Goal: Task Accomplishment & Management: Use online tool/utility

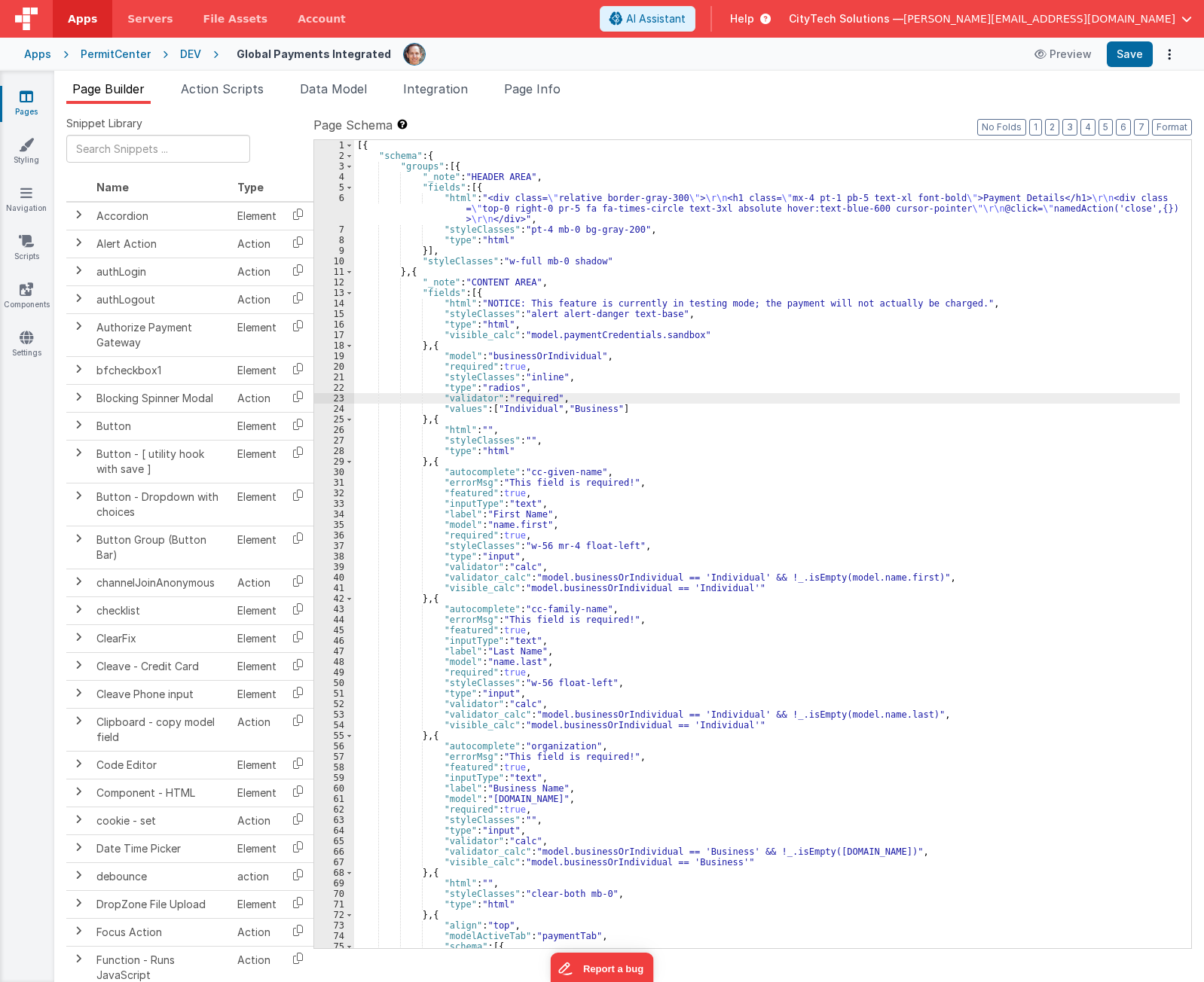
click at [740, 363] on div "[{ "schema" : { "groups" : [{ "_note" : "HEADER AREA" , "fields" : [{ "html" : …" at bounding box center [767, 555] width 826 height 830
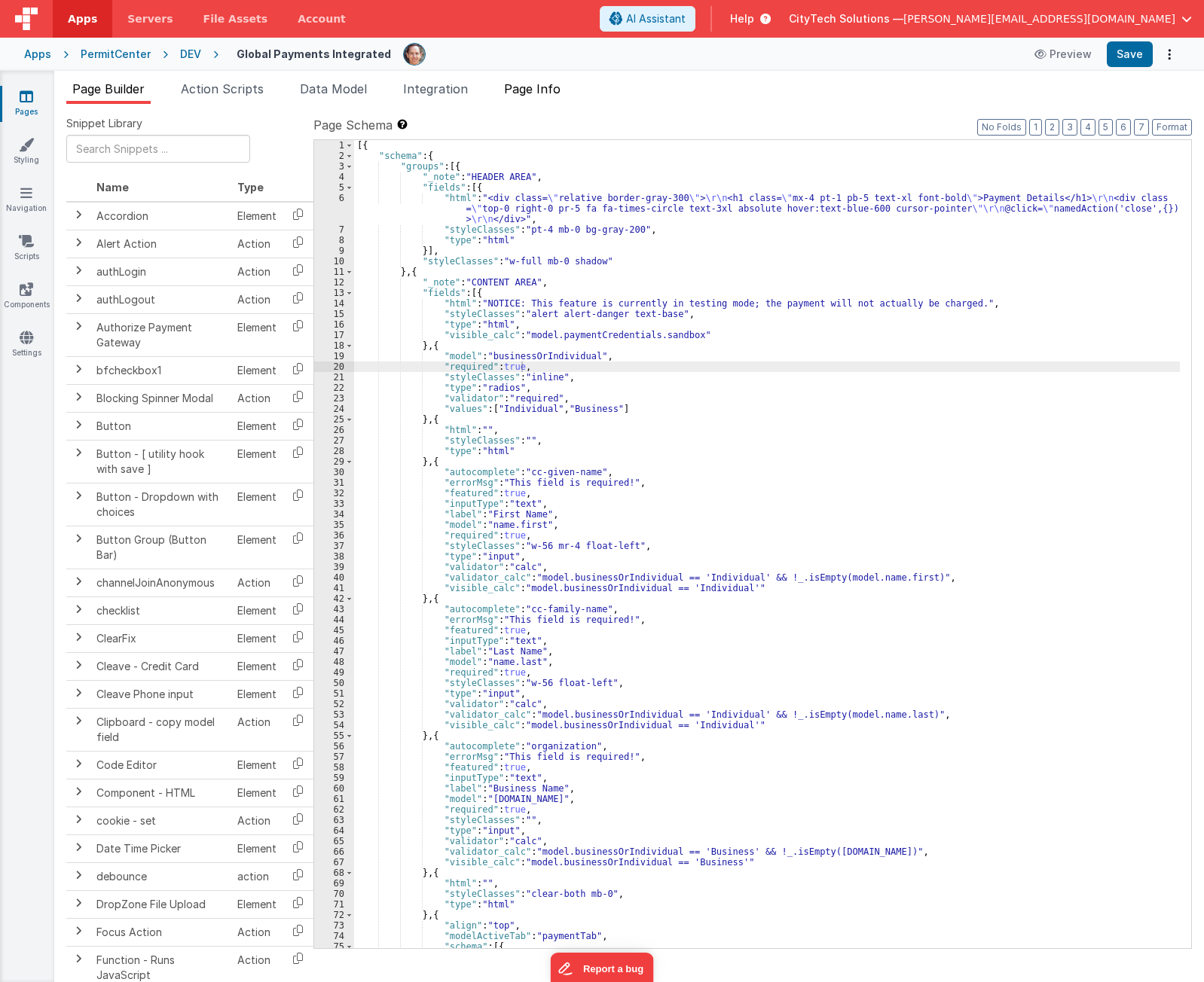
click at [553, 92] on span "Page Info" at bounding box center [532, 89] width 56 height 15
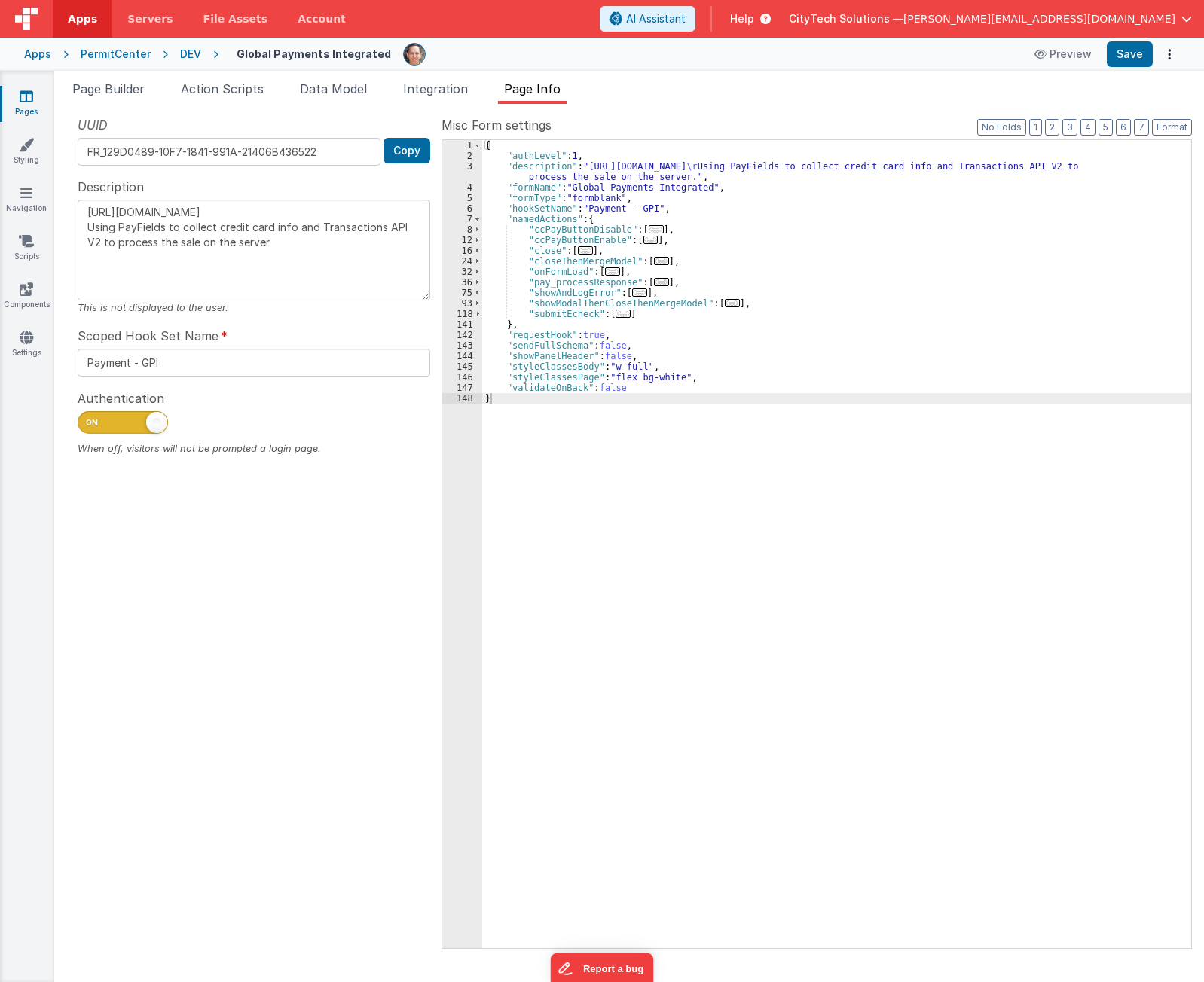
click at [327, 595] on div "UUID FR_129D0489-10F7-1841-991A-21406B436522 Copy Description [URL][DOMAIN_NAME…" at bounding box center [253, 532] width 375 height 832
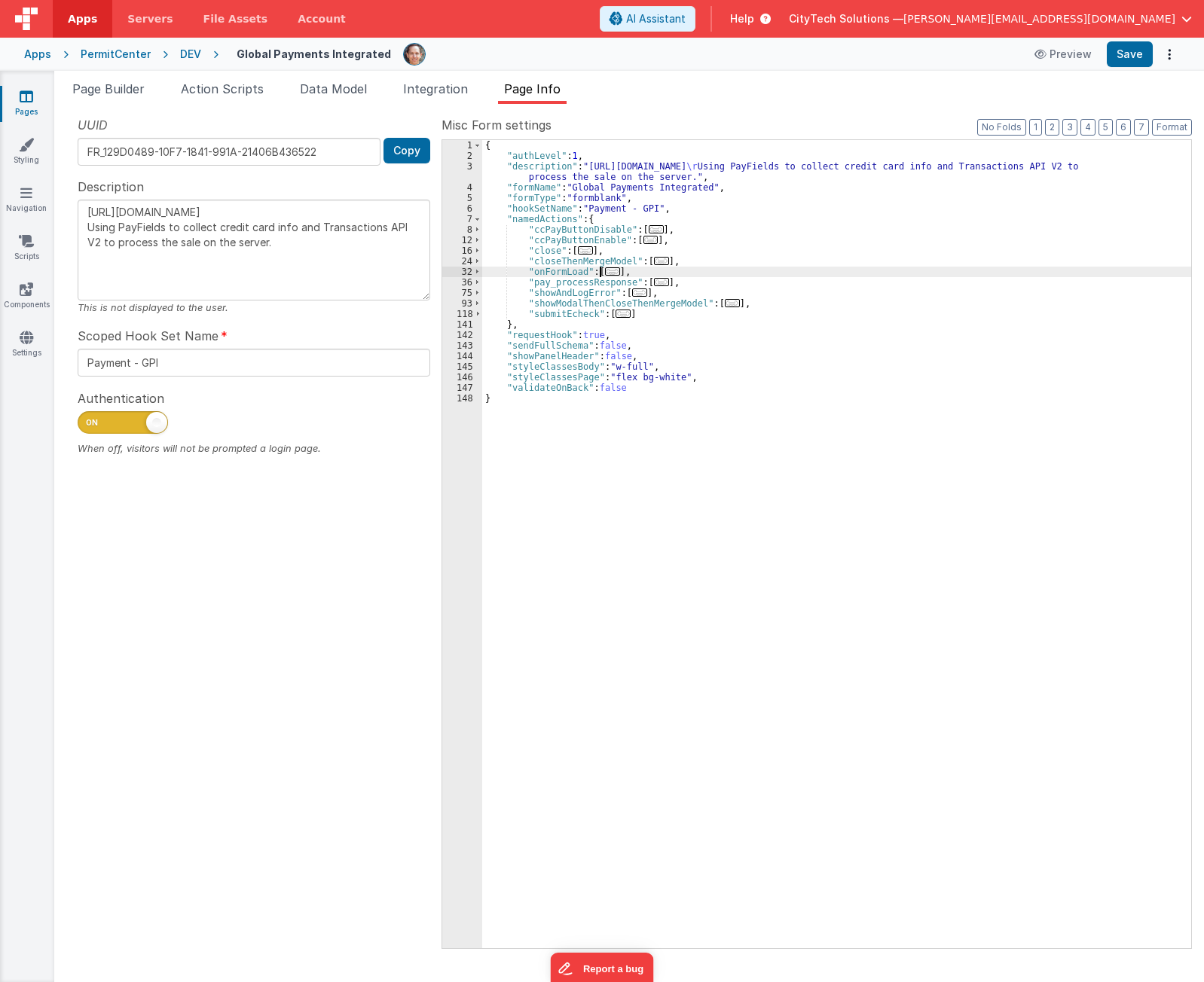
click at [612, 272] on span "..." at bounding box center [612, 271] width 15 height 8
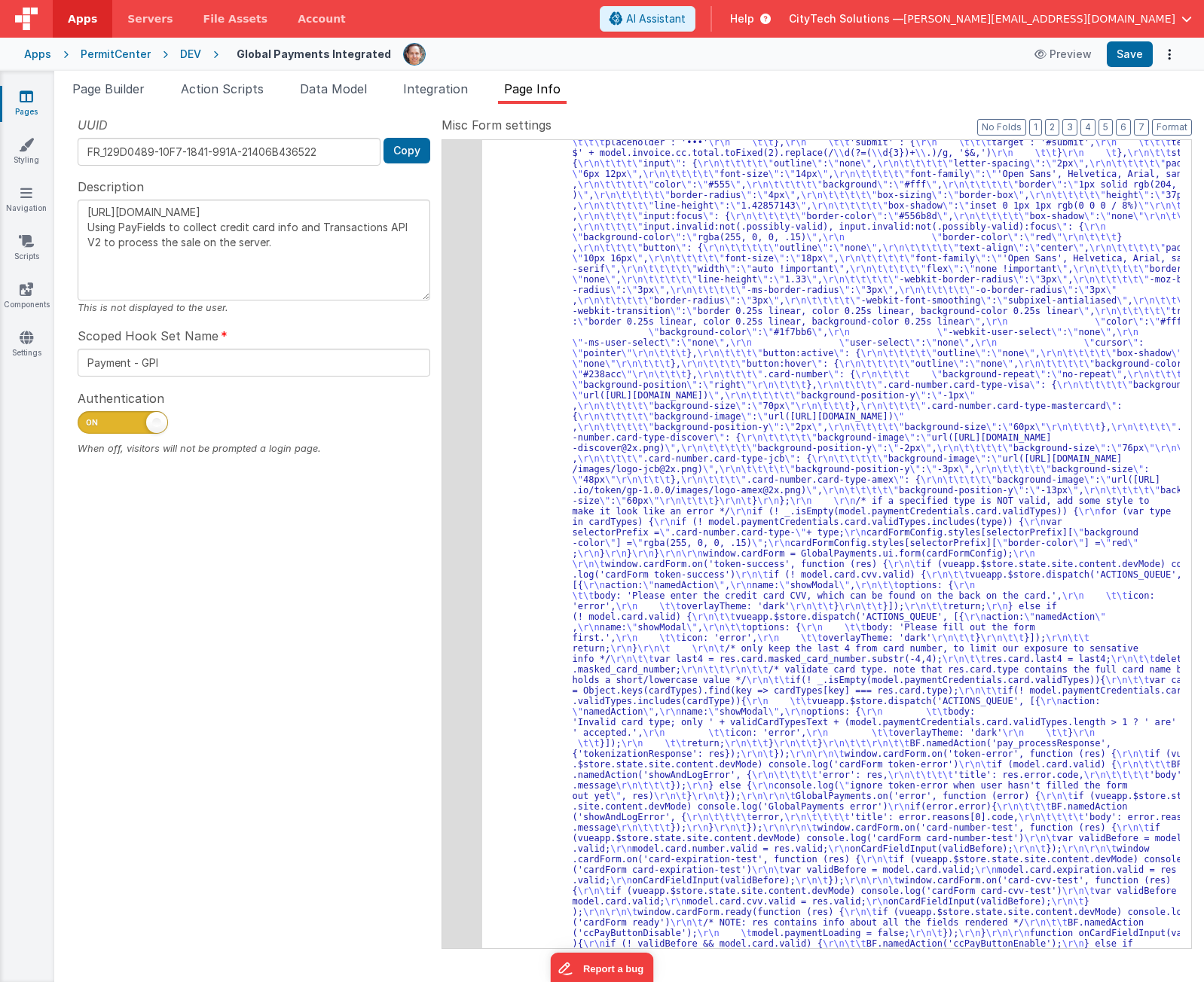
scroll to position [510, 0]
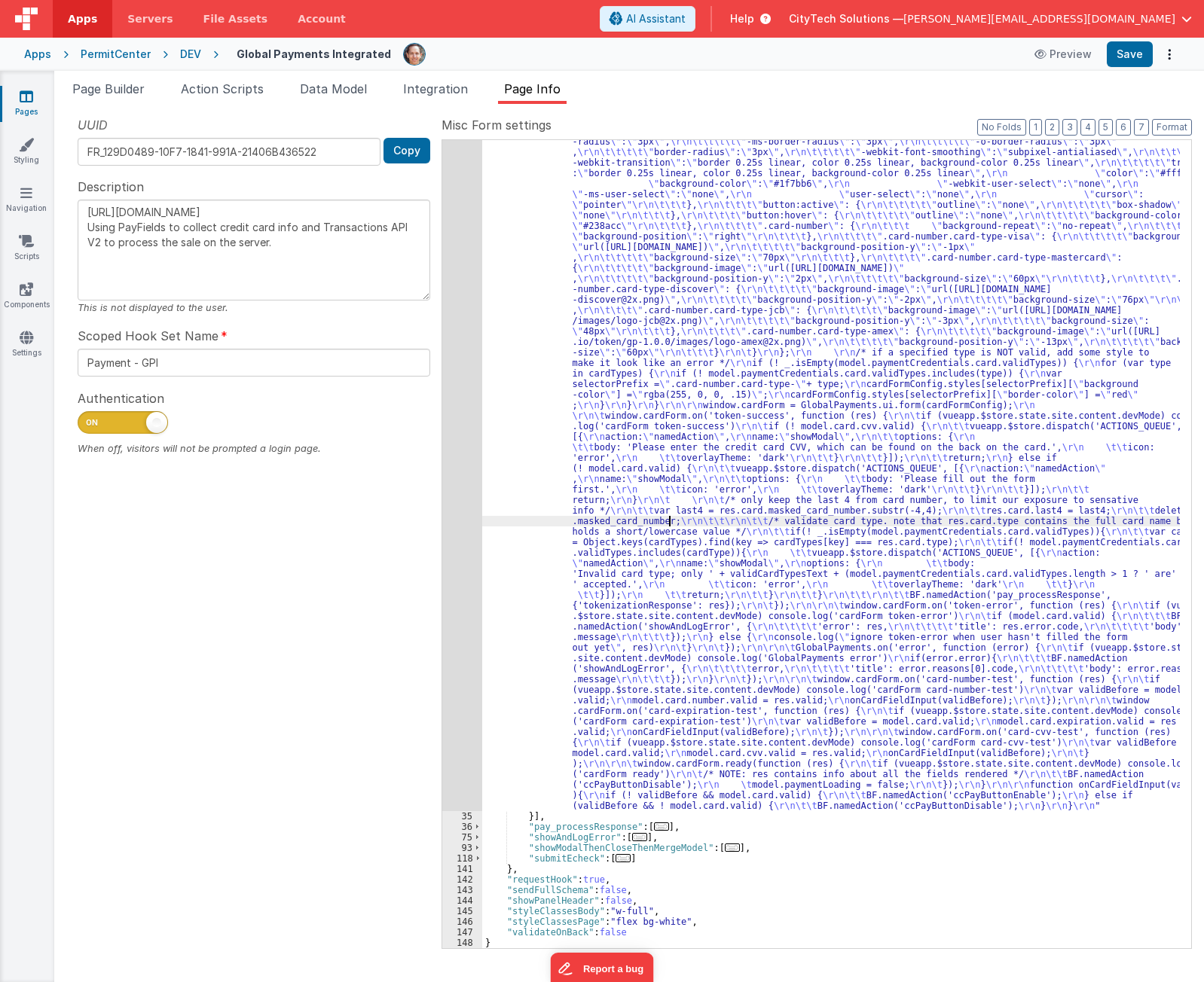
click at [669, 524] on div ""function" : "if (model.paymentCredentials.card.enabled) { \r\n if(typeof Globa…" at bounding box center [831, 704] width 698 height 1852
click at [456, 510] on div "34" at bounding box center [462, 295] width 40 height 1034
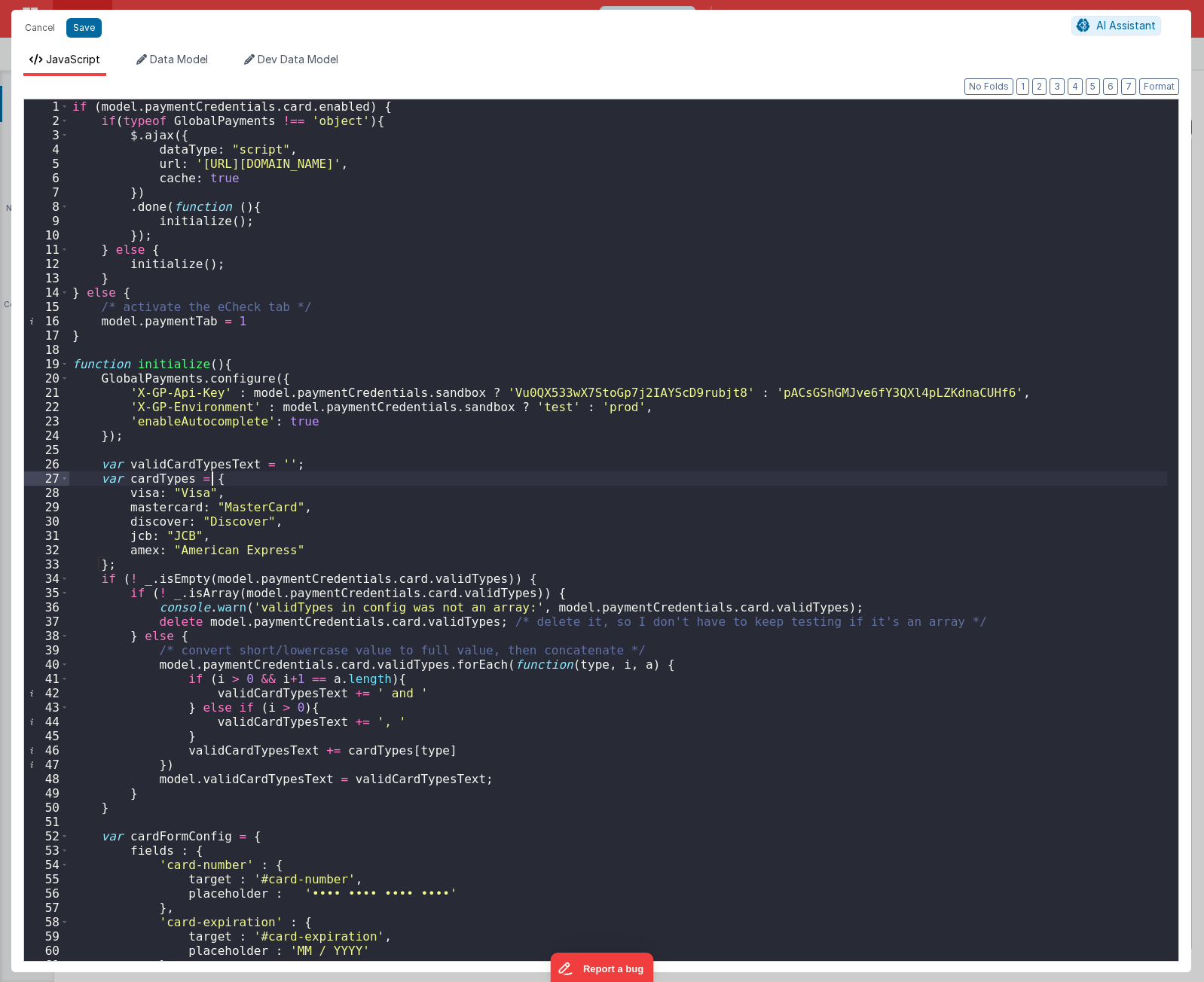
click at [475, 482] on div "if ( model . paymentCredentials . card . enabled ) { if ( typeof GlobalPayments…" at bounding box center [618, 544] width 1098 height 889
click at [639, 495] on div "if ( model . paymentCredentials . card . enabled ) { if ( typeof GlobalPayments…" at bounding box center [618, 544] width 1098 height 889
click at [478, 358] on div "if ( model . paymentCredentials . card . enabled ) { if ( typeof GlobalPayments…" at bounding box center [618, 544] width 1098 height 889
click at [410, 107] on div "if ( model . paymentCredentials . card . enabled ) { if ( typeof GlobalPayments…" at bounding box center [618, 544] width 1098 height 889
click at [225, 99] on div "if ( model . paymentCredentials . card . enabled ) { if ( typeof GlobalPayments…" at bounding box center [618, 544] width 1098 height 889
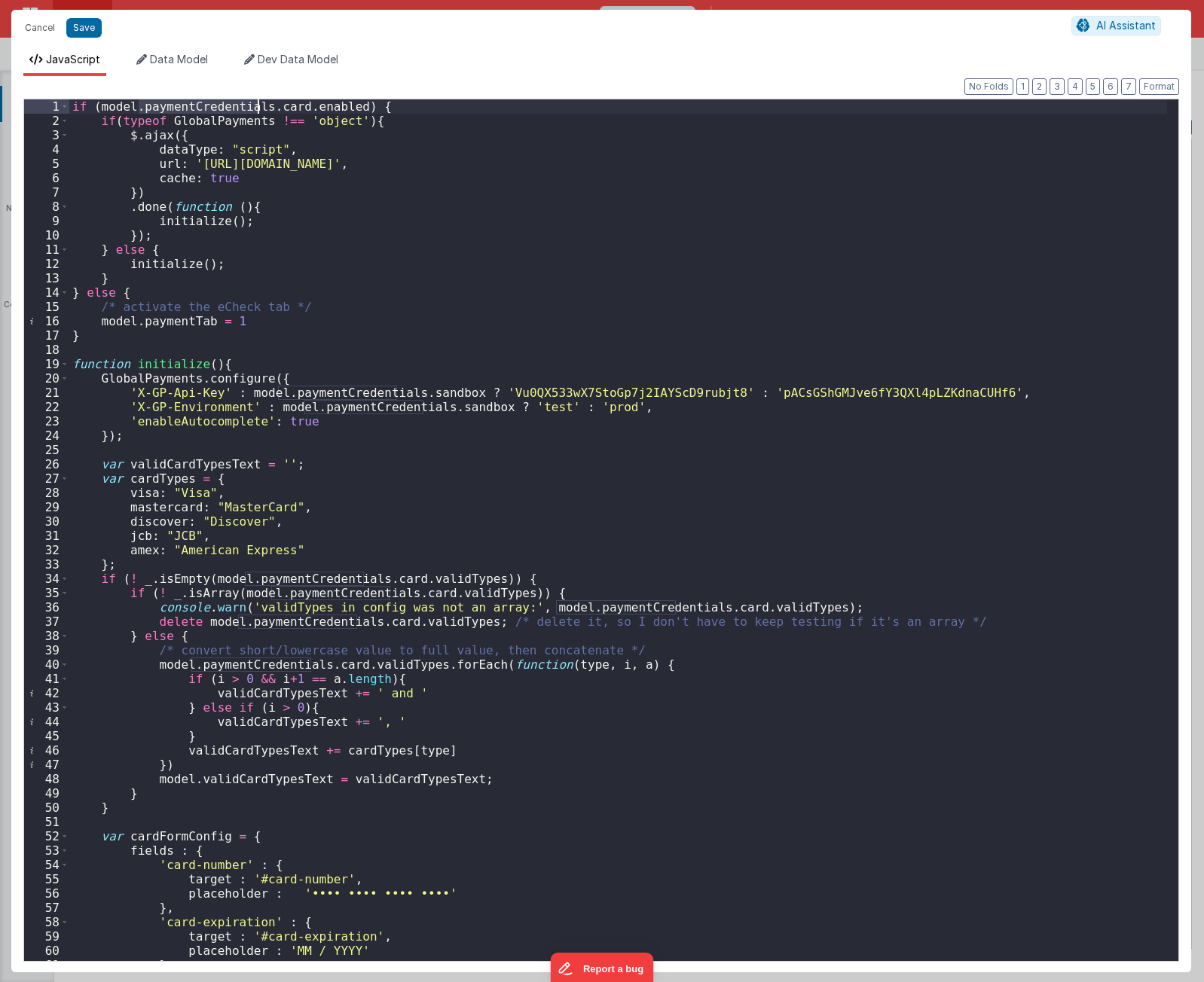
click at [225, 99] on div "if ( model . paymentCredentials . card . enabled ) { if ( typeof GlobalPayments…" at bounding box center [618, 544] width 1098 height 889
click at [377, 110] on div "if ( model . paymentCredentials . card . enabled ) { if ( typeof GlobalPayments…" at bounding box center [618, 544] width 1098 height 889
click at [164, 294] on div "if ( model . paymentCredentials . card . enabled ) { if ( typeof GlobalPayments…" at bounding box center [618, 544] width 1098 height 889
click at [143, 336] on div "if ( model . paymentCredentials . card . enabled ) { if ( typeof GlobalPayments…" at bounding box center [618, 544] width 1098 height 889
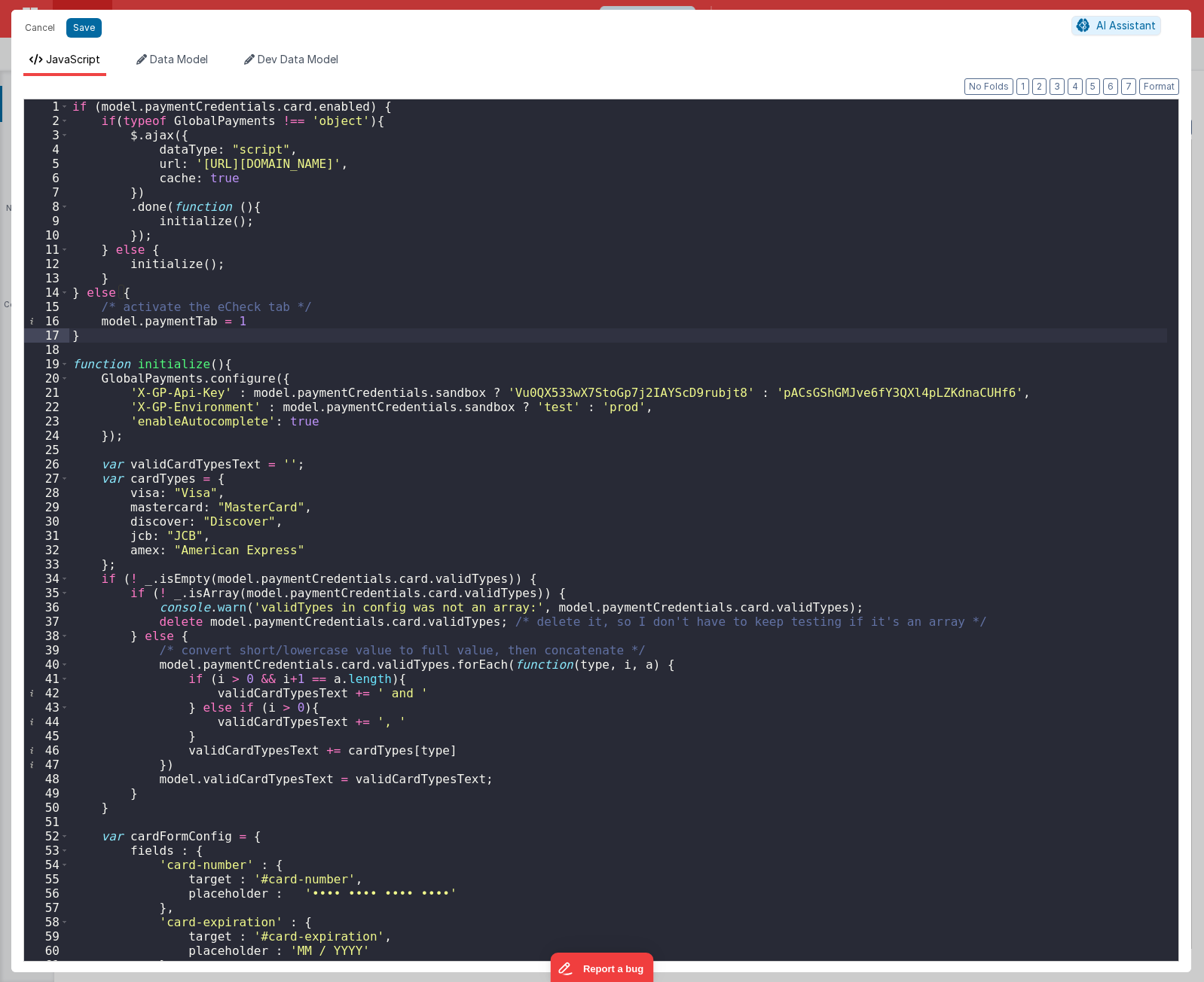
click at [279, 356] on div "if ( model . paymentCredentials . card . enabled ) { if ( typeof GlobalPayments…" at bounding box center [618, 544] width 1098 height 889
click at [271, 368] on div "if ( model . paymentCredentials . card . enabled ) { if ( typeof GlobalPayments…" at bounding box center [618, 544] width 1098 height 889
click at [270, 559] on div "if ( model . paymentCredentials . card . enabled ) { if ( typeof GlobalPayments…" at bounding box center [618, 544] width 1098 height 889
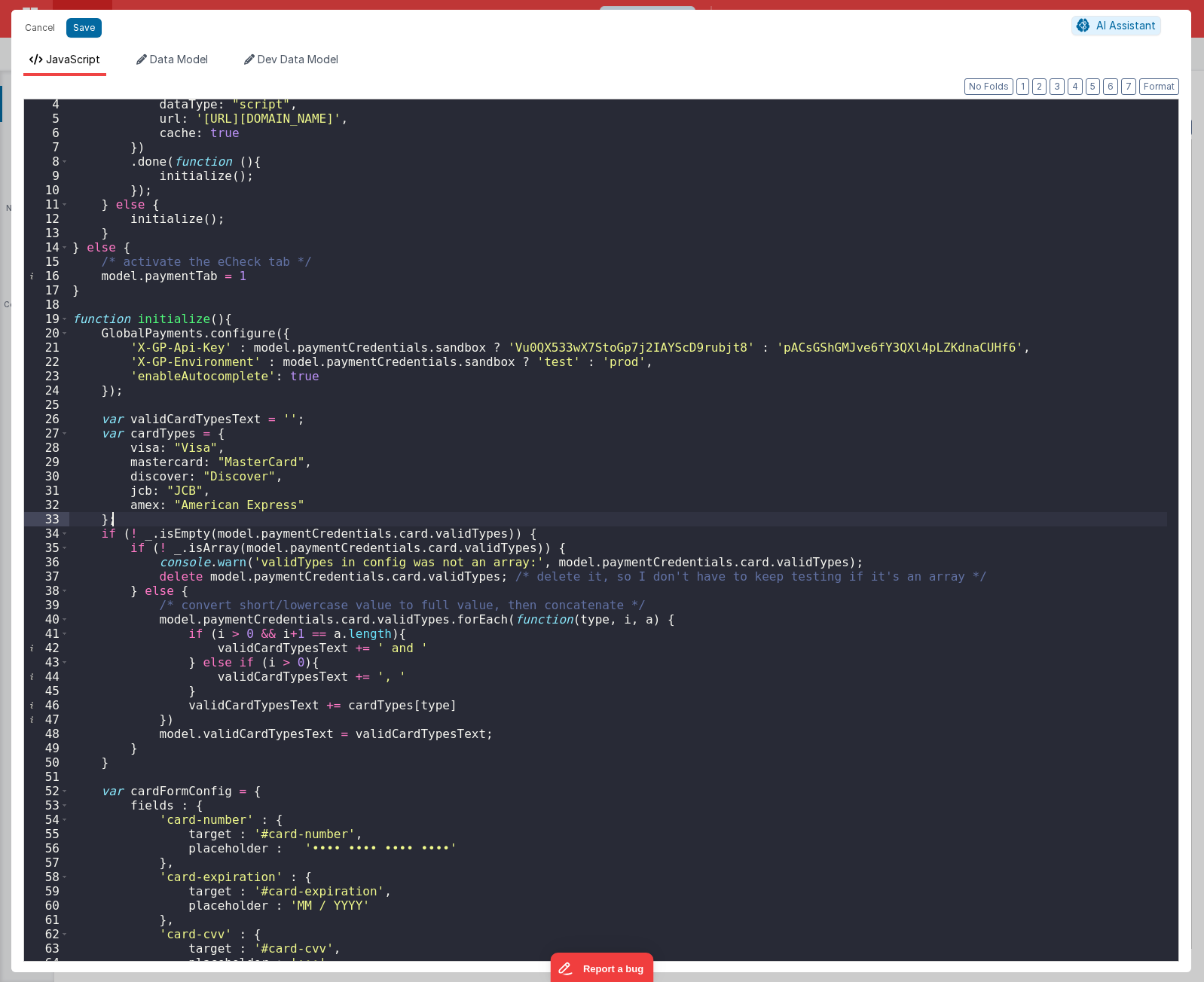
scroll to position [136, 0]
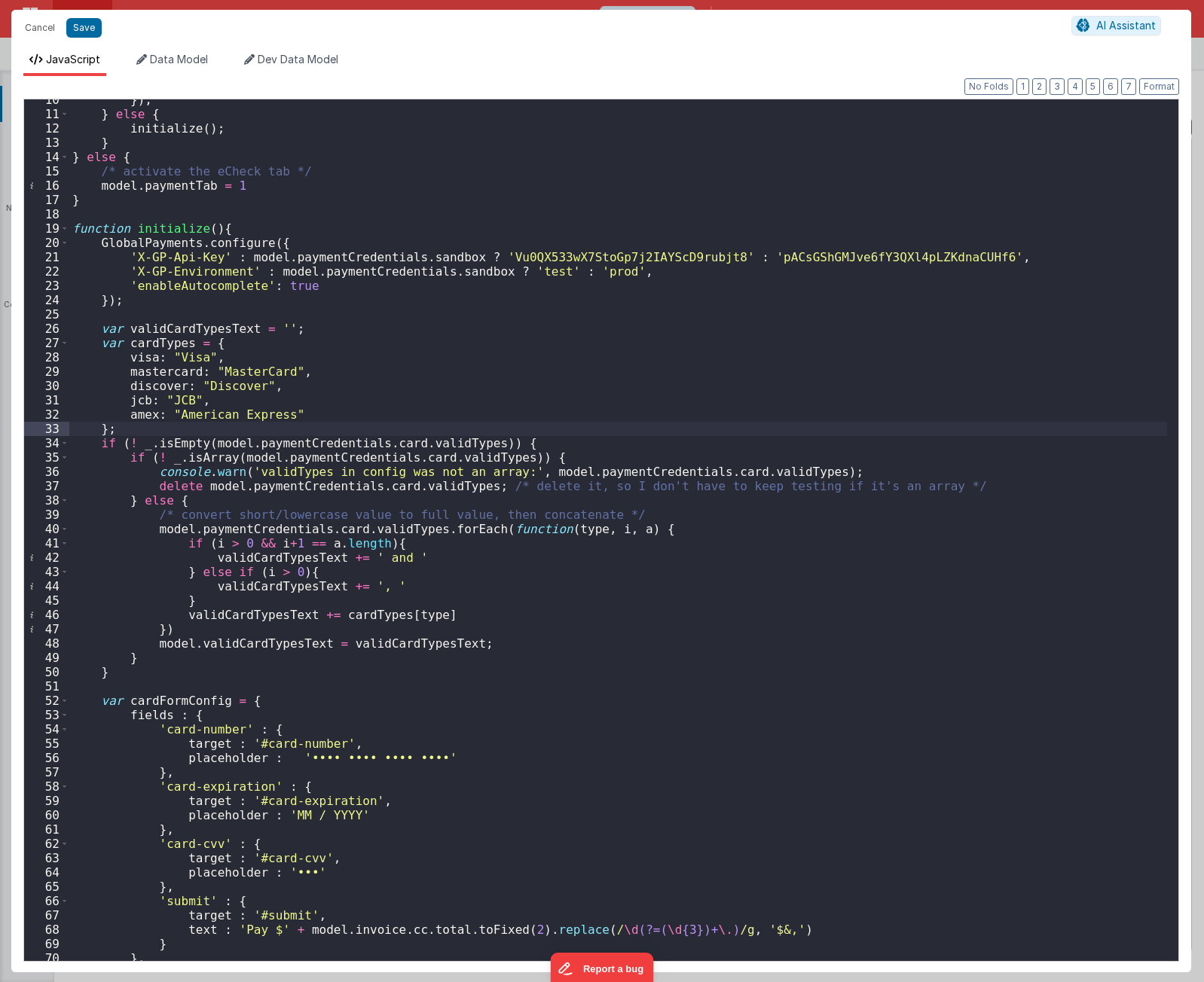
click at [546, 446] on div "}) ; } else { initialize ( ) ; } } else { /* activate the eCheck tab */ model .…" at bounding box center [618, 537] width 1098 height 889
click at [832, 468] on div "}) ; } else { initialize ( ) ; } } else { /* activate the eCheck tab */ model .…" at bounding box center [618, 537] width 1098 height 889
click at [438, 499] on div "}) ; } else { initialize ( ) ; } } else { /* activate the eCheck tab */ model .…" at bounding box center [618, 537] width 1098 height 889
click at [341, 516] on div "}) ; } else { initialize ( ) ; } } else { /* activate the eCheck tab */ model .…" at bounding box center [618, 537] width 1098 height 889
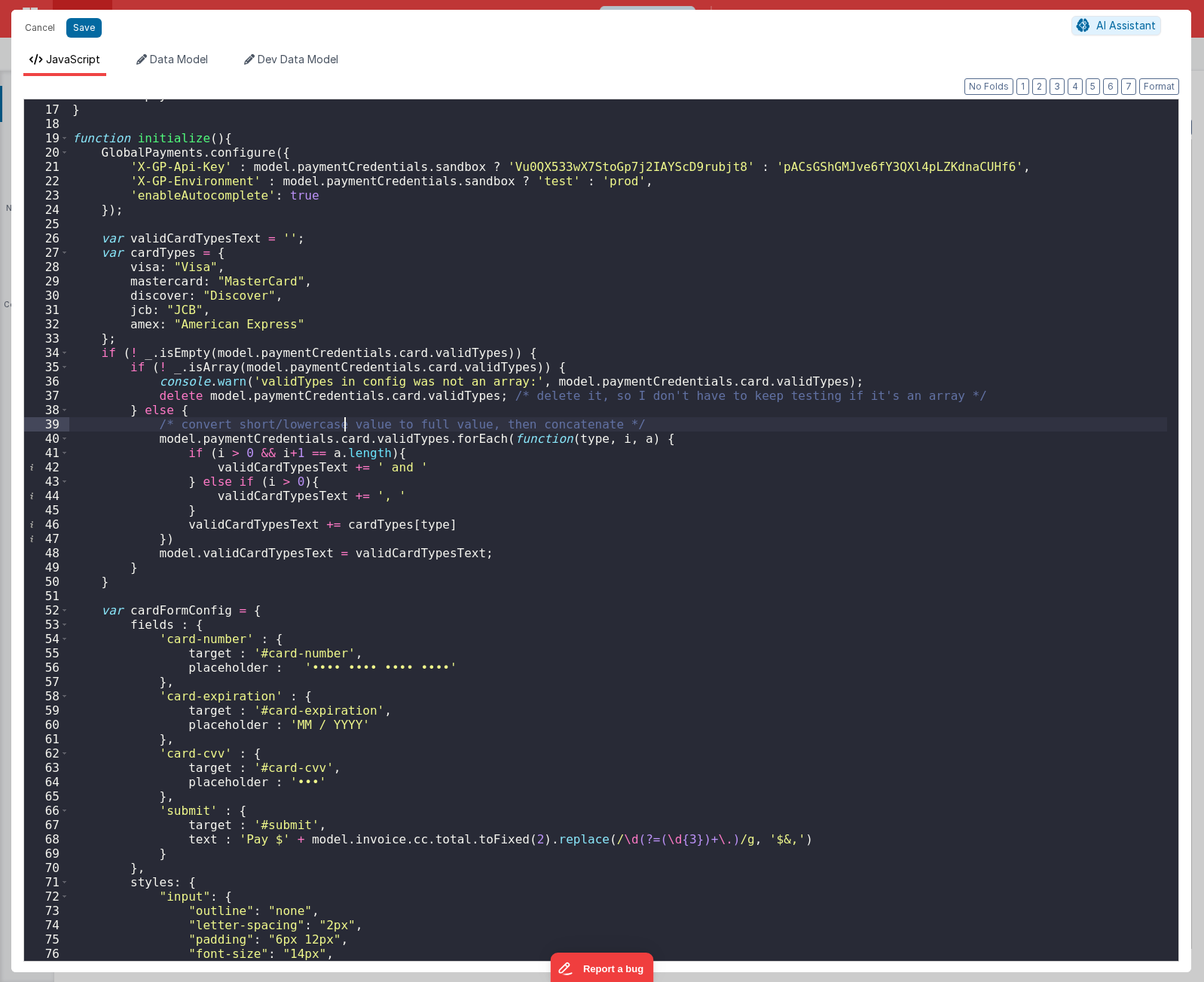
scroll to position [271, 0]
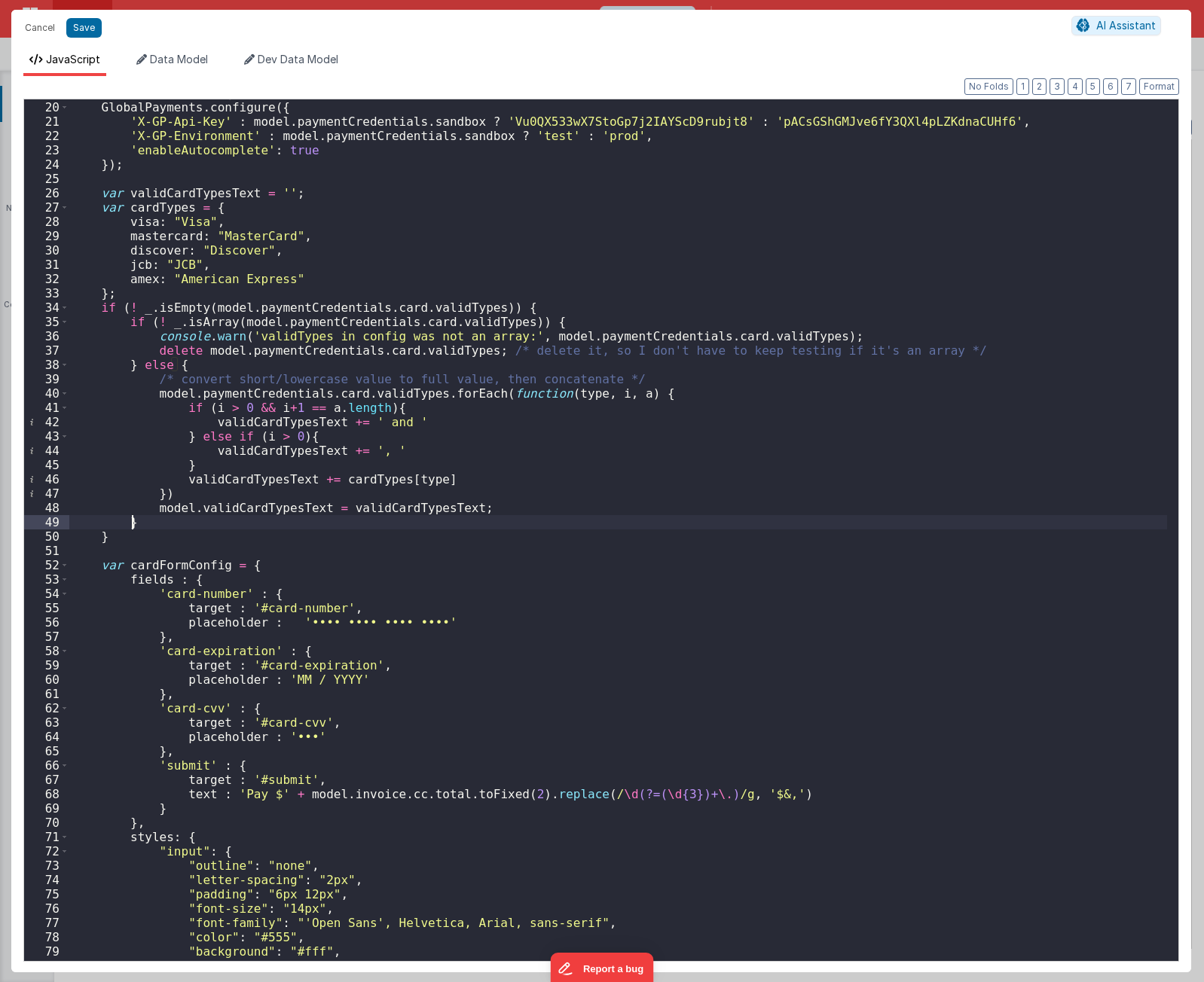
click at [166, 517] on div "function initialize ( ) { GlobalPayments . configure ({ 'X-GP-Api-Key' : model …" at bounding box center [618, 530] width 1098 height 889
click at [152, 541] on div "function initialize ( ) { GlobalPayments . configure ({ 'X-GP-Api-Key' : model …" at bounding box center [618, 530] width 1098 height 889
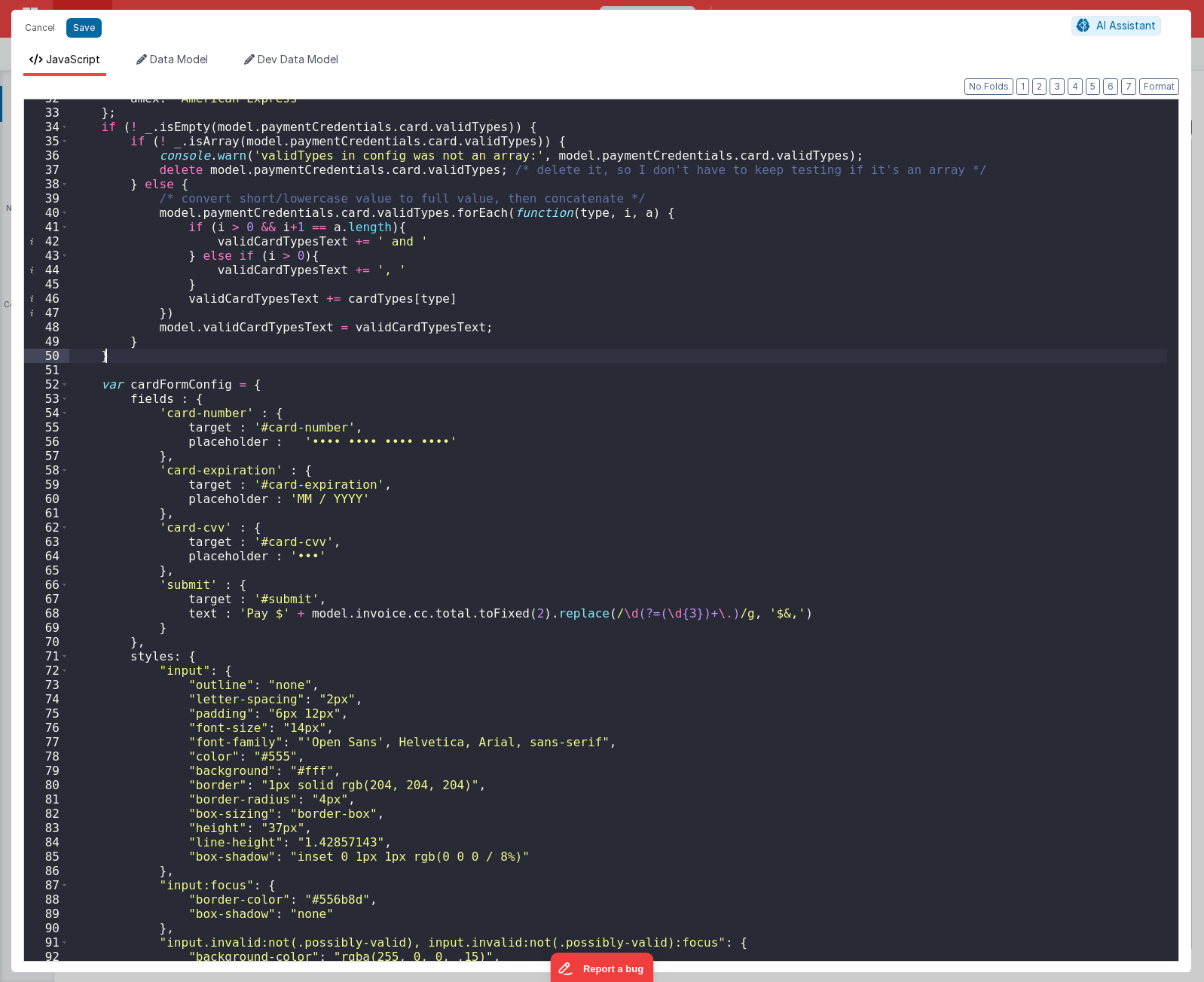
scroll to position [497, 0]
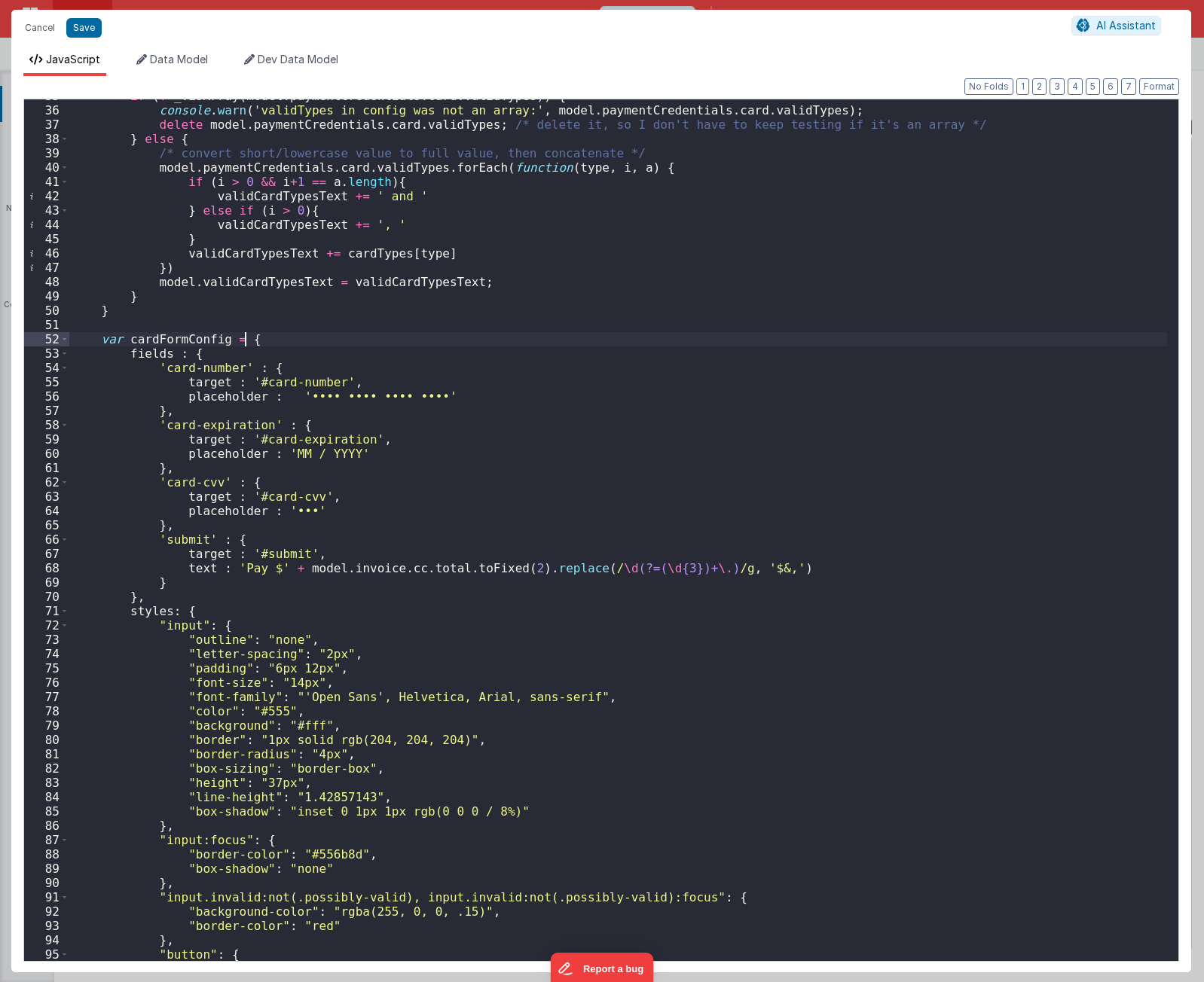
click at [294, 339] on div "if ( ! _ . isArray ( model . paymentCredentials . card . validTypes )) { consol…" at bounding box center [618, 533] width 1098 height 889
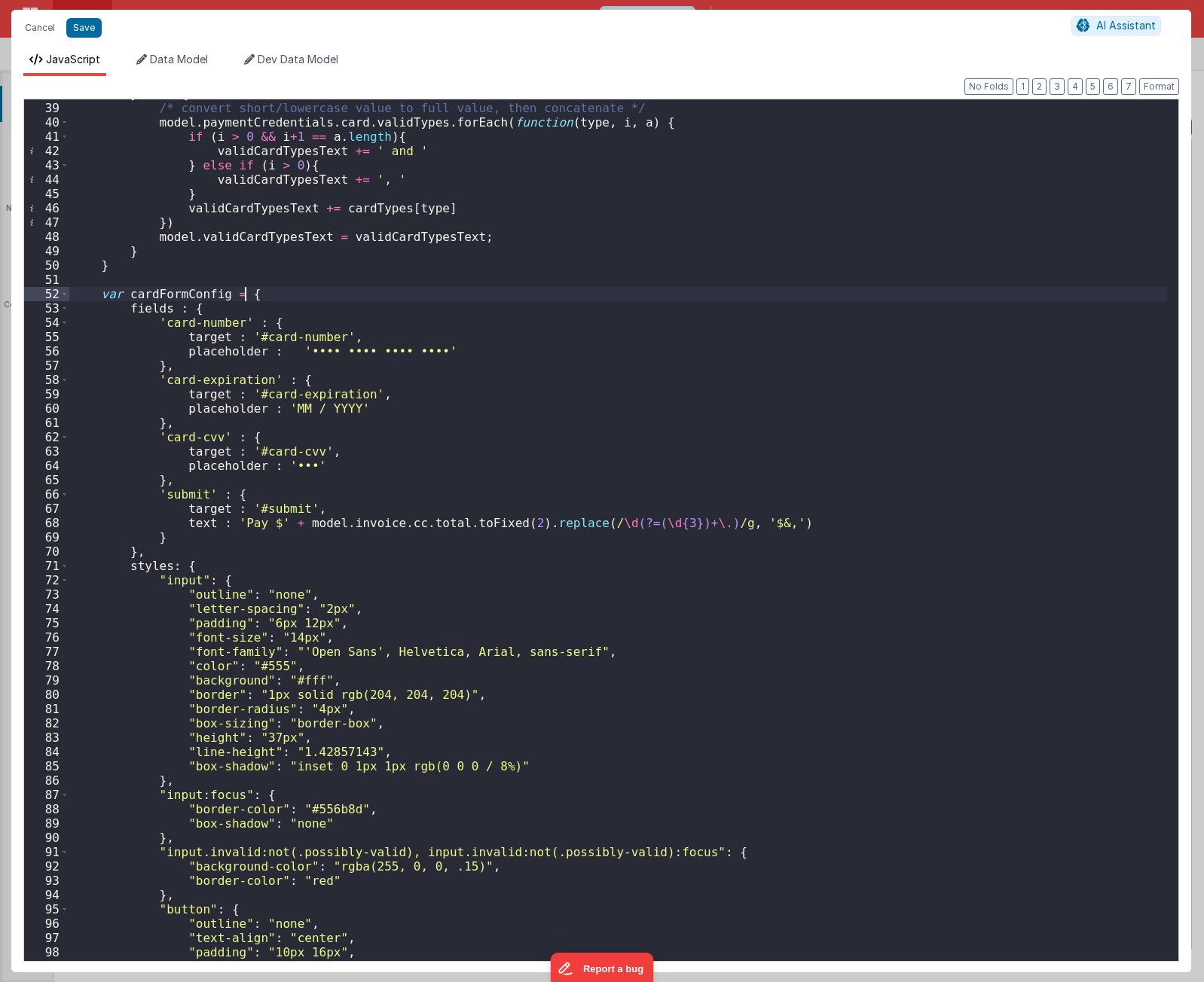
click at [284, 313] on div "} else { /* convert short/lowercase value to full value, then concatenate */ mo…" at bounding box center [618, 531] width 1098 height 889
click at [260, 293] on div "} else { /* convert short/lowercase value to full value, then concatenate */ mo…" at bounding box center [618, 531] width 1098 height 889
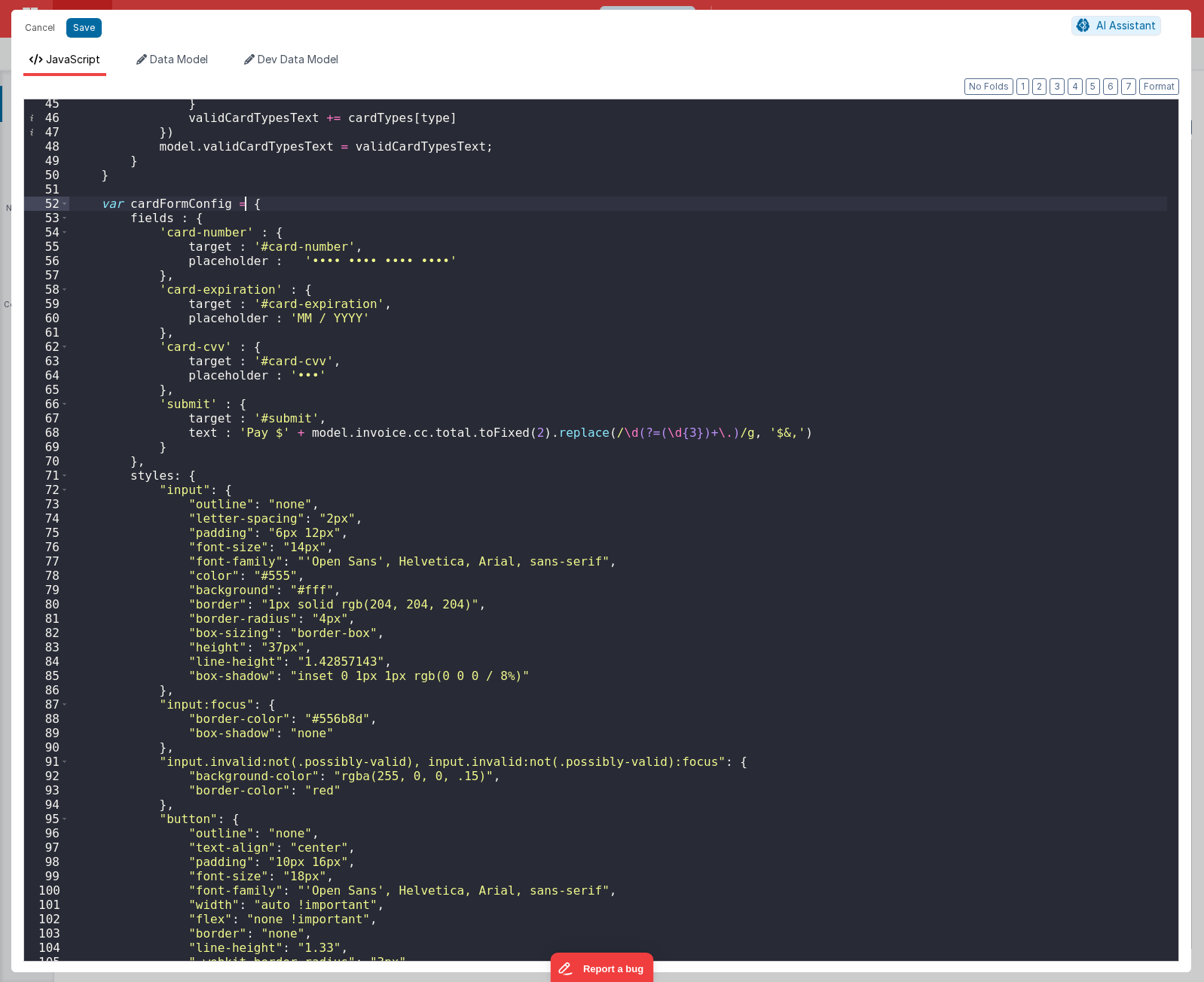
scroll to position [768, 0]
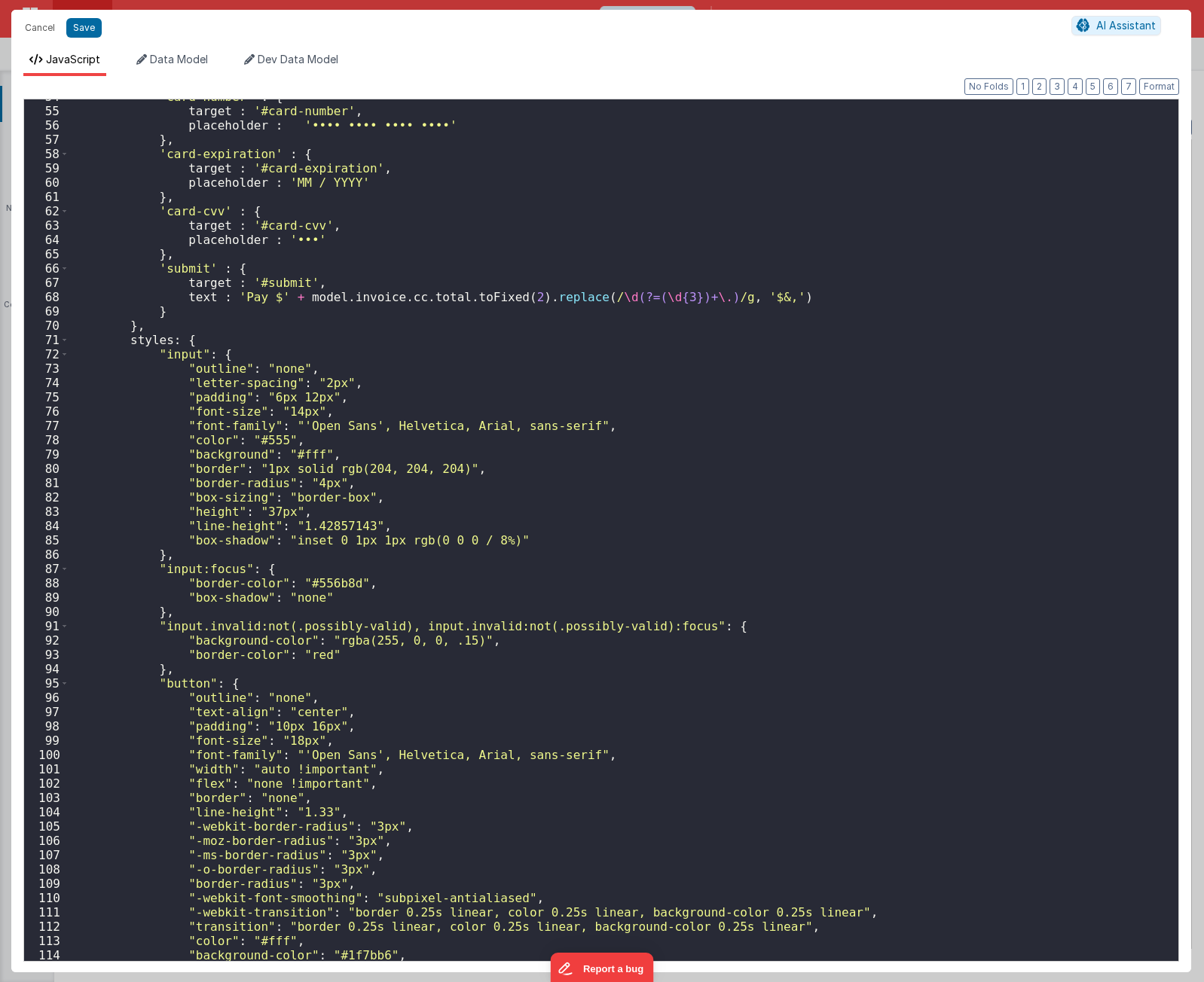
click at [194, 336] on div "'card-number' : { target : '#card-number' , placeholder : '•••• •••• •••• ••••'…" at bounding box center [618, 534] width 1098 height 889
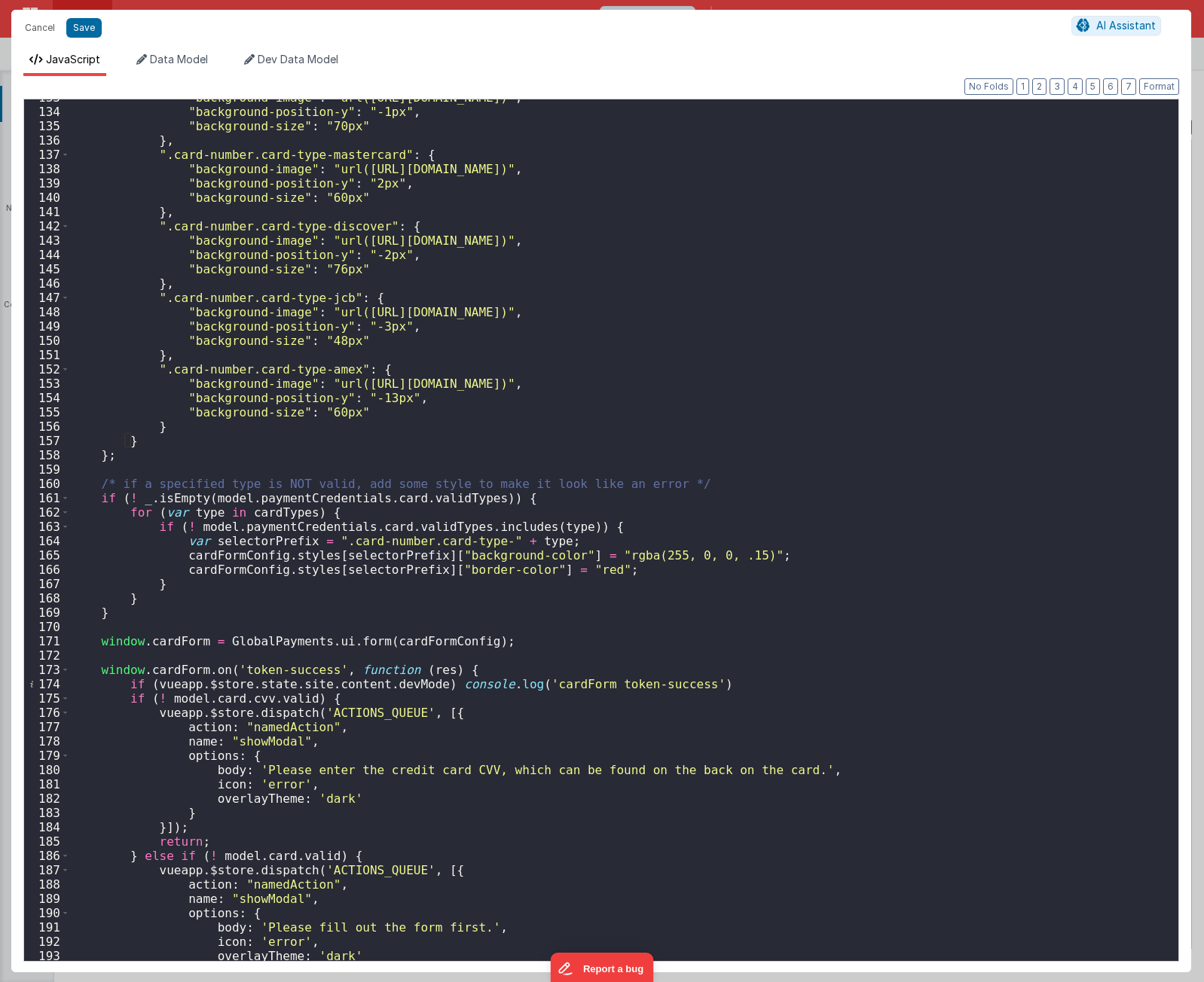
scroll to position [1943, 0]
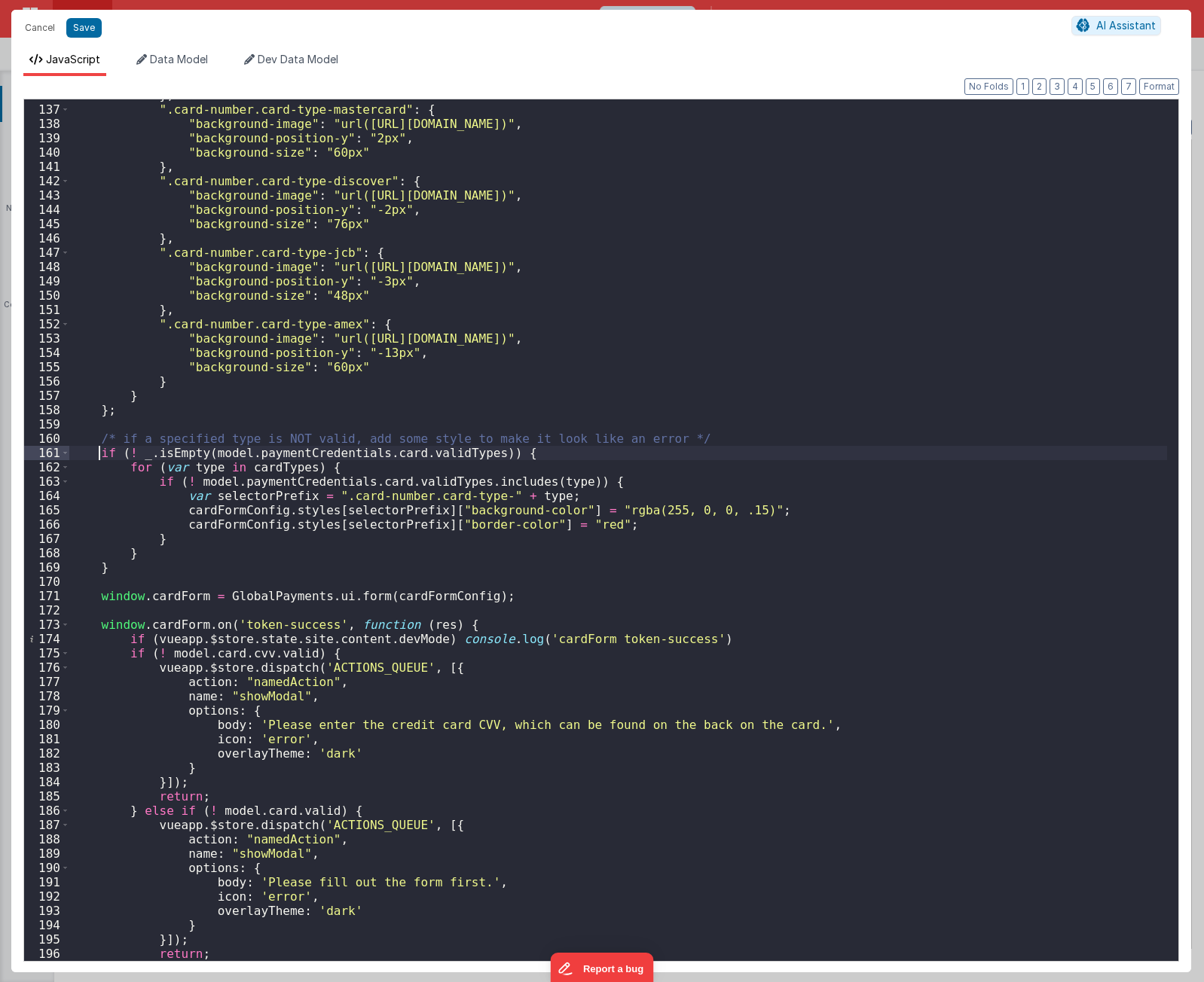
click at [99, 451] on div "} , ".card-number.card-type-mastercard" : { "background-image" : "url(https://h…" at bounding box center [618, 532] width 1098 height 889
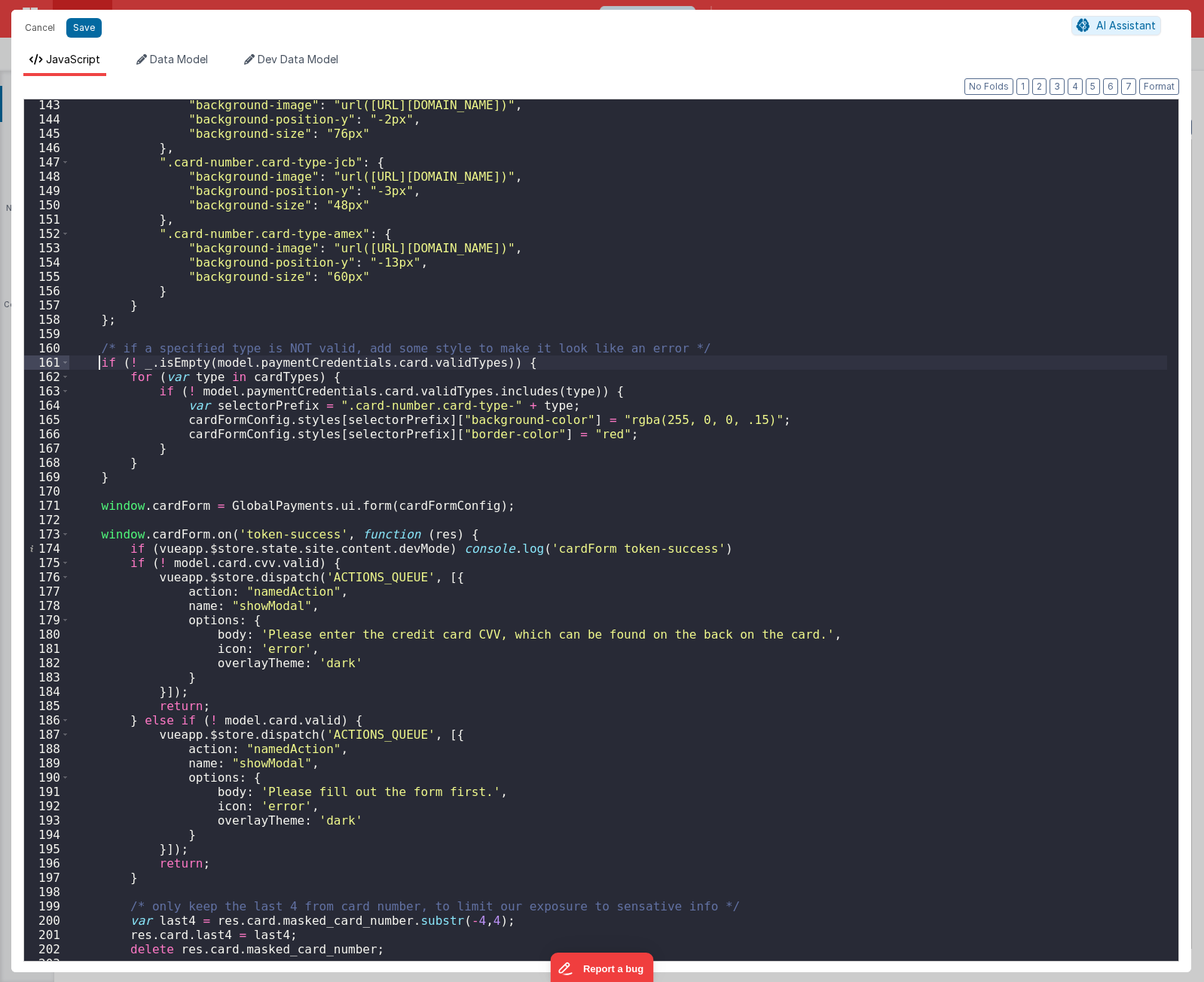
scroll to position [2079, 0]
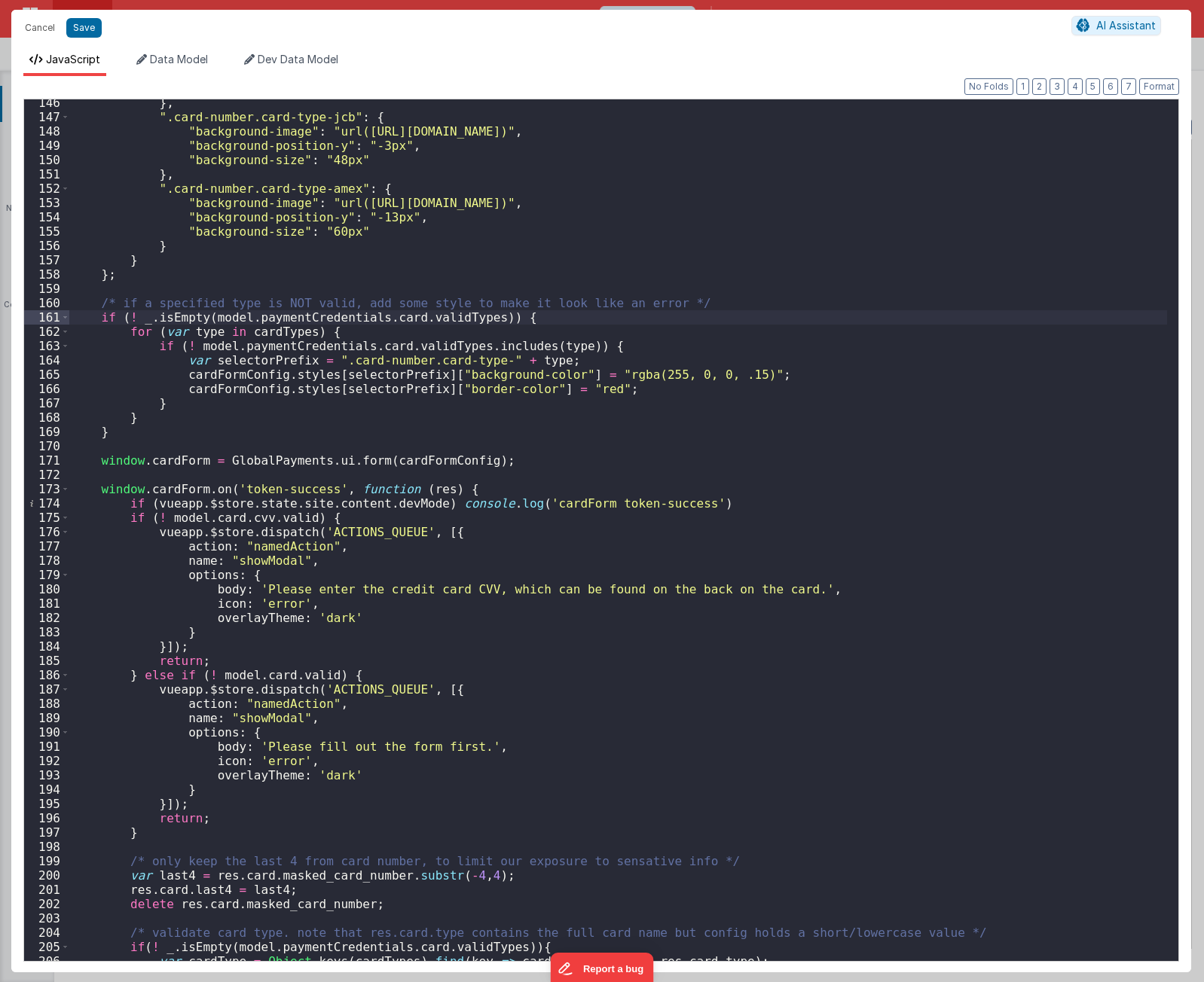
click at [79, 462] on div "} , ".card-number.card-type-jcb" : { "background-image" : "url([URL][DOMAIN_NAM…" at bounding box center [618, 540] width 1098 height 889
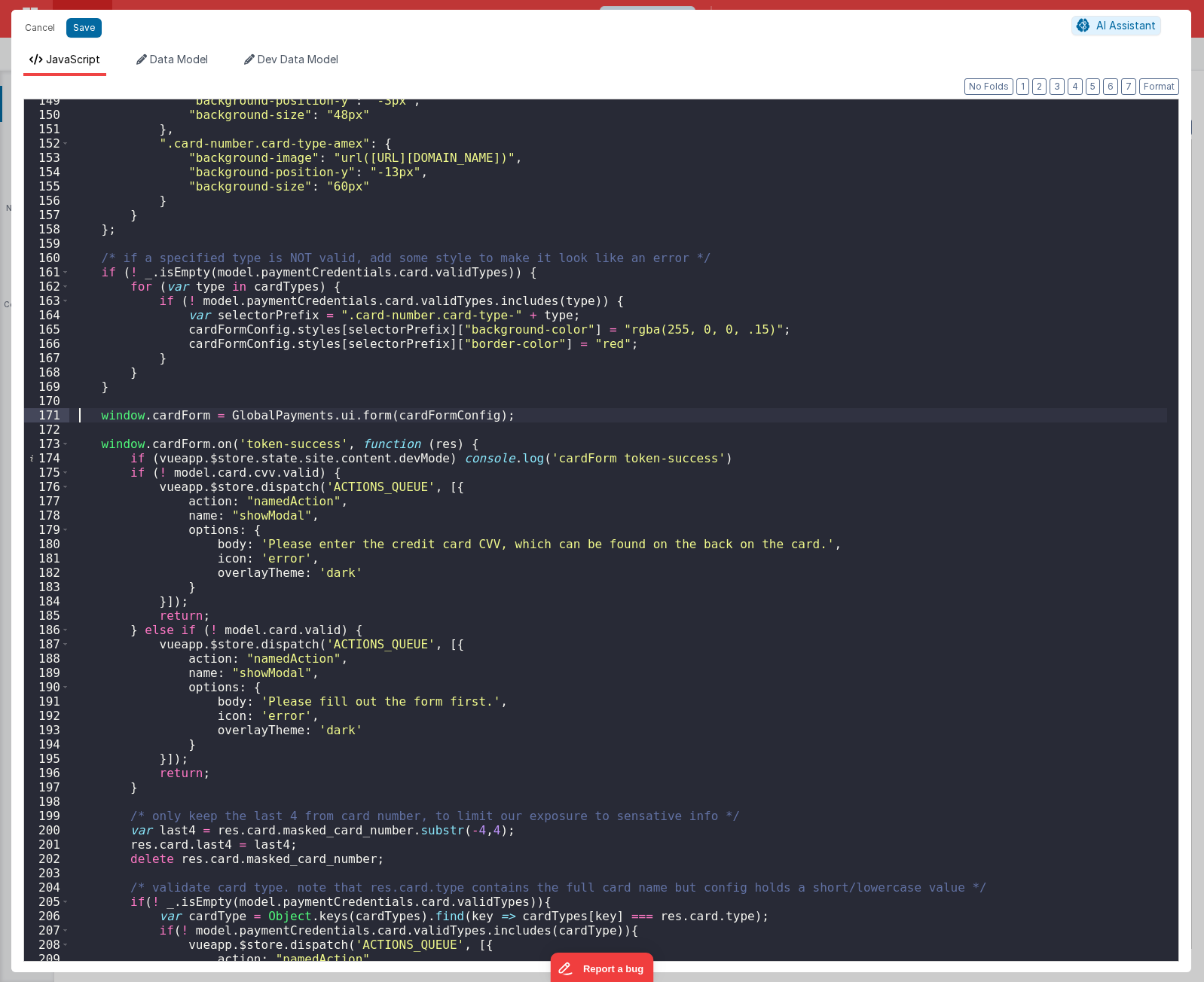
scroll to position [2169, 0]
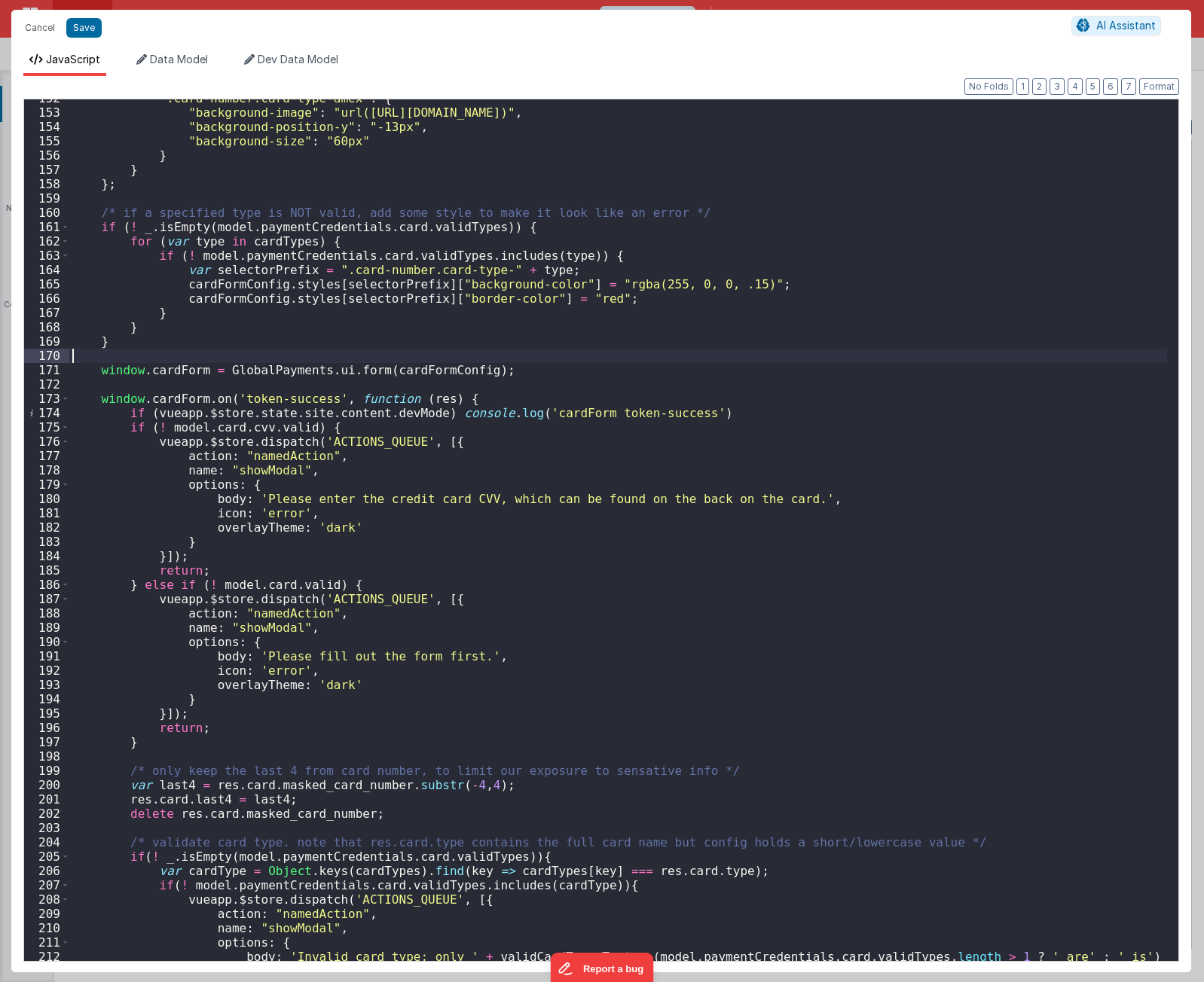
click at [163, 362] on div "".card-number.card-type-amex" : { "background-image" : "url(https://hps.github.…" at bounding box center [618, 542] width 1098 height 903
click at [166, 371] on div "".card-number.card-type-amex" : { "background-image" : "url(https://hps.github.…" at bounding box center [618, 542] width 1098 height 903
click at [199, 374] on div "".card-number.card-type-amex" : { "background-image" : "url(https://hps.github.…" at bounding box center [618, 530] width 1098 height 862
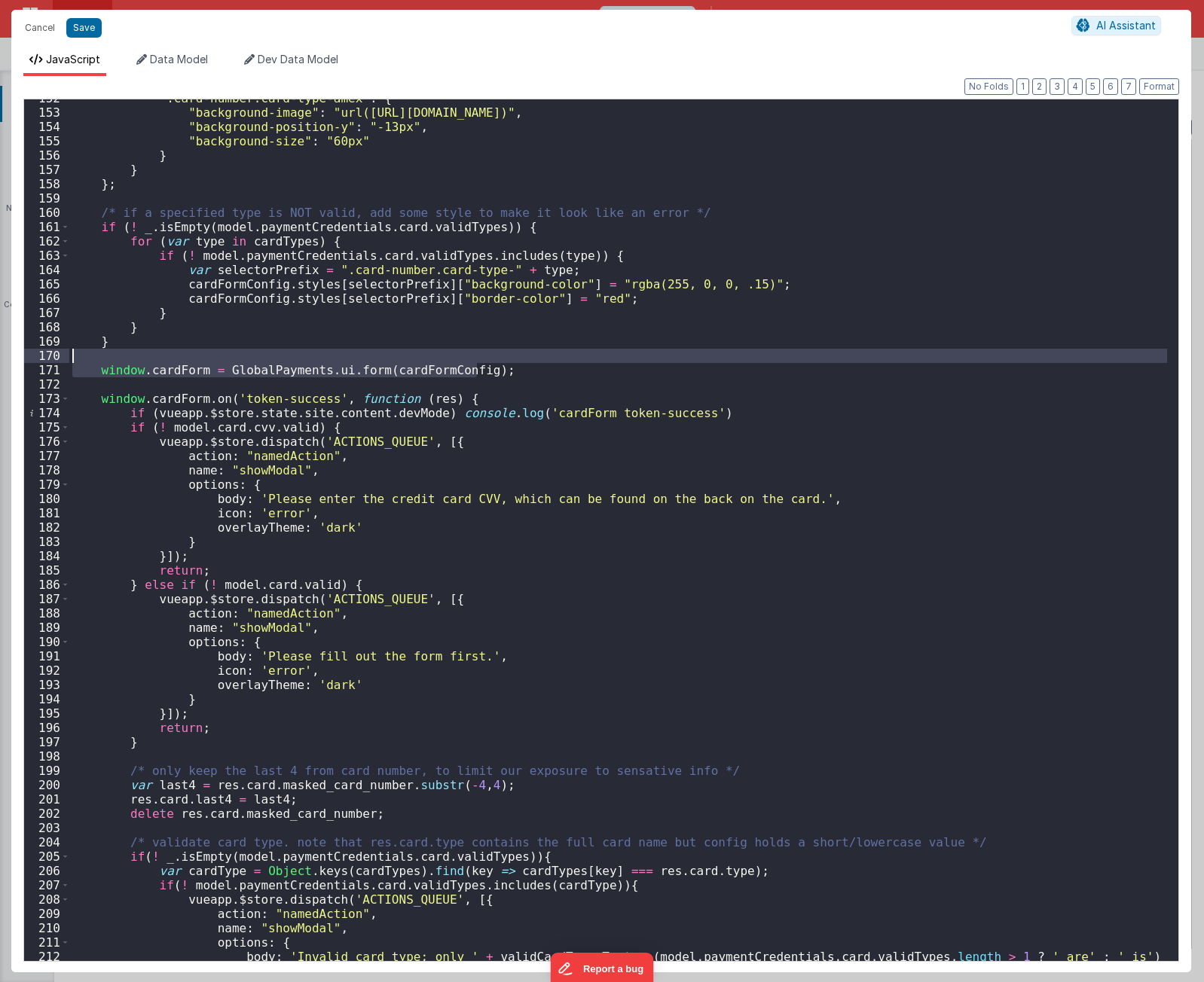
drag, startPoint x: 491, startPoint y: 368, endPoint x: 485, endPoint y: 354, distance: 15.2
click at [485, 354] on div "".card-number.card-type-amex" : { "background-image" : "url(https://hps.github.…" at bounding box center [618, 542] width 1098 height 903
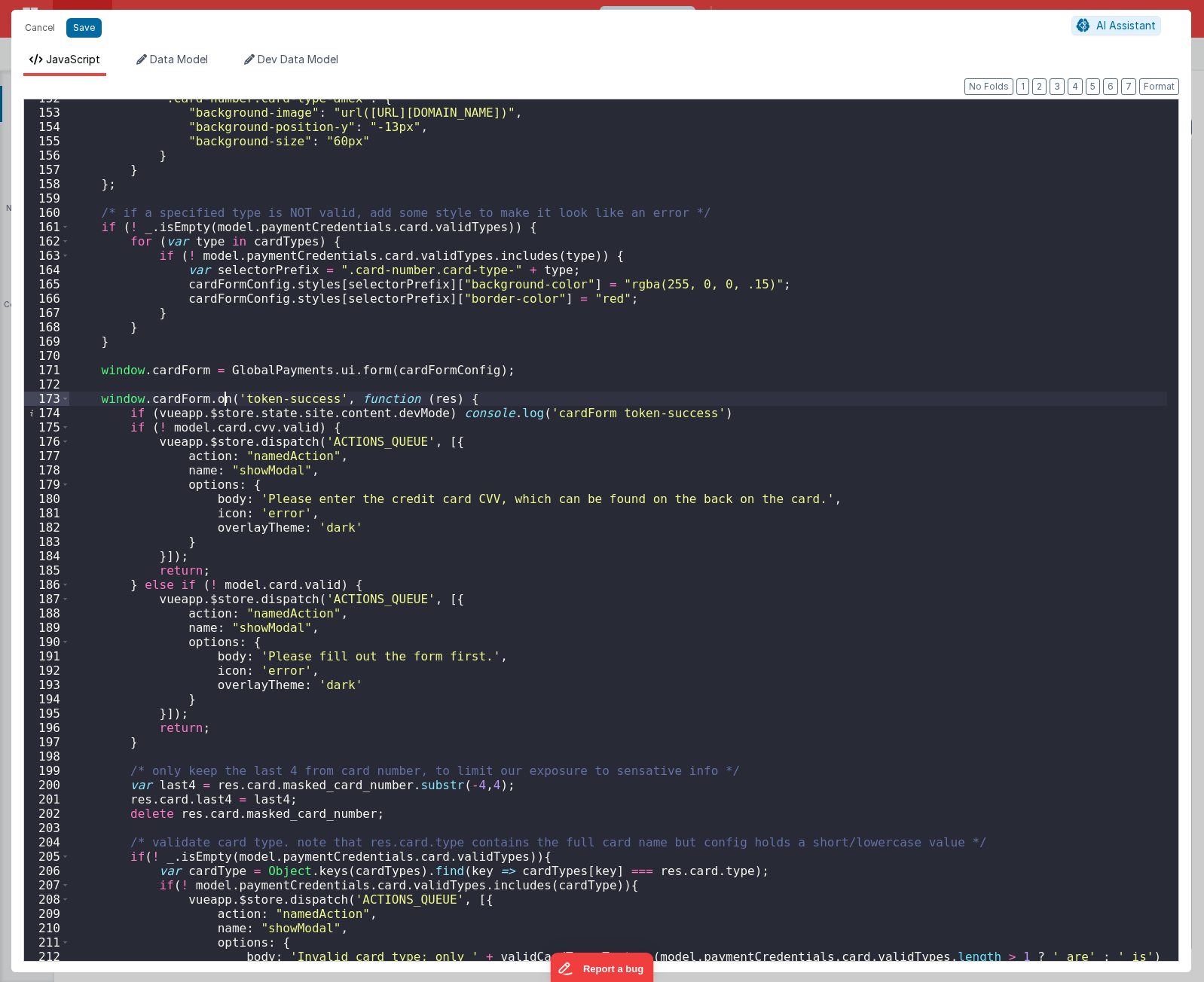
click at [223, 401] on div "".card-number.card-type-amex" : { "background-image" : "url(https://hps.github.…" at bounding box center [618, 542] width 1098 height 903
click at [452, 399] on div "".card-number.card-type-amex" : { "background-image" : "url(https://hps.github.…" at bounding box center [618, 542] width 1098 height 903
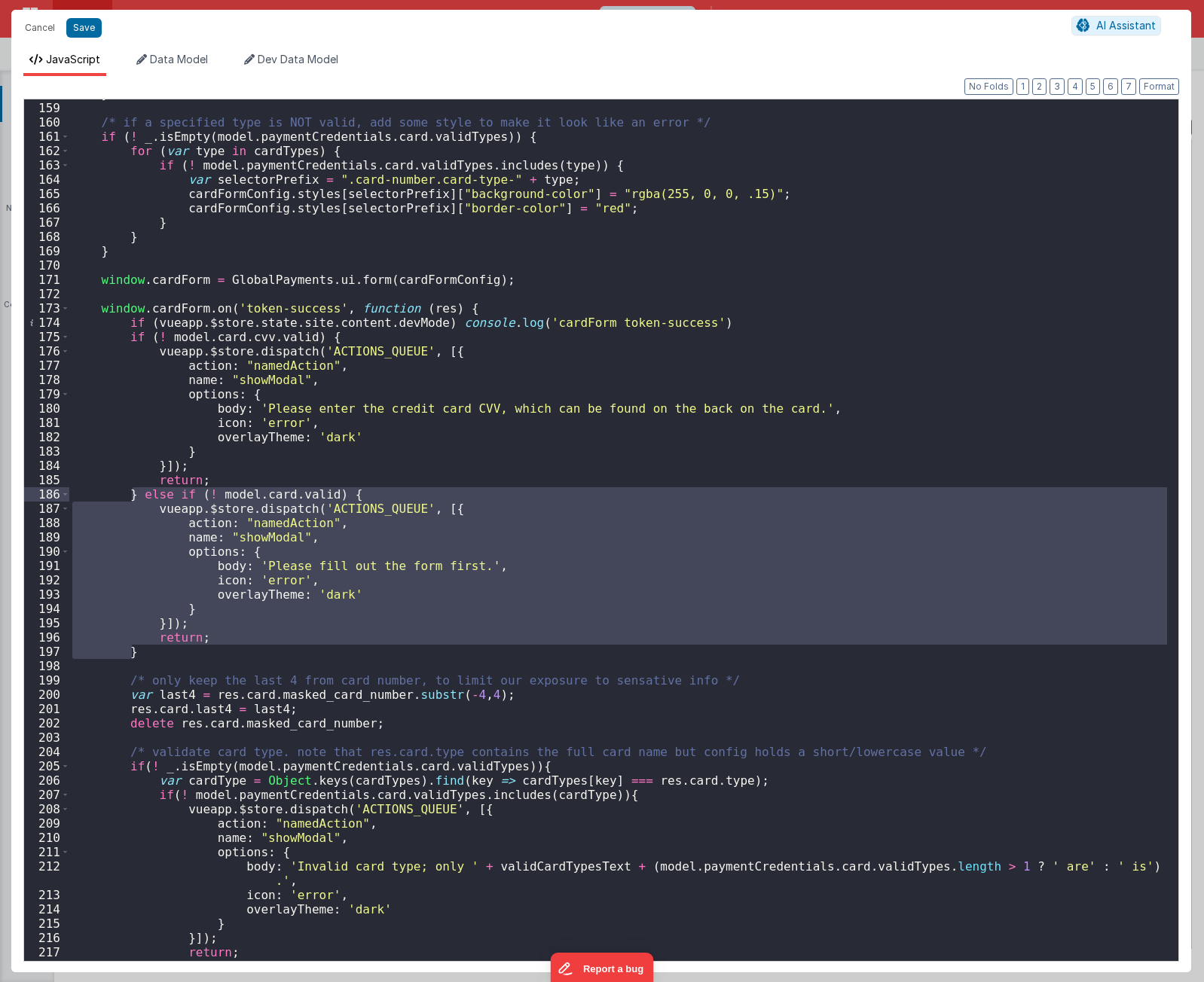
drag, startPoint x: 178, startPoint y: 652, endPoint x: 133, endPoint y: 488, distance: 170.1
click at [133, 488] on div "} ; /* if a specified type is NOT valid, add some style to make it look like an…" at bounding box center [618, 531] width 1098 height 889
click at [126, 336] on div "} ; /* if a specified type is NOT valid, add some style to make it look like an…" at bounding box center [618, 531] width 1098 height 889
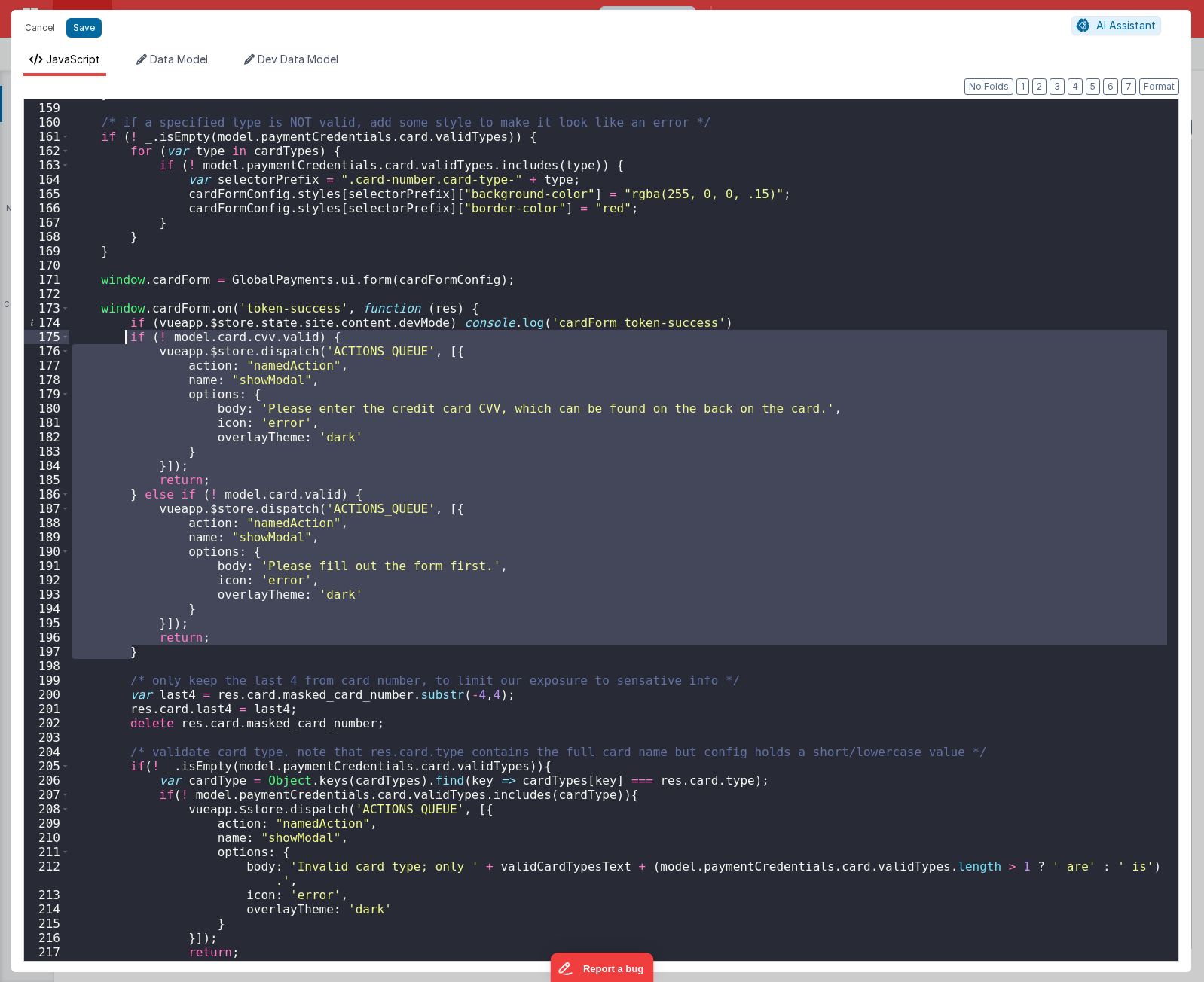
click at [460, 307] on div "} ; /* if a specified type is NOT valid, add some style to make it look like an…" at bounding box center [618, 531] width 1098 height 889
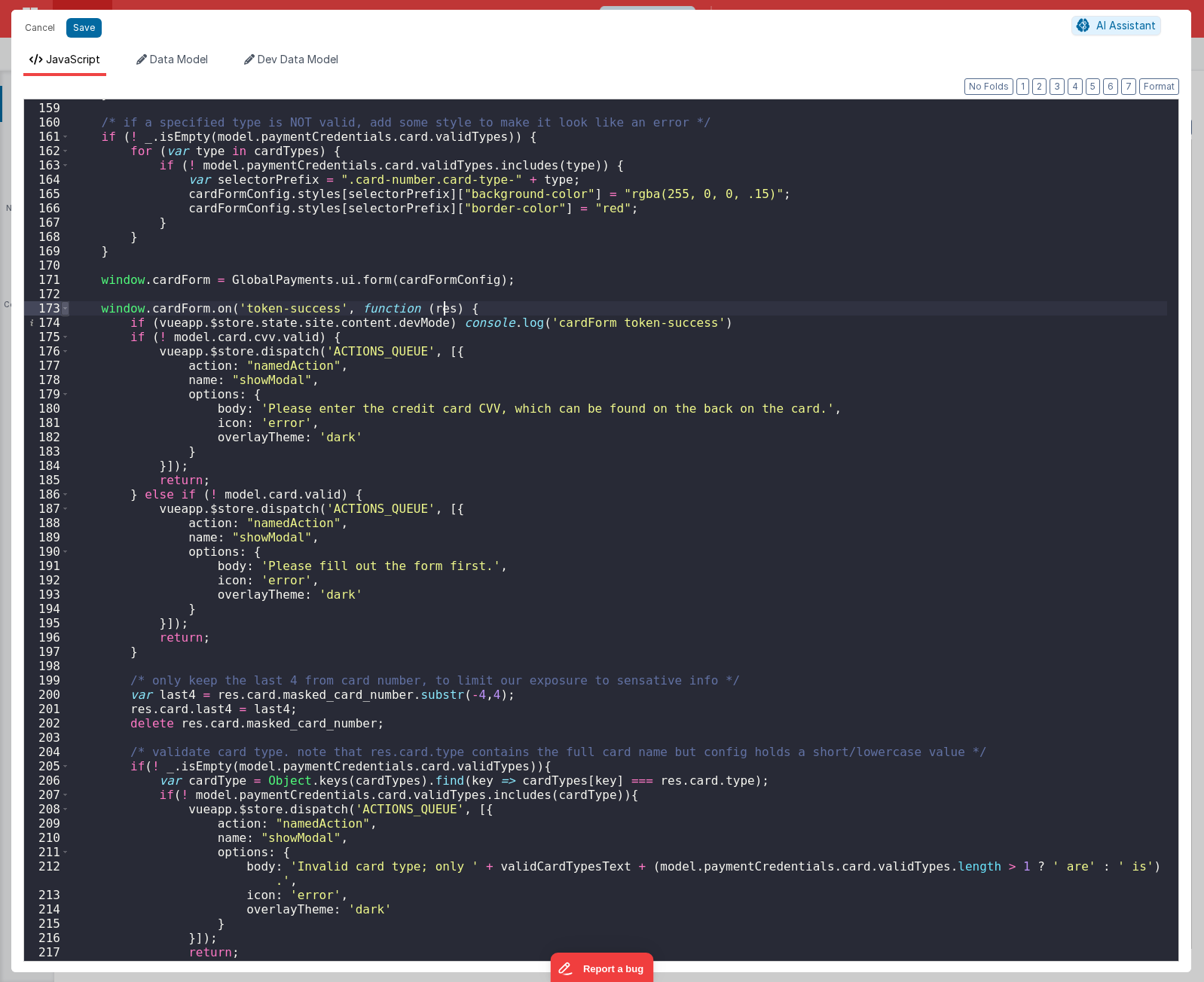
click at [62, 307] on span at bounding box center [65, 308] width 8 height 15
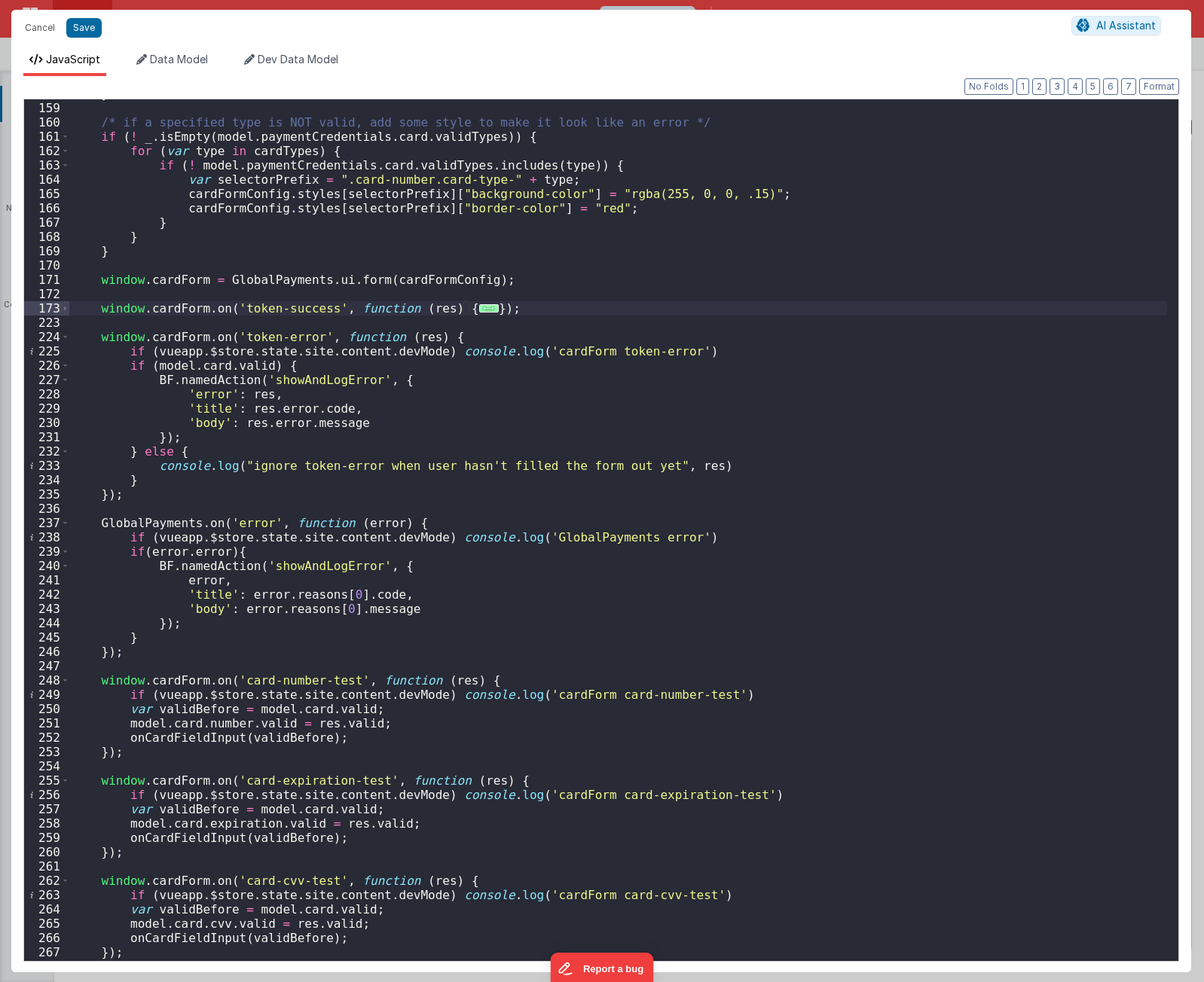
click at [479, 310] on span "..." at bounding box center [488, 308] width 19 height 8
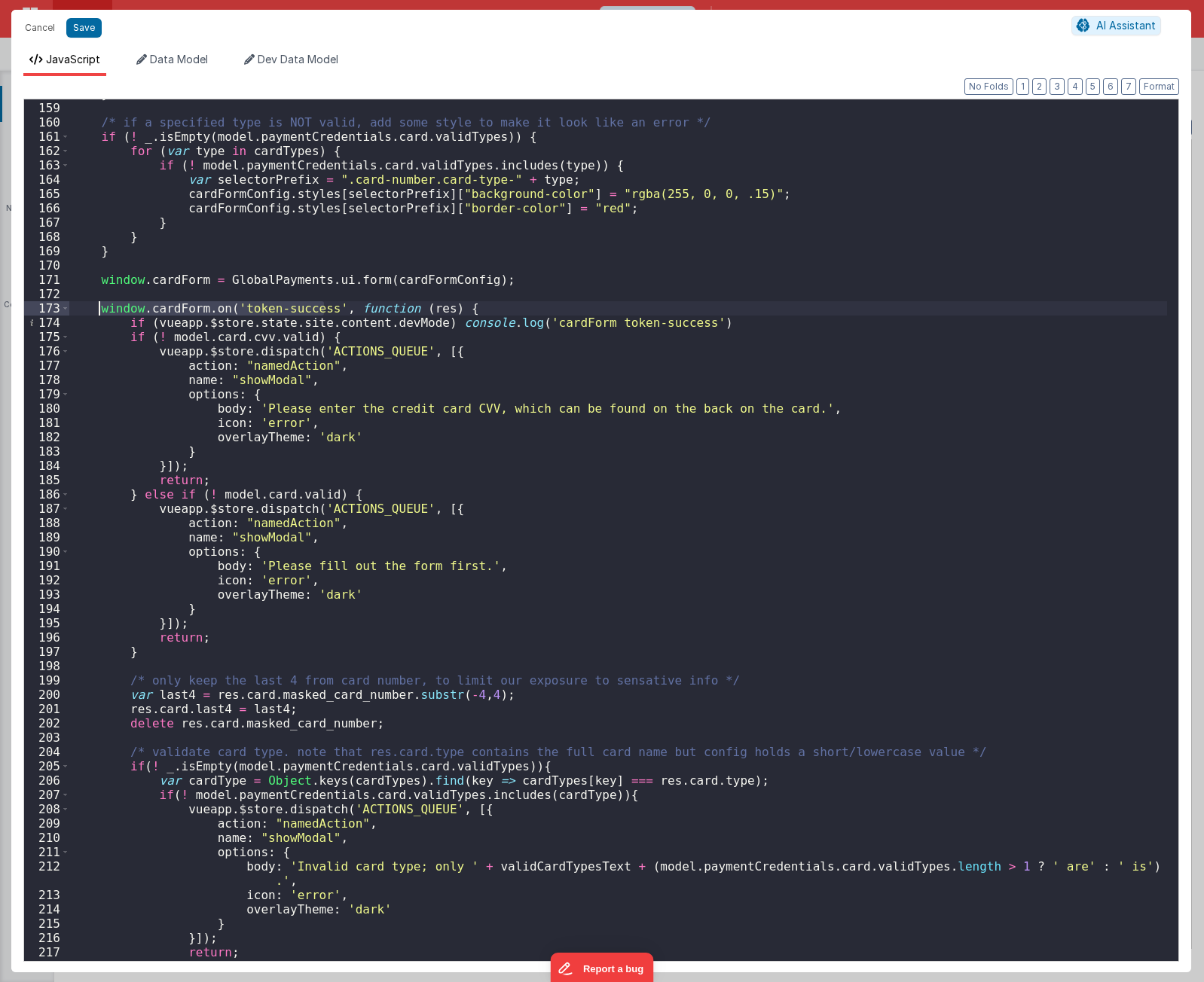
drag, startPoint x: 322, startPoint y: 307, endPoint x: 100, endPoint y: 310, distance: 222.0
click at [100, 310] on div "} ; /* if a specified type is NOT valid, add some style to make it look like an…" at bounding box center [618, 531] width 1098 height 889
click at [382, 335] on div "} ; /* if a specified type is NOT valid, add some style to make it look like an…" at bounding box center [618, 531] width 1098 height 889
click at [692, 320] on div "} ; /* if a specified type is NOT valid, add some style to make it look like an…" at bounding box center [618, 531] width 1098 height 889
click at [124, 496] on div "} ; /* if a specified type is NOT valid, add some style to make it look like an…" at bounding box center [618, 531] width 1098 height 889
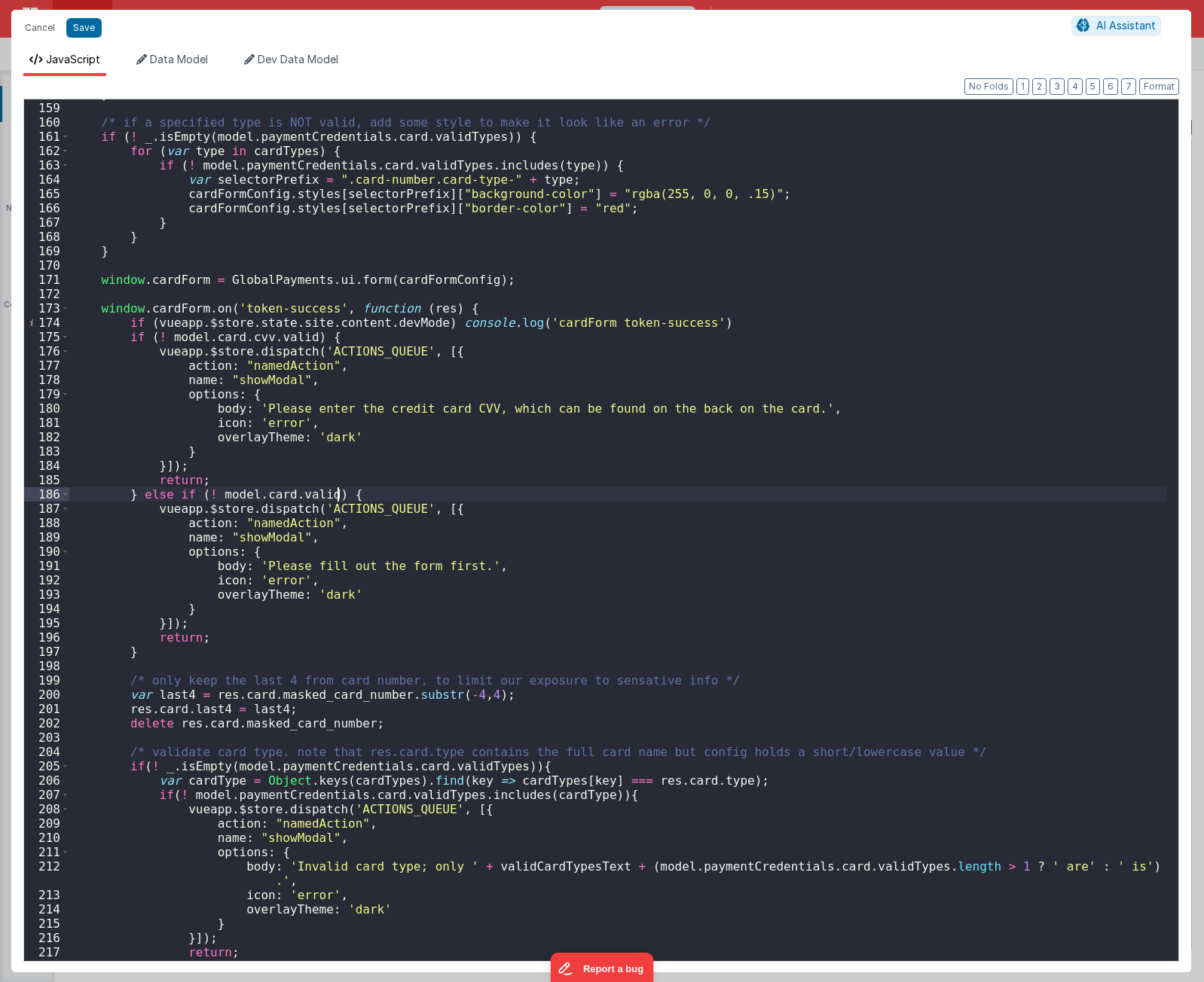
click at [343, 489] on div "} ; /* if a specified type is NOT valid, add some style to make it look like an…" at bounding box center [618, 531] width 1098 height 889
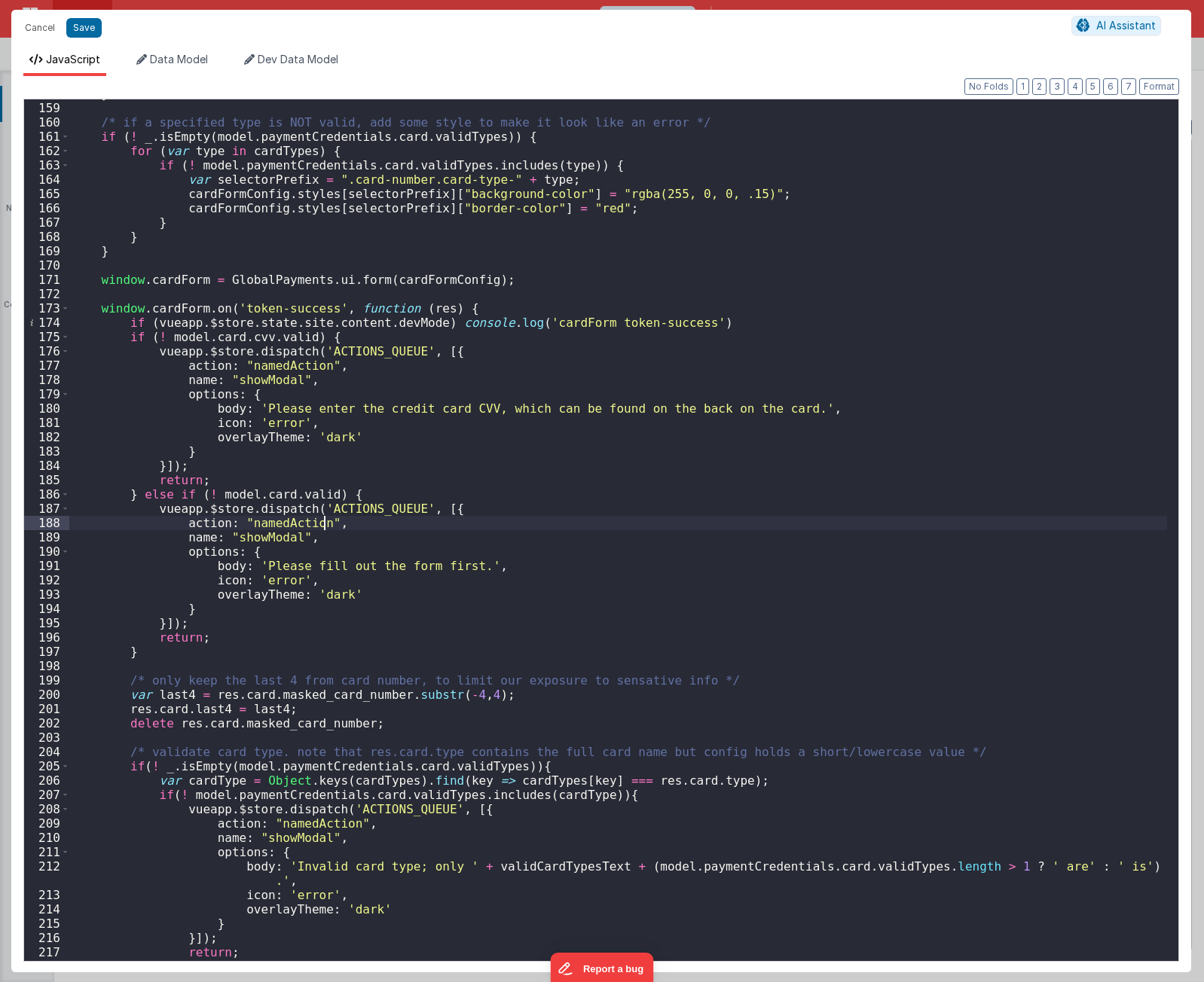
click at [354, 521] on div "} ; /* if a specified type is NOT valid, add some style to make it look like an…" at bounding box center [618, 531] width 1098 height 889
click at [291, 550] on div "} ; /* if a specified type is NOT valid, add some style to make it look like an…" at bounding box center [618, 531] width 1098 height 889
click at [173, 661] on div "} ; /* if a specified type is NOT valid, add some style to make it look like an…" at bounding box center [618, 531] width 1098 height 889
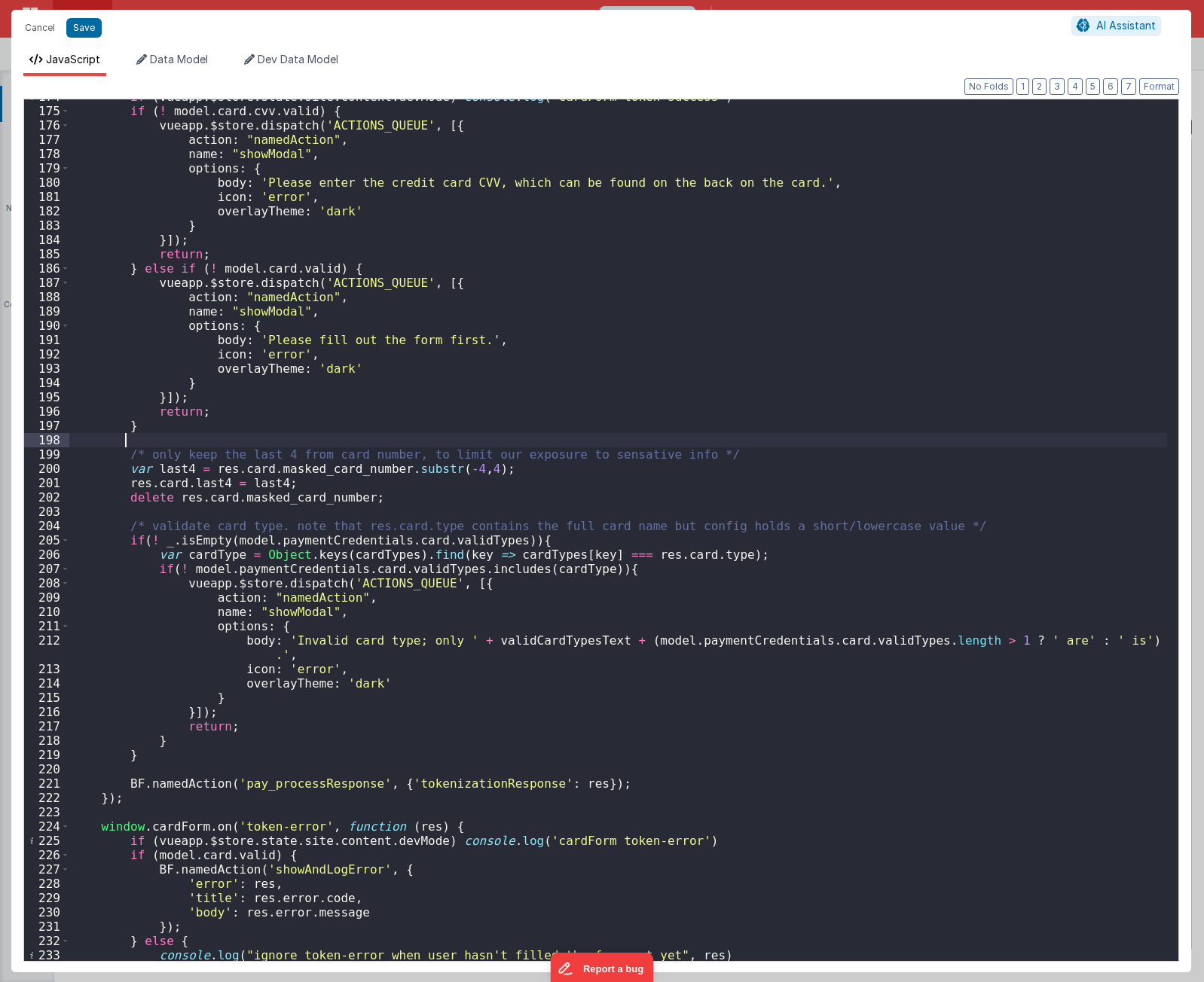
scroll to position [2576, 0]
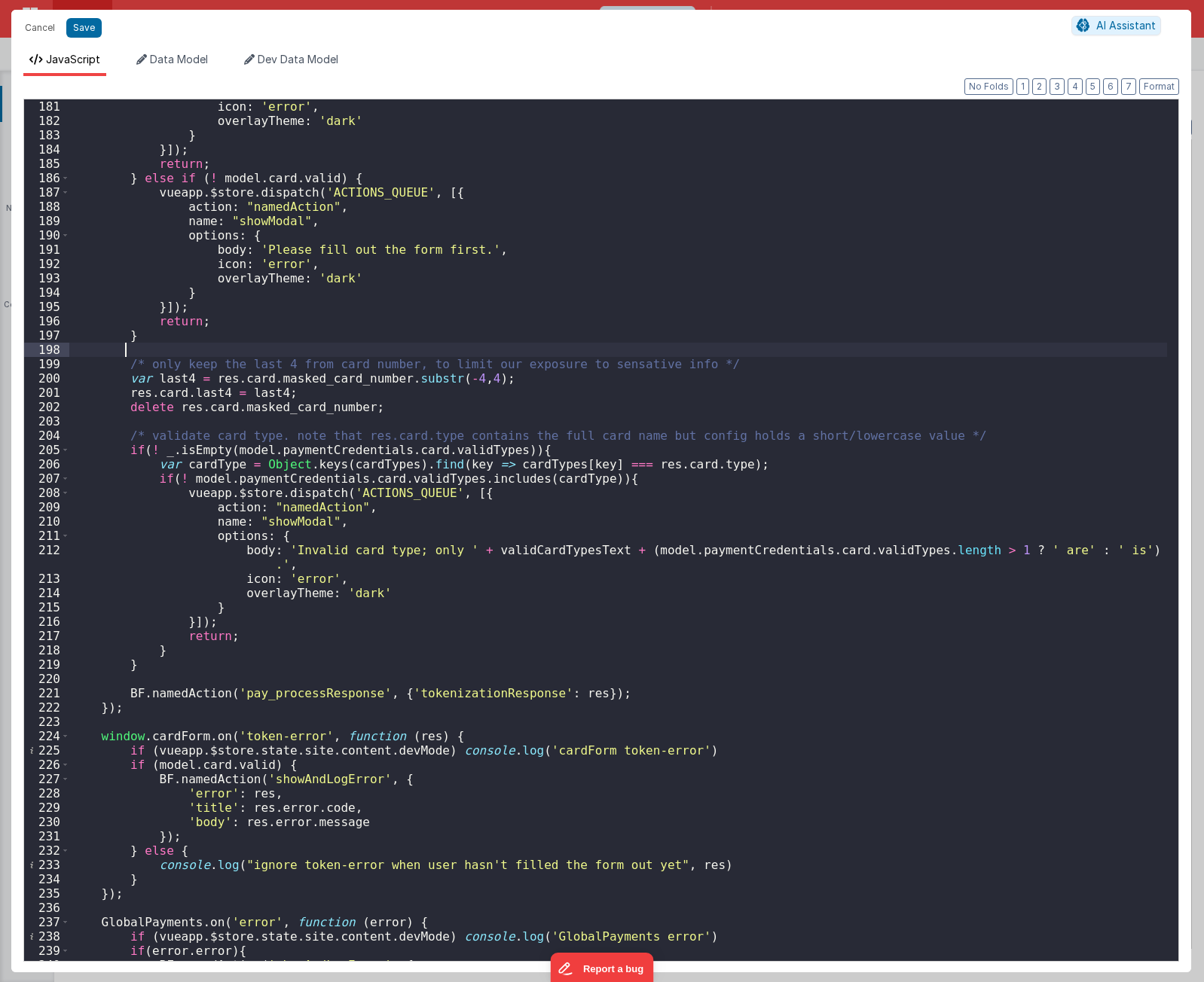
click at [121, 395] on div "icon : 'error' , overlayTheme : 'dark' } }]) ; return ; } else if ( ! model . c…" at bounding box center [618, 544] width 1098 height 889
click at [113, 458] on div "icon : 'error' , overlayTheme : 'dark' } }]) ; return ; } else if ( ! model . c…" at bounding box center [618, 544] width 1098 height 889
drag, startPoint x: 126, startPoint y: 491, endPoint x: 354, endPoint y: 492, distance: 228.0
click at [128, 491] on div "icon : 'error' , overlayTheme : 'dark' } }]) ; return ; } else if ( ! model . c…" at bounding box center [618, 544] width 1098 height 889
click at [116, 488] on div "icon : 'error' , overlayTheme : 'dark' } }]) ; return ; } else if ( ! model . c…" at bounding box center [618, 544] width 1098 height 889
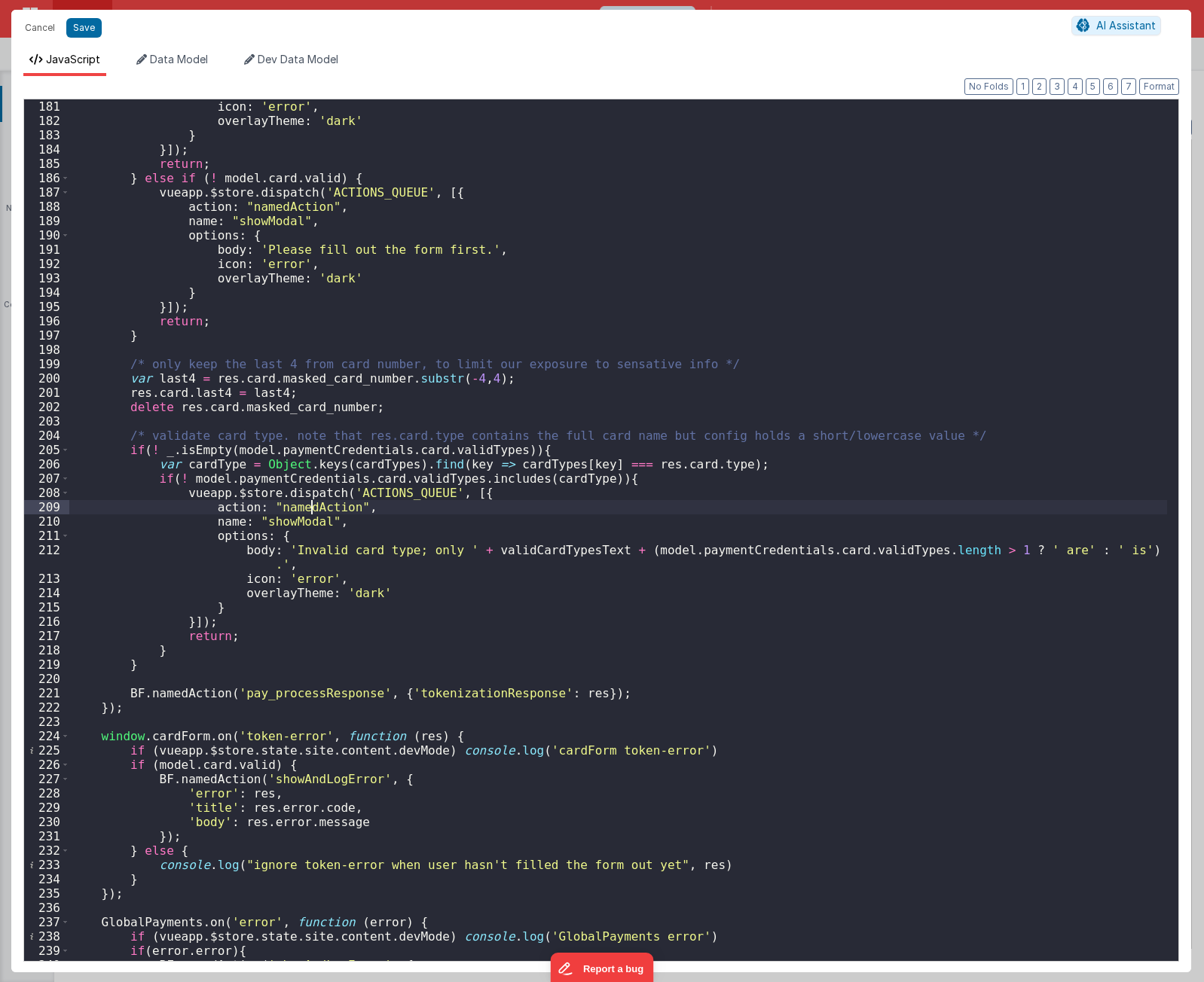
click at [312, 508] on div "icon : 'error' , overlayTheme : 'dark' } }]) ; return ; } else if ( ! model . c…" at bounding box center [618, 544] width 1098 height 889
click at [282, 520] on div "icon : 'error' , overlayTheme : 'dark' } }]) ; return ; } else if ( ! model . c…" at bounding box center [618, 544] width 1098 height 889
click at [349, 555] on div "icon : 'error' , overlayTheme : 'dark' } }]) ; return ; } else if ( ! model . c…" at bounding box center [618, 544] width 1098 height 889
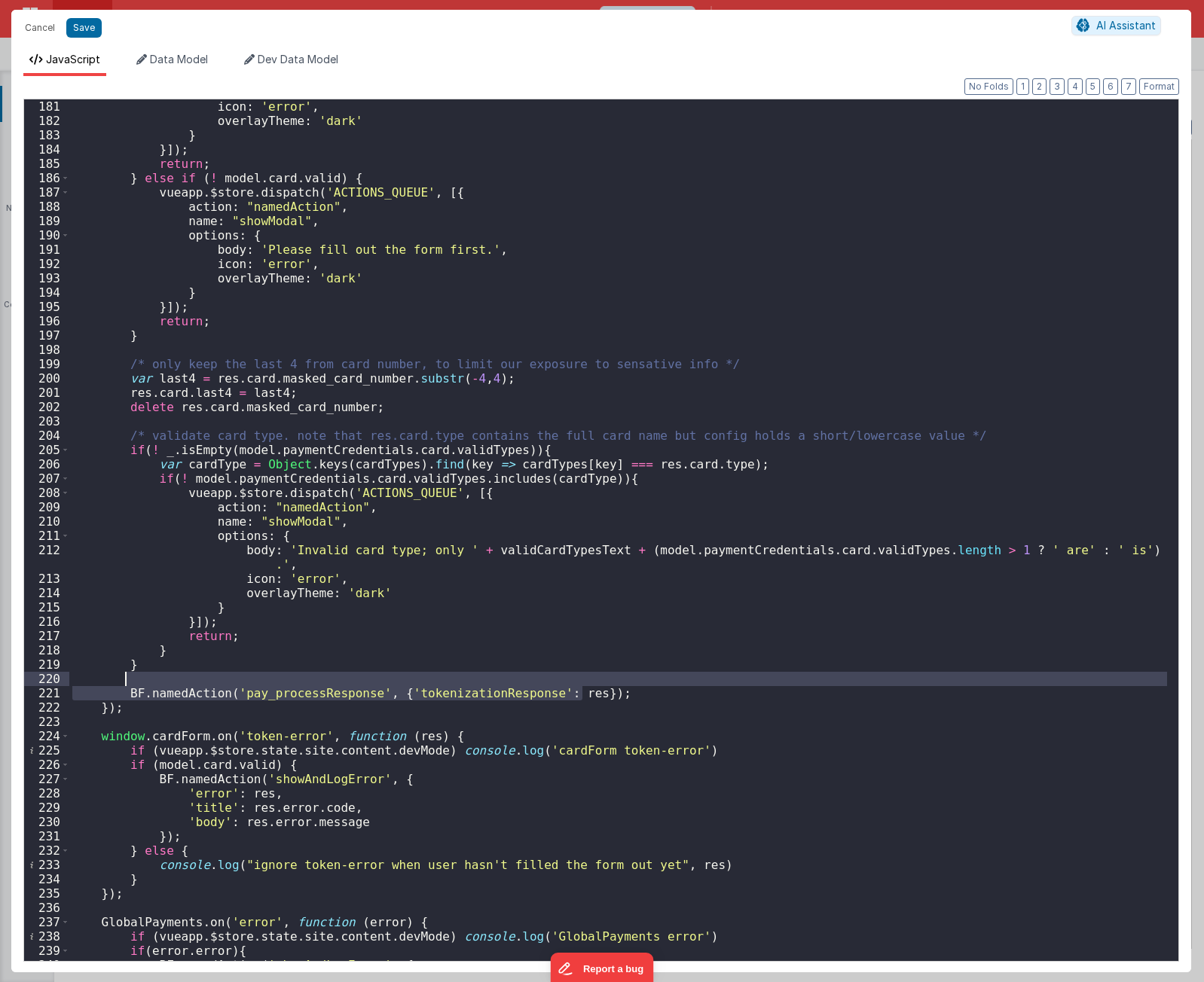
drag, startPoint x: 599, startPoint y: 694, endPoint x: 595, endPoint y: 682, distance: 12.6
click at [595, 682] on div "icon : 'error' , overlayTheme : 'dark' } }]) ; return ; } else if ( ! model . c…" at bounding box center [618, 544] width 1098 height 889
click at [461, 689] on div "icon : 'error' , overlayTheme : 'dark' } }]) ; return ; } else if ( ! model . c…" at bounding box center [618, 530] width 1098 height 862
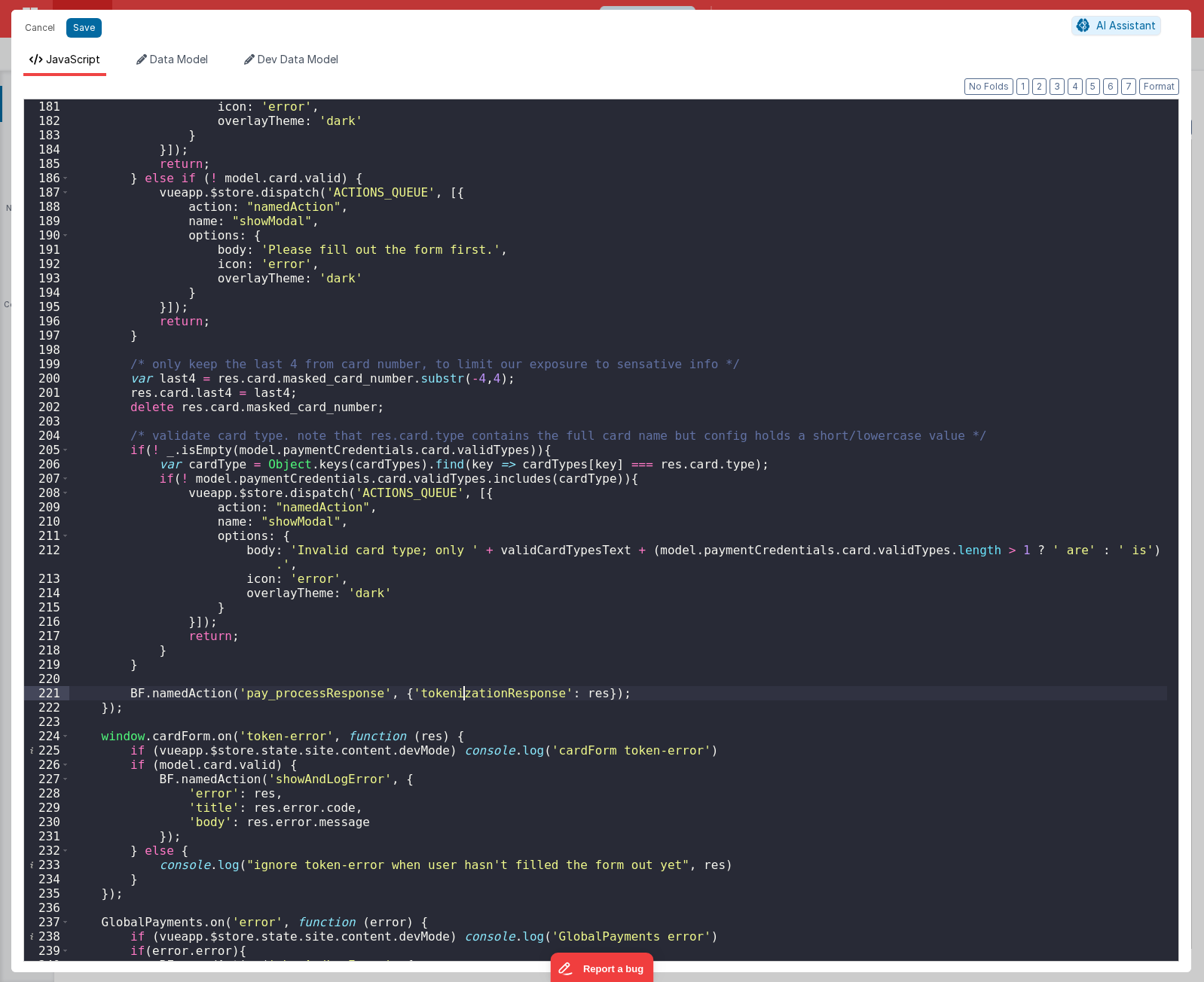
click at [461, 689] on div "icon : 'error' , overlayTheme : 'dark' } }]) ; return ; } else if ( ! model . c…" at bounding box center [618, 544] width 1098 height 889
click at [213, 703] on div "icon : 'error' , overlayTheme : 'dark' } }]) ; return ; } else if ( ! model . c…" at bounding box center [618, 544] width 1098 height 889
click at [384, 716] on div "icon : 'error' , overlayTheme : 'dark' } }]) ; return ; } else if ( ! model . c…" at bounding box center [618, 544] width 1098 height 889
click at [381, 703] on div "icon : 'error' , overlayTheme : 'dark' } }]) ; return ; } else if ( ! model . c…" at bounding box center [618, 544] width 1098 height 889
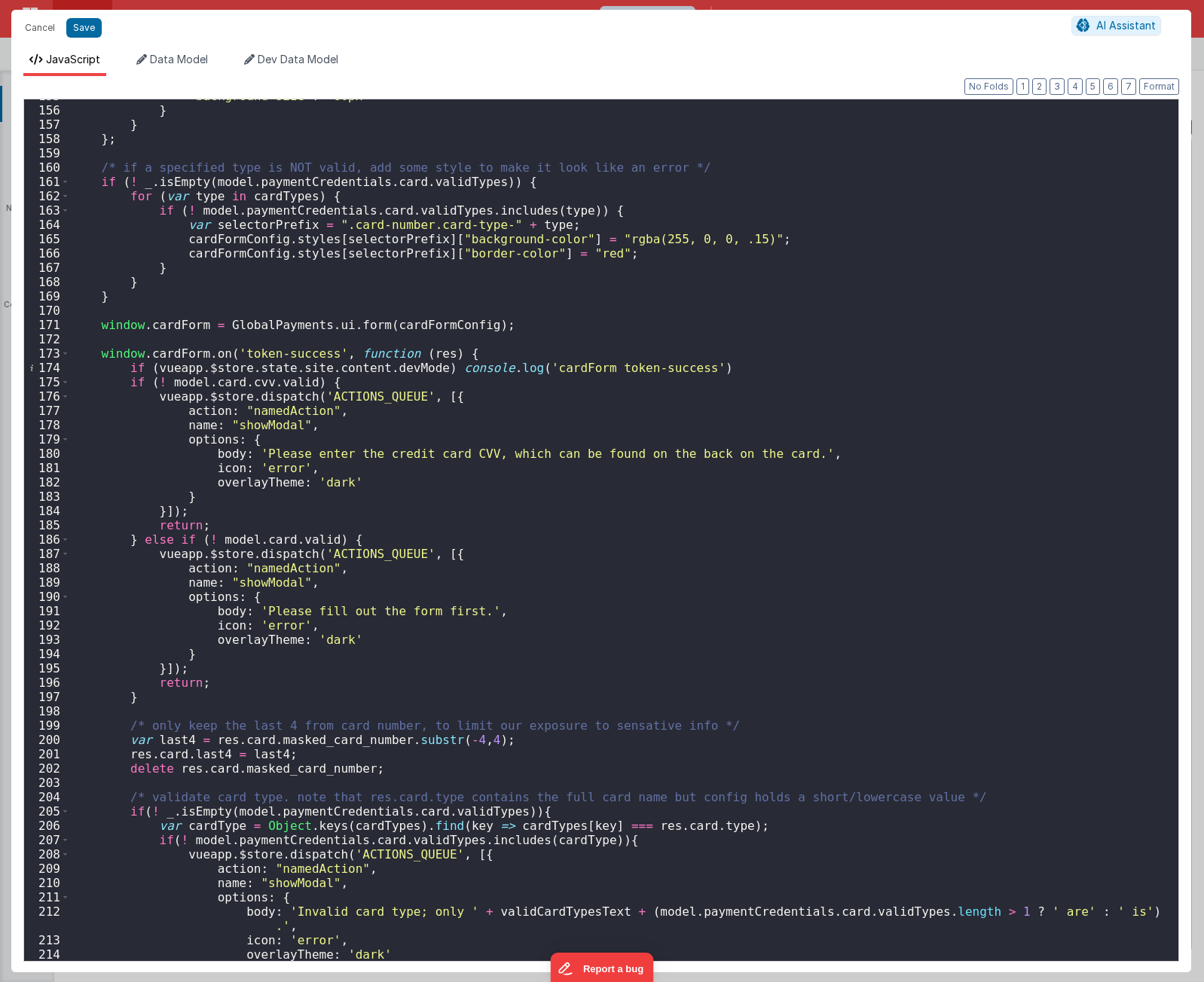
scroll to position [2214, 0]
click at [475, 353] on div ""background-size" : "60px" } } } ; /* if a specified type is NOT valid, add som…" at bounding box center [618, 533] width 1098 height 889
click at [254, 696] on div ""background-size" : "60px" } } } ; /* if a specified type is NOT valid, add som…" at bounding box center [618, 533] width 1098 height 889
click at [499, 345] on div ""background-size" : "60px" } } } ; /* if a specified type is NOT valid, add som…" at bounding box center [618, 533] width 1098 height 889
click at [514, 351] on div ""background-size" : "60px" } } } ; /* if a specified type is NOT valid, add som…" at bounding box center [618, 533] width 1098 height 889
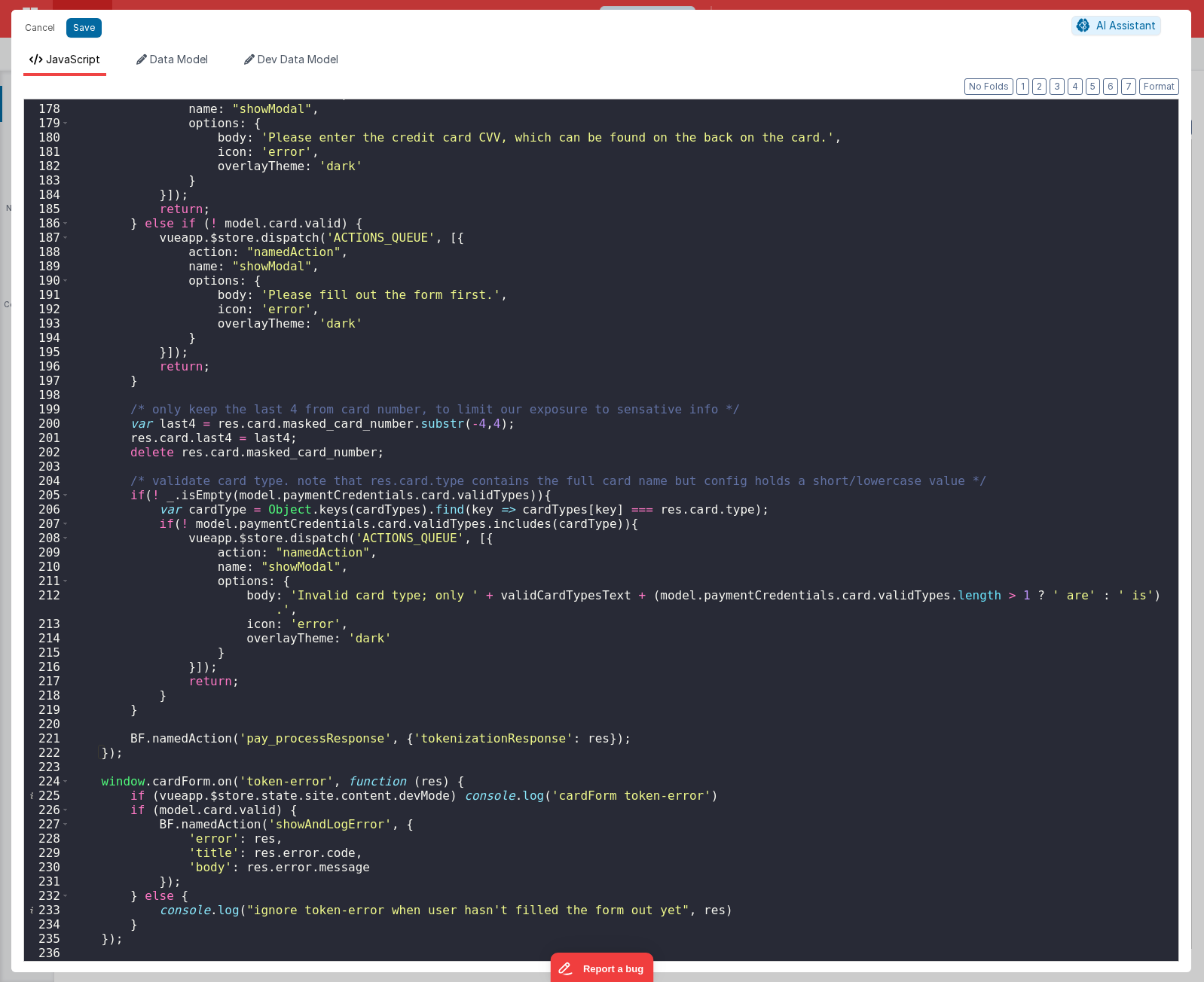
scroll to position [2757, 0]
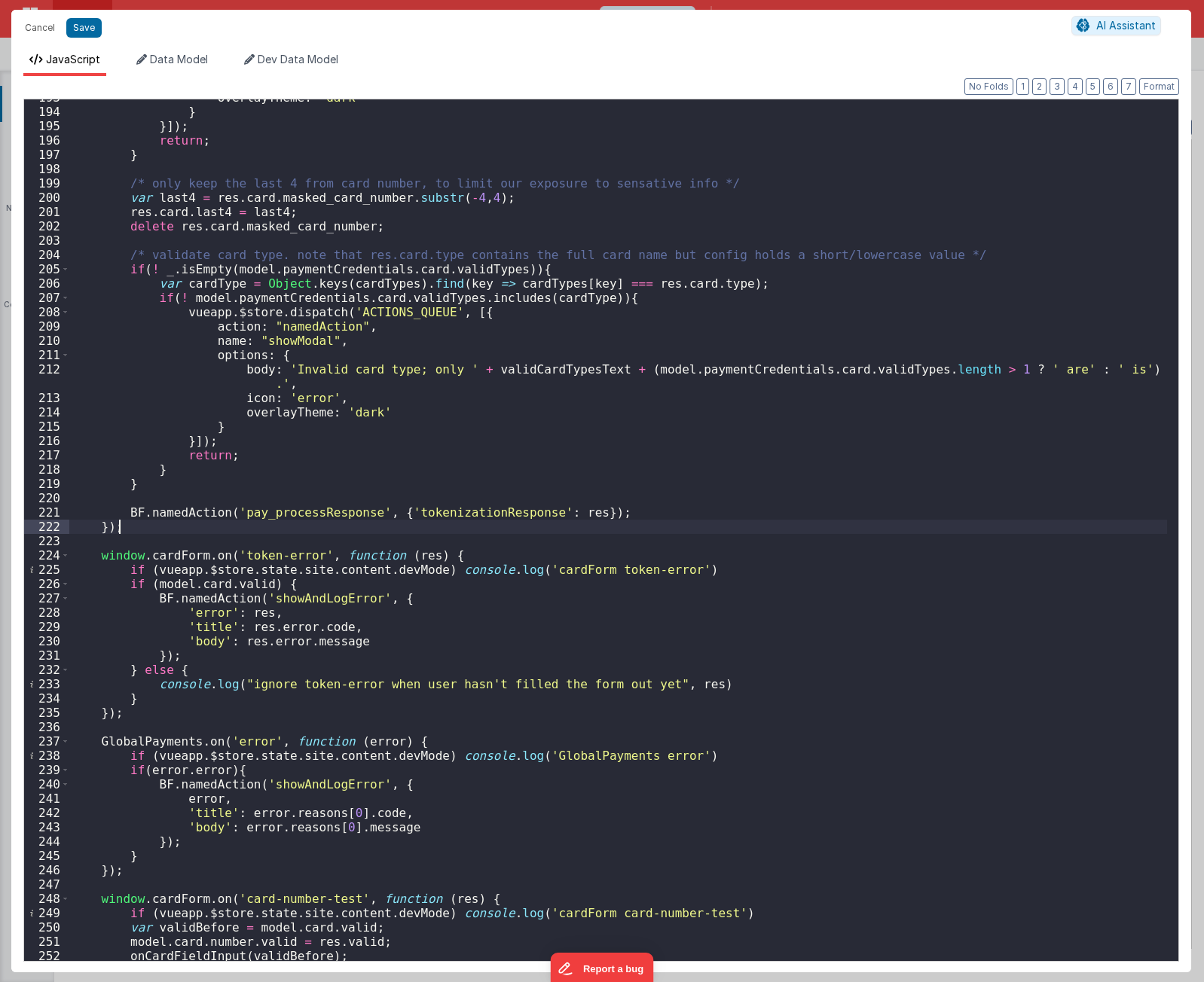
click at [404, 527] on div "overlayTheme : 'dark' } }]) ; return ; } /* only keep the last 4 from card numb…" at bounding box center [618, 535] width 1098 height 889
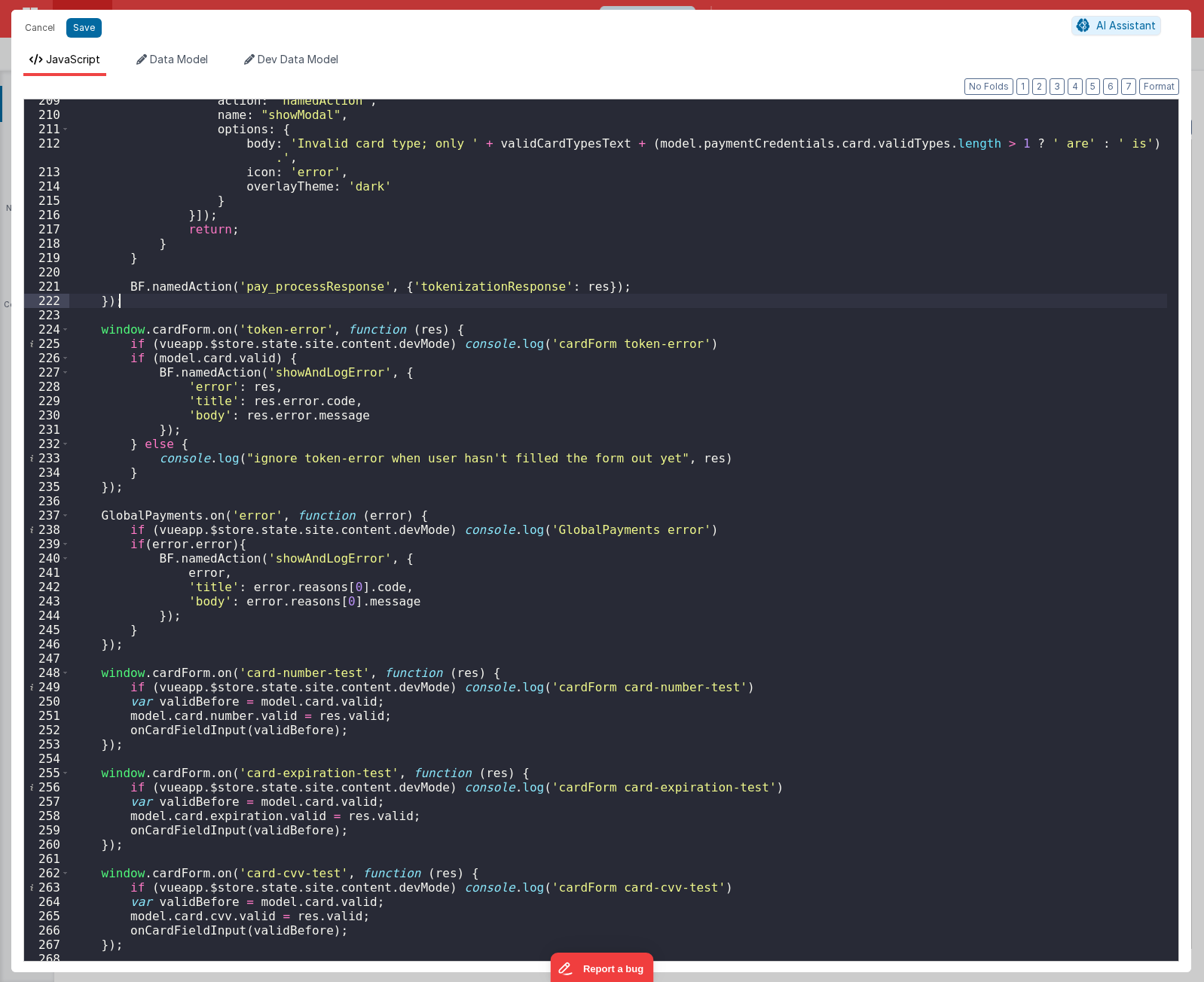
scroll to position [2983, 0]
click at [310, 327] on div "action : "namedAction" , name : "showModal" , options : { body : 'Invalid card …" at bounding box center [618, 538] width 1098 height 889
click at [478, 327] on div "action : "namedAction" , name : "showModal" , options : { body : 'Invalid card …" at bounding box center [618, 538] width 1098 height 889
click at [232, 496] on div "action : "namedAction" , name : "showModal" , options : { body : 'Invalid card …" at bounding box center [618, 538] width 1098 height 889
click at [121, 659] on div "action : "namedAction" , name : "showModal" , options : { body : 'Invalid card …" at bounding box center [618, 538] width 1098 height 889
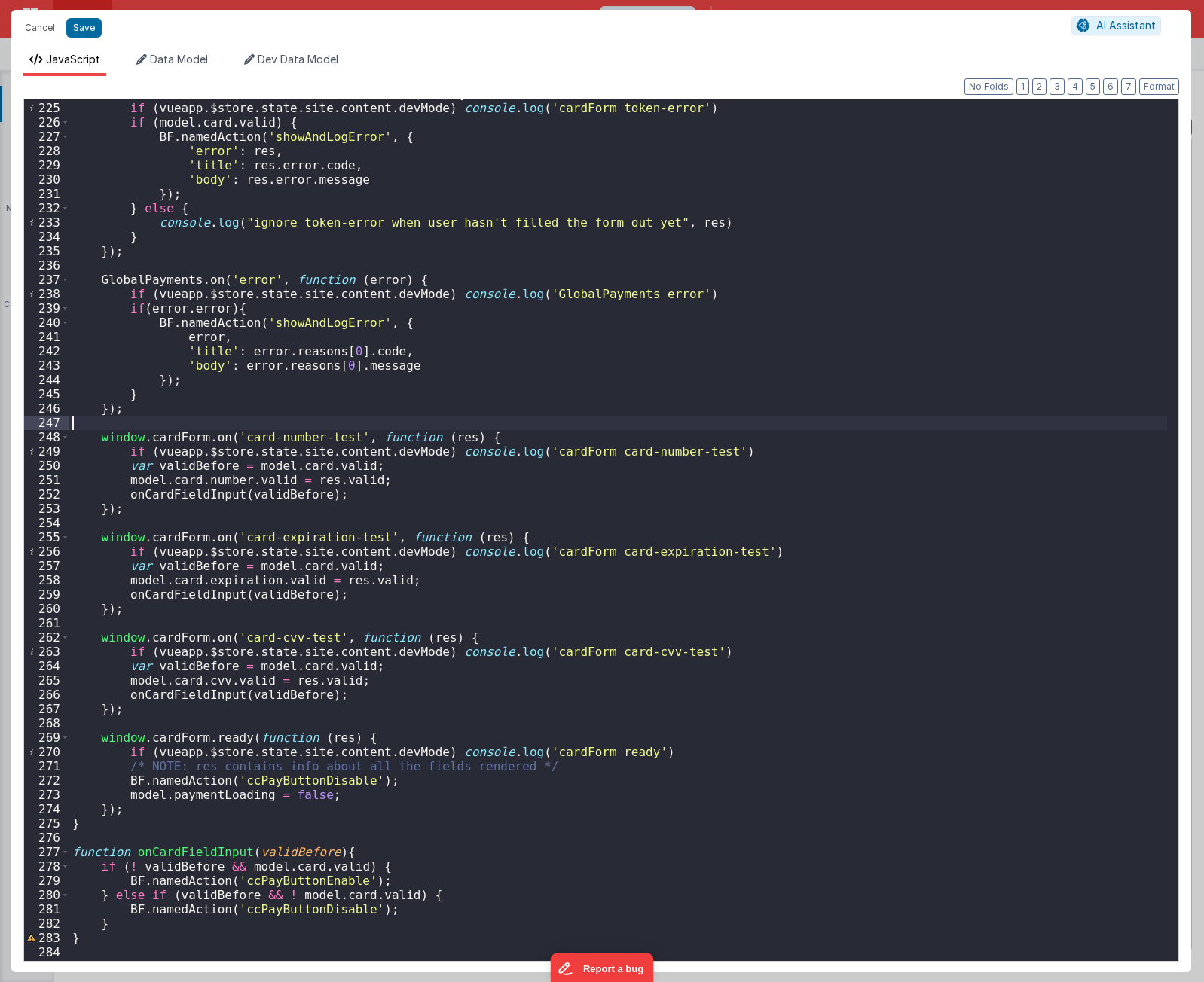
scroll to position [3217, 0]
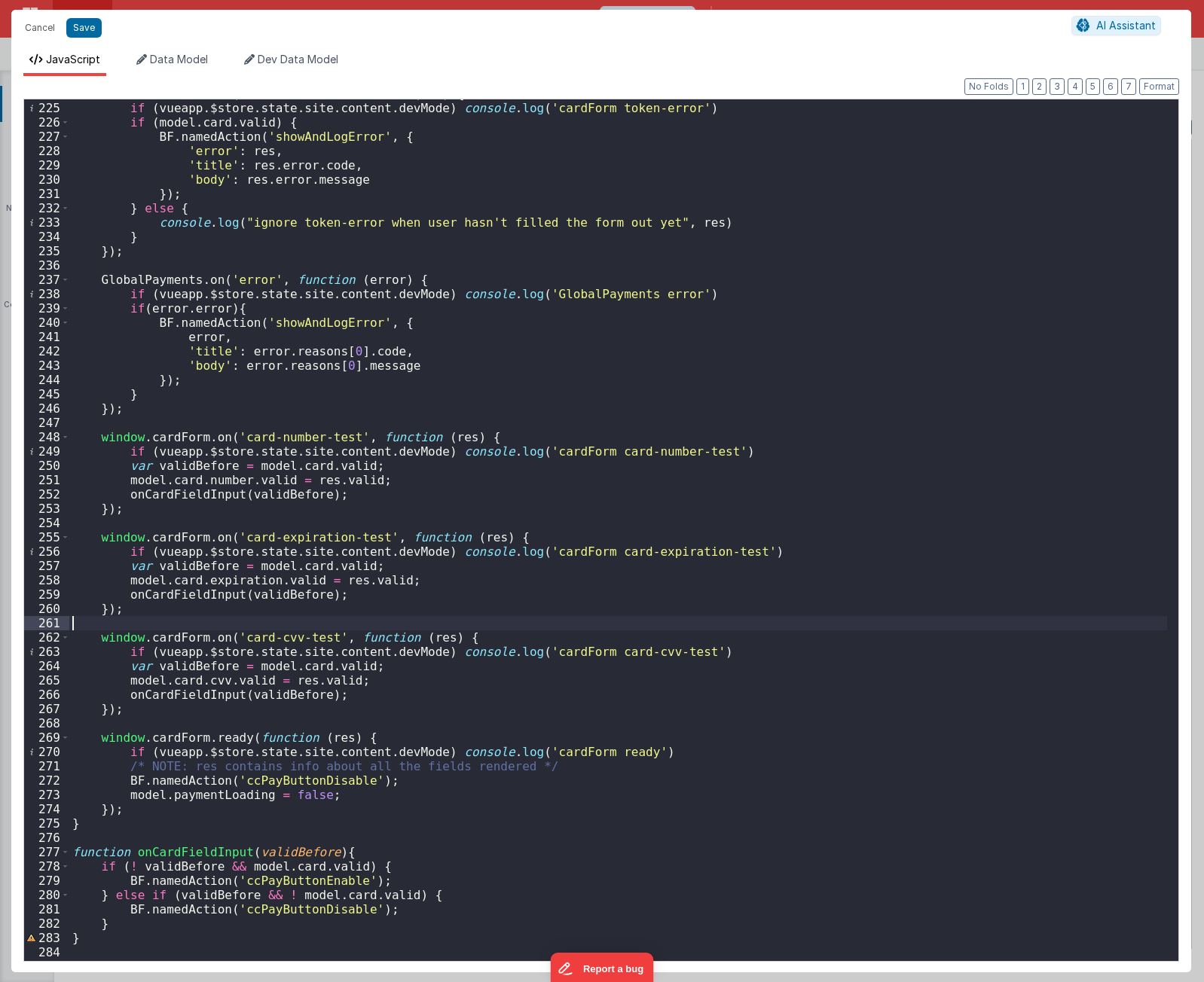
click at [321, 626] on div "window . cardForm . on ( 'token-error' , function ( res ) { if ( vueapp . $stor…" at bounding box center [618, 531] width 1098 height 889
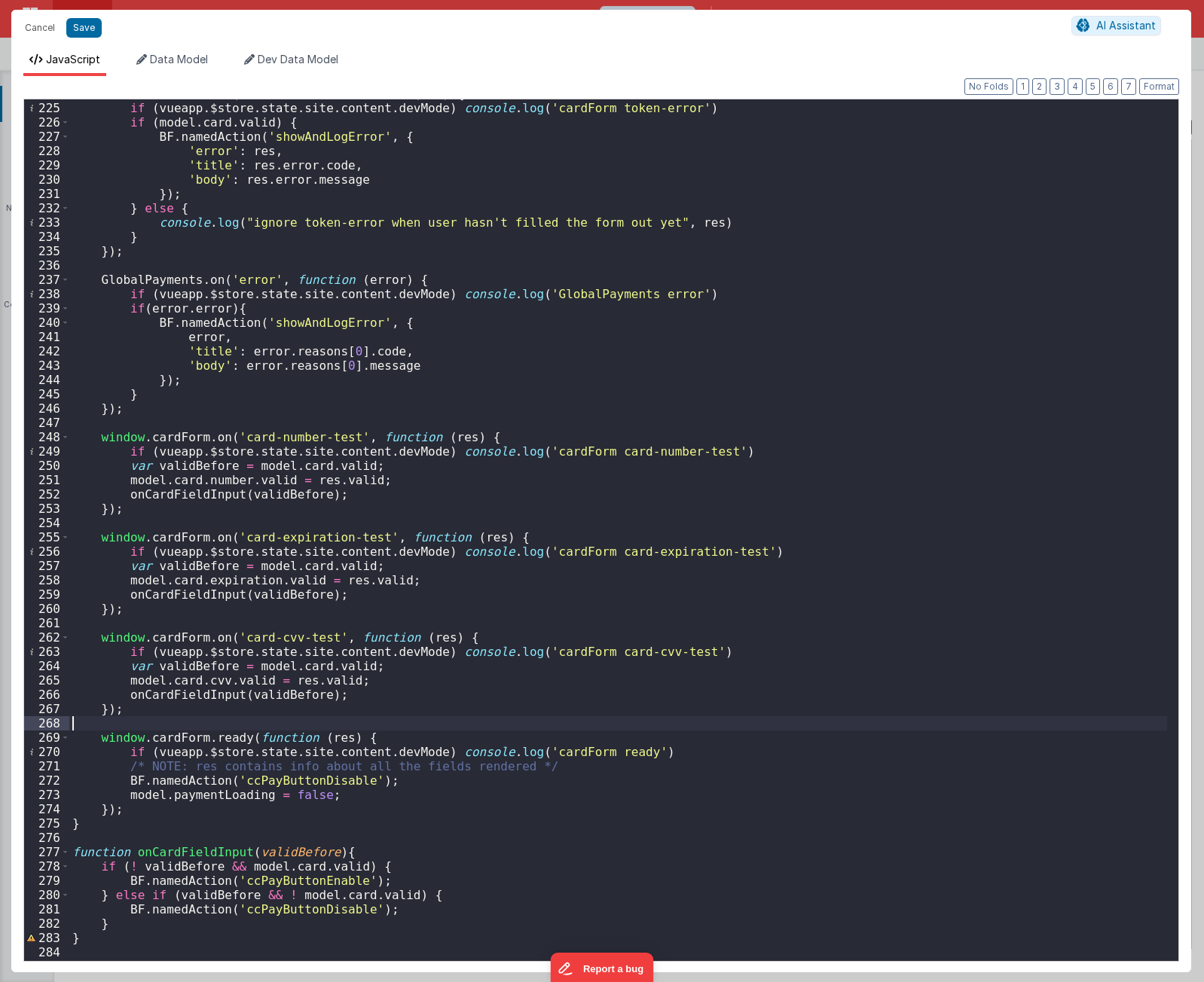
click at [310, 722] on div "window . cardForm . on ( 'token-error' , function ( res ) { if ( vueapp . $stor…" at bounding box center [618, 531] width 1098 height 889
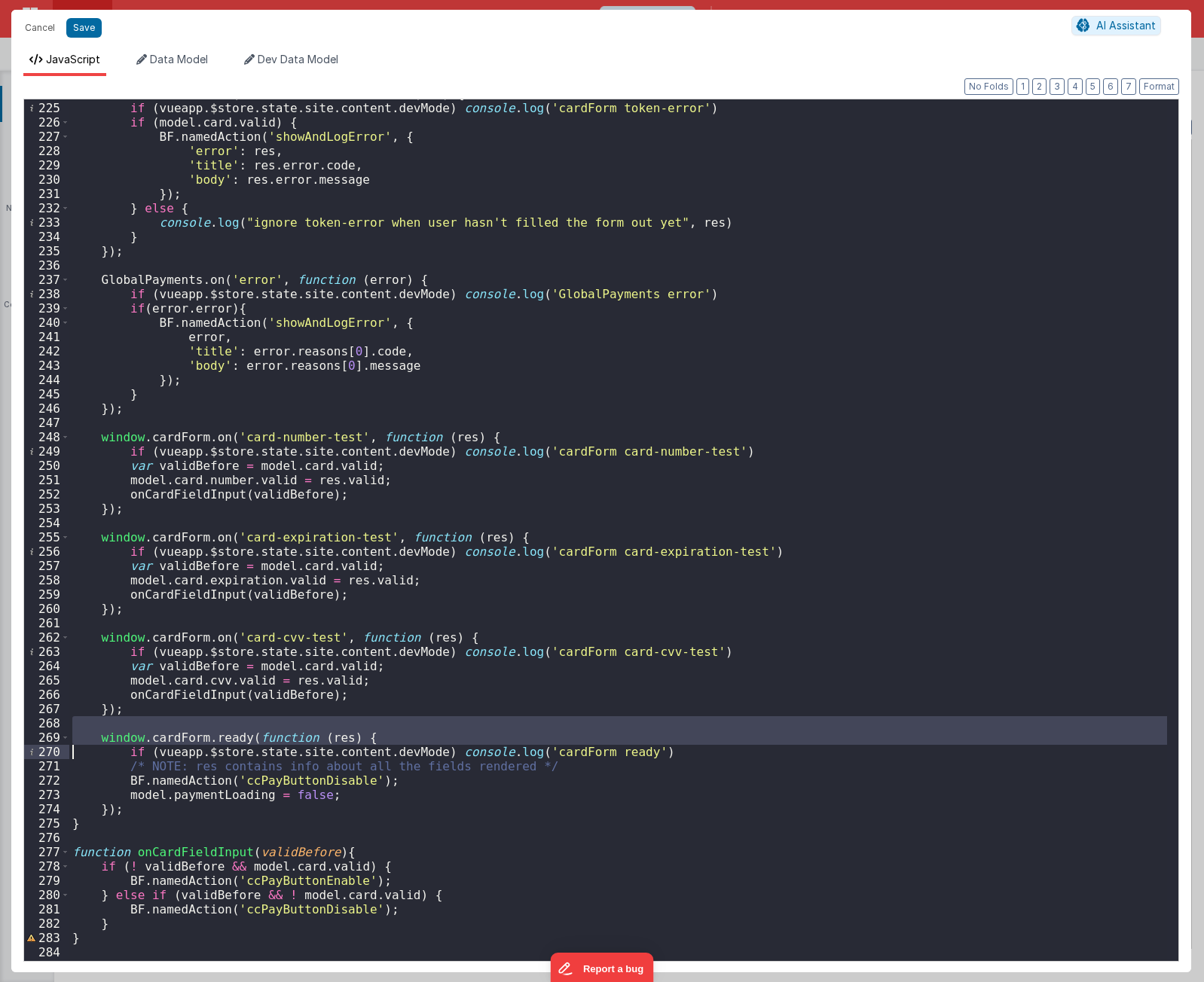
click at [328, 726] on div "window . cardForm . on ( 'token-error' , function ( res ) { if ( vueapp . $stor…" at bounding box center [618, 530] width 1098 height 862
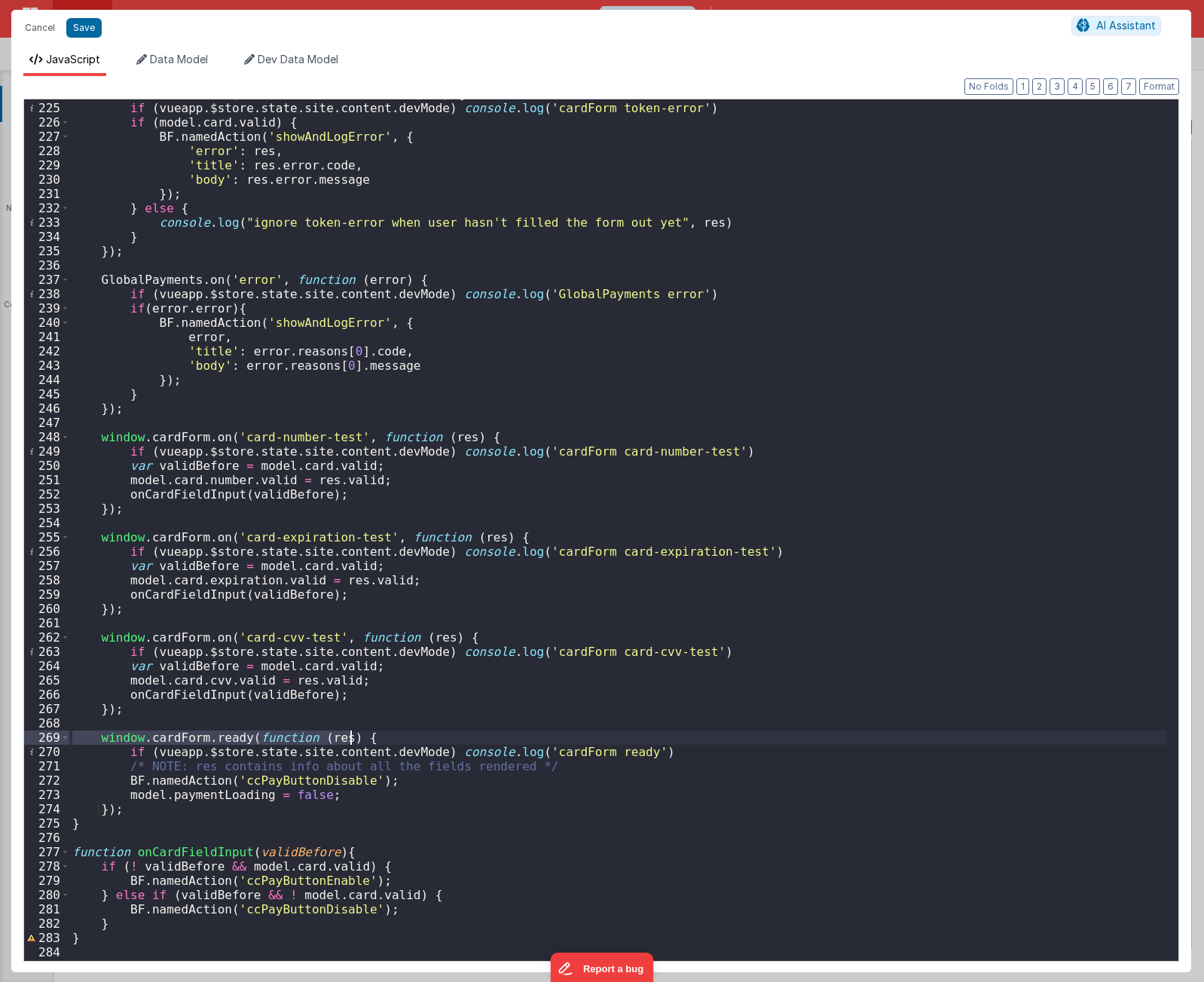
click at [290, 836] on div "window . cardForm . on ( 'token-error' , function ( res ) { if ( vueapp . $stor…" at bounding box center [618, 531] width 1098 height 889
click at [419, 851] on div "window . cardForm . on ( 'token-error' , function ( res ) { if ( vueapp . $stor…" at bounding box center [618, 531] width 1098 height 889
click at [39, 22] on button "Cancel" at bounding box center [39, 27] width 45 height 21
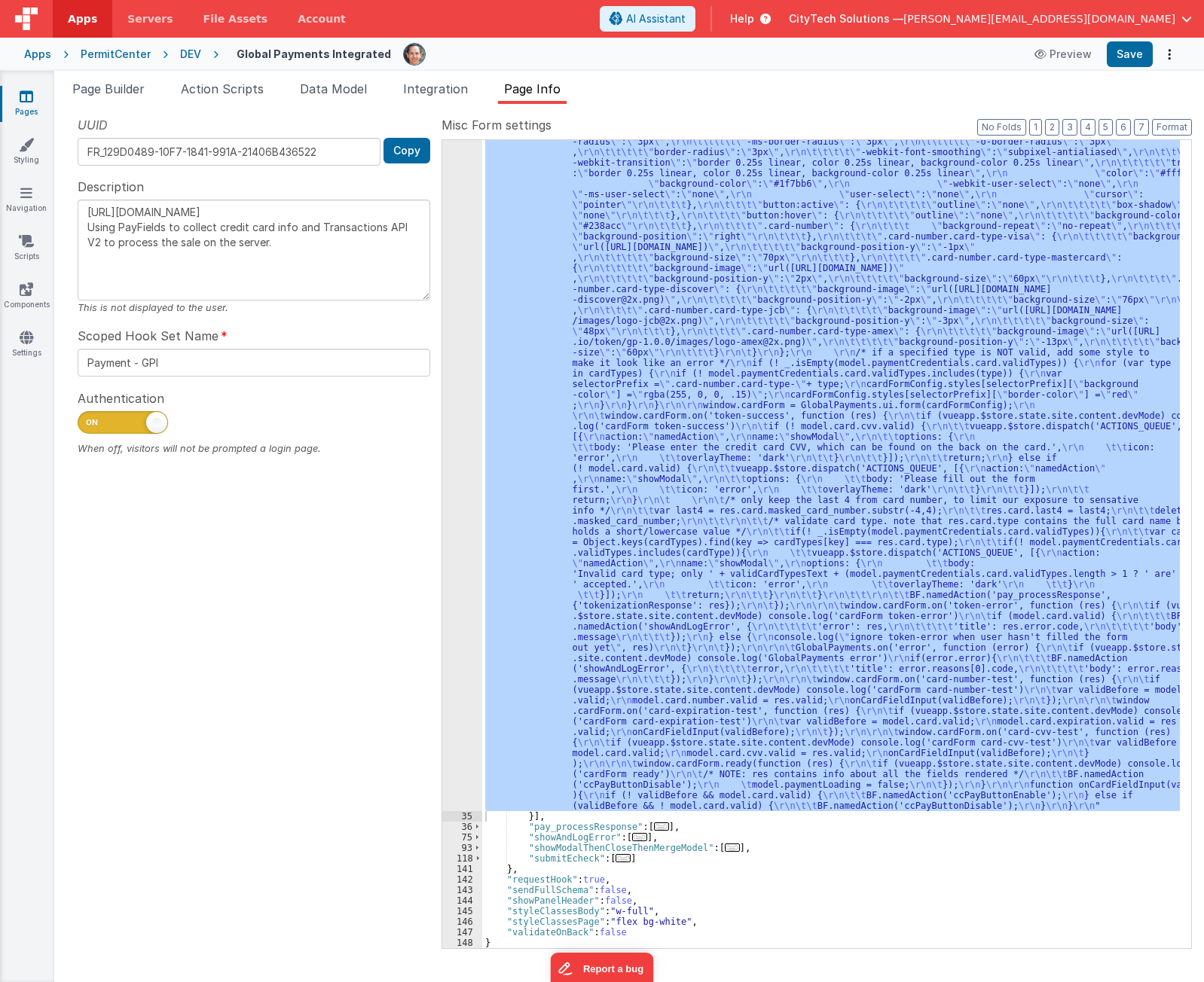
click at [656, 831] on span "..." at bounding box center [662, 826] width 15 height 8
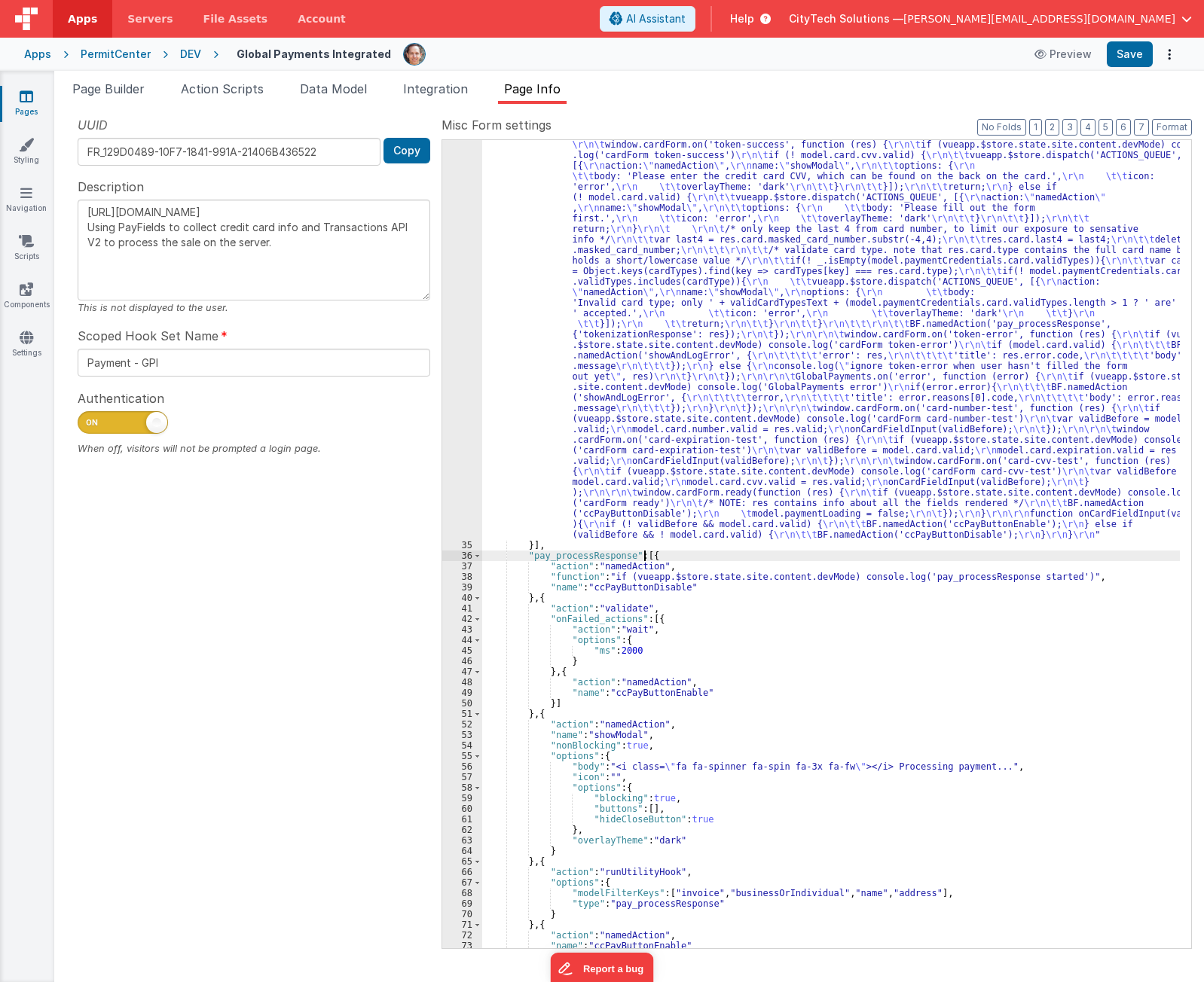
scroll to position [871, 0]
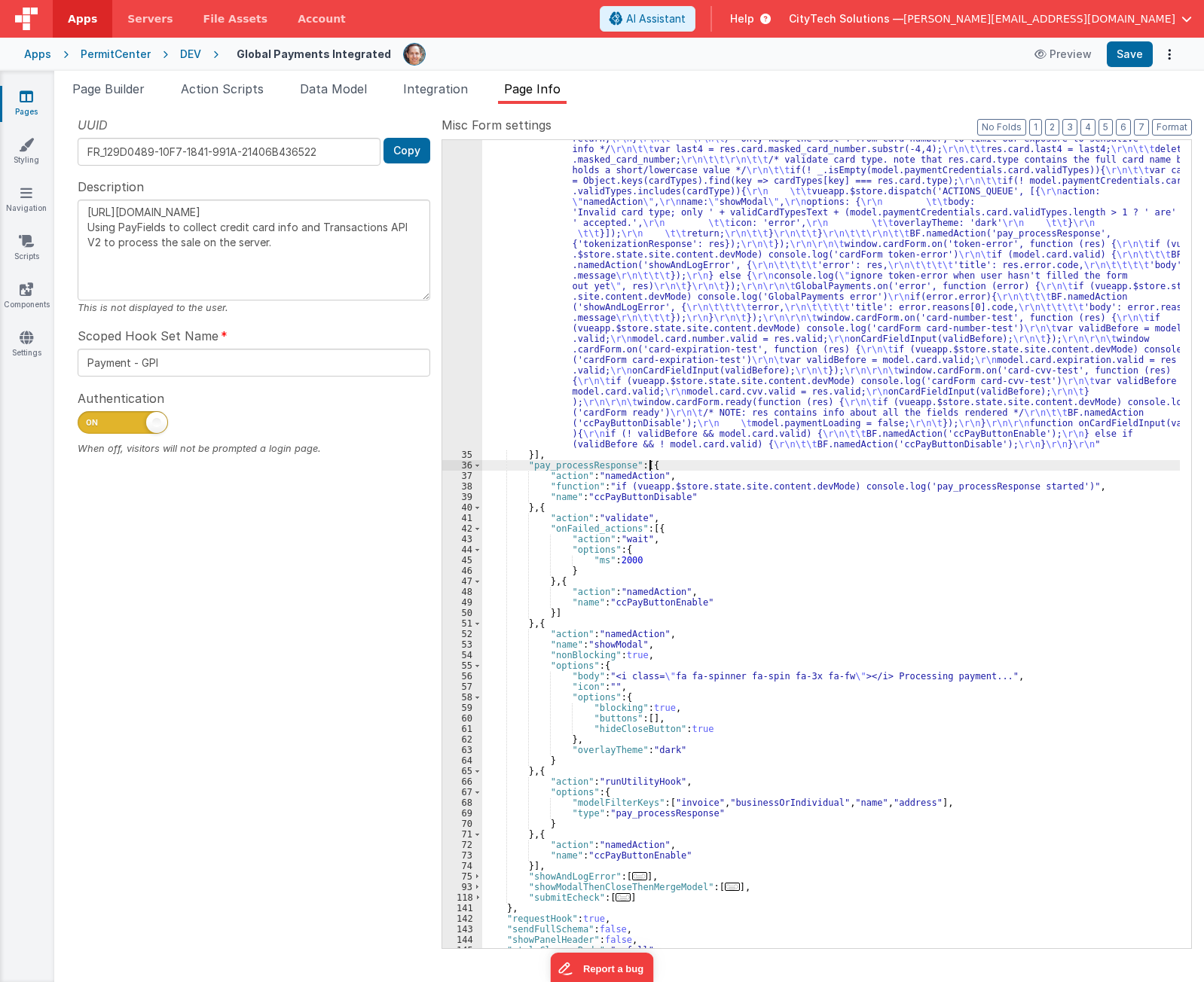
click at [682, 468] on div ""function" : "if (model.paymentCredentials.card.enabled) { \r\n if(typeof Globa…" at bounding box center [831, 342] width 698 height 1852
click at [629, 484] on div ""function" : "if (model.paymentCredentials.card.enabled) { \r\n if(typeof Globa…" at bounding box center [831, 342] width 698 height 1852
click at [674, 465] on div ""function" : "if (model.paymentCredentials.card.enabled) { \r\n if(typeof Globa…" at bounding box center [831, 342] width 698 height 1852
click at [938, 489] on div ""function" : "if (model.paymentCredentials.card.enabled) { \r\n if(typeof Globa…" at bounding box center [831, 342] width 698 height 1852
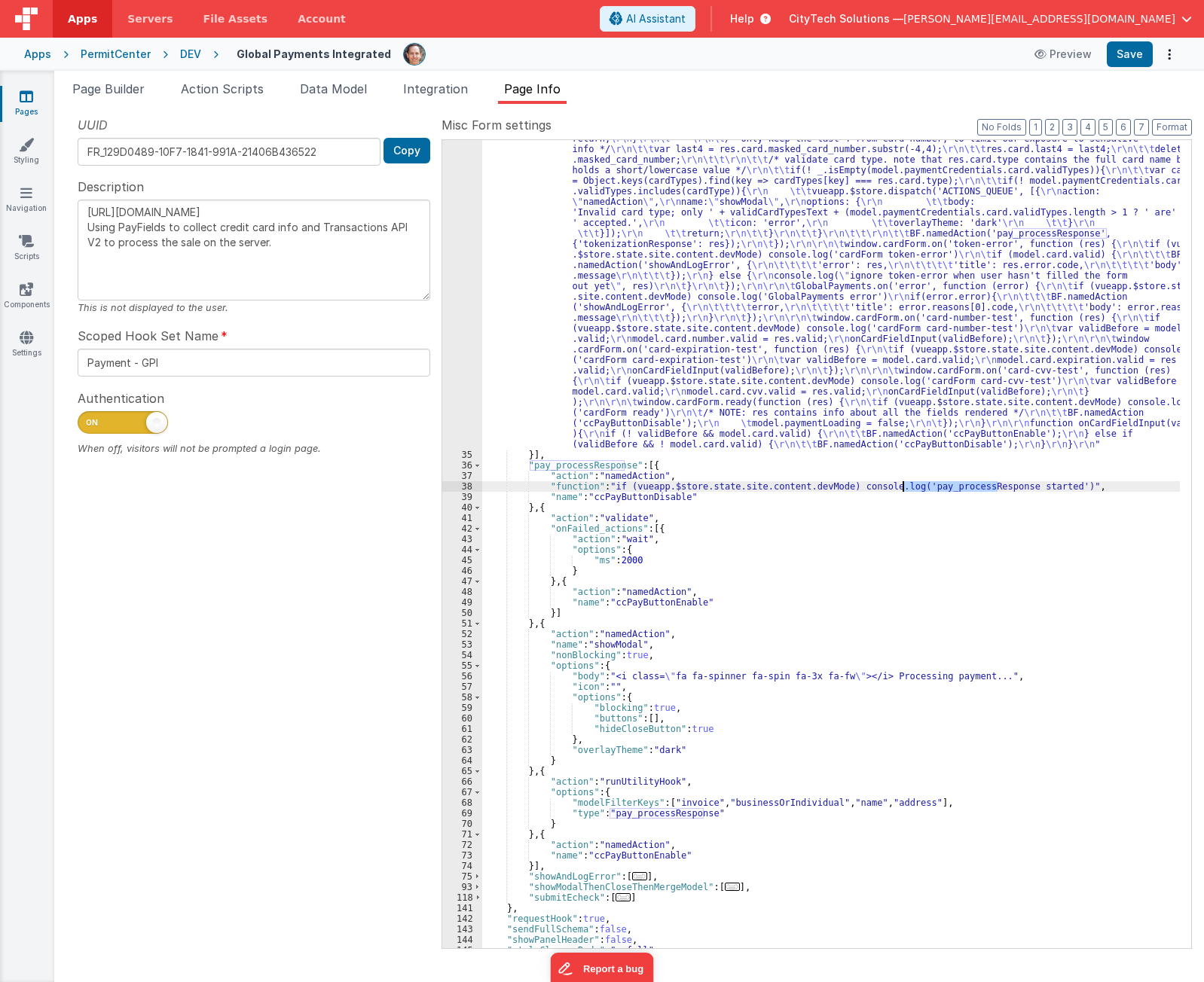
click at [626, 497] on div ""function" : "if (model.paymentCredentials.card.enabled) { \r\n if(typeof Globa…" at bounding box center [831, 342] width 698 height 1852
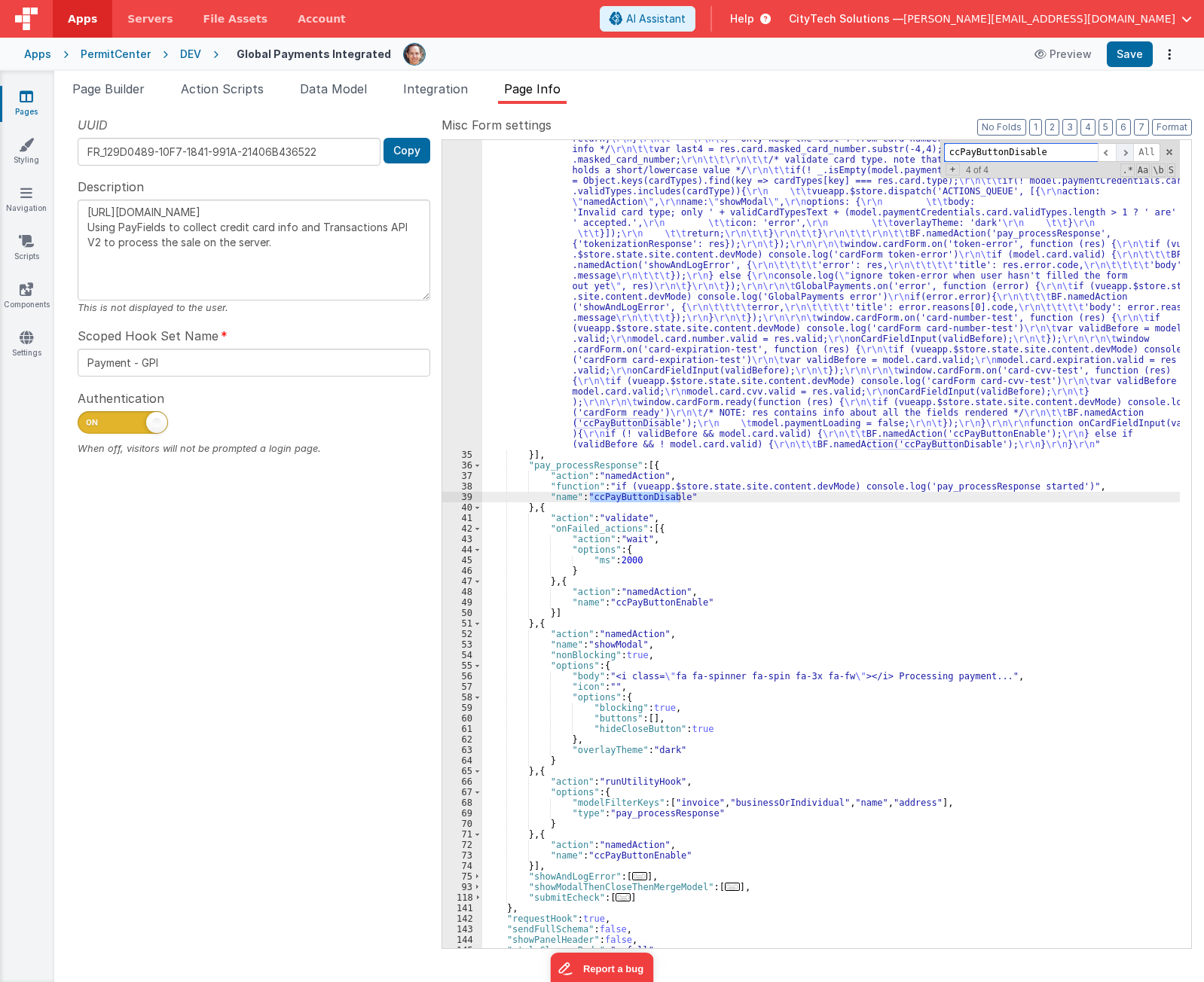
click at [1128, 155] on span at bounding box center [1124, 152] width 18 height 18
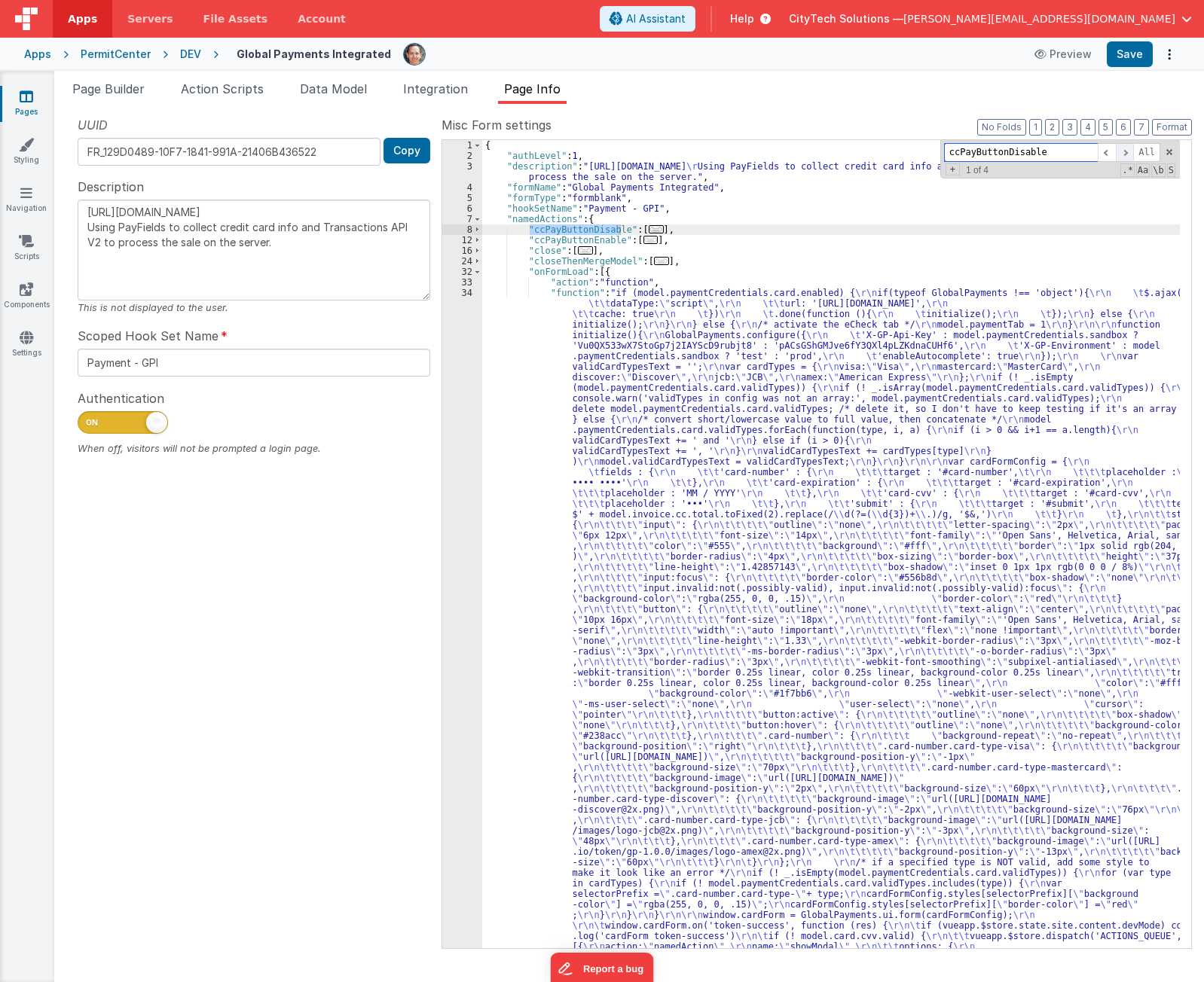
scroll to position [0, 0]
click at [1128, 155] on span at bounding box center [1124, 152] width 18 height 18
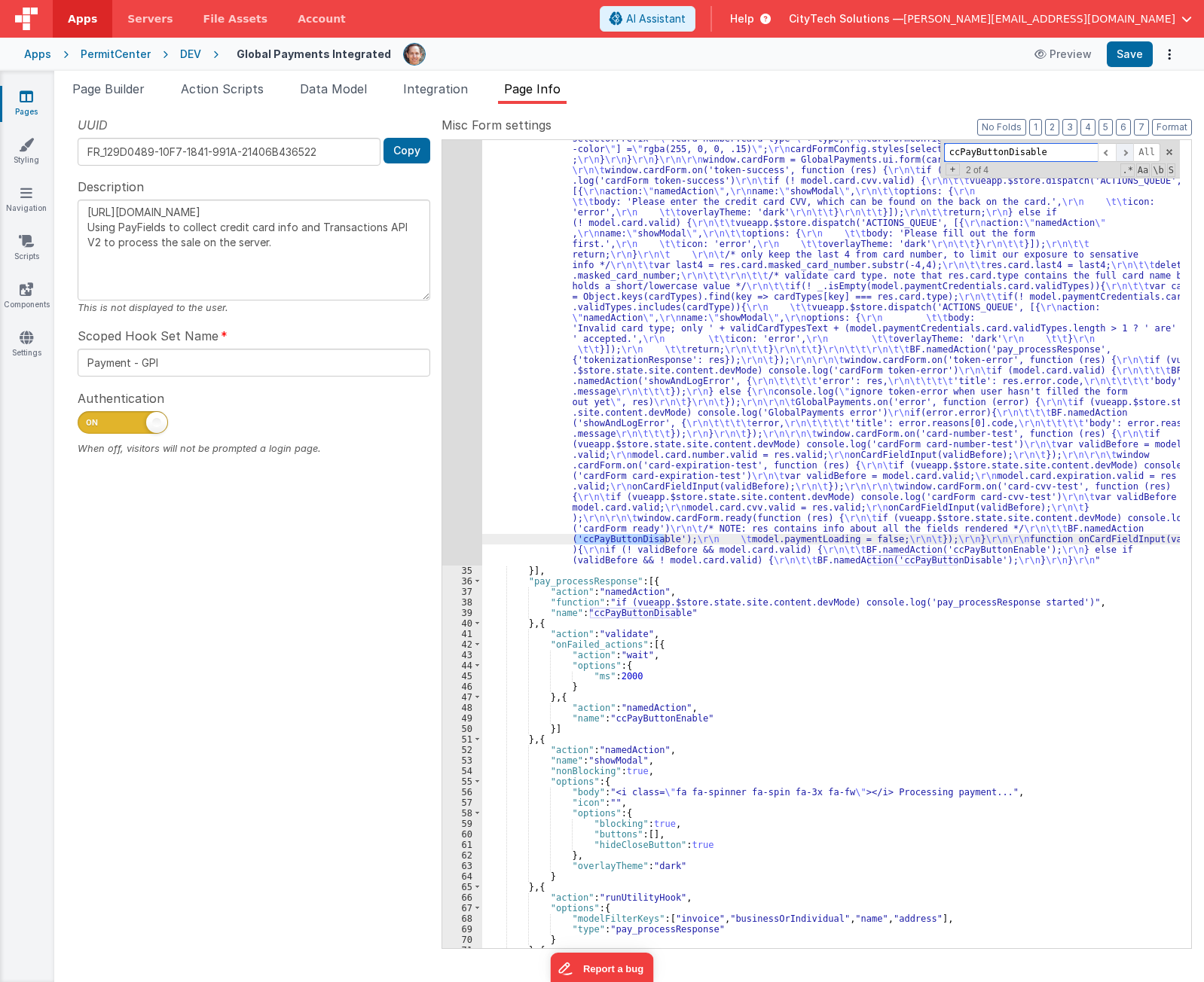
scroll to position [756, 0]
click at [1125, 152] on span at bounding box center [1124, 152] width 18 height 18
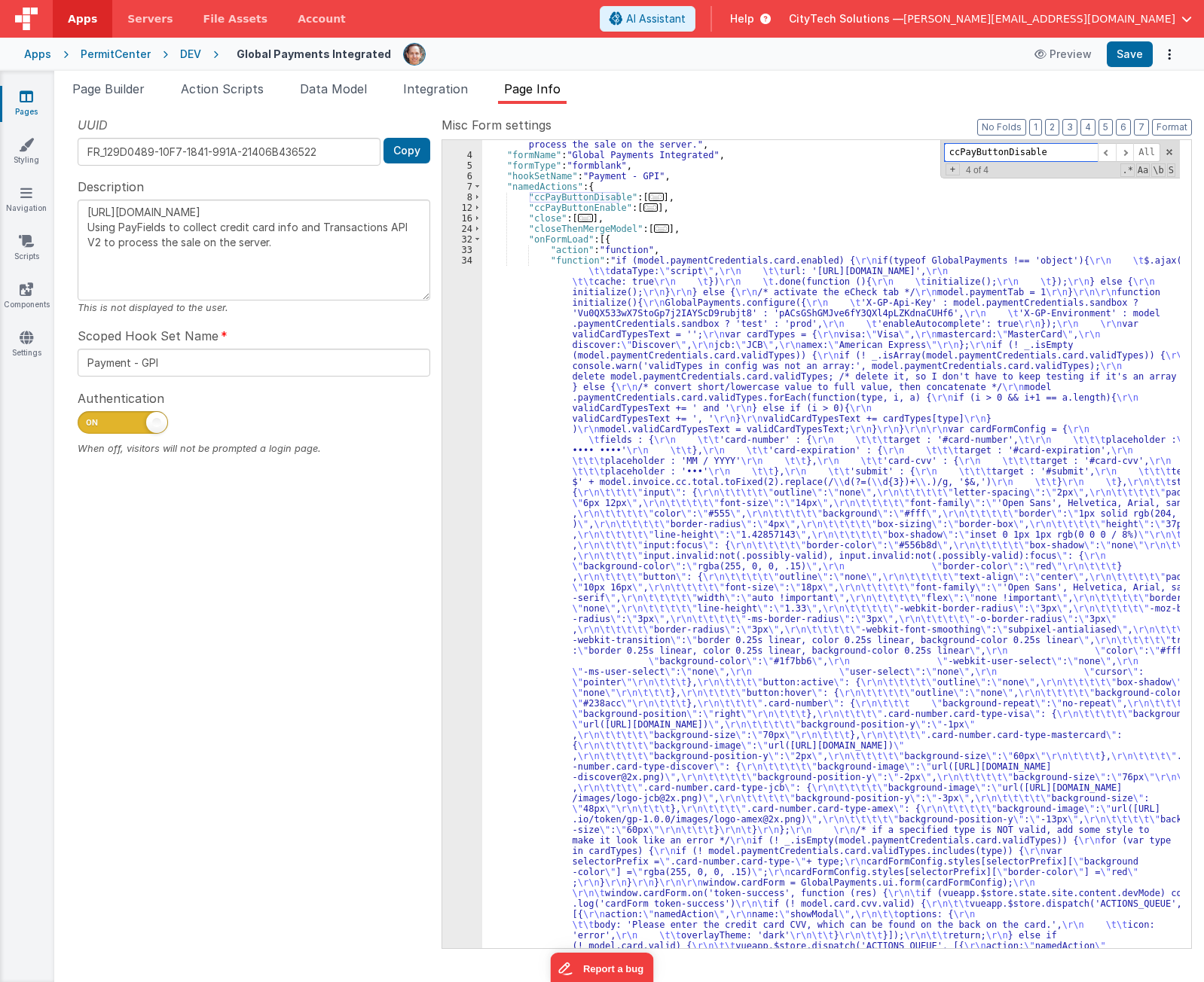
scroll to position [33, 0]
click at [649, 195] on span "..." at bounding box center [656, 196] width 15 height 8
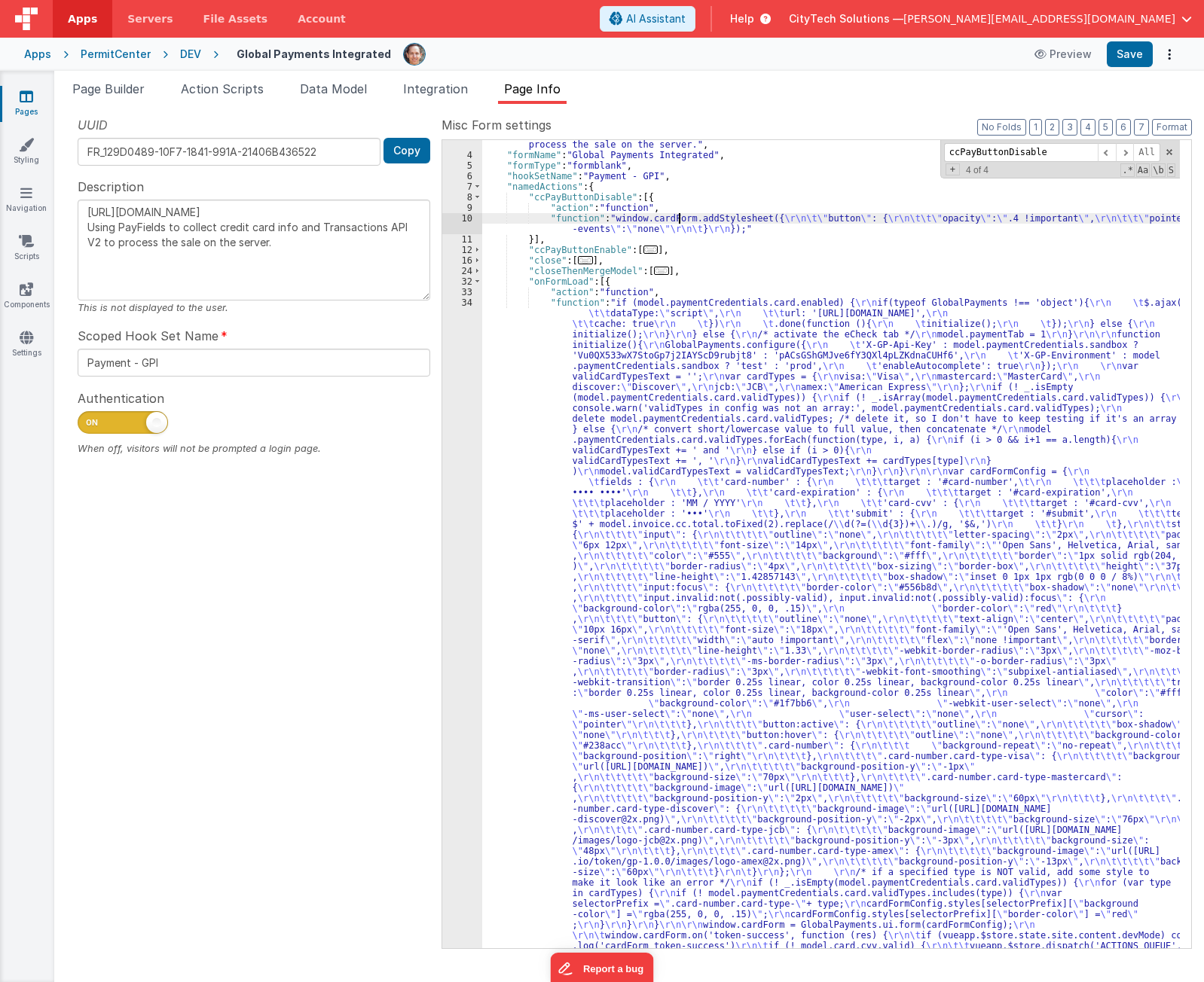
click at [454, 216] on div "10" at bounding box center [462, 223] width 40 height 21
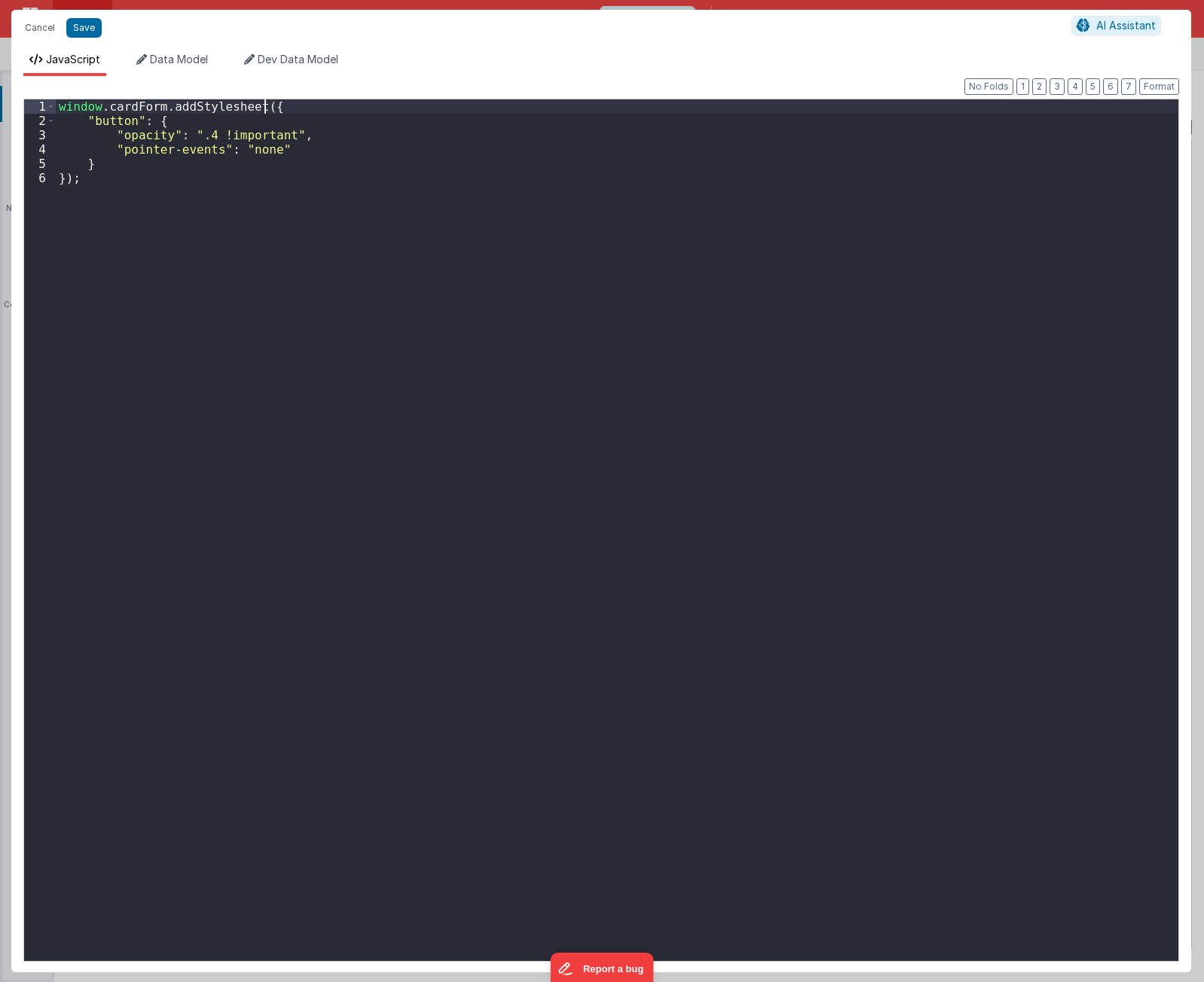
click at [327, 104] on div "window . cardForm . addStylesheet ({ "button" : { "opacity" : ".4 !important" ,…" at bounding box center [616, 545] width 1122 height 890
click at [139, 109] on div "window . cardForm . addStylesheet ({ "button" : { "opacity" : ".4 !important" ,…" at bounding box center [616, 545] width 1122 height 890
click at [210, 106] on div "window . cardForm . addStylesheet ({ "button" : { "opacity" : ".4 !important" ,…" at bounding box center [616, 545] width 1122 height 890
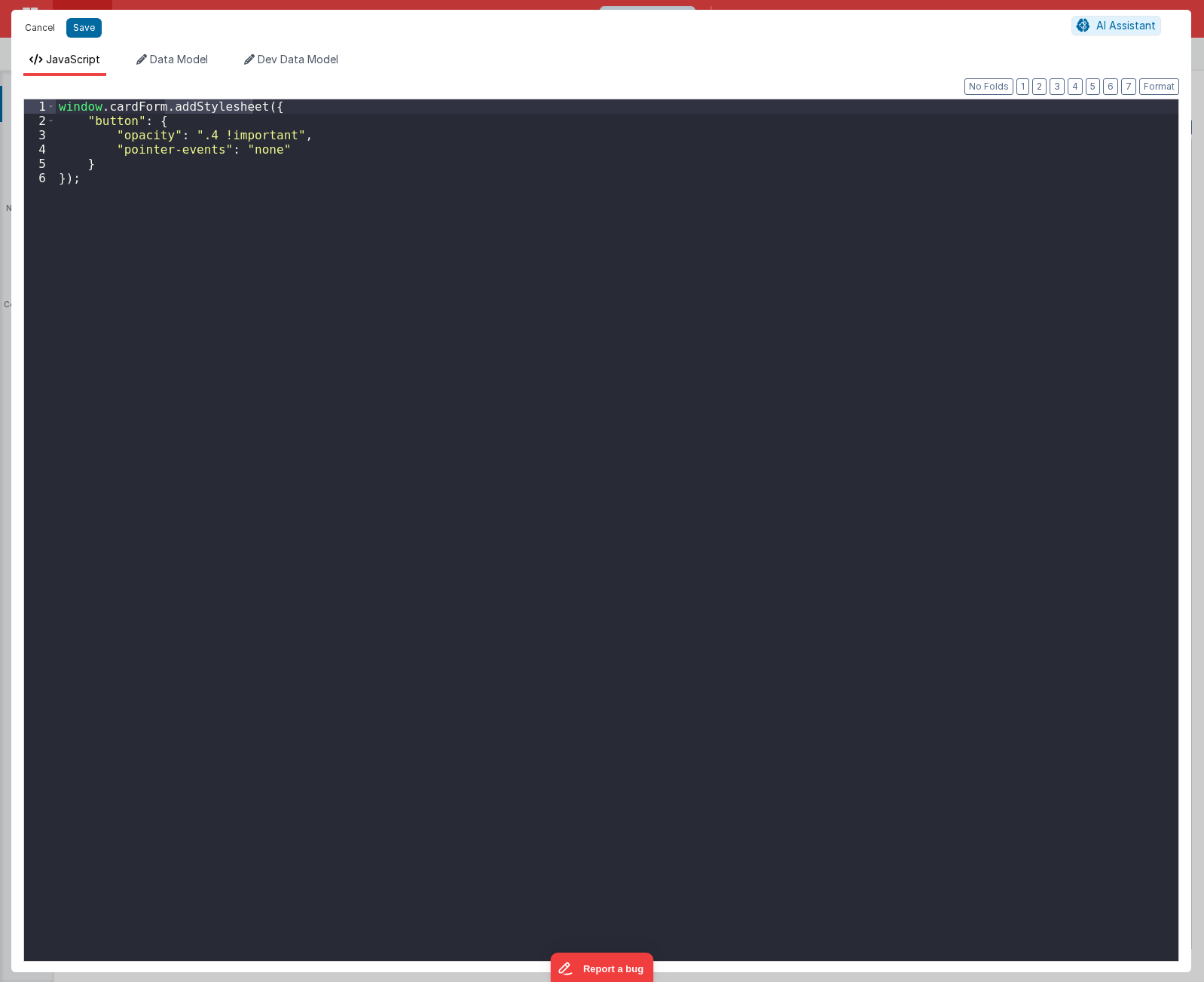
drag, startPoint x: 42, startPoint y: 23, endPoint x: 0, endPoint y: 157, distance: 140.4
click at [42, 23] on button "Cancel" at bounding box center [39, 27] width 45 height 21
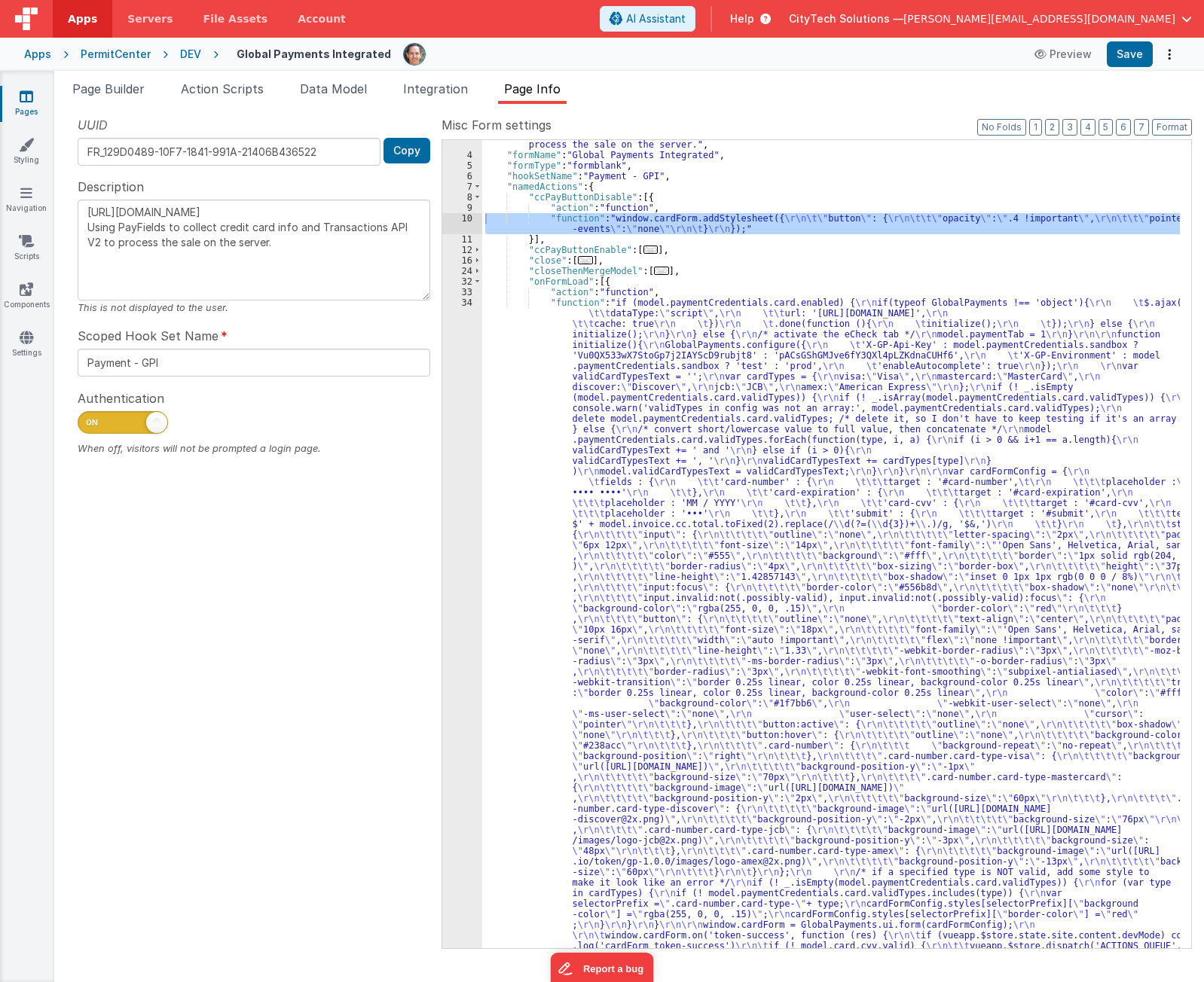
drag, startPoint x: 786, startPoint y: 230, endPoint x: 777, endPoint y: 230, distance: 9.0
click at [786, 230] on div ""description" : "https://developer.globalpaymentsintegrated.com/ \r Using PayFi…" at bounding box center [831, 544] width 698 height 808
click at [471, 226] on div "10" at bounding box center [462, 223] width 40 height 21
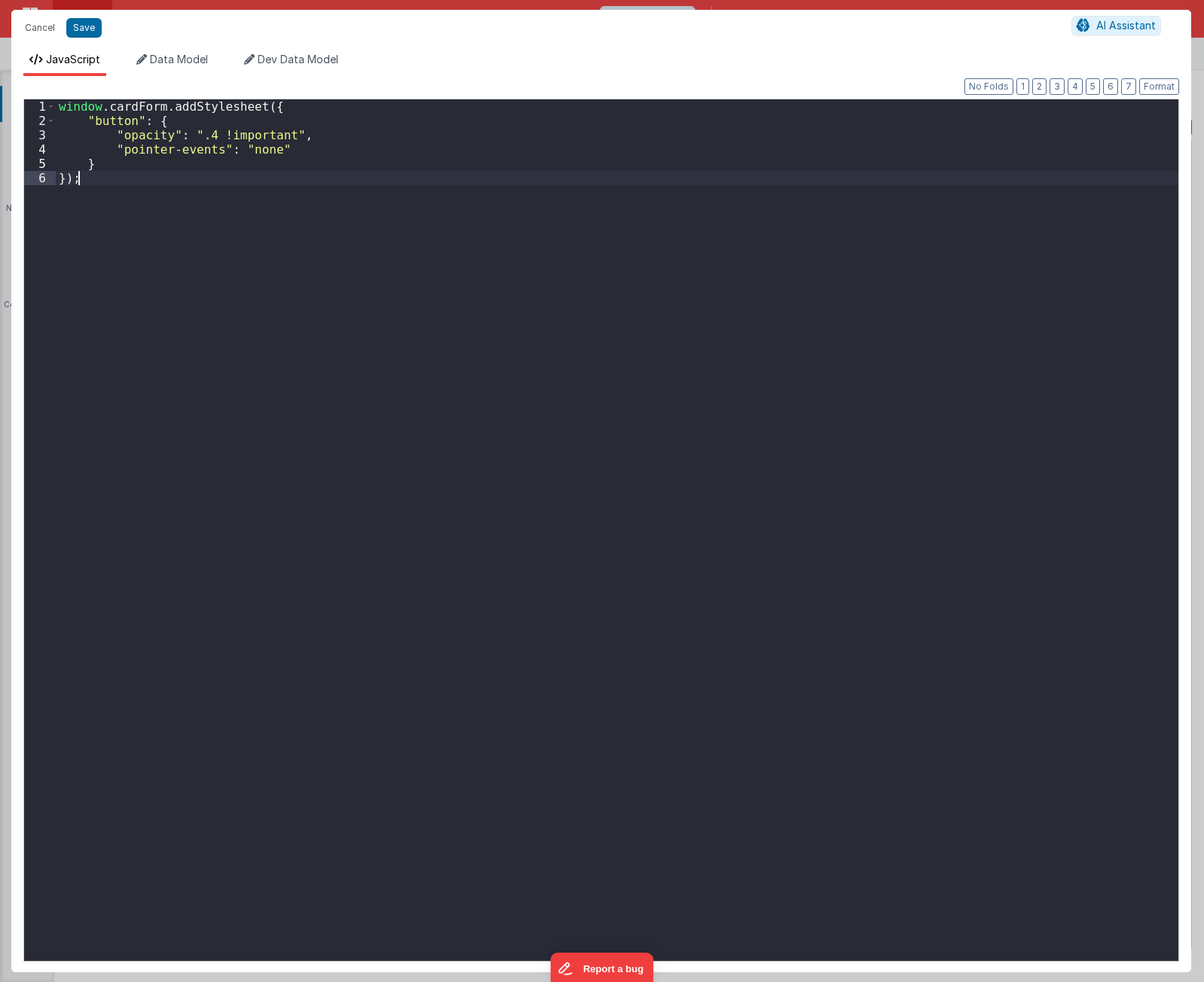
click at [467, 223] on div "window . cardForm . addStylesheet ({ "button" : { "opacity" : ".4 !important" ,…" at bounding box center [616, 545] width 1122 height 890
click at [147, 152] on div "window . cardForm . addStylesheet ({ "button" : { "opacity" : ".4 !important" ,…" at bounding box center [616, 545] width 1122 height 890
click at [146, 133] on div "window . cardForm . addStylesheet ({ "button" : { "opacity" : ".4 !important" ,…" at bounding box center [616, 545] width 1122 height 890
click at [339, 336] on div "window . cardForm . addStylesheet ({ "button" : { "opacity" : ".4 !important" ,…" at bounding box center [616, 545] width 1122 height 890
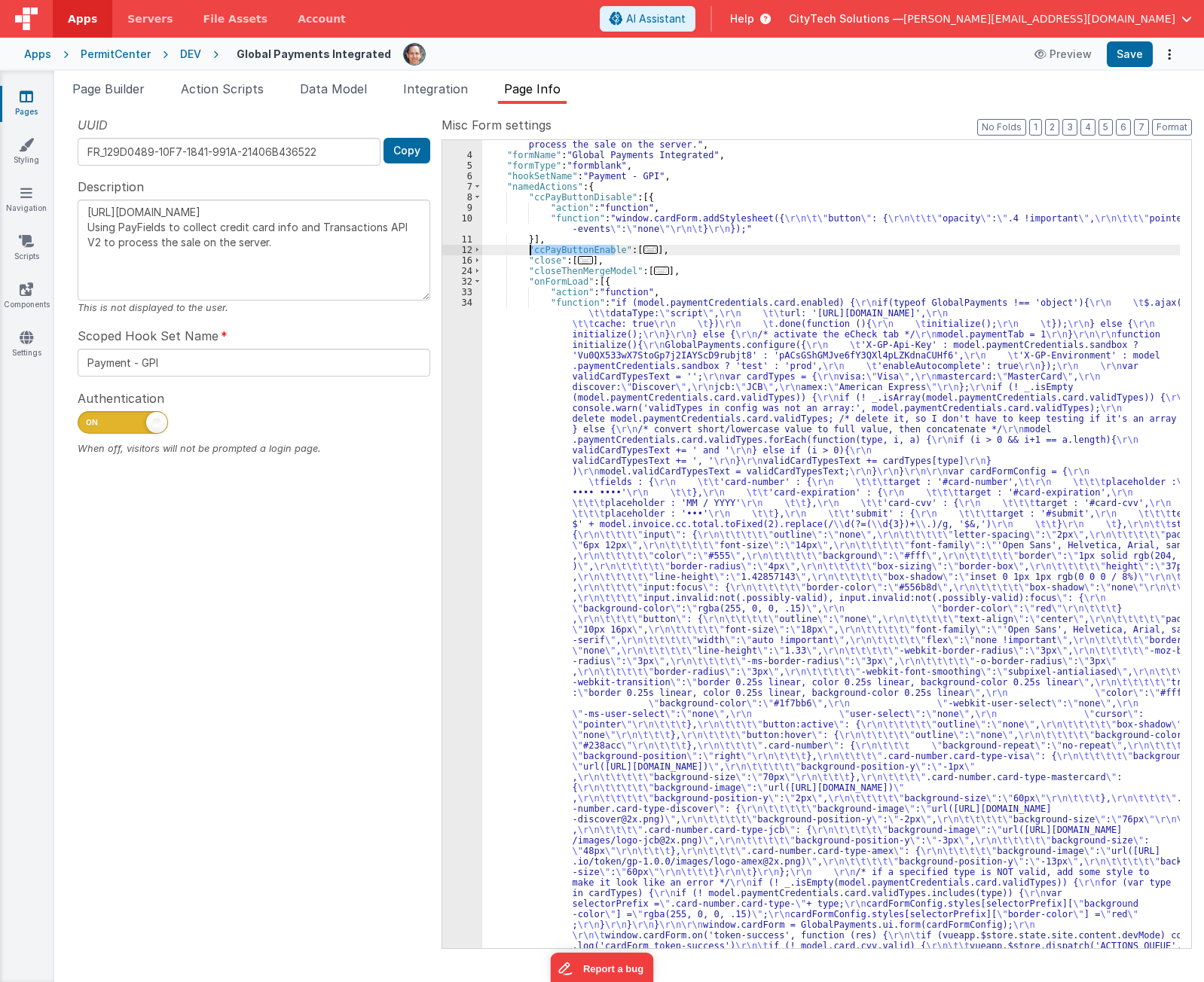
click at [249, 632] on div "UUID FR_129D0489-10F7-1841-991A-21406B436522 Copy Description [URL][DOMAIN_NAME…" at bounding box center [253, 532] width 375 height 832
click at [242, 586] on div "UUID FR_129D0489-10F7-1841-991A-21406B436522 Copy Description [URL][DOMAIN_NAME…" at bounding box center [253, 532] width 375 height 832
click at [256, 752] on div "UUID FR_129D0489-10F7-1841-991A-21406B436522 Copy Description [URL][DOMAIN_NAME…" at bounding box center [253, 532] width 375 height 832
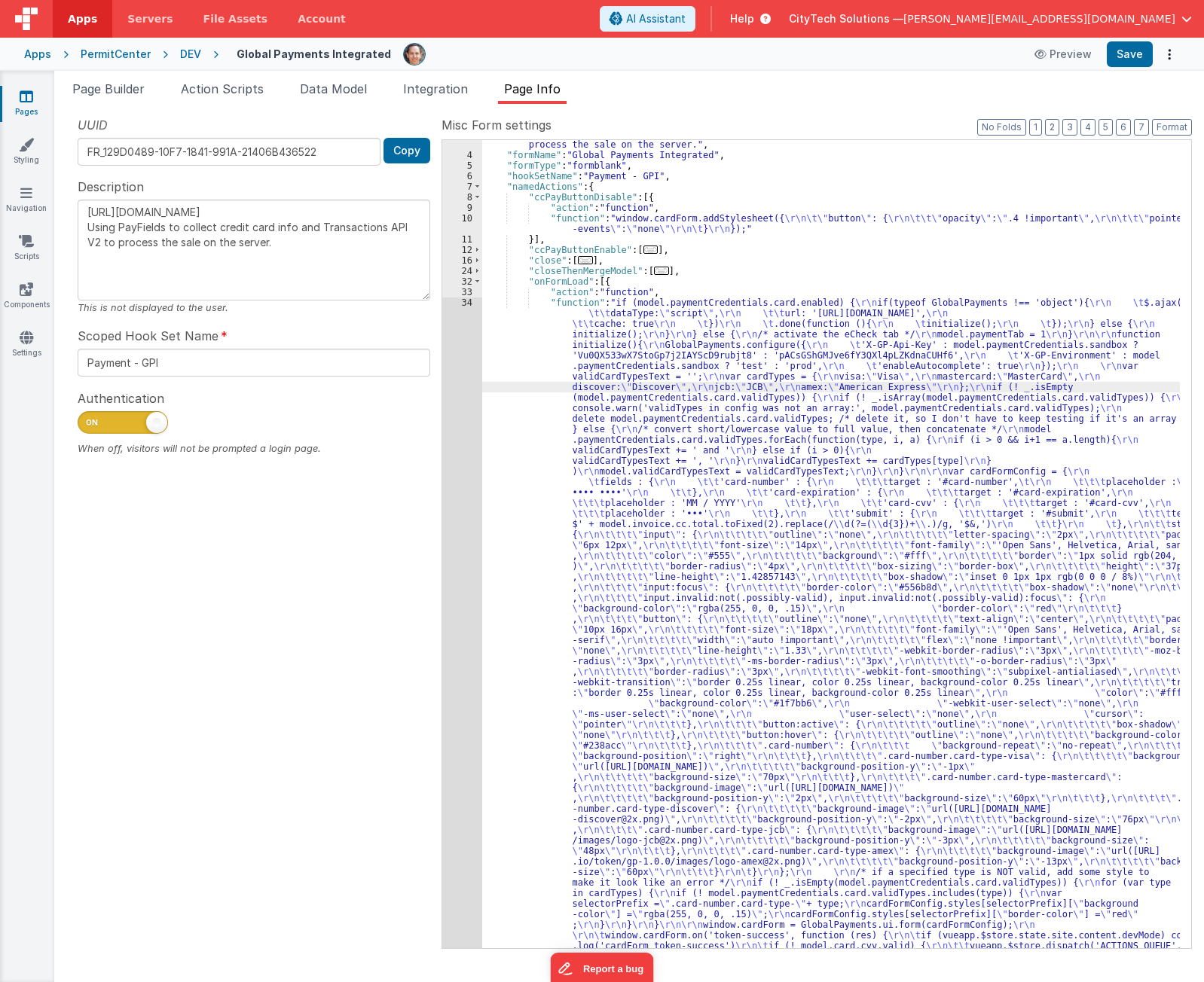
click at [643, 251] on span "..." at bounding box center [651, 250] width 15 height 8
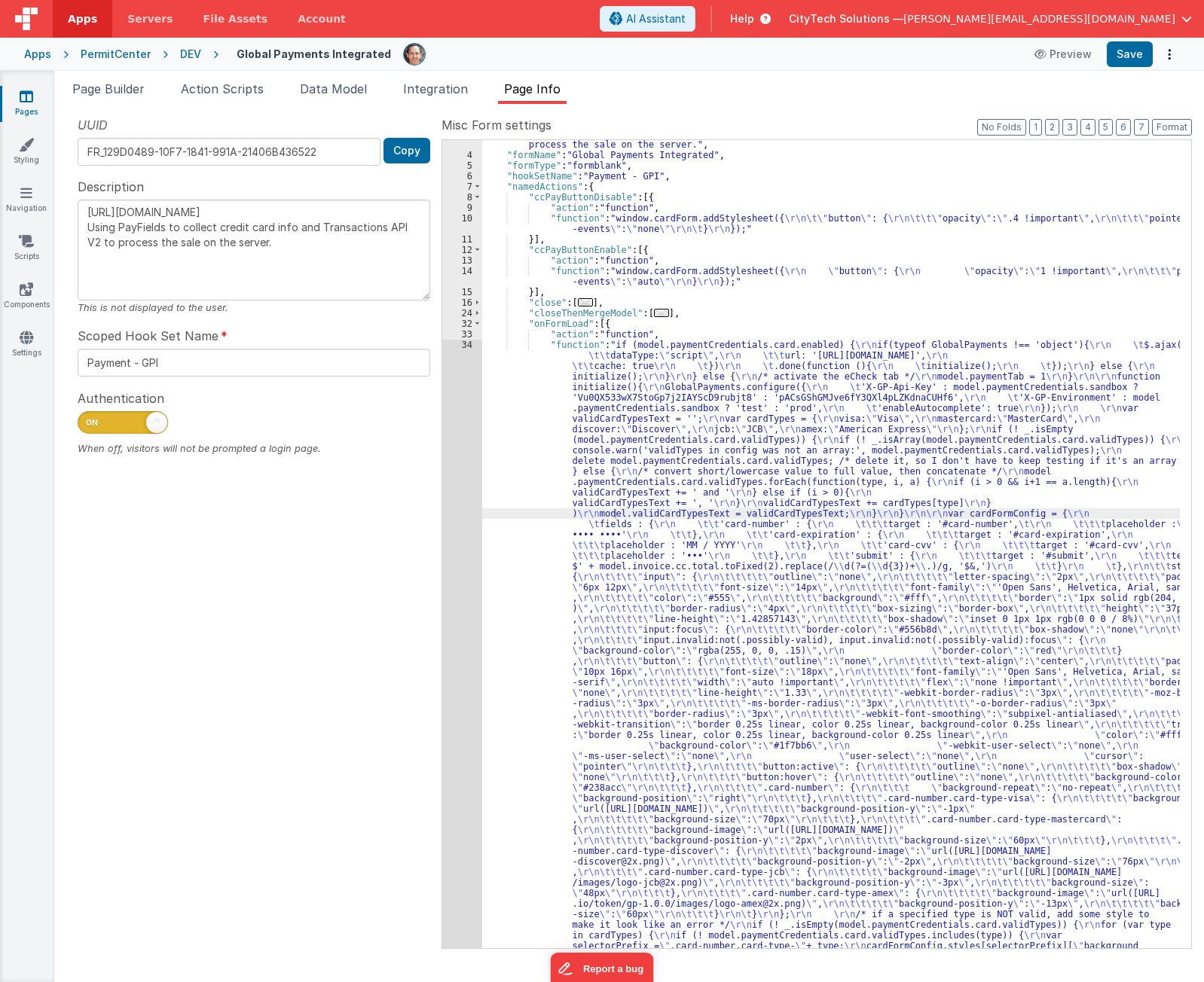
drag, startPoint x: 719, startPoint y: 371, endPoint x: 665, endPoint y: 379, distance: 54.6
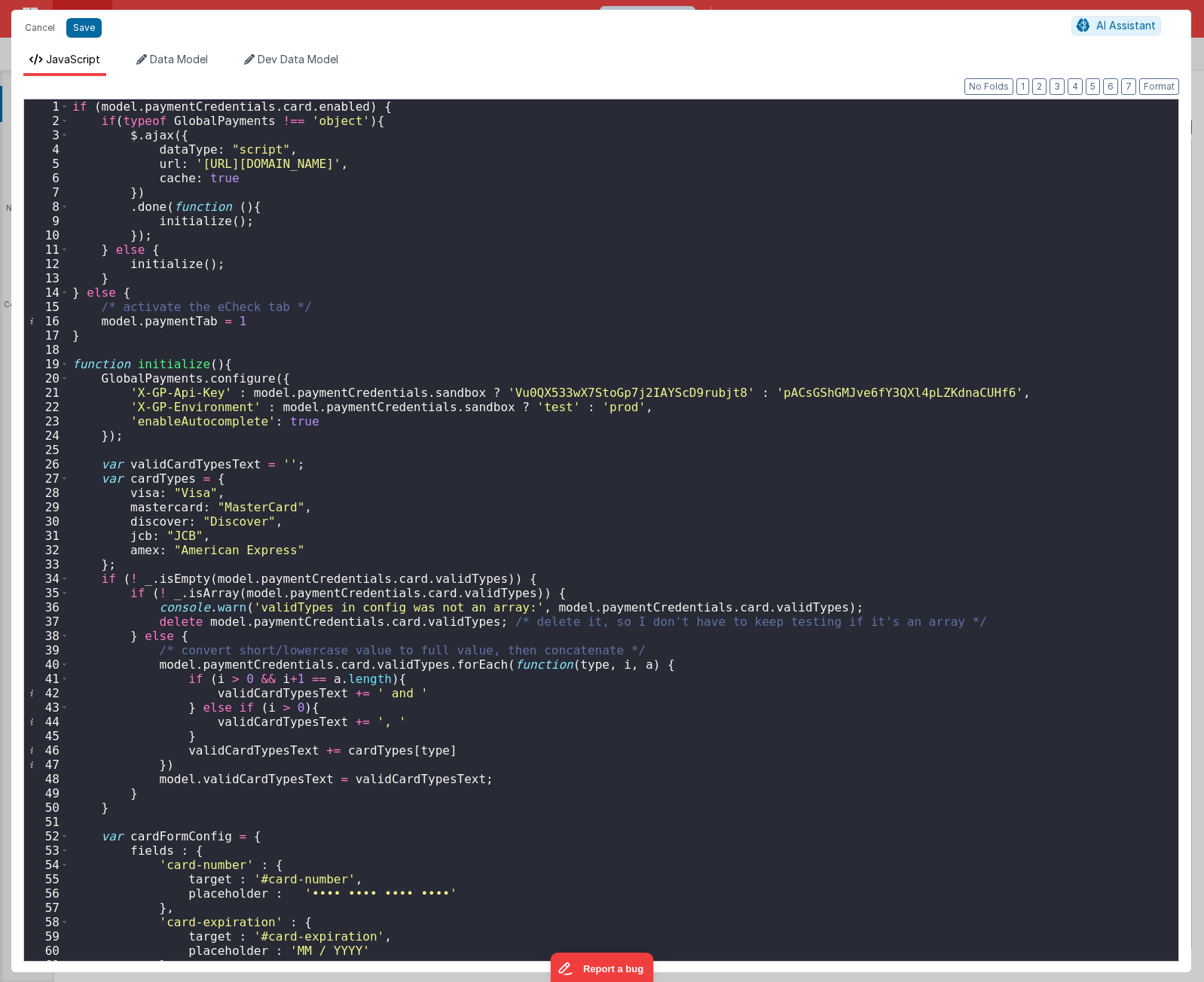
click at [609, 297] on div "if ( model . paymentCredentials . card . enabled ) { if ( typeof GlobalPayments…" at bounding box center [618, 545] width 1098 height 890
click at [548, 238] on div "if ( model . paymentCredentials . card . enabled ) { if ( typeof GlobalPayments…" at bounding box center [618, 545] width 1098 height 890
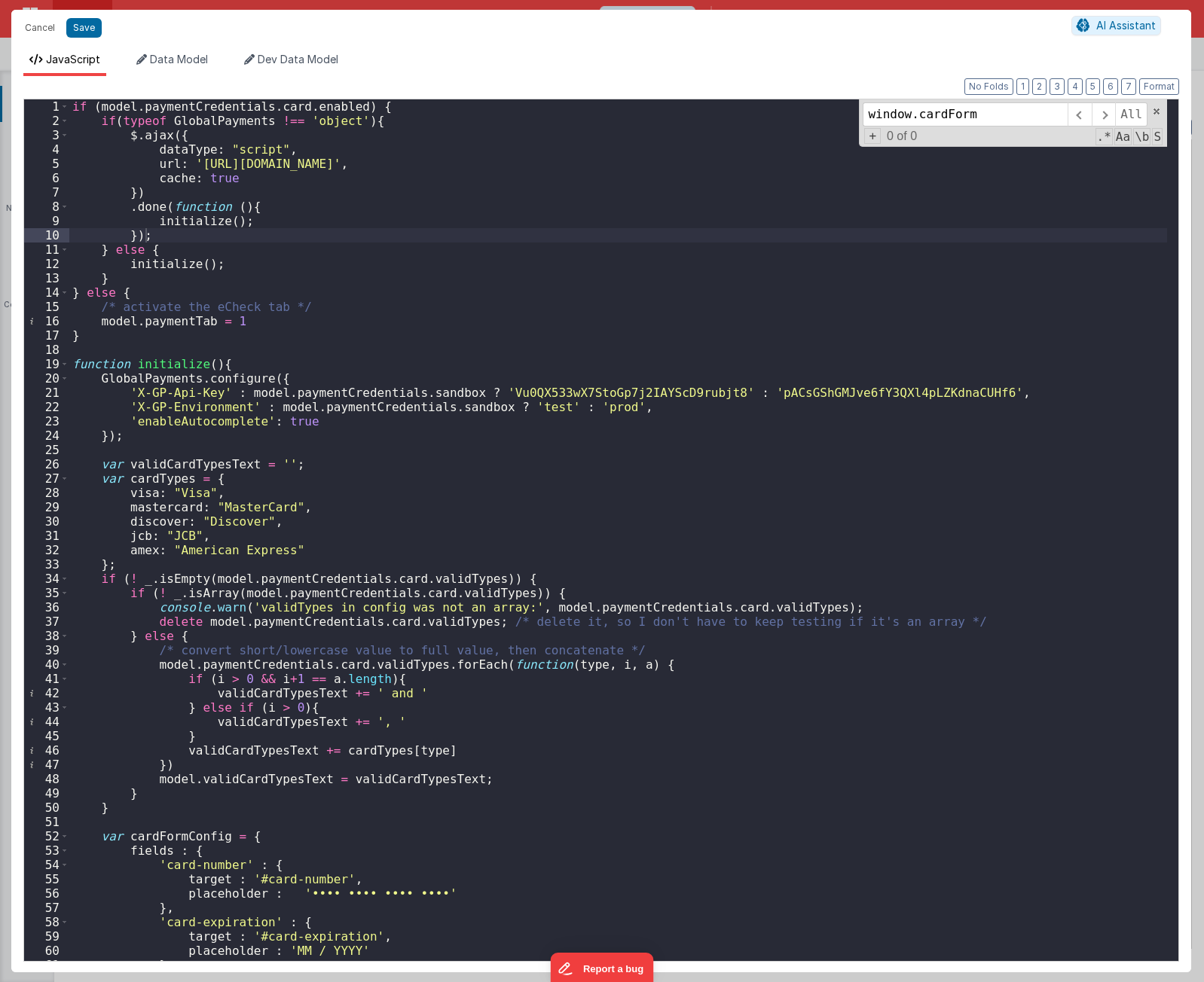
scroll to position [2016, 0]
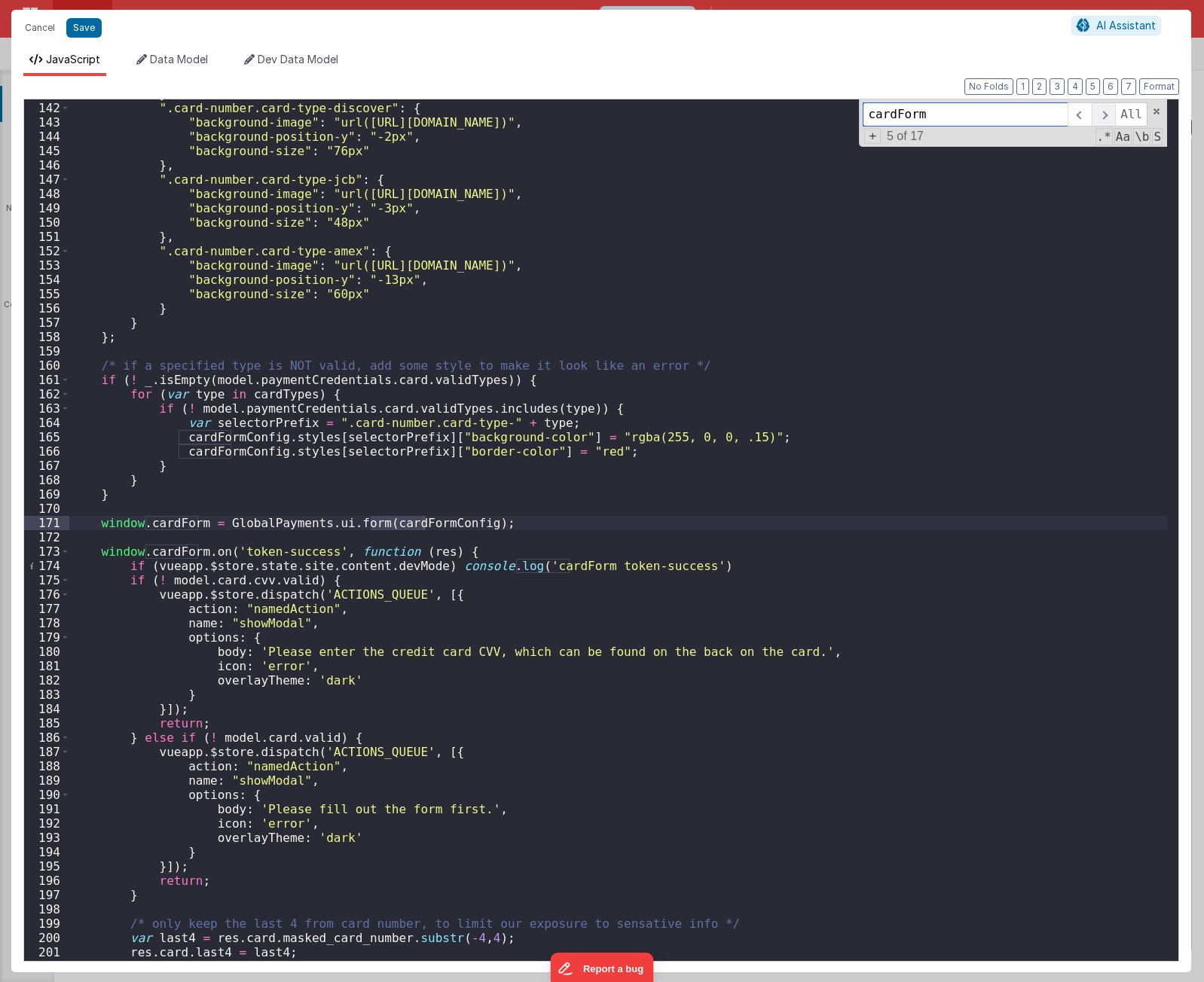
click at [1108, 120] on span at bounding box center [1103, 114] width 23 height 24
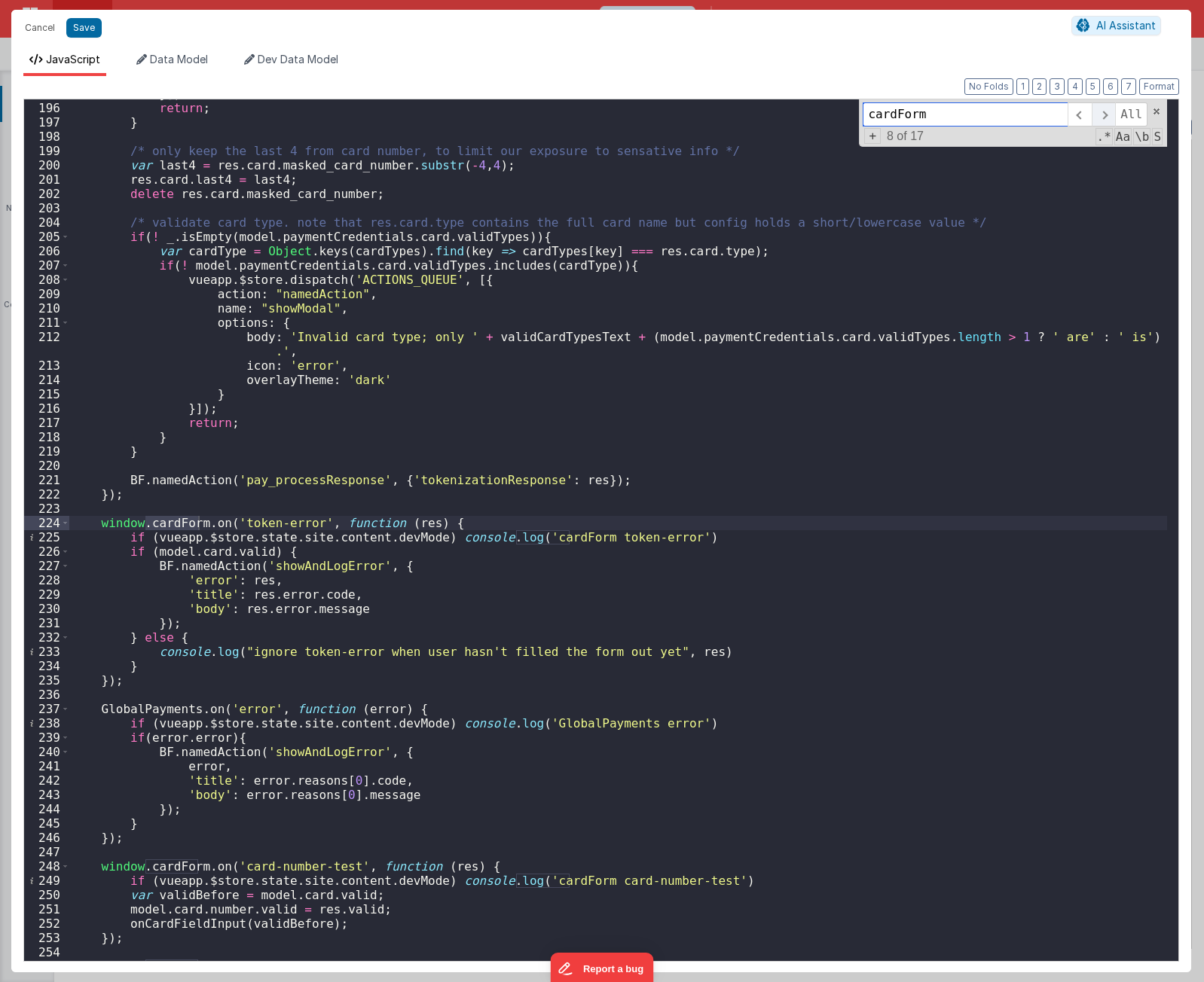
click at [1108, 120] on span at bounding box center [1103, 114] width 23 height 24
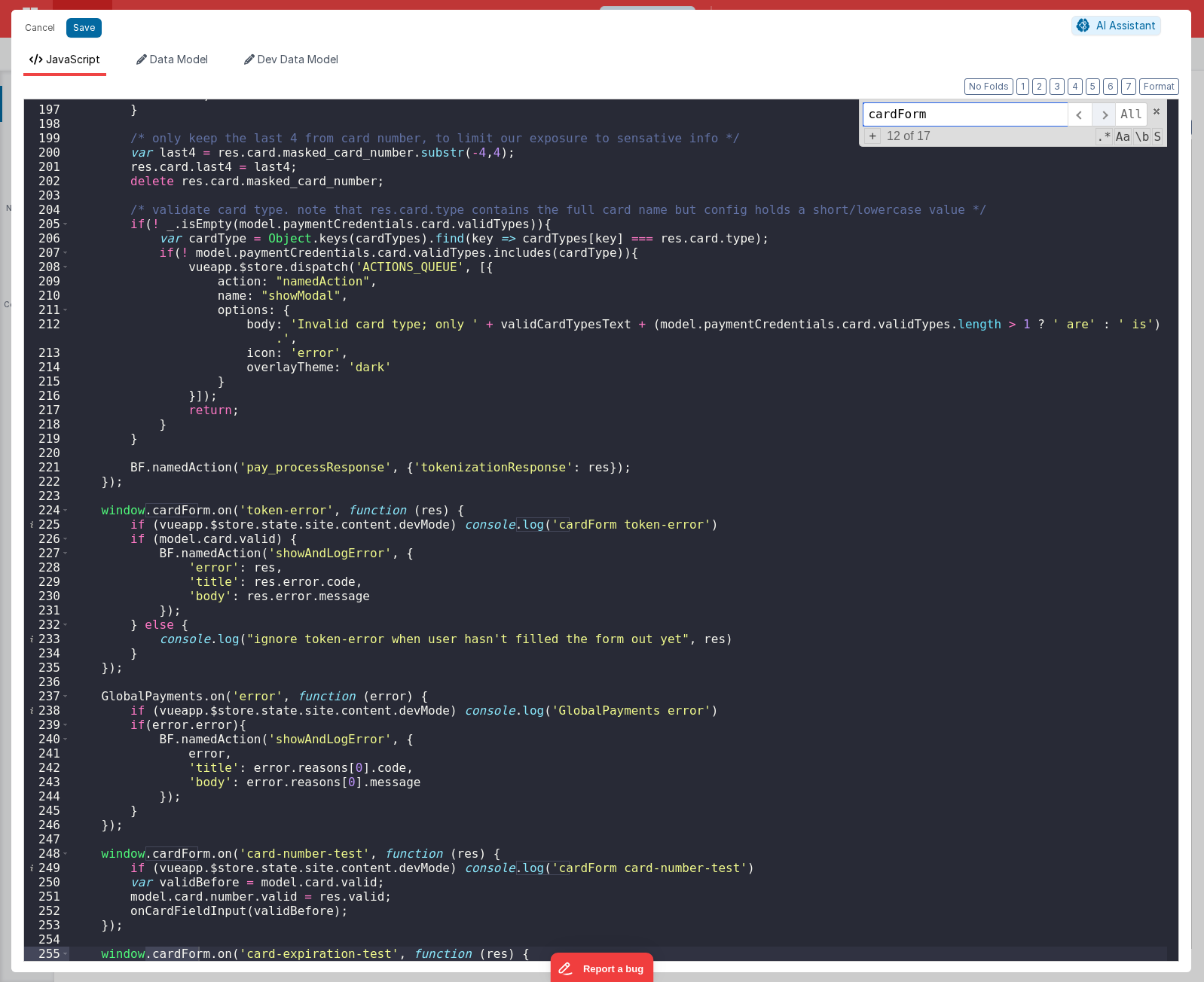
click at [1108, 120] on span at bounding box center [1103, 114] width 23 height 24
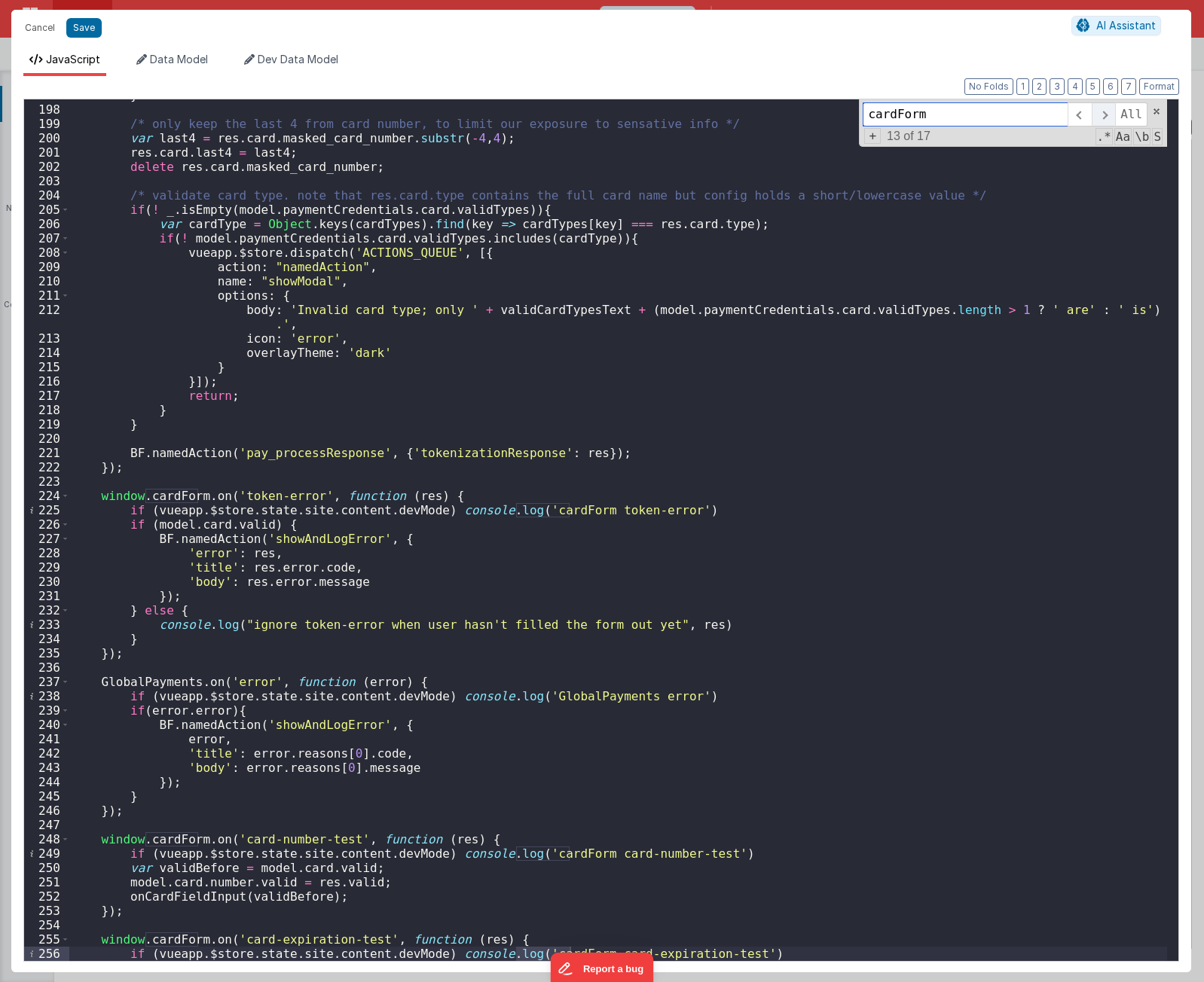
click at [1108, 120] on span at bounding box center [1103, 114] width 23 height 24
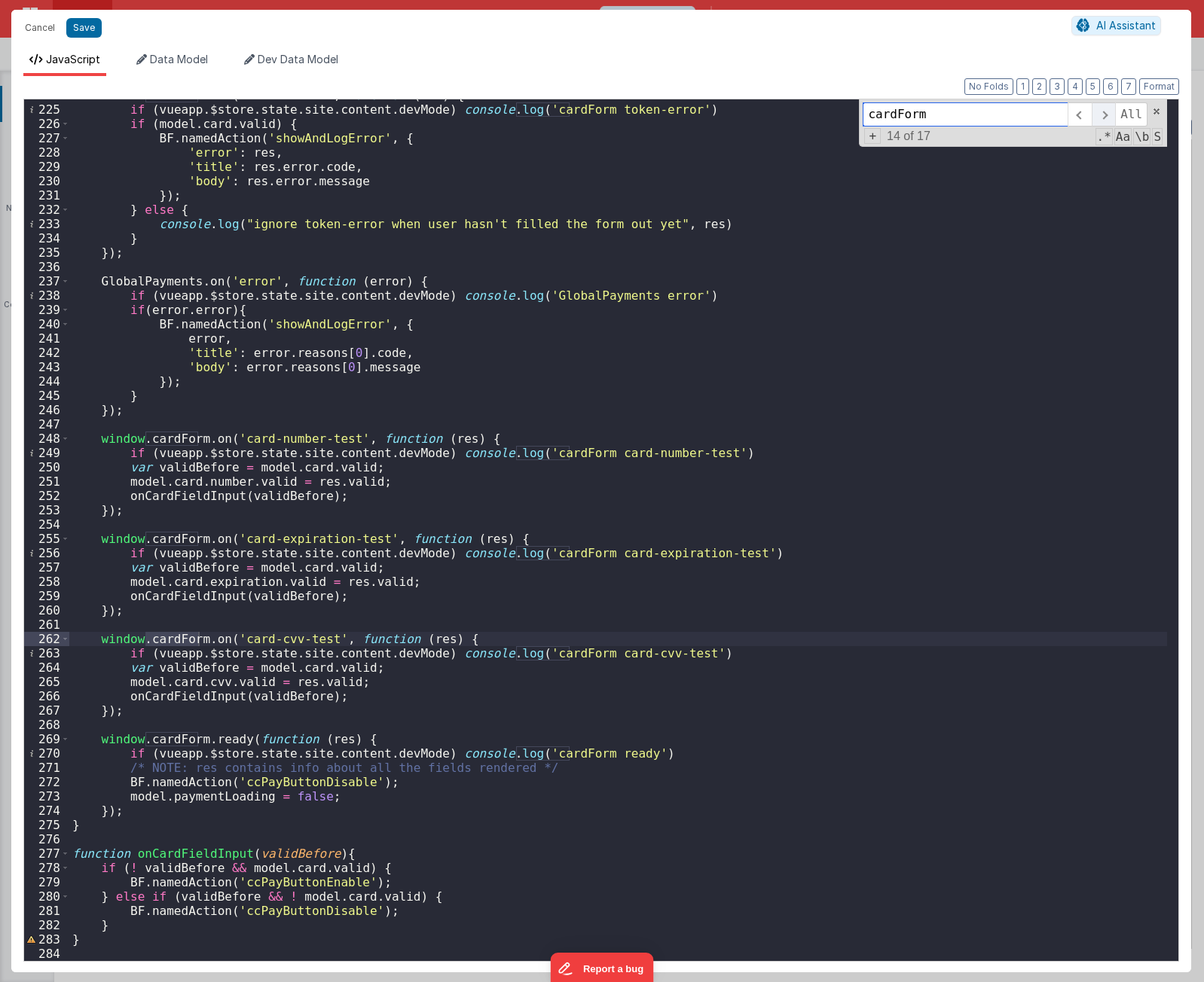
click at [1108, 120] on span at bounding box center [1103, 114] width 23 height 24
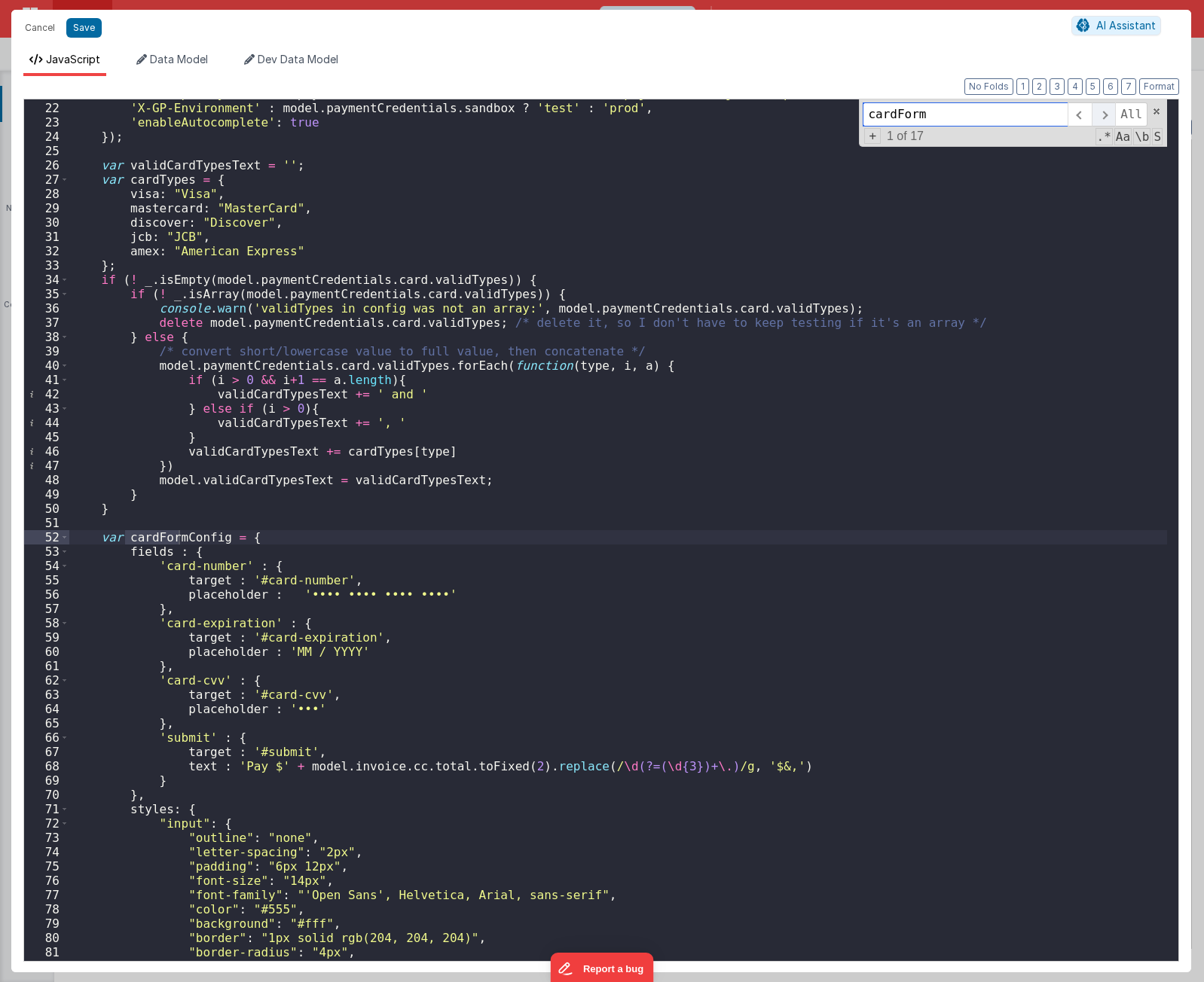
scroll to position [299, 0]
click at [1108, 120] on span at bounding box center [1103, 114] width 23 height 24
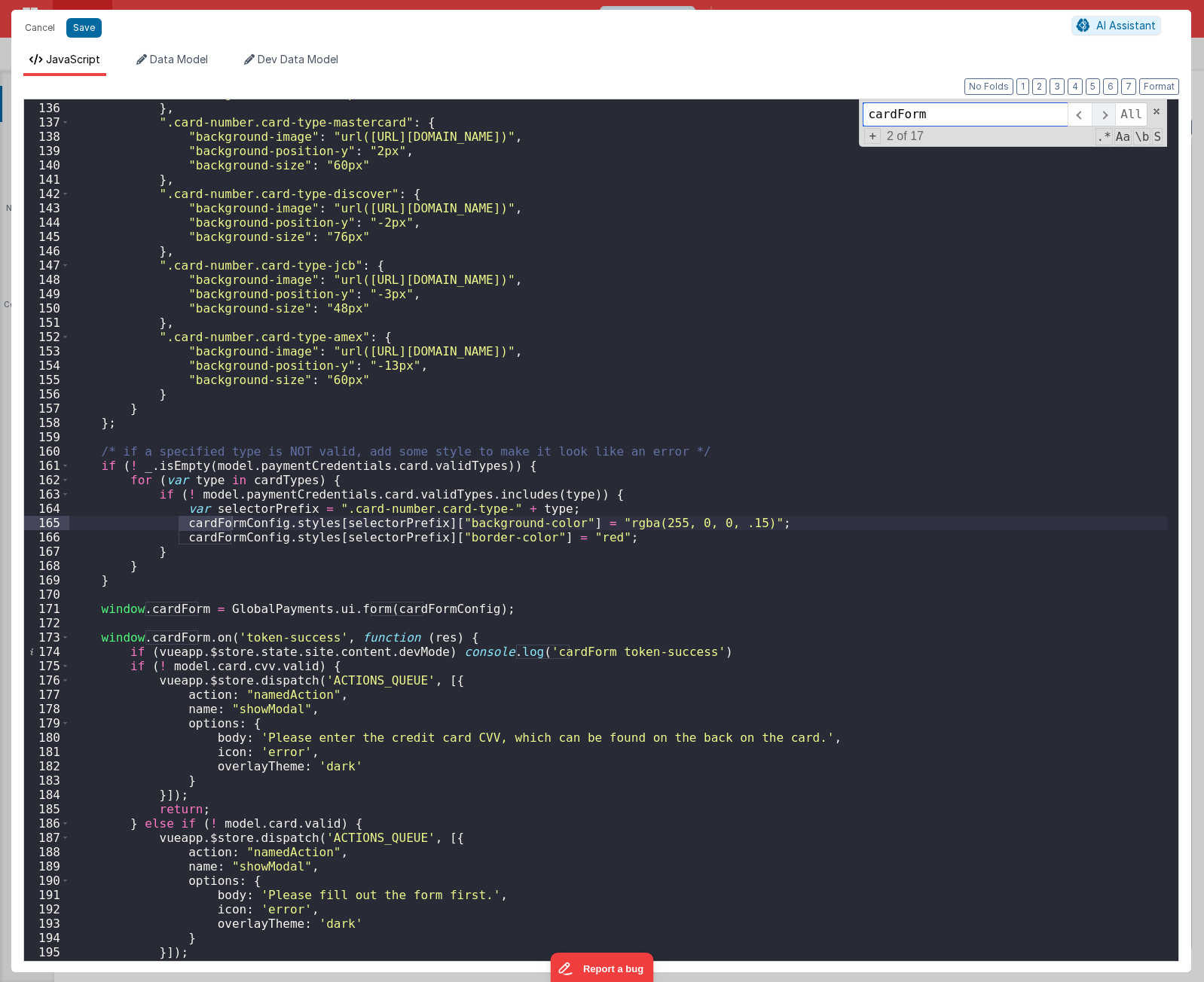
click at [1108, 120] on span at bounding box center [1103, 114] width 23 height 24
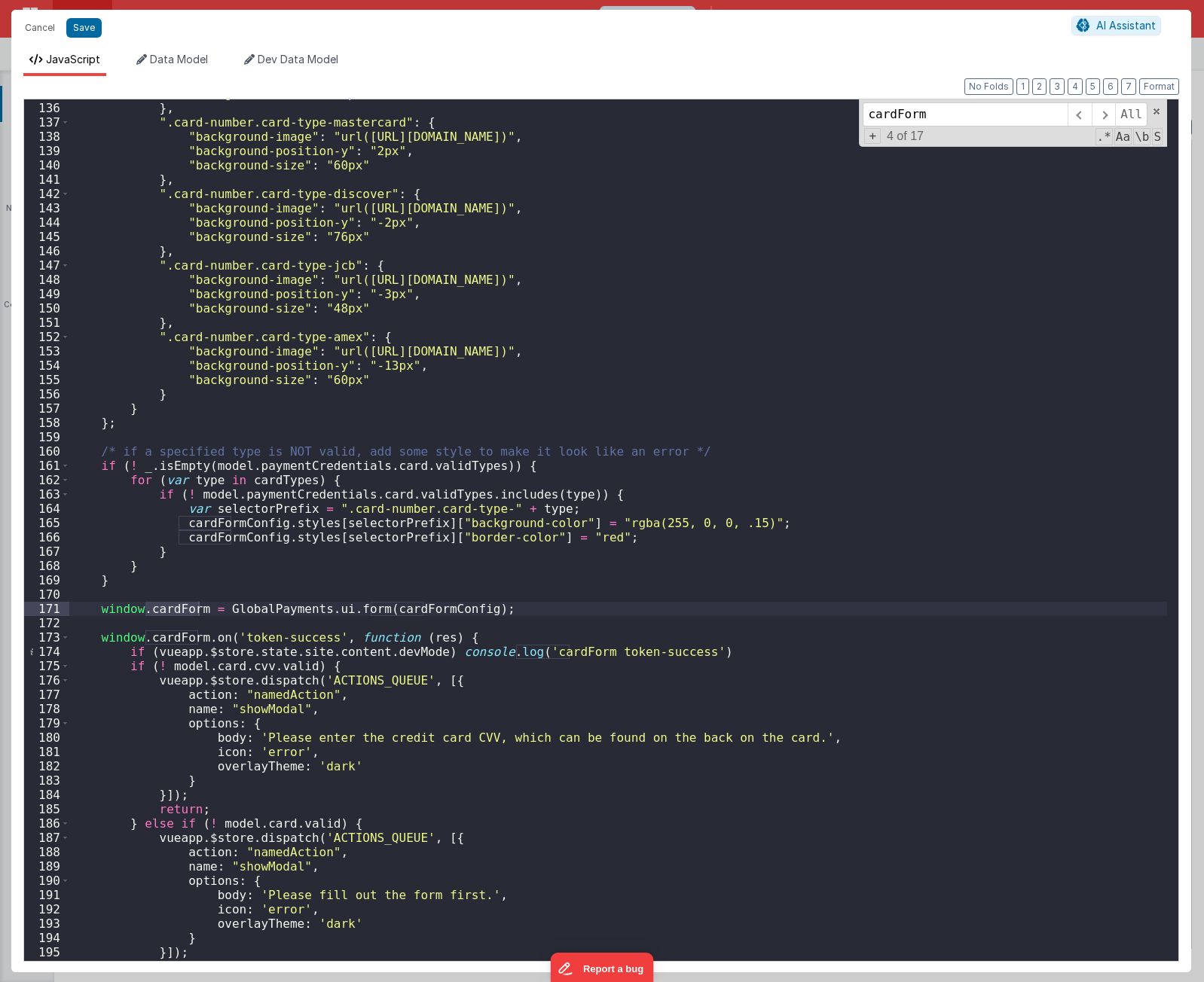
click at [260, 611] on div ""background-size" : "70px" } , ".card-number.card-type-mastercard" : { "backgro…" at bounding box center [618, 531] width 1098 height 890
type input "GlobalPayments"
click at [1101, 115] on span at bounding box center [1103, 114] width 23 height 24
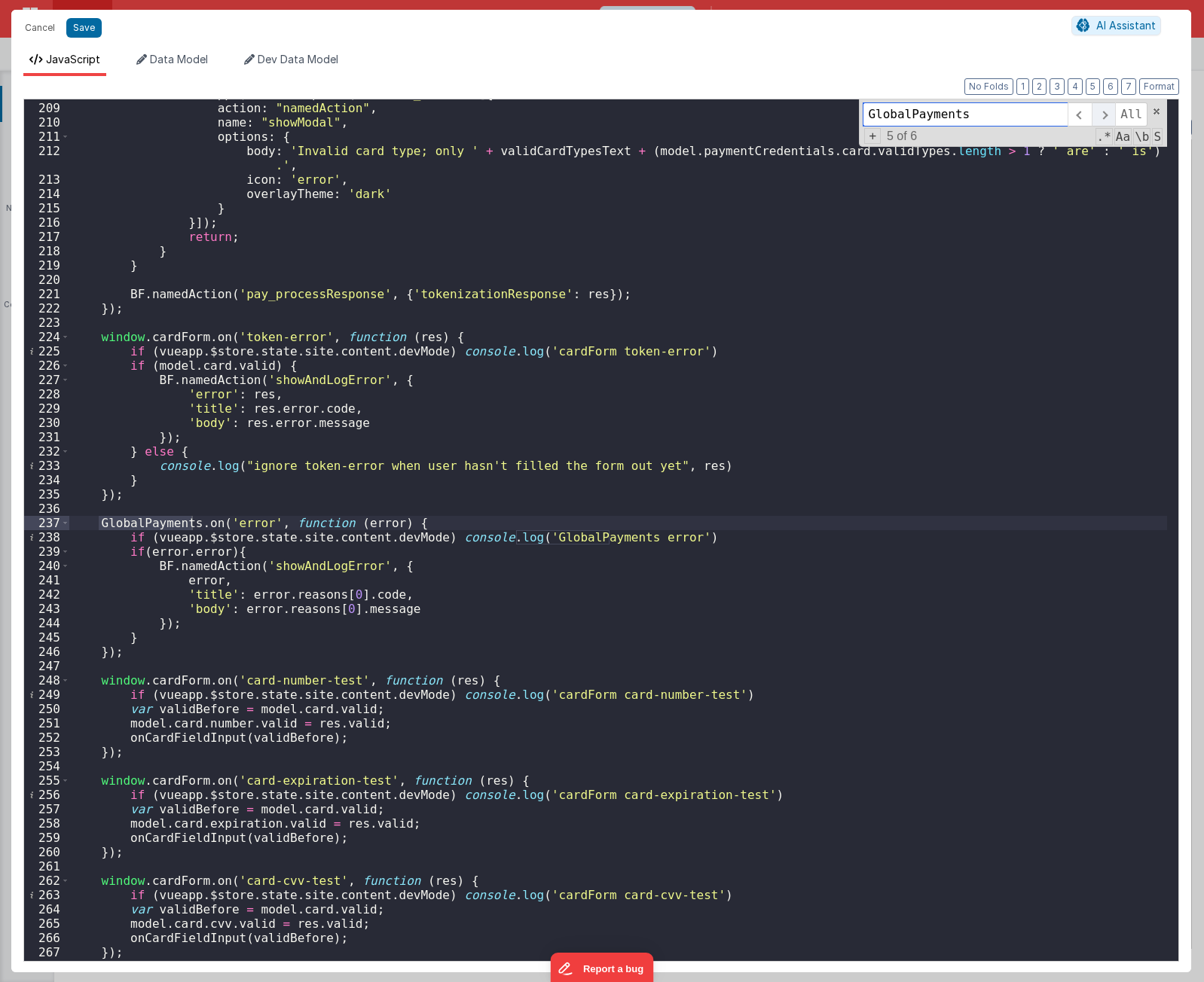
scroll to position [2975, 0]
click at [1101, 114] on span at bounding box center [1103, 114] width 23 height 24
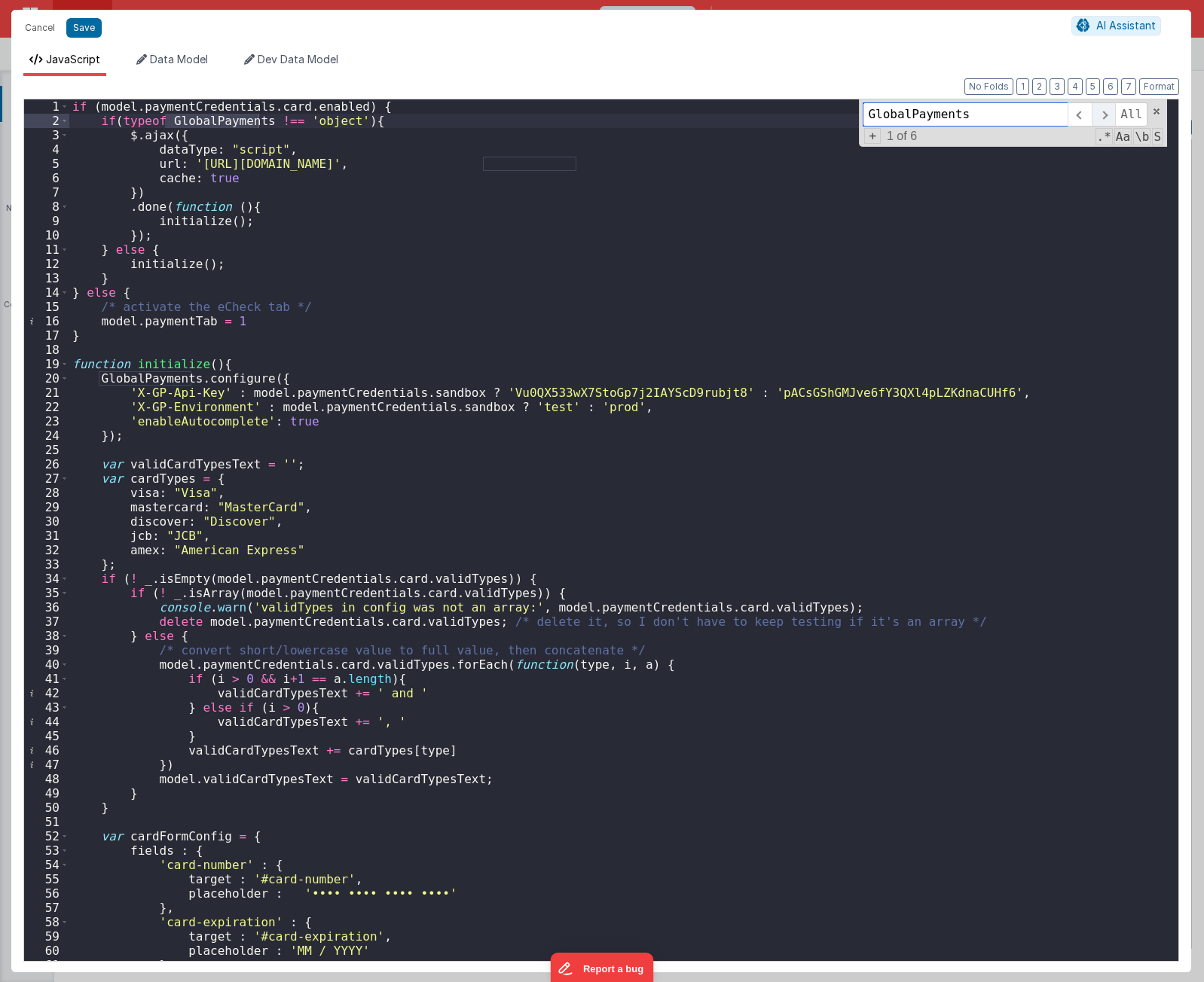
click at [1101, 114] on span at bounding box center [1103, 114] width 23 height 24
click at [1106, 112] on span at bounding box center [1103, 114] width 23 height 24
click at [1105, 111] on span at bounding box center [1103, 114] width 23 height 24
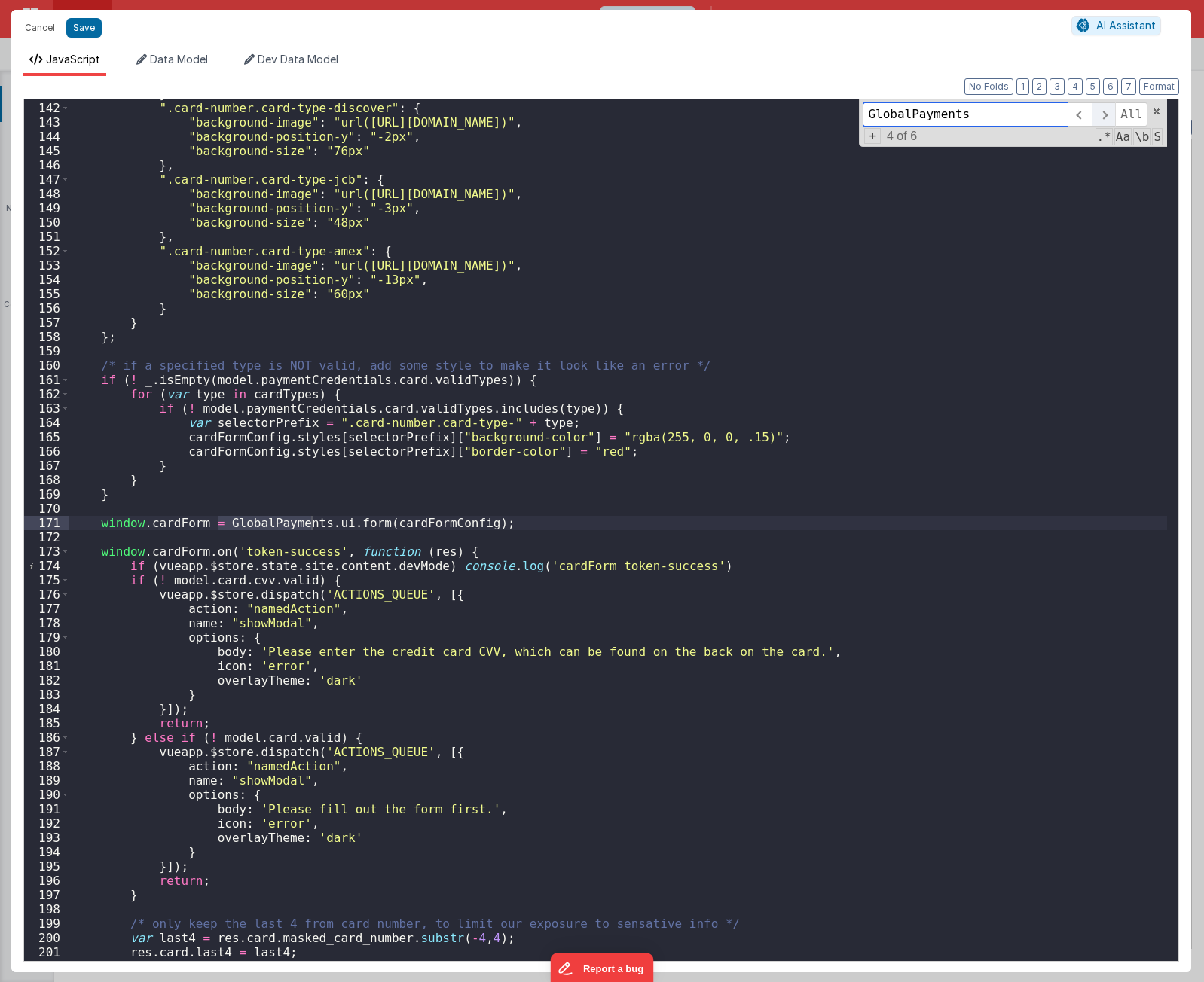
scroll to position [2016, 0]
click at [1083, 117] on span at bounding box center [1079, 114] width 23 height 24
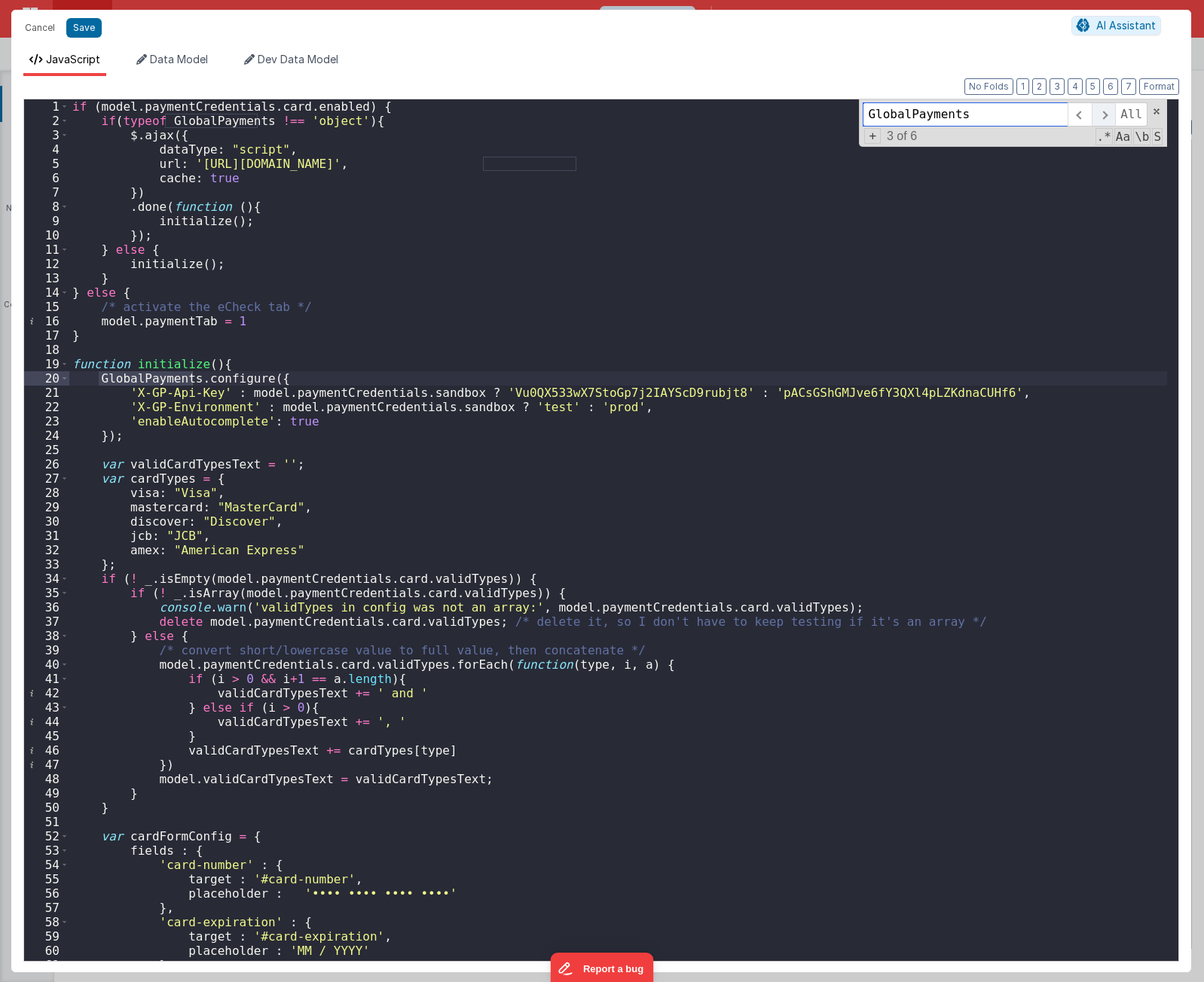
scroll to position [0, 0]
click at [1102, 113] on span at bounding box center [1103, 114] width 23 height 24
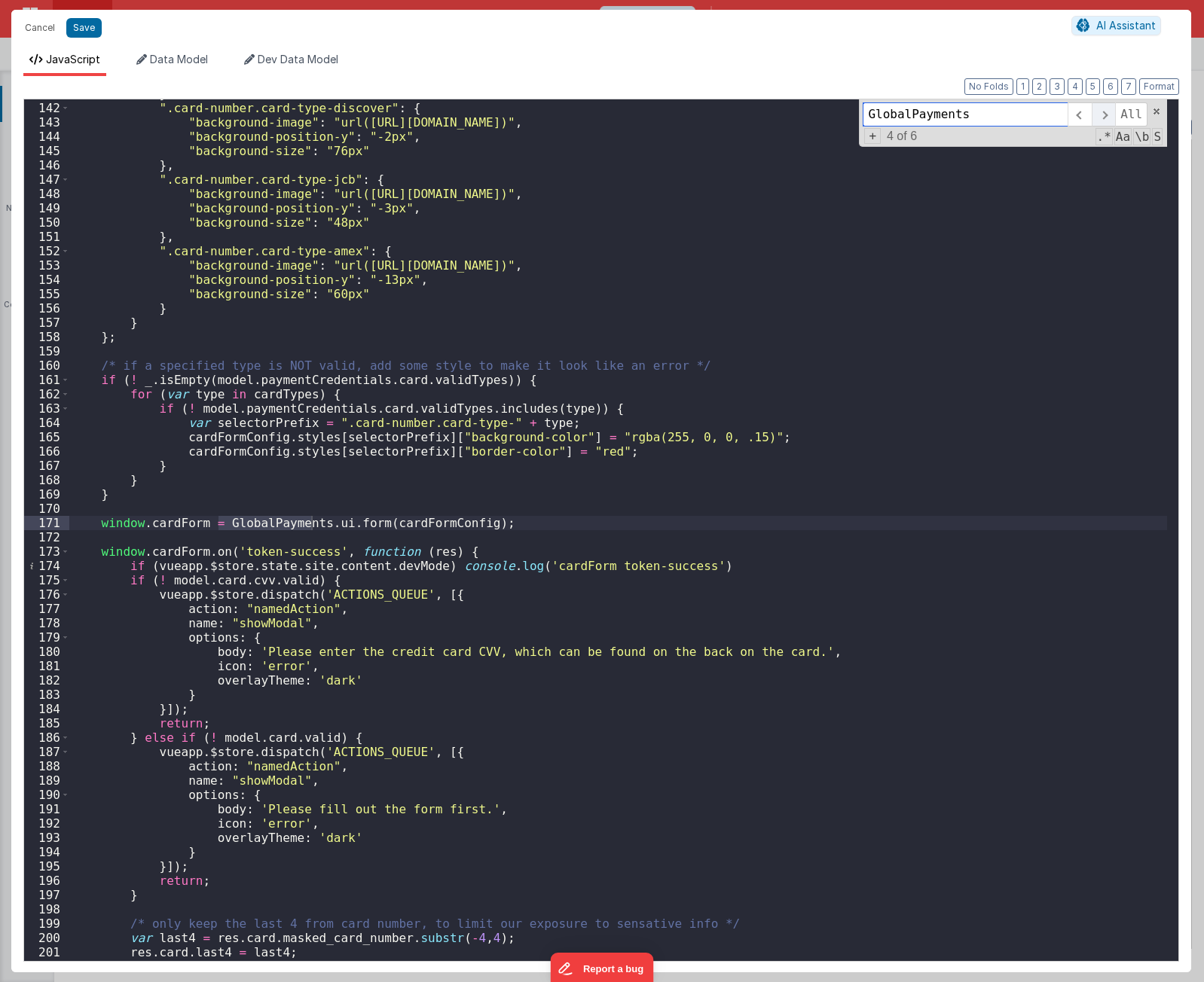
scroll to position [2016, 0]
click at [48, 25] on button "Cancel" at bounding box center [39, 27] width 45 height 21
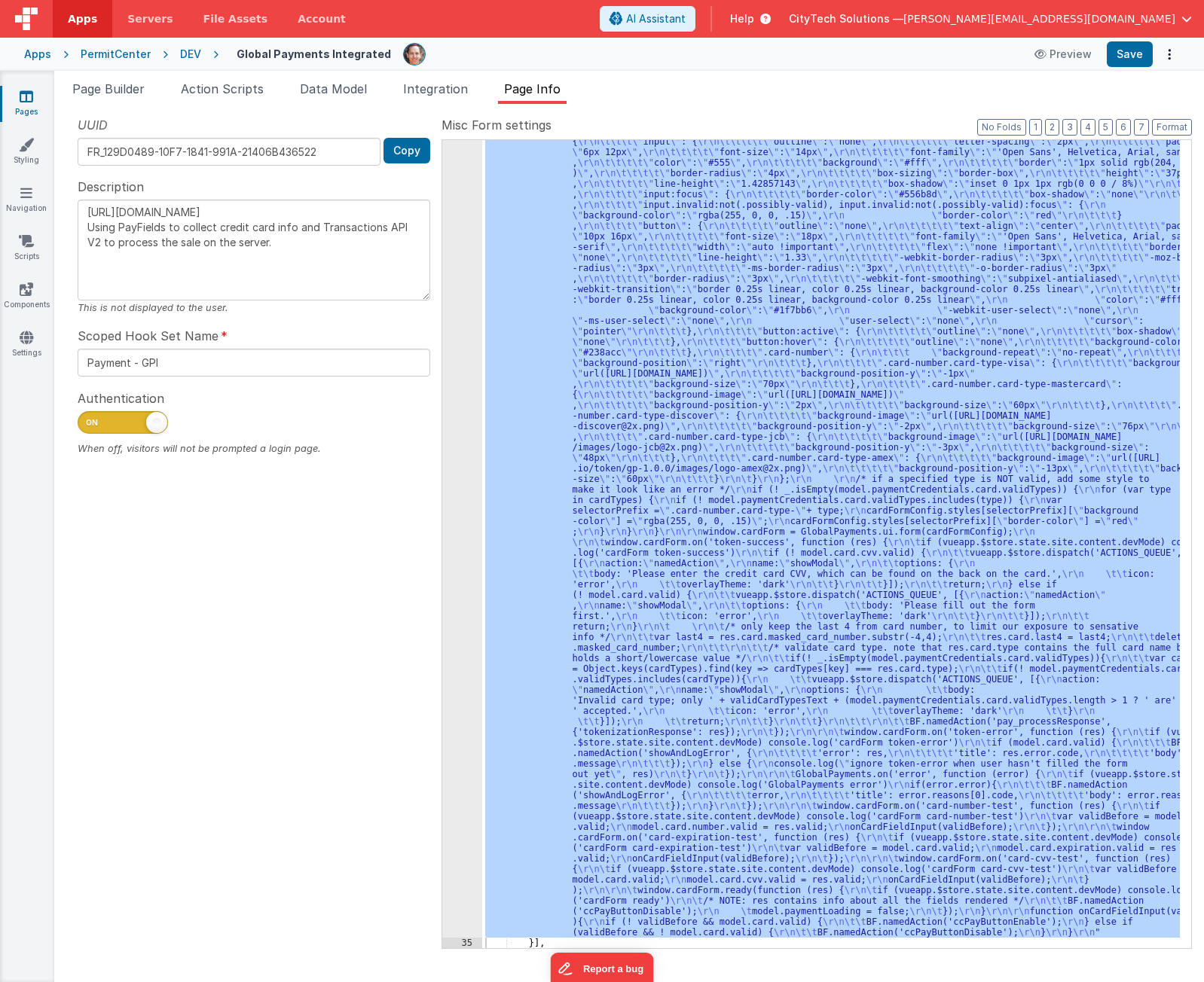
drag, startPoint x: 347, startPoint y: 214, endPoint x: 57, endPoint y: 195, distance: 290.6
click at [57, 195] on div "Snippet Library Name Type Accordion Element Alert Action Action authLogin Actio…" at bounding box center [629, 543] width 1149 height 878
click at [721, 320] on div ""function" : "if (model.paymentCredentials.card.enabled) { \r\n if(typeof Globa…" at bounding box center [831, 544] width 698 height 808
click at [454, 411] on div "34" at bounding box center [462, 421] width 40 height 1034
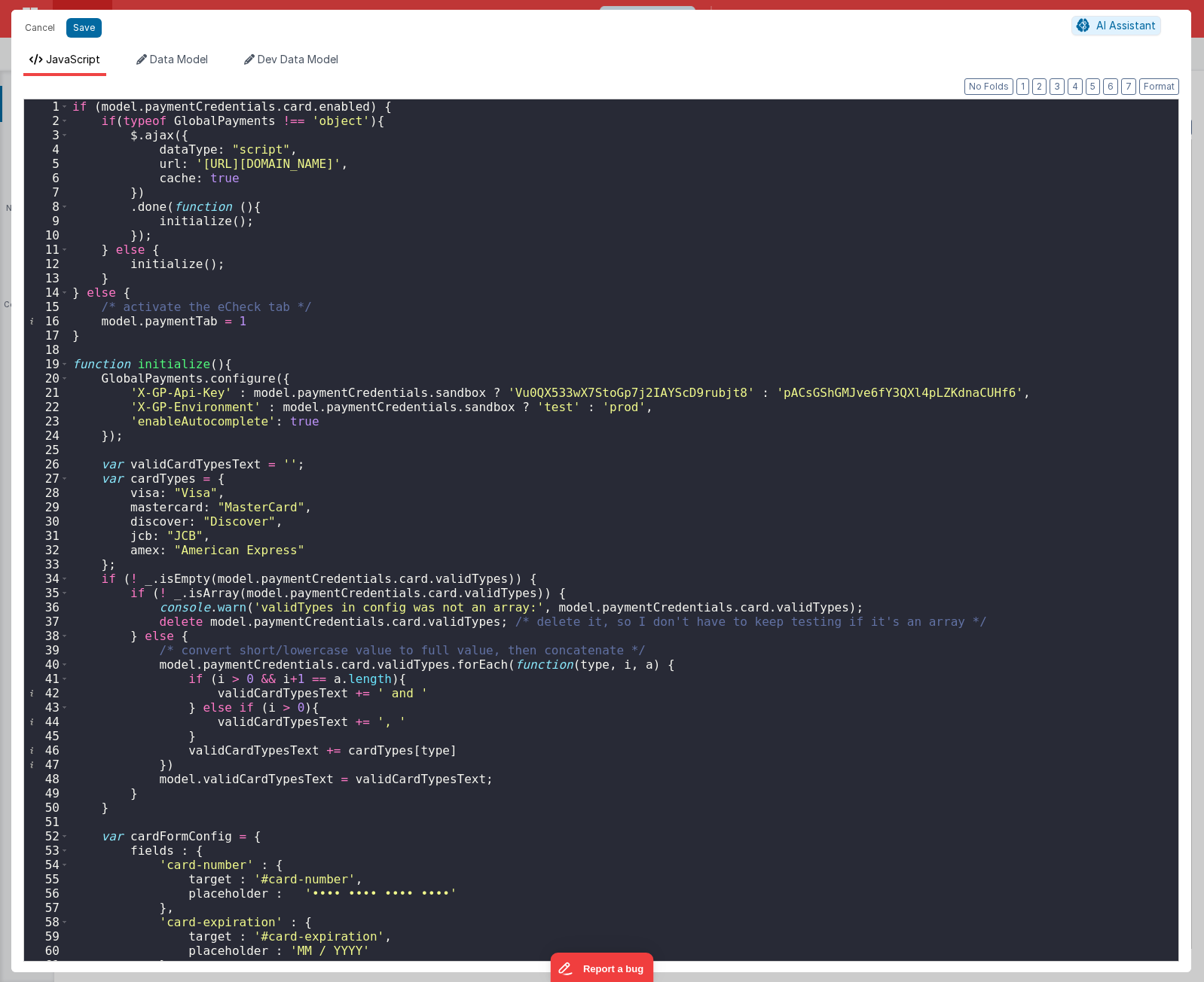
click at [485, 328] on div "if ( model . paymentCredentials . card . enabled ) { if ( typeof GlobalPayments…" at bounding box center [618, 545] width 1098 height 890
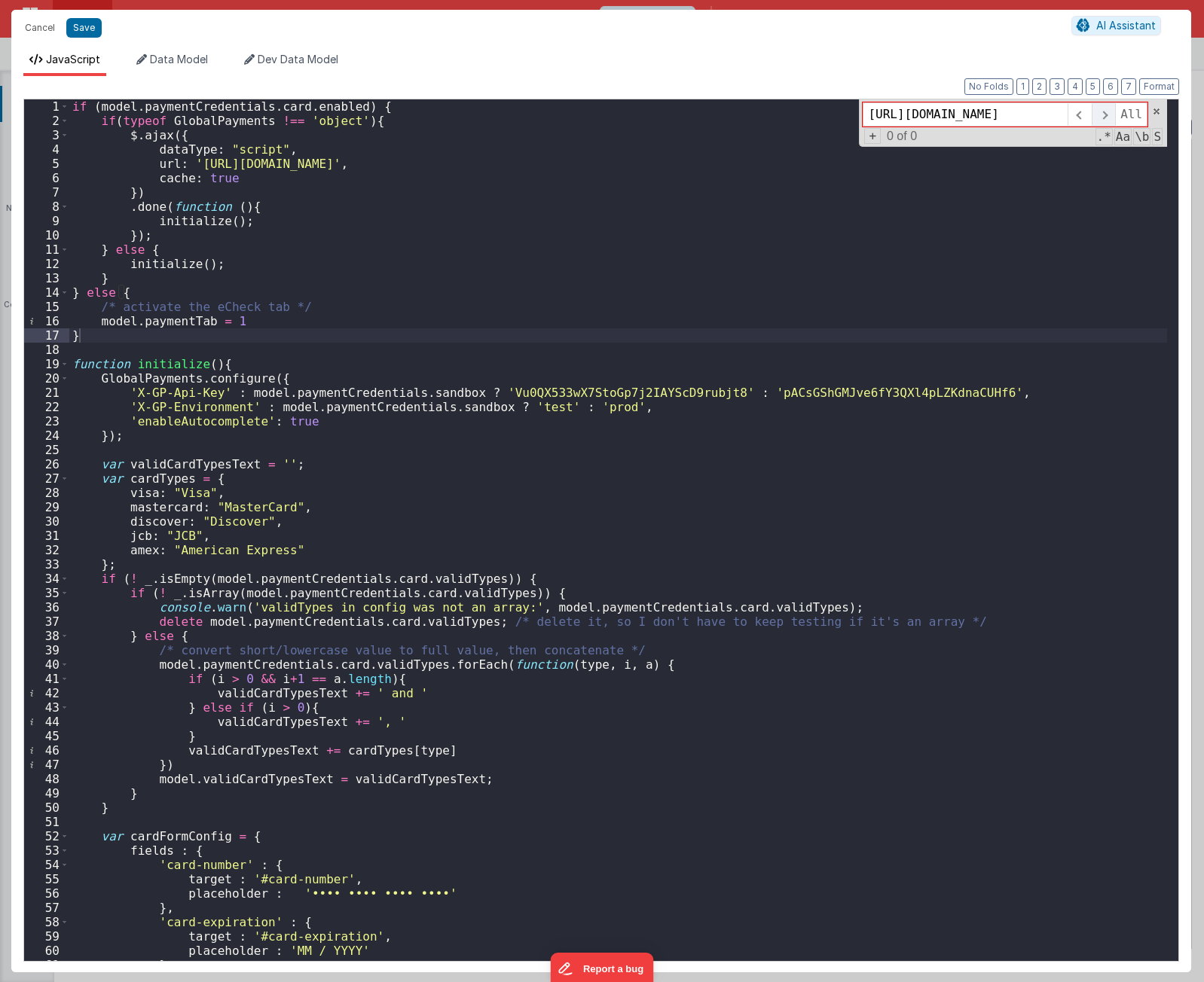
scroll to position [0, 0]
paste input "GlobalPayments"
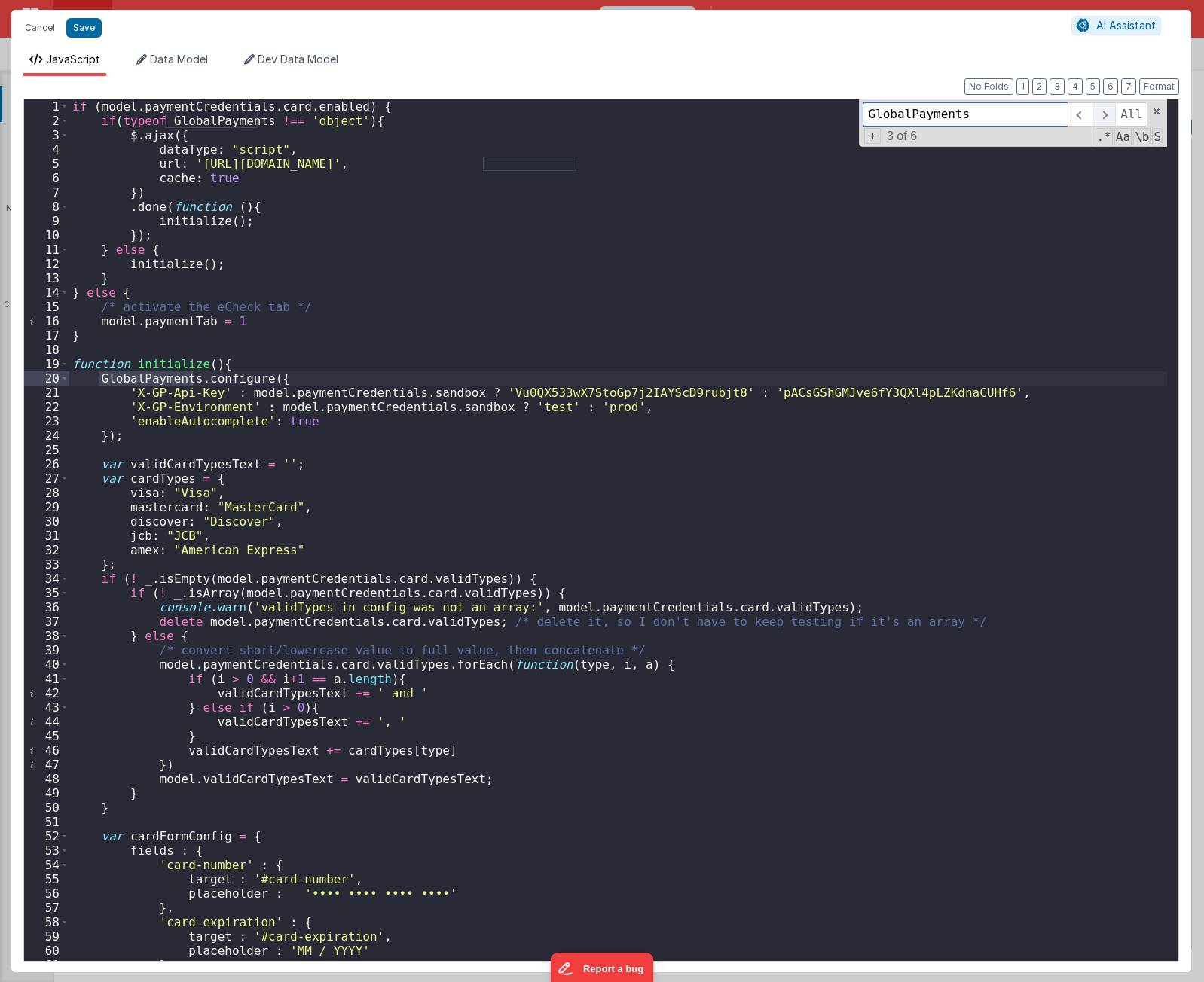
type input "GlobalPayments"
click at [1103, 117] on span at bounding box center [1103, 114] width 23 height 24
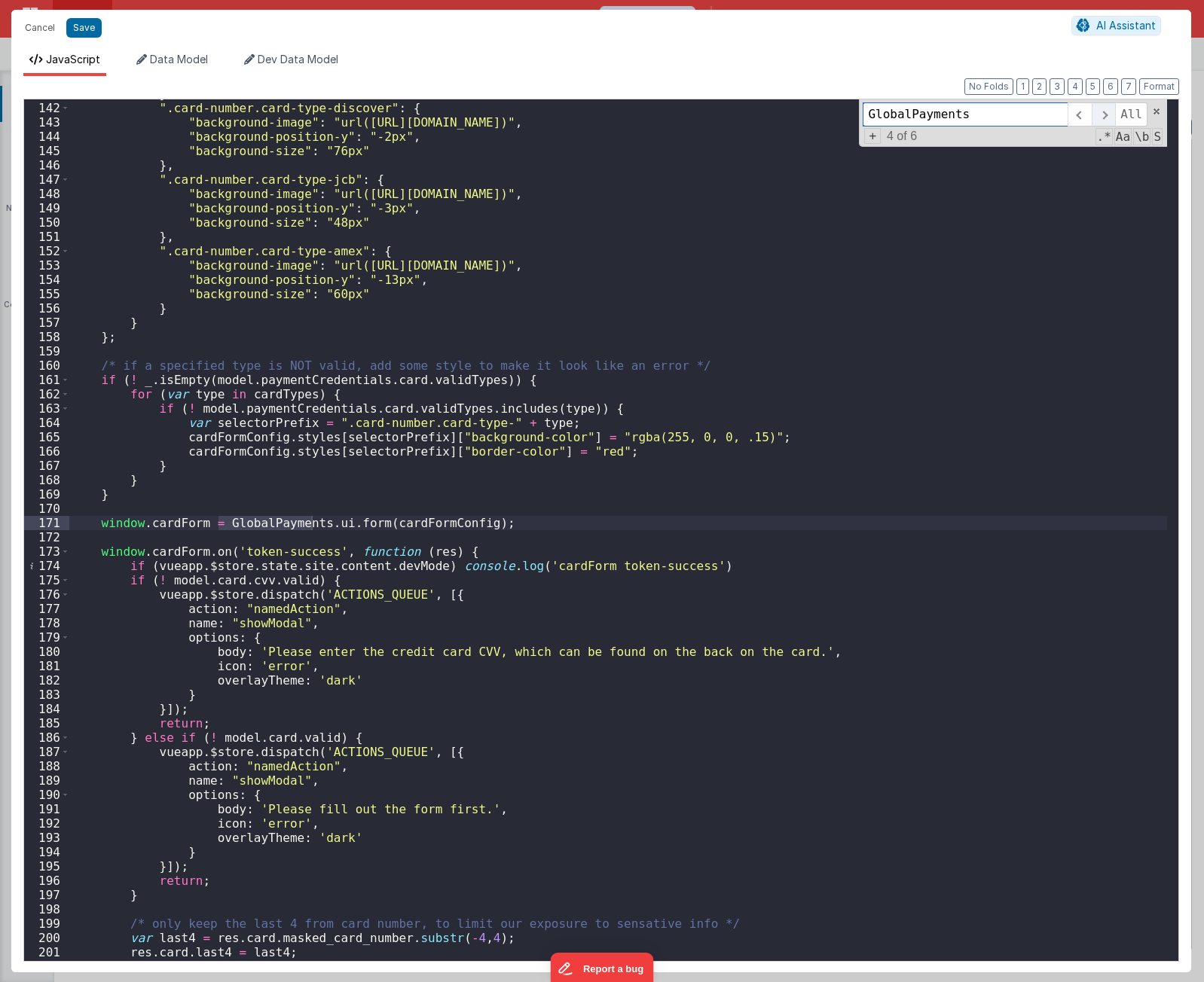
scroll to position [2016, 0]
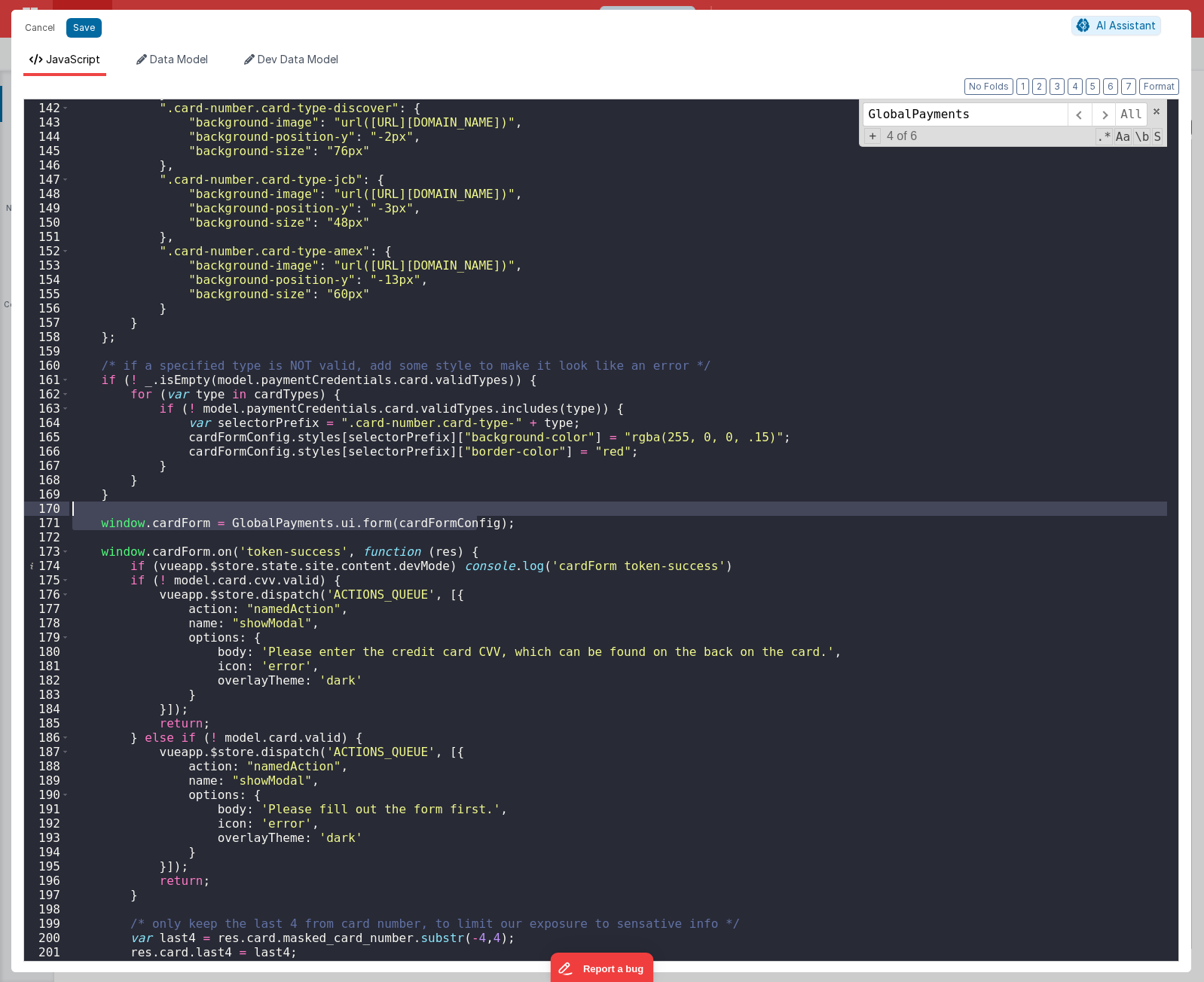
drag, startPoint x: 574, startPoint y: 523, endPoint x: 579, endPoint y: 511, distance: 13.0
click at [579, 511] on div "} , ".card-number.card-type-discover" : { "background-image" : "url([URL][DOMAI…" at bounding box center [618, 531] width 1098 height 890
click at [579, 511] on div "} , ".card-number.card-type-discover" : { "background-image" : "url([URL][DOMAI…" at bounding box center [618, 530] width 1098 height 862
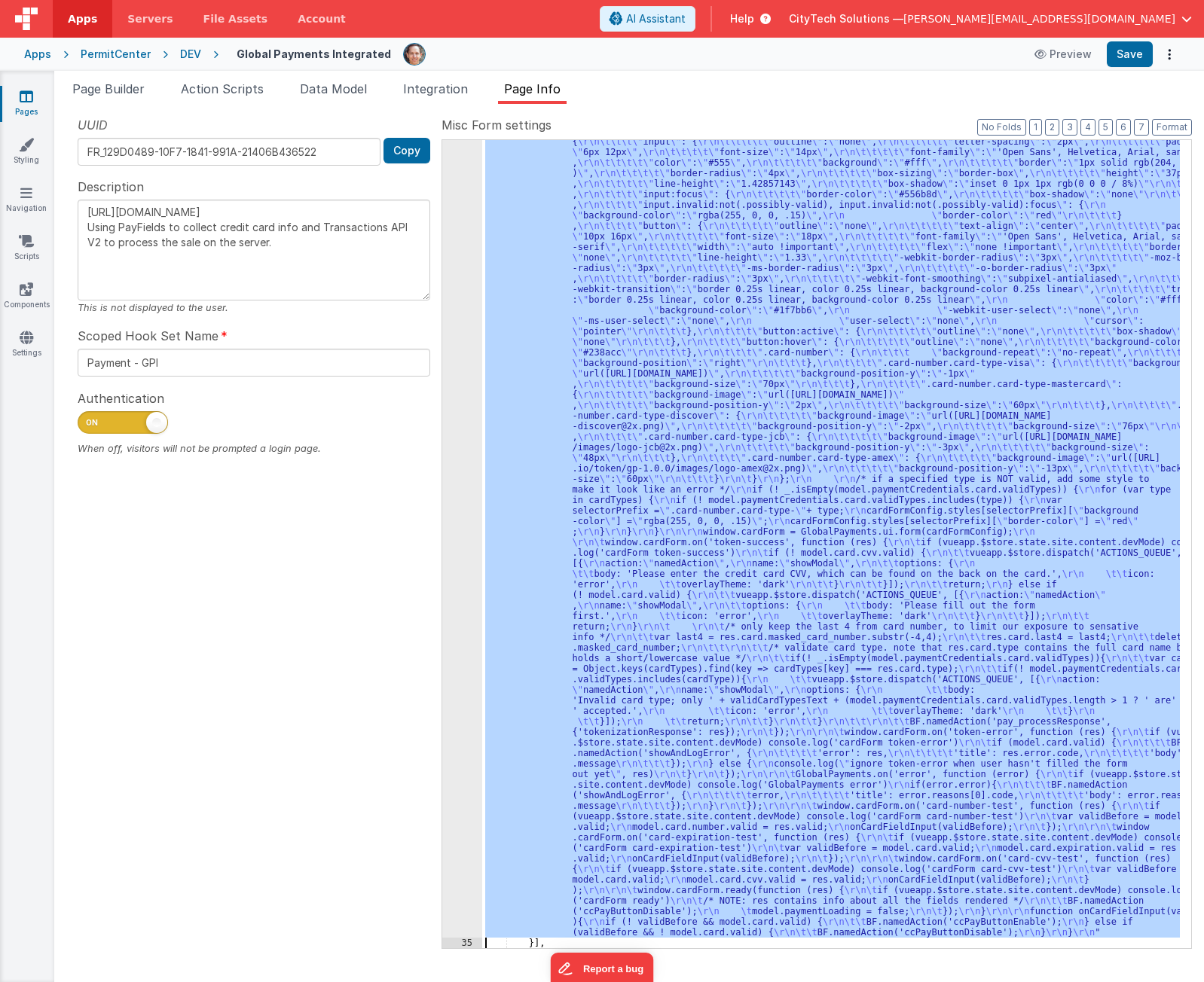
click at [783, 491] on div ""function" : "if (model.paymentCredentials.card.enabled) { \r\n if(typeof Globa…" at bounding box center [831, 544] width 698 height 808
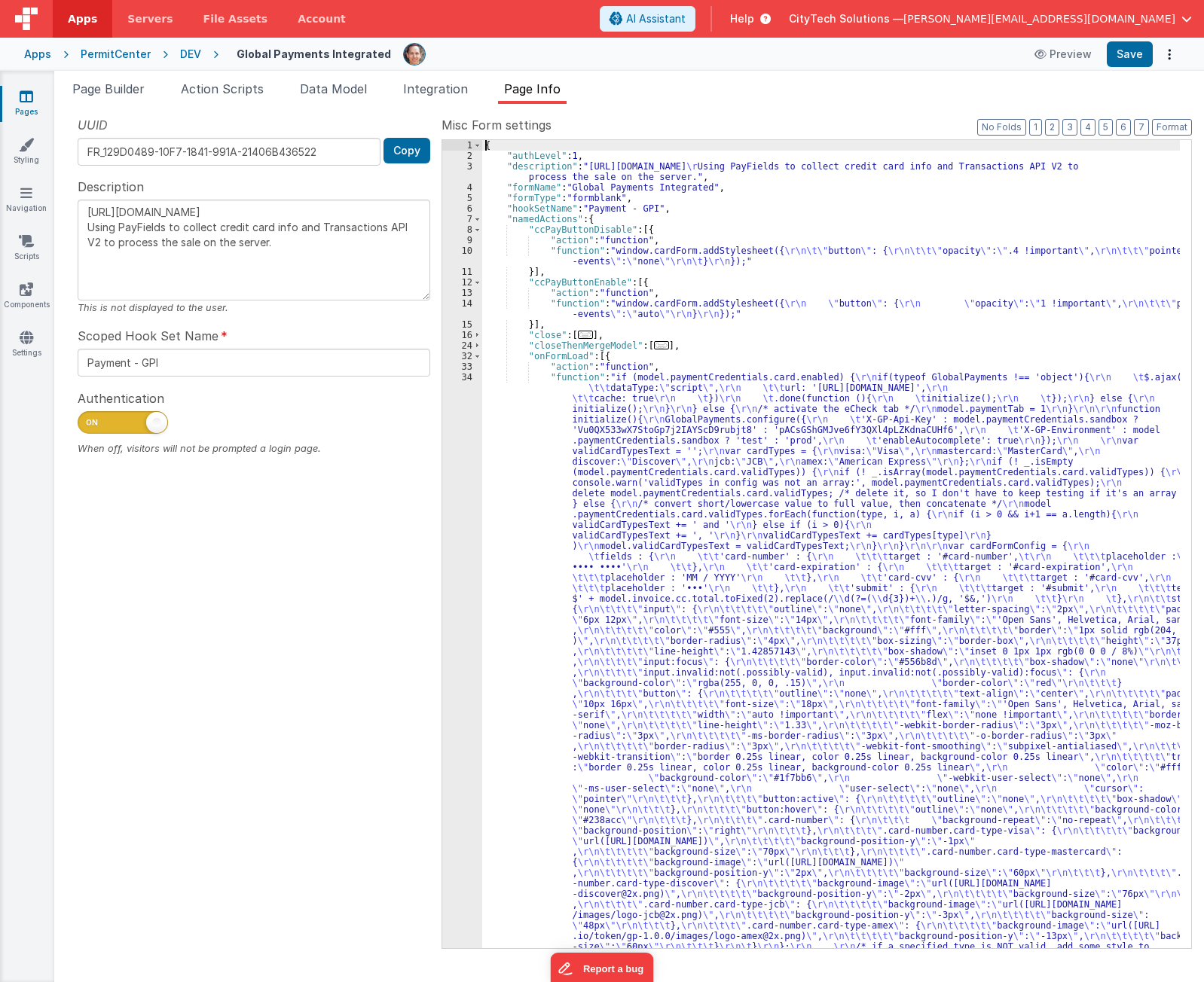
scroll to position [0, 0]
click at [474, 357] on span at bounding box center [477, 357] width 8 height 11
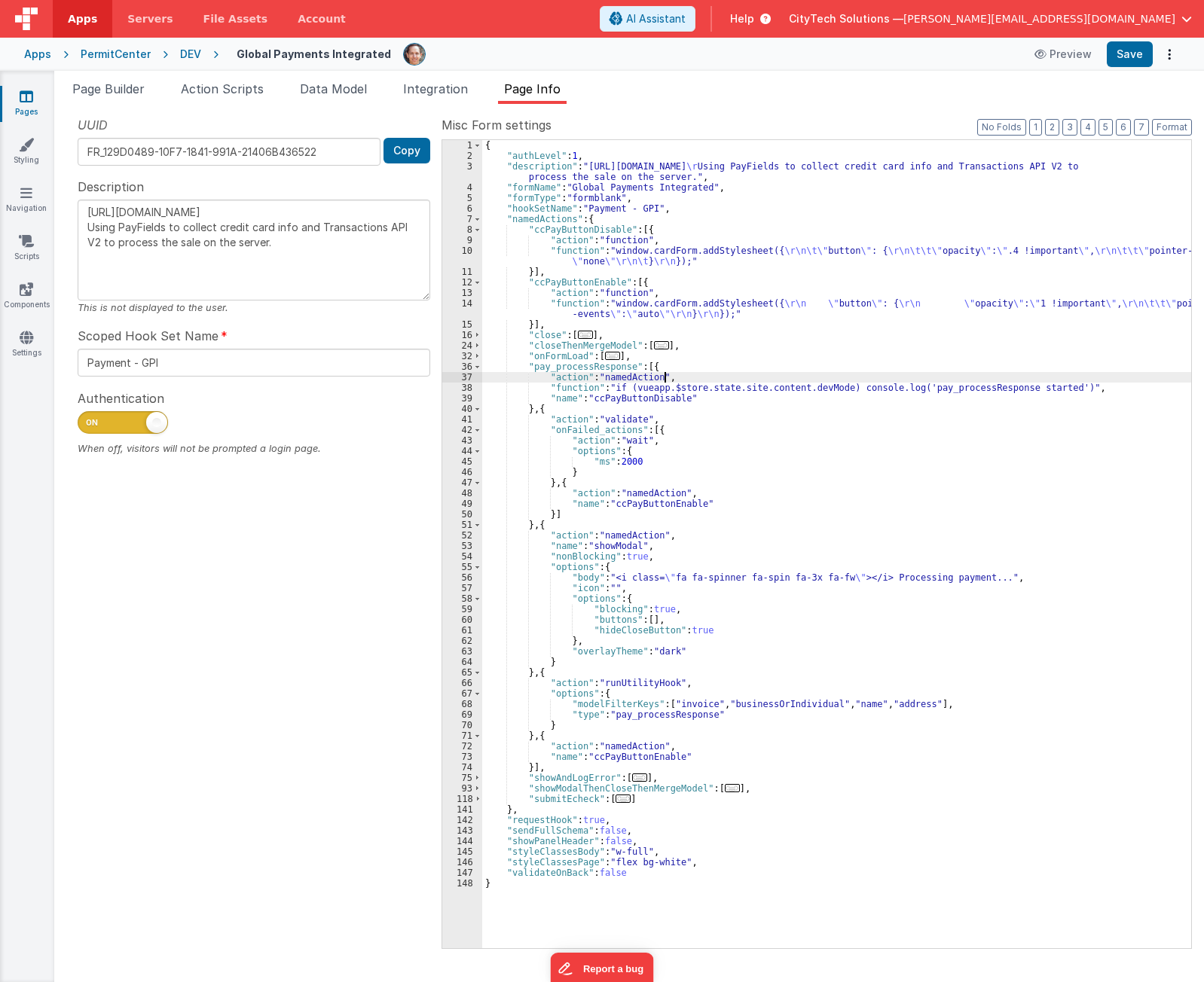
click at [738, 380] on div "{ "authLevel" : 1 , "description" : "https://developer.globalpaymentsintegrated…" at bounding box center [837, 555] width 709 height 830
type input "cardform"
click at [1140, 153] on span at bounding box center [1135, 152] width 18 height 18
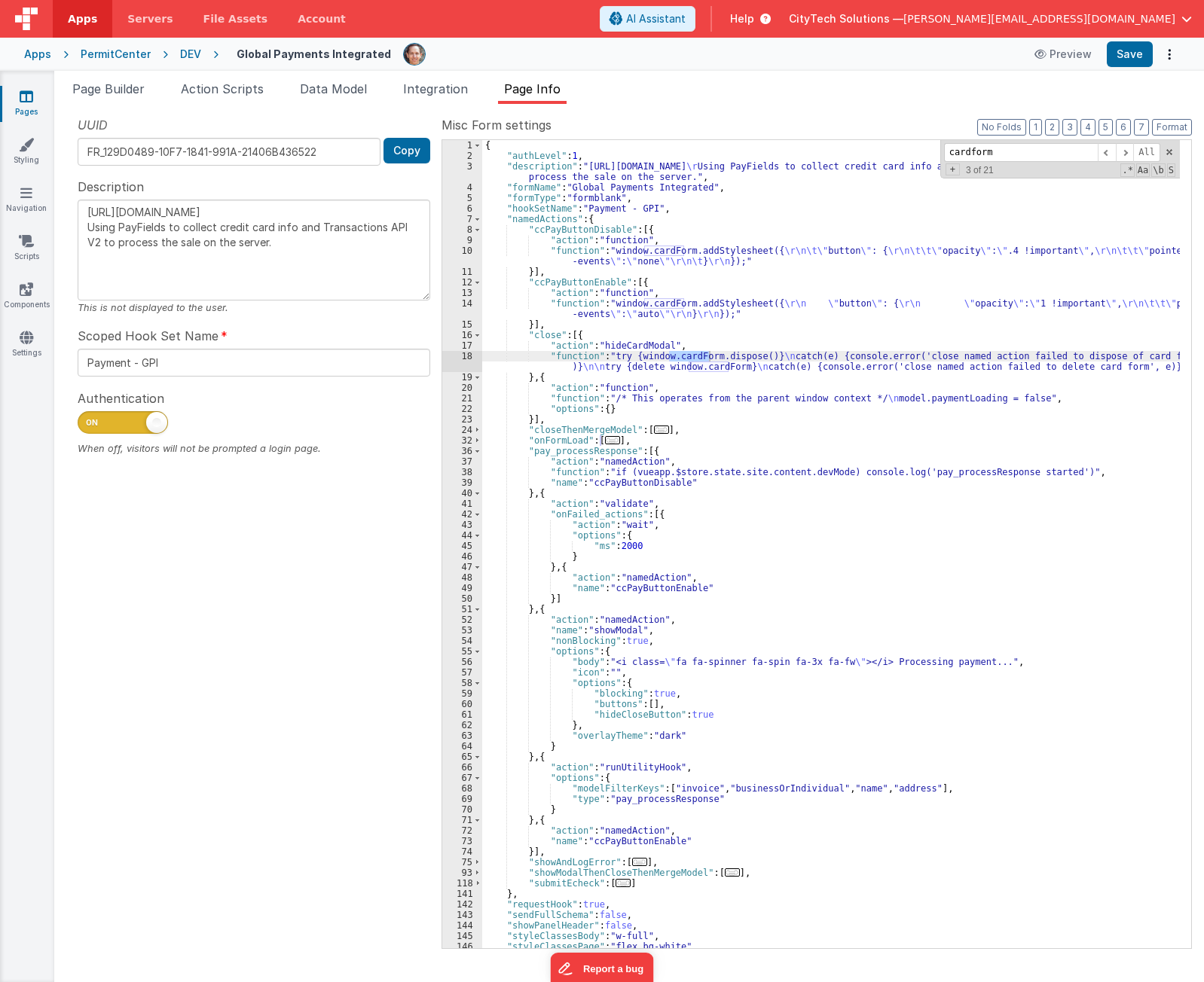
click at [715, 367] on div "{ "authLevel" : 1 , "description" : "[URL][DOMAIN_NAME] \r Using PayFields to c…" at bounding box center [831, 555] width 698 height 830
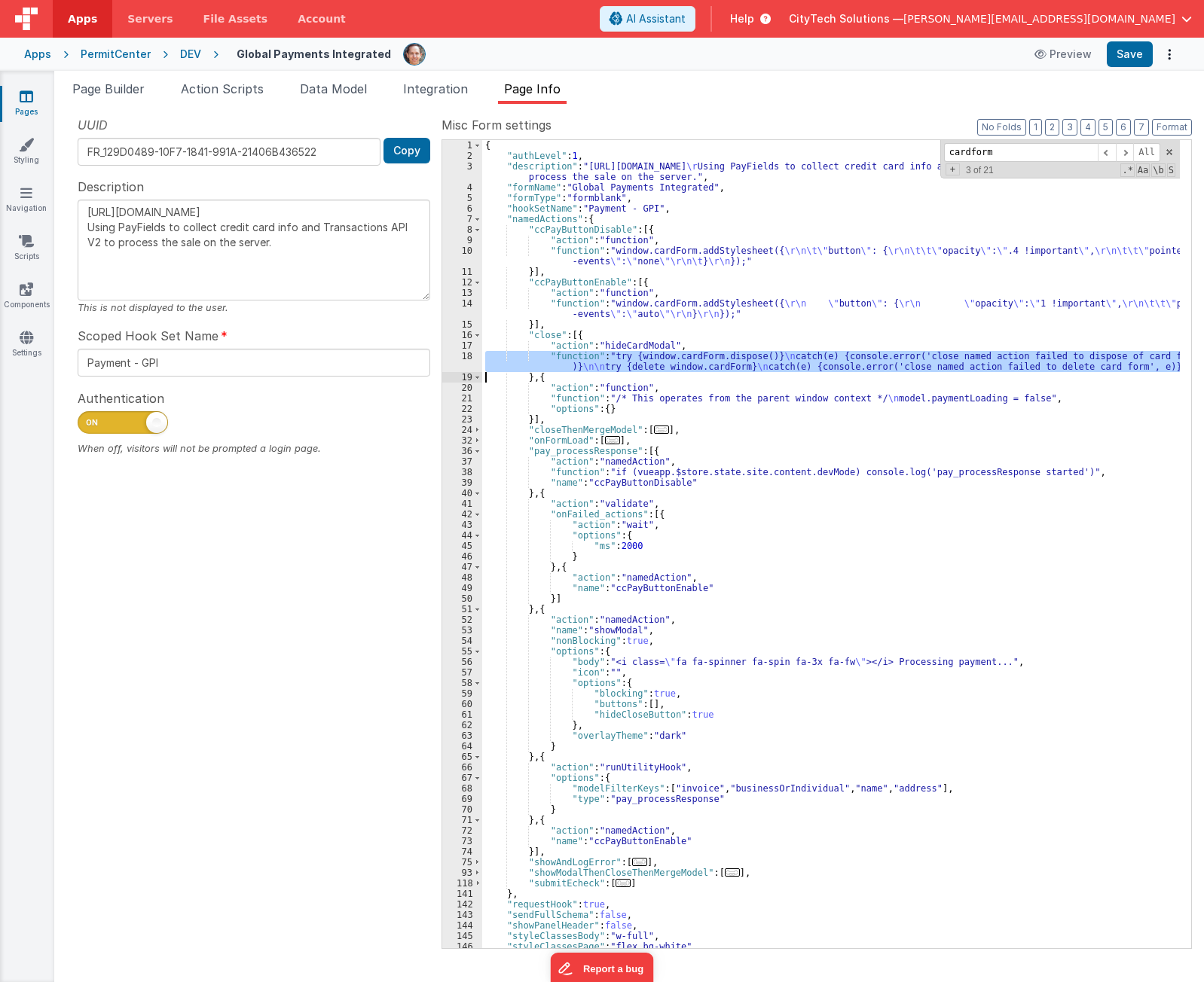
click at [463, 364] on div "18" at bounding box center [462, 361] width 40 height 21
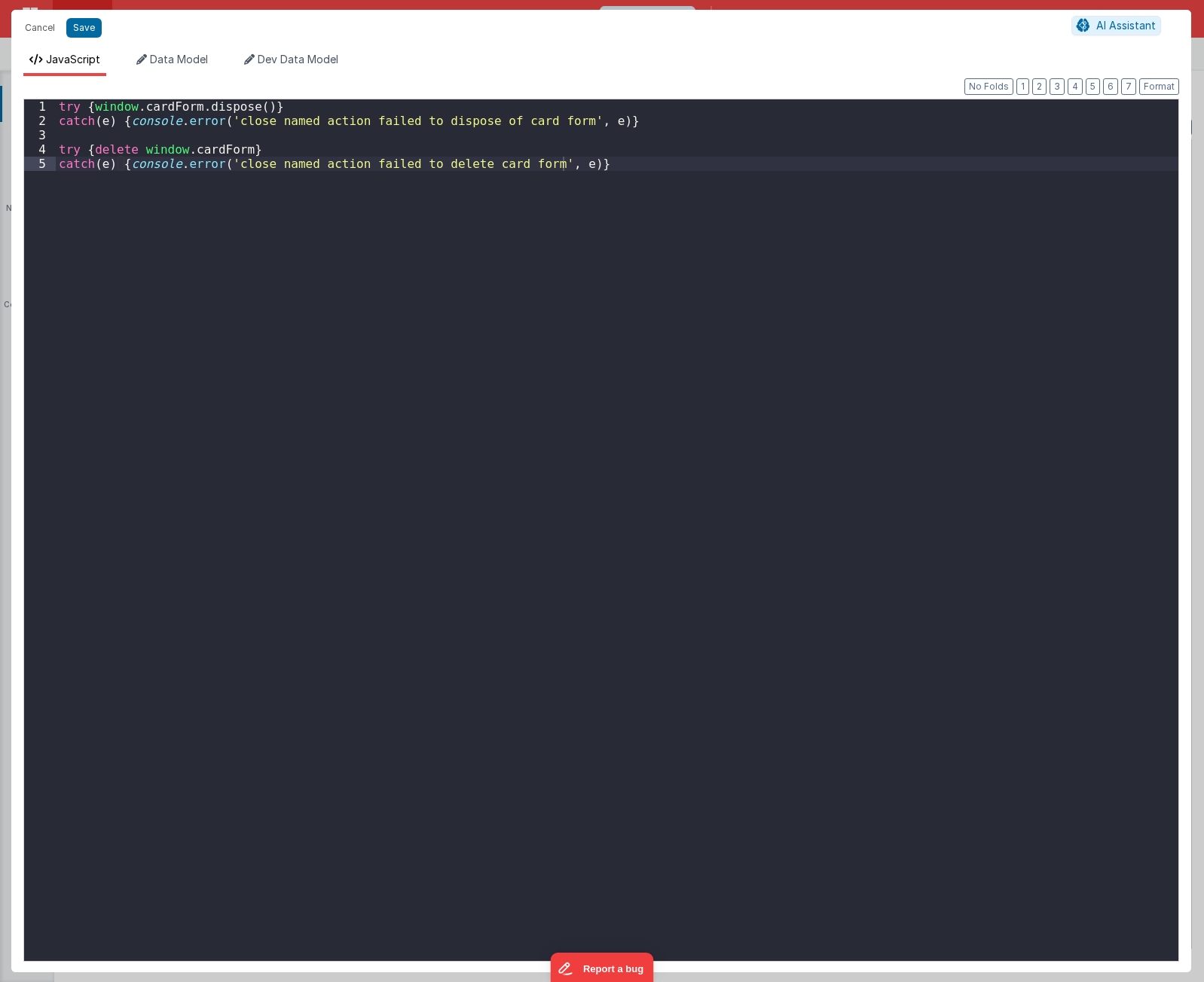
click at [405, 368] on div "try { window . cardForm . dispose ( )} catch ( e ) { console . error ( 'close n…" at bounding box center [616, 545] width 1122 height 890
drag, startPoint x: 256, startPoint y: 105, endPoint x: 140, endPoint y: 148, distance: 123.7
click at [92, 109] on div "try { window . cardForm . dispose ( )} catch ( e ) { console . error ( 'close n…" at bounding box center [616, 545] width 1122 height 890
drag, startPoint x: 238, startPoint y: 153, endPoint x: 93, endPoint y: 152, distance: 145.0
click at [93, 152] on div "try { window . cardForm . dispose ( )} catch ( e ) { console . error ( 'close n…" at bounding box center [616, 545] width 1122 height 890
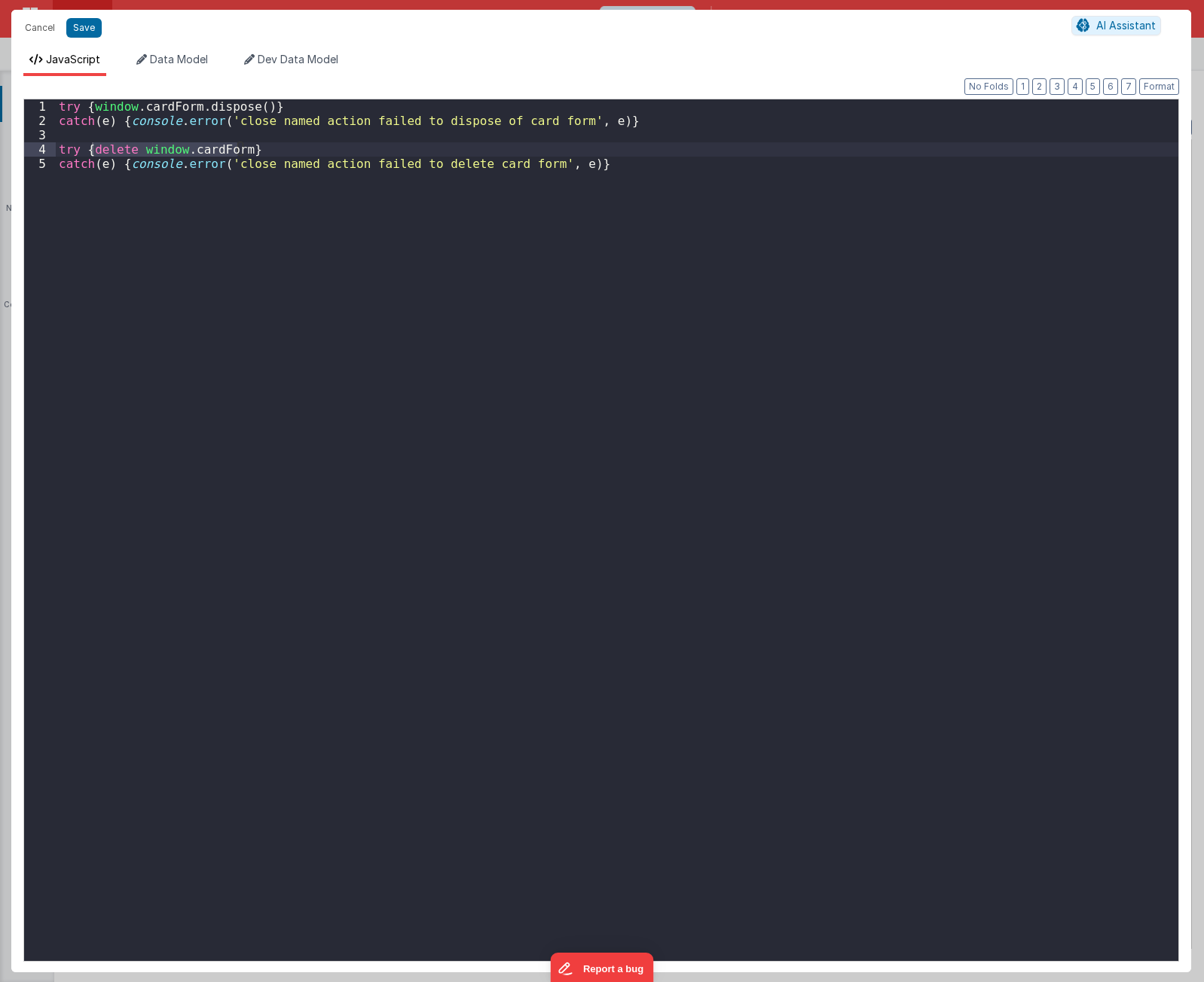
drag, startPoint x: 176, startPoint y: 374, endPoint x: 102, endPoint y: 96, distance: 287.7
click at [169, 354] on div "try { window . cardForm . dispose ( )} catch ( e ) { console . error ( 'close n…" at bounding box center [616, 545] width 1122 height 890
click at [45, 29] on button "Cancel" at bounding box center [39, 27] width 45 height 21
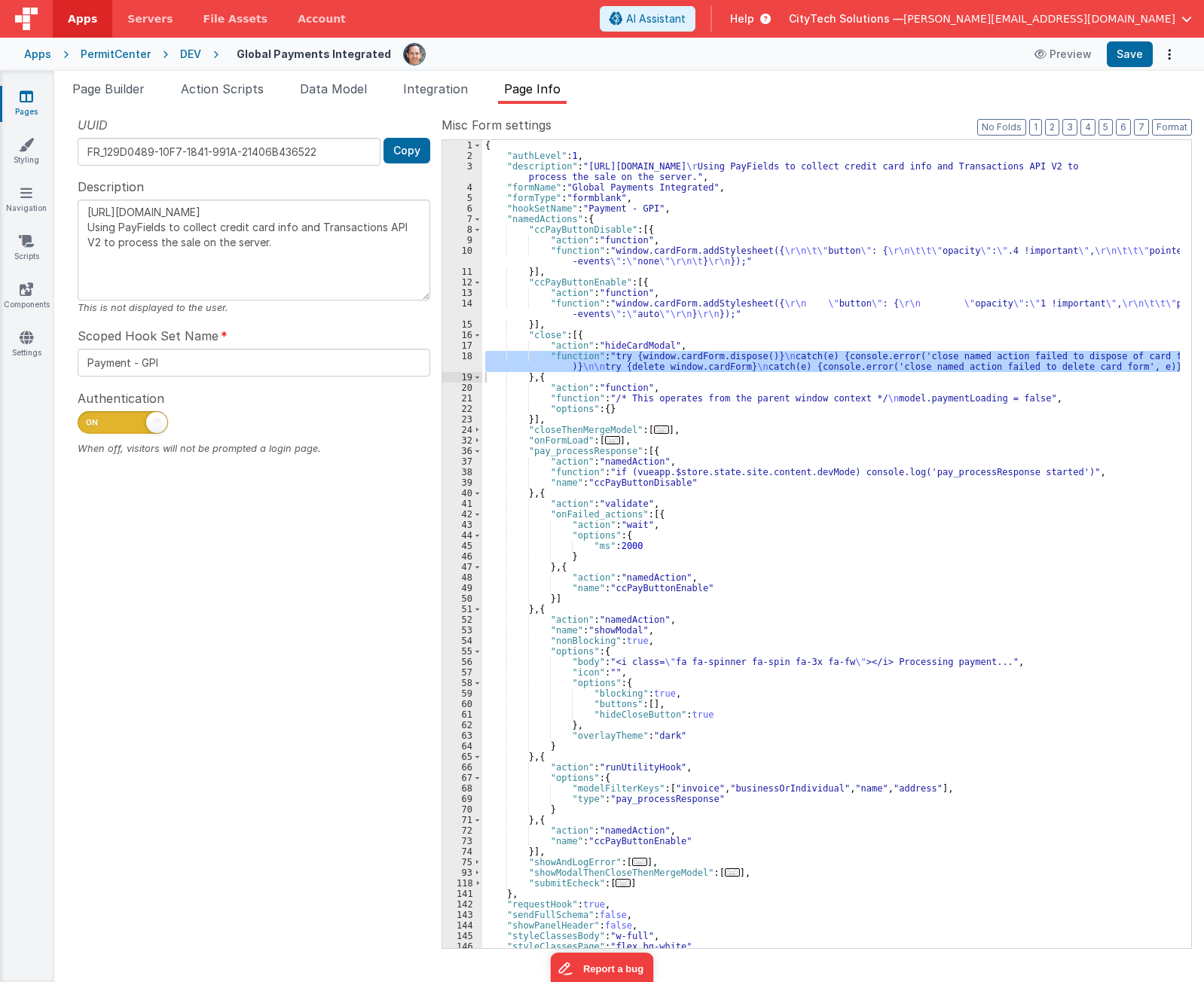
click at [664, 337] on div "{ "authLevel" : 1 , "description" : "[URL][DOMAIN_NAME] \r Using PayFields to c…" at bounding box center [831, 555] width 698 height 830
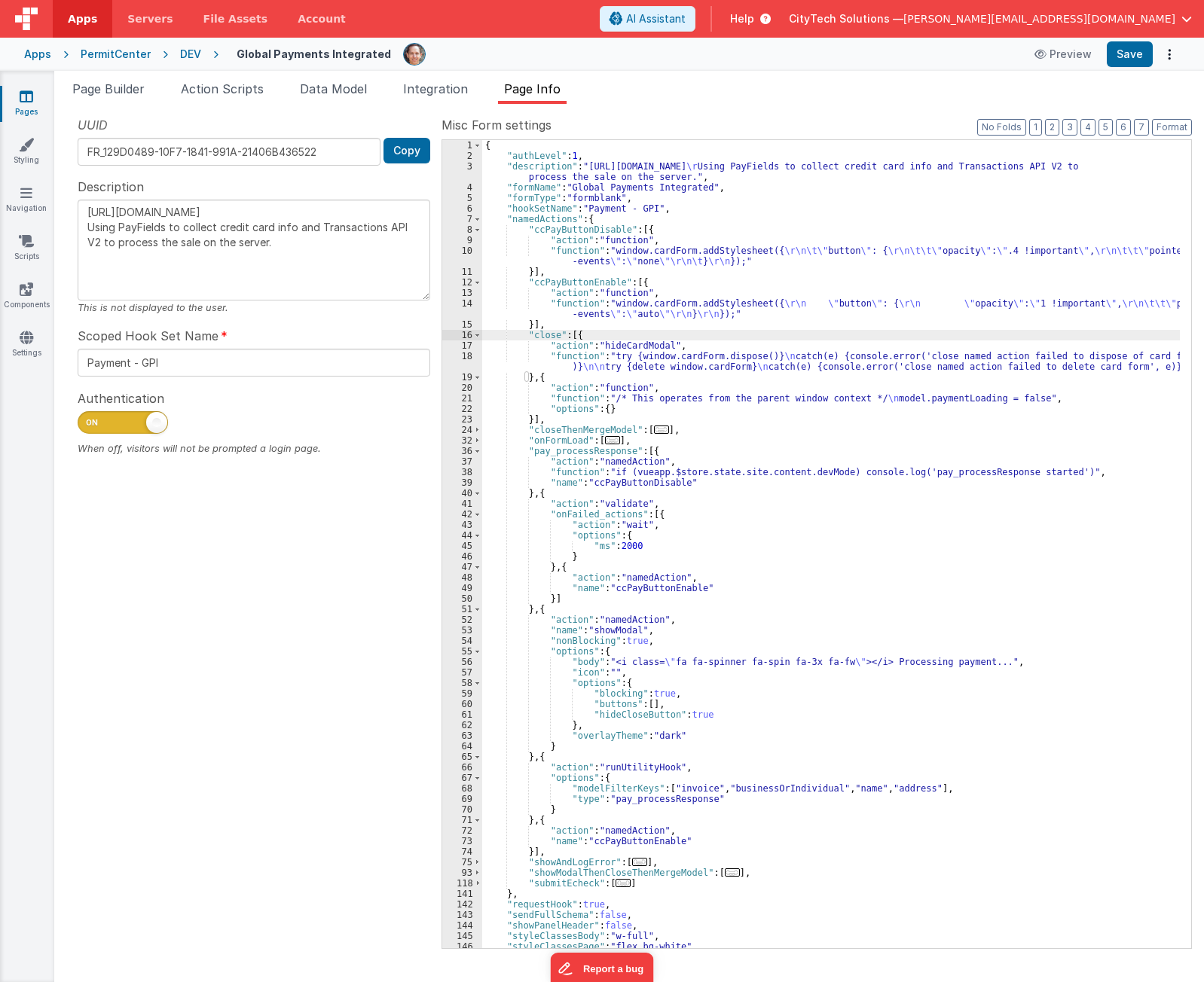
click at [815, 377] on div "{ "authLevel" : 1 , "description" : "[URL][DOMAIN_NAME] \r Using PayFields to c…" at bounding box center [831, 555] width 698 height 830
click at [344, 722] on div "UUID FR_129D0489-10F7-1841-991A-21406B436522 Copy Description [URL][DOMAIN_NAME…" at bounding box center [253, 532] width 375 height 832
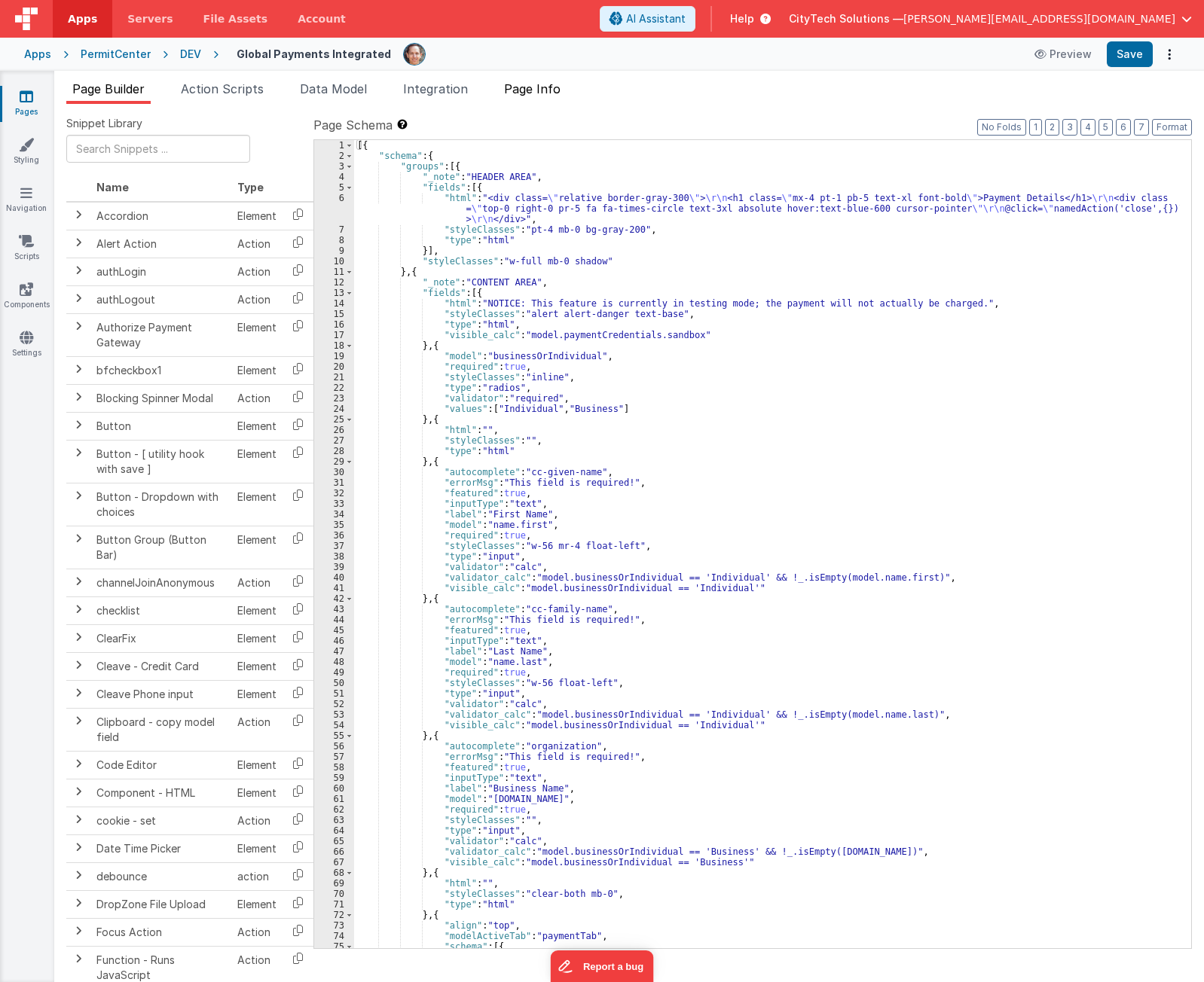
click at [561, 83] on span "Page Info" at bounding box center [532, 89] width 56 height 15
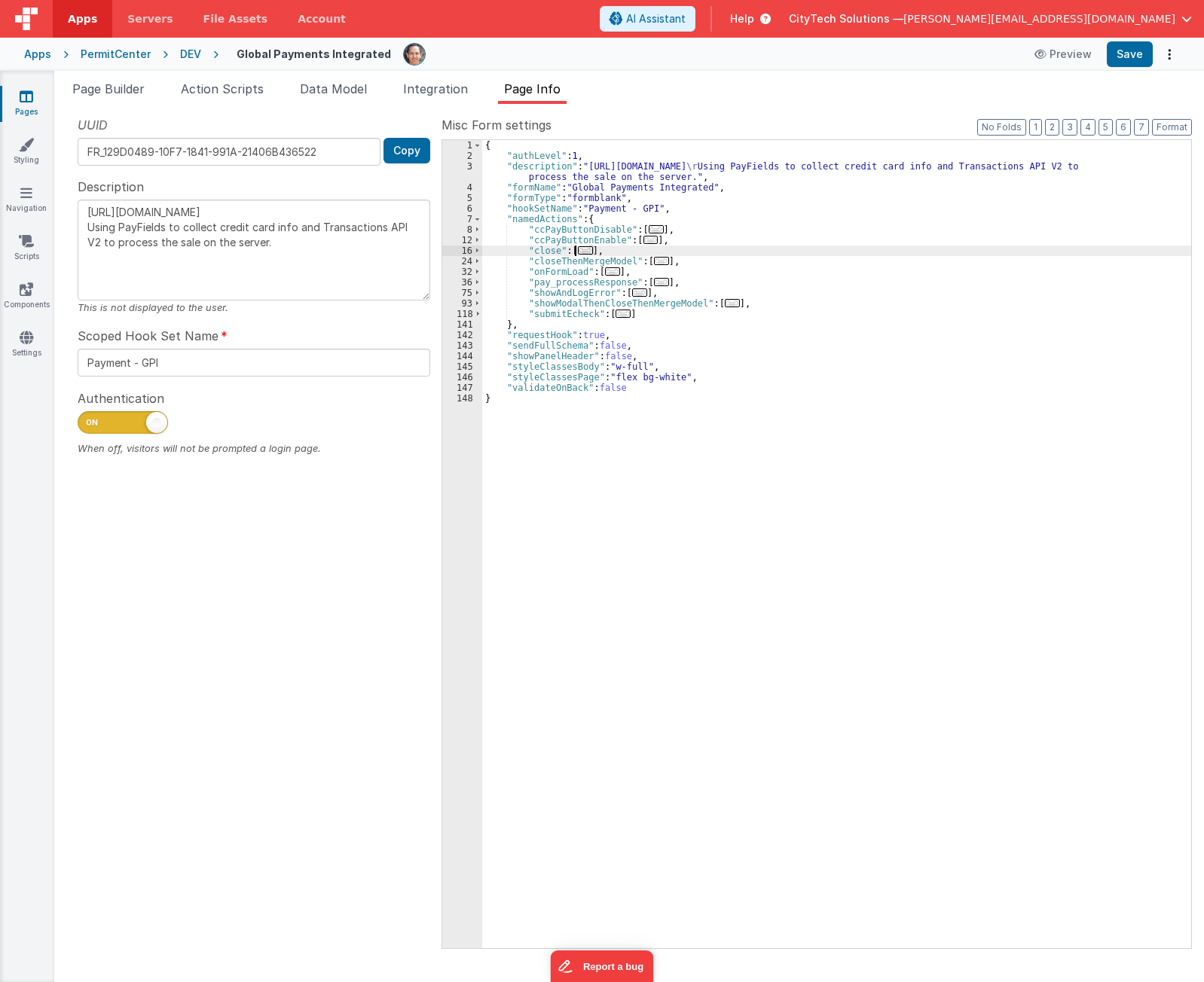
click at [582, 253] on span "..." at bounding box center [585, 250] width 15 height 8
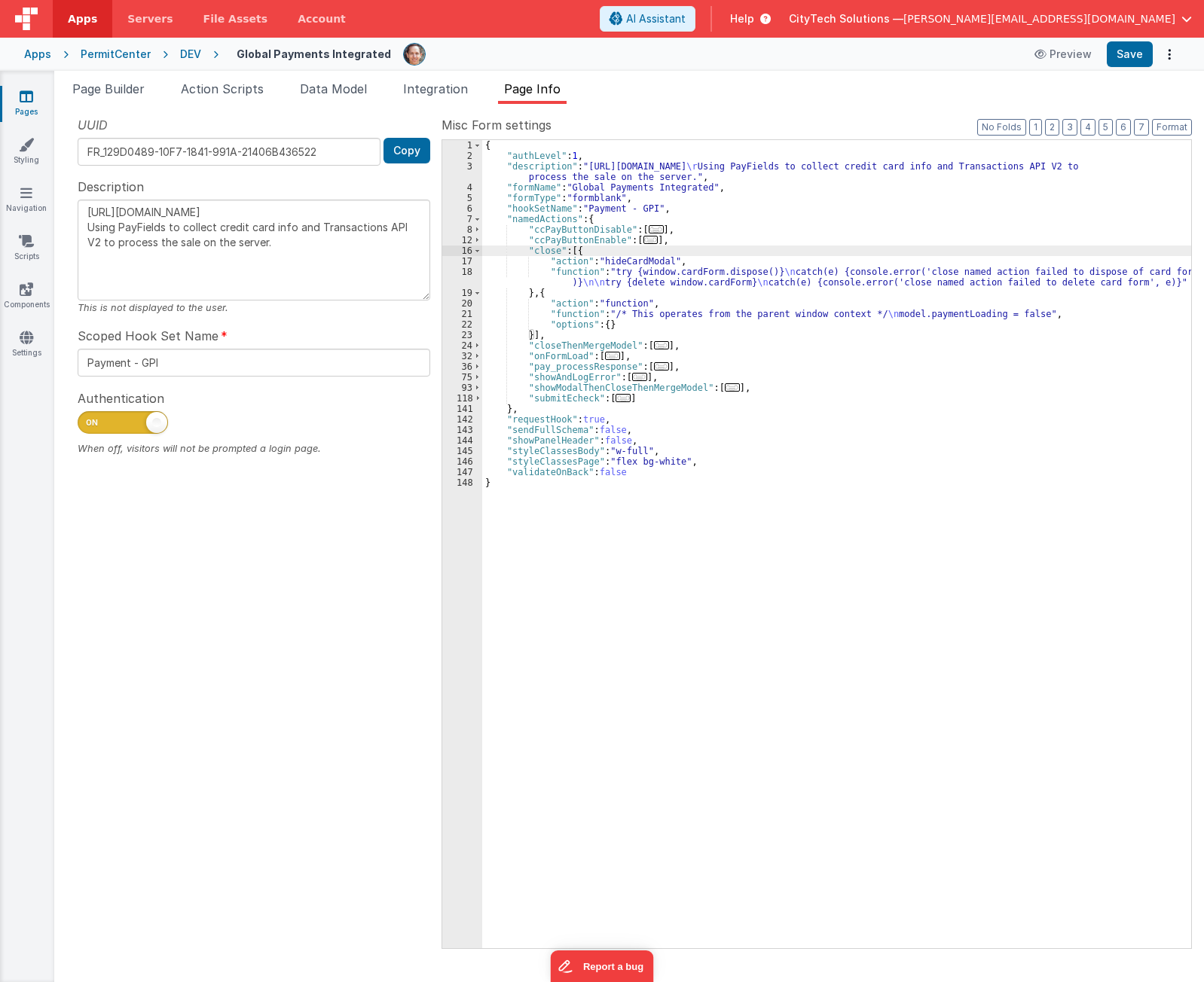
drag, startPoint x: 592, startPoint y: 280, endPoint x: 556, endPoint y: 286, distance: 36.5
click at [591, 280] on div "{ "authLevel" : 1 , "description" : "[URL][DOMAIN_NAME] \r Using PayFields to c…" at bounding box center [837, 555] width 709 height 830
click at [469, 272] on div "18" at bounding box center [462, 277] width 40 height 21
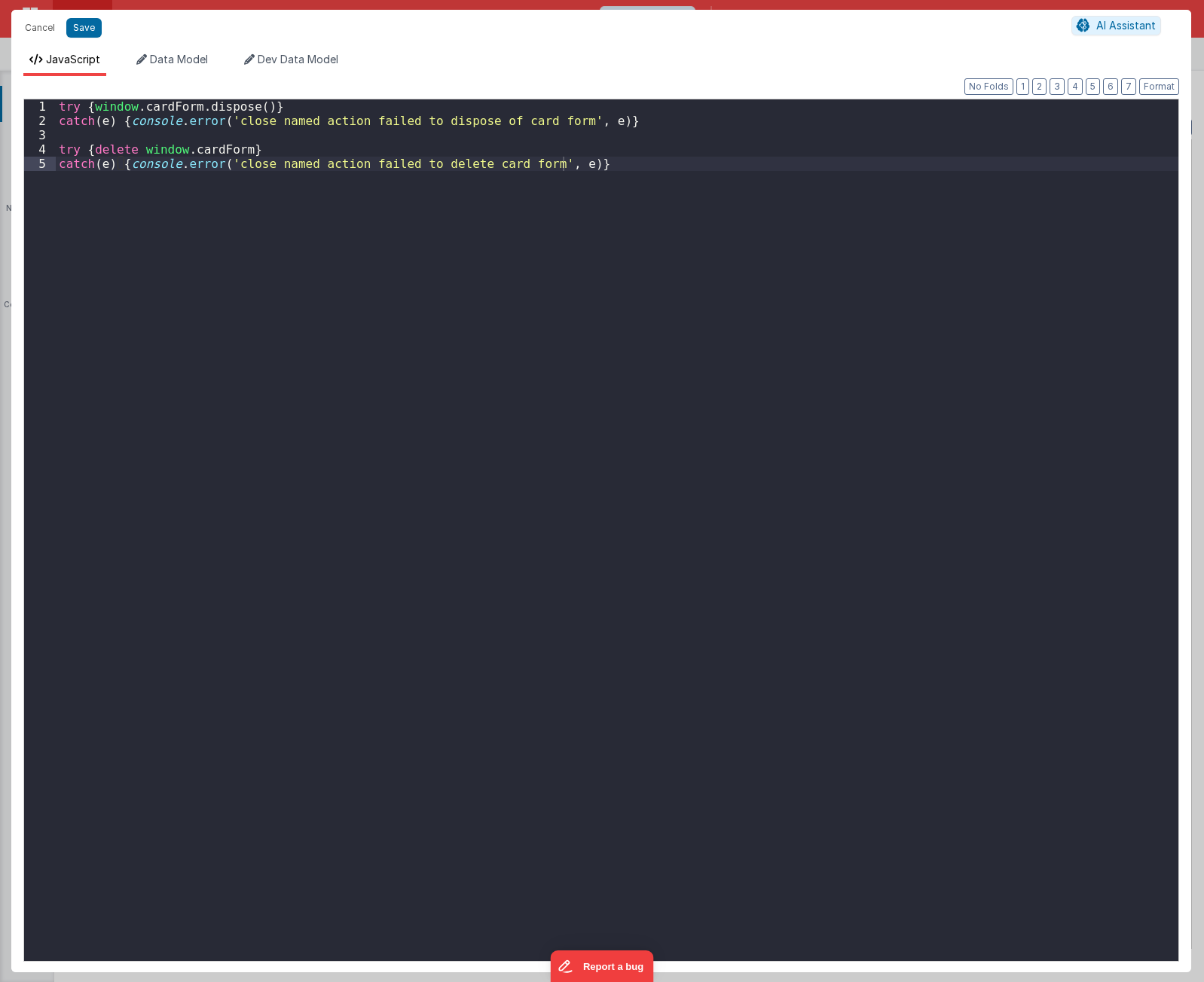
click at [374, 436] on div "try { window . cardForm . dispose ( )} catch ( e ) { console . error ( 'close n…" at bounding box center [616, 545] width 1122 height 890
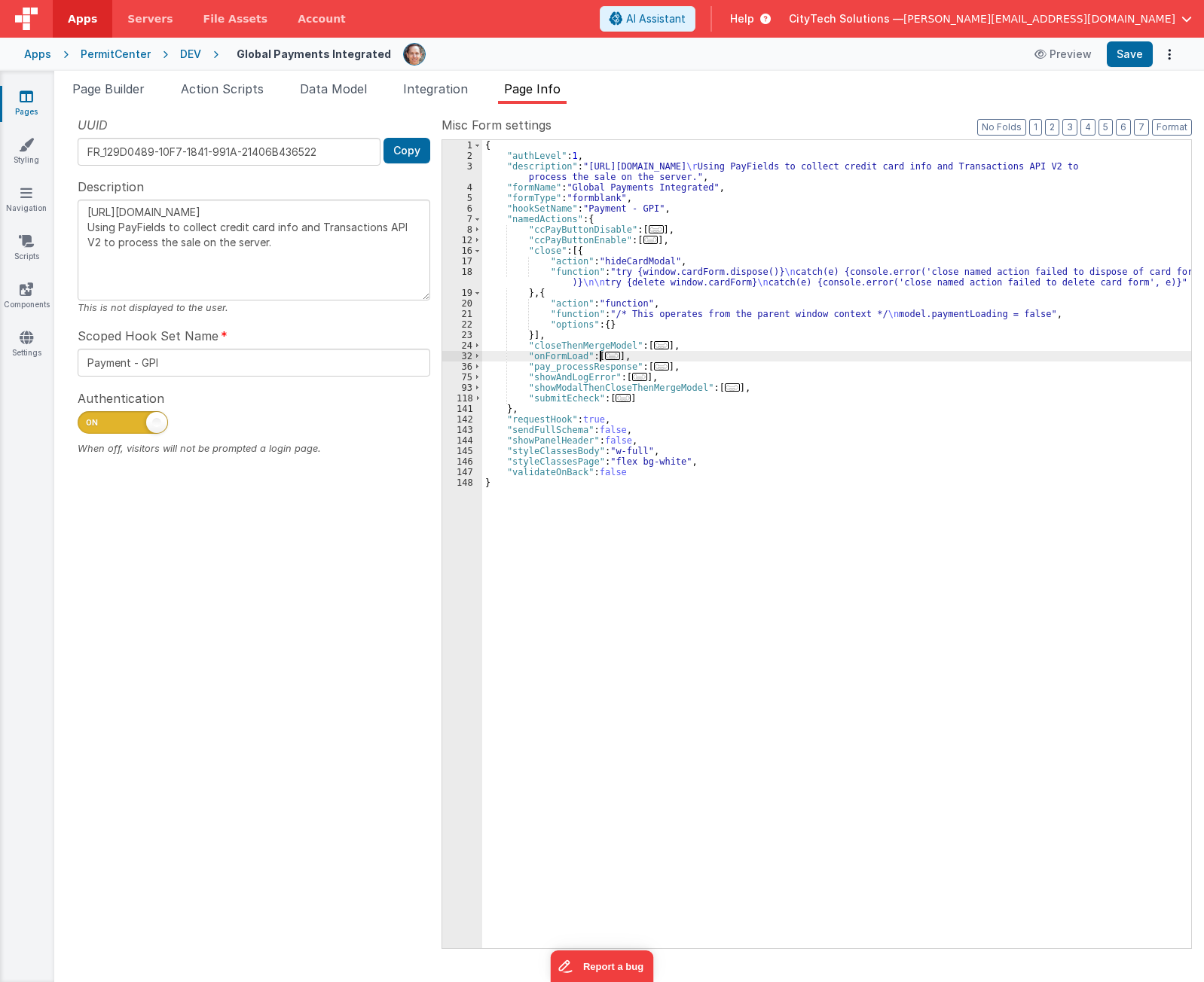
click at [605, 356] on span "..." at bounding box center [612, 356] width 15 height 8
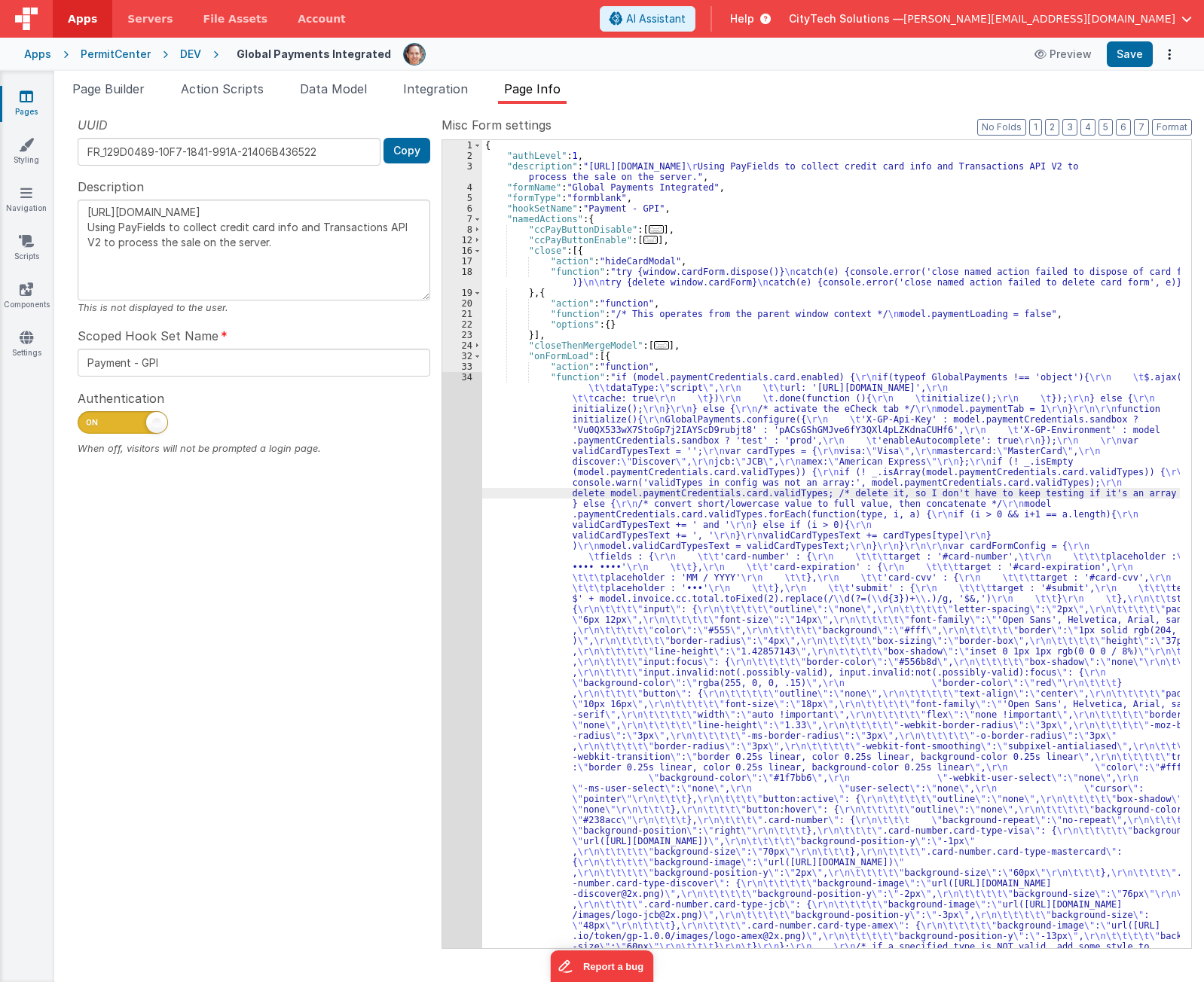
scroll to position [468, 0]
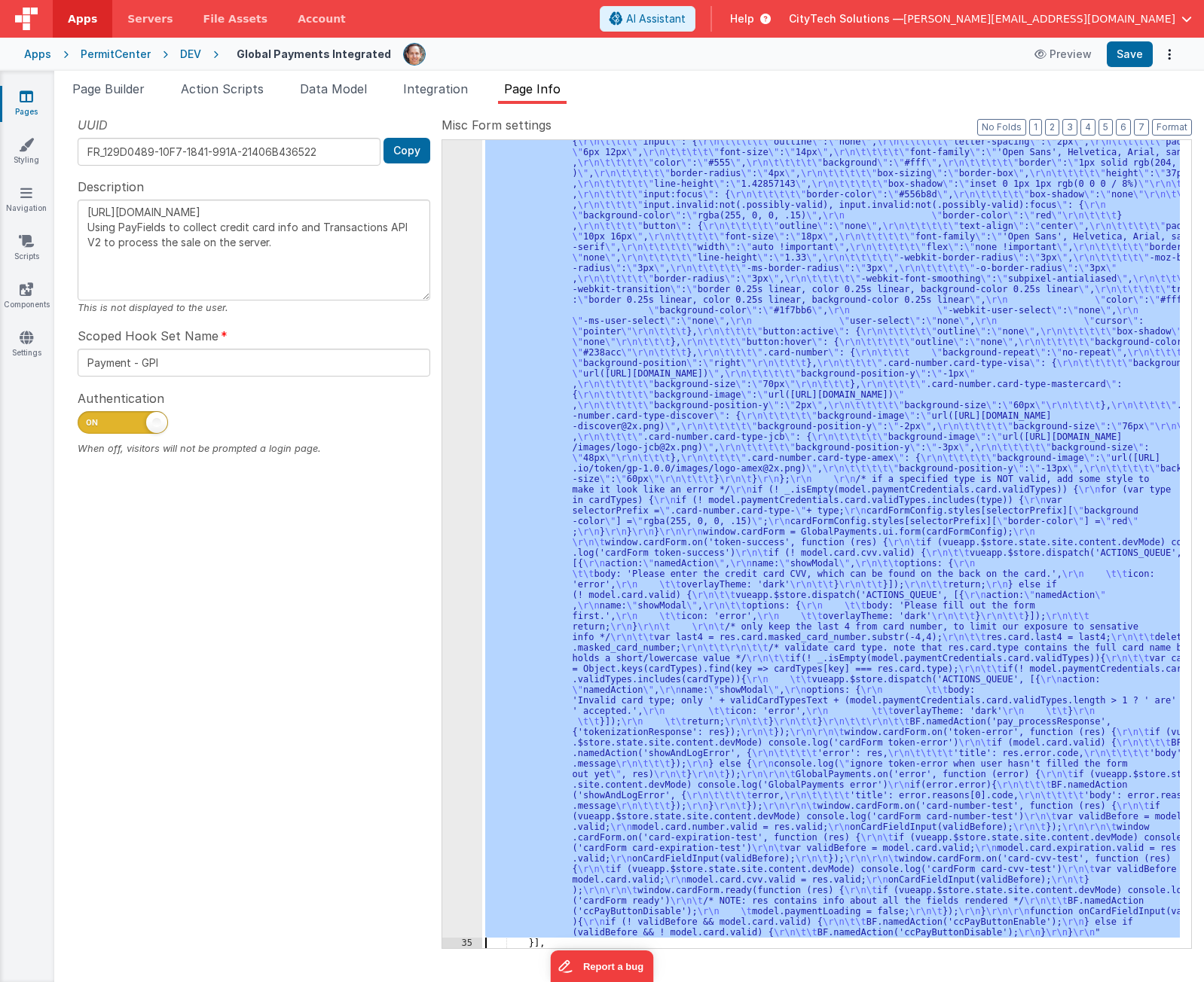
click at [464, 568] on div "34" at bounding box center [462, 421] width 40 height 1034
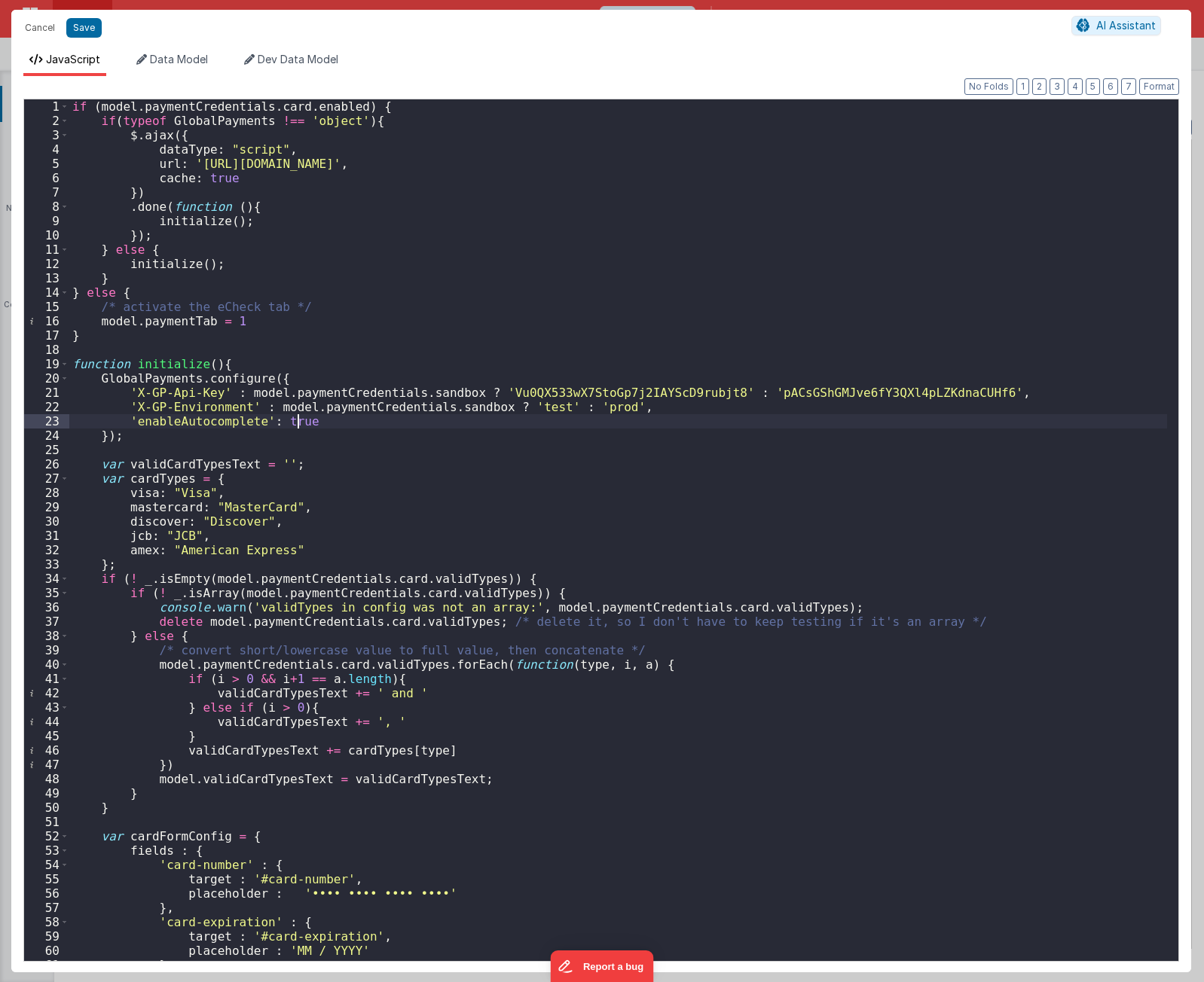
click at [478, 414] on div "if ( model . paymentCredentials . card . enabled ) { if ( typeof GlobalPayments…" at bounding box center [618, 545] width 1098 height 890
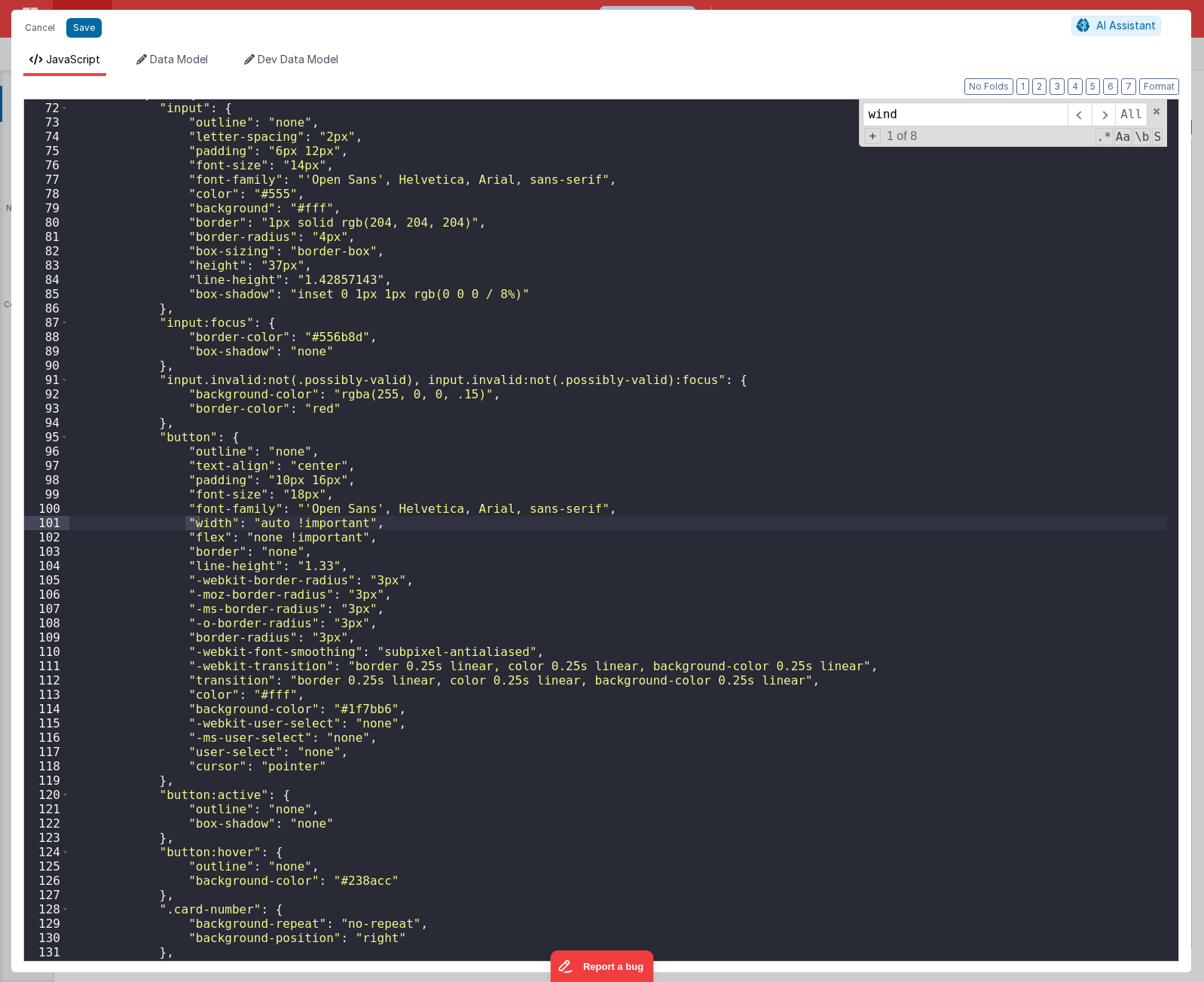
scroll to position [2016, 0]
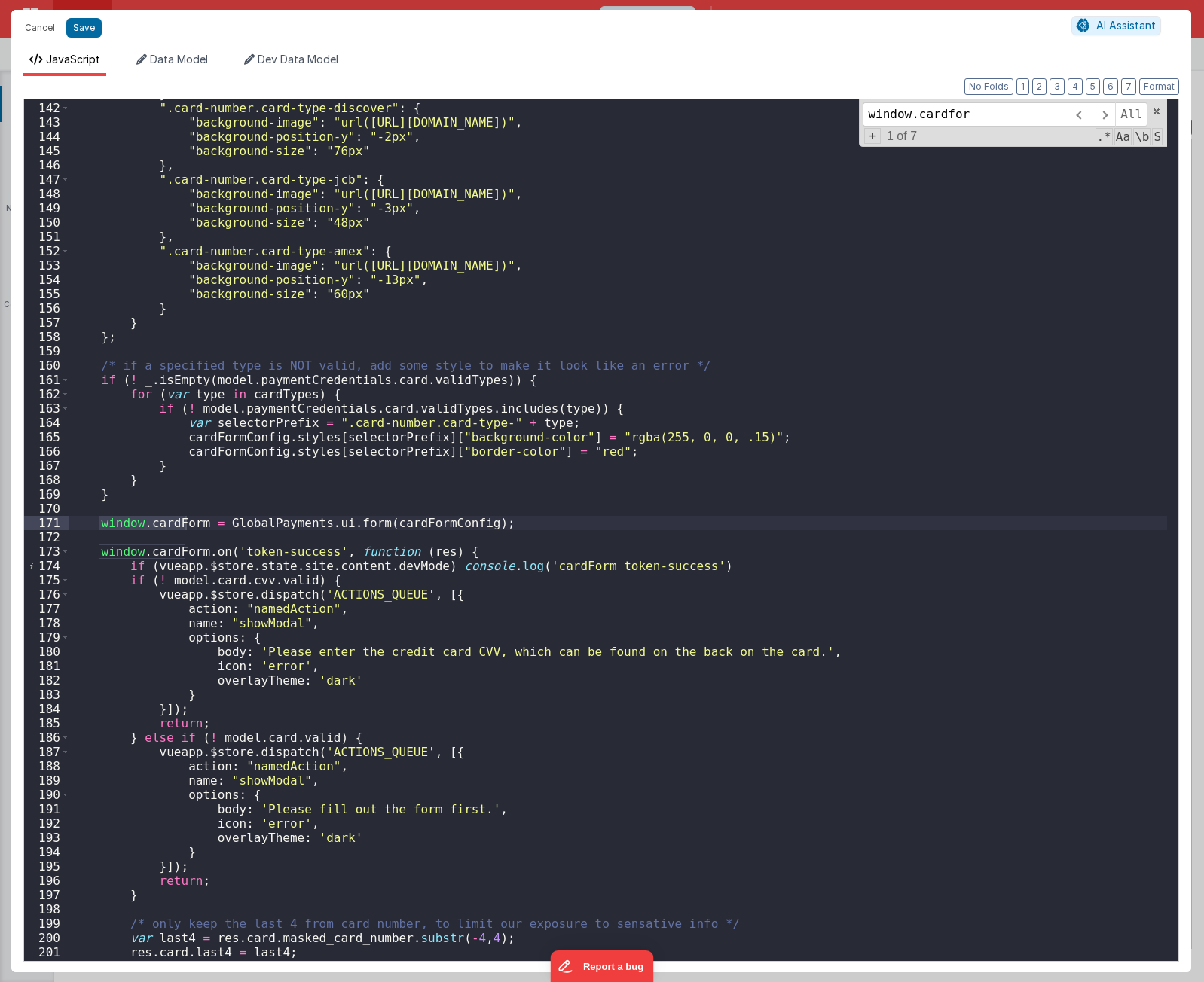
type input "window.cardform"
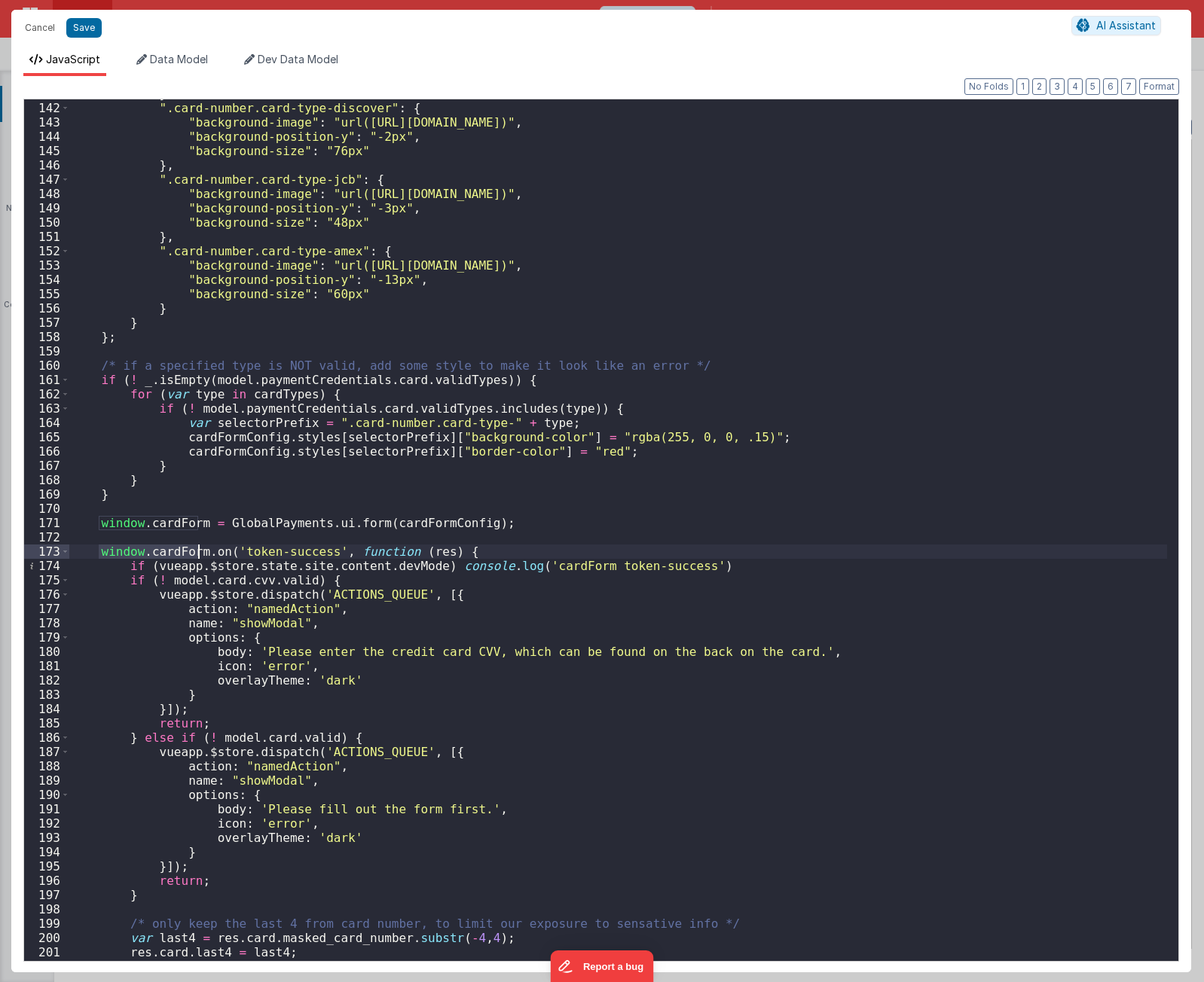
drag, startPoint x: 428, startPoint y: 497, endPoint x: 505, endPoint y: 494, distance: 77.1
click at [428, 497] on div "} , ".card-number.card-type-discover" : { "background-image" : "url([URL][DOMAI…" at bounding box center [618, 531] width 1098 height 890
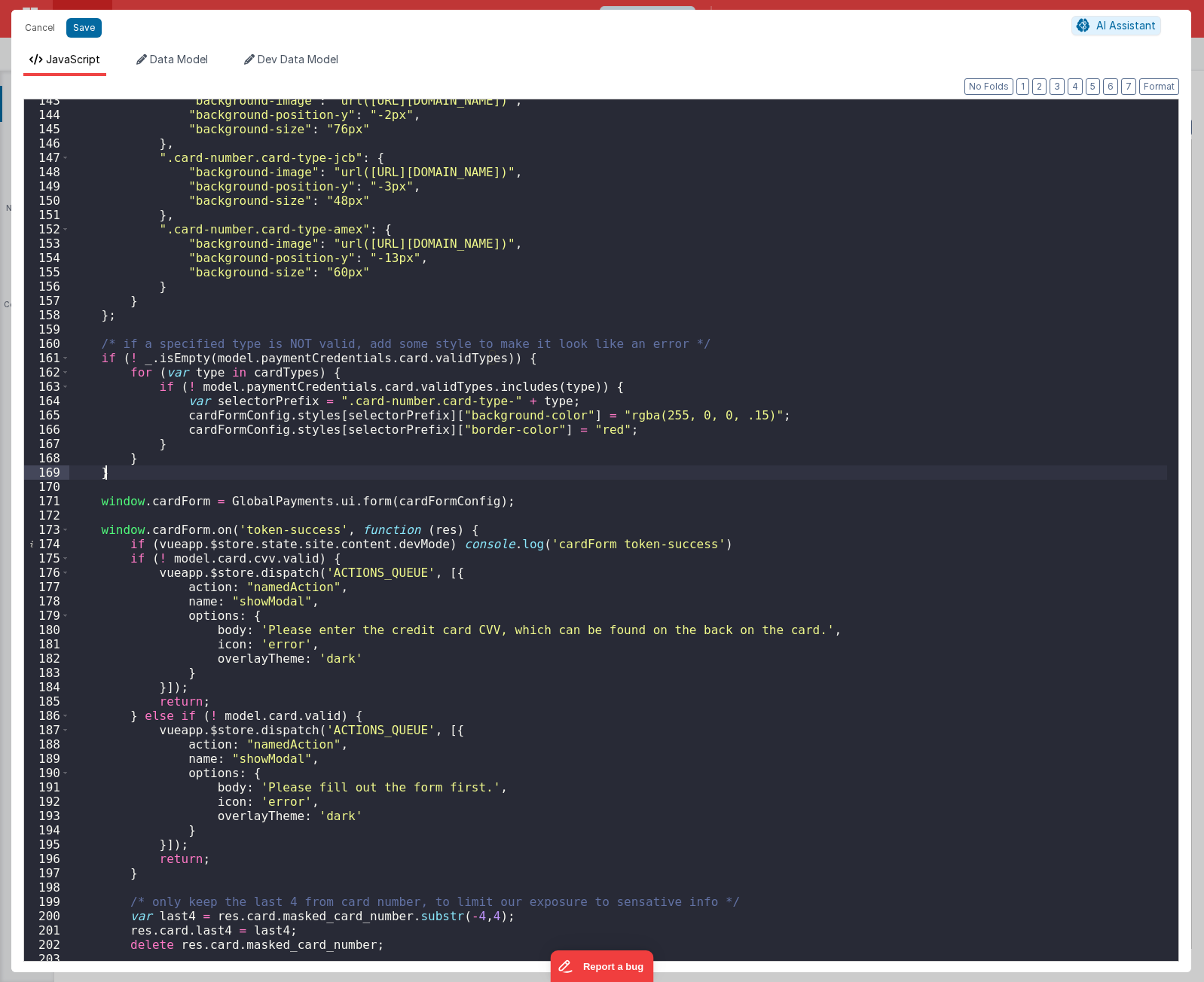
scroll to position [2079, 0]
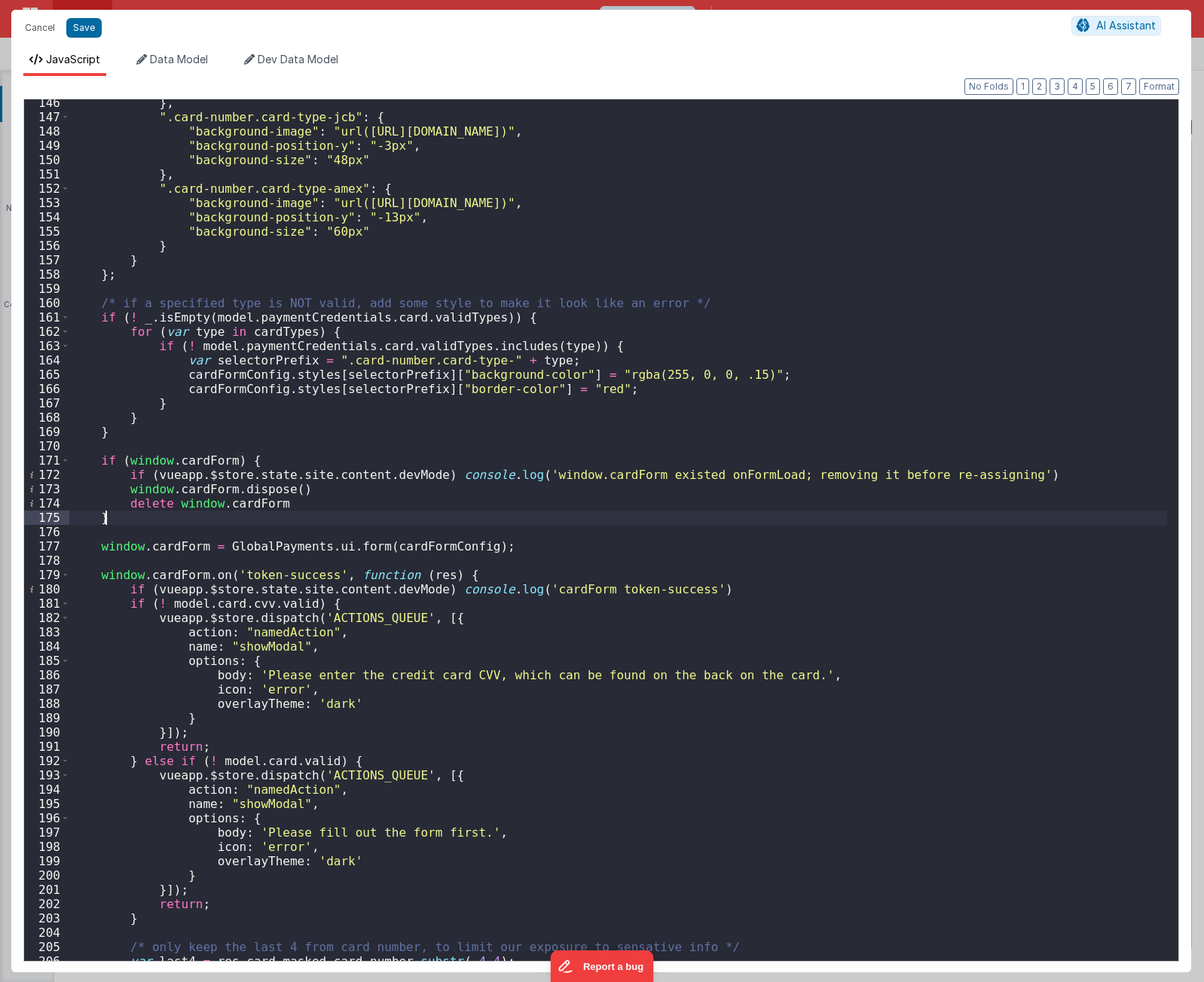
click at [523, 410] on div "} , ".card-number.card-type-jcb" : { "background-image" : "url([URL][DOMAIN_NAM…" at bounding box center [618, 541] width 1098 height 890
type textarea "[URL][DOMAIN_NAME] Using PayFields to collect credit card info and Transactions…"
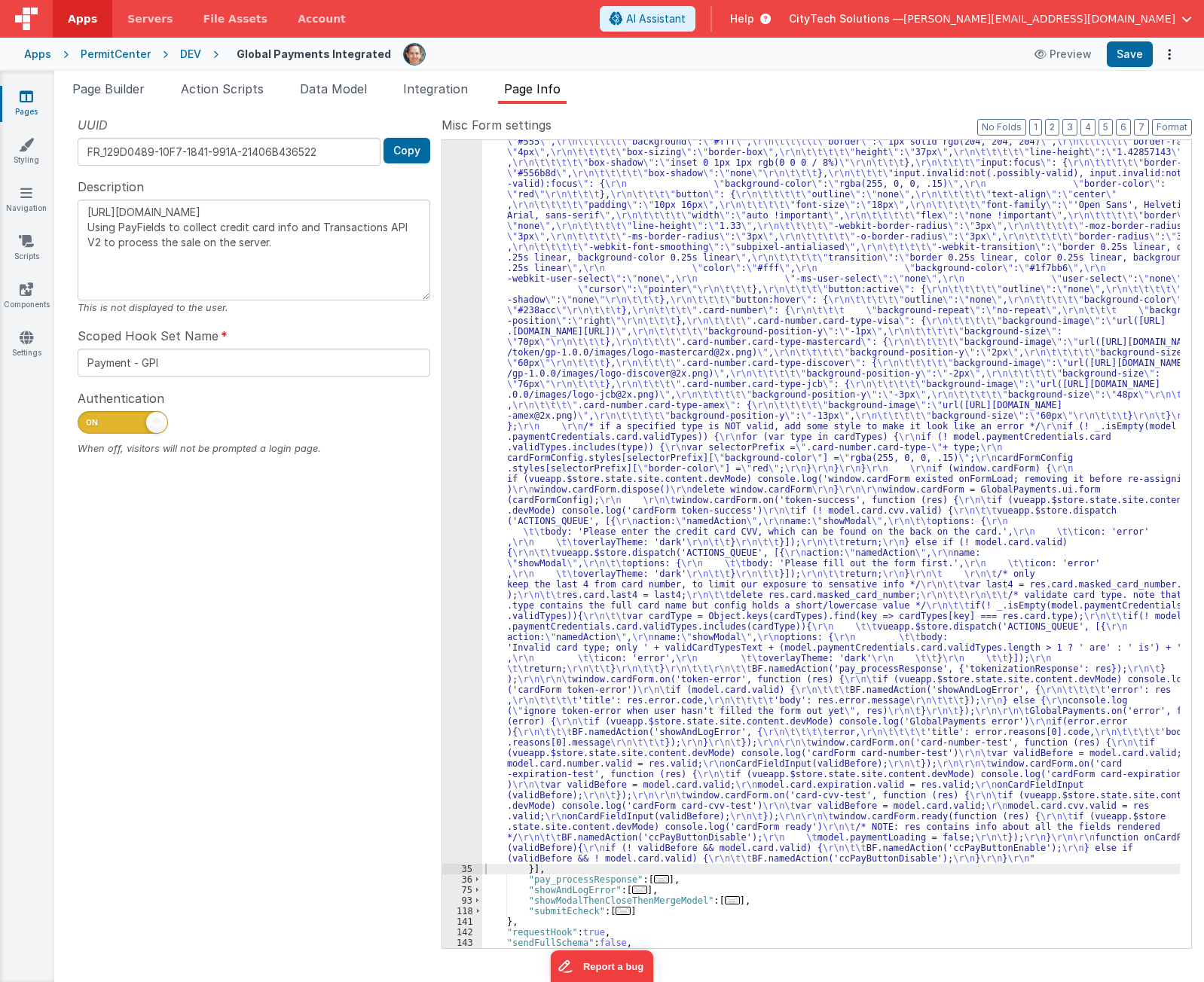
click at [589, 537] on div ""function" : "if (model.paymentCredentials.card.enabled) { \r\n if(typeof Globa…" at bounding box center [831, 793] width 698 height 1778
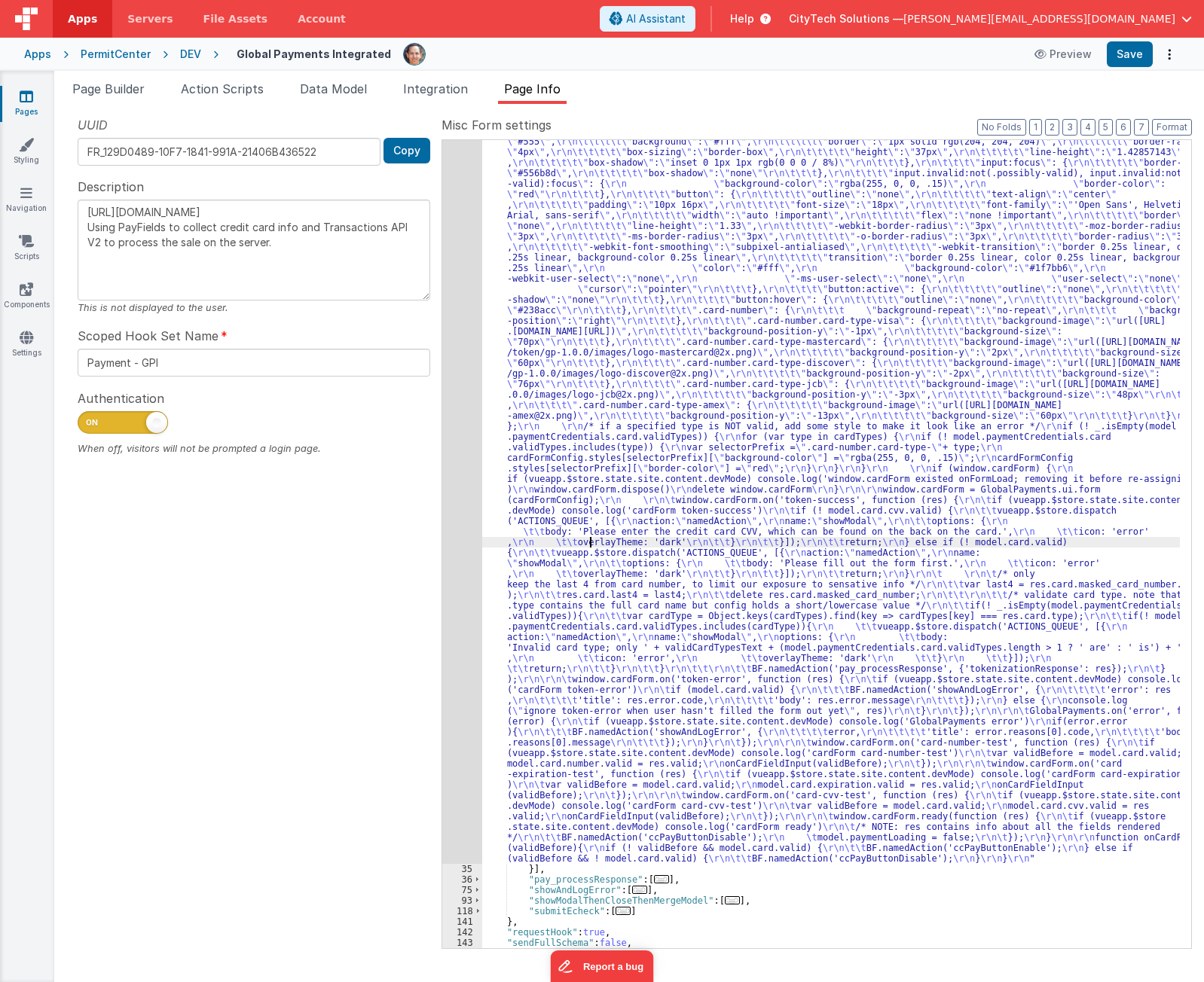
scroll to position [0, 0]
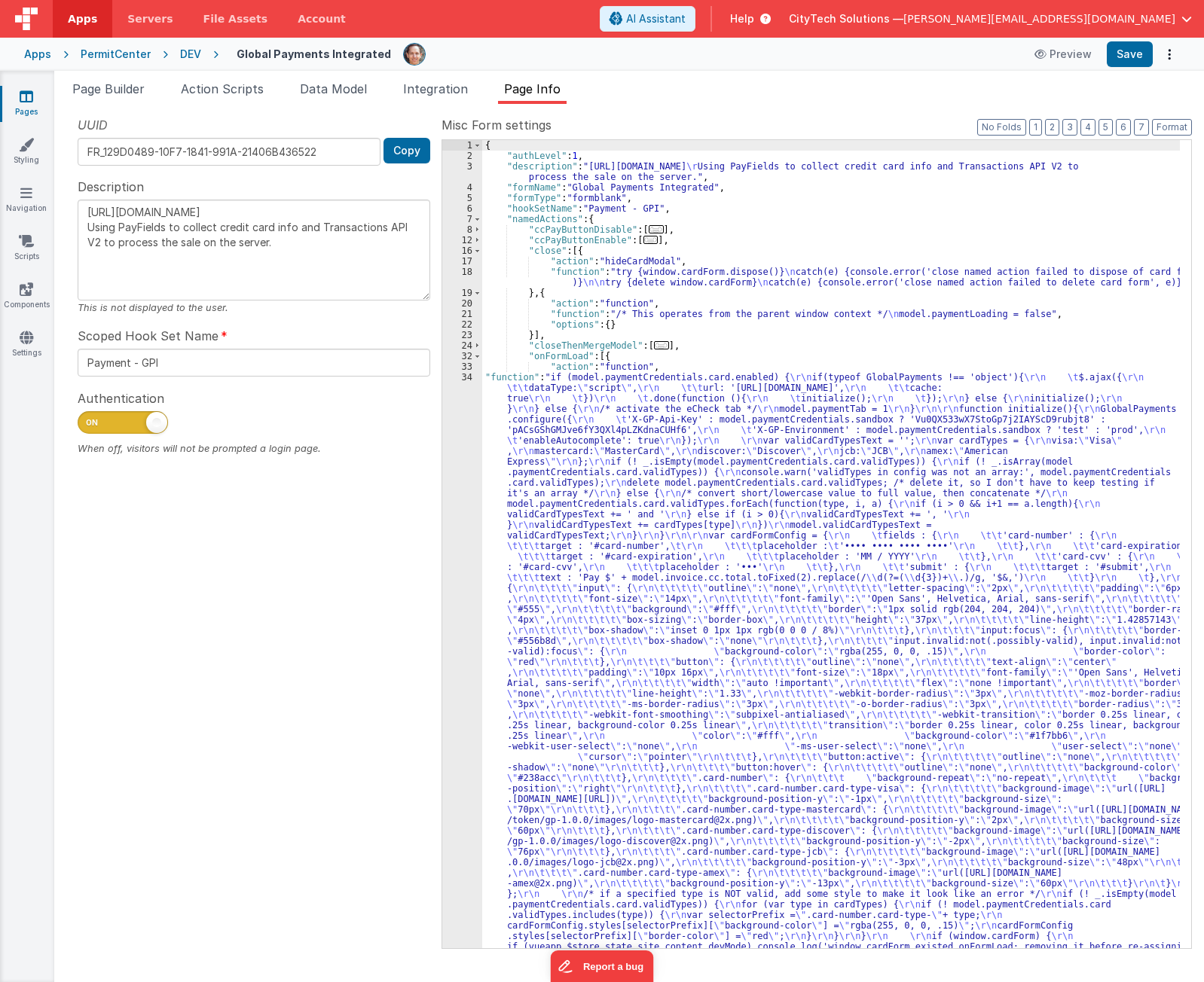
click at [649, 226] on span "..." at bounding box center [656, 229] width 15 height 8
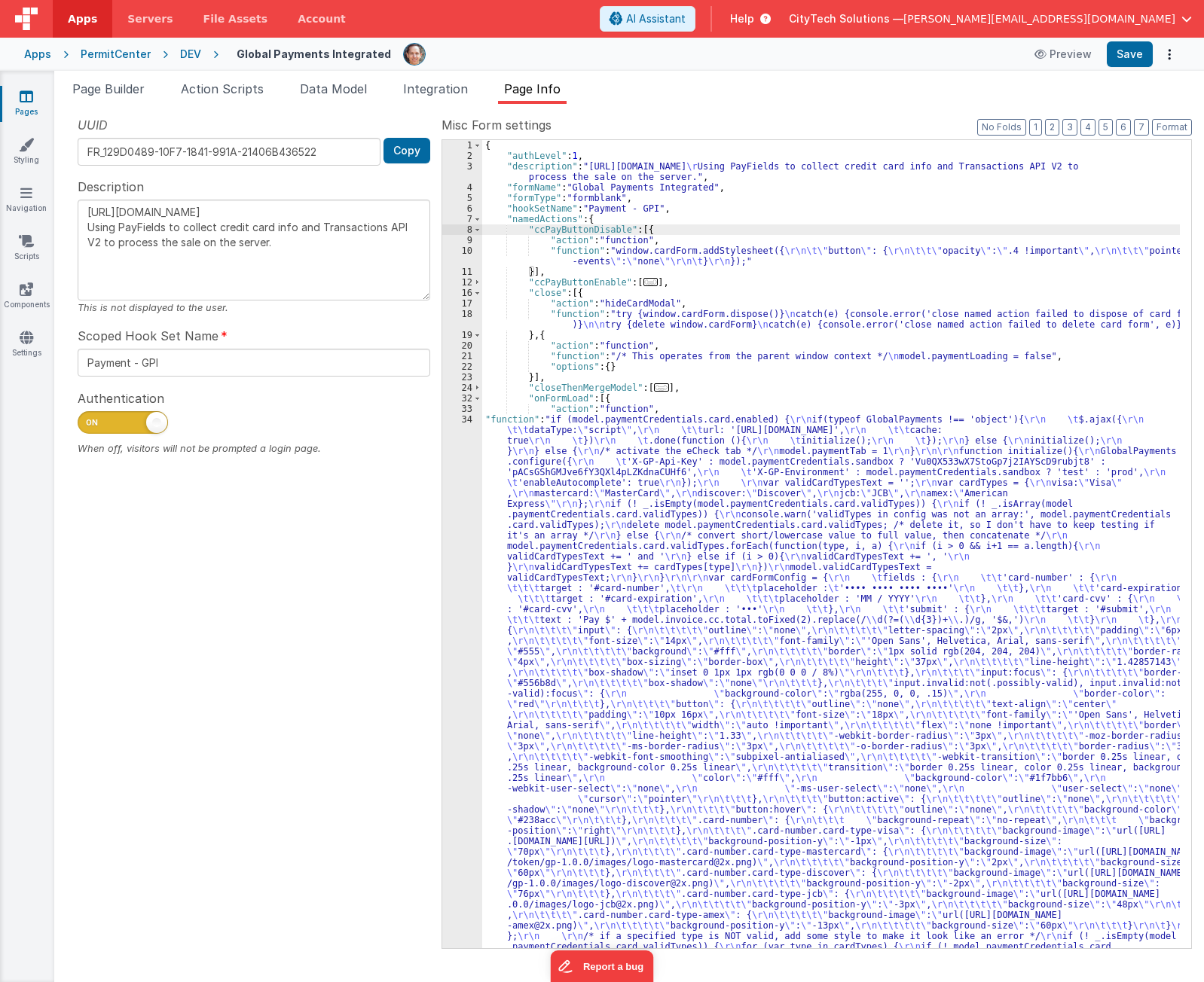
click at [643, 283] on span "..." at bounding box center [651, 282] width 15 height 8
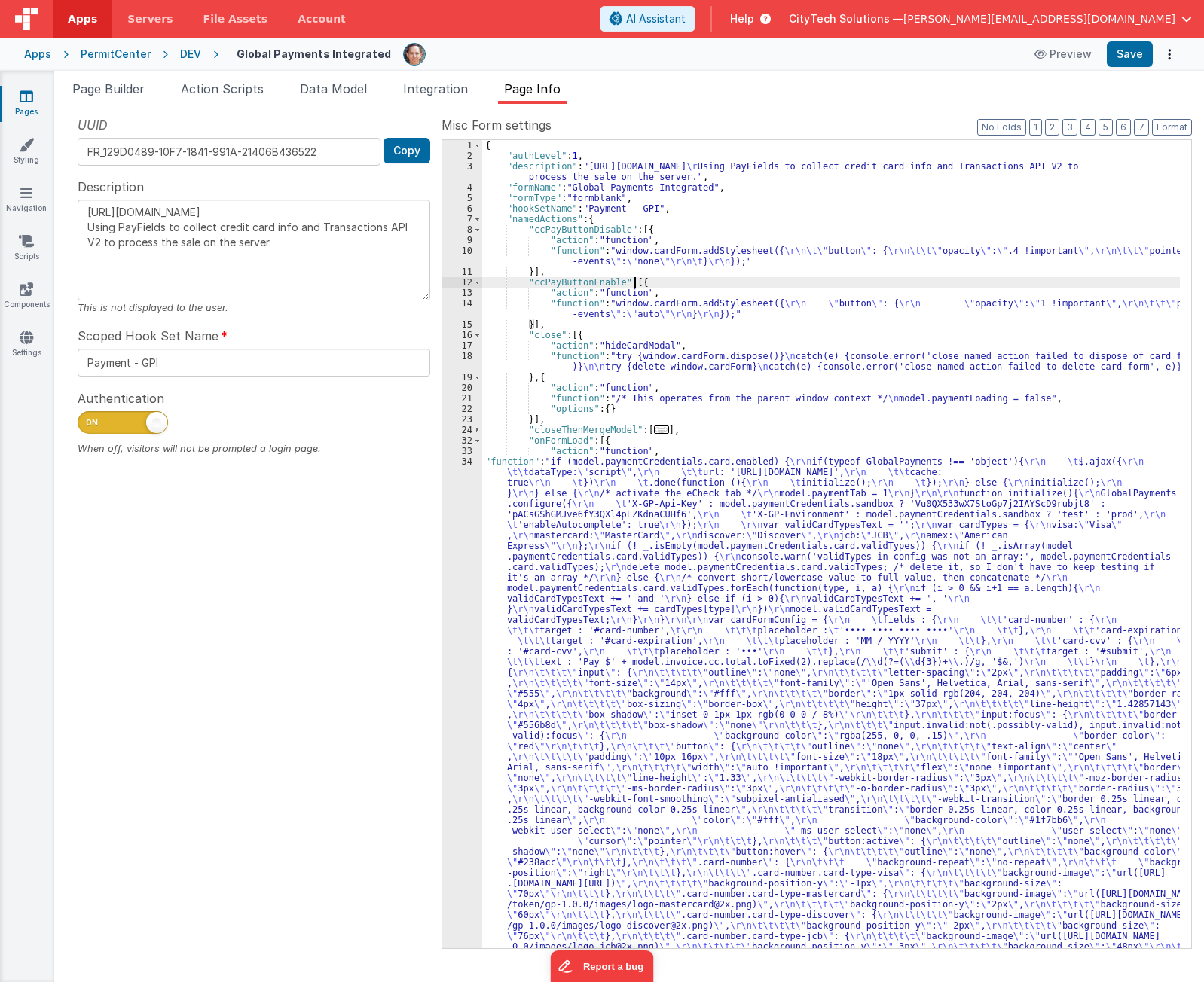
drag, startPoint x: 632, startPoint y: 253, endPoint x: 515, endPoint y: 262, distance: 117.3
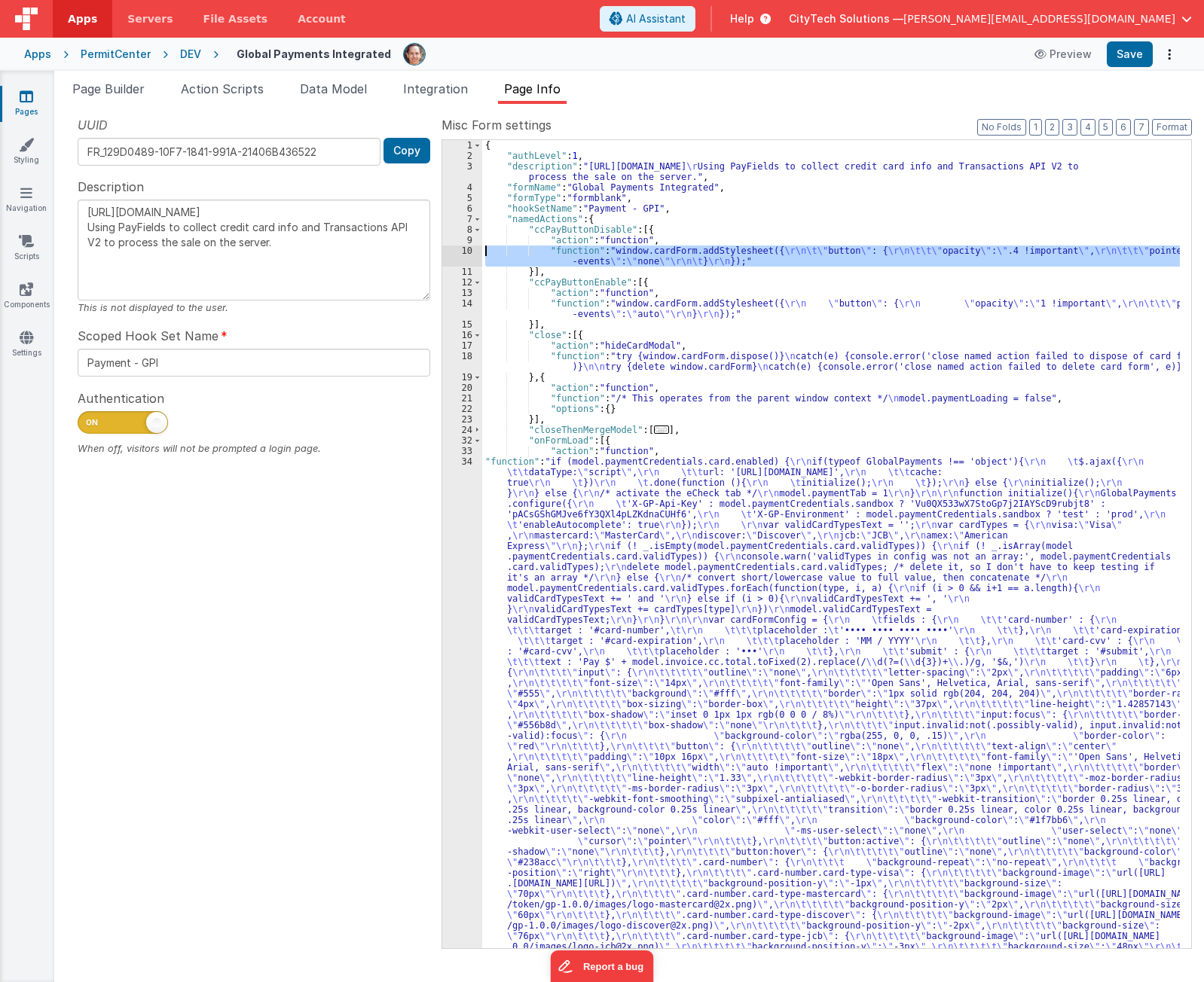
click at [464, 252] on div "10" at bounding box center [462, 256] width 40 height 21
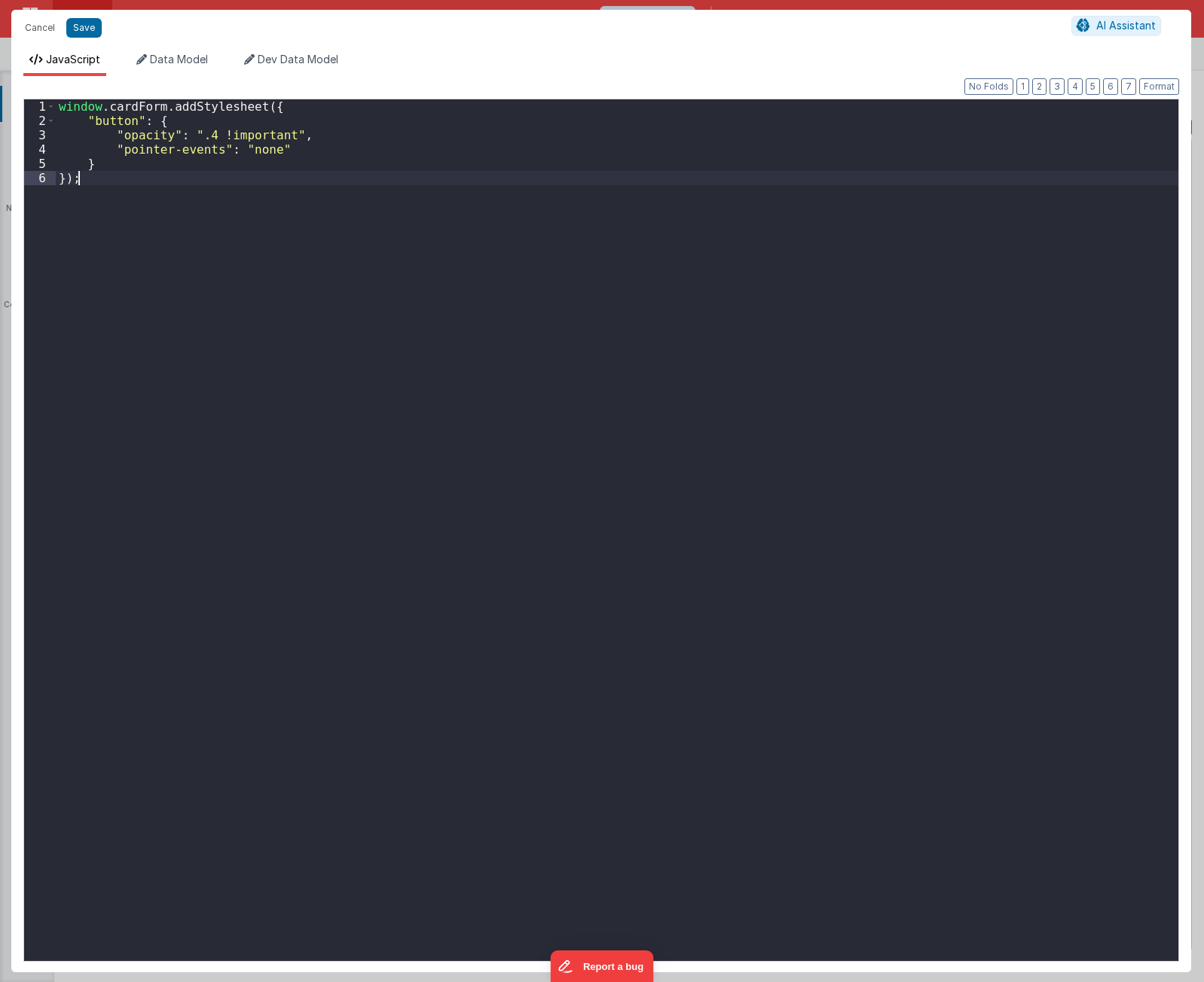
click at [374, 350] on div "window . cardForm . addStylesheet ({ "button" : { "opacity" : ".4 !important" ,…" at bounding box center [616, 545] width 1122 height 890
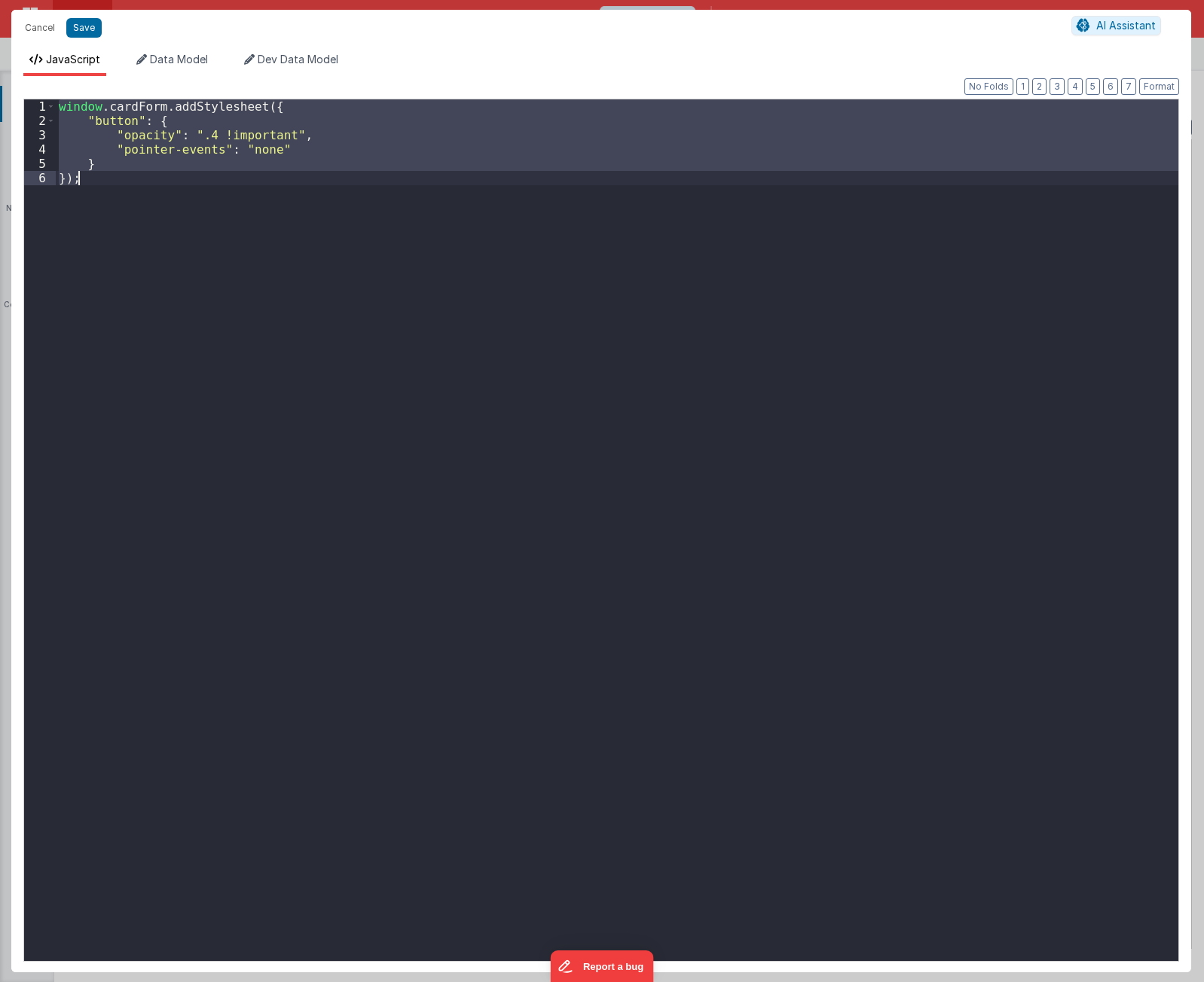
click at [532, 281] on div "window . cardForm . addStylesheet ({ "button" : { "opacity" : ".4 !important" ,…" at bounding box center [616, 530] width 1122 height 862
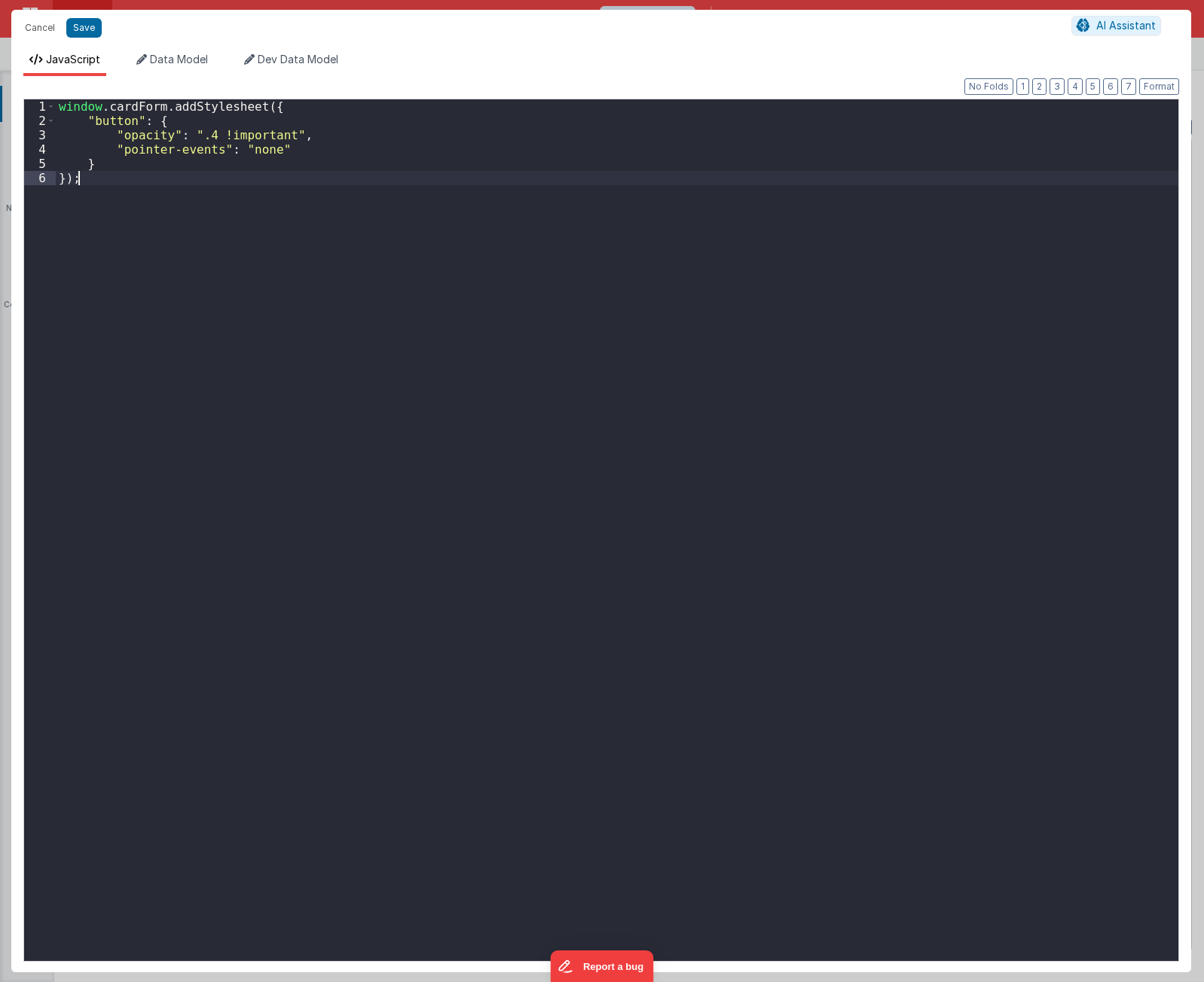
click at [384, 218] on div "window . cardForm . addStylesheet ({ "button" : { "opacity" : ".4 !important" ,…" at bounding box center [616, 545] width 1122 height 890
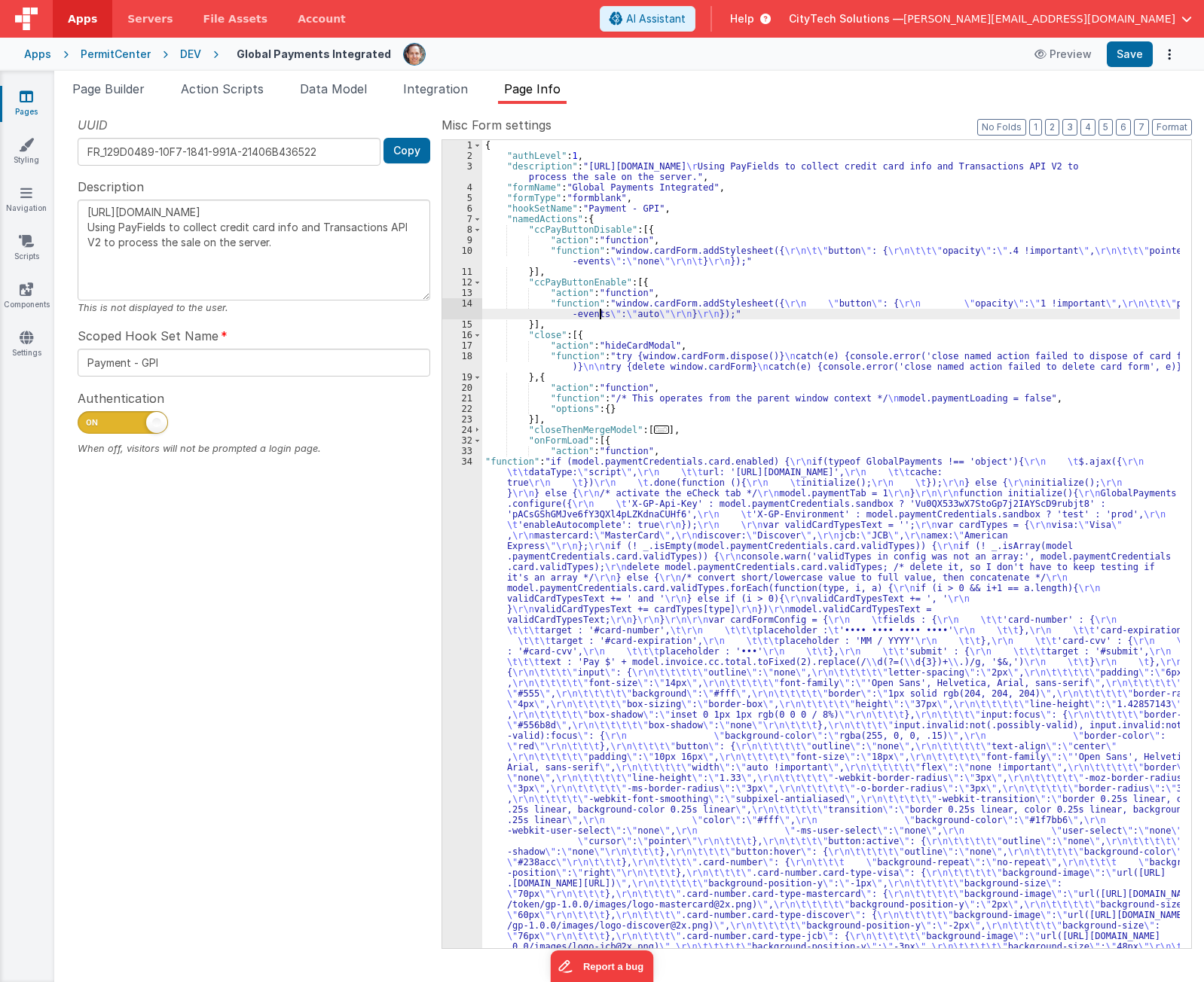
click at [461, 310] on div "14" at bounding box center [462, 308] width 40 height 21
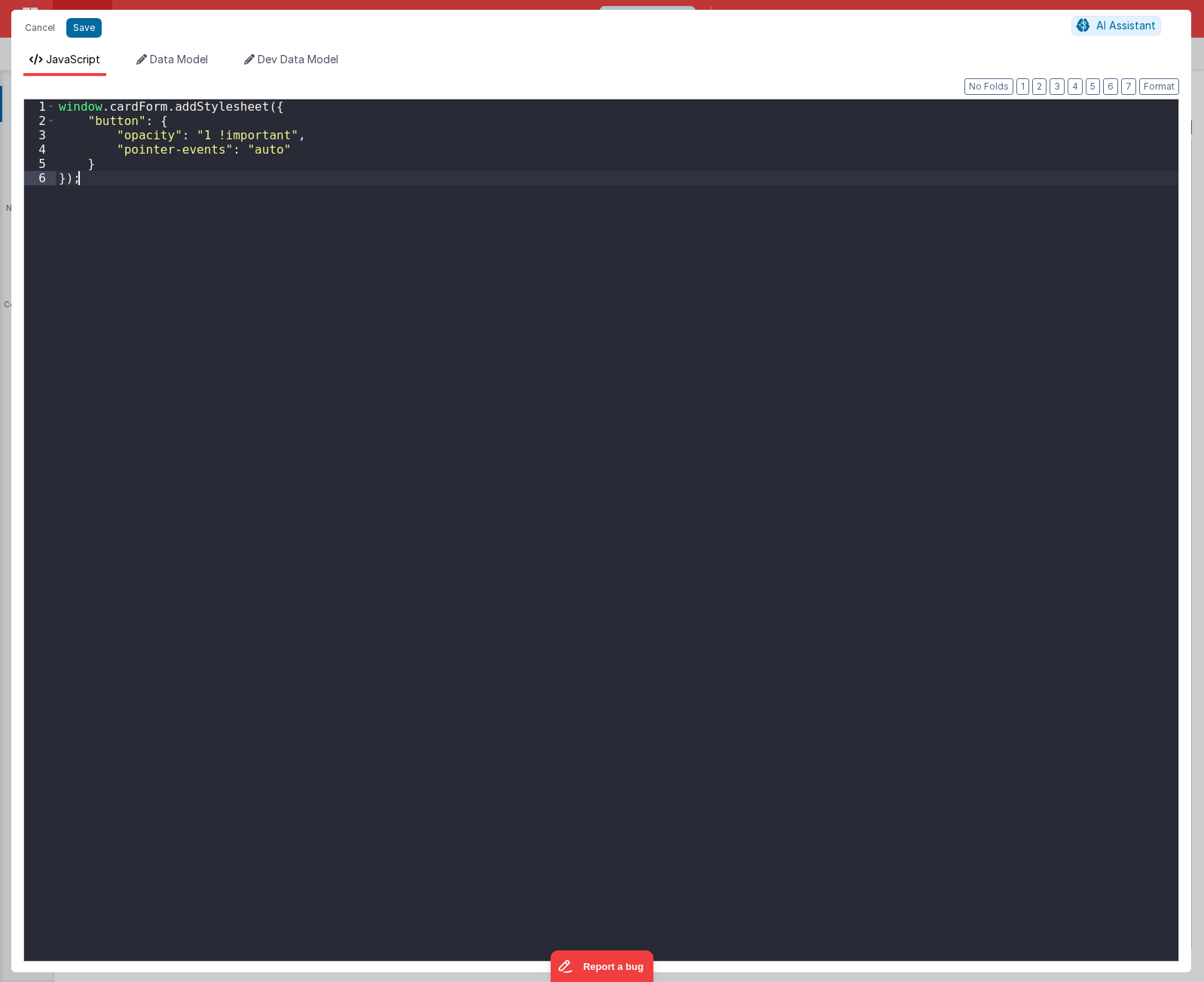
click at [375, 509] on div "window . cardForm . addStylesheet ({ "button" : { "opacity" : "1 !important" , …" at bounding box center [616, 545] width 1122 height 890
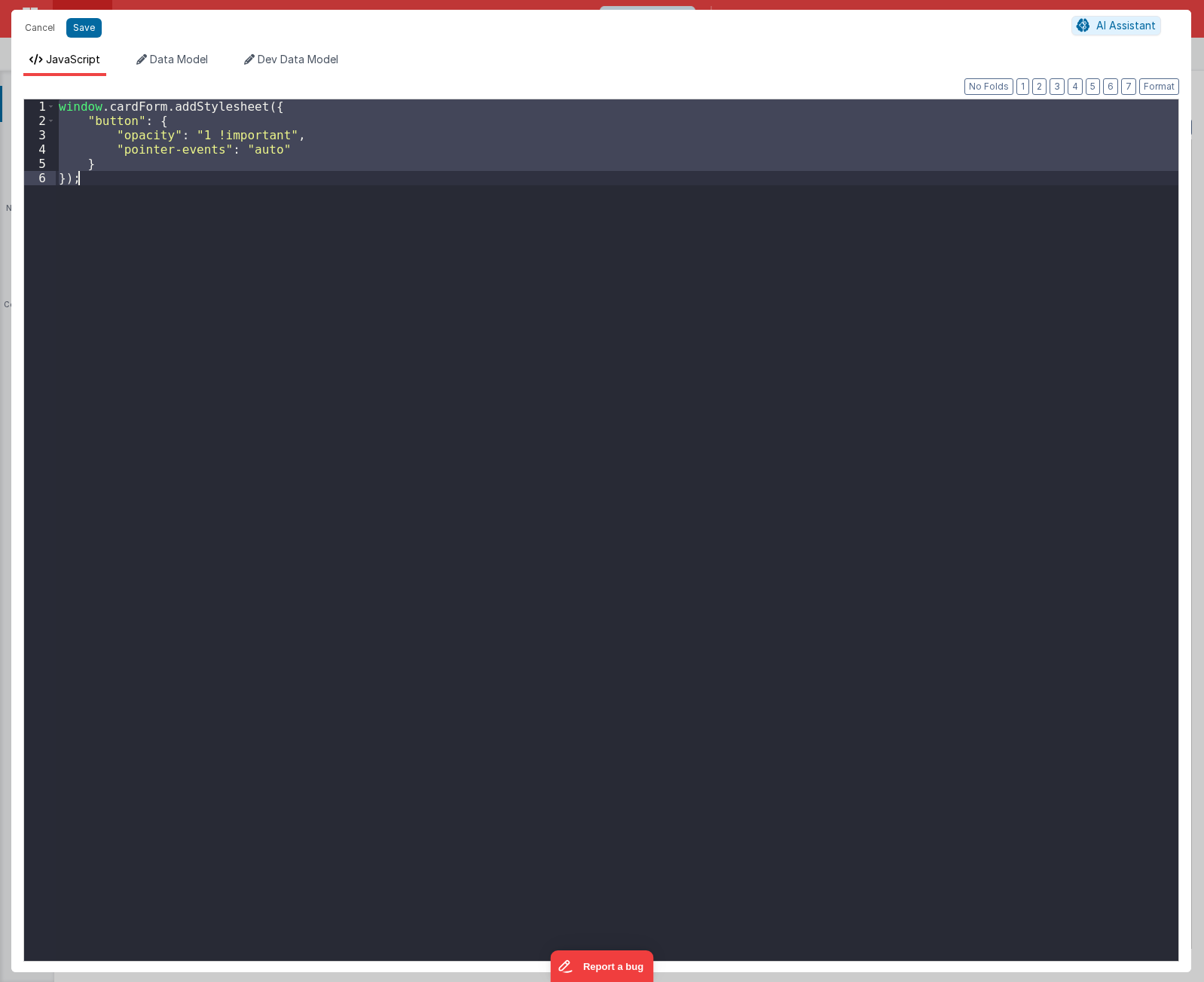
drag, startPoint x: 525, startPoint y: 324, endPoint x: 551, endPoint y: 317, distance: 26.9
click at [525, 324] on div "window . cardForm . addStylesheet ({ "button" : { "opacity" : "1 !important" , …" at bounding box center [616, 530] width 1122 height 862
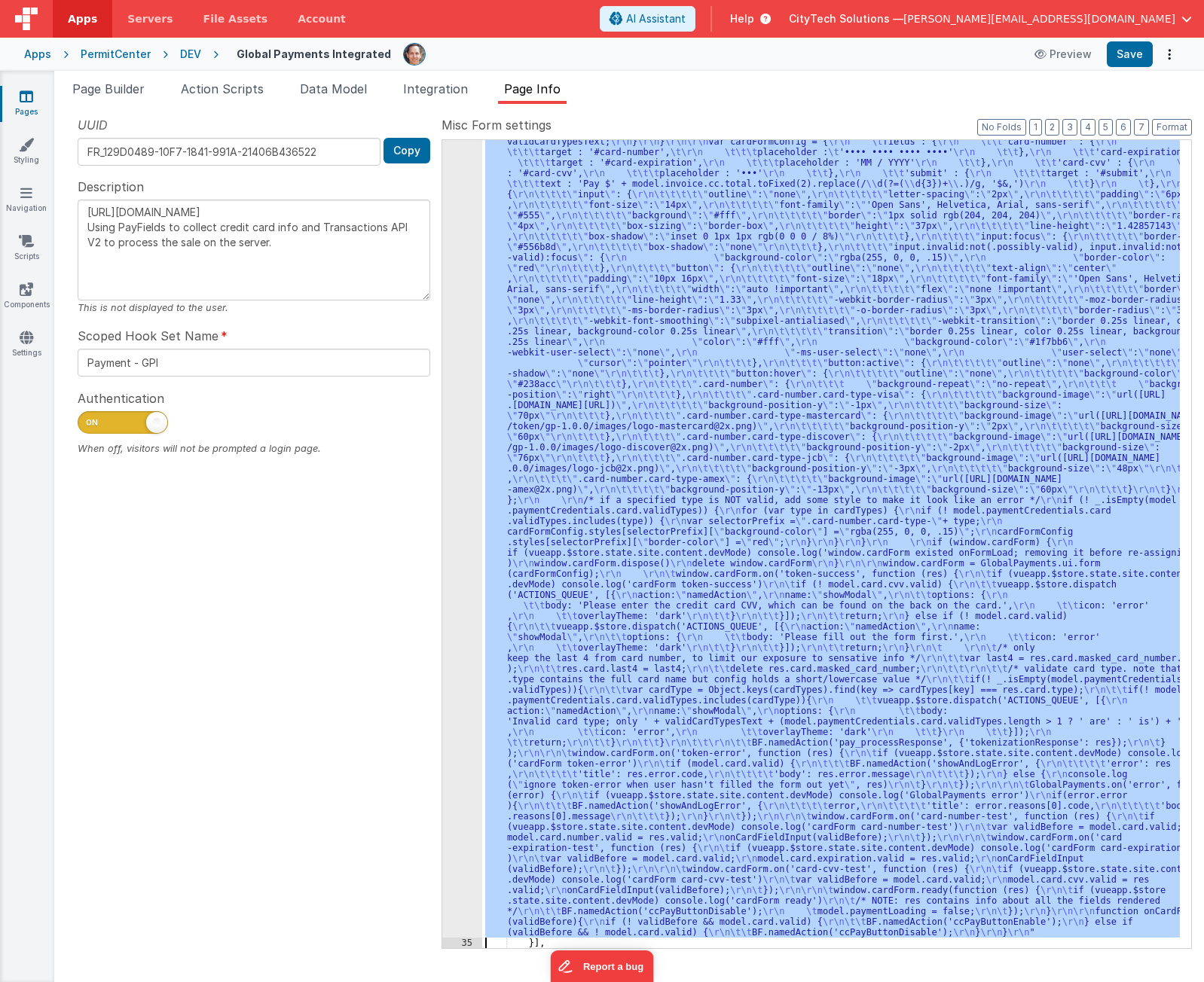
scroll to position [478, 0]
click at [448, 571] on div "34" at bounding box center [462, 458] width 40 height 960
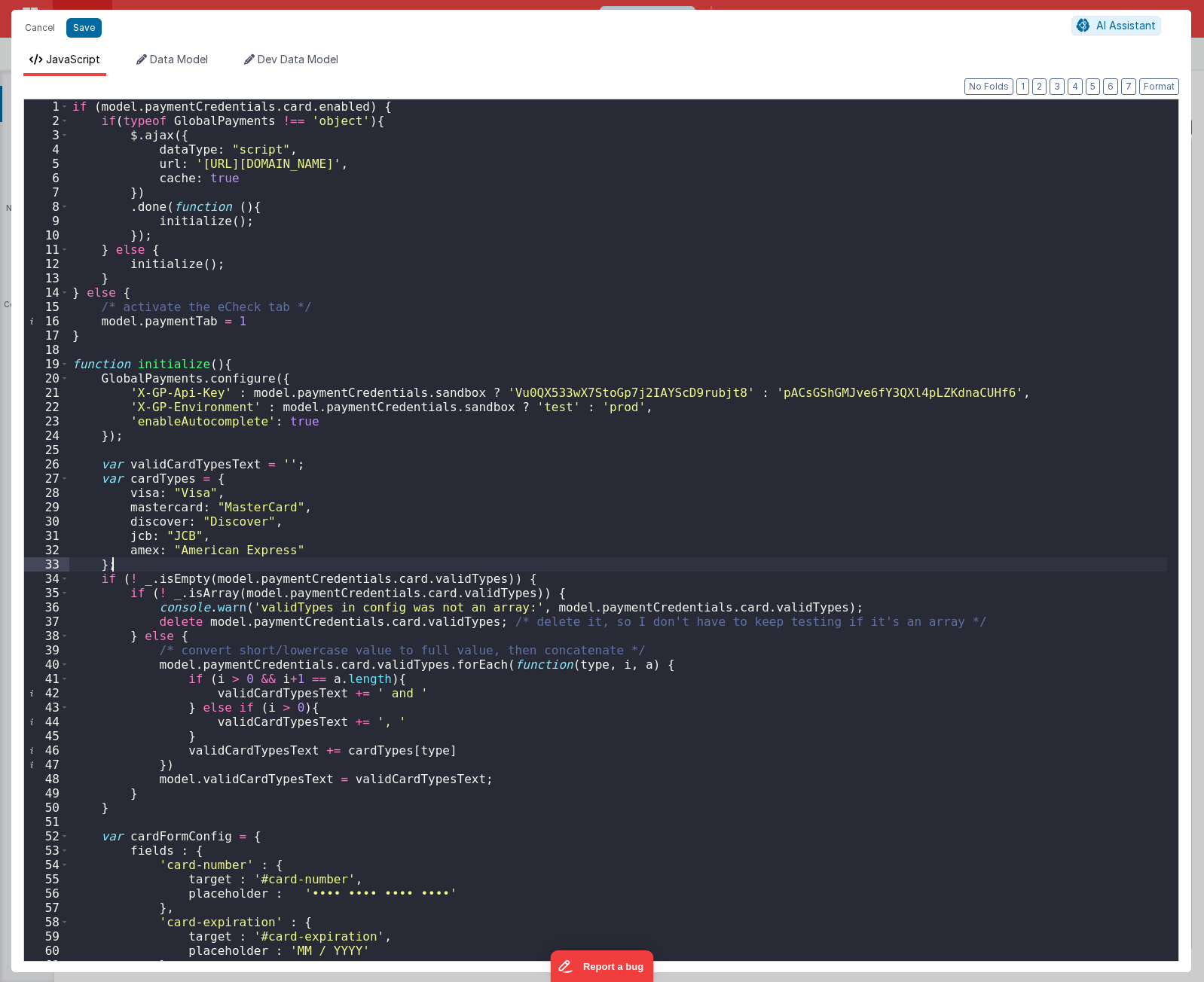
click at [451, 564] on div "if ( model . paymentCredentials . card . enabled ) { if ( typeof GlobalPayments…" at bounding box center [618, 545] width 1098 height 890
click at [66, 364] on span at bounding box center [64, 364] width 8 height 15
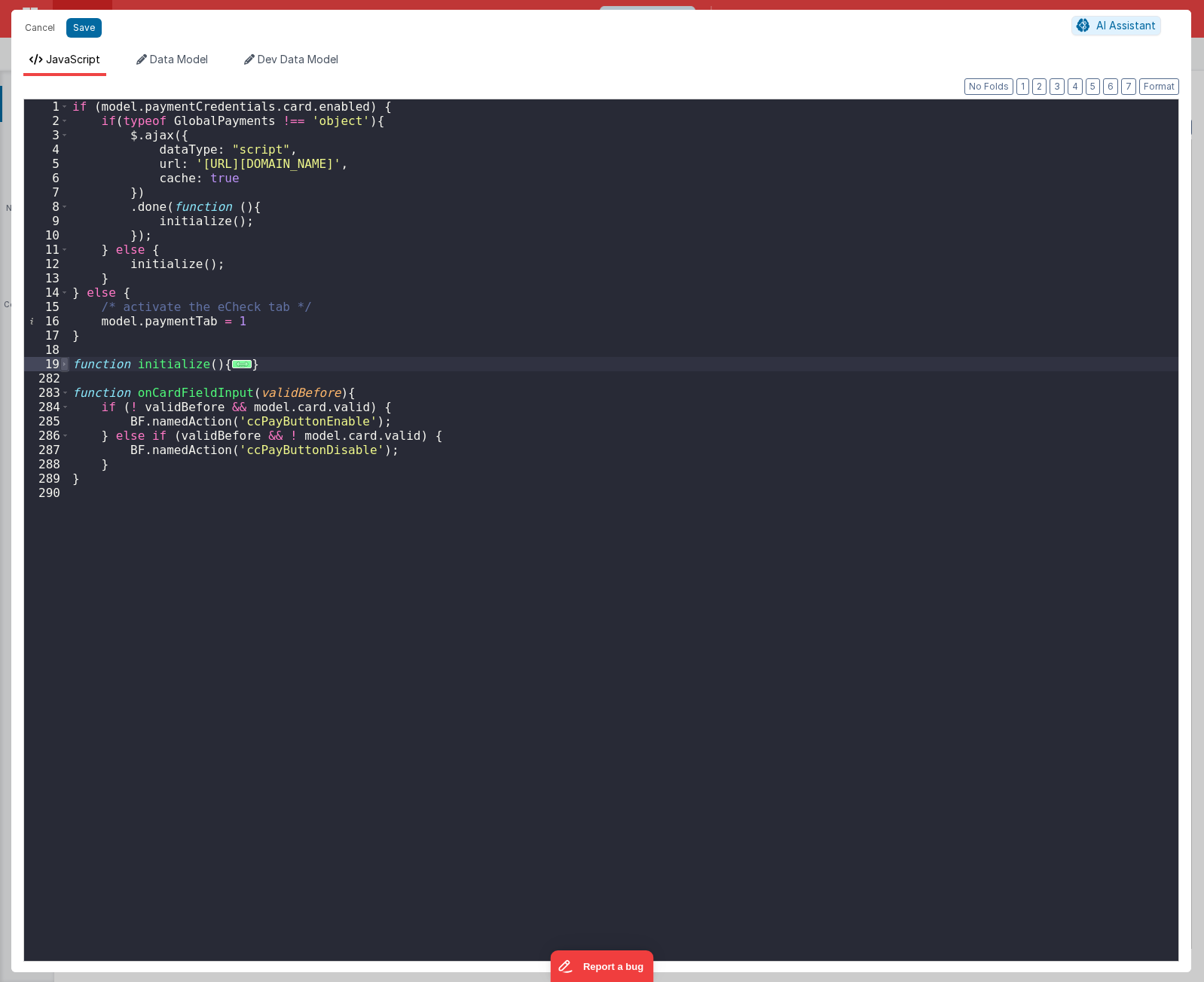
click at [66, 364] on span at bounding box center [64, 364] width 8 height 15
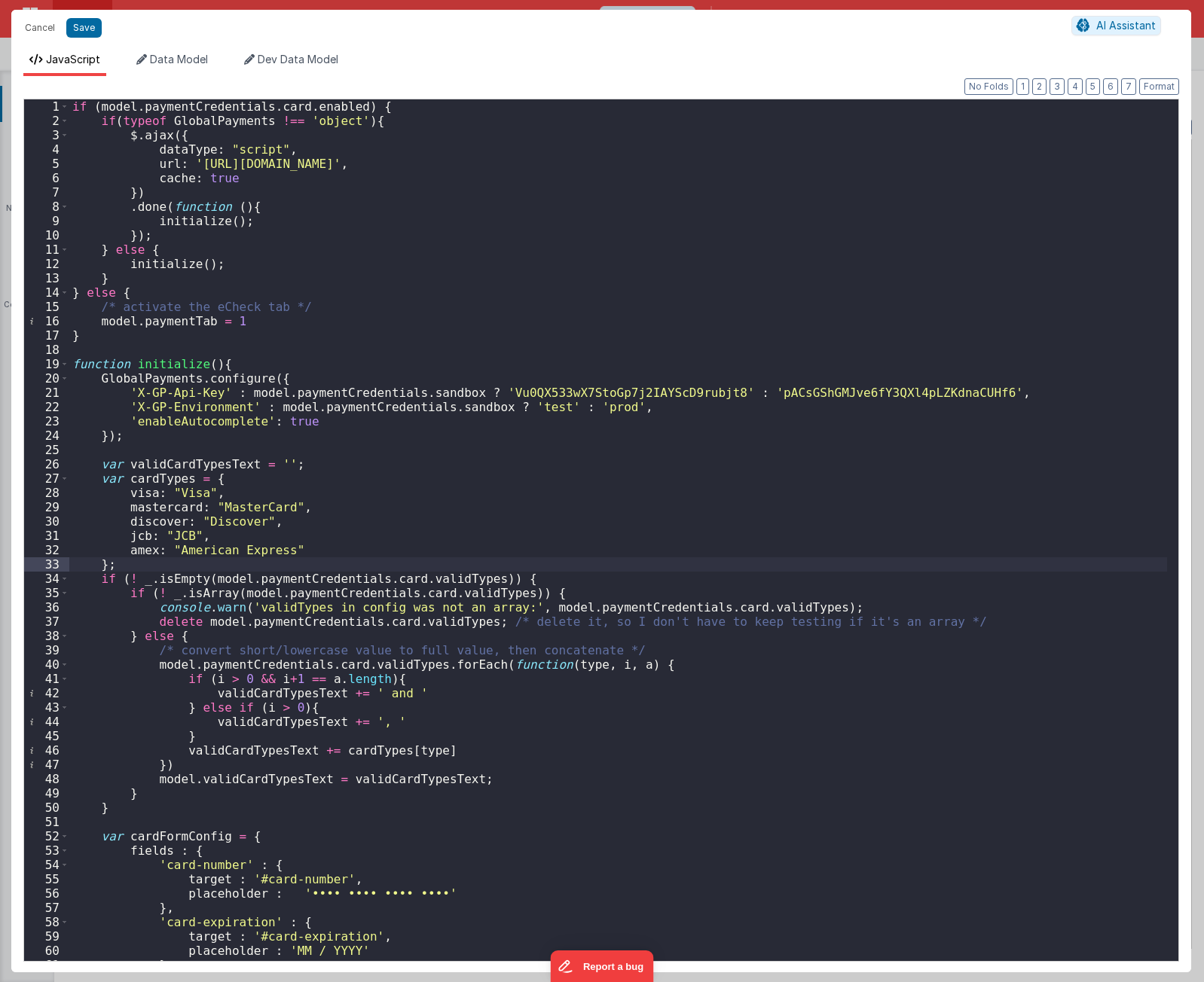
click at [485, 471] on div "if ( model . paymentCredentials . card . enabled ) { if ( typeof GlobalPayments…" at bounding box center [618, 545] width 1098 height 890
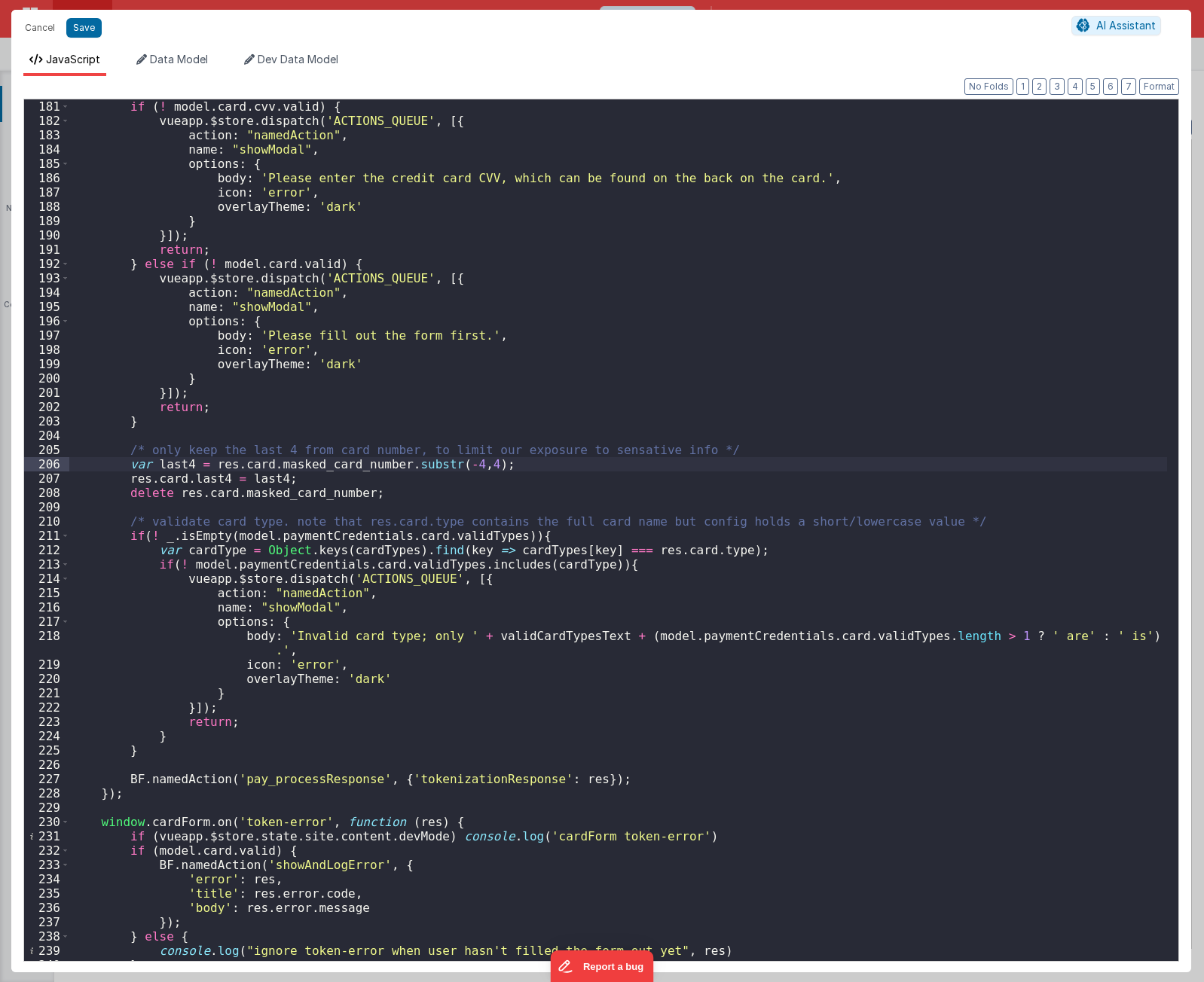
scroll to position [3303, 0]
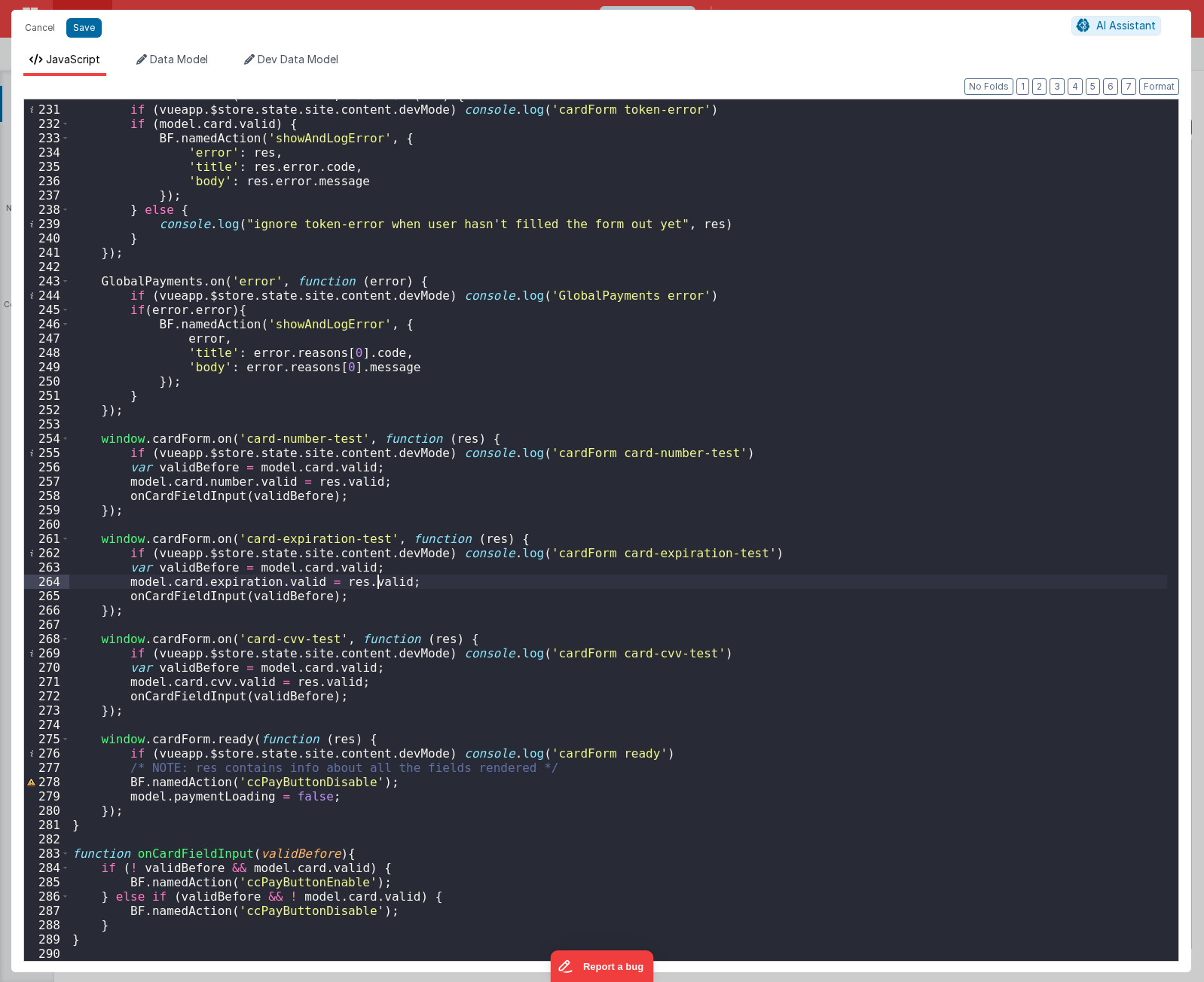
click at [379, 583] on div "window . cardForm . on ( 'token-error' , function ( res ) { if ( vueapp . $stor…" at bounding box center [618, 533] width 1098 height 890
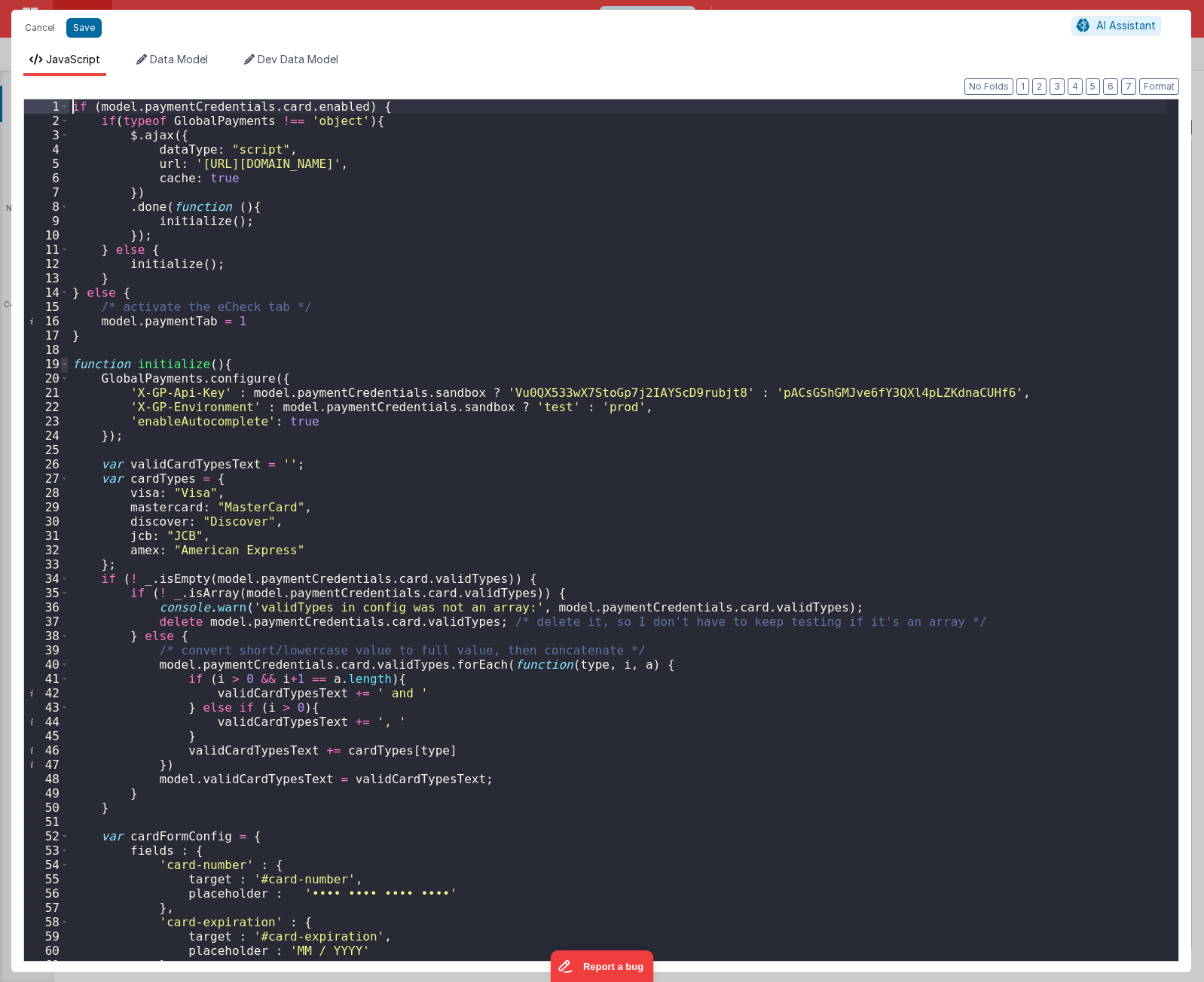
click at [65, 362] on span at bounding box center [64, 364] width 8 height 15
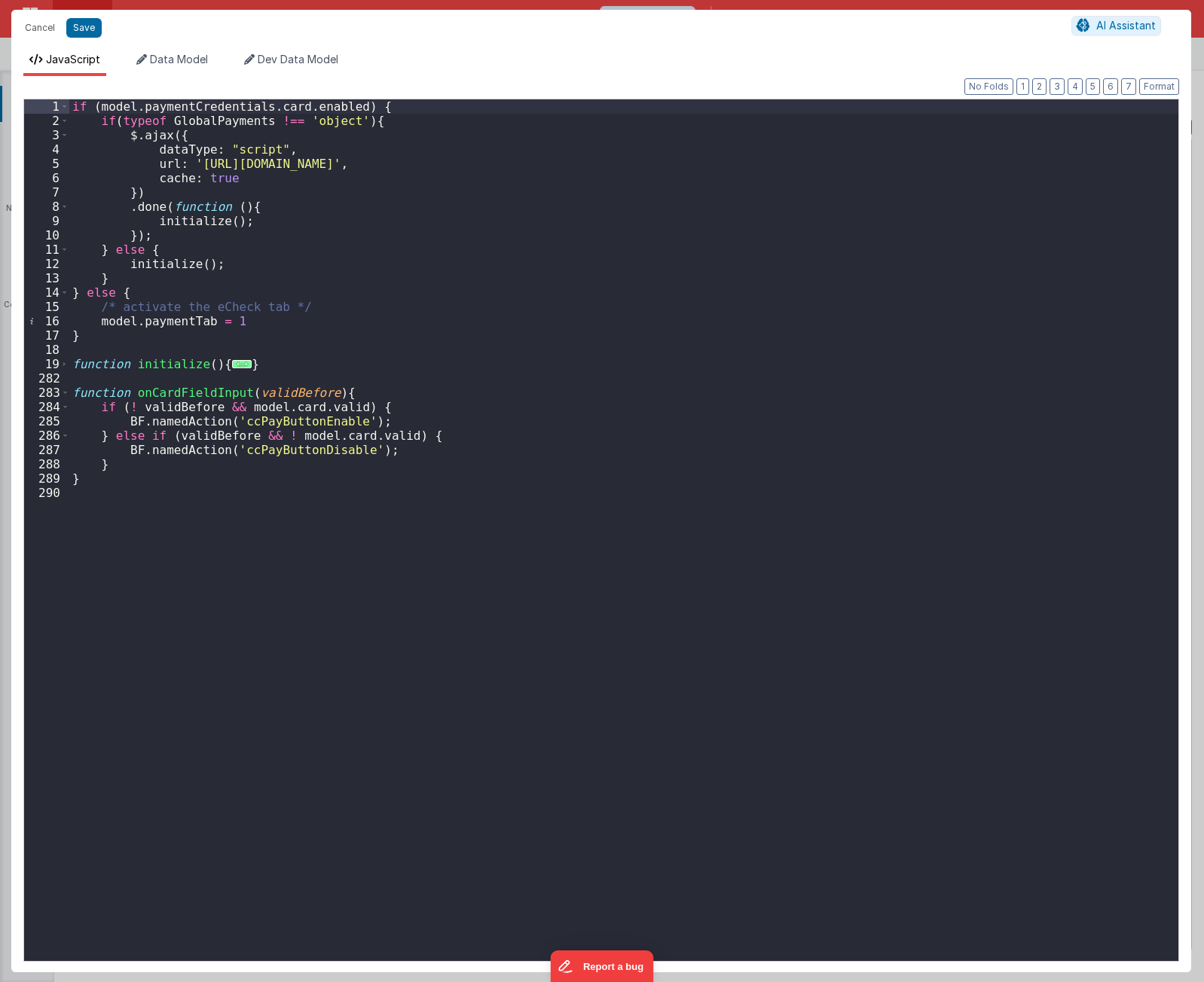
click at [165, 361] on div "if ( model . paymentCredentials . card . enabled ) { if ( typeof GlobalPayments…" at bounding box center [624, 545] width 1109 height 890
drag, startPoint x: 420, startPoint y: 108, endPoint x: 448, endPoint y: 107, distance: 28.0
click at [420, 108] on div "if ( model . paymentCredentials . card . enabled ) { if ( typeof GlobalPayments…" at bounding box center [624, 545] width 1109 height 890
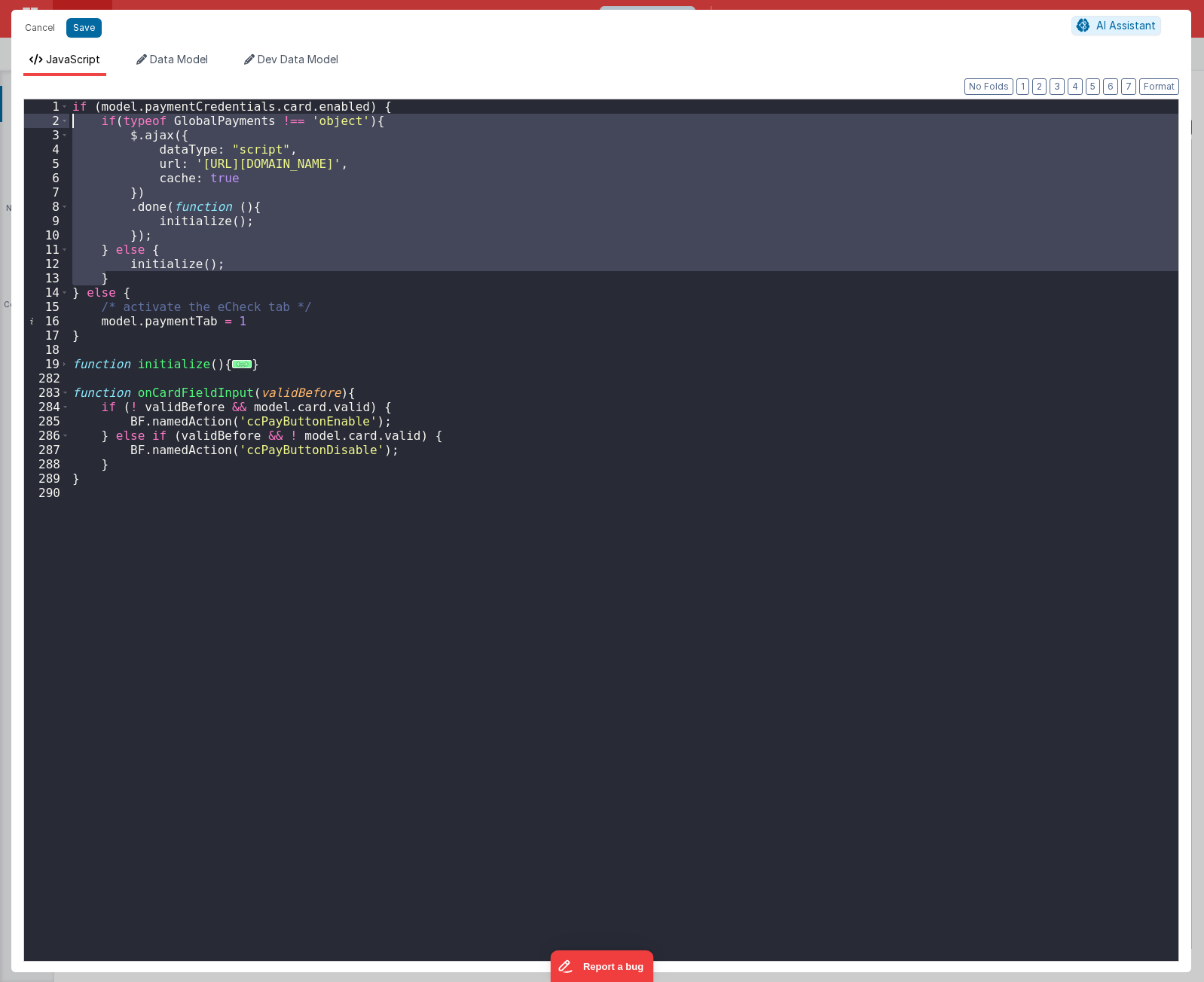
drag, startPoint x: 138, startPoint y: 281, endPoint x: -3, endPoint y: 122, distance: 212.5
click at [0, 122] on html "Cancel Save AI Assistant JavaScript Data Model Dev Data Model Format 7 6 5 4 3 …" at bounding box center [602, 491] width 1204 height 982
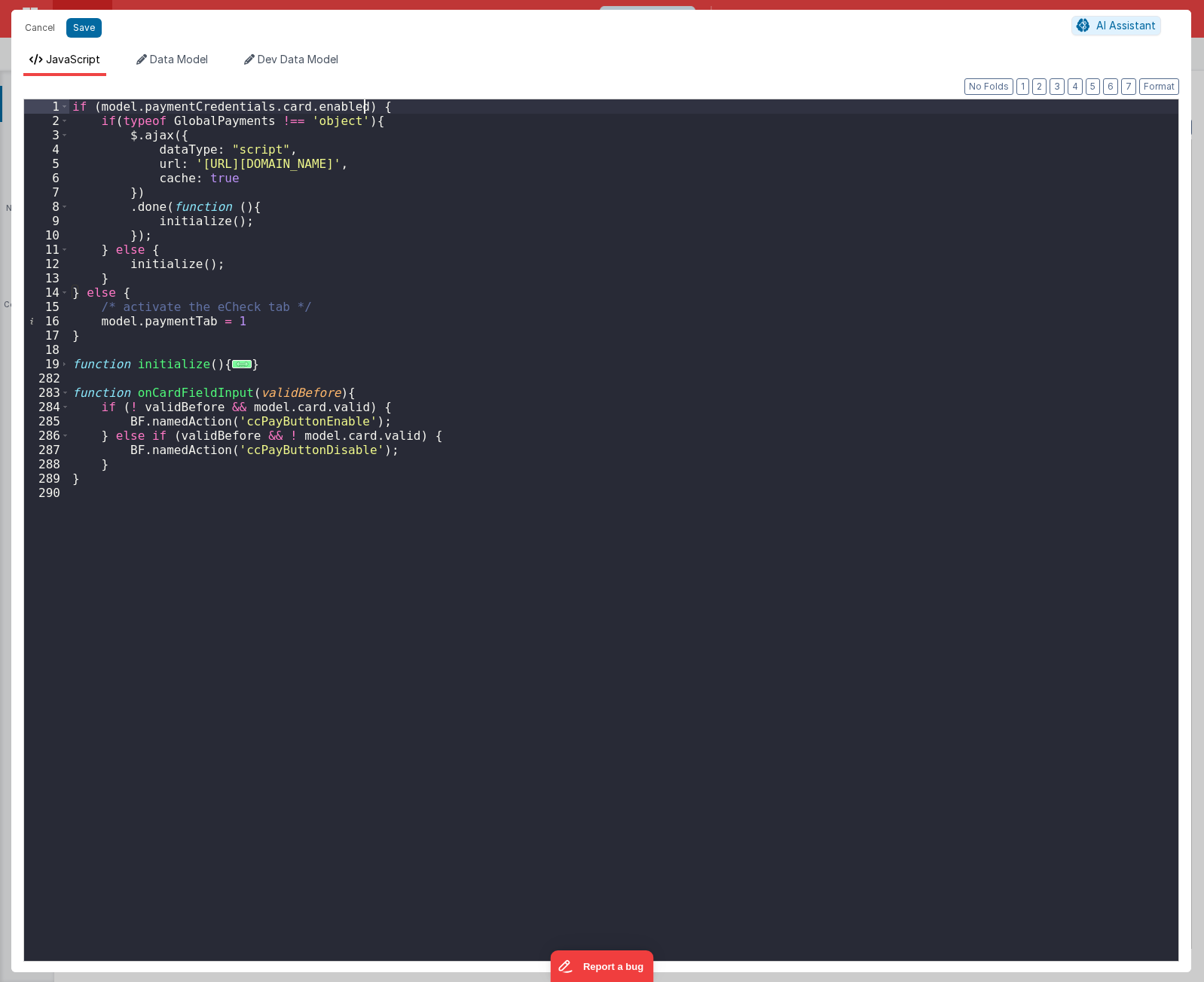
click at [381, 106] on div "if ( model . paymentCredentials . card . enabled ) { if ( typeof GlobalPayments…" at bounding box center [624, 545] width 1109 height 890
drag, startPoint x: 271, startPoint y: 168, endPoint x: 219, endPoint y: 293, distance: 135.4
click at [219, 293] on div "if ( model . paymentCredentials . card . enabled ) { if ( typeof GlobalPayments…" at bounding box center [624, 545] width 1109 height 890
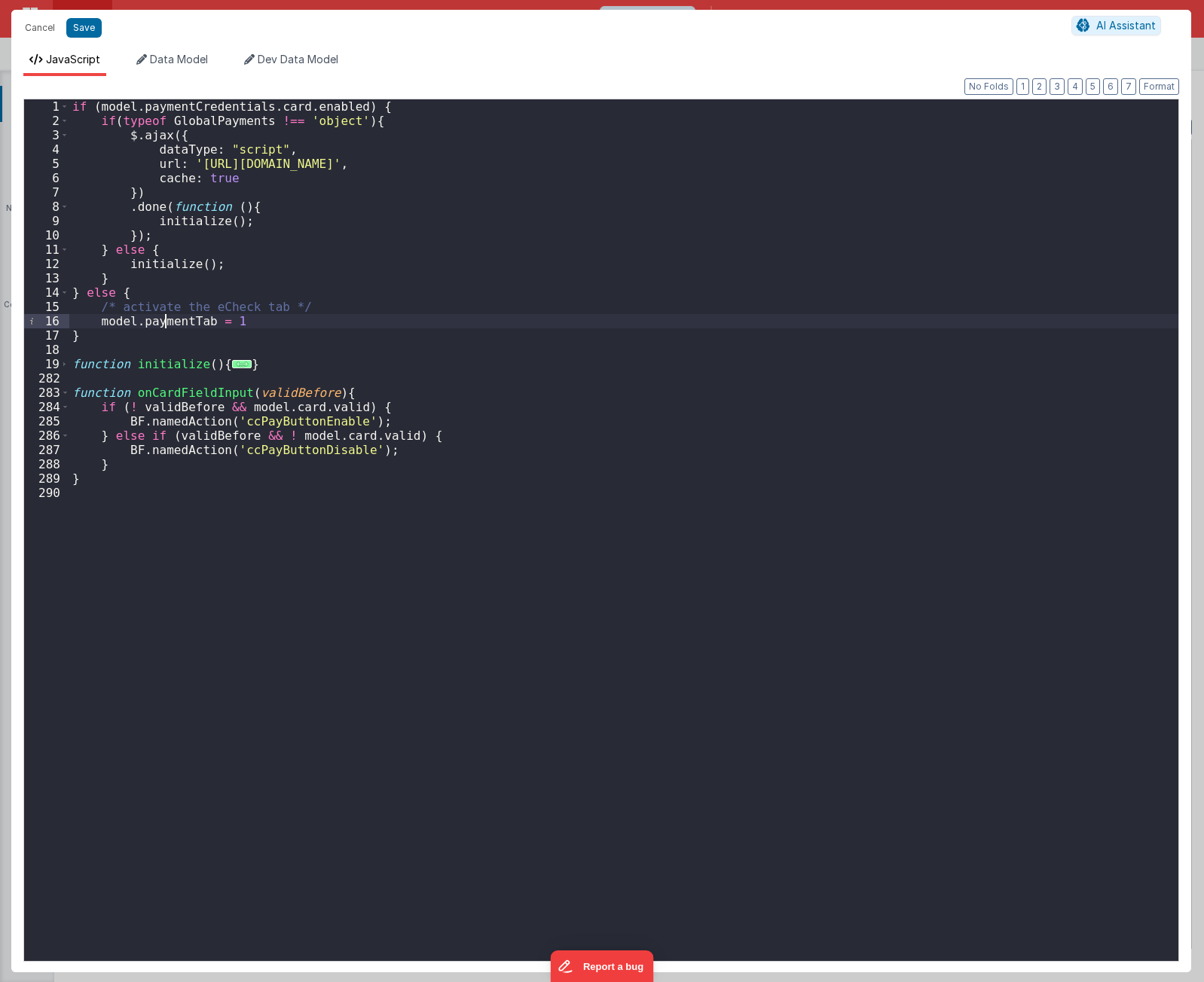
click at [164, 326] on div "if ( model . paymentCredentials . card . enabled ) { if ( typeof GlobalPayments…" at bounding box center [624, 545] width 1109 height 890
click at [143, 293] on div "if ( model . paymentCredentials . card . enabled ) { if ( typeof GlobalPayments…" at bounding box center [624, 545] width 1109 height 890
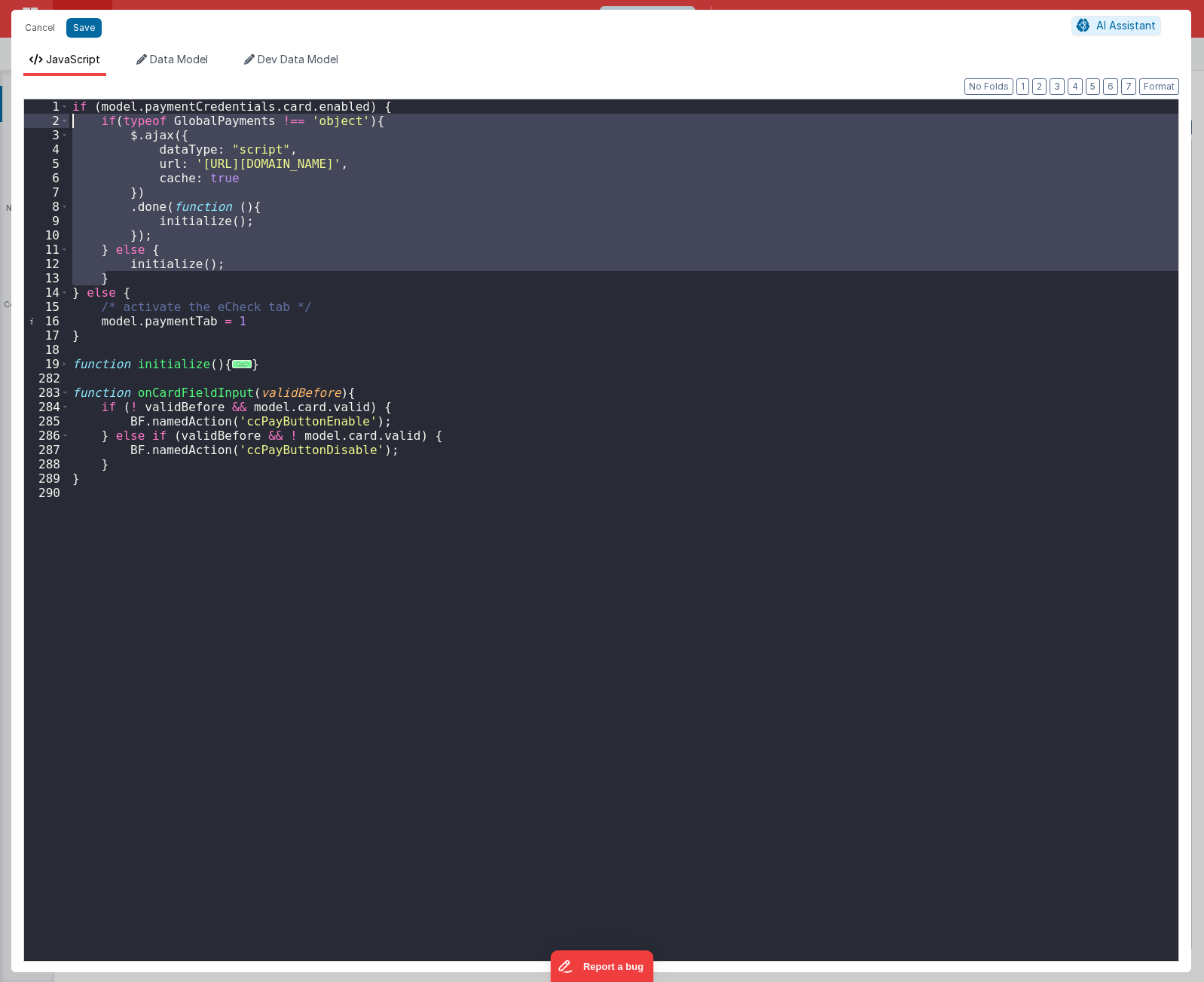
drag, startPoint x: 129, startPoint y: 279, endPoint x: 39, endPoint y: 121, distance: 181.8
click at [39, 121] on div "1 2 3 4 5 6 7 8 9 10 11 12 13 14 15 16 17 18 19 282 283 284 285 286 287 288 289…" at bounding box center [601, 530] width 1155 height 863
click at [165, 295] on div "if ( model . paymentCredentials . card . enabled ) { if ( typeof GlobalPayments…" at bounding box center [624, 545] width 1109 height 890
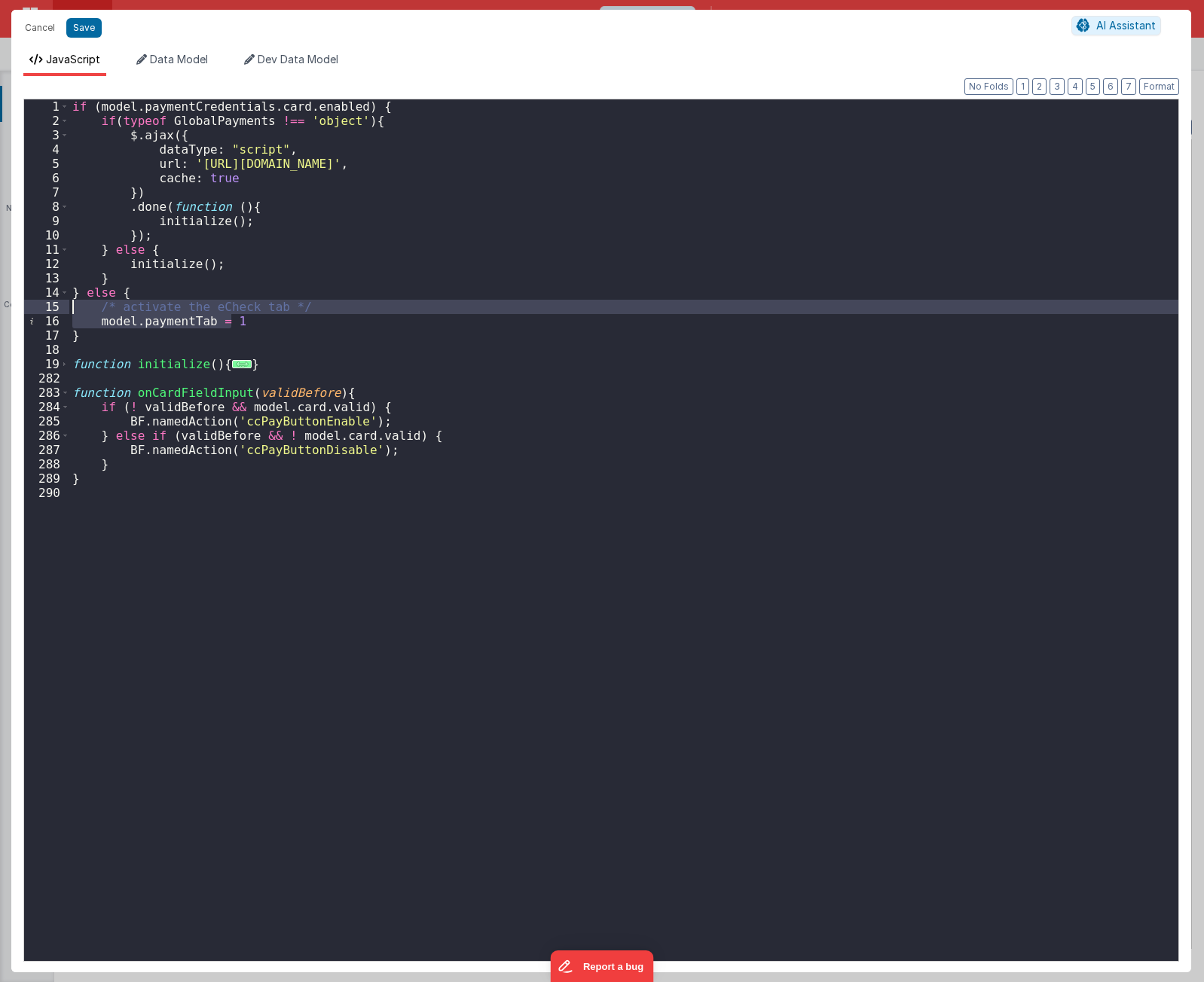
drag, startPoint x: 244, startPoint y: 319, endPoint x: 56, endPoint y: 303, distance: 188.7
click at [56, 303] on div "1 2 3 4 5 6 7 8 9 10 11 12 13 14 15 16 17 18 19 282 283 284 285 286 287 288 289…" at bounding box center [601, 530] width 1155 height 863
click at [213, 523] on div "if ( model . paymentCredentials . card . enabled ) { if ( typeof GlobalPayments…" at bounding box center [624, 545] width 1109 height 890
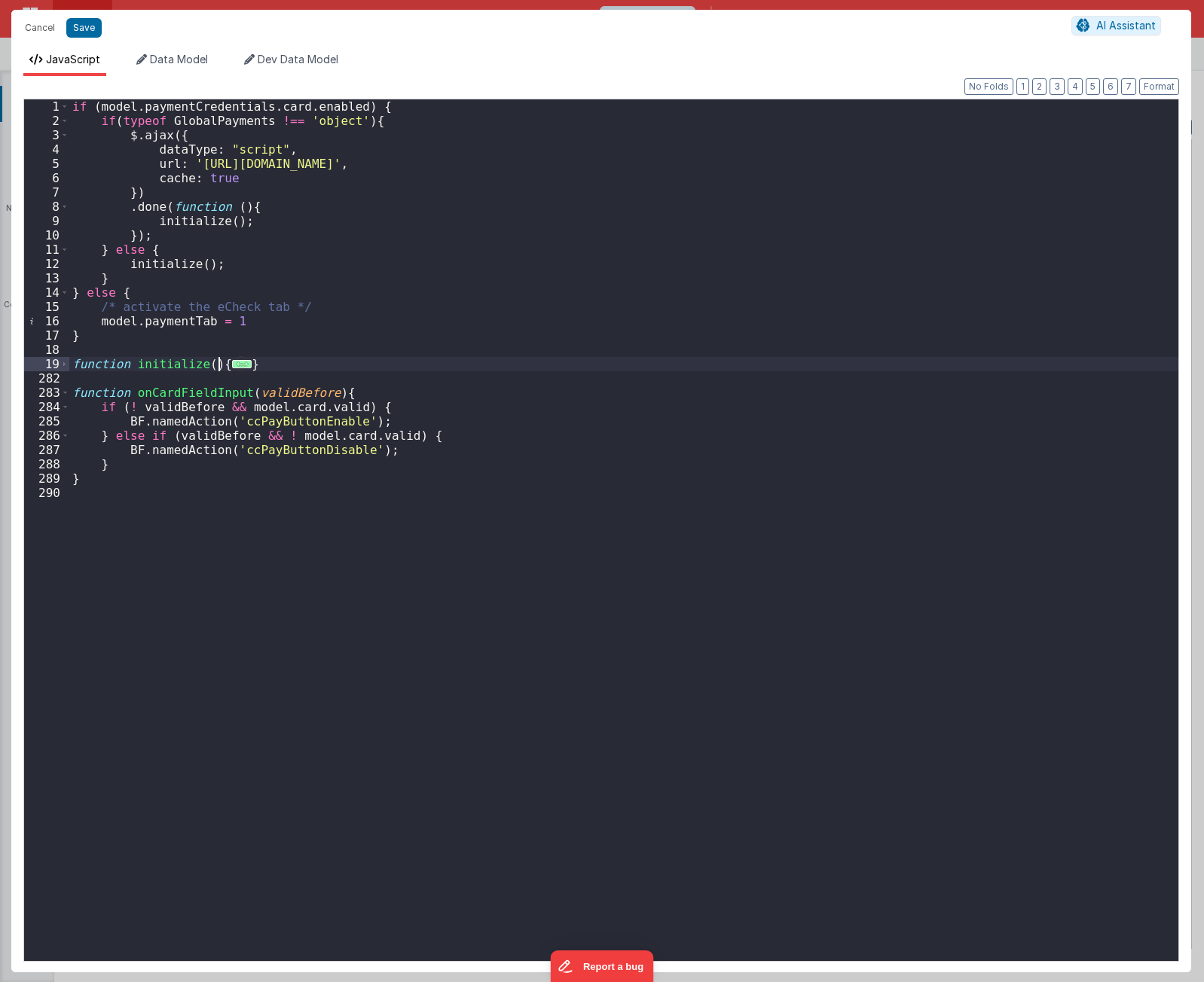
click at [232, 364] on span "..." at bounding box center [241, 364] width 19 height 8
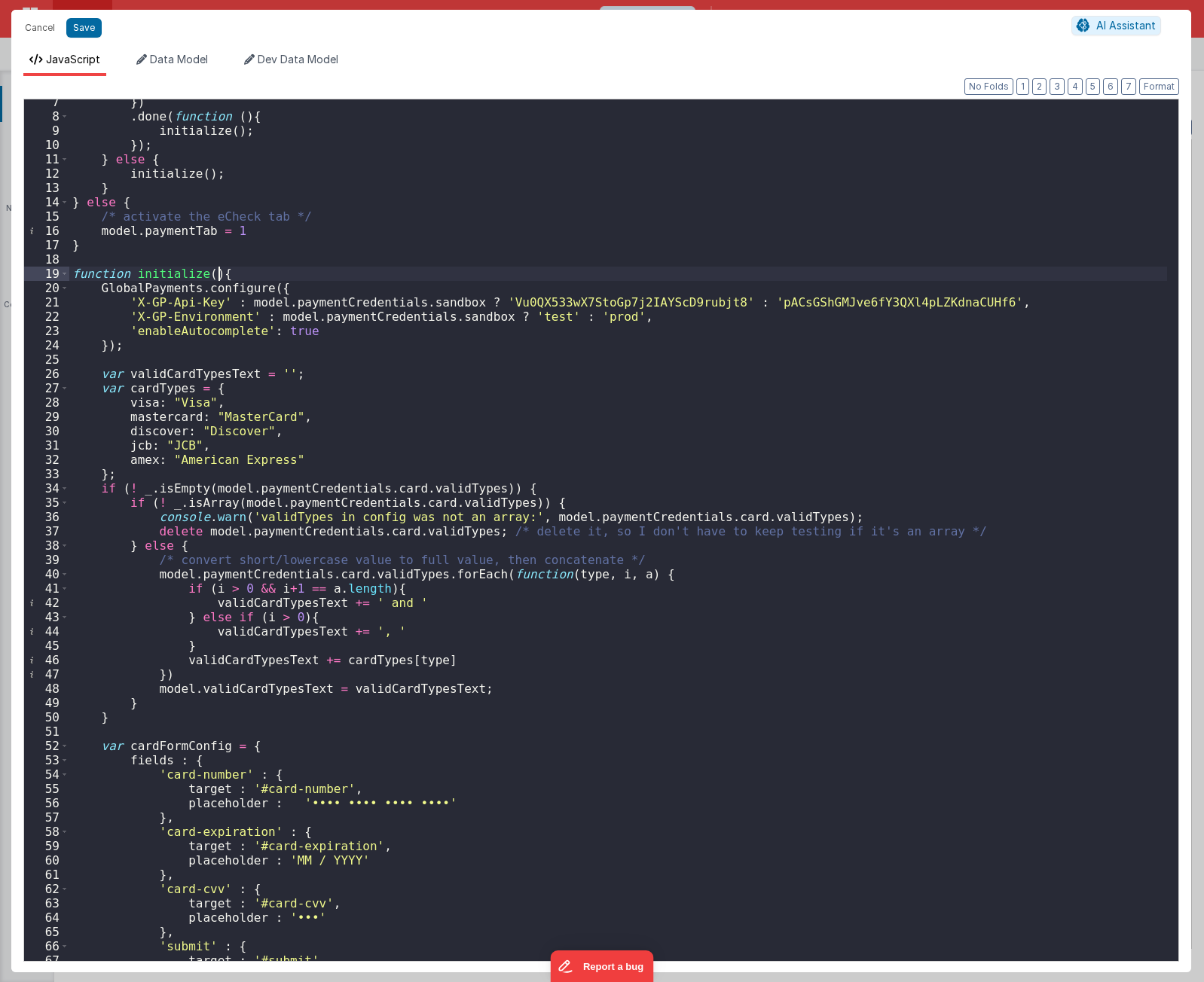
scroll to position [361, 0]
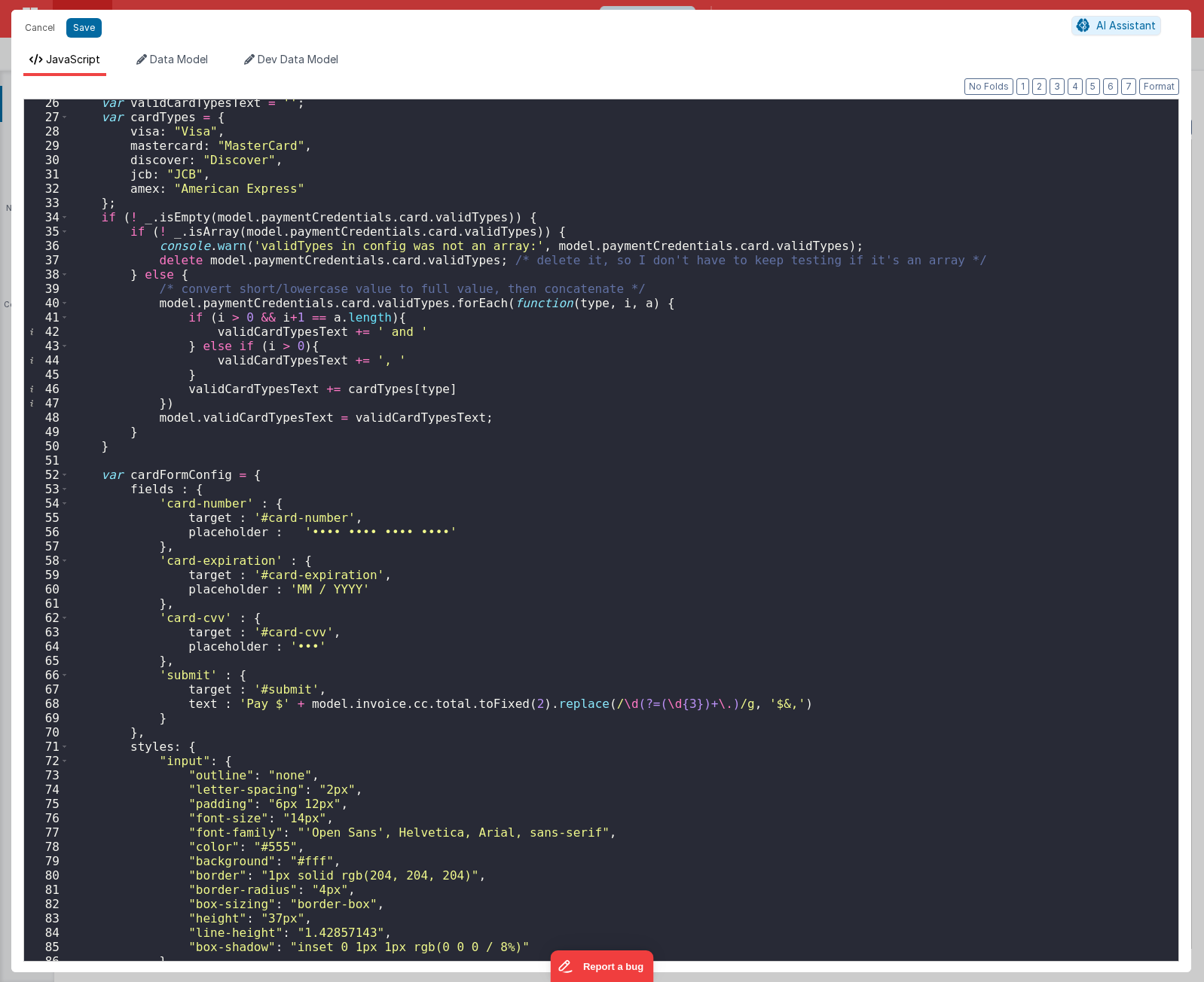
click at [452, 712] on div "var validCardTypesText = '' ; var cardTypes = { visa : "Visa" , mastercard : "M…" at bounding box center [618, 541] width 1098 height 890
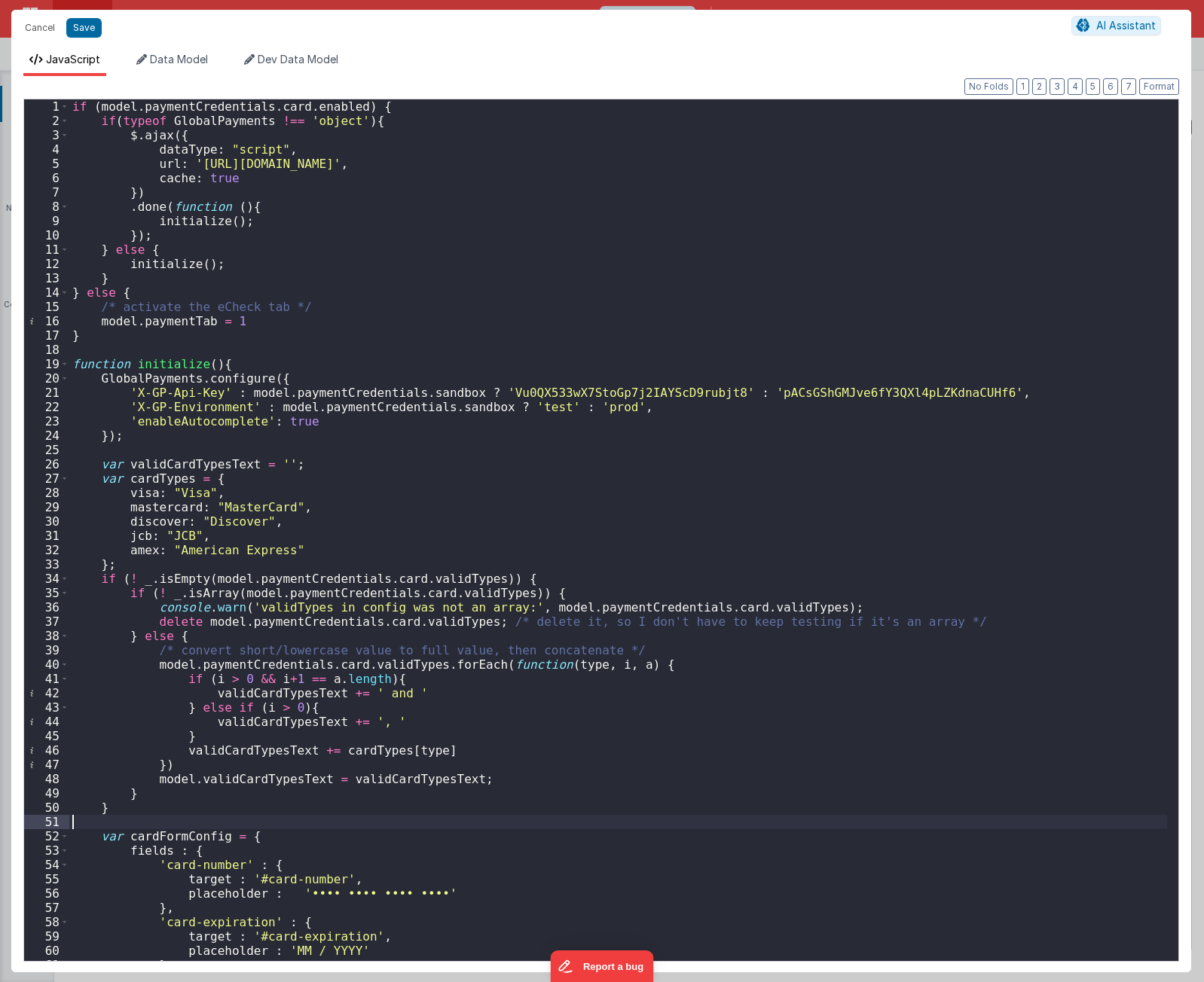
scroll to position [0, 0]
click at [62, 836] on span at bounding box center [64, 836] width 8 height 15
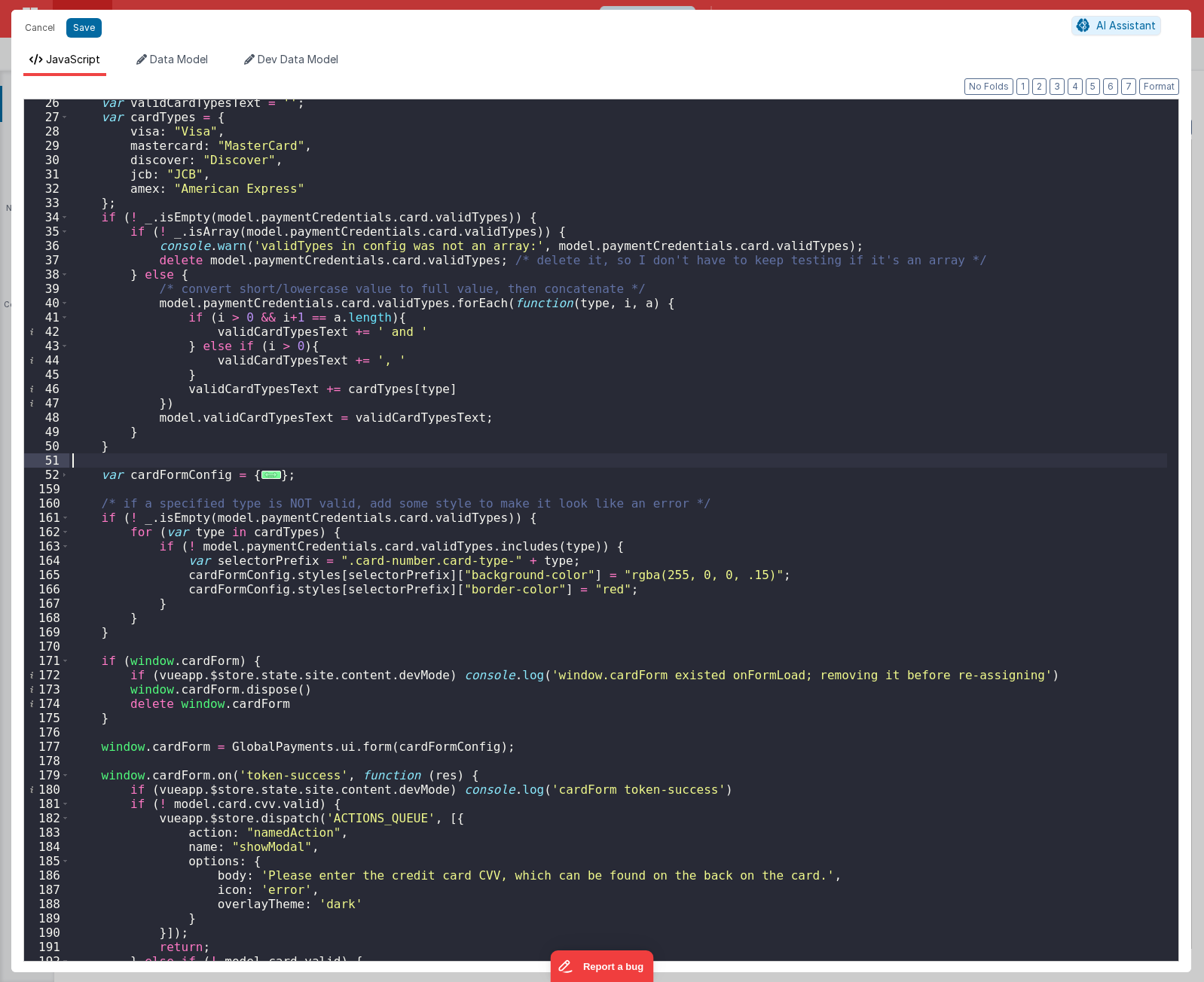
scroll to position [588, 0]
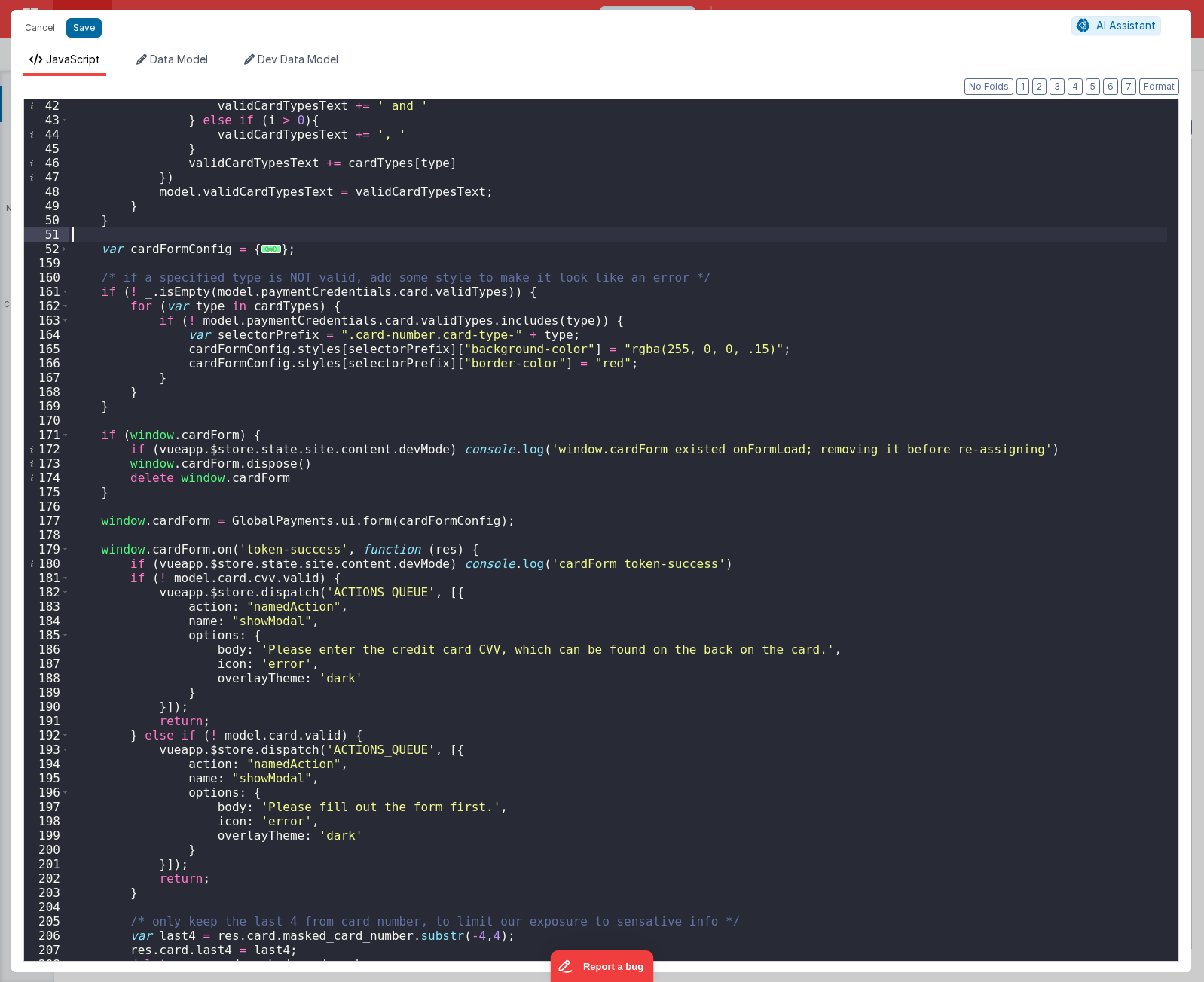
click at [300, 426] on div "validCardTypesText += ' and ' } else if ( i > 0 ) { validCardTypesText += ', ' …" at bounding box center [618, 544] width 1098 height 890
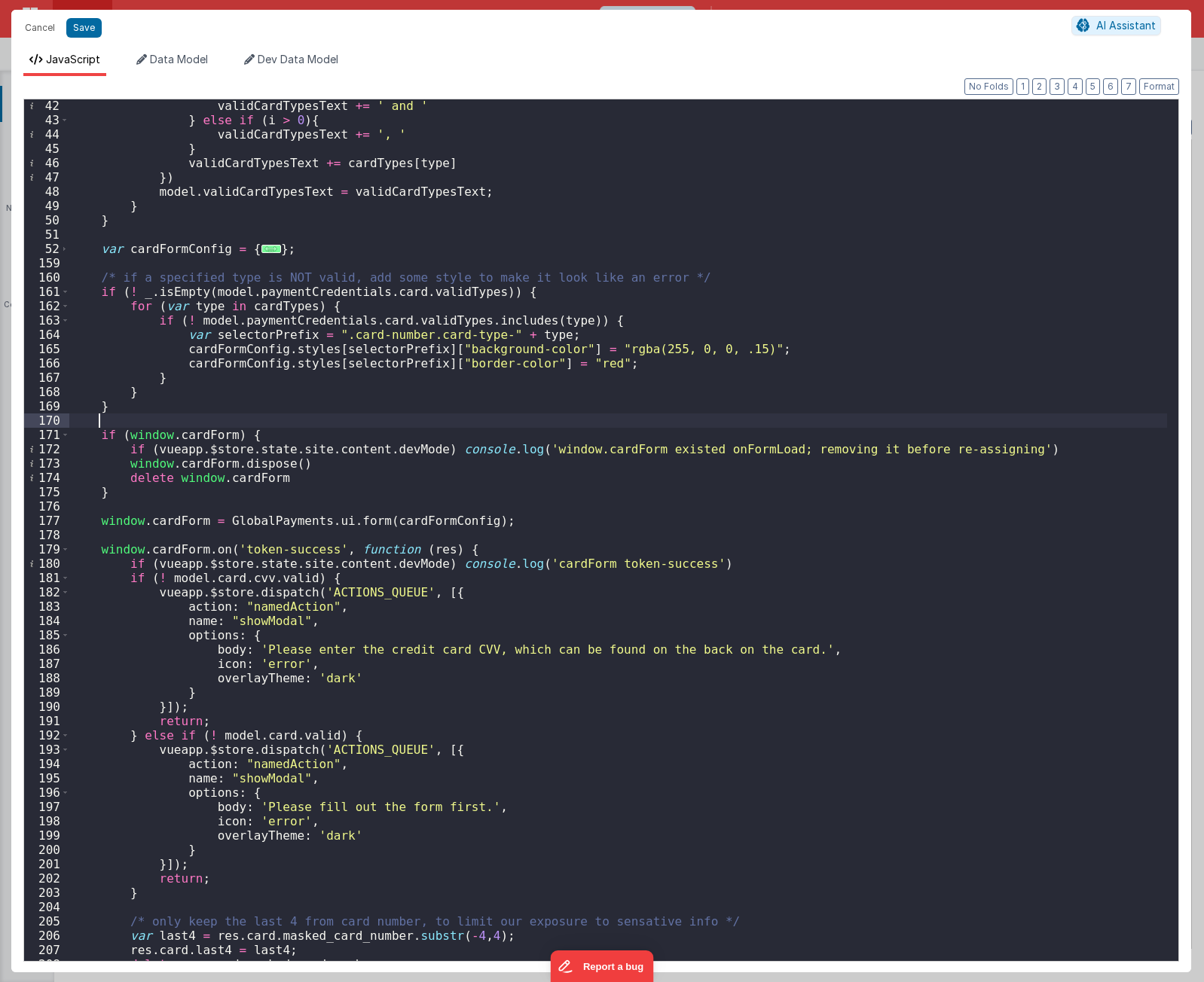
click at [206, 436] on div "validCardTypesText += ' and ' } else if ( i > 0 ) { validCardTypesText += ', ' …" at bounding box center [618, 544] width 1098 height 890
click at [162, 490] on div "validCardTypesText += ' and ' } else if ( i > 0 ) { validCardTypesText += ', ' …" at bounding box center [618, 544] width 1098 height 890
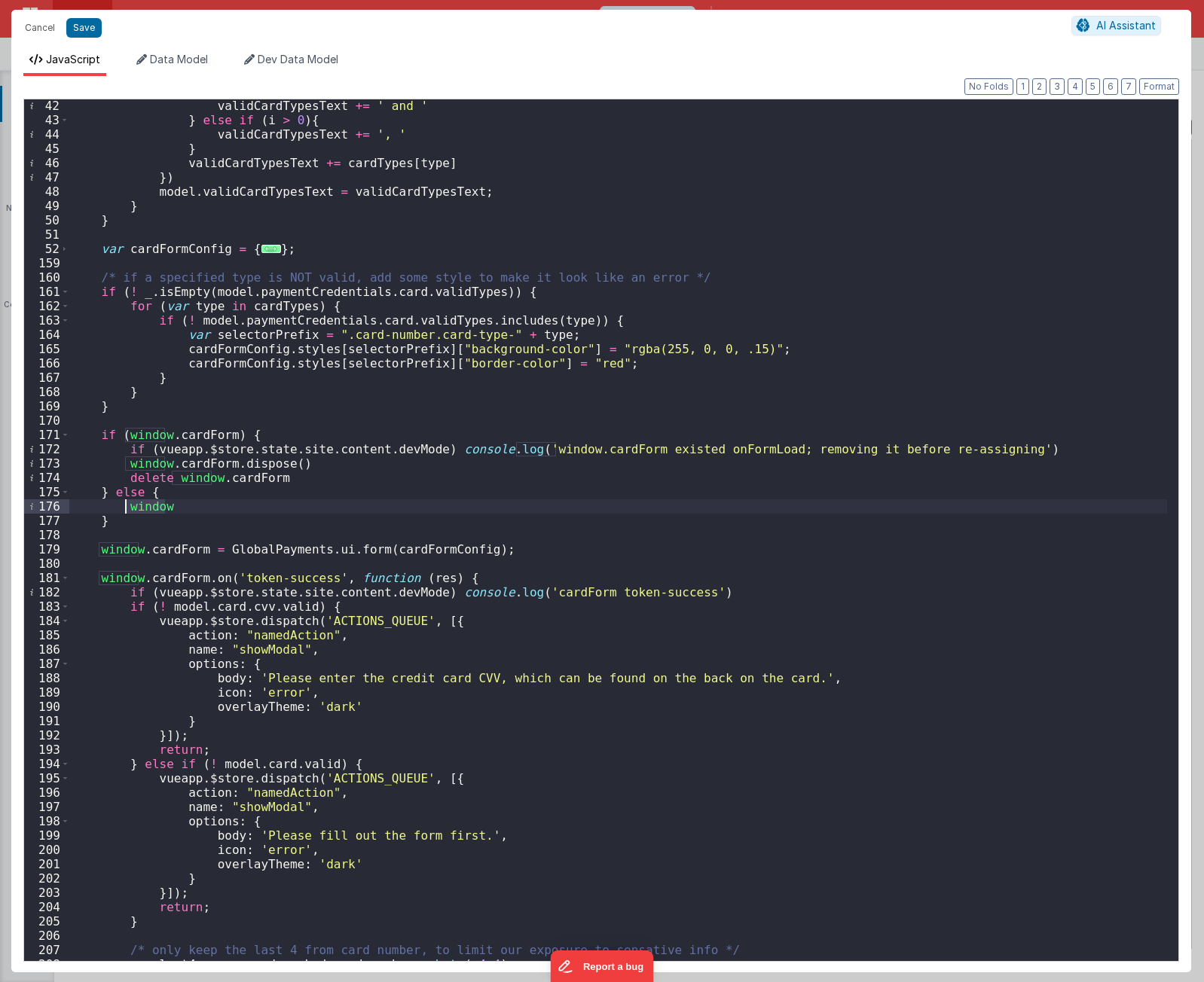
drag, startPoint x: 172, startPoint y: 510, endPoint x: 126, endPoint y: 505, distance: 46.3
click at [126, 505] on div "validCardTypesText += ' and ' } else if ( i > 0 ) { validCardTypesText += ', ' …" at bounding box center [618, 544] width 1098 height 890
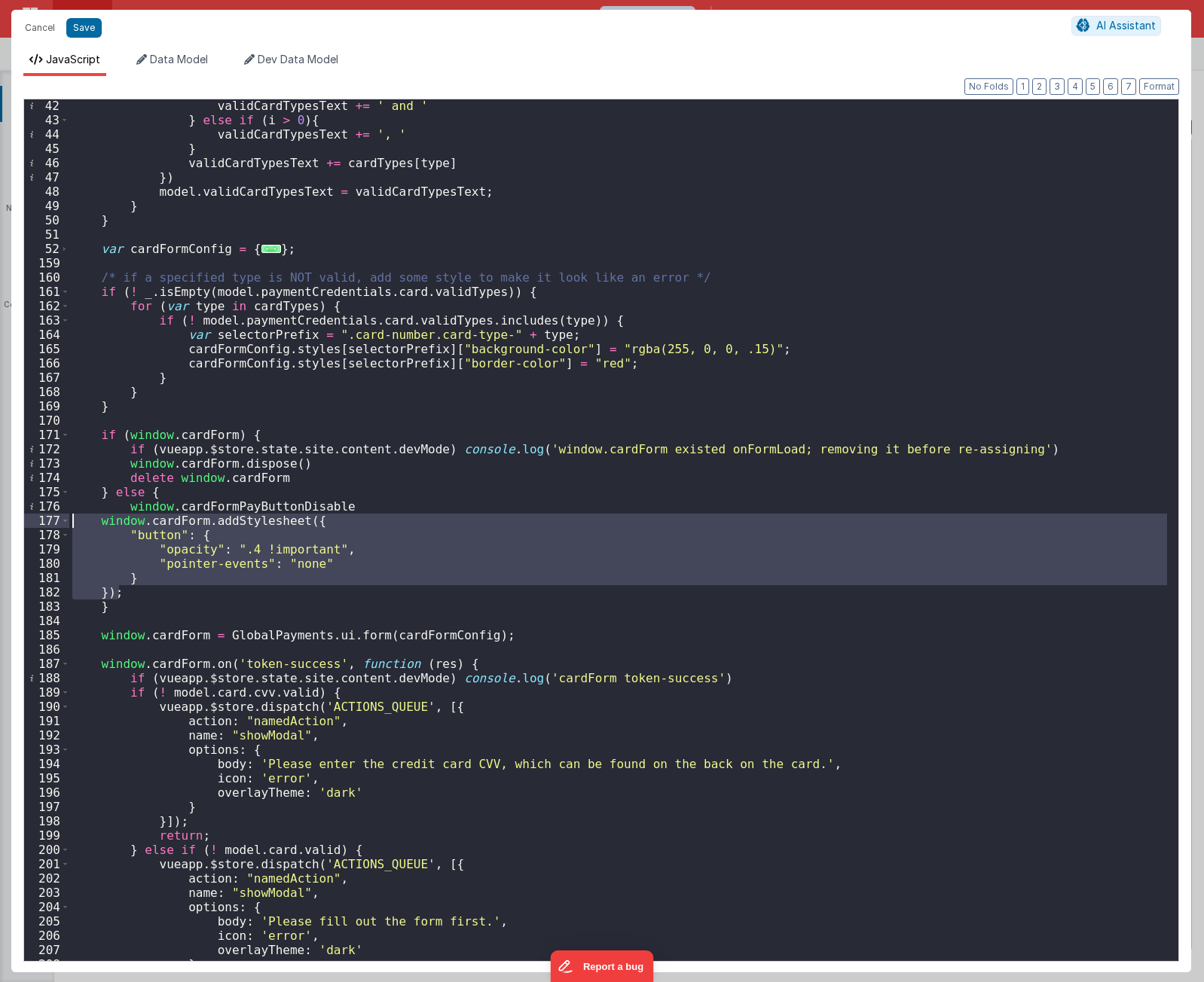
drag, startPoint x: 127, startPoint y: 593, endPoint x: 42, endPoint y: 518, distance: 113.4
click at [42, 518] on div "42 43 44 45 46 47 48 49 50 51 52 159 160 161 162 163 164 165 166 167 168 169 17…" at bounding box center [601, 530] width 1155 height 863
click at [358, 509] on div "validCardTypesText += ' and ' } else if ( i > 0 ) { validCardTypesText += ', ' …" at bounding box center [618, 544] width 1098 height 890
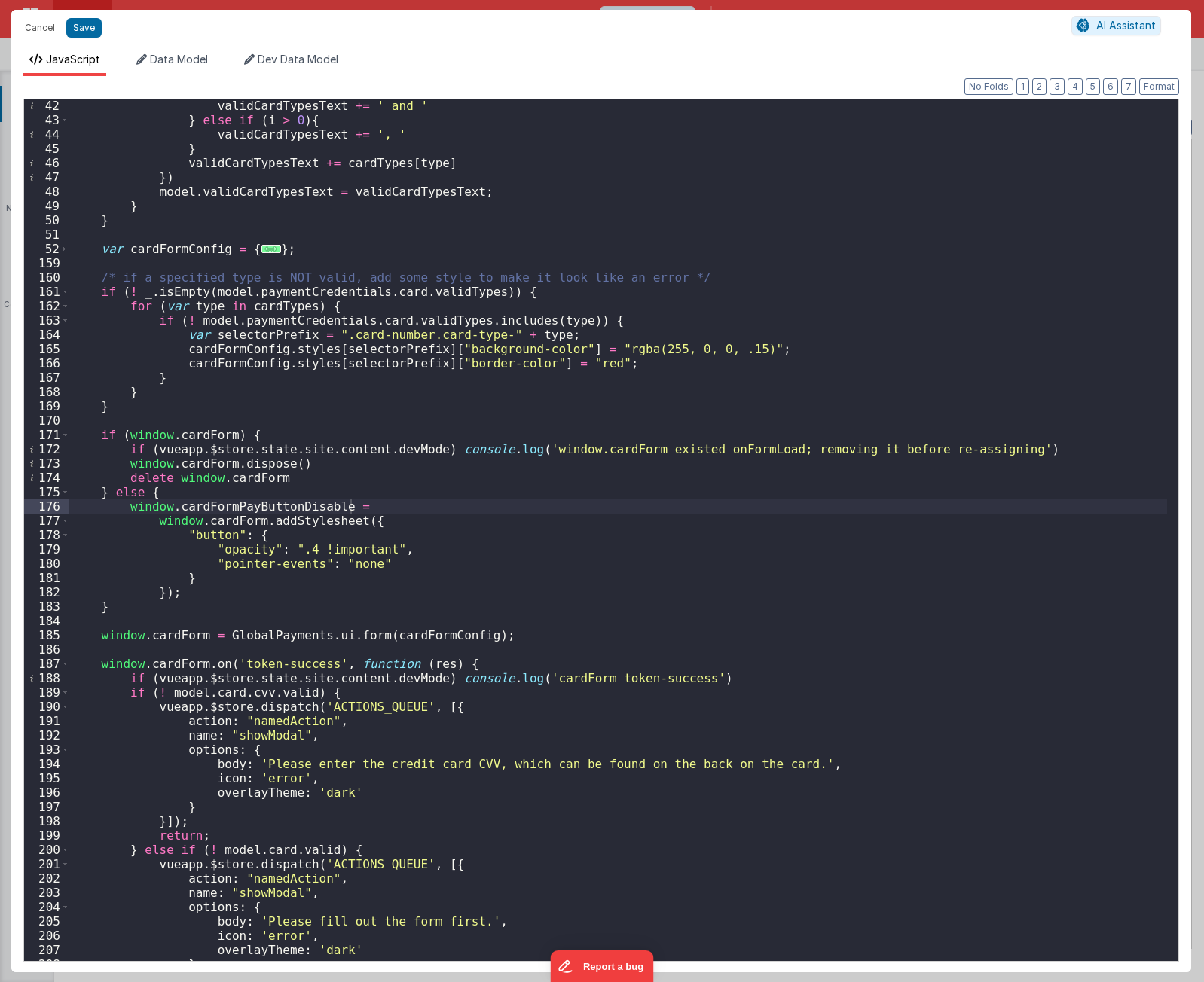
click at [431, 506] on div "validCardTypesText += ' and ' } else if ( i > 0 ) { validCardTypesText += ', ' …" at bounding box center [618, 544] width 1098 height 890
click at [257, 597] on div "validCardTypesText += ' and ' } else if ( i > 0 ) { validCardTypesText += ', ' …" at bounding box center [618, 544] width 1098 height 890
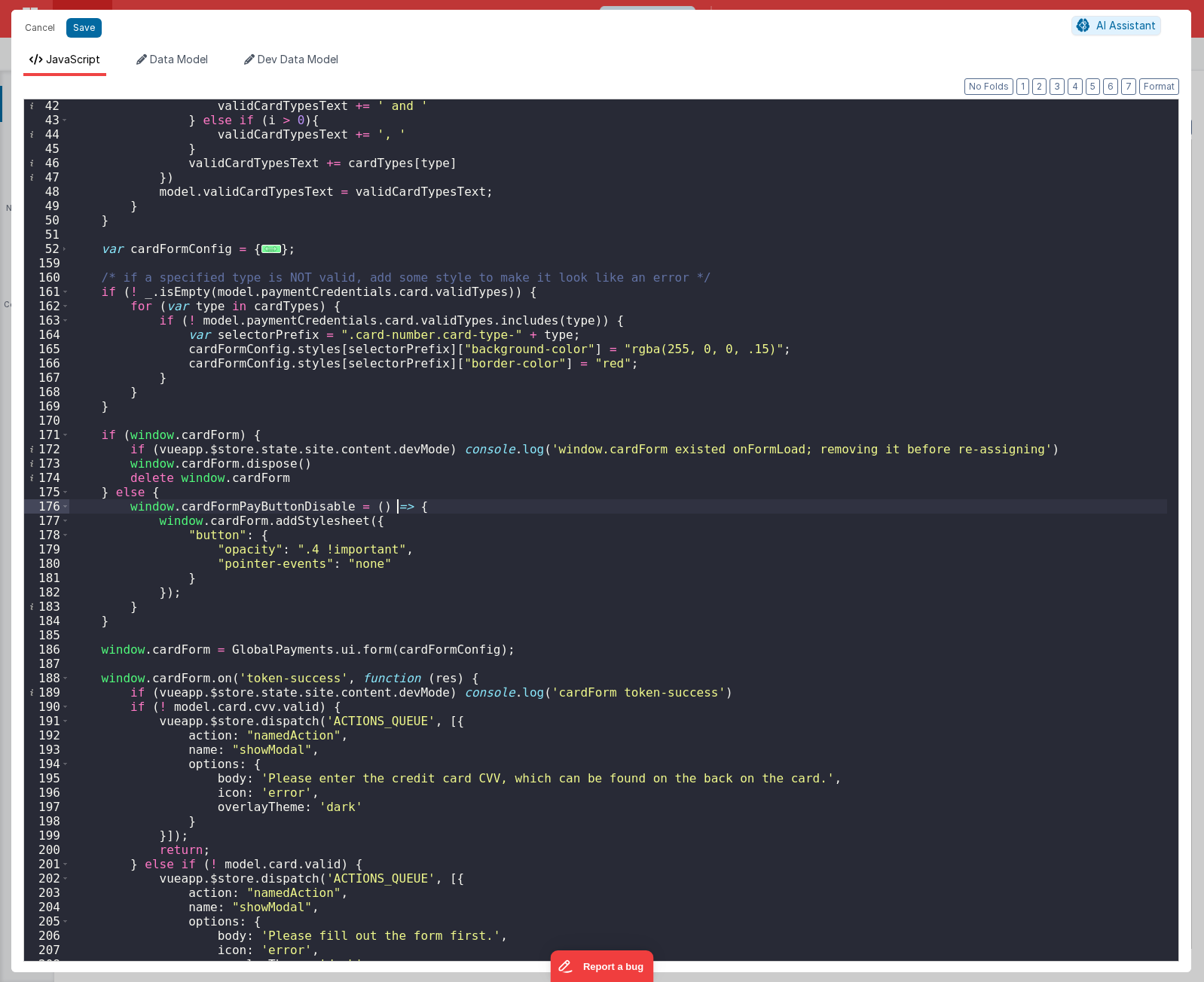
drag, startPoint x: 440, startPoint y: 512, endPoint x: 462, endPoint y: 504, distance: 23.4
click at [440, 512] on div "validCardTypesText += ' and ' } else if ( i > 0 ) { validCardTypesText += ', ' …" at bounding box center [618, 544] width 1098 height 890
click at [163, 592] on div "validCardTypesText += ' and ' } else if ( i > 0 ) { validCardTypesText += ', ' …" at bounding box center [618, 544] width 1098 height 890
click at [403, 507] on div "validCardTypesText += ' and ' } else if ( i > 0 ) { validCardTypesText += ', ' …" at bounding box center [618, 544] width 1098 height 890
click at [201, 435] on div "validCardTypesText += ' and ' } else if ( i > 0 ) { validCardTypesText += ', ' …" at bounding box center [618, 544] width 1098 height 890
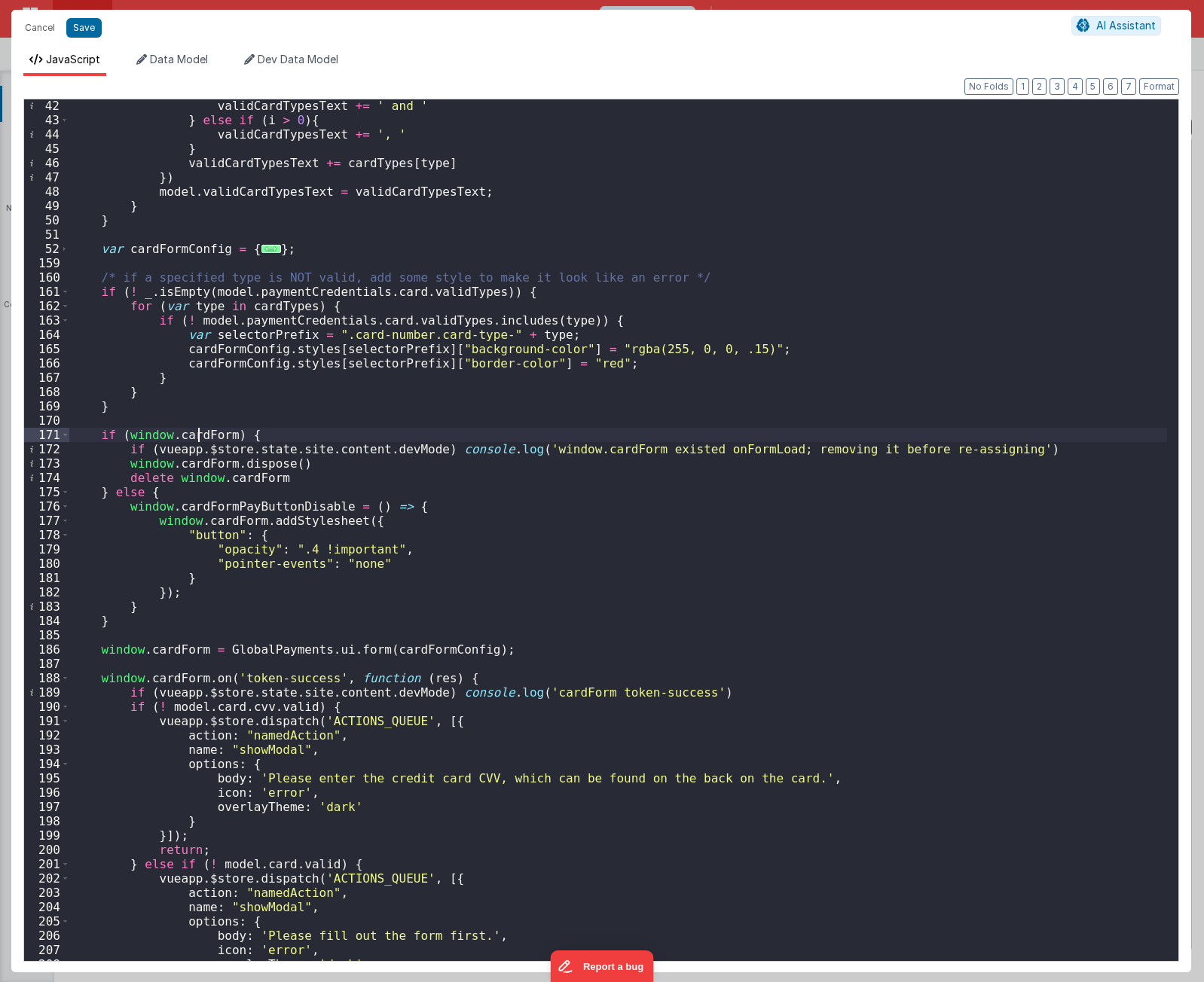
click at [201, 435] on div "validCardTypesText += ' and ' } else if ( i > 0 ) { validCardTypesText += ', ' …" at bounding box center [618, 544] width 1098 height 890
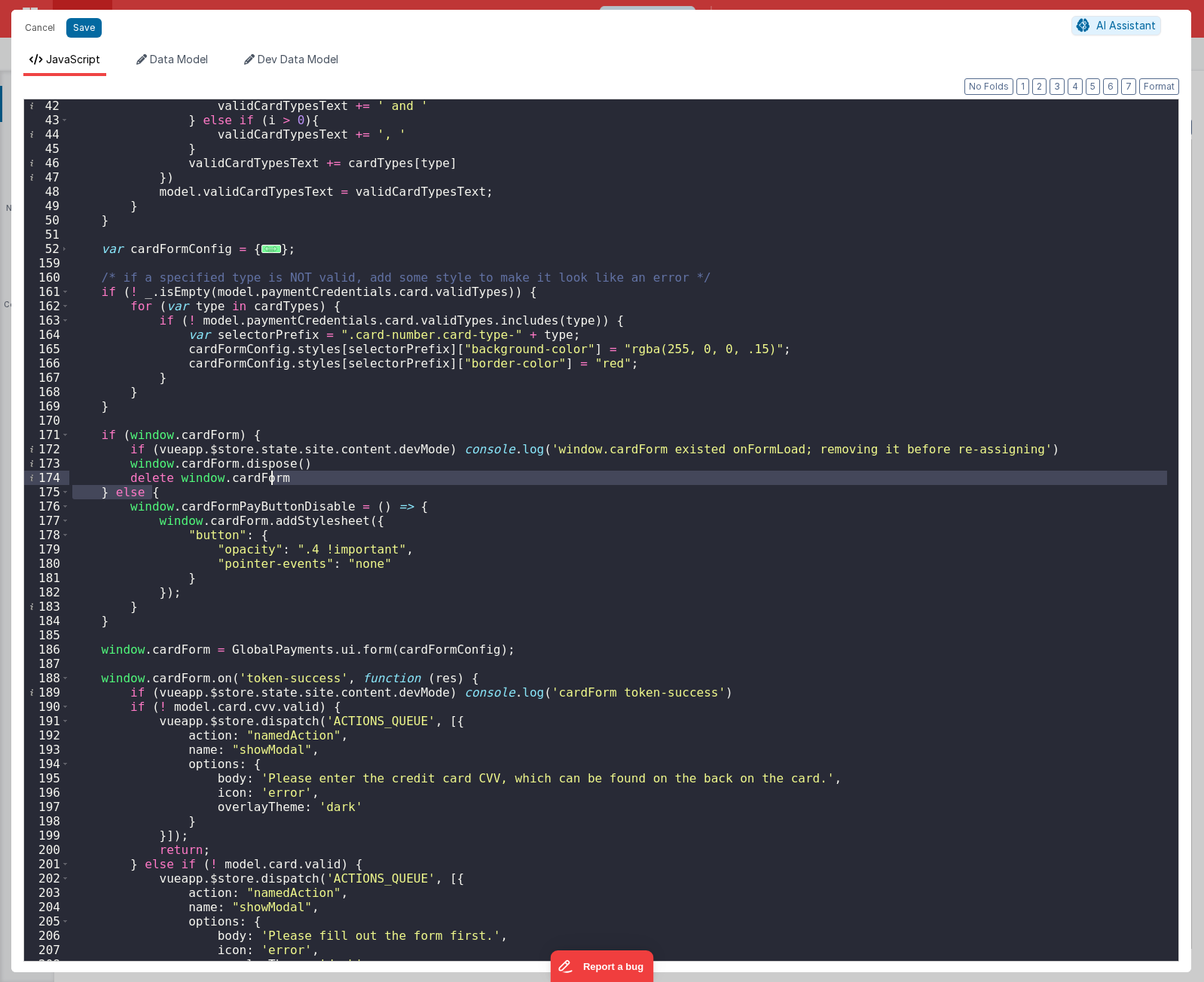
drag, startPoint x: 296, startPoint y: 494, endPoint x: 305, endPoint y: 476, distance: 20.1
click at [305, 476] on div "validCardTypesText += ' and ' } else if ( i > 0 ) { validCardTypesText += ', ' …" at bounding box center [618, 544] width 1098 height 890
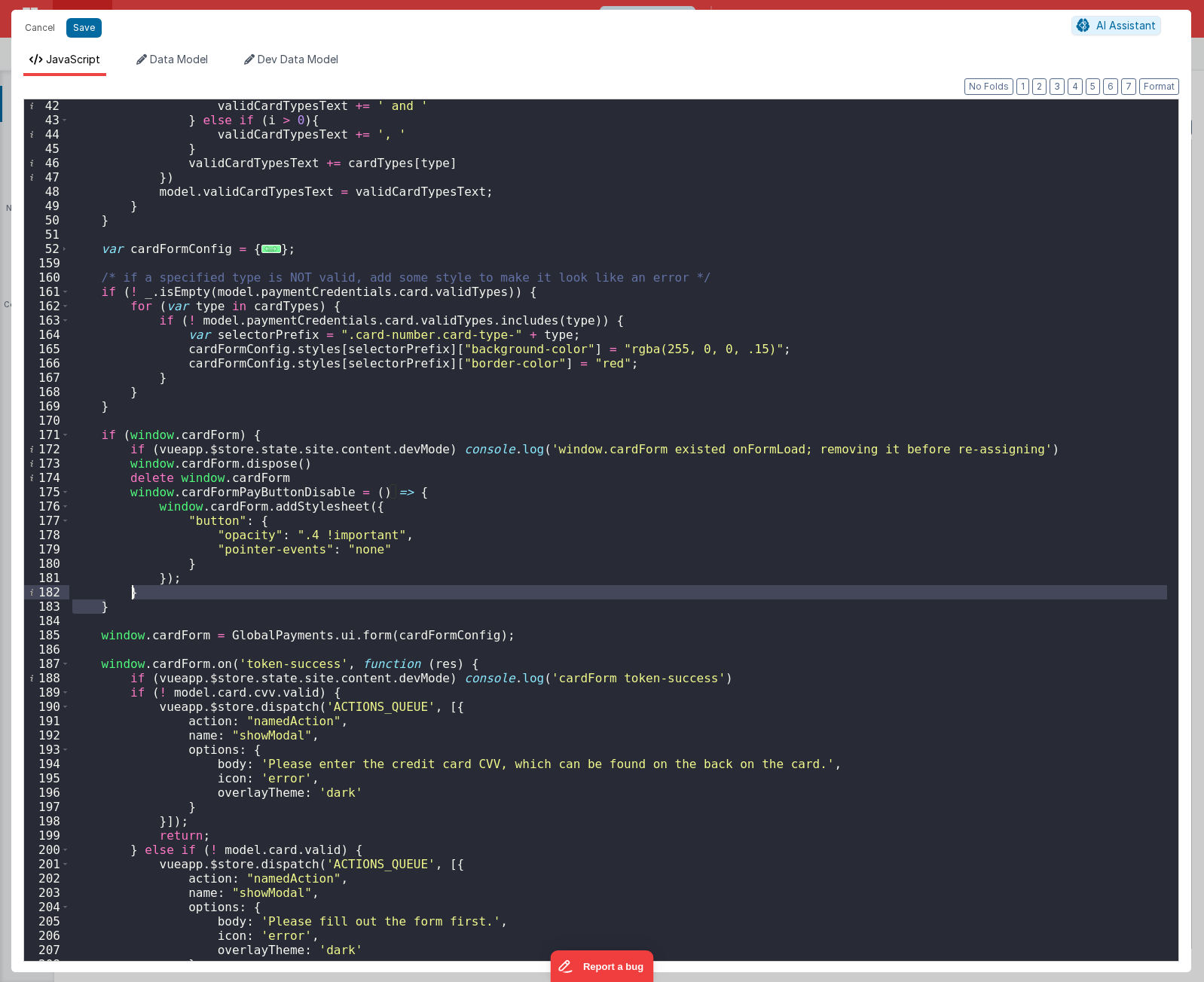
drag, startPoint x: 133, startPoint y: 602, endPoint x: 144, endPoint y: 592, distance: 14.9
click at [144, 592] on div "validCardTypesText += ' and ' } else if ( i > 0 ) { validCardTypesText += ', ' …" at bounding box center [618, 544] width 1098 height 890
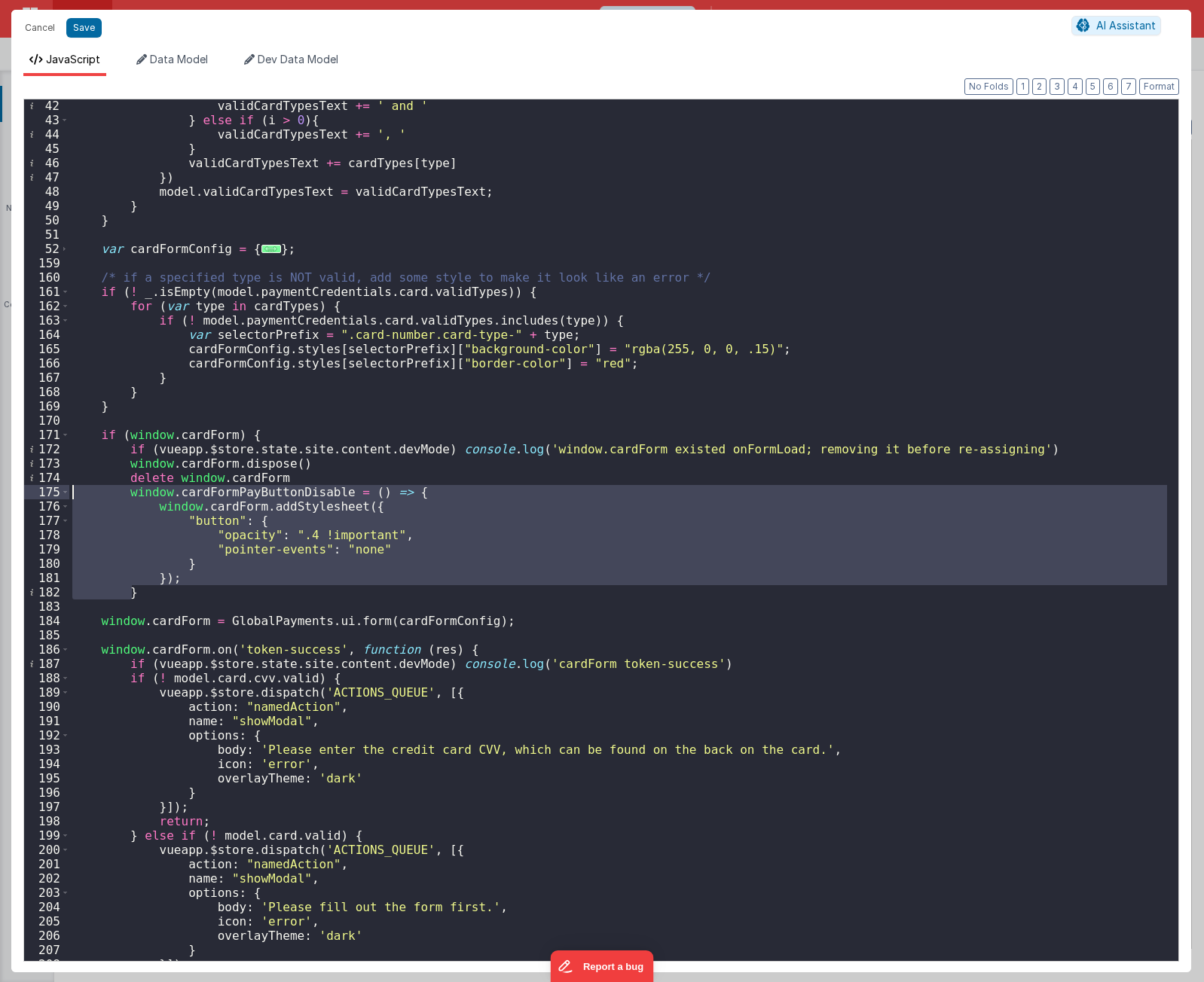
drag, startPoint x: 143, startPoint y: 592, endPoint x: 74, endPoint y: 495, distance: 119.0
click at [74, 495] on div "validCardTypesText += ' and ' } else if ( i > 0 ) { validCardTypesText += ', ' …" at bounding box center [618, 544] width 1098 height 890
click at [301, 481] on div "validCardTypesText += ' and ' } else if ( i > 0 ) { validCardTypesText += ', ' …" at bounding box center [618, 544] width 1098 height 890
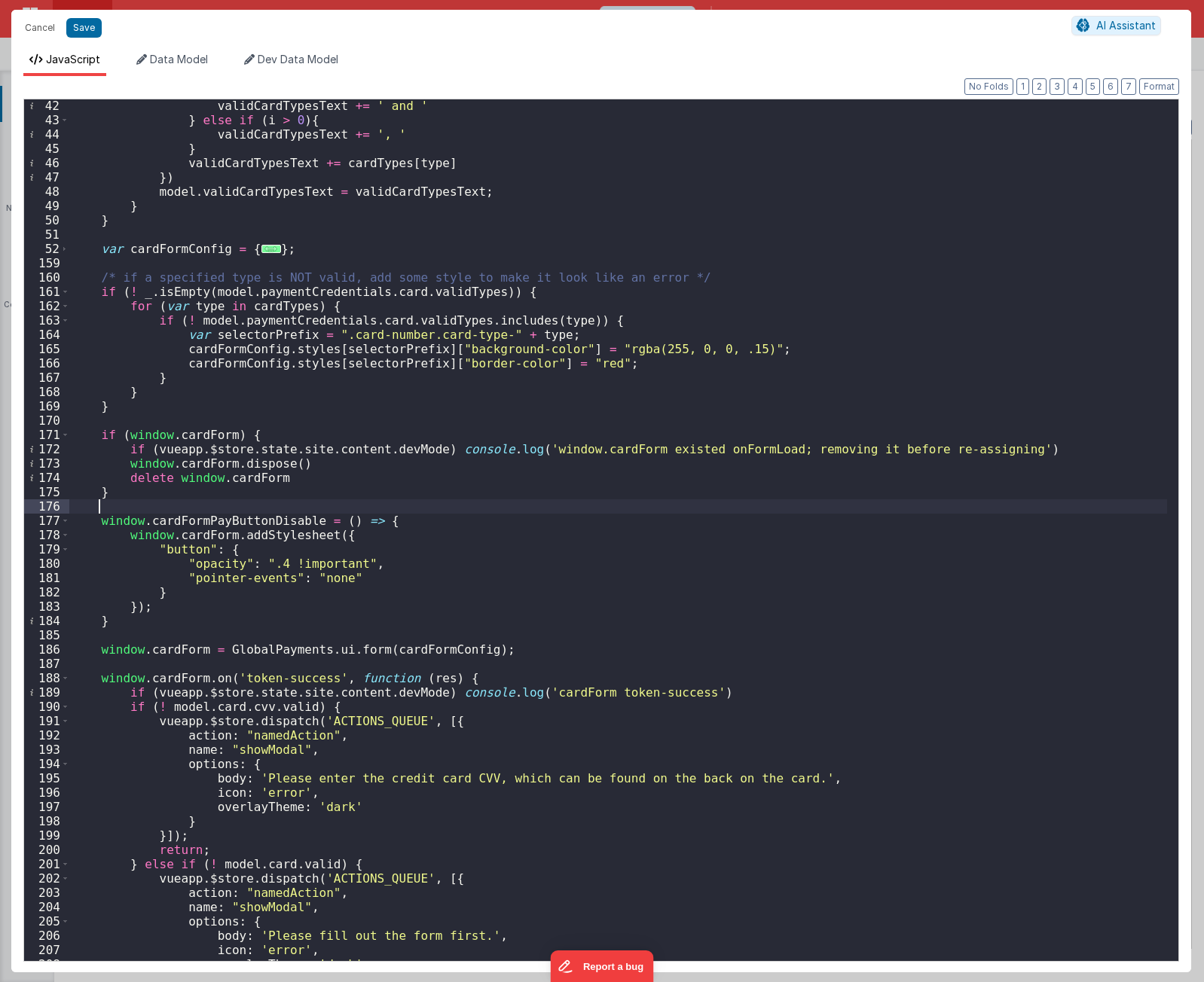
drag, startPoint x: 383, startPoint y: 503, endPoint x: 388, endPoint y: 511, distance: 9.4
click at [383, 503] on div "validCardTypesText += ' and ' } else if ( i > 0 ) { validCardTypesText += ', ' …" at bounding box center [618, 544] width 1098 height 890
click at [408, 527] on div "validCardTypesText += ' and ' } else if ( i > 0 ) { validCardTypesText += ', ' …" at bounding box center [618, 544] width 1098 height 890
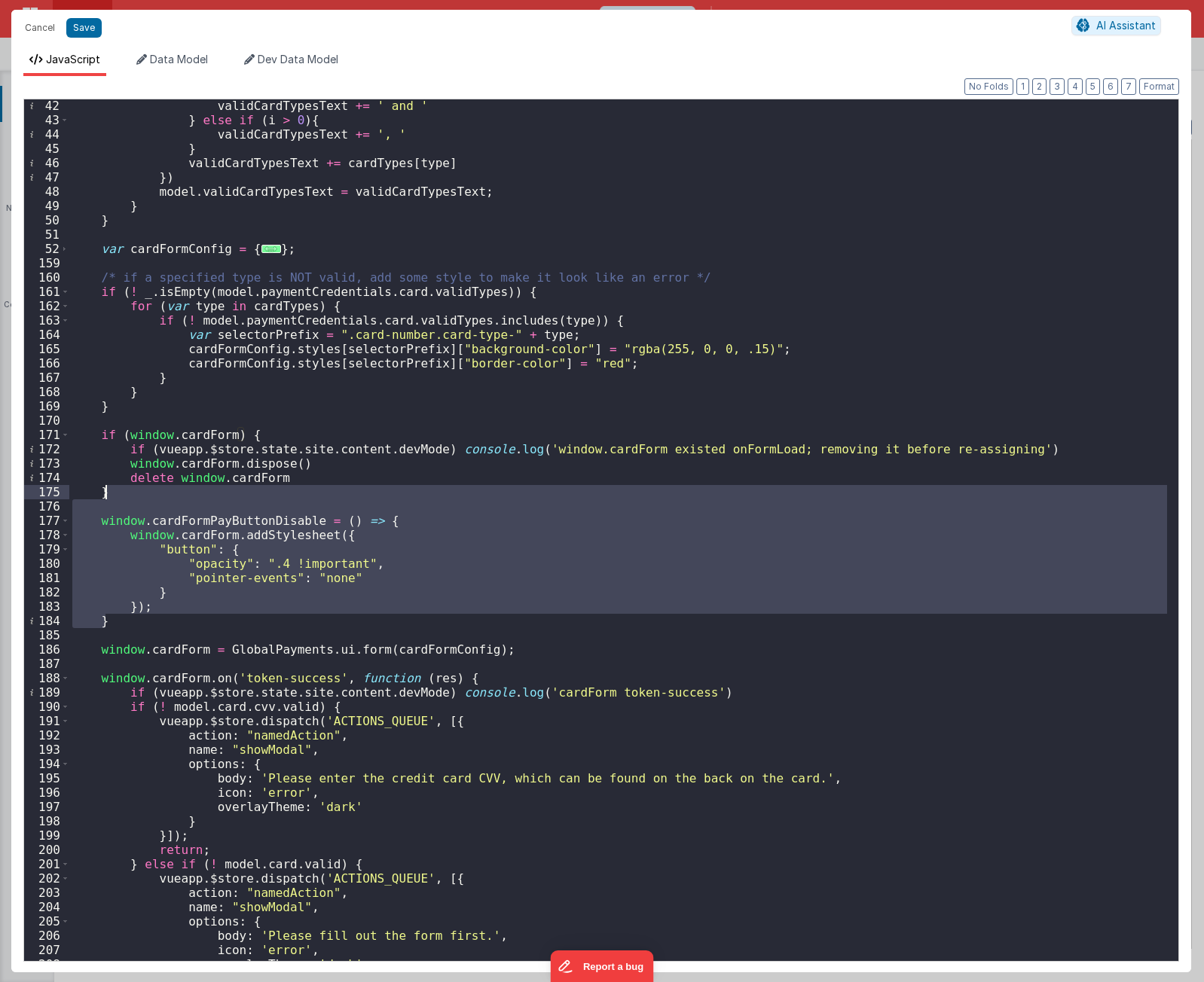
drag, startPoint x: 148, startPoint y: 618, endPoint x: 177, endPoint y: 488, distance: 133.2
click at [177, 488] on div "validCardTypesText += ' and ' } else if ( i > 0 ) { validCardTypesText += ', ' …" at bounding box center [618, 544] width 1098 height 890
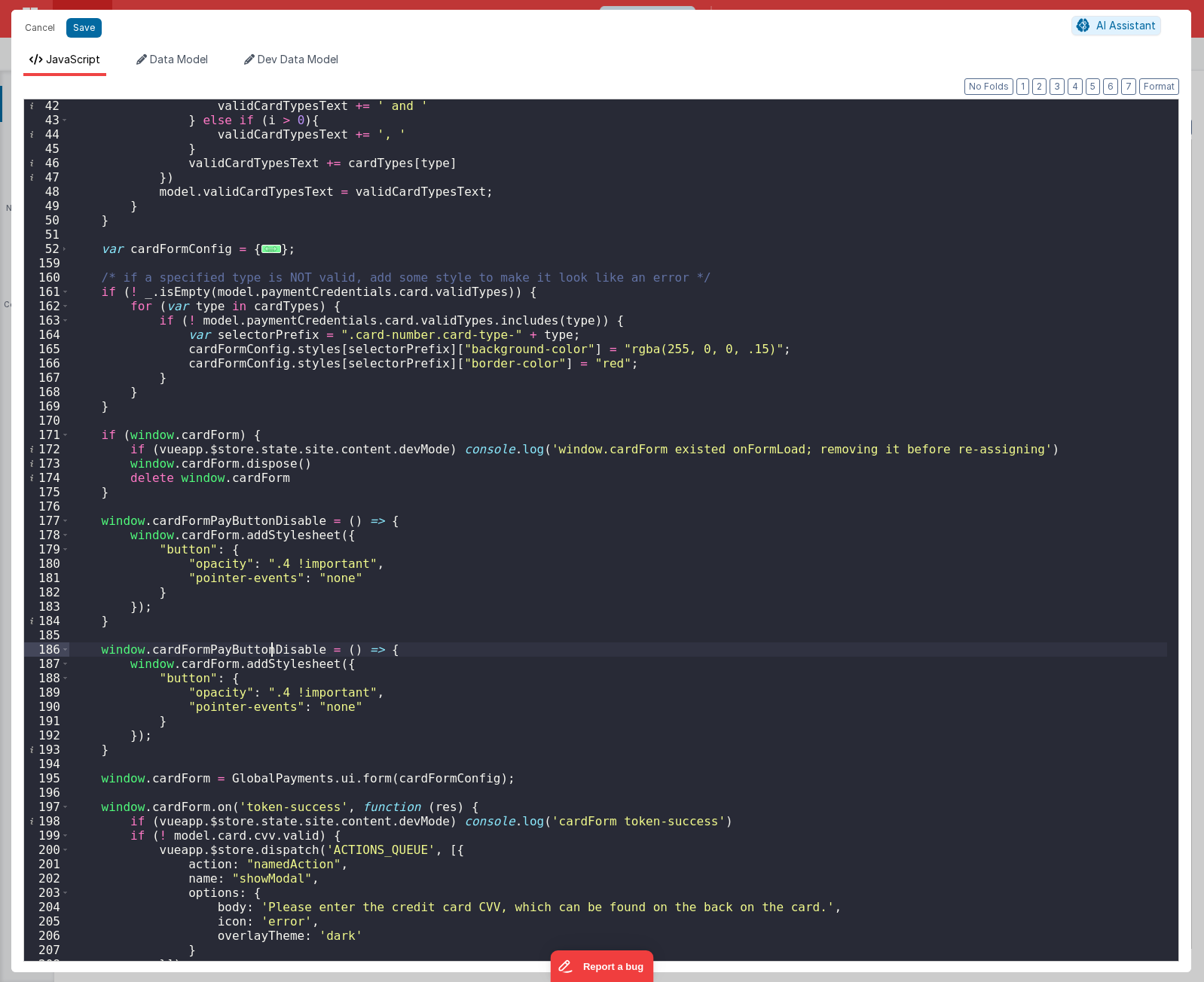
click at [273, 655] on div "validCardTypesText += ' and ' } else if ( i > 0 ) { validCardTypesText += ', ' …" at bounding box center [618, 544] width 1098 height 890
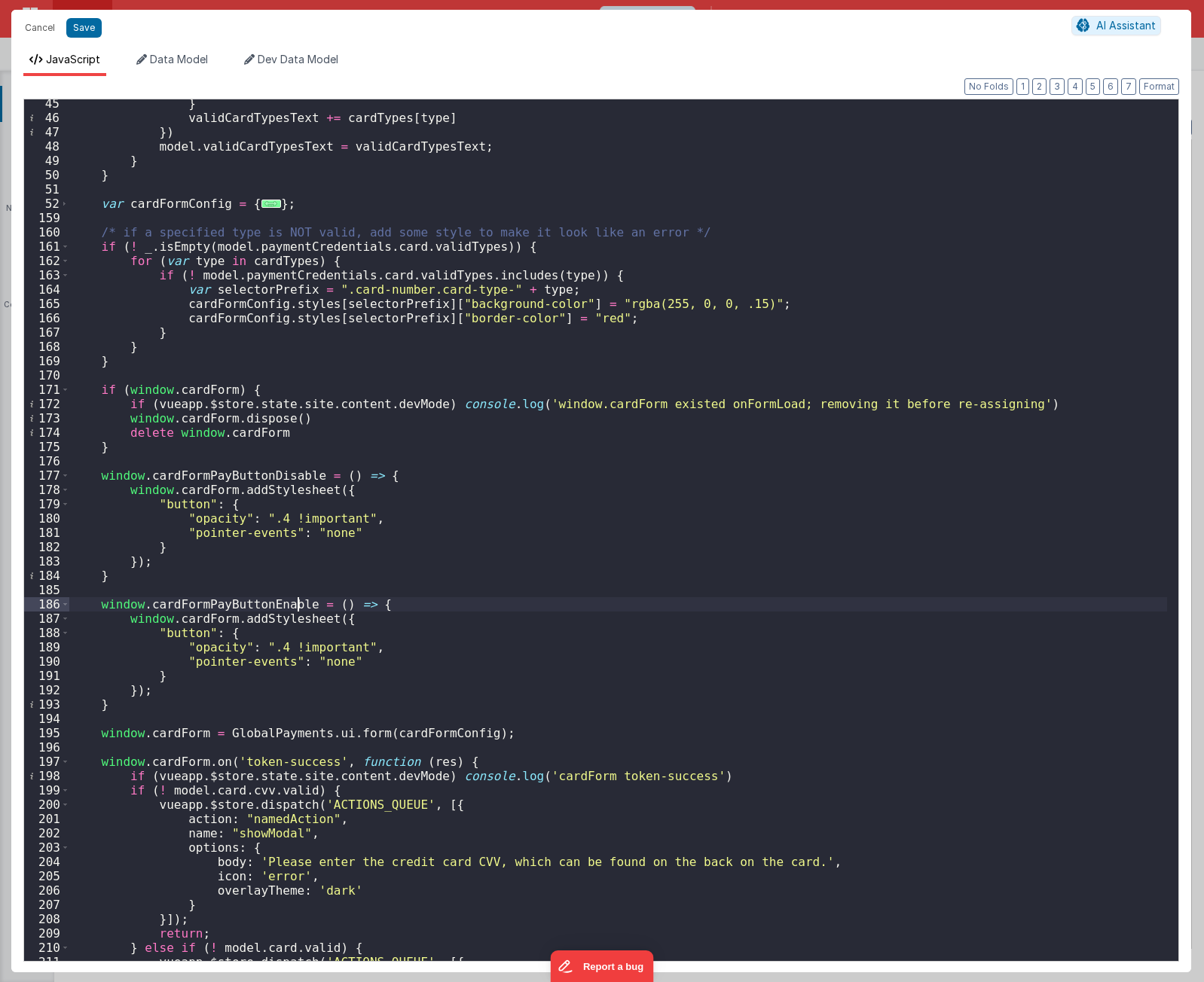
scroll to position [678, 0]
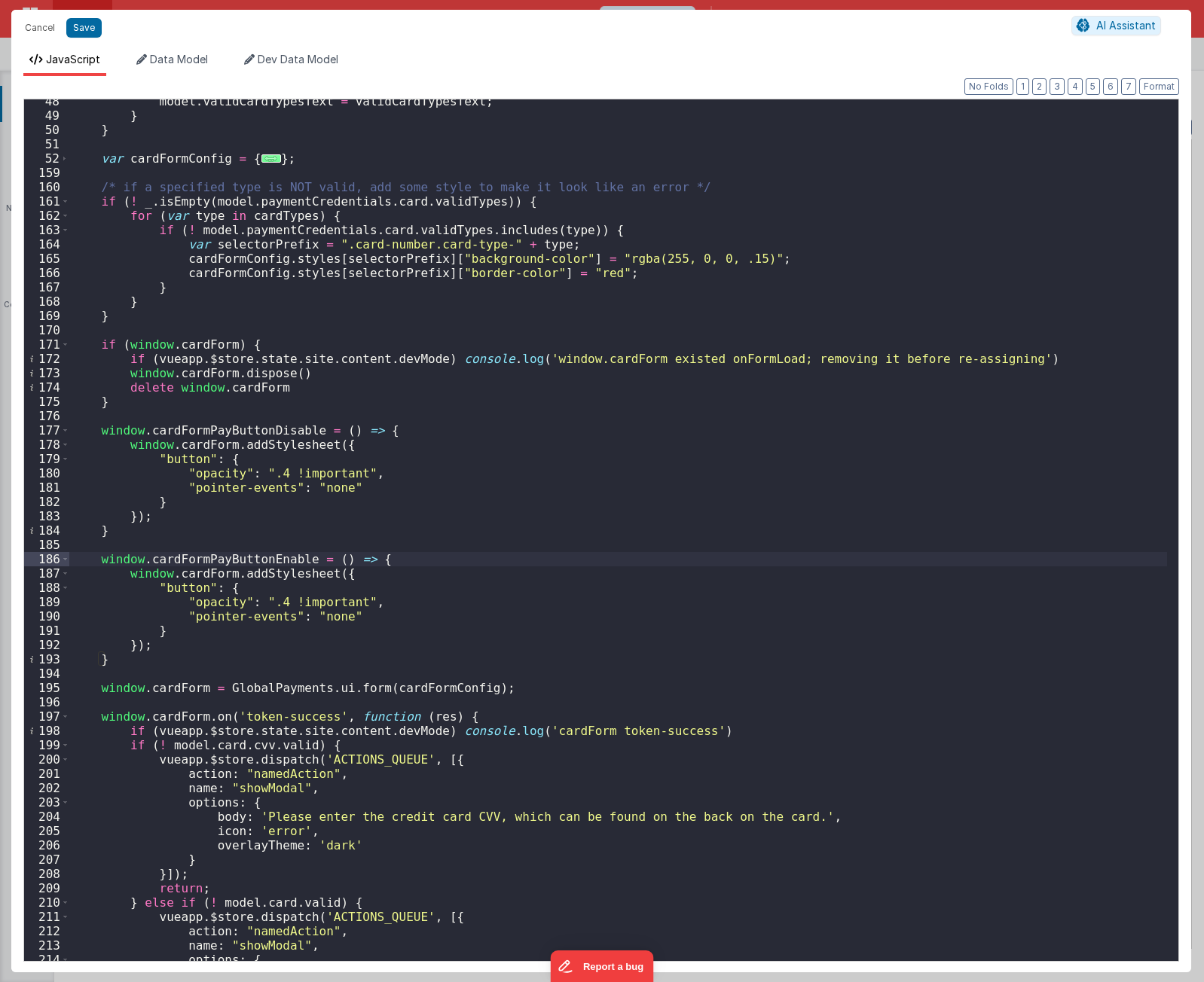
click at [427, 563] on div "model . validCardTypesText = validCardTypesText ; } } var cardFormConfig = { ..…" at bounding box center [618, 539] width 1098 height 890
click at [427, 562] on div "model . validCardTypesText = validCardTypesText ; } } var cardFormConfig = { ..…" at bounding box center [618, 539] width 1098 height 890
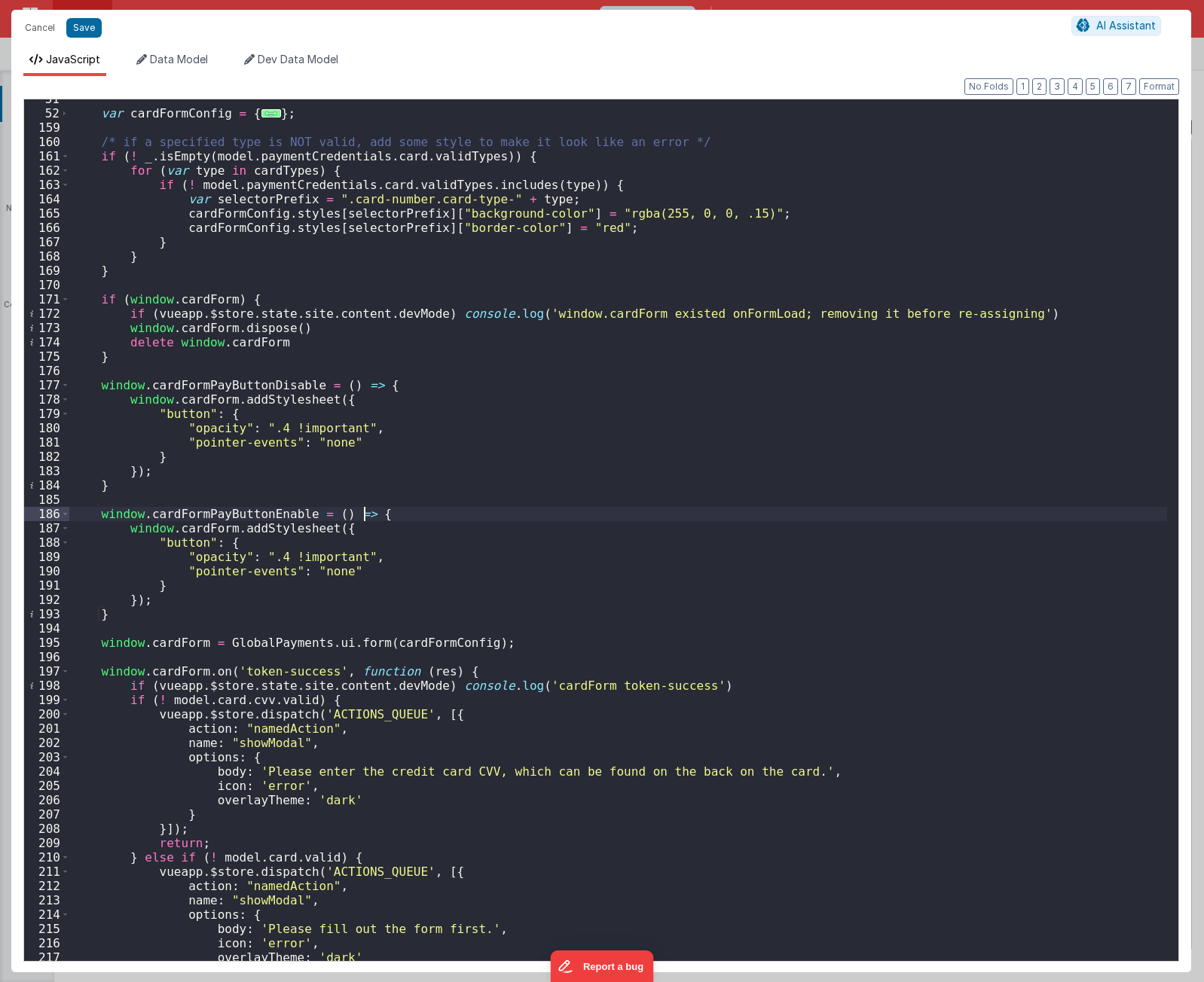
click at [422, 389] on div "var cardFormConfig = { ... } ; /* if a specified type is NOT valid, add some st…" at bounding box center [618, 537] width 1098 height 890
click at [421, 517] on div "var cardFormConfig = { ... } ; /* if a specified type is NOT valid, add some st…" at bounding box center [618, 537] width 1098 height 890
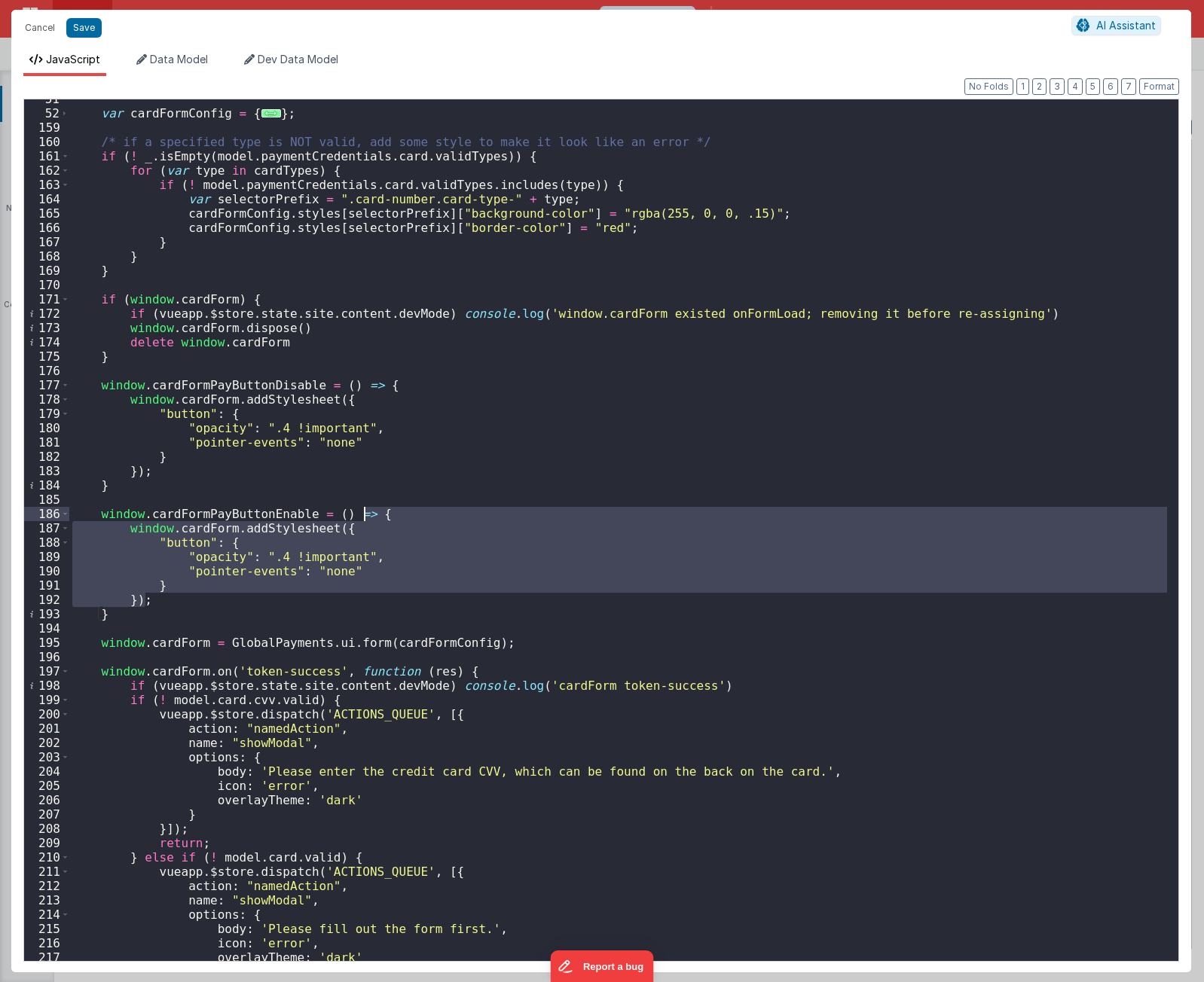
drag, startPoint x: 234, startPoint y: 595, endPoint x: 397, endPoint y: 518, distance: 180.3
click at [397, 518] on div "var cardFormConfig = { ... } ; /* if a specified type is NOT valid, add some st…" at bounding box center [618, 537] width 1098 height 890
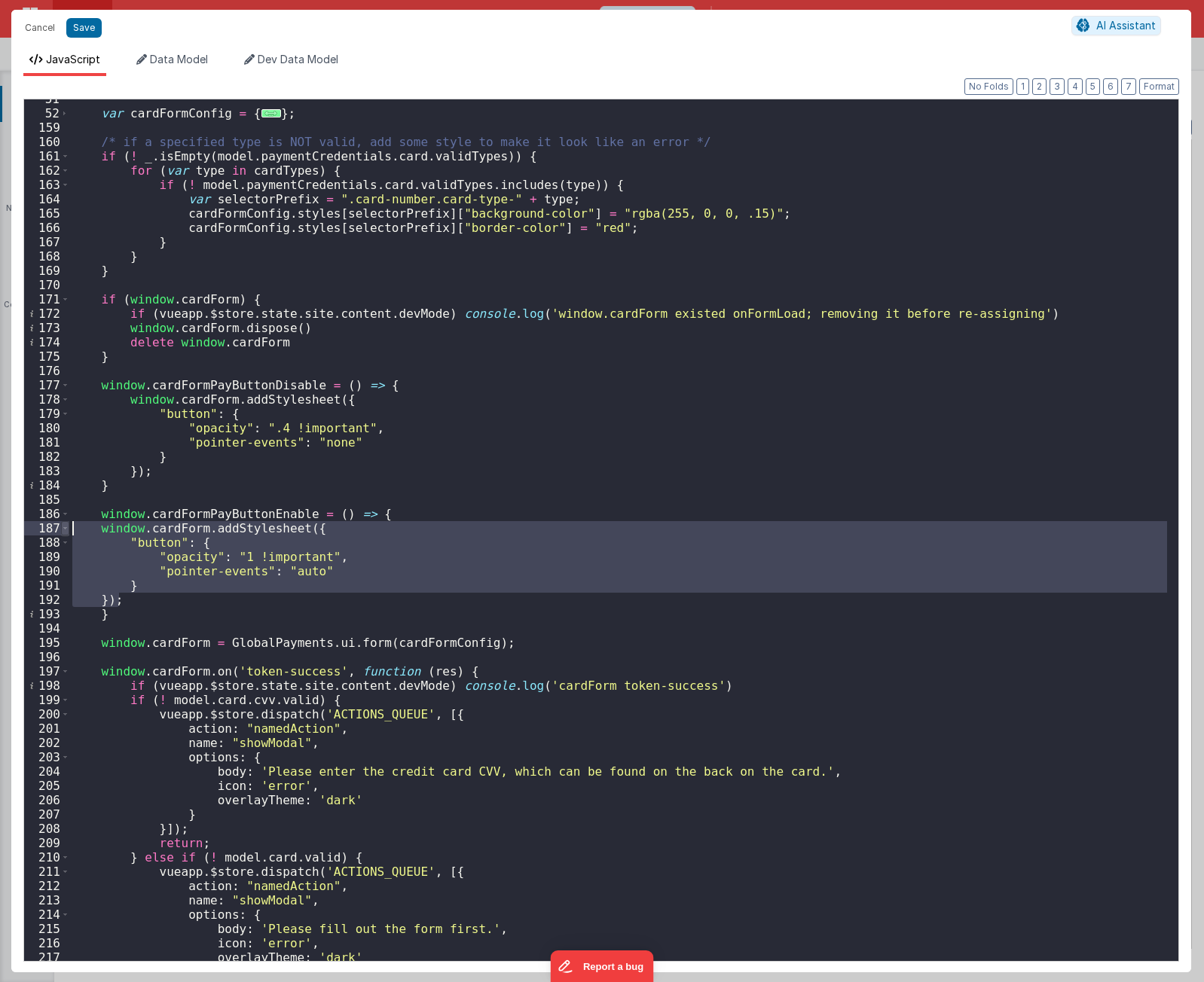
drag, startPoint x: 148, startPoint y: 599, endPoint x: 60, endPoint y: 529, distance: 112.4
click at [60, 529] on div "51 52 159 160 161 162 163 164 165 166 167 168 169 170 171 172 173 174 175 176 1…" at bounding box center [601, 530] width 1155 height 863
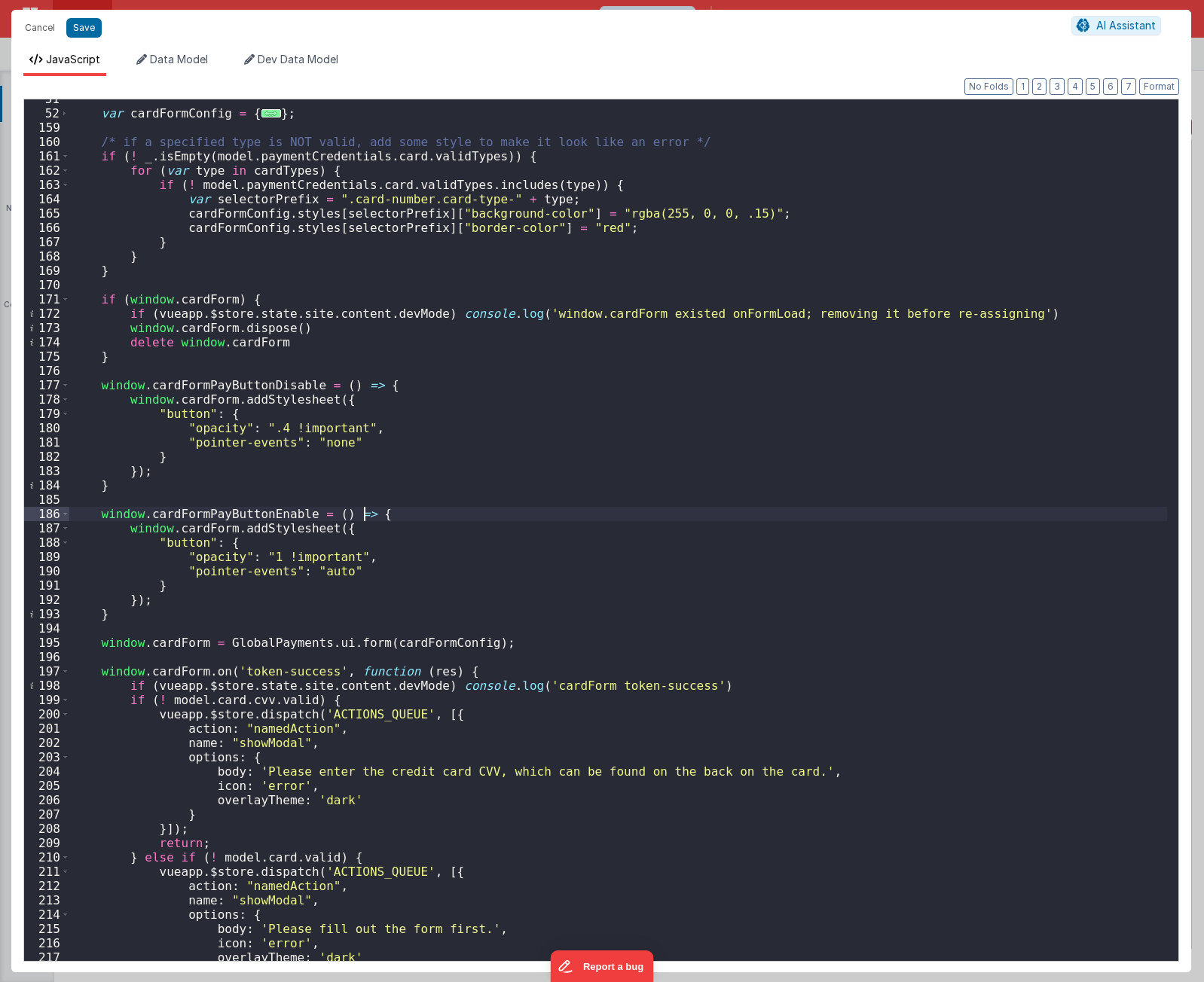
click at [366, 512] on div "var cardFormConfig = { ... } ; /* if a specified type is NOT valid, add some st…" at bounding box center [618, 537] width 1098 height 890
click at [385, 382] on div "var cardFormConfig = { ... } ; /* if a specified type is NOT valid, add some st…" at bounding box center [618, 537] width 1098 height 890
click at [388, 515] on div "var cardFormConfig = { ... } ; /* if a specified type is NOT valid, add some st…" at bounding box center [618, 537] width 1098 height 890
click at [277, 529] on div "var cardFormConfig = { ... } ; /* if a specified type is NOT valid, add some st…" at bounding box center [618, 537] width 1098 height 890
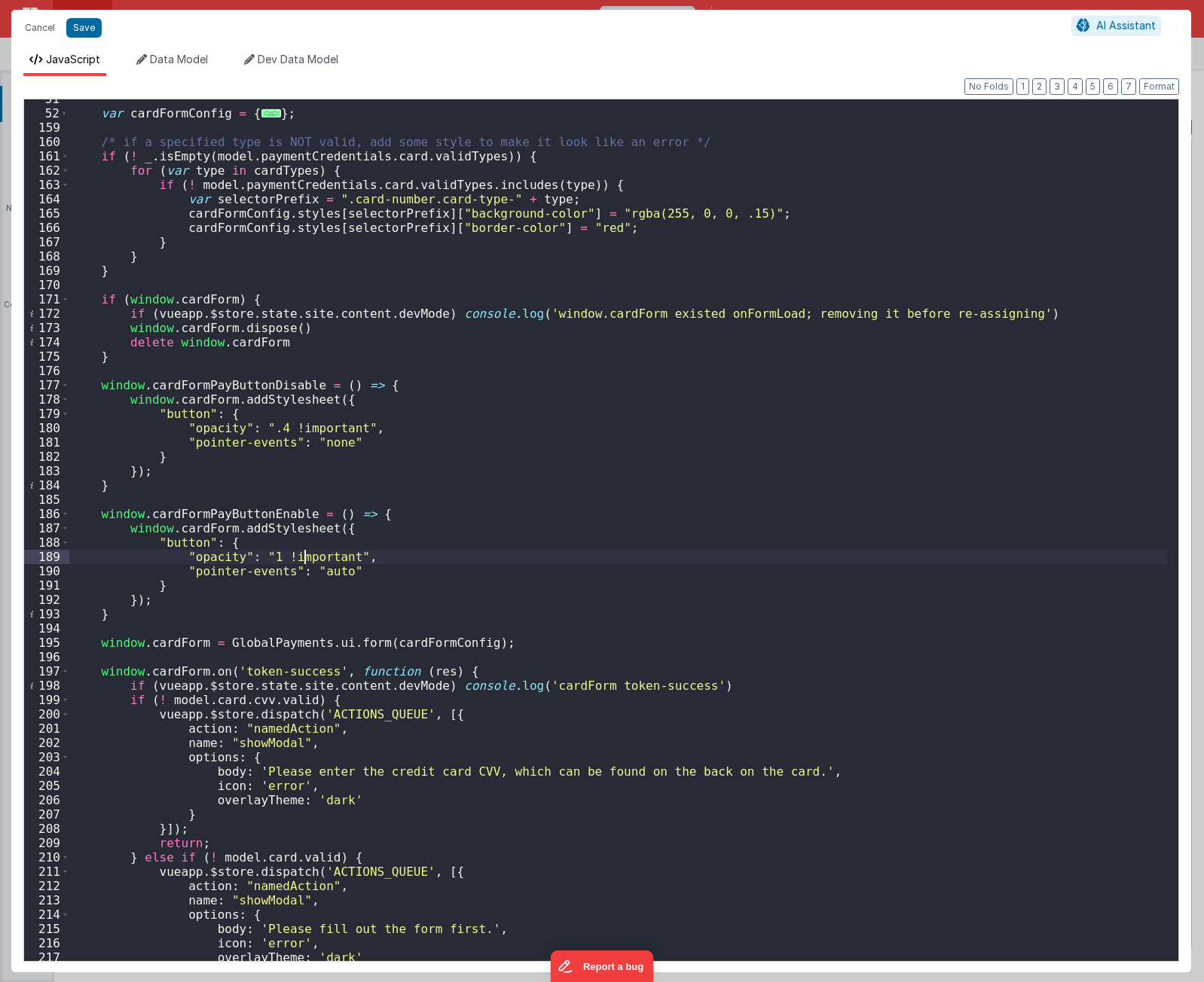
click at [305, 559] on div "var cardFormConfig = { ... } ; /* if a specified type is NOT valid, add some st…" at bounding box center [618, 537] width 1098 height 890
click at [364, 568] on div "var cardFormConfig = { ... } ; /* if a specified type is NOT valid, add some st…" at bounding box center [618, 537] width 1098 height 890
click at [217, 617] on div "var cardFormConfig = { ... } ; /* if a specified type is NOT valid, add some st…" at bounding box center [618, 537] width 1098 height 890
click at [229, 569] on div "var cardFormConfig = { ... } ; /* if a specified type is NOT valid, add some st…" at bounding box center [618, 537] width 1098 height 890
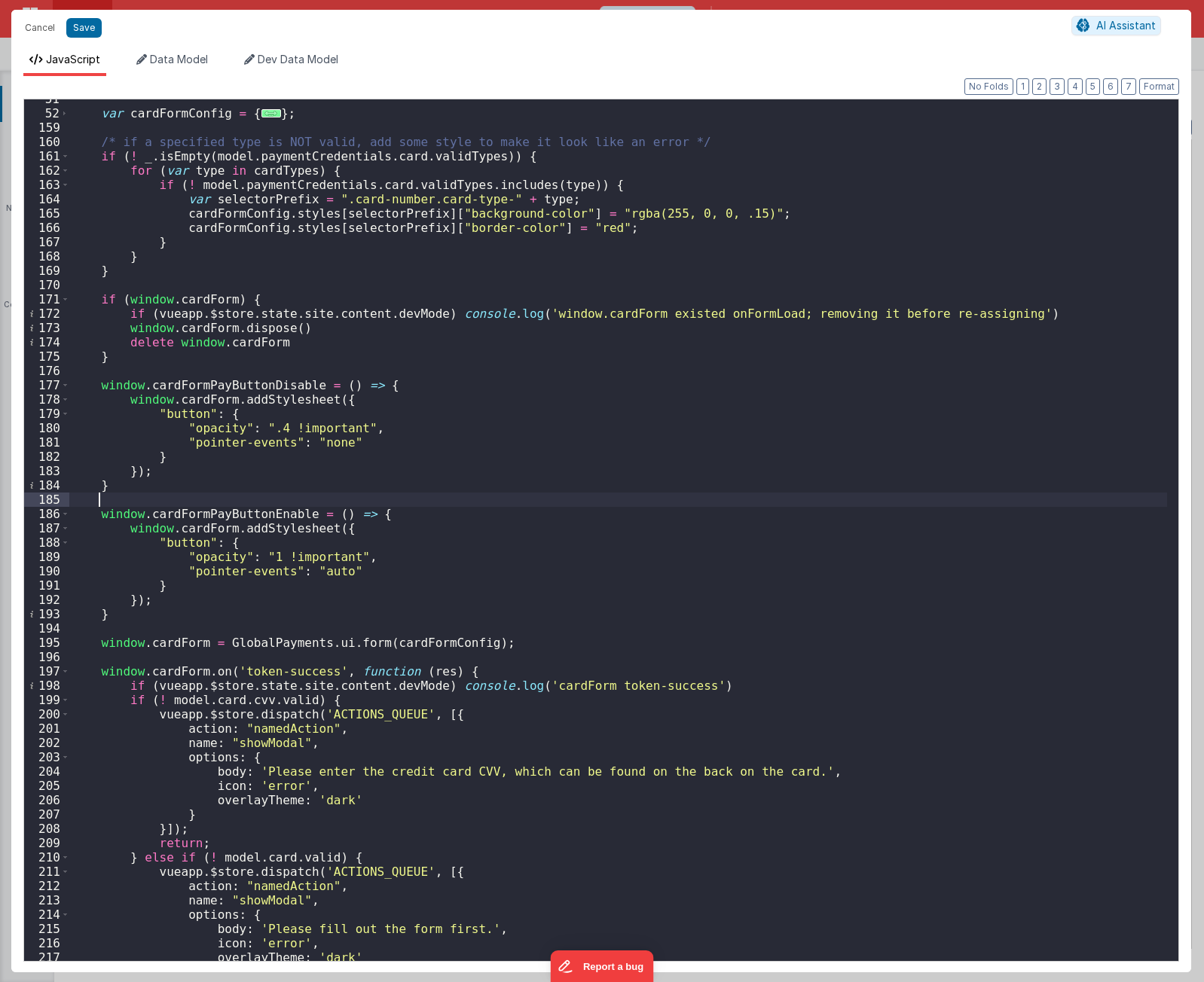
click at [302, 496] on div "var cardFormConfig = { ... } ; /* if a specified type is NOT valid, add some st…" at bounding box center [618, 537] width 1098 height 890
type textarea "[URL][DOMAIN_NAME] Using PayFields to collect credit card info and Transactions…"
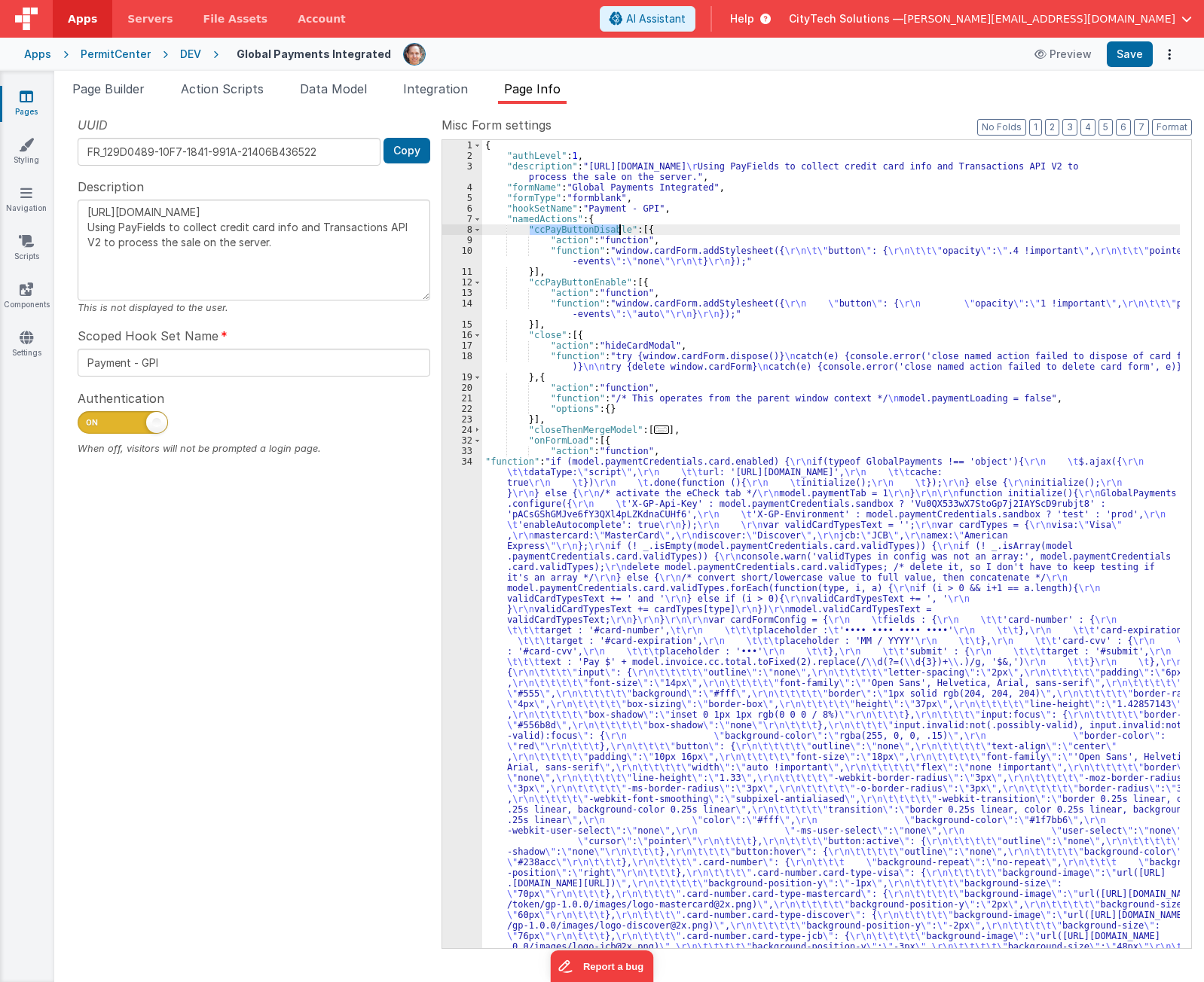
click at [1129, 156] on span at bounding box center [1124, 152] width 18 height 18
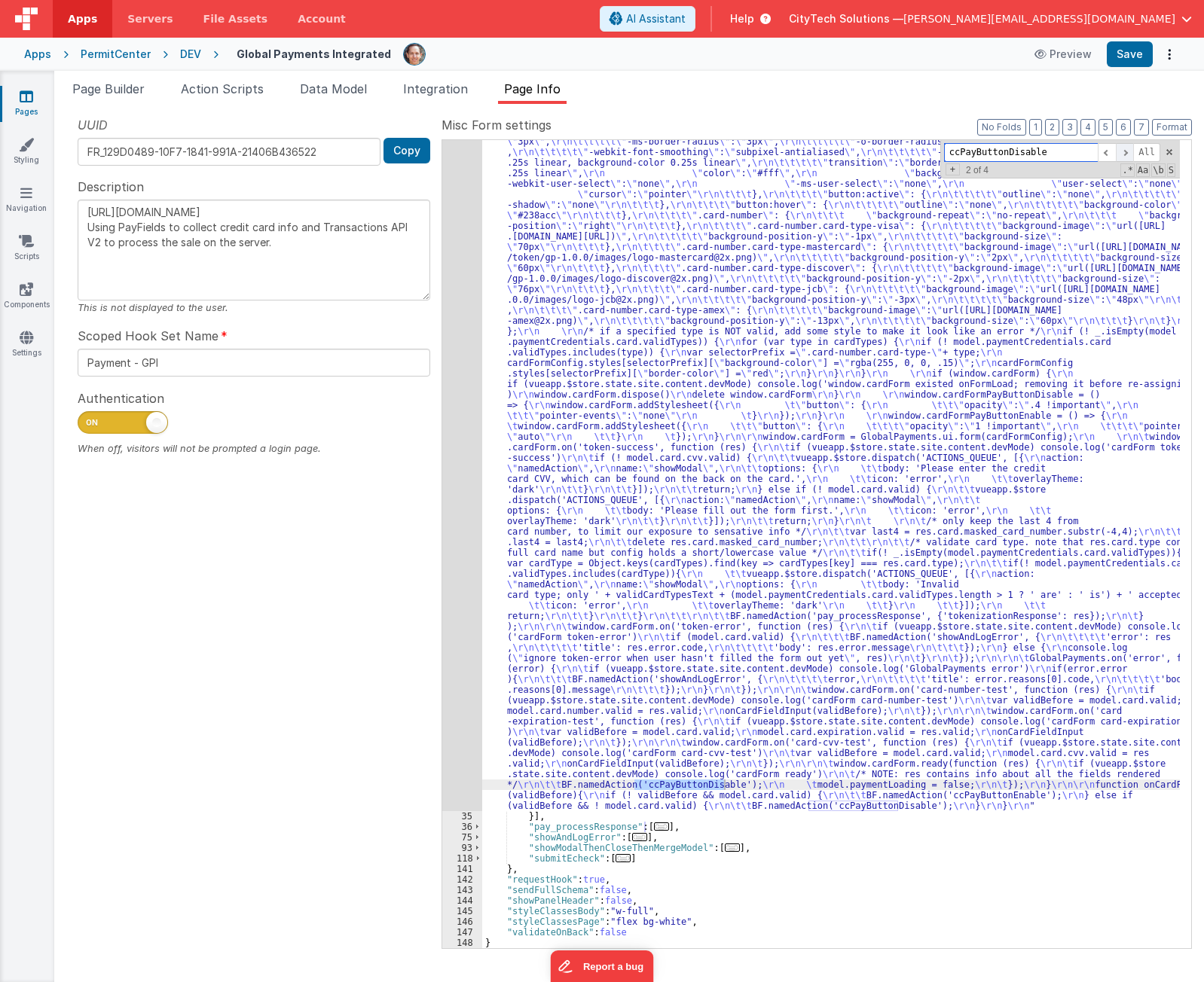
scroll to position [647, 0]
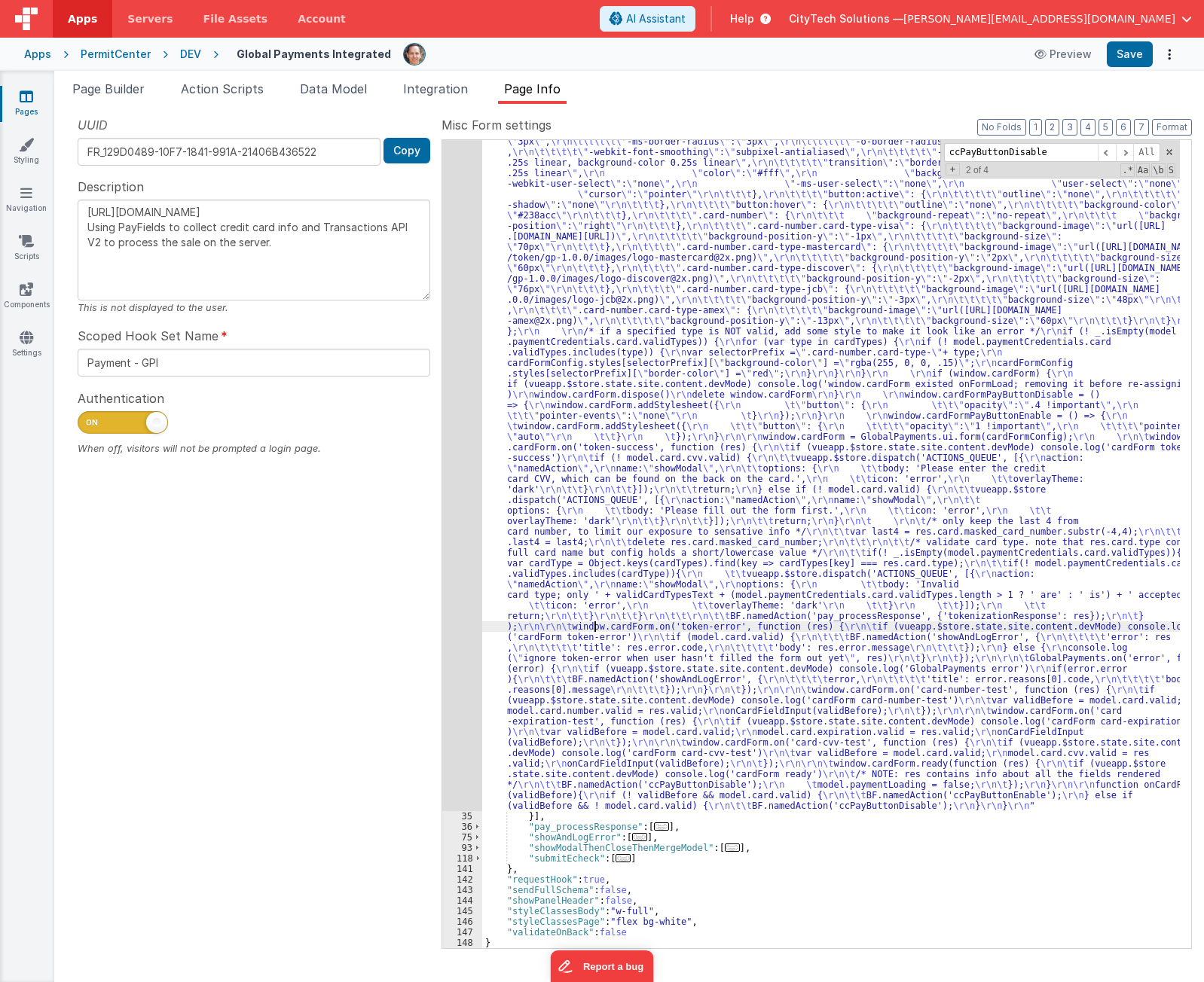
click at [597, 625] on div ""function" : "if (model.paymentCredentials.card.enabled) { \r\n if(typeof Globa…" at bounding box center [831, 720] width 698 height 1821
click at [471, 583] on div "34" at bounding box center [462, 310] width 40 height 1002
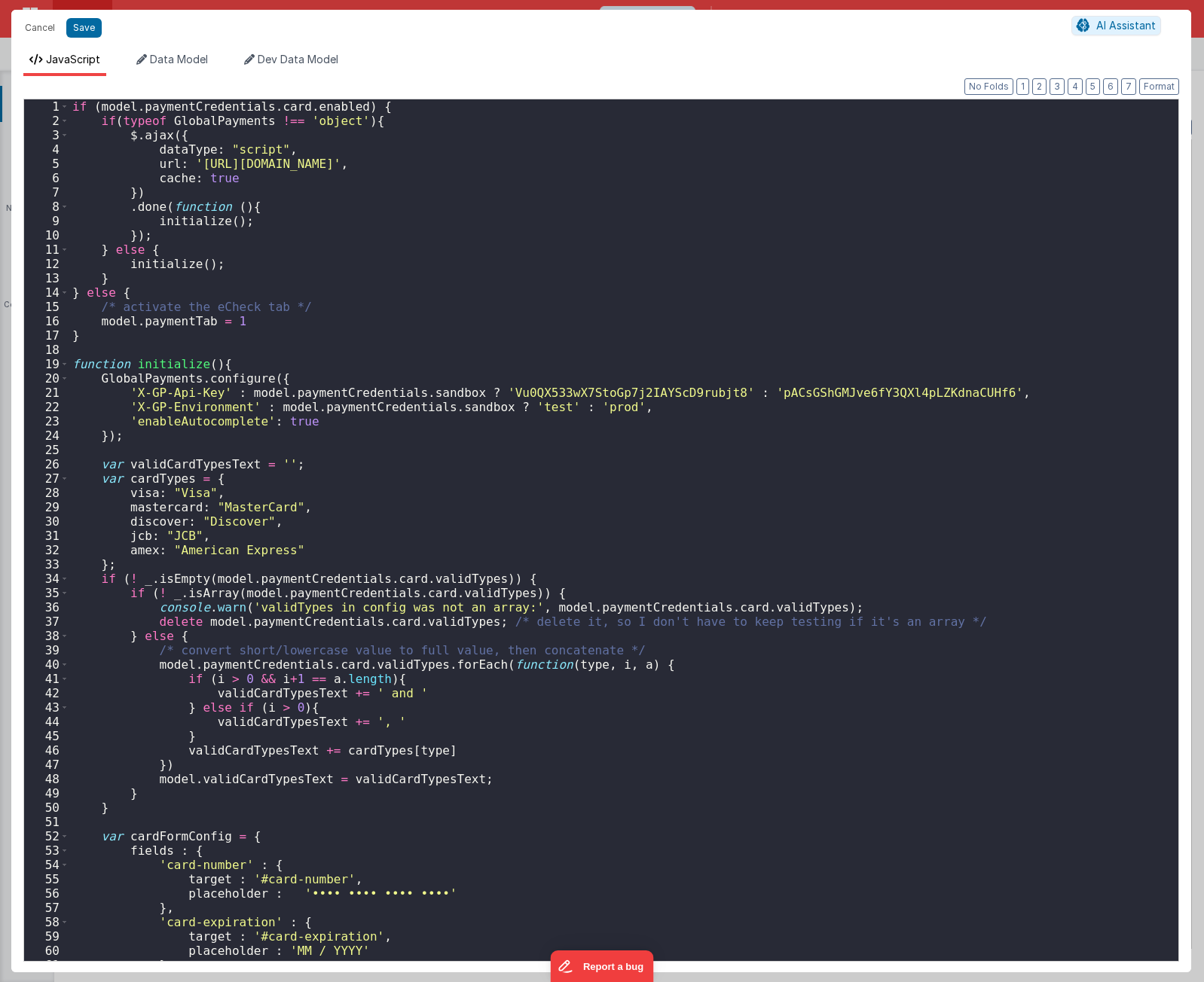
click at [528, 487] on div "if ( model . paymentCredentials . card . enabled ) { if ( typeof GlobalPayments…" at bounding box center [618, 545] width 1098 height 890
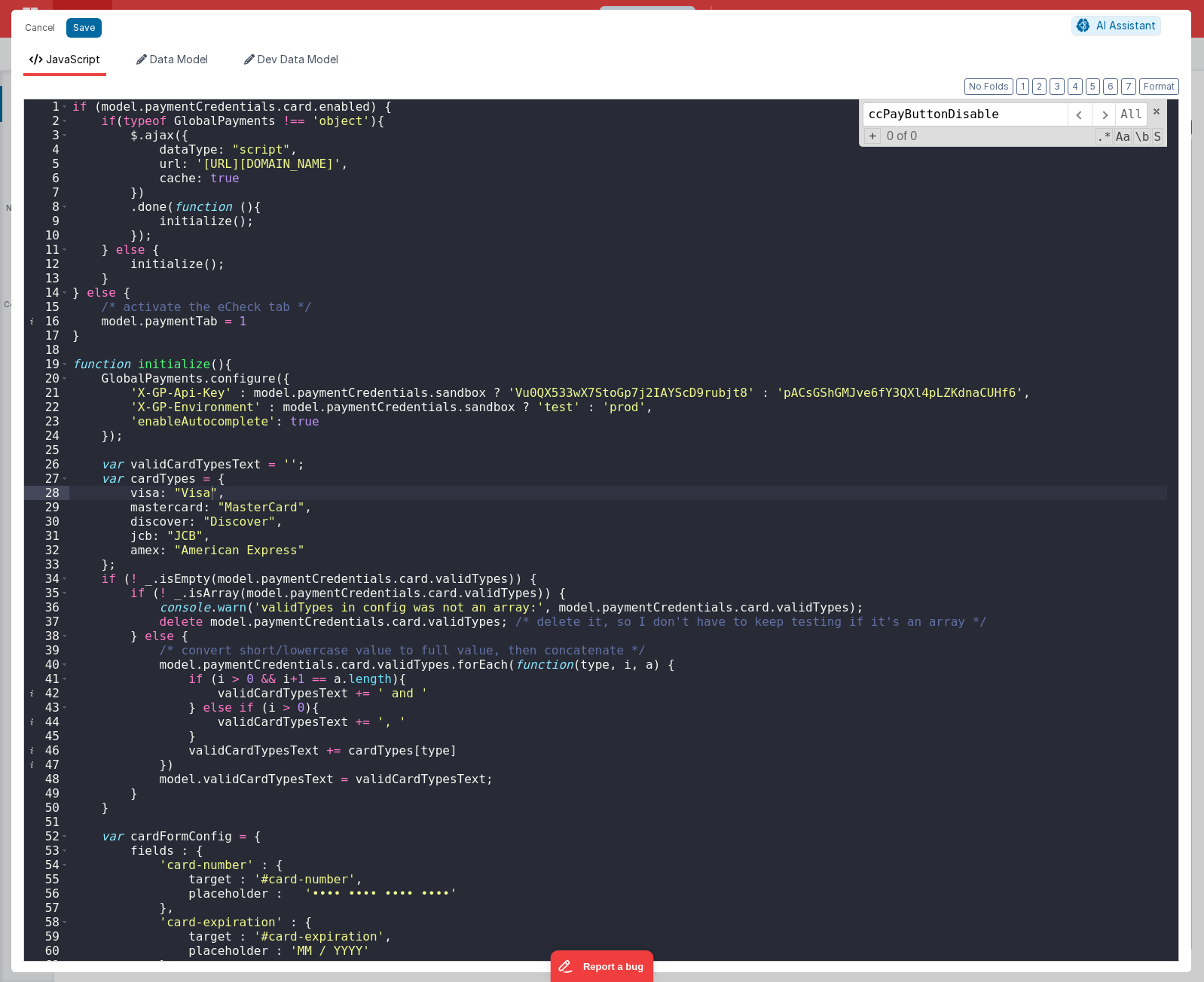
scroll to position [3561, 0]
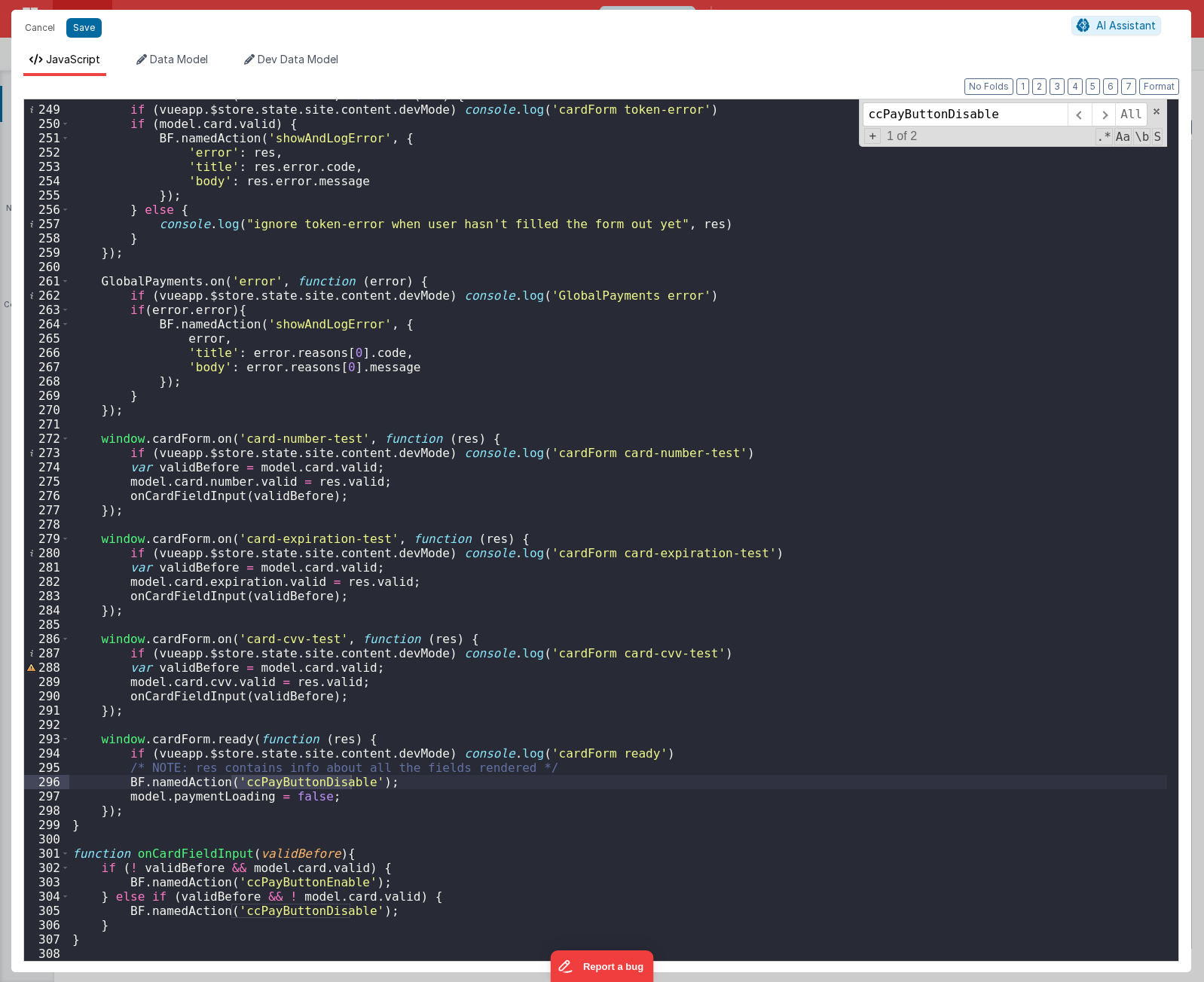
type input "ccPayButtonDisable"
click at [441, 461] on div "window . cardForm . on ( 'token-error' , function ( res ) { if ( vueapp . $stor…" at bounding box center [618, 533] width 1098 height 890
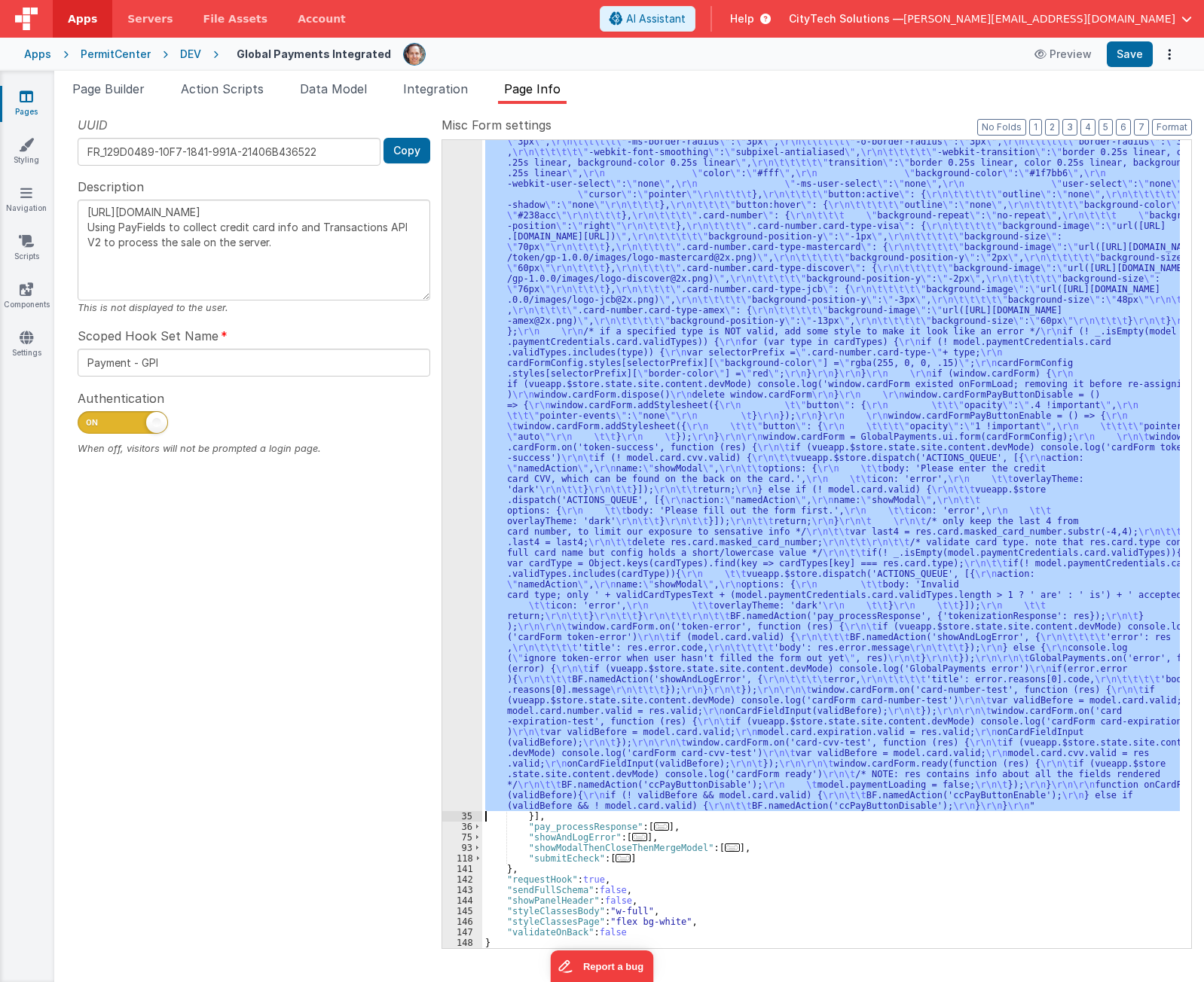
click at [638, 370] on div ""function" : "if (model.paymentCredentials.card.enabled) { \r\n if(typeof Globa…" at bounding box center [831, 544] width 698 height 808
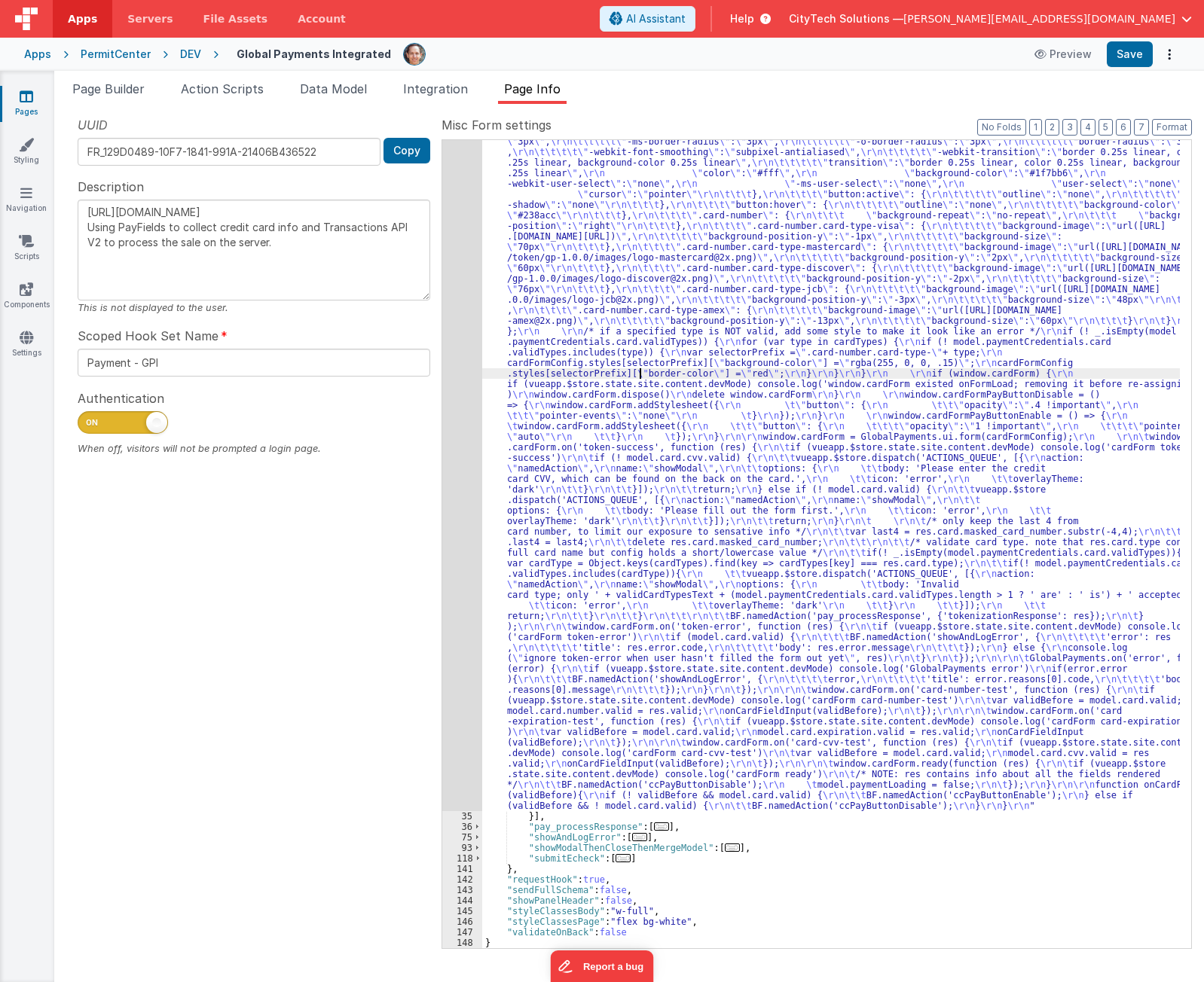
scroll to position [0, 0]
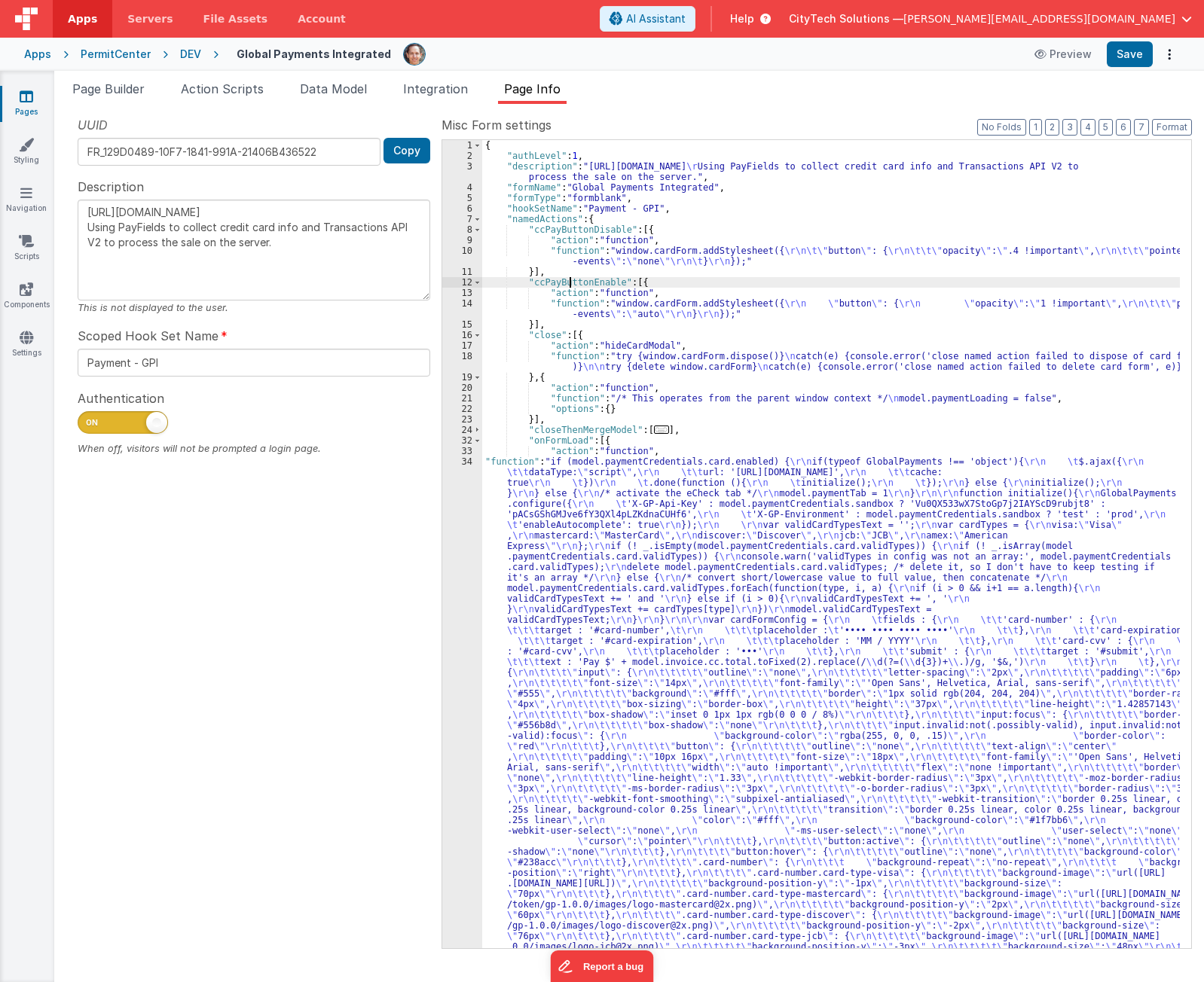
drag, startPoint x: 614, startPoint y: 563, endPoint x: 487, endPoint y: 581, distance: 128.3
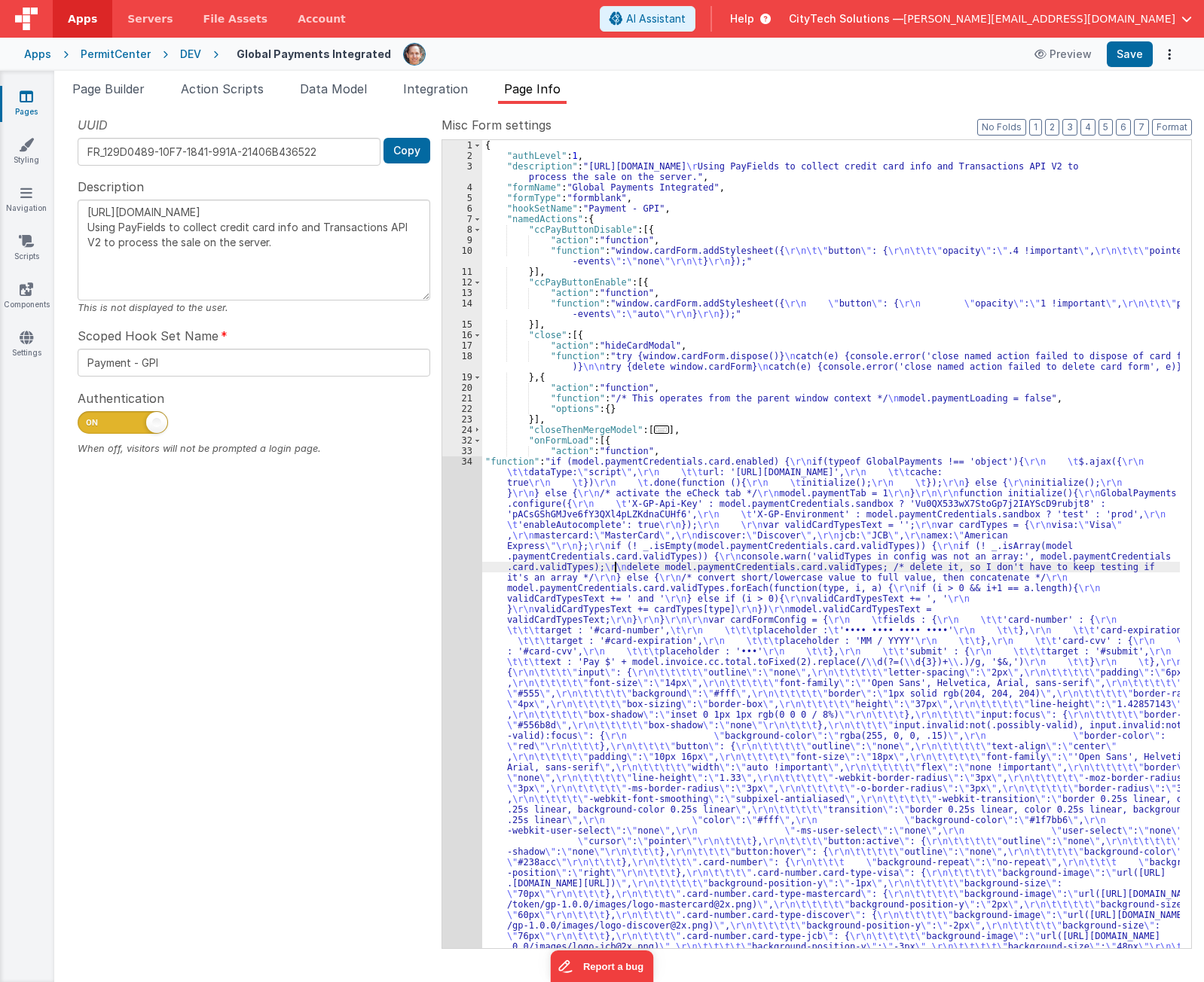
scroll to position [521, 0]
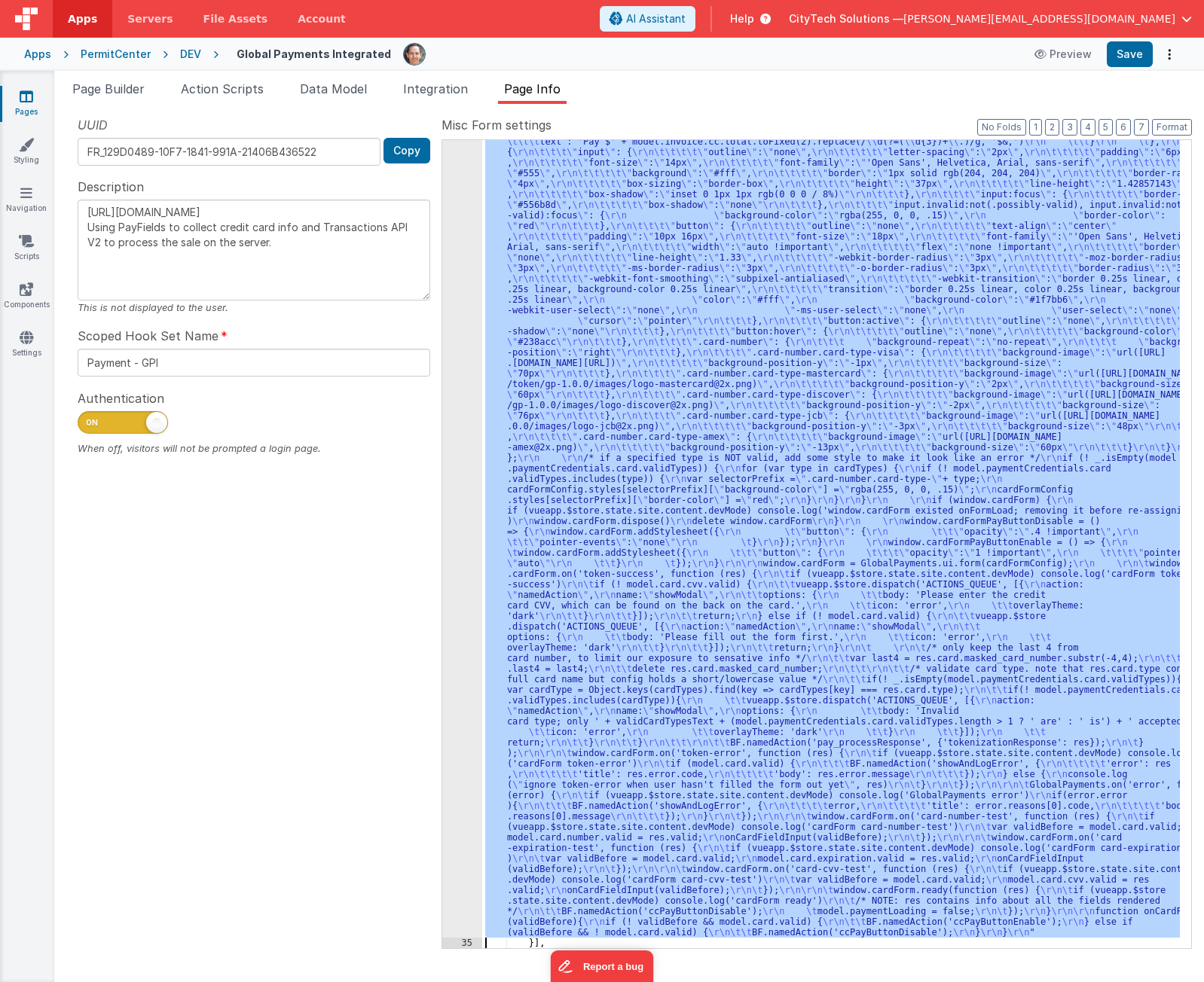
click at [449, 547] on div "34" at bounding box center [462, 437] width 40 height 1002
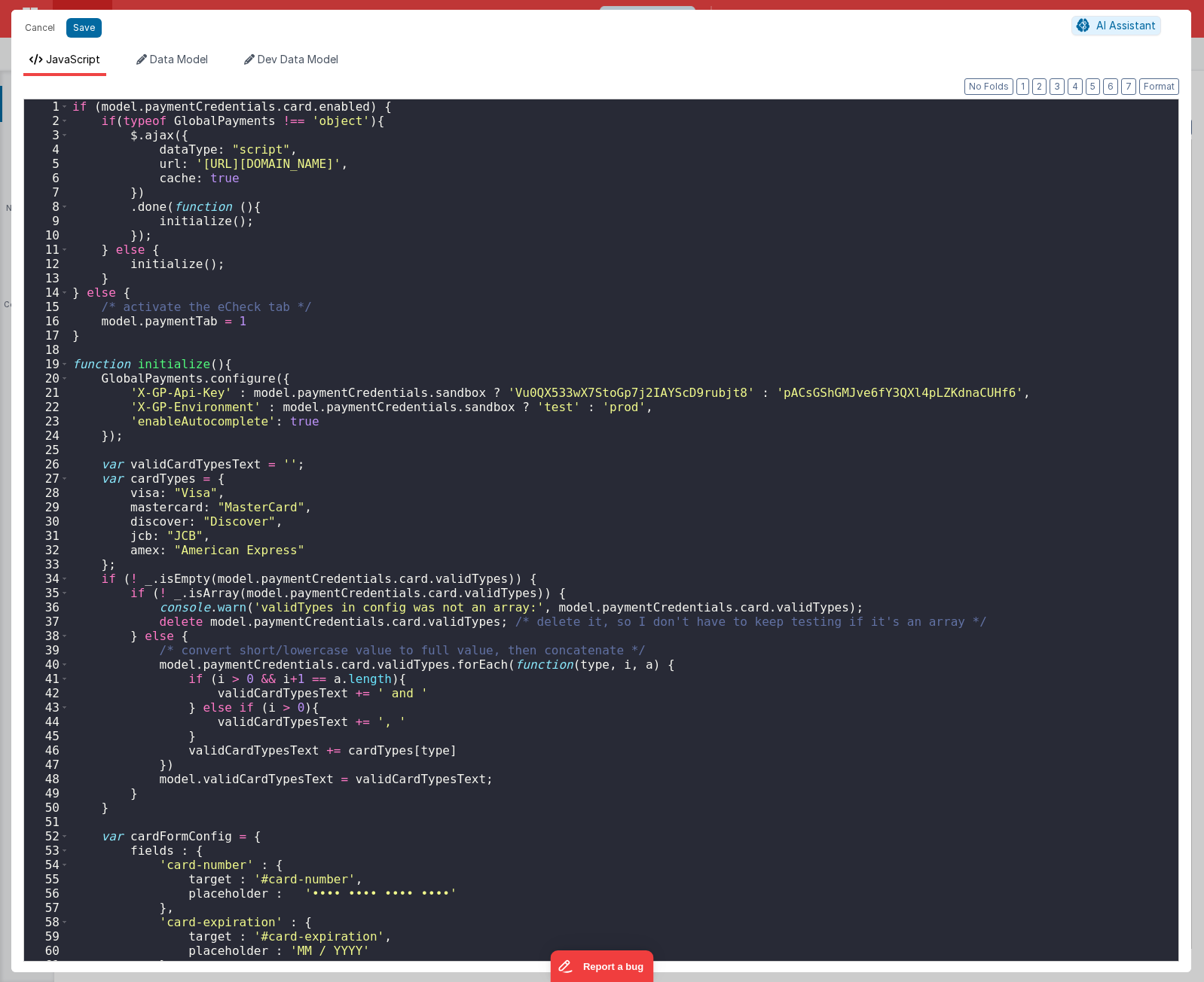
click at [592, 313] on div "if ( model . paymentCredentials . card . enabled ) { if ( typeof GlobalPayments…" at bounding box center [618, 545] width 1098 height 890
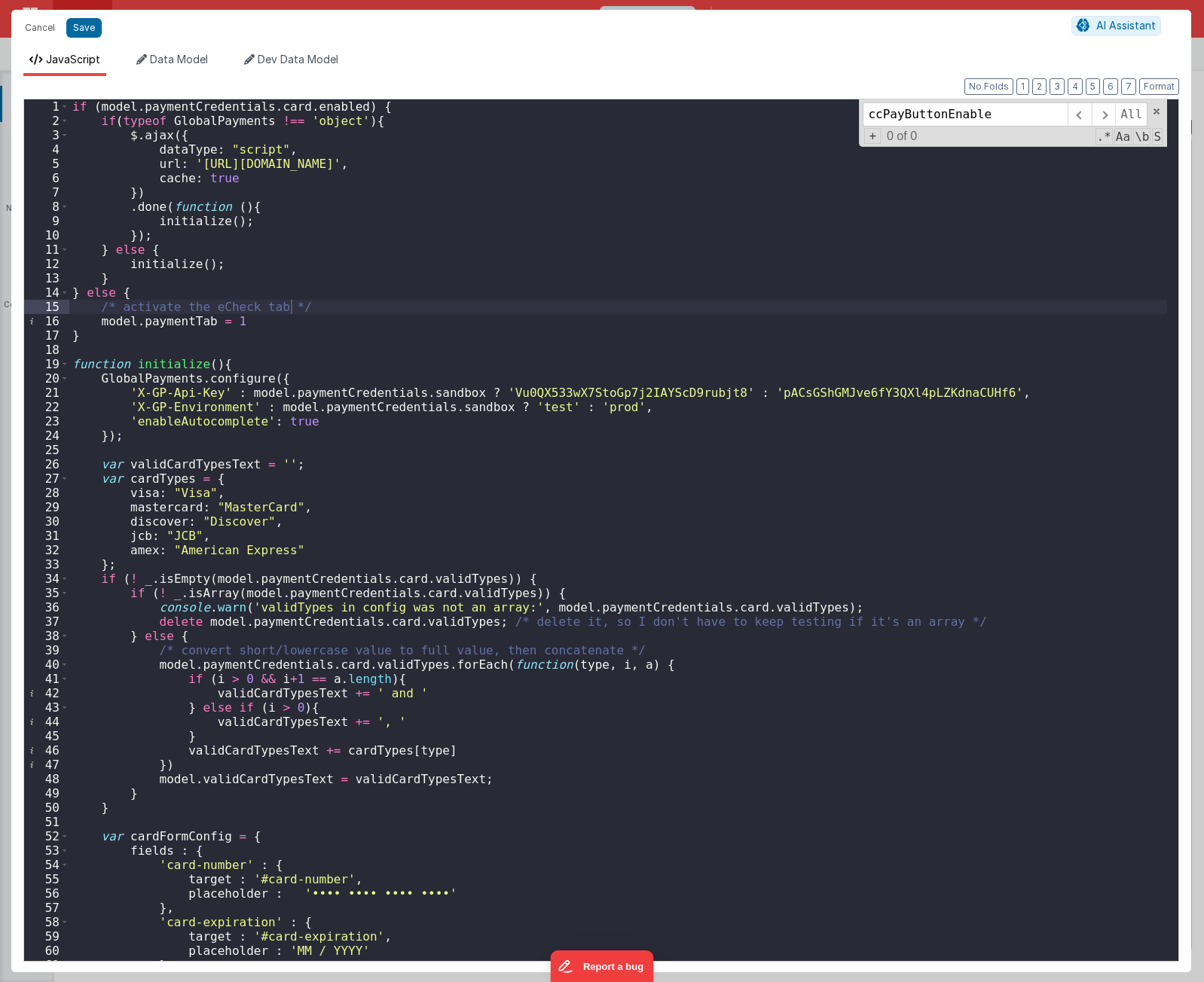
scroll to position [3561, 0]
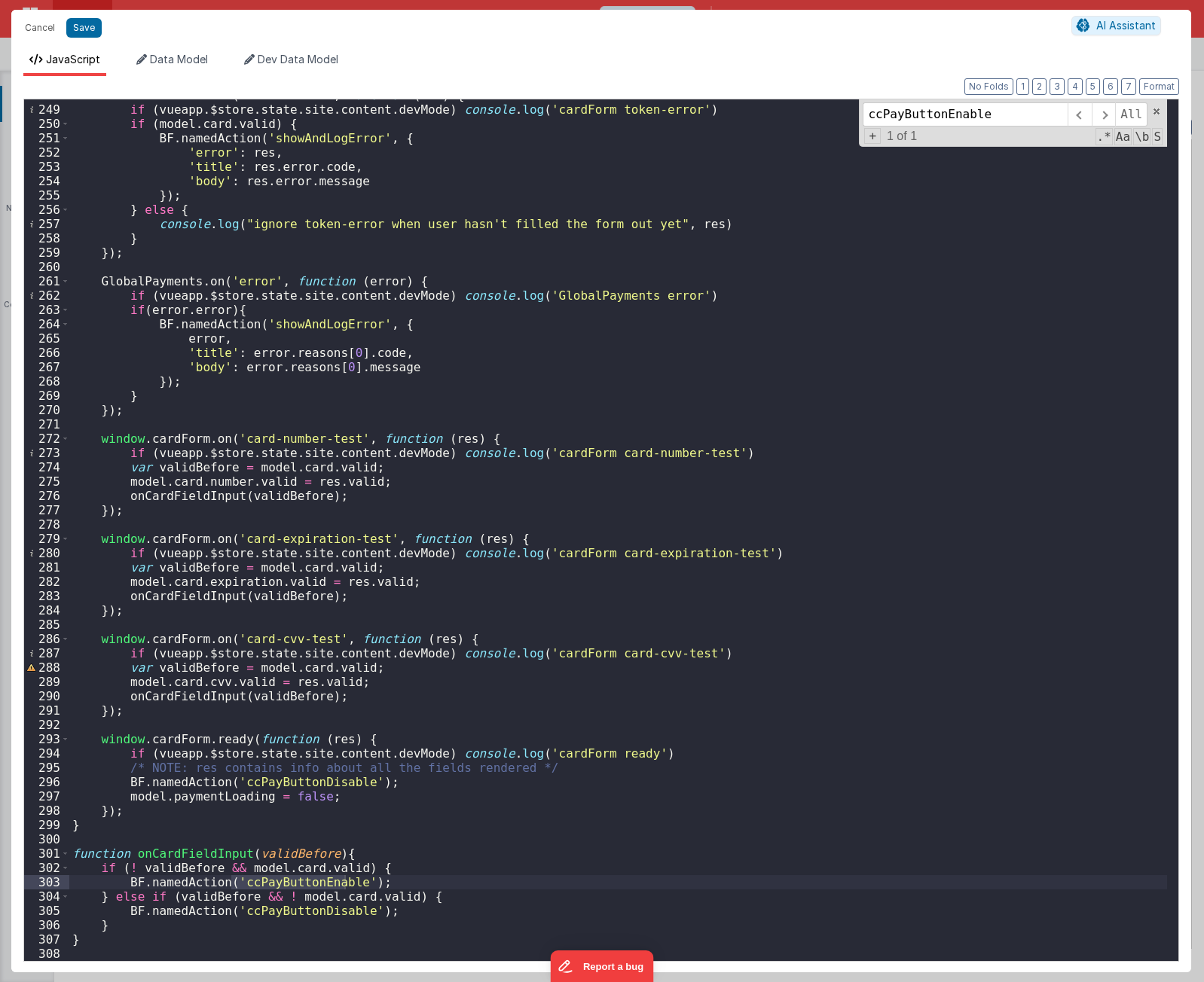
type input "ccPayButtonEnable"
click at [402, 883] on div "window . cardForm . on ( 'token-error' , function ( res ) { if ( vueapp . $stor…" at bounding box center [618, 533] width 1098 height 890
paste textarea
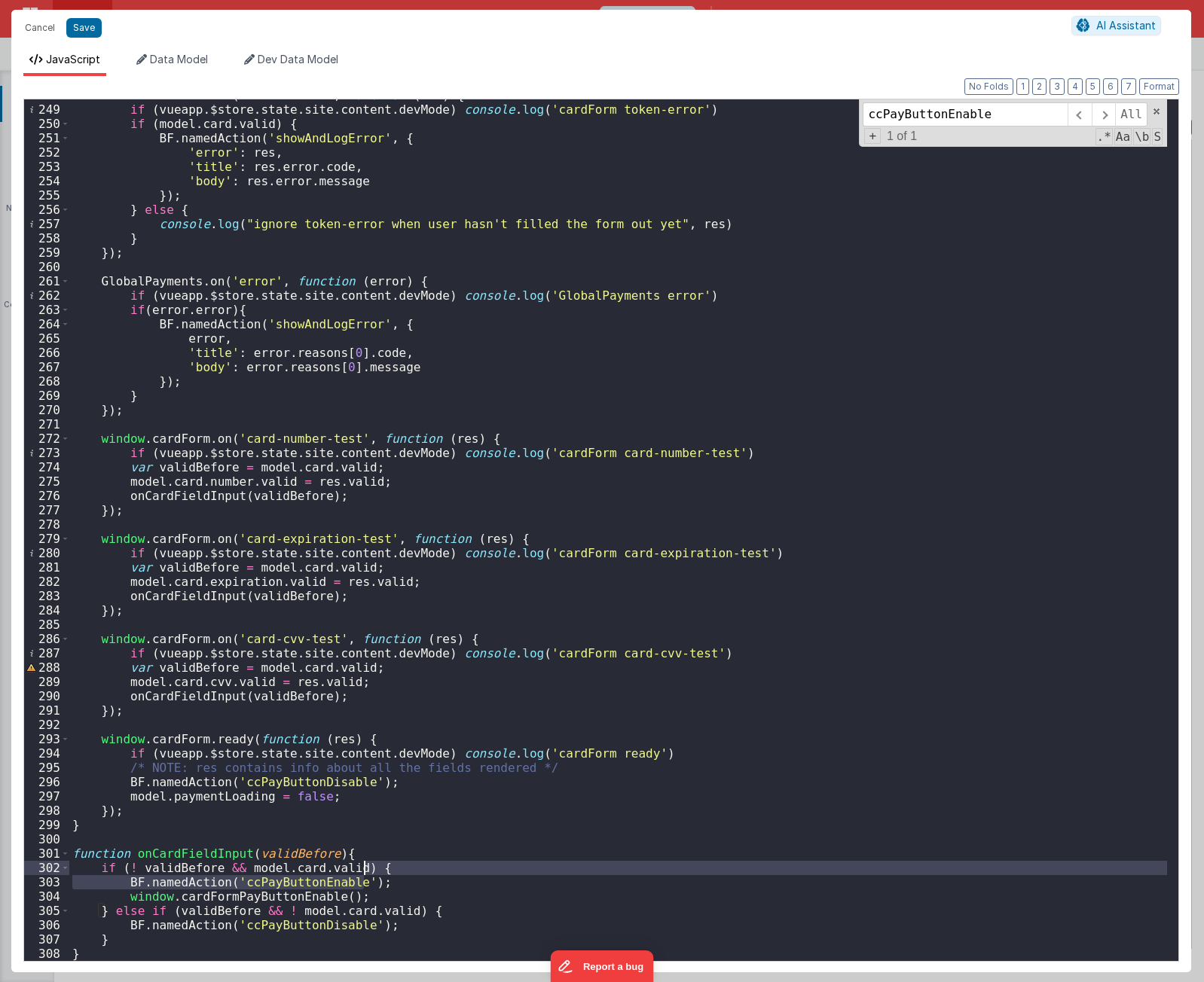
drag, startPoint x: 379, startPoint y: 883, endPoint x: 387, endPoint y: 872, distance: 13.6
click at [387, 872] on div "window . cardForm . on ( 'token-error' , function ( res ) { if ( vueapp . $stor…" at bounding box center [618, 533] width 1098 height 890
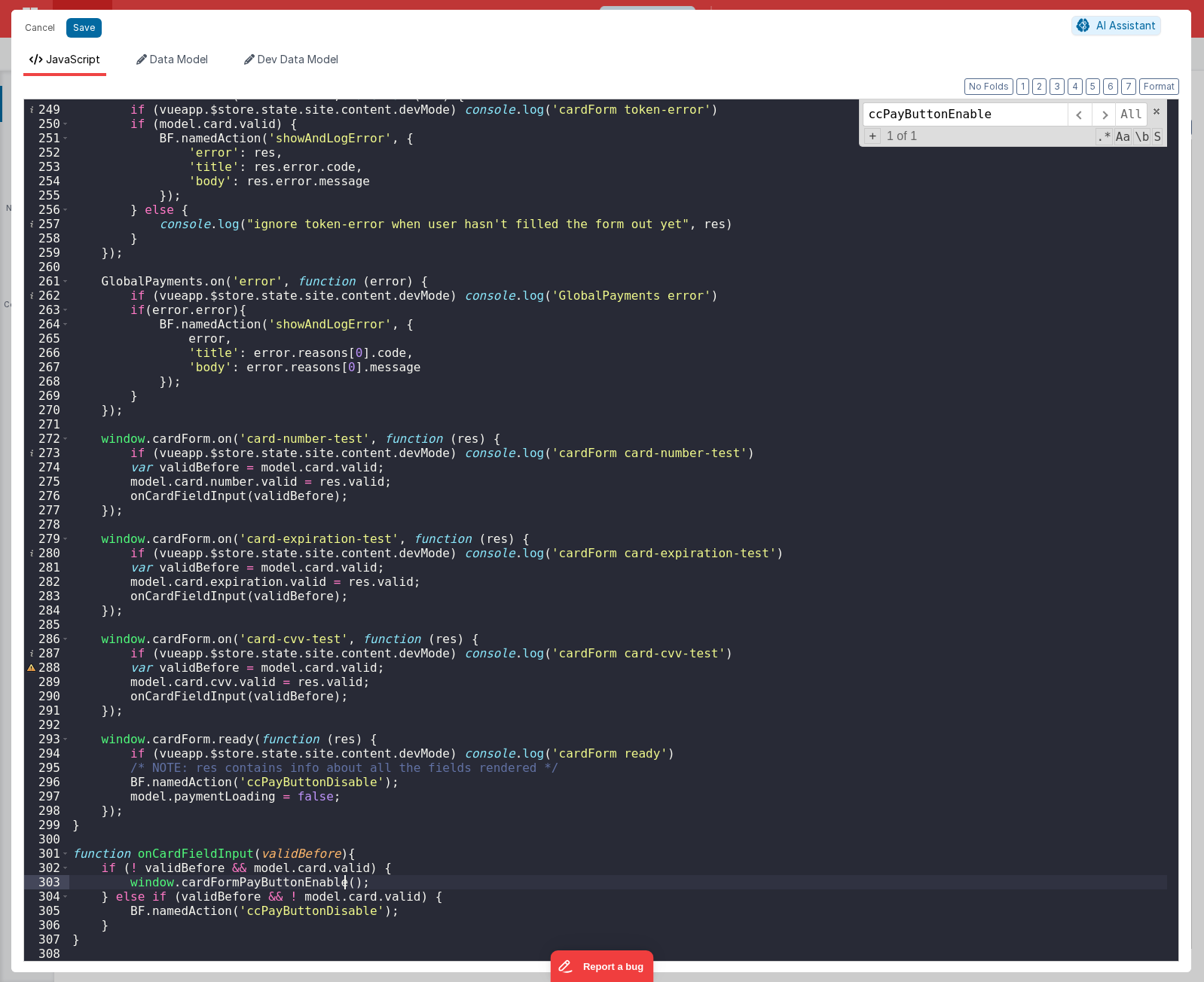
click at [437, 883] on div "window . cardForm . on ( 'token-error' , function ( res ) { if ( vueapp . $stor…" at bounding box center [618, 533] width 1098 height 890
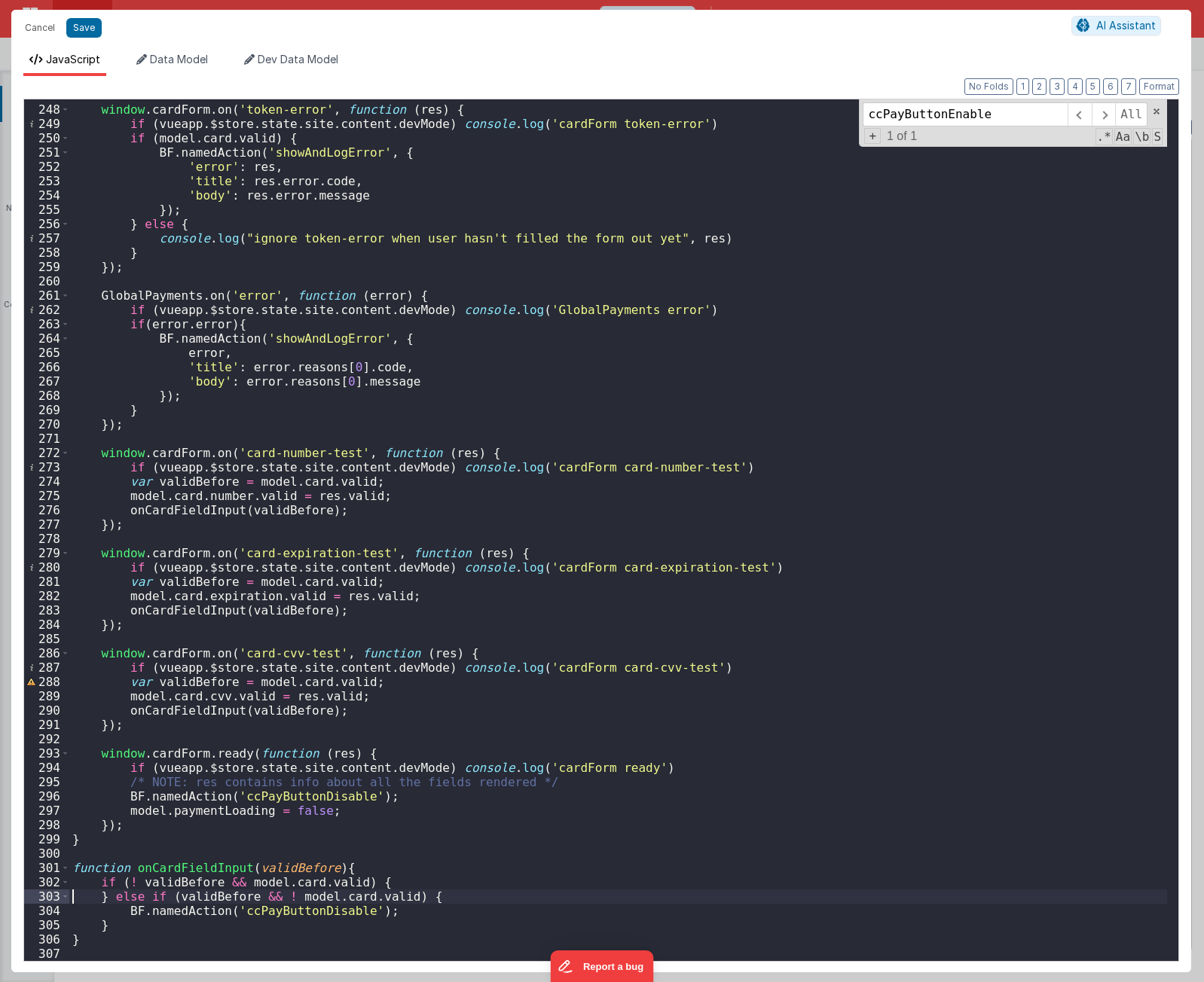
scroll to position [3546, 0]
click at [435, 879] on div "window . cardForm . on ( 'token-error' , function ( res ) { if ( vueapp . $stor…" at bounding box center [618, 533] width 1098 height 890
click at [427, 899] on div "window . cardForm . on ( 'token-error' , function ( res ) { if ( vueapp . $stor…" at bounding box center [618, 533] width 1098 height 890
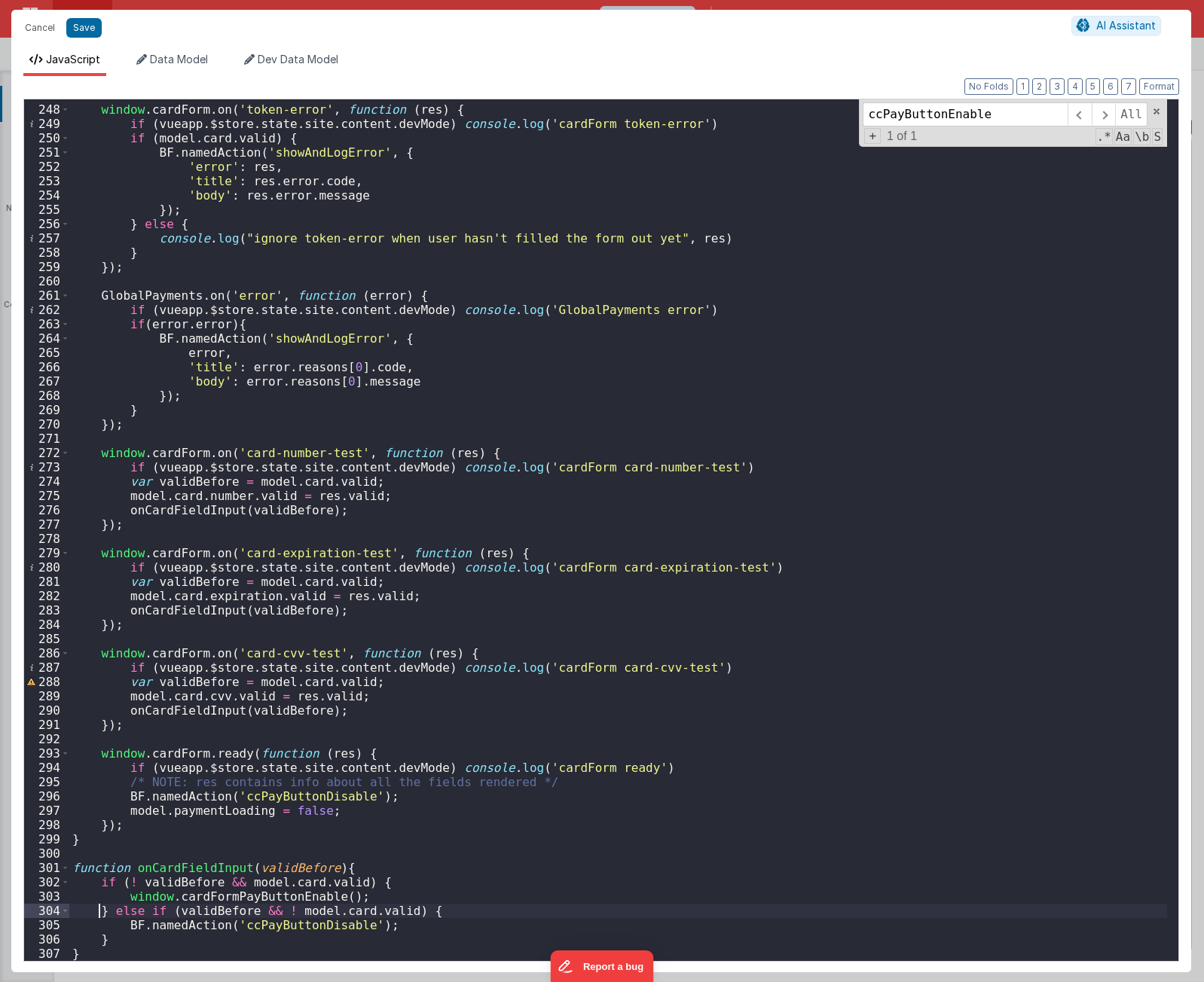
click at [427, 899] on div "window . cardForm . on ( 'token-error' , function ( res ) { if ( vueapp . $stor…" at bounding box center [618, 533] width 1098 height 890
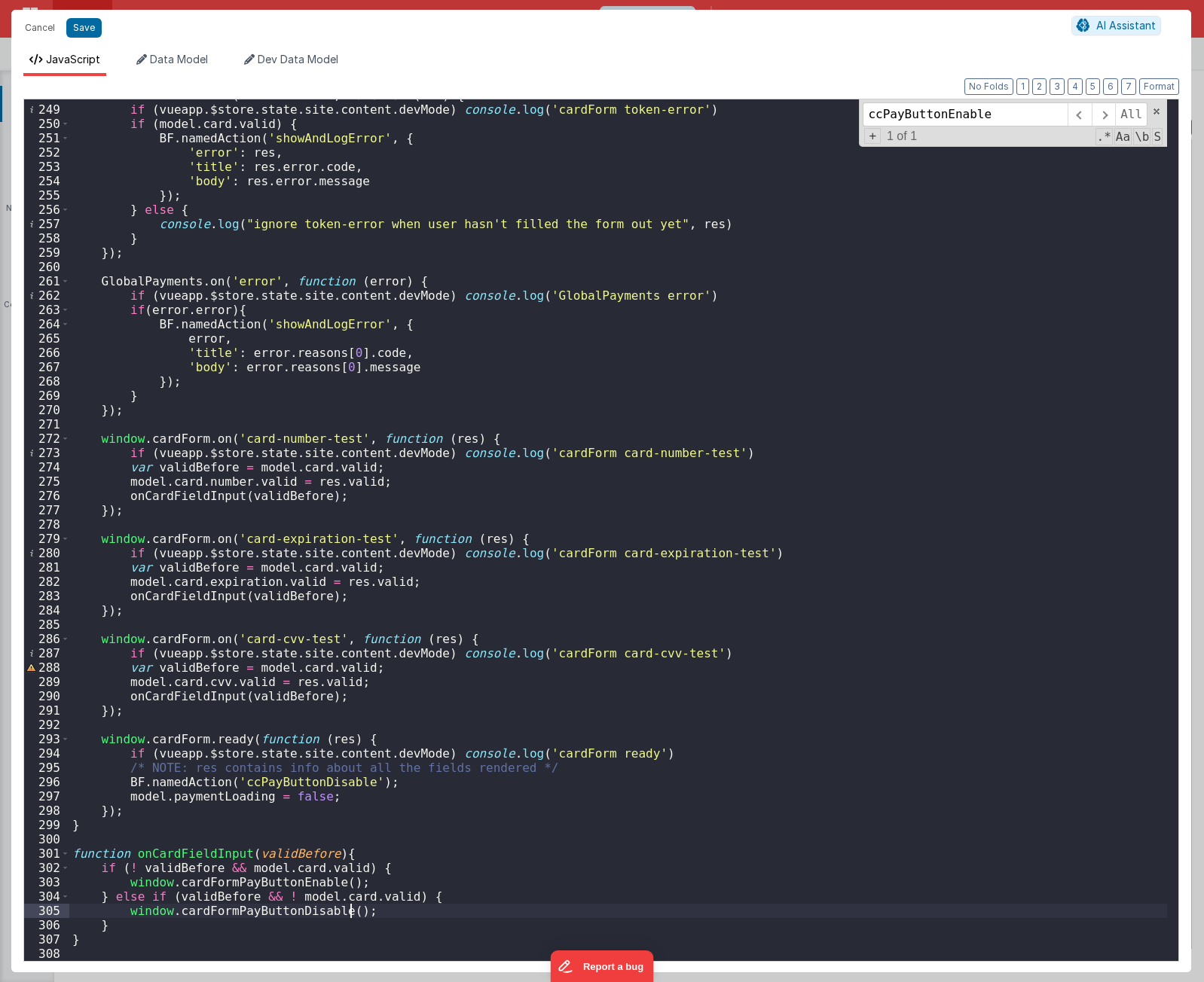
scroll to position [3561, 0]
click at [414, 873] on div "window . cardForm . on ( 'token-error' , function ( res ) { if ( vueapp . $stor…" at bounding box center [618, 533] width 1098 height 890
click at [440, 897] on div "window . cardForm . on ( 'token-error' , function ( res ) { if ( vueapp . $stor…" at bounding box center [618, 533] width 1098 height 890
click at [565, 826] on div "window . cardForm . on ( 'token-error' , function ( res ) { if ( vueapp . $stor…" at bounding box center [618, 533] width 1098 height 890
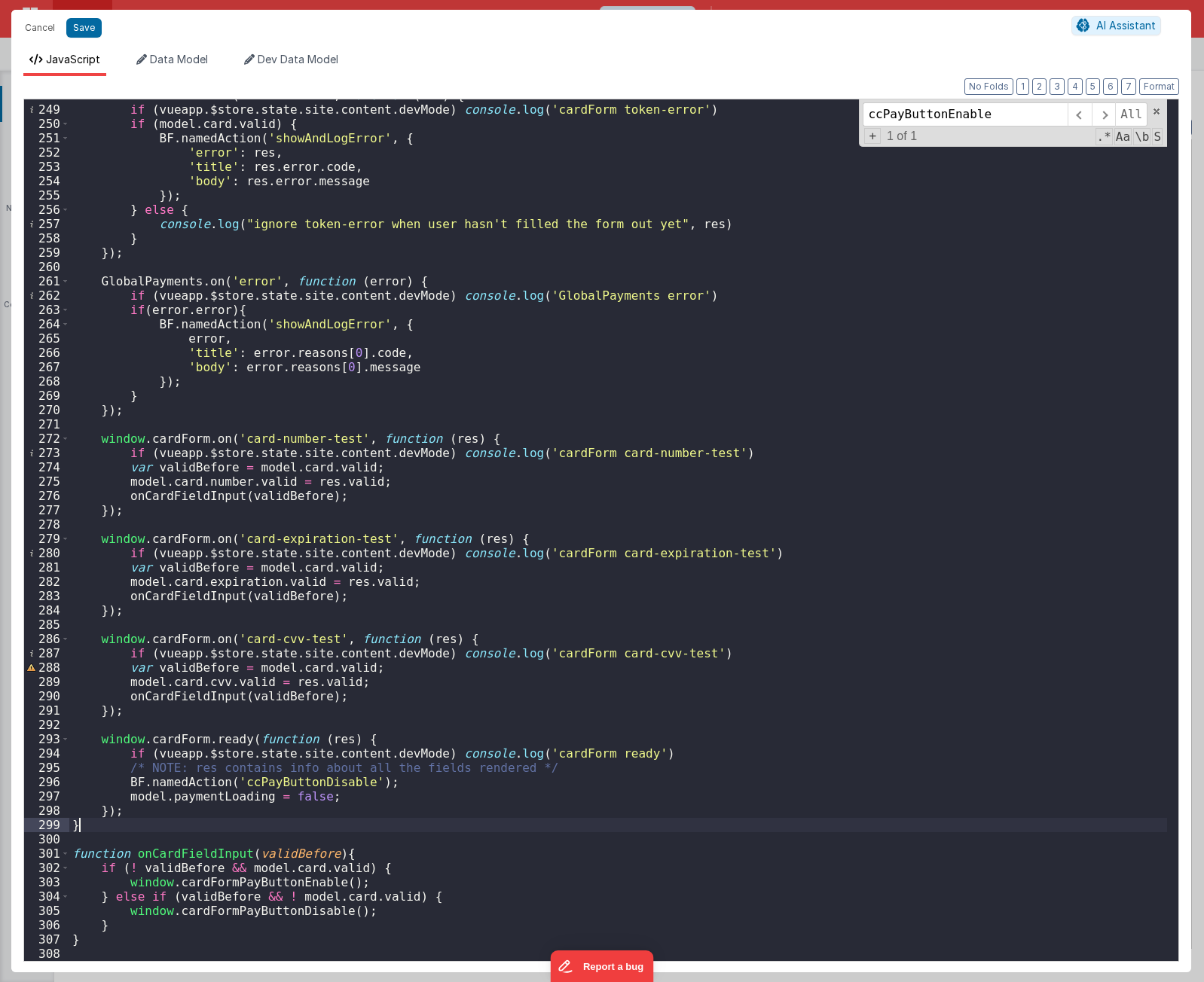
type textarea "[URL][DOMAIN_NAME] Using PayFields to collect credit card info and Transactions…"
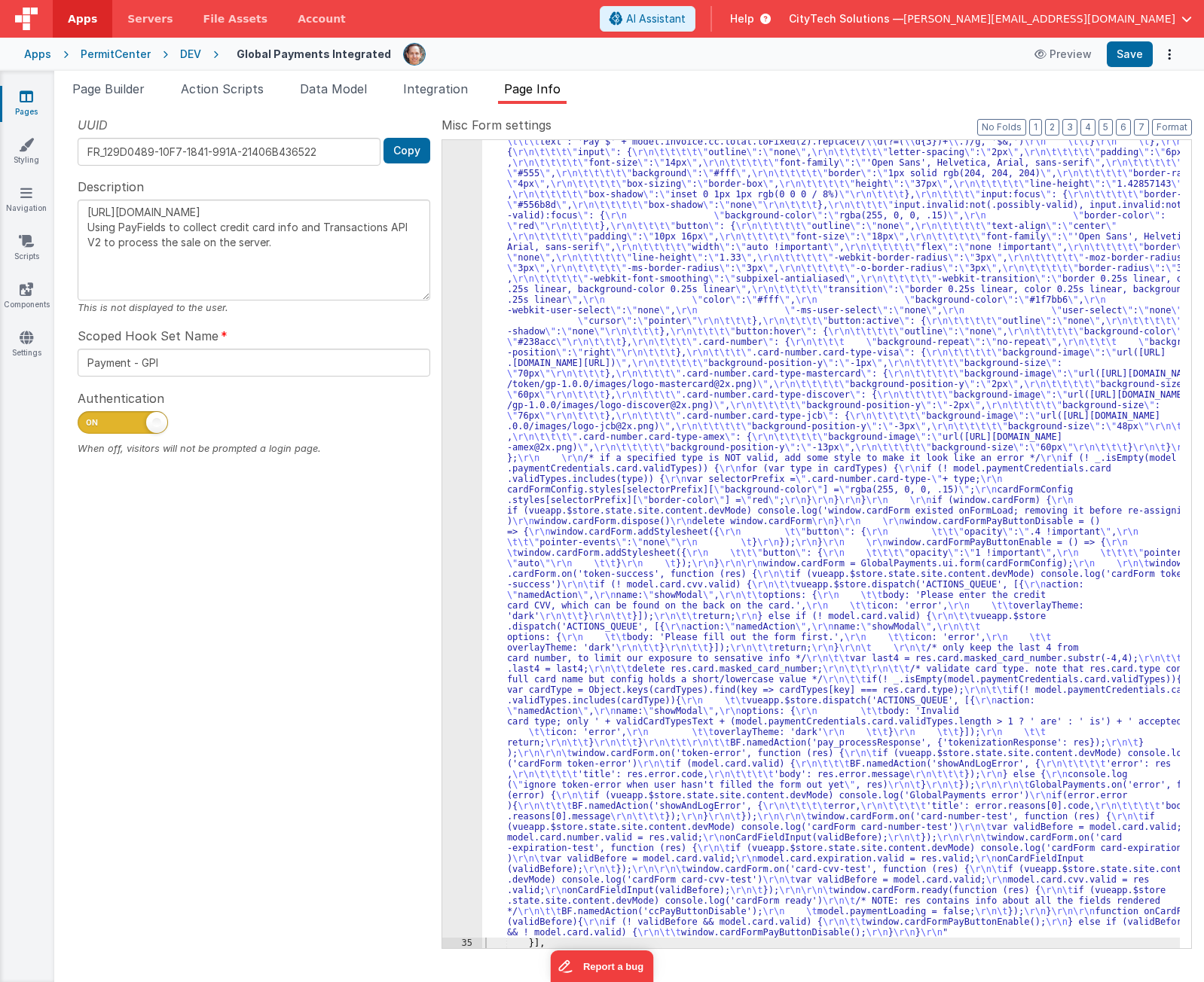
click at [949, 300] on div ""function" : "if (model.paymentCredentials.card.enabled) { \r\n if(typeof Globa…" at bounding box center [831, 846] width 698 height 1821
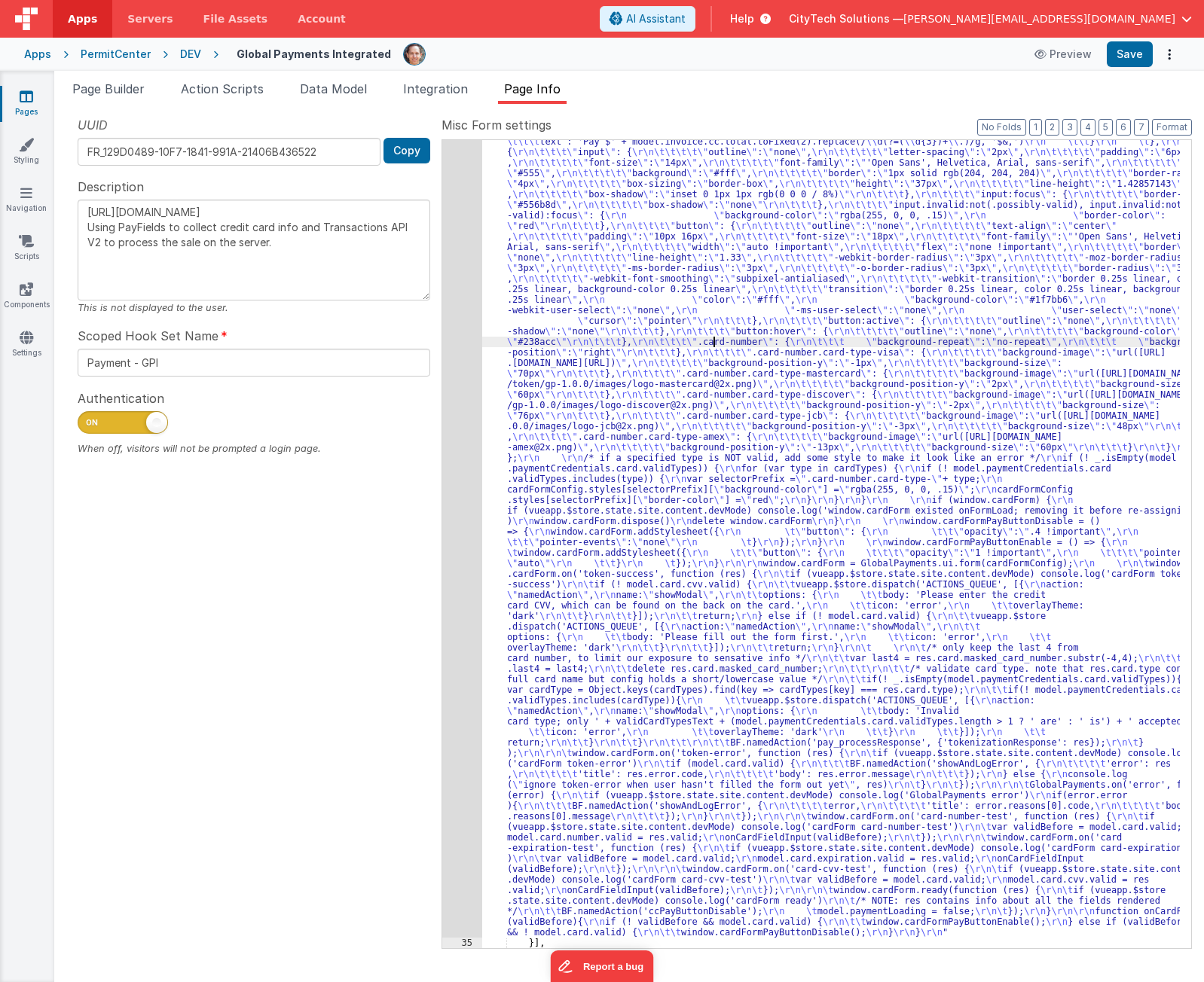
click at [712, 343] on div ""function" : "if (model.paymentCredentials.card.enabled) { \r\n if(typeof Globa…" at bounding box center [831, 846] width 698 height 1821
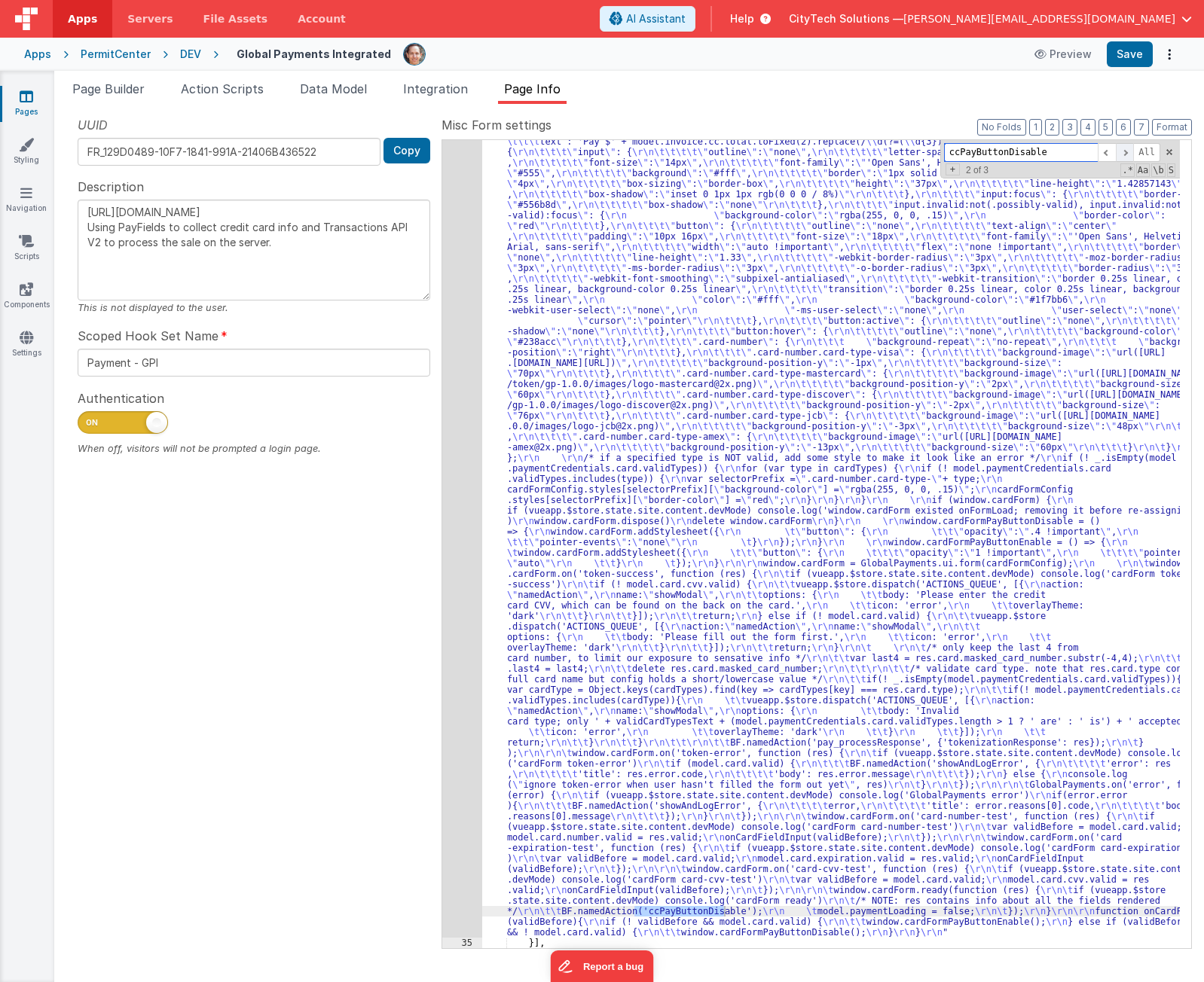
click at [1126, 152] on span at bounding box center [1124, 152] width 18 height 18
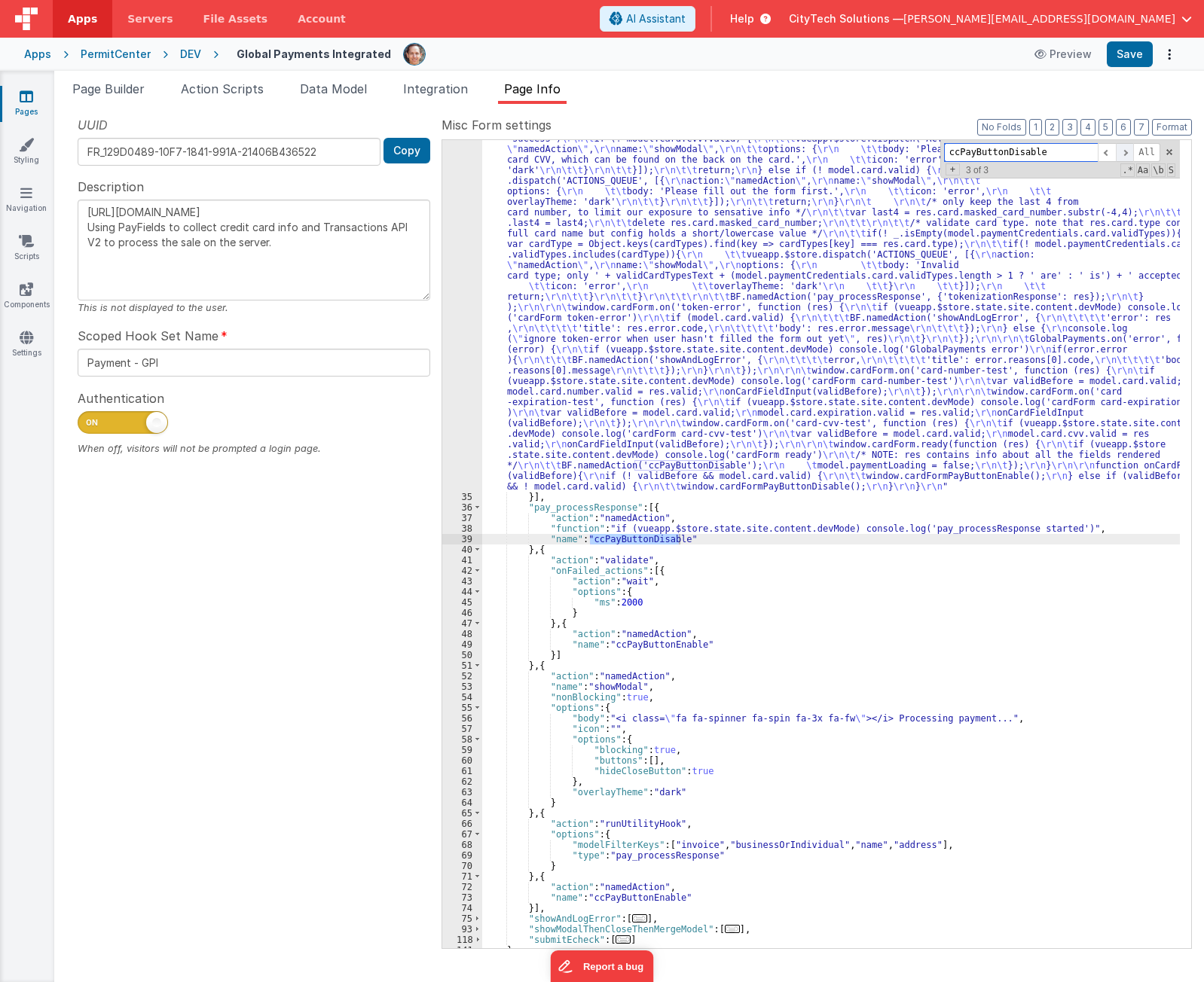
scroll to position [967, 0]
click at [1126, 152] on span at bounding box center [1124, 152] width 18 height 18
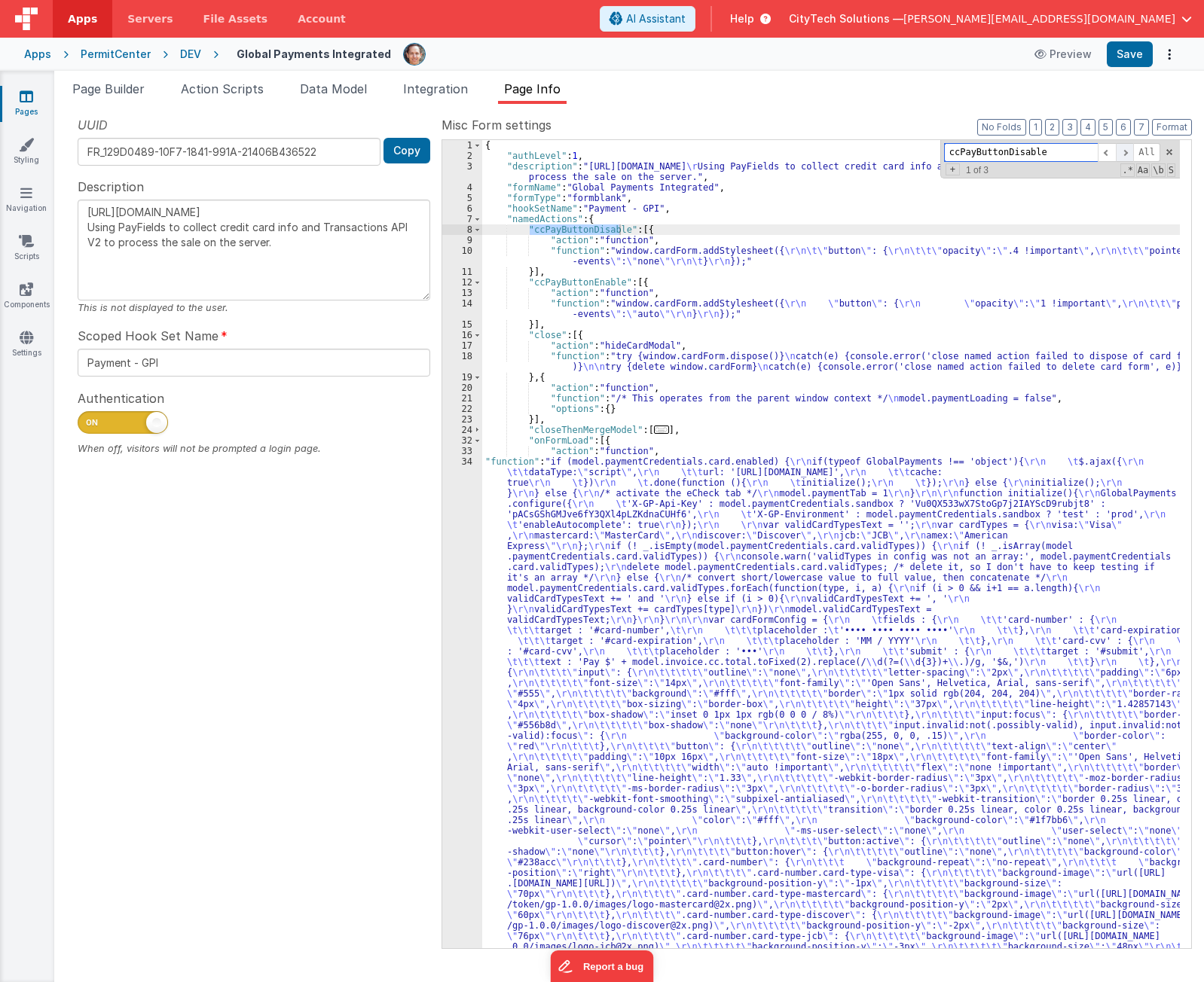
click at [1126, 152] on span at bounding box center [1124, 152] width 18 height 18
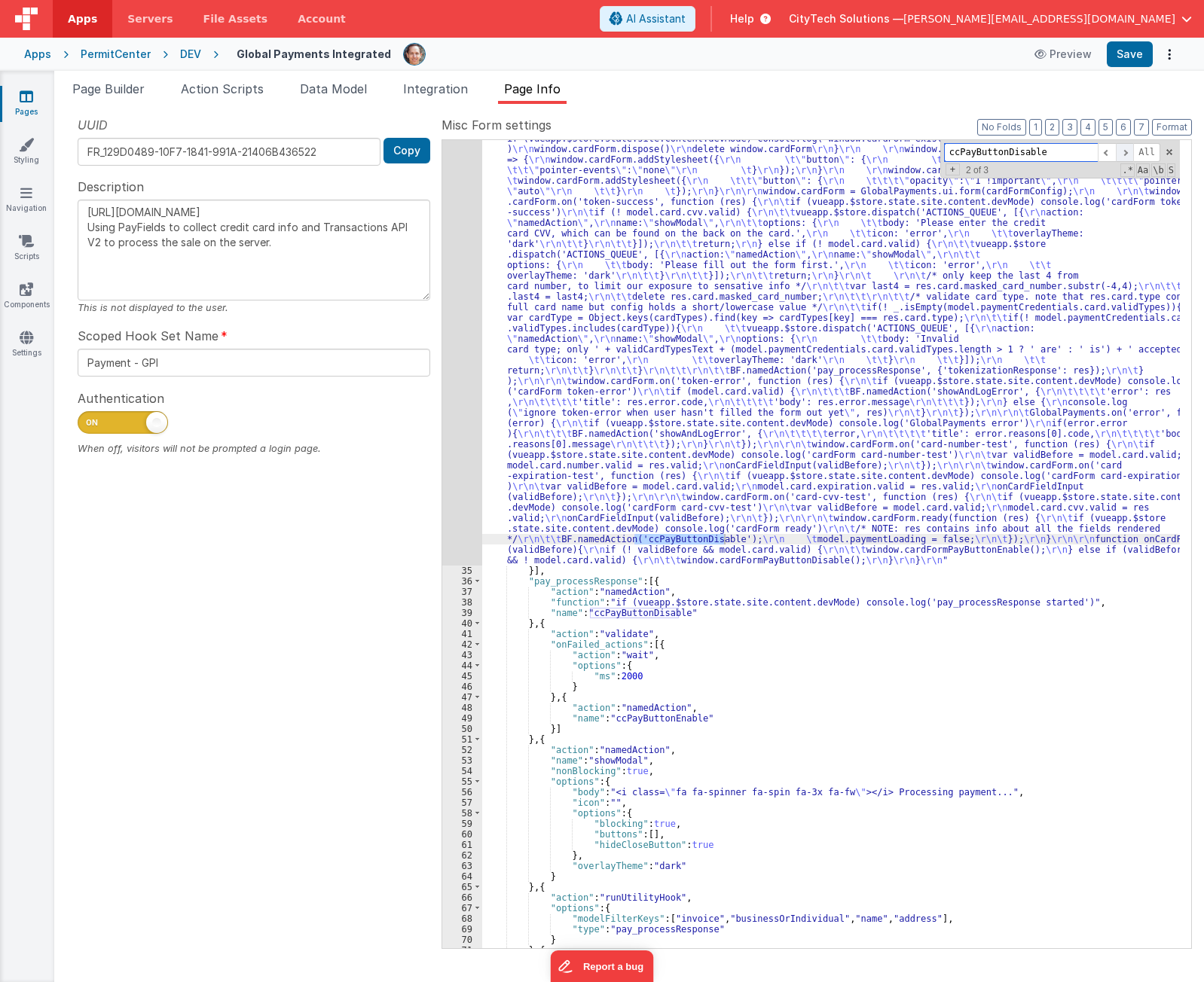
scroll to position [893, 0]
click at [592, 545] on div ""function" : "if (model.paymentCredentials.card.enabled) { \r\n if(typeof Globa…" at bounding box center [831, 474] width 698 height 1821
click at [455, 504] on div "34" at bounding box center [462, 65] width 40 height 1002
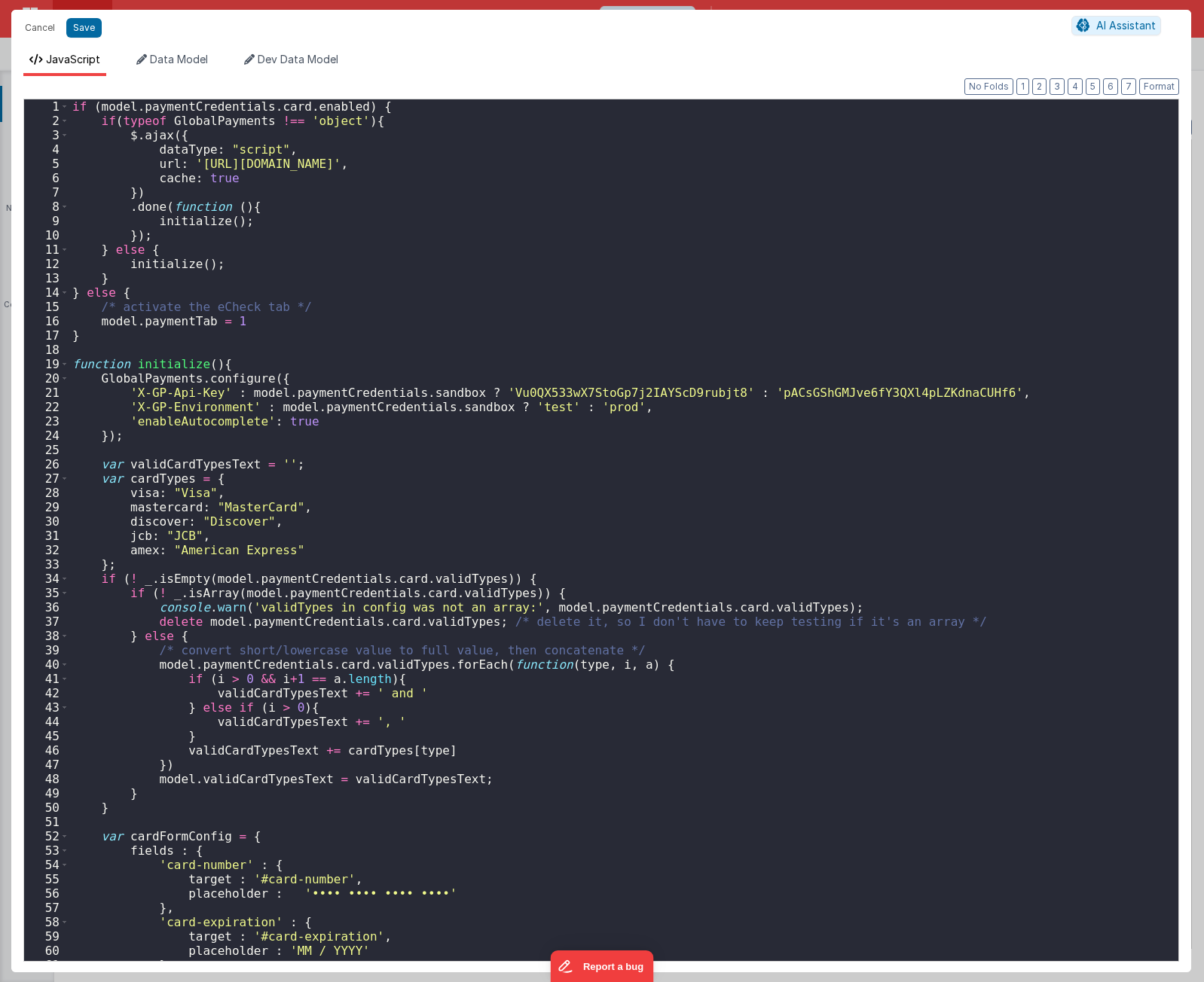
click at [582, 521] on div "if ( model . paymentCredentials . card . enabled ) { if ( typeof GlobalPayments…" at bounding box center [618, 545] width 1098 height 890
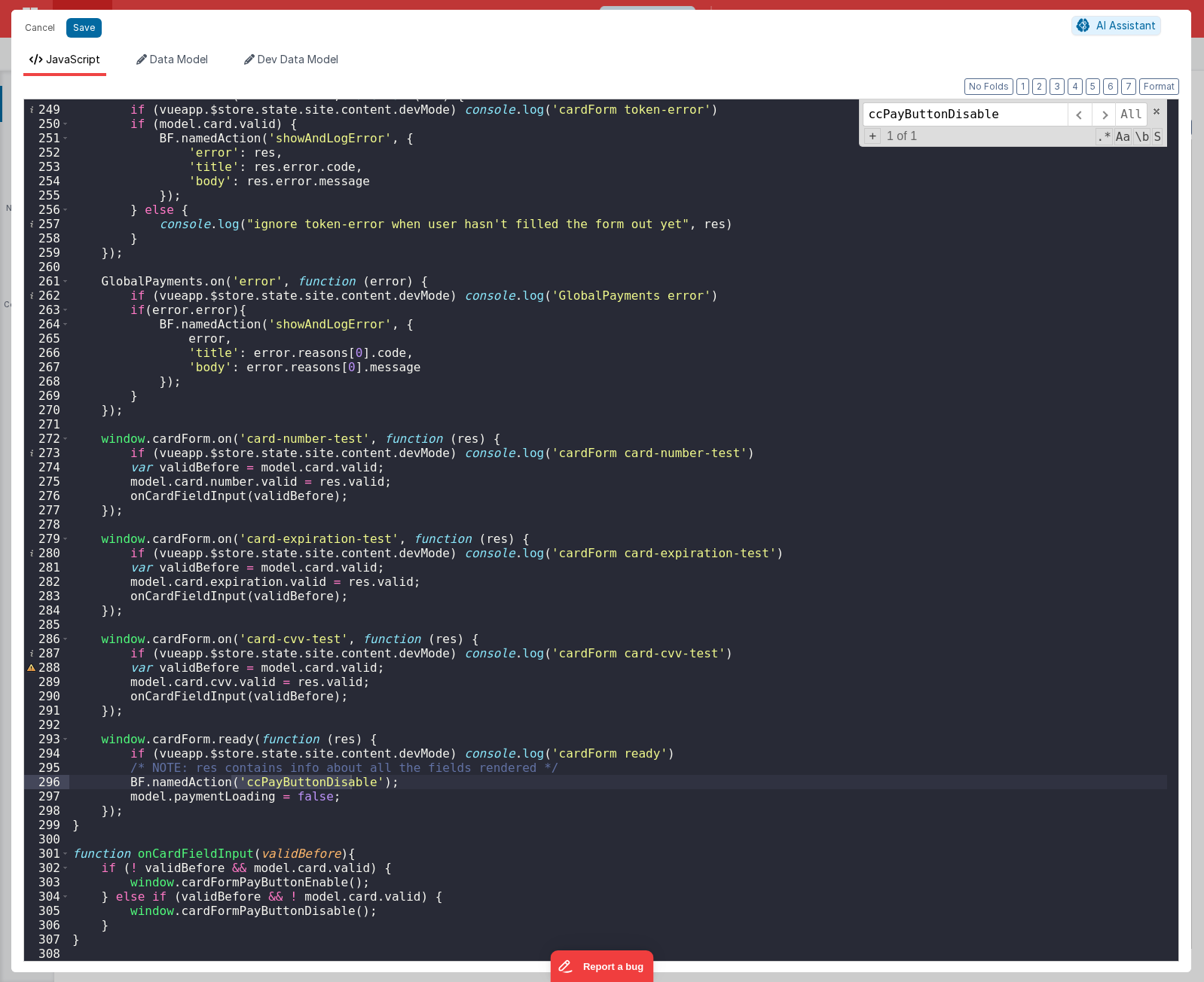
scroll to position [3561, 0]
click at [1108, 119] on span at bounding box center [1103, 114] width 23 height 24
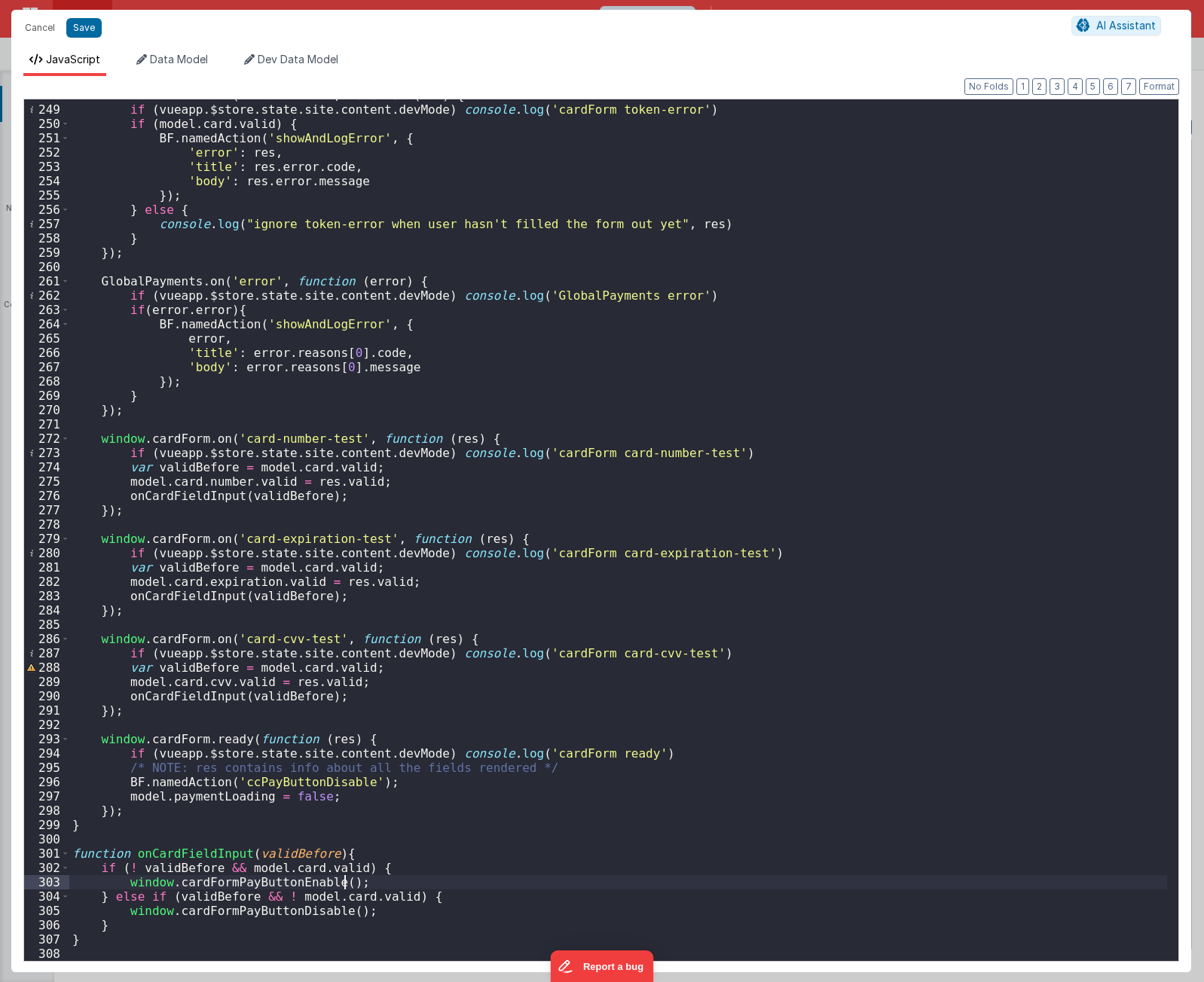
click at [384, 883] on div "window . cardForm . on ( 'token-error' , function ( res ) { if ( vueapp . $stor…" at bounding box center [618, 533] width 1098 height 890
drag, startPoint x: 376, startPoint y: 916, endPoint x: 123, endPoint y: 916, distance: 253.0
click at [123, 916] on div "window . cardForm . on ( 'token-error' , function ( res ) { if ( vueapp . $stor…" at bounding box center [618, 533] width 1098 height 890
drag, startPoint x: 381, startPoint y: 789, endPoint x: 123, endPoint y: 783, distance: 258.1
click at [123, 783] on div "window . cardForm . on ( 'token-error' , function ( res ) { if ( vueapp . $stor…" at bounding box center [618, 533] width 1098 height 890
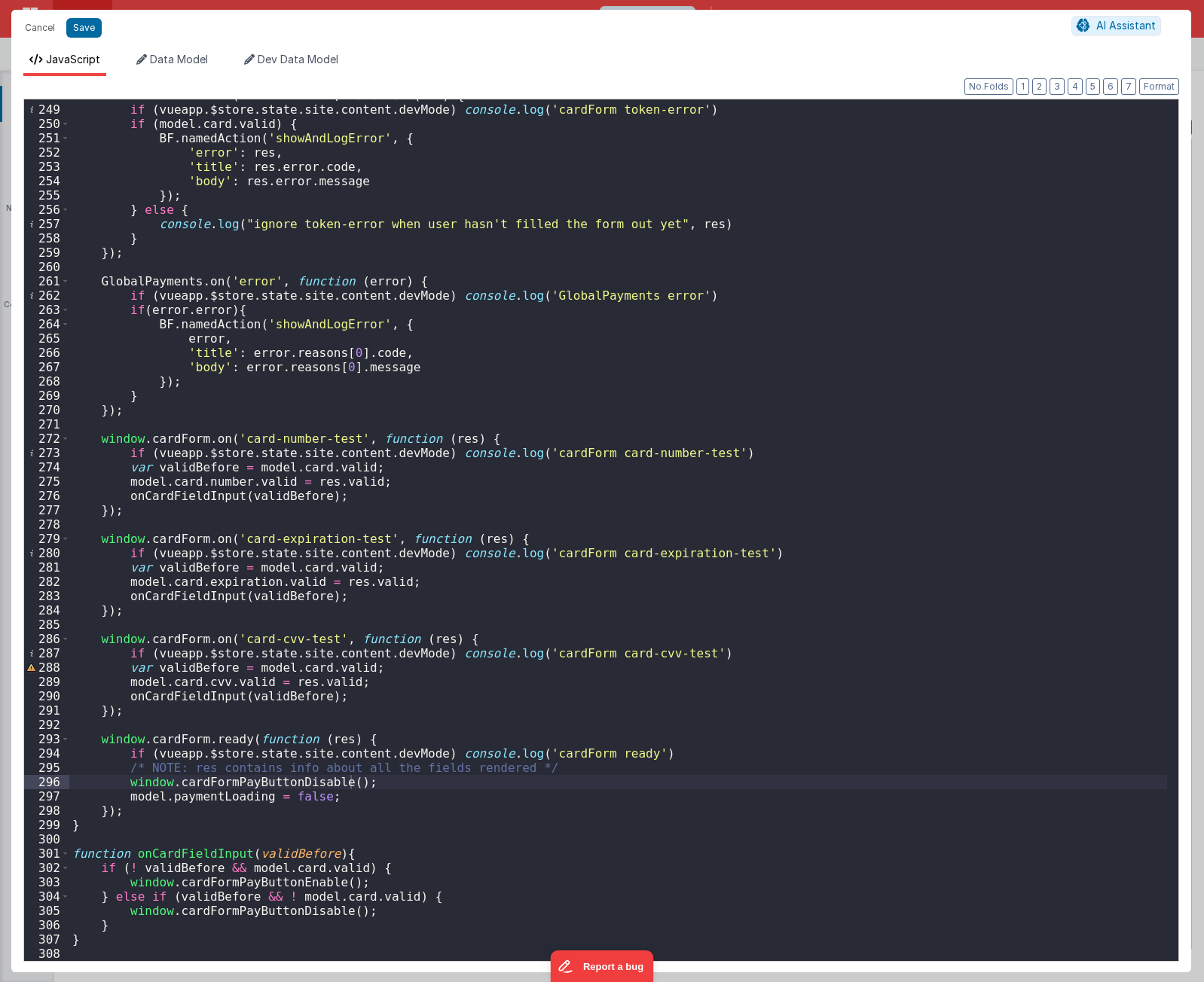
click at [538, 658] on div "window . cardForm . on ( 'token-error' , function ( res ) { if ( vueapp . $stor…" at bounding box center [618, 533] width 1098 height 890
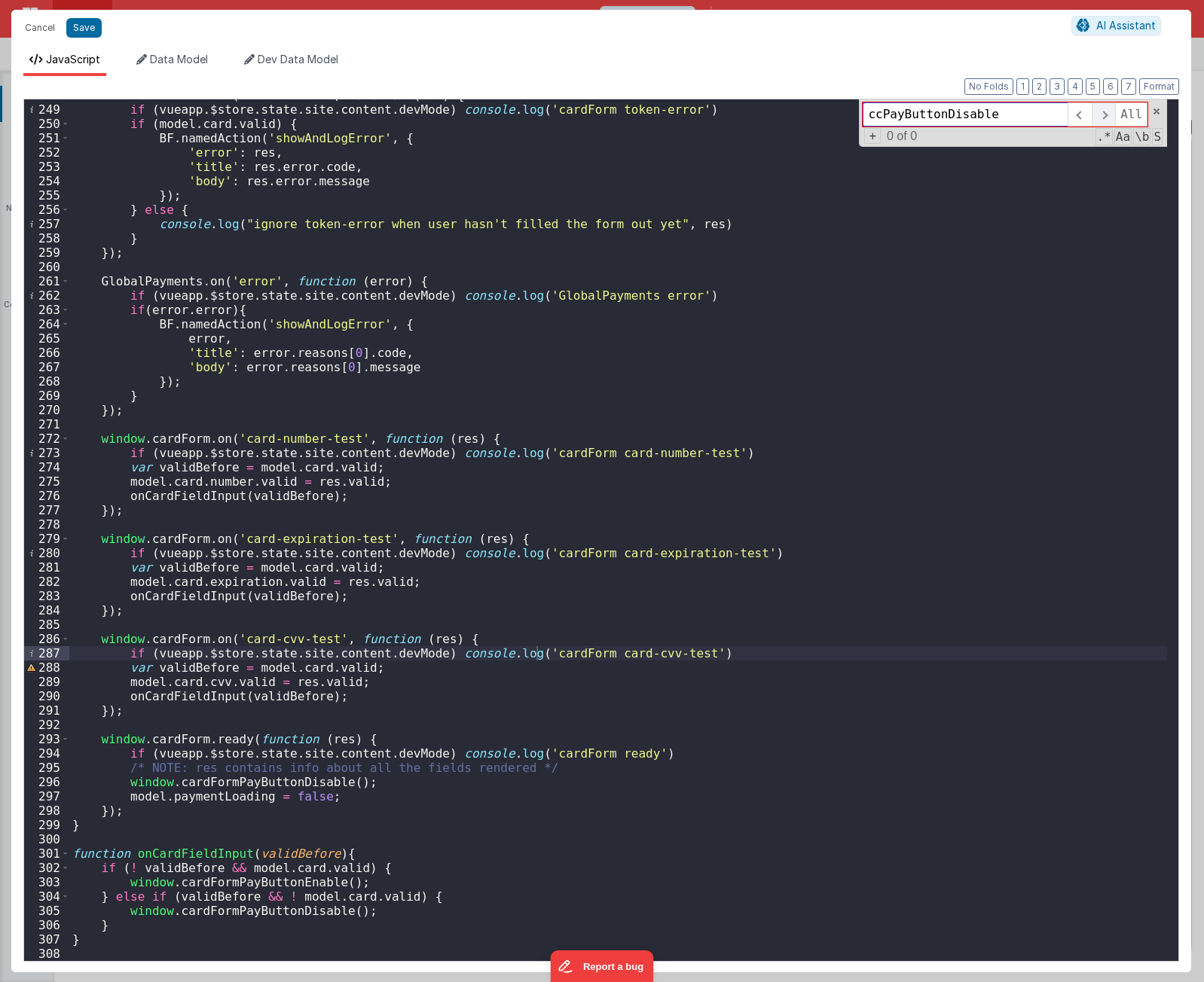
click at [1105, 114] on span at bounding box center [1103, 114] width 23 height 24
click at [1106, 114] on span at bounding box center [1103, 114] width 23 height 24
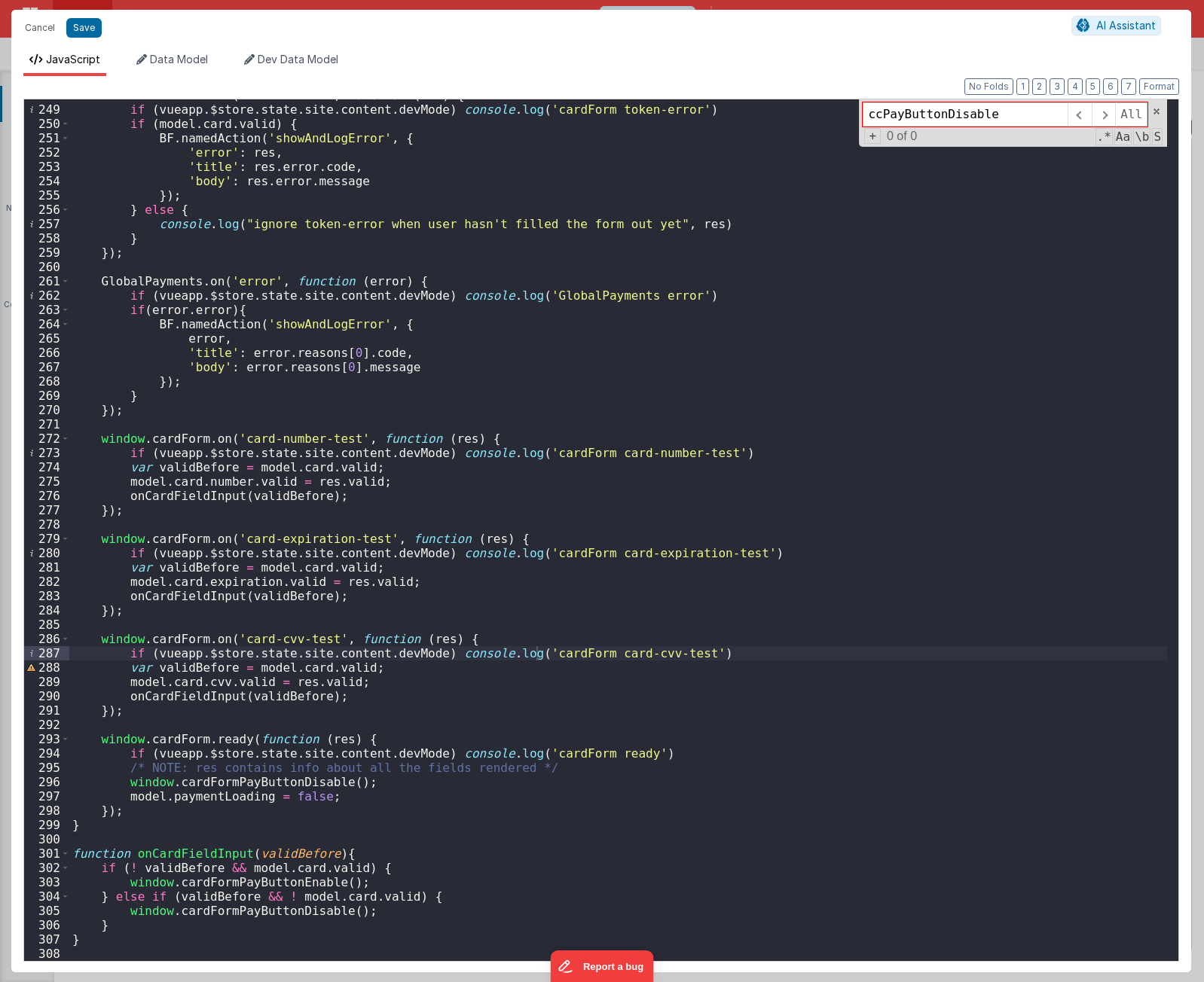
click at [751, 420] on div "window . cardForm . on ( 'token-error' , function ( res ) { if ( vueapp . $stor…" at bounding box center [618, 533] width 1098 height 890
paste input "En"
click at [1108, 118] on span at bounding box center [1103, 114] width 23 height 24
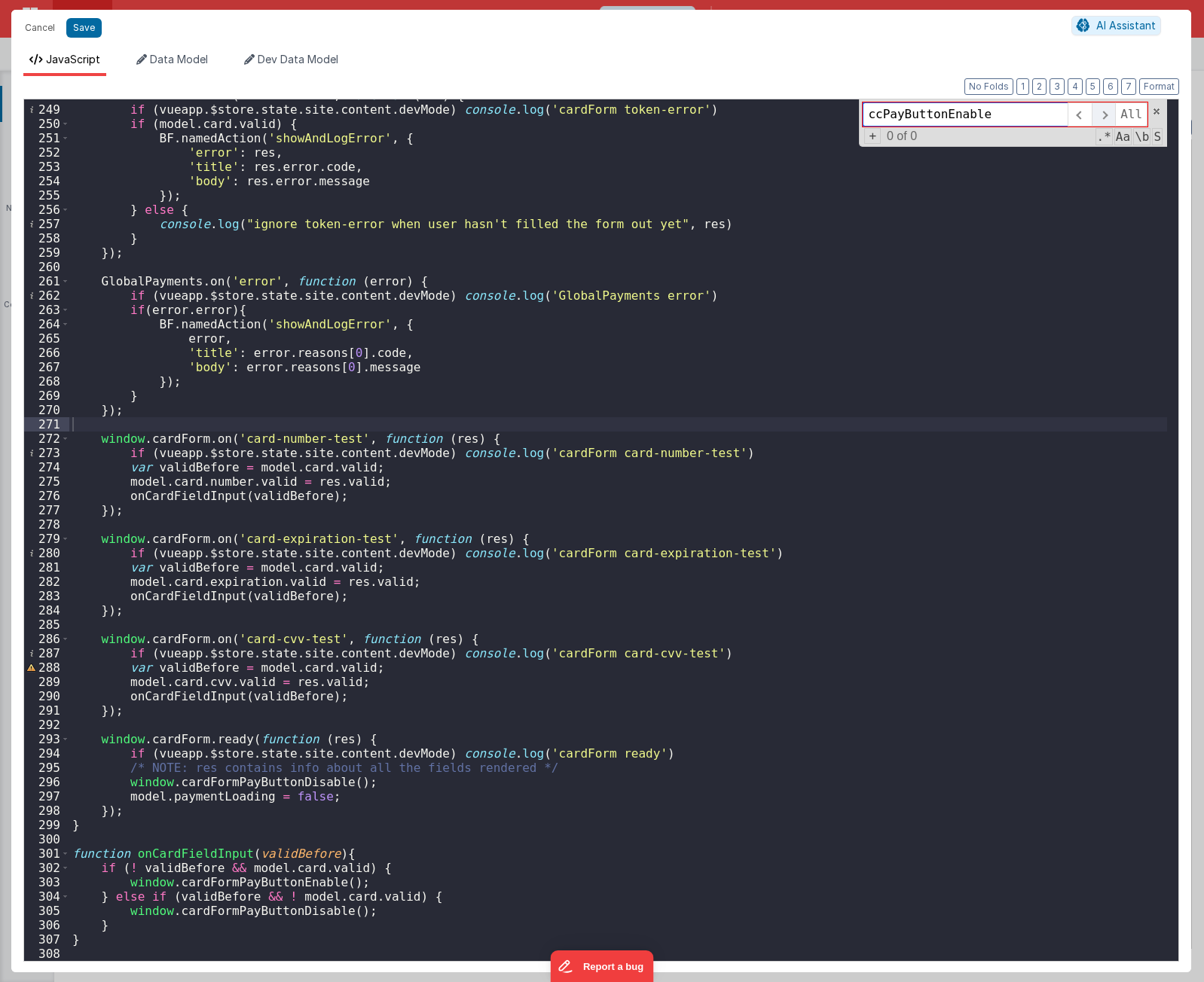
click at [1108, 118] on span at bounding box center [1103, 114] width 23 height 24
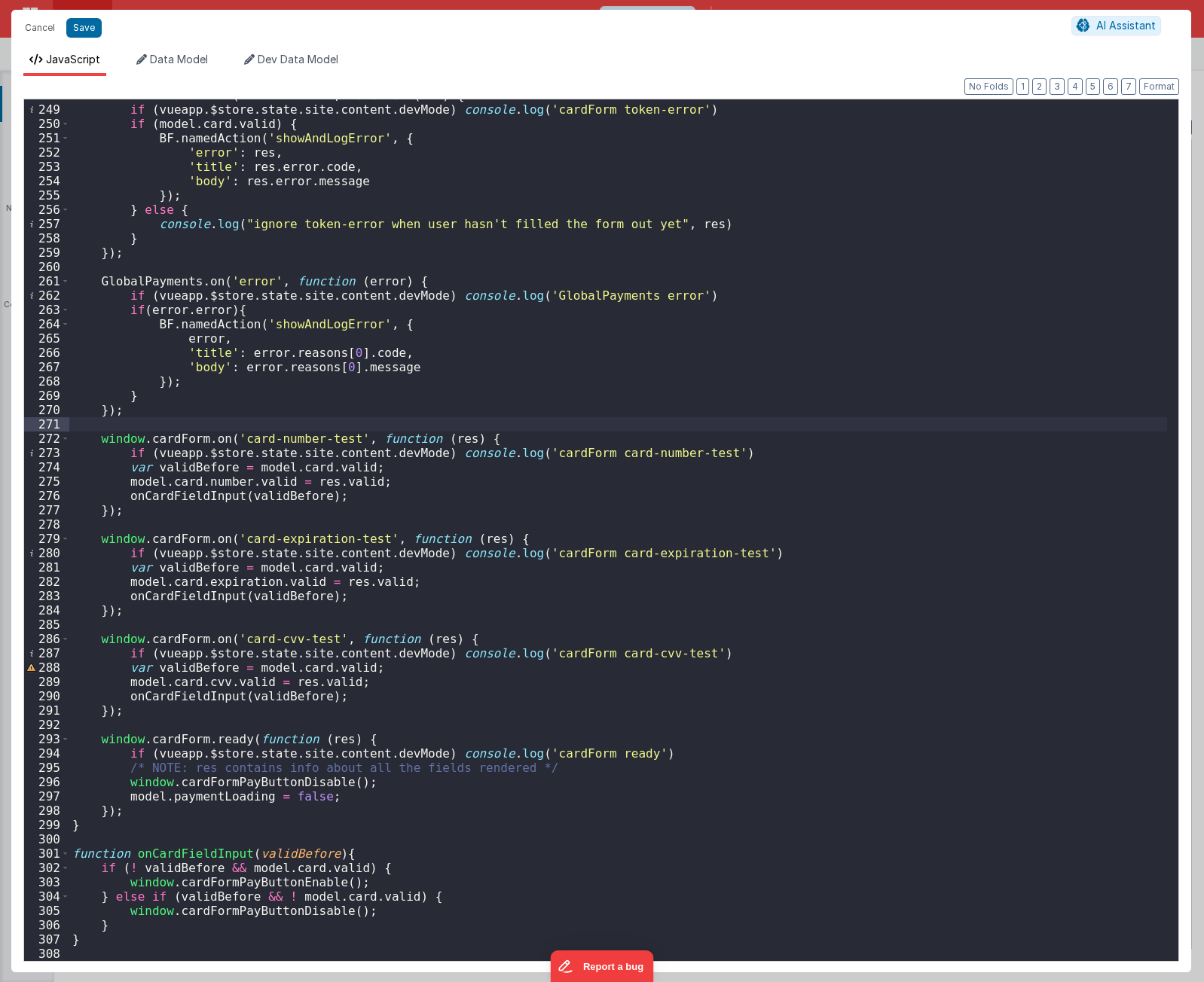
click at [224, 799] on div "window . cardForm . on ( 'token-error' , function ( res ) { if ( vueapp . $stor…" at bounding box center [618, 533] width 1098 height 890
type input "paymentLoading"
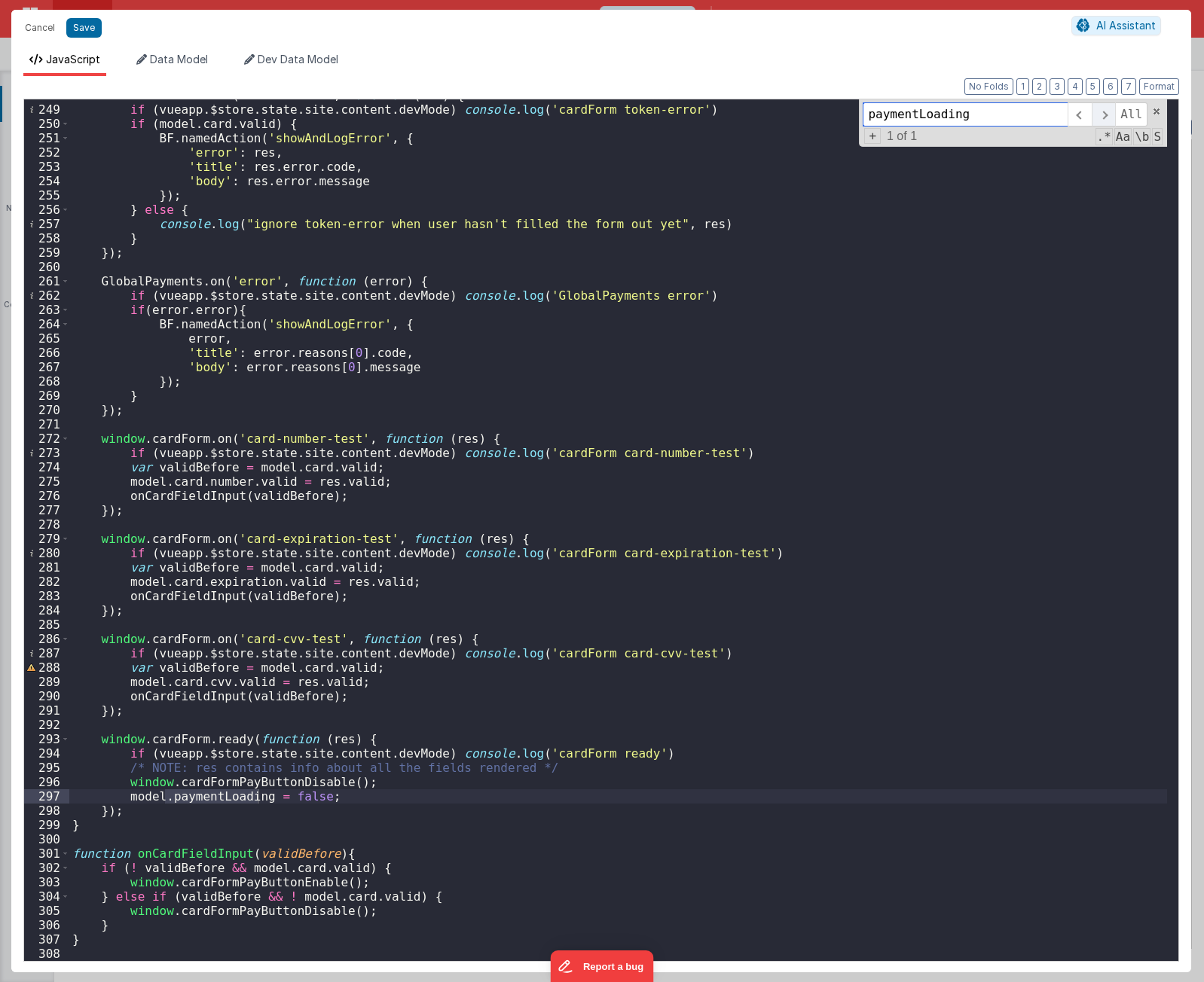
click at [1105, 111] on span at bounding box center [1103, 114] width 23 height 24
click at [1104, 111] on span at bounding box center [1103, 114] width 23 height 24
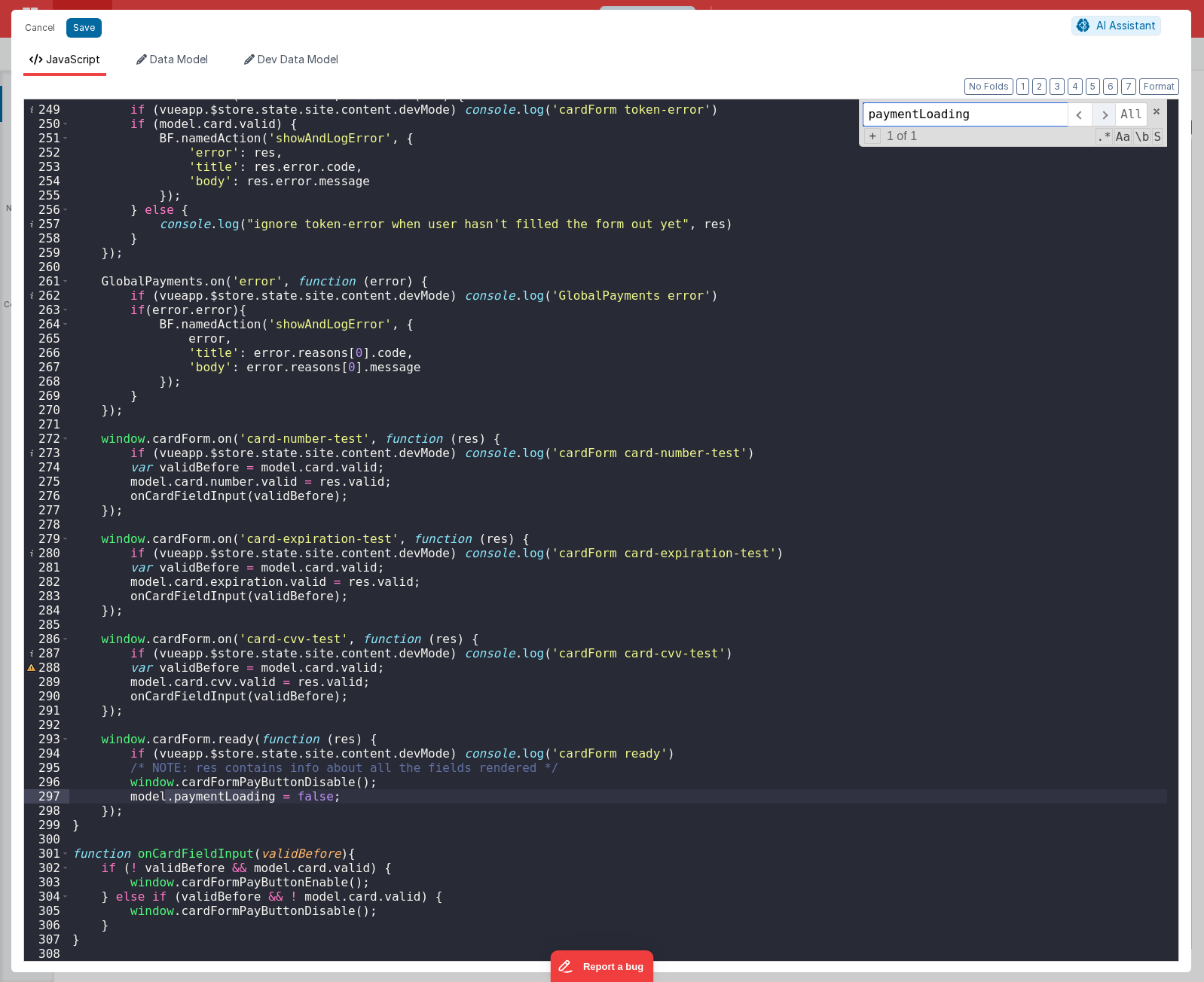
click at [1104, 111] on span at bounding box center [1103, 114] width 23 height 24
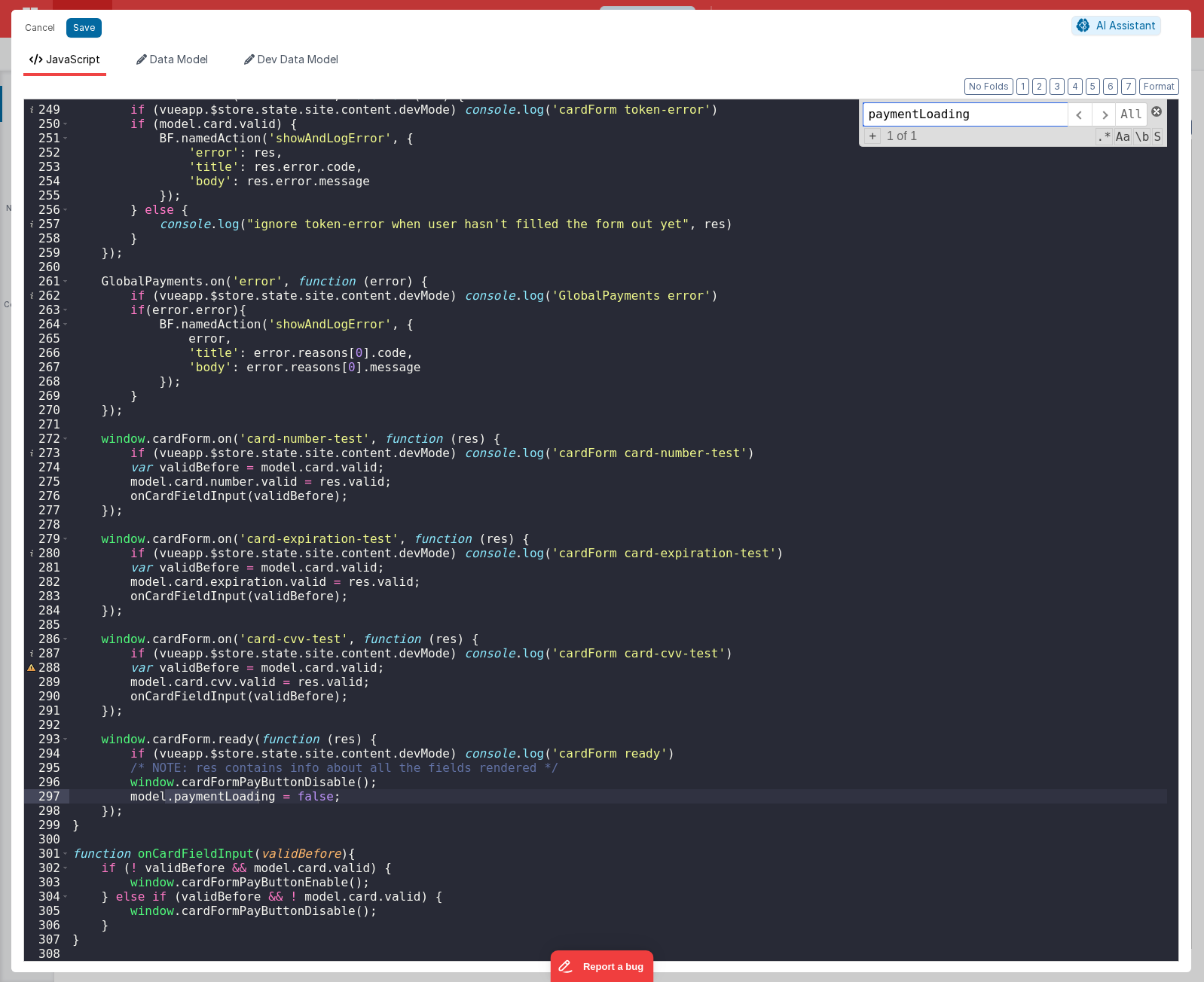
click at [1157, 108] on span at bounding box center [1156, 112] width 11 height 11
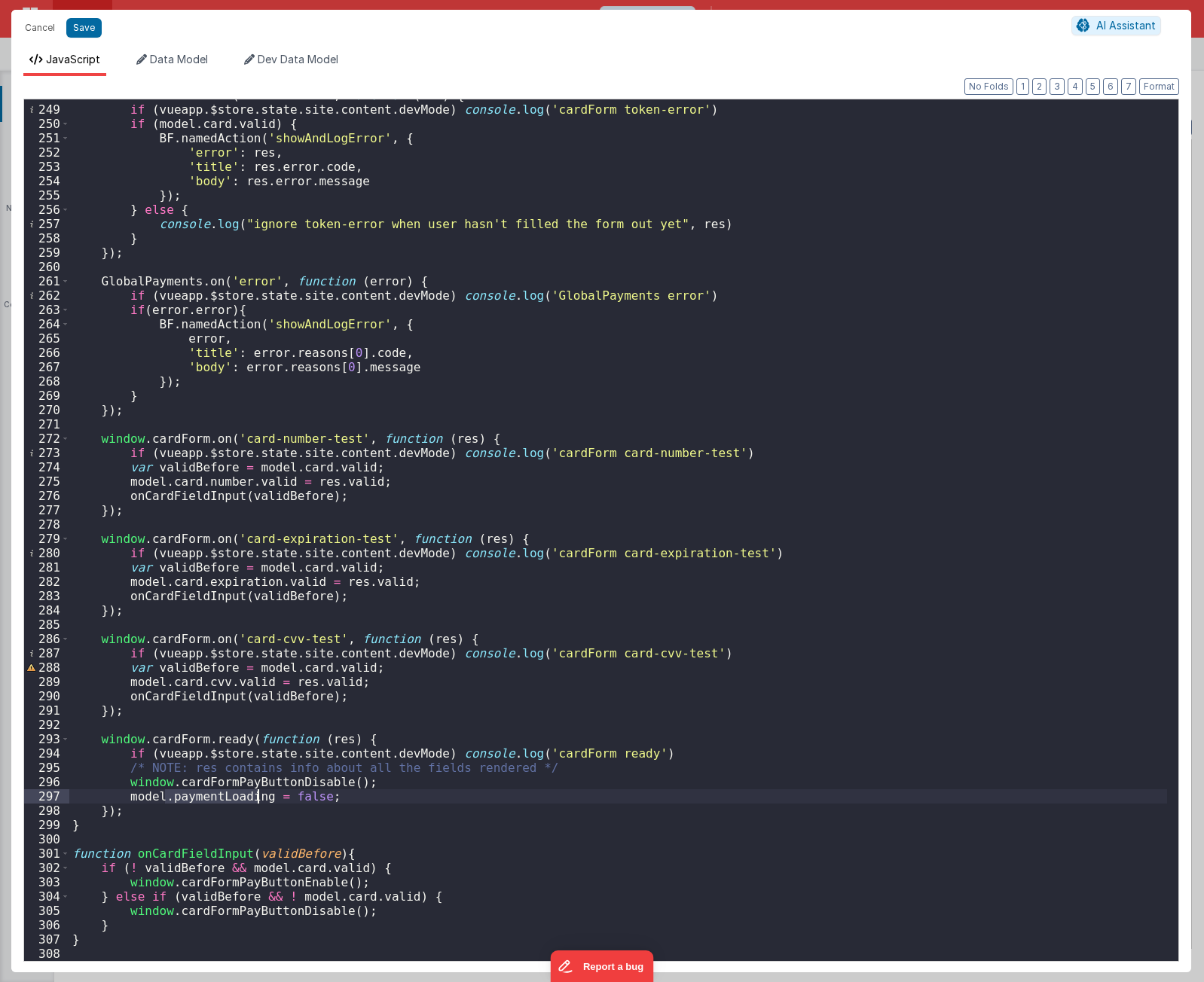
click at [818, 494] on div "window . cardForm . on ( 'token-error' , function ( res ) { if ( vueapp . $stor…" at bounding box center [618, 533] width 1098 height 890
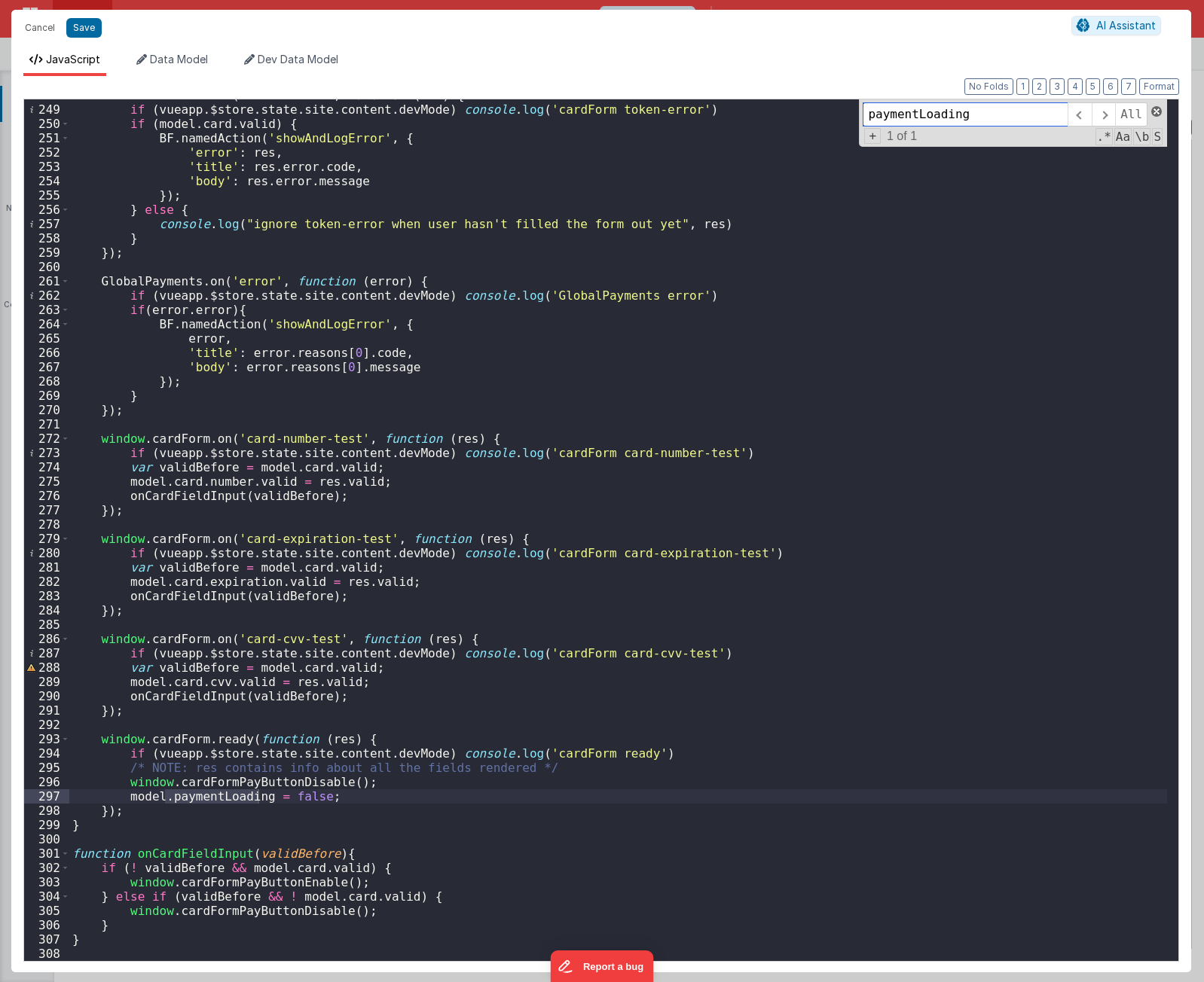
click at [1153, 110] on span at bounding box center [1156, 112] width 11 height 11
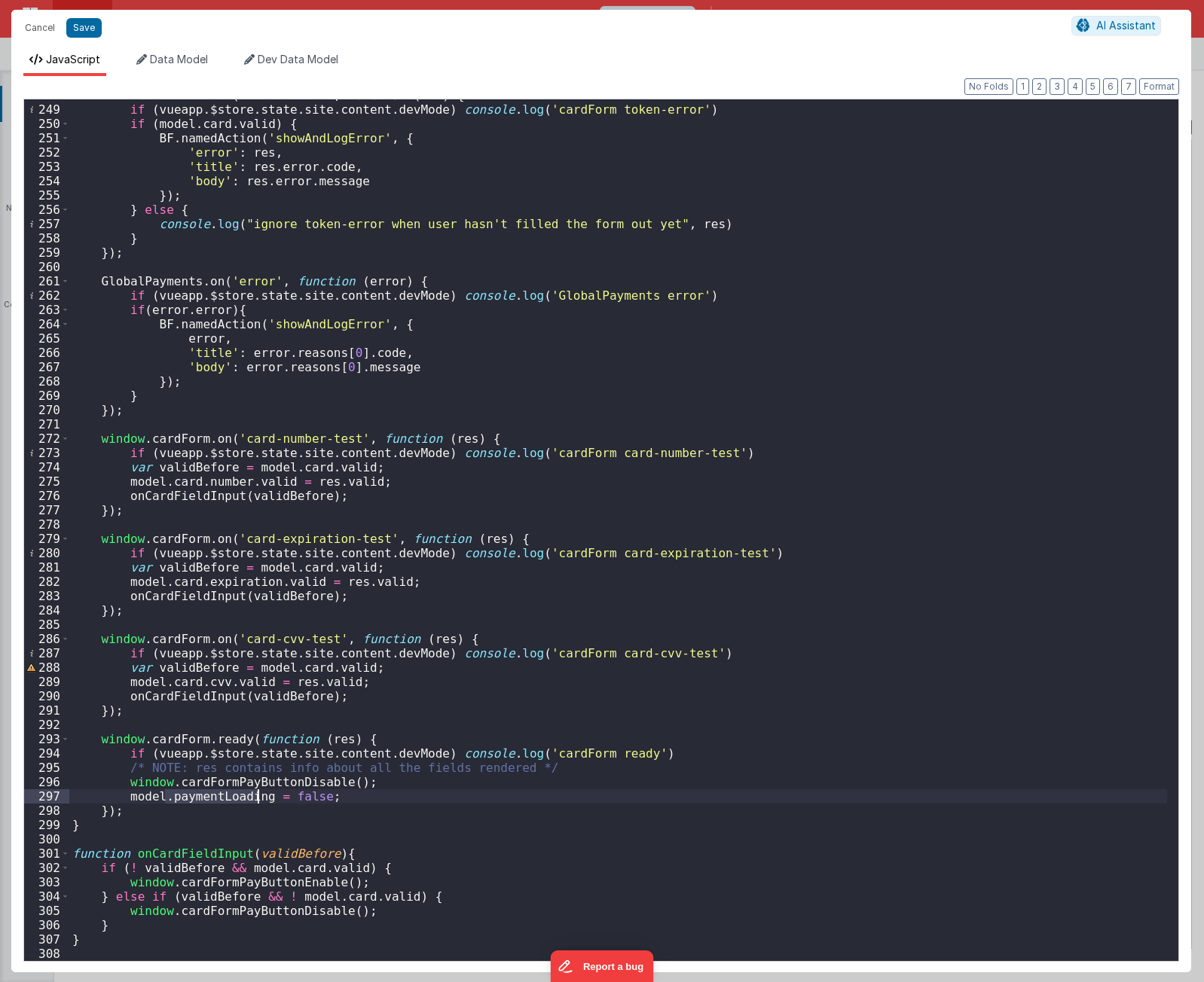
click at [548, 319] on div "window . cardForm . on ( 'token-error' , function ( res ) { if ( vueapp . $stor…" at bounding box center [618, 533] width 1098 height 890
type textarea "[URL][DOMAIN_NAME] Using PayFields to collect credit card info and Transactions…"
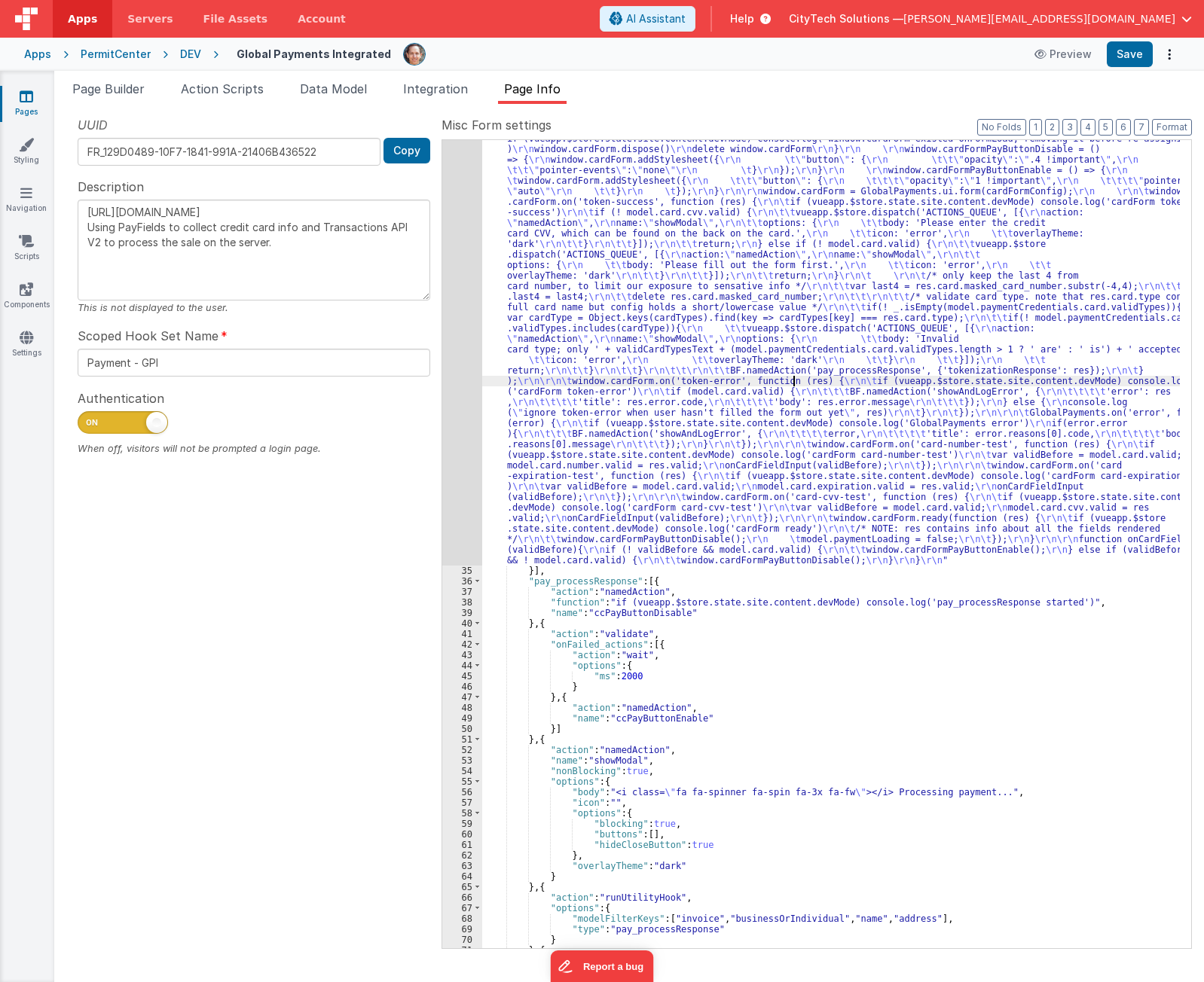
click at [796, 385] on div ""function" : "if (model.paymentCredentials.card.enabled) { \r\n if(typeof Globa…" at bounding box center [831, 474] width 698 height 1821
paste input "paymentLoading"
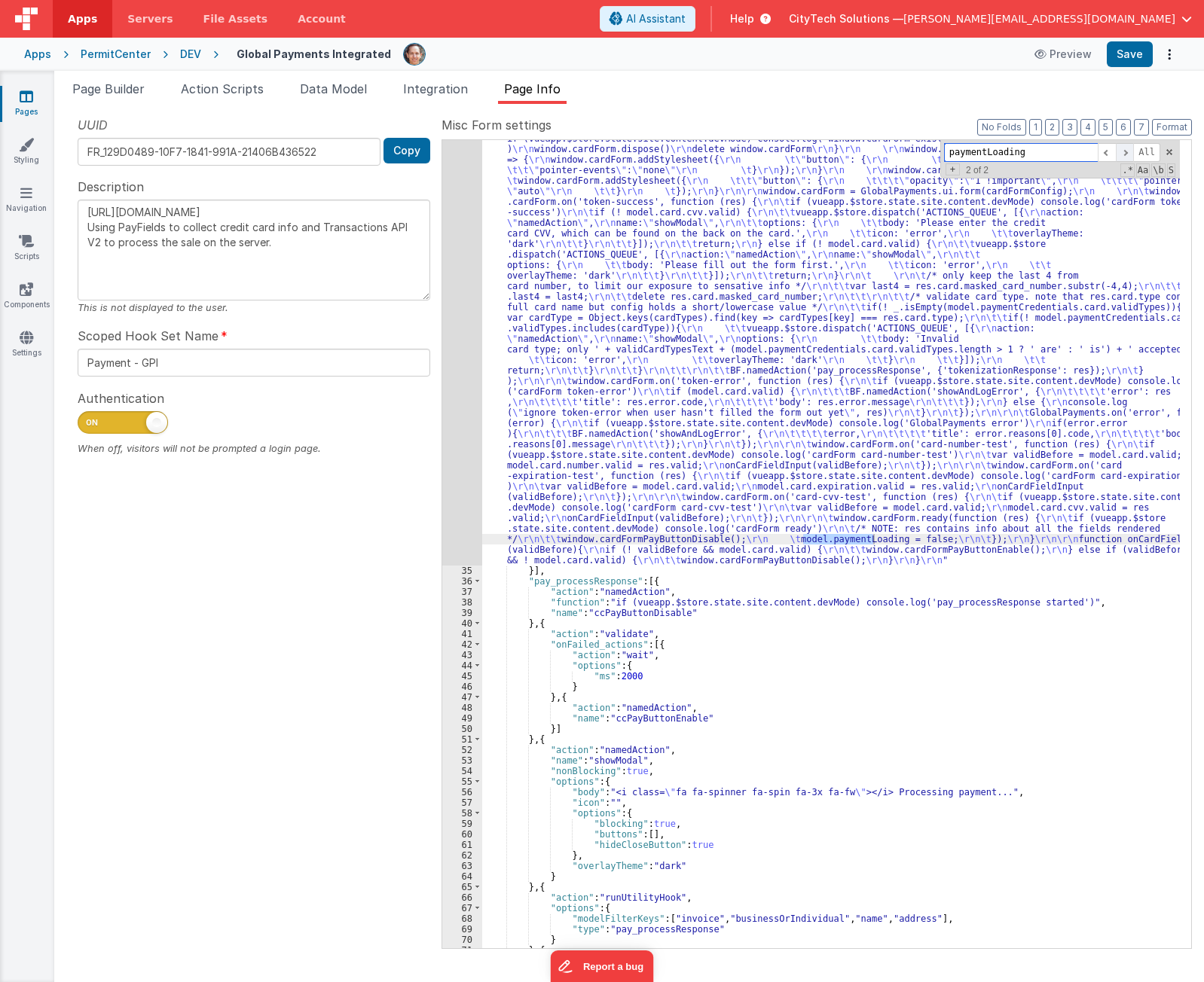
type input "paymentLoading"
click at [1125, 150] on span at bounding box center [1124, 152] width 18 height 18
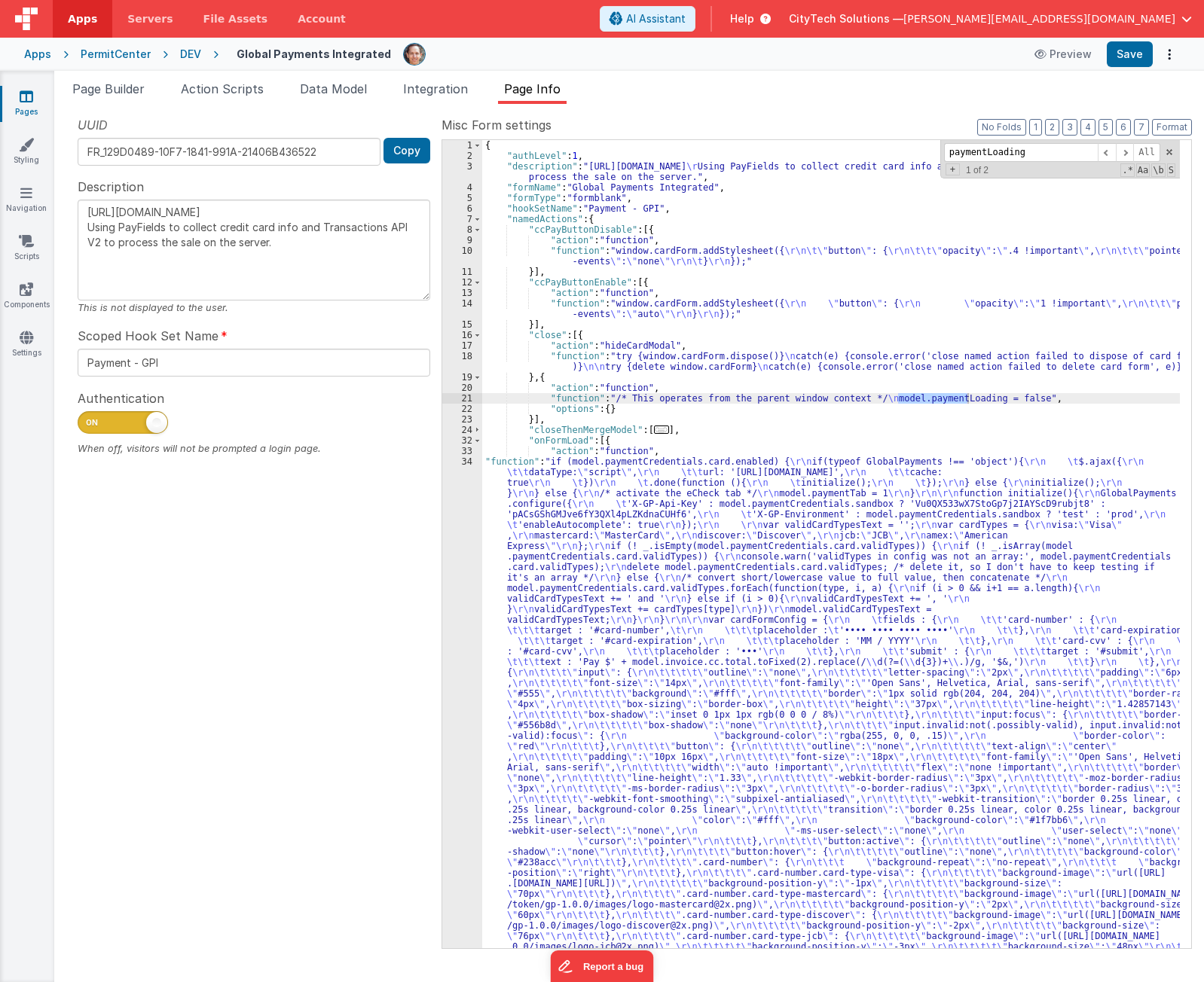
click at [1131, 153] on span at bounding box center [1124, 152] width 18 height 18
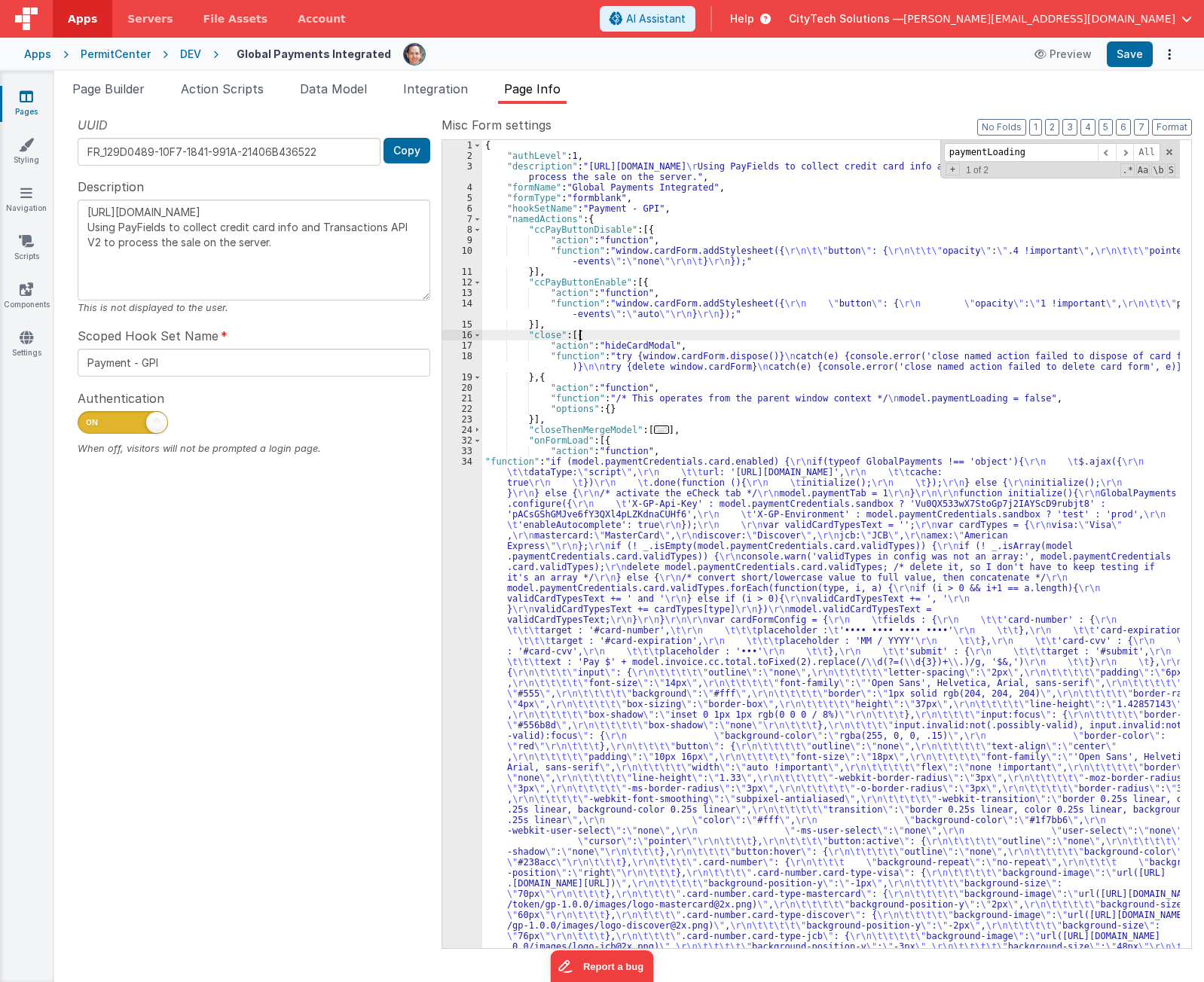
click at [1125, 151] on span at bounding box center [1124, 152] width 18 height 18
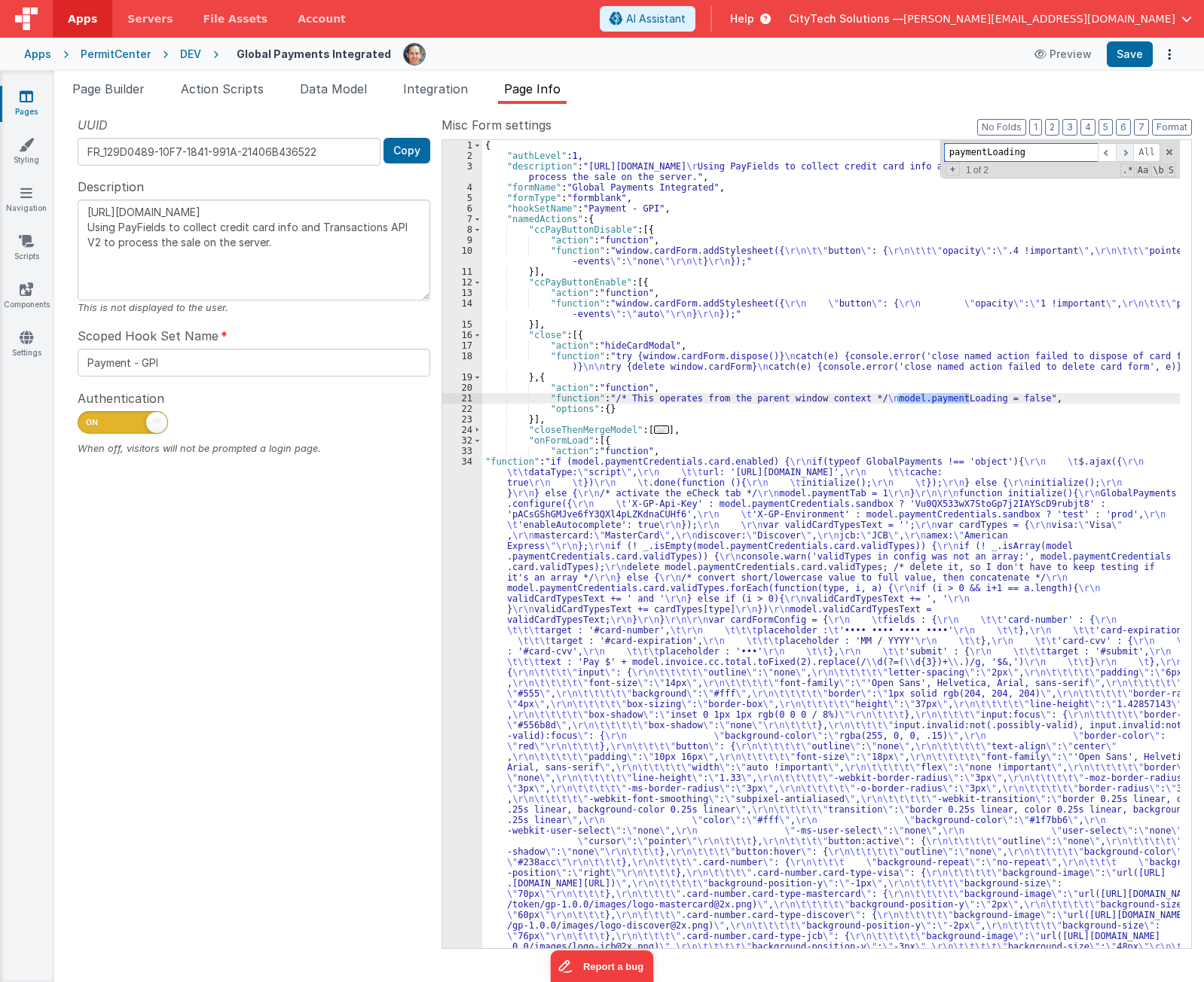
click at [1125, 151] on span at bounding box center [1124, 152] width 18 height 18
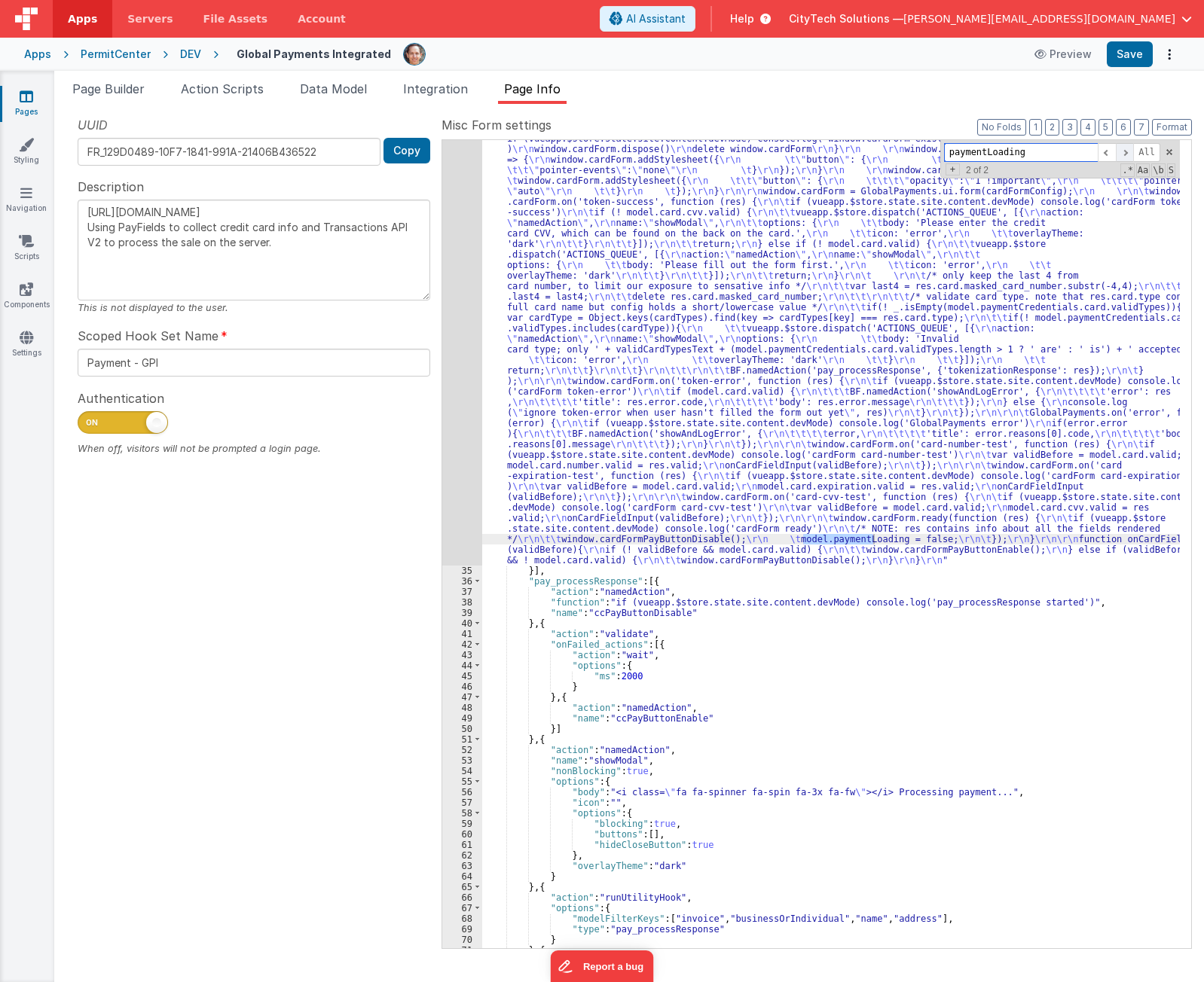
scroll to position [893, 0]
click at [1125, 151] on span at bounding box center [1124, 152] width 18 height 18
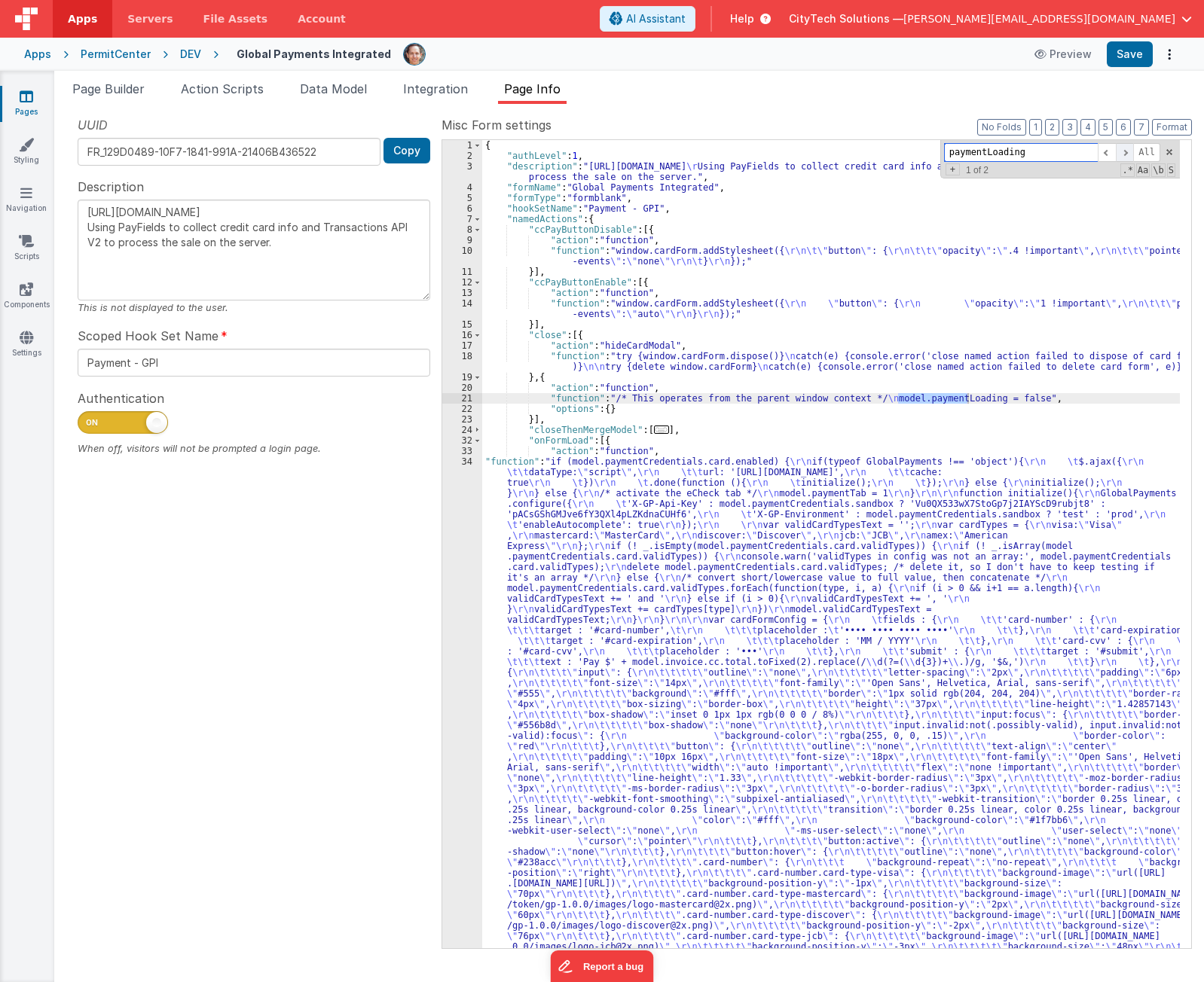
scroll to position [0, 0]
click at [1125, 151] on span at bounding box center [1124, 152] width 18 height 18
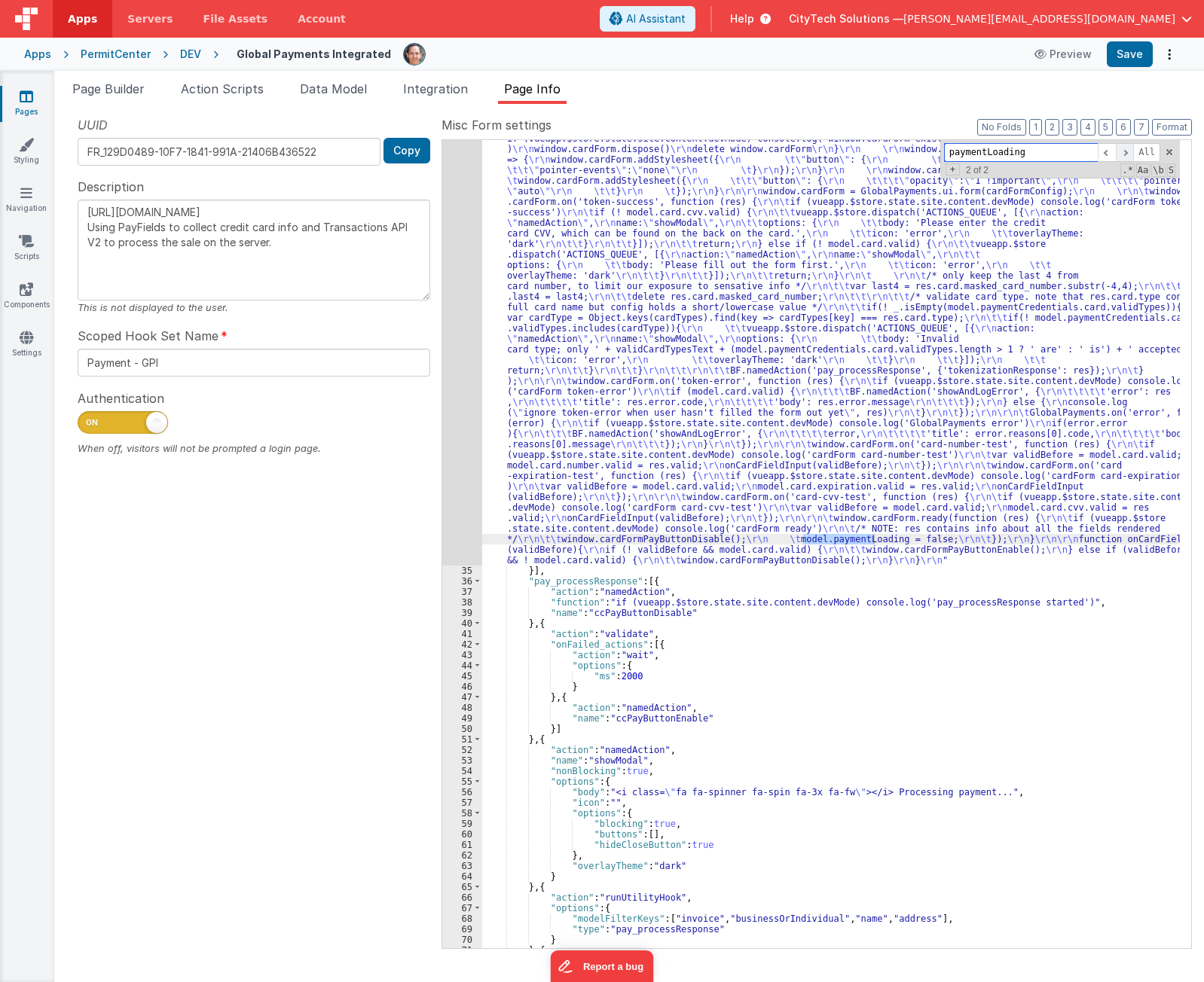
scroll to position [893, 0]
click at [1125, 151] on span at bounding box center [1124, 152] width 18 height 18
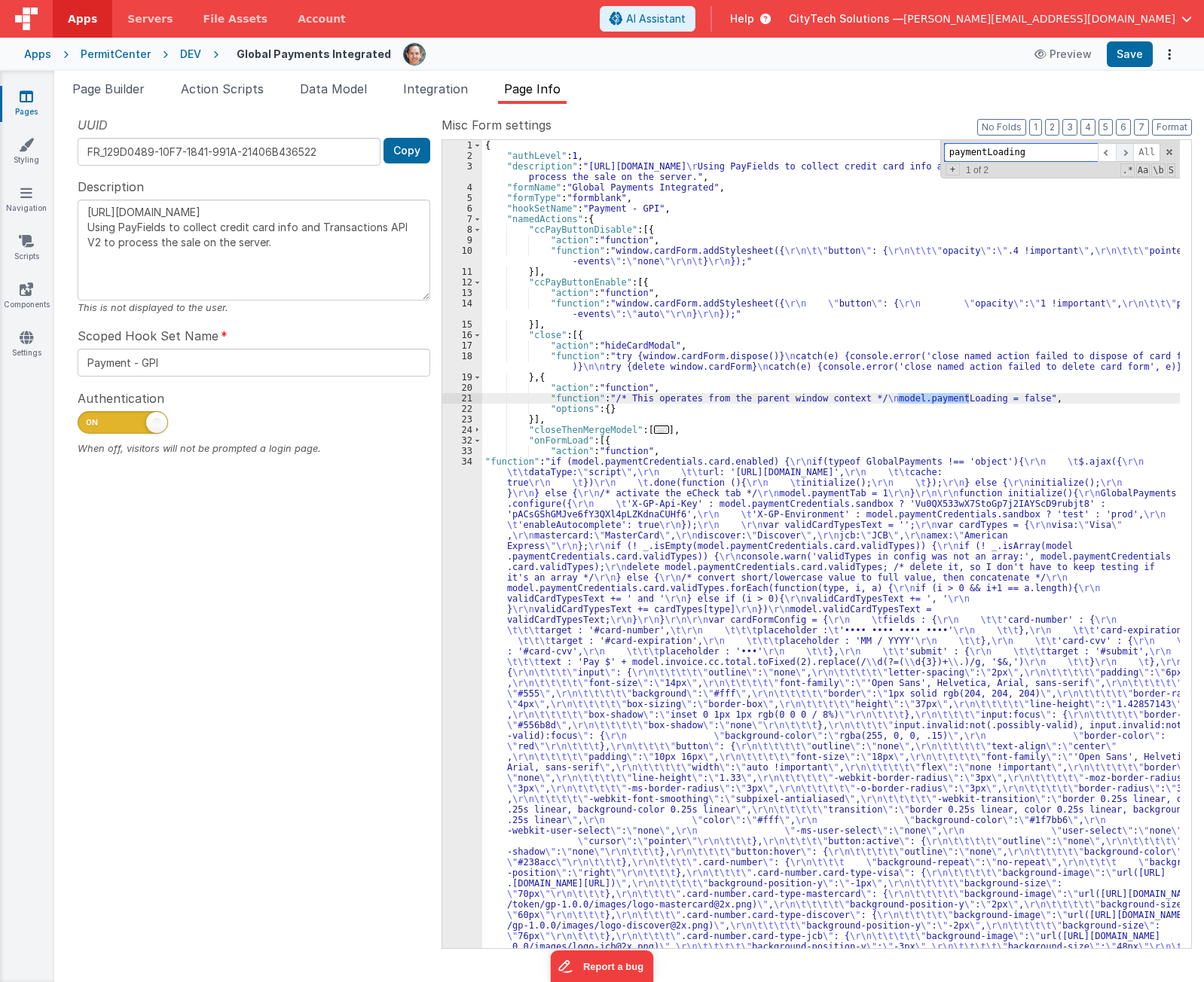
click at [1125, 151] on span at bounding box center [1124, 152] width 18 height 18
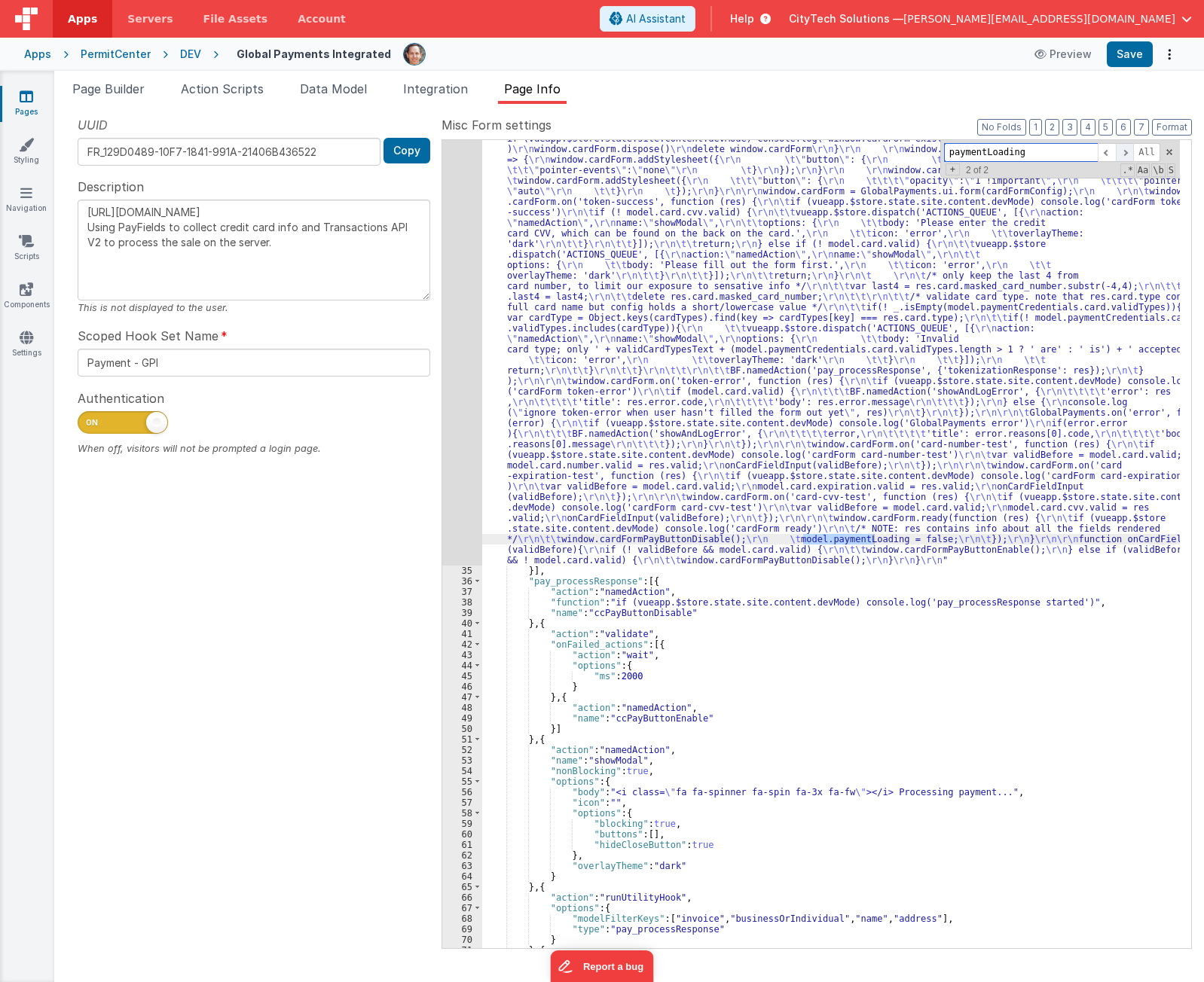
click at [1127, 154] on span at bounding box center [1124, 152] width 18 height 18
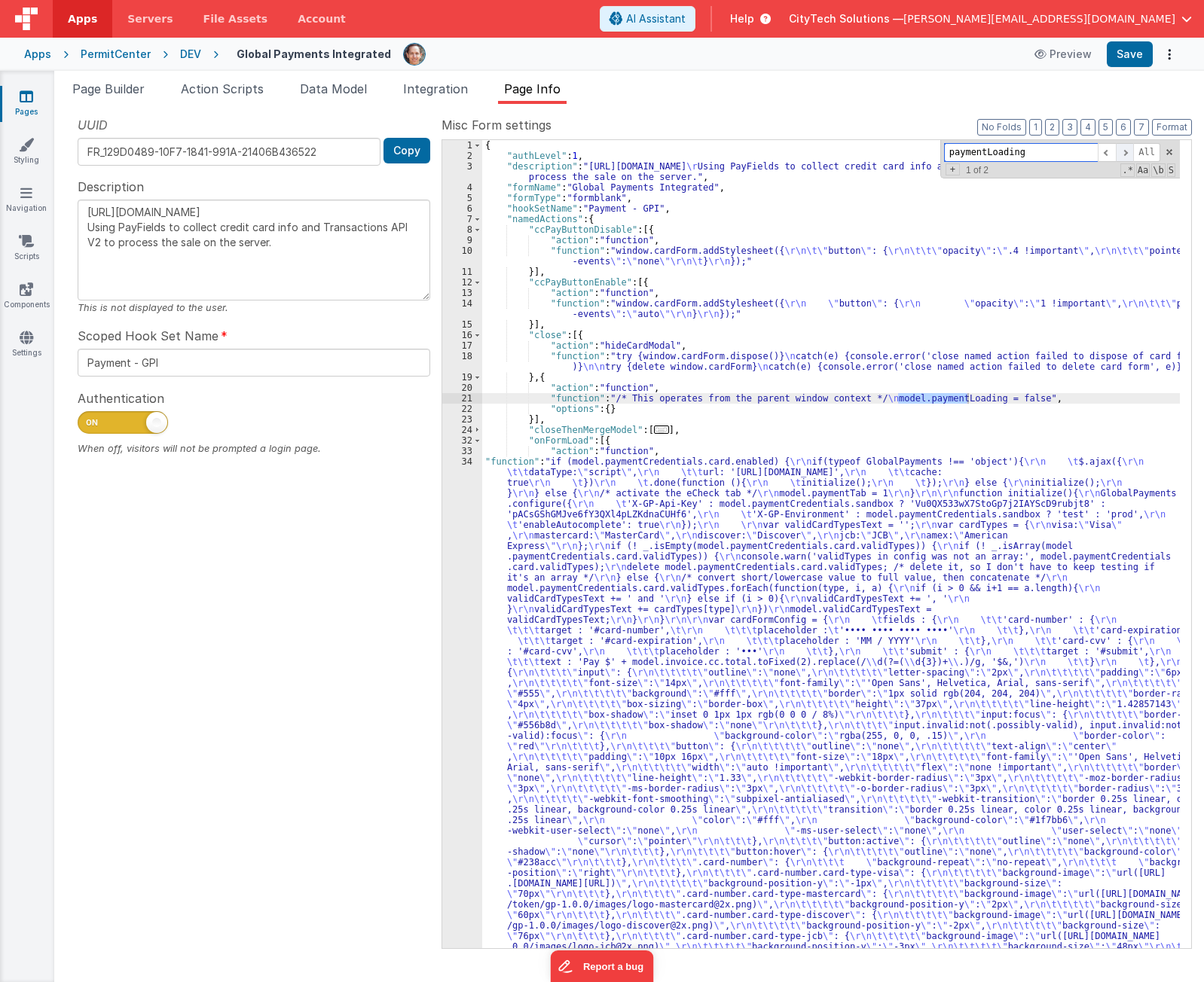
scroll to position [0, 0]
click at [459, 685] on div "34" at bounding box center [462, 957] width 40 height 1002
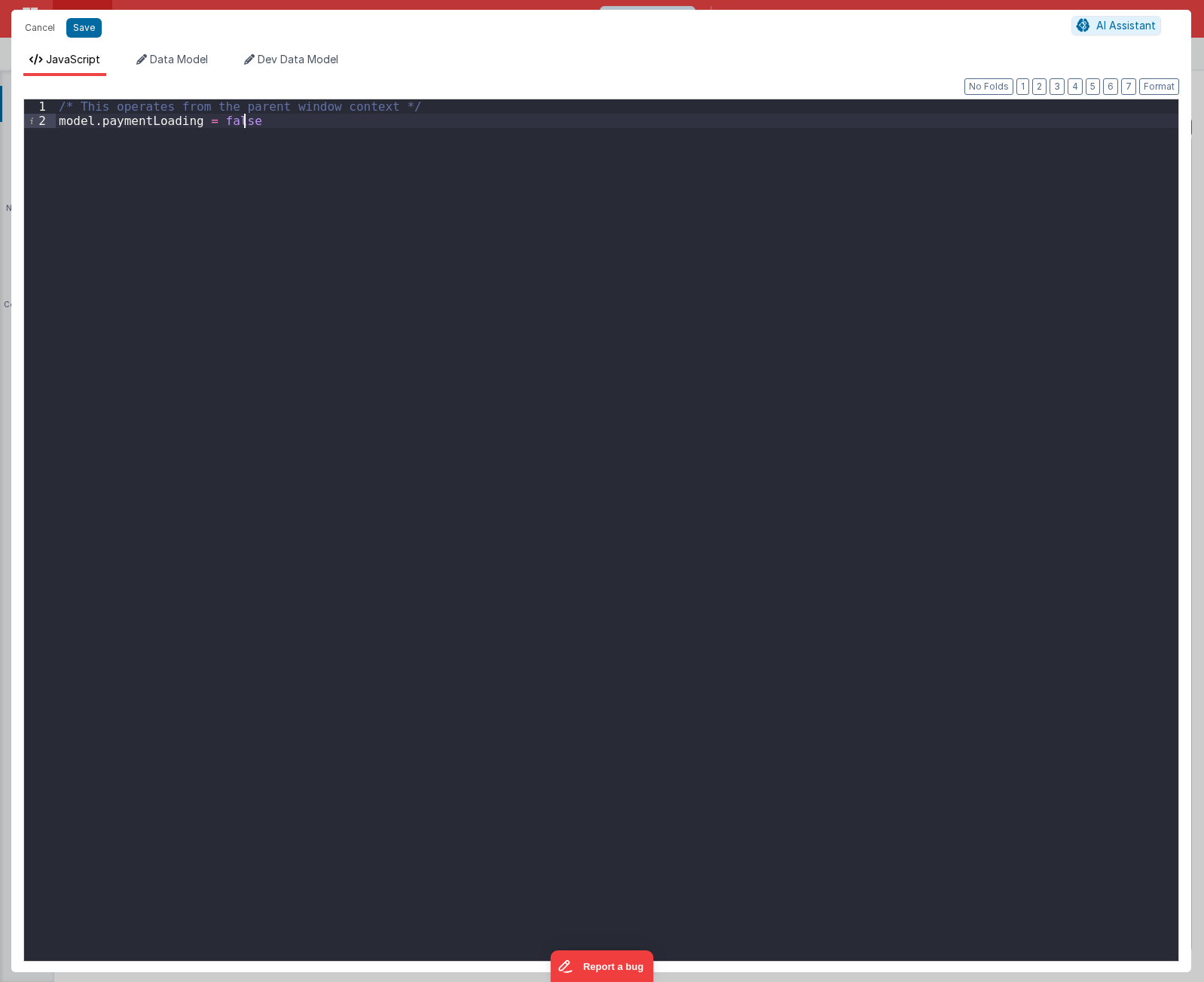
click at [639, 501] on div "/* This operates from the parent window context */ model . paymentLoading = fal…" at bounding box center [616, 545] width 1122 height 890
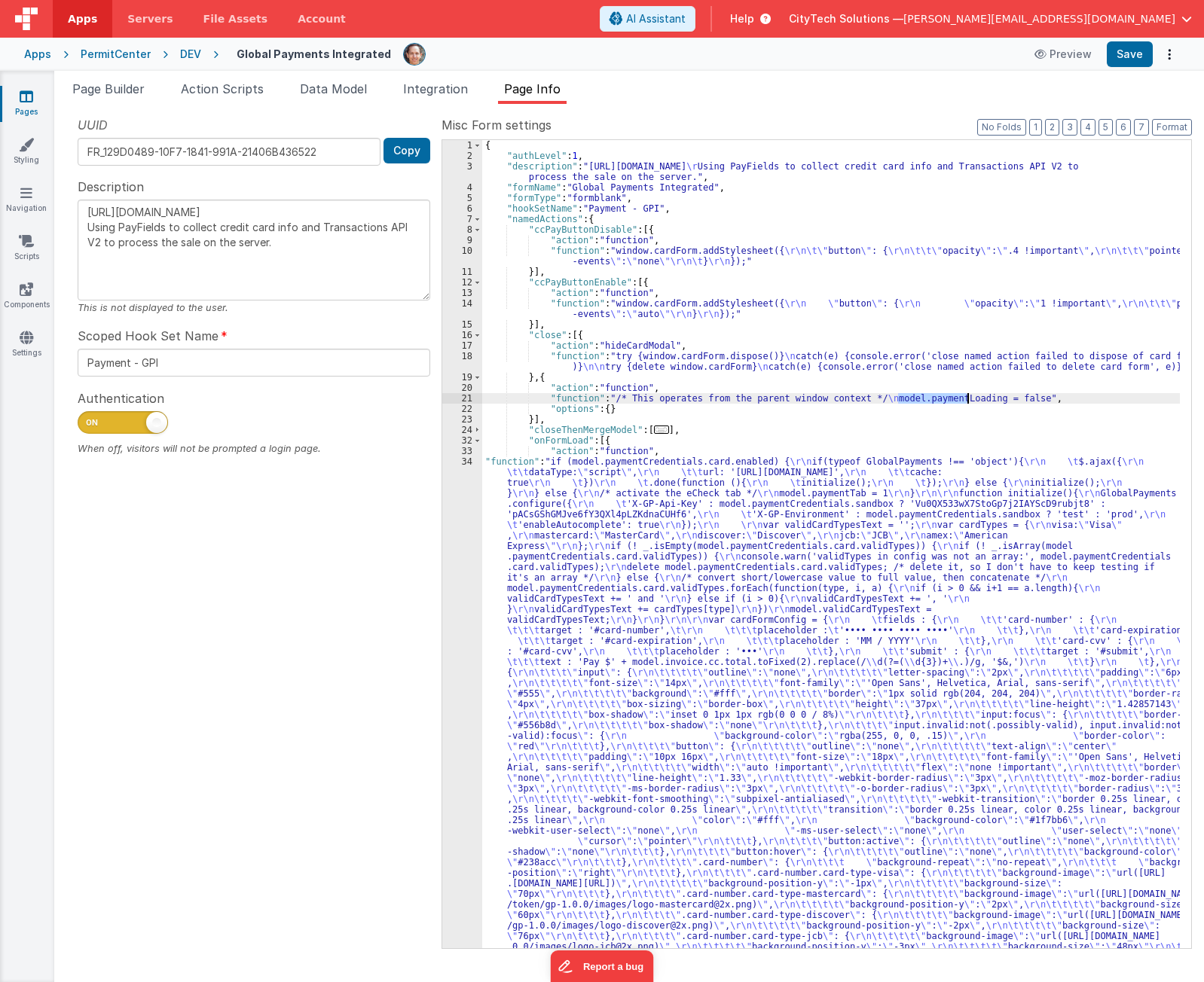
click at [446, 692] on div "34" at bounding box center [462, 957] width 40 height 1002
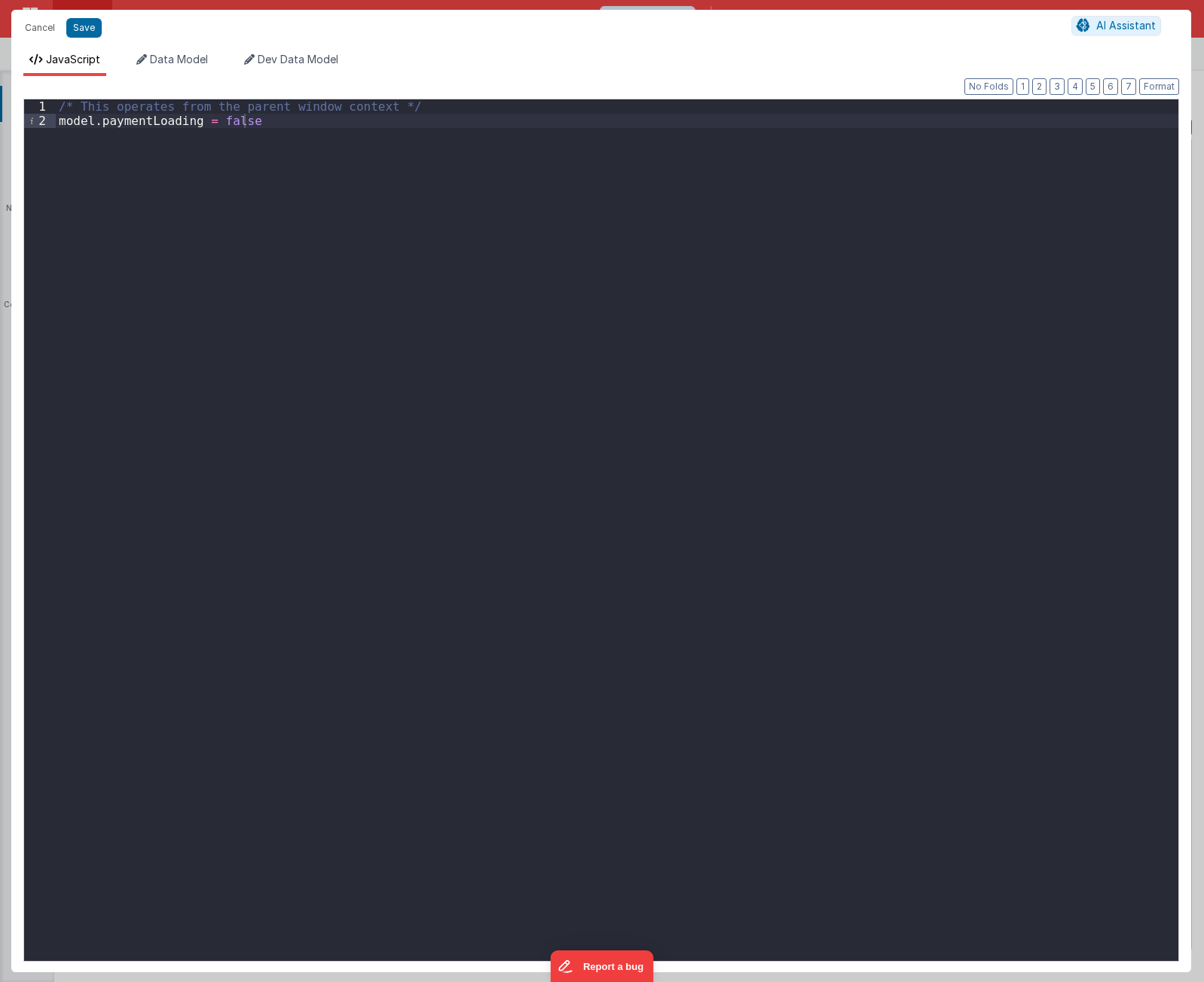
click at [526, 395] on div "/* This operates from the parent window context */ model . paymentLoading = fal…" at bounding box center [616, 545] width 1122 height 890
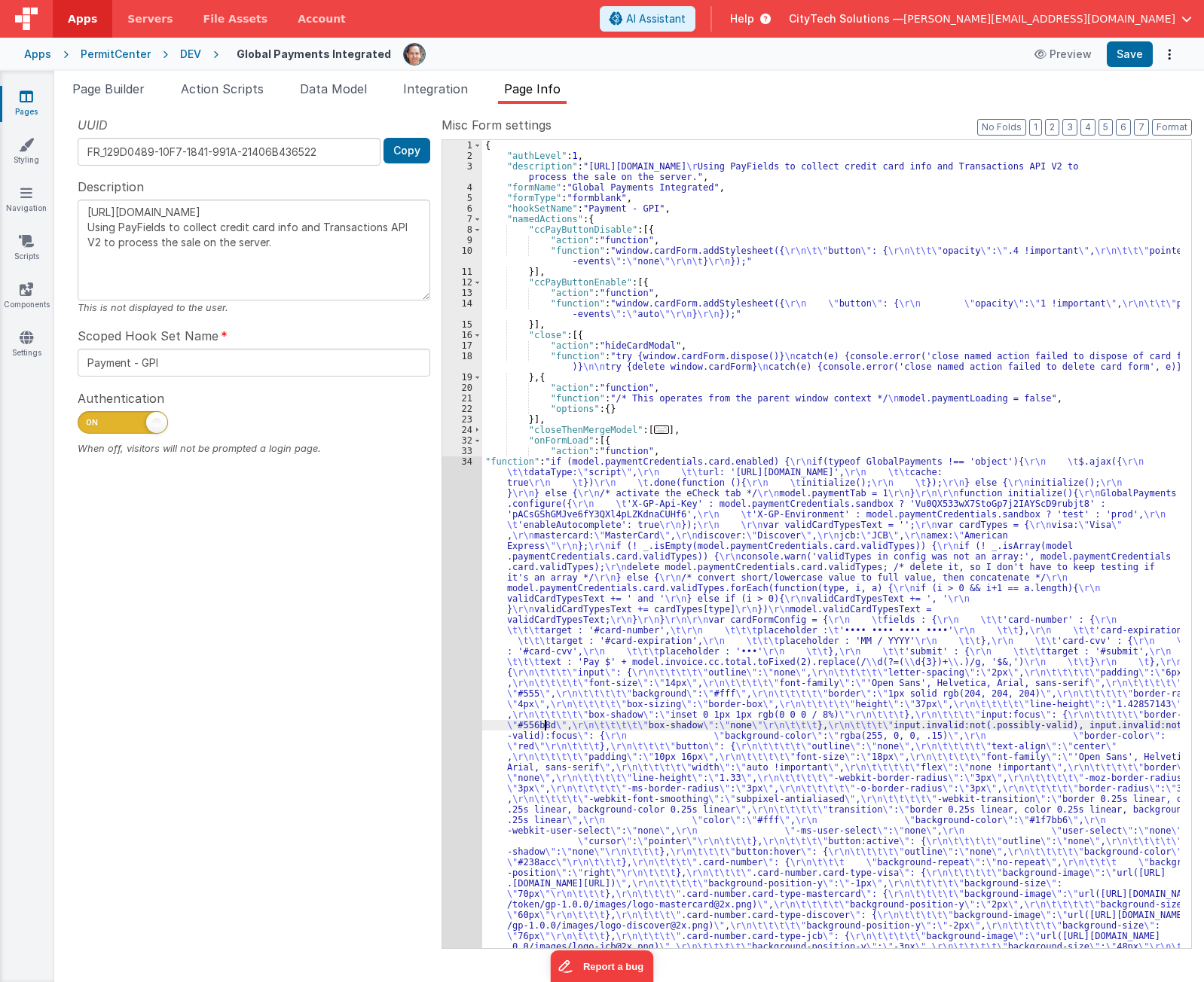
drag, startPoint x: 543, startPoint y: 729, endPoint x: 498, endPoint y: 718, distance: 46.3
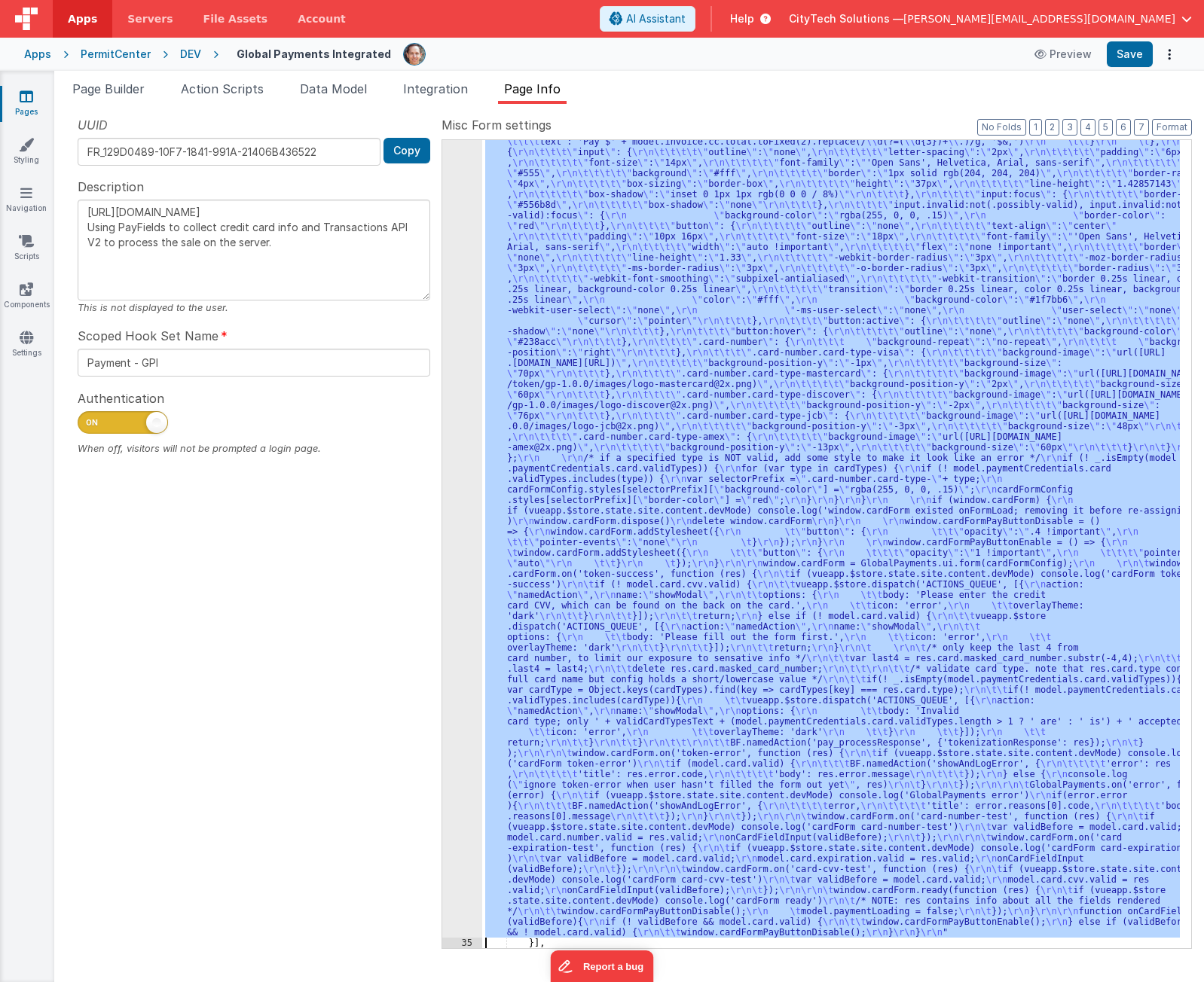
scroll to position [521, 0]
click at [460, 716] on div "34" at bounding box center [462, 437] width 40 height 1002
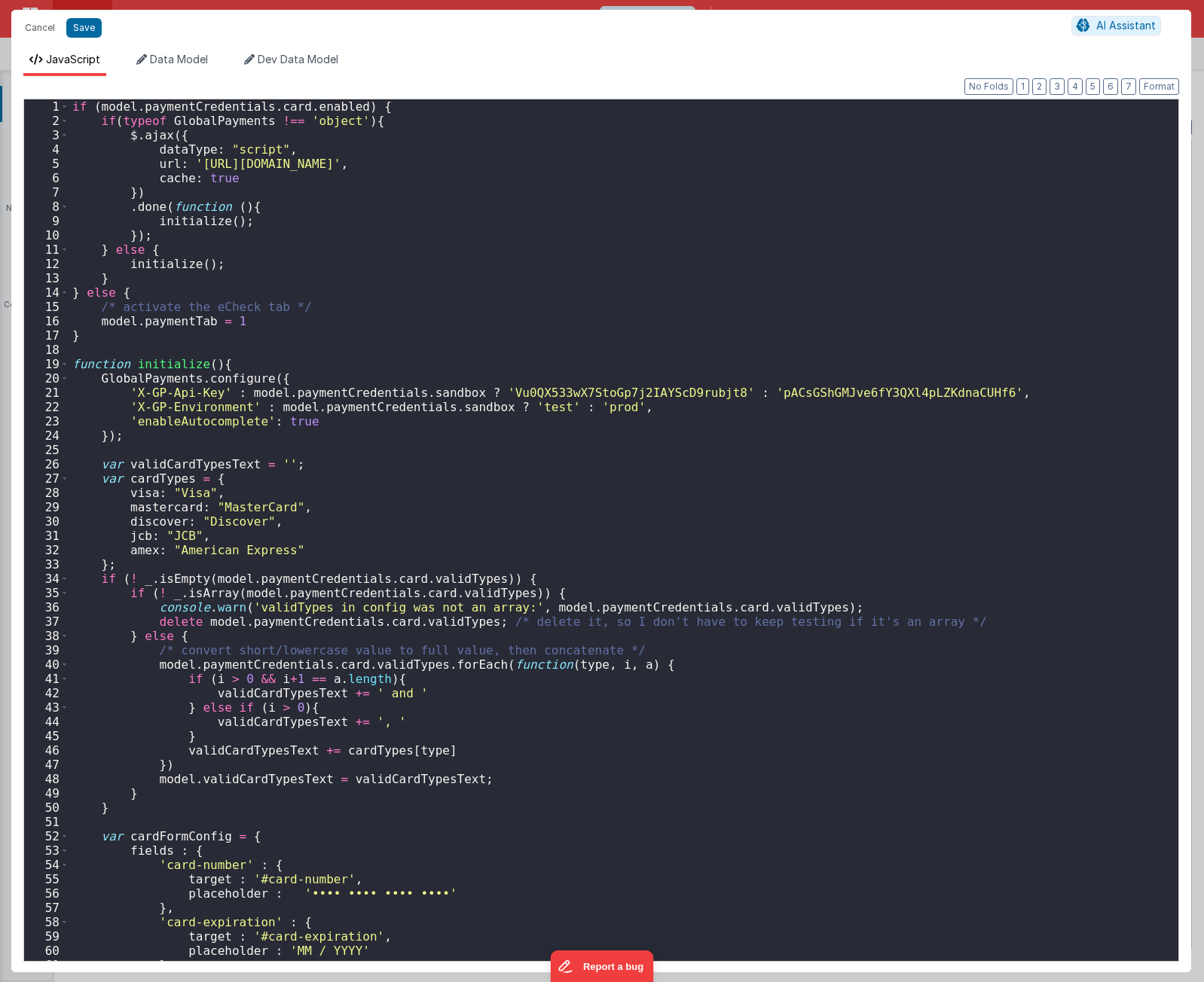
click at [559, 555] on div "if ( model . paymentCredentials . card . enabled ) { if ( typeof GlobalPayments…" at bounding box center [618, 545] width 1098 height 890
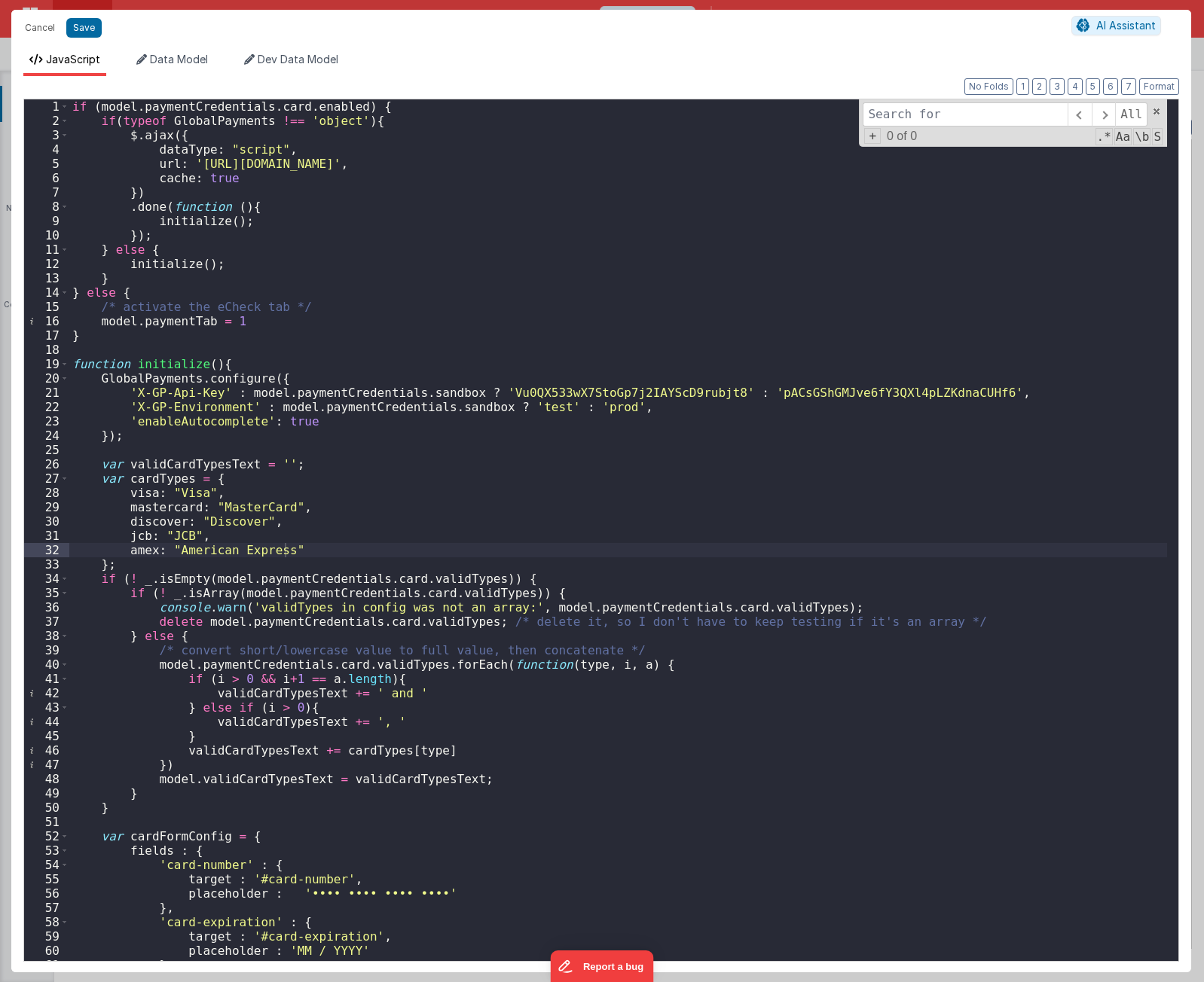
type input "paymentLoading"
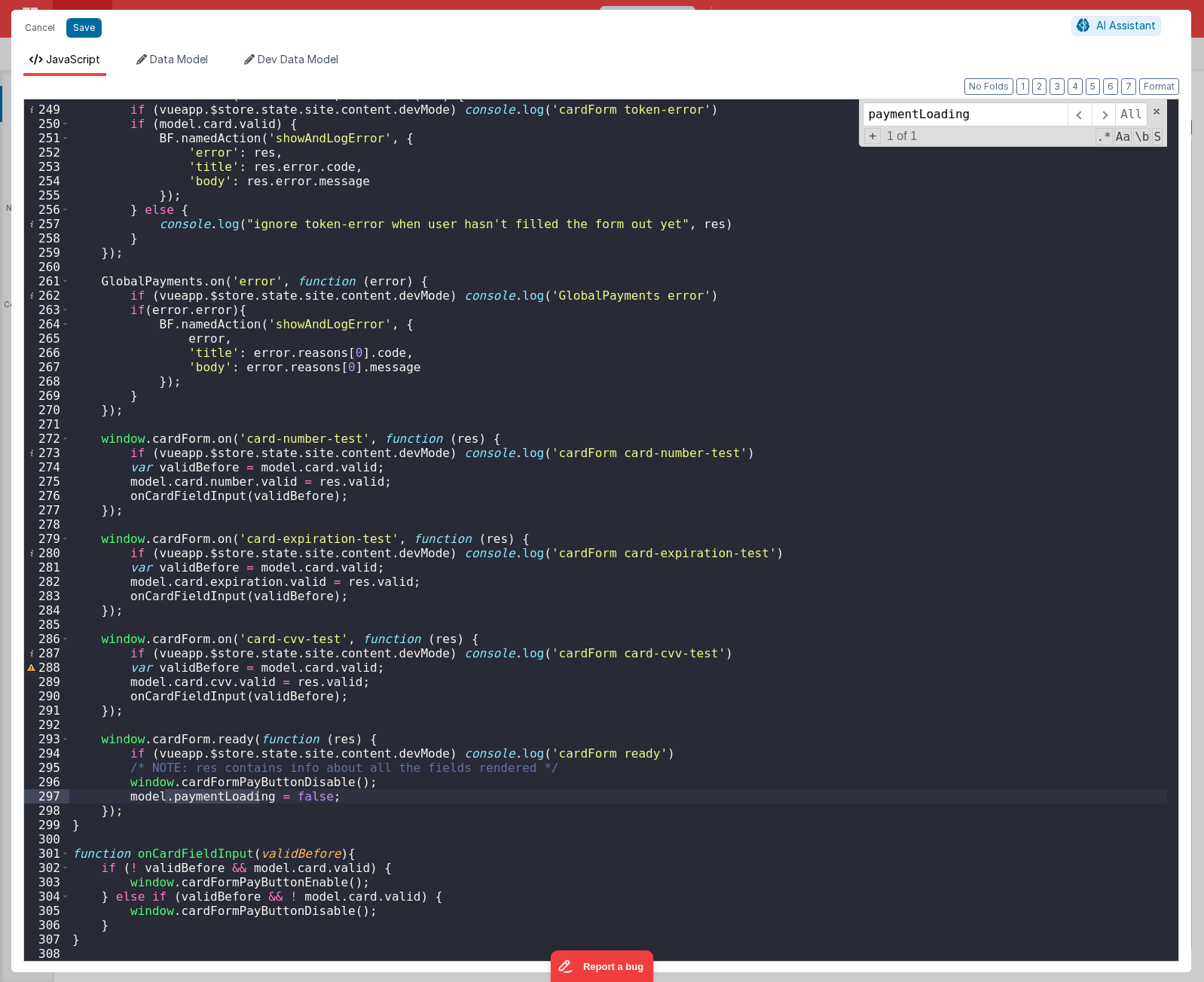
scroll to position [3561, 0]
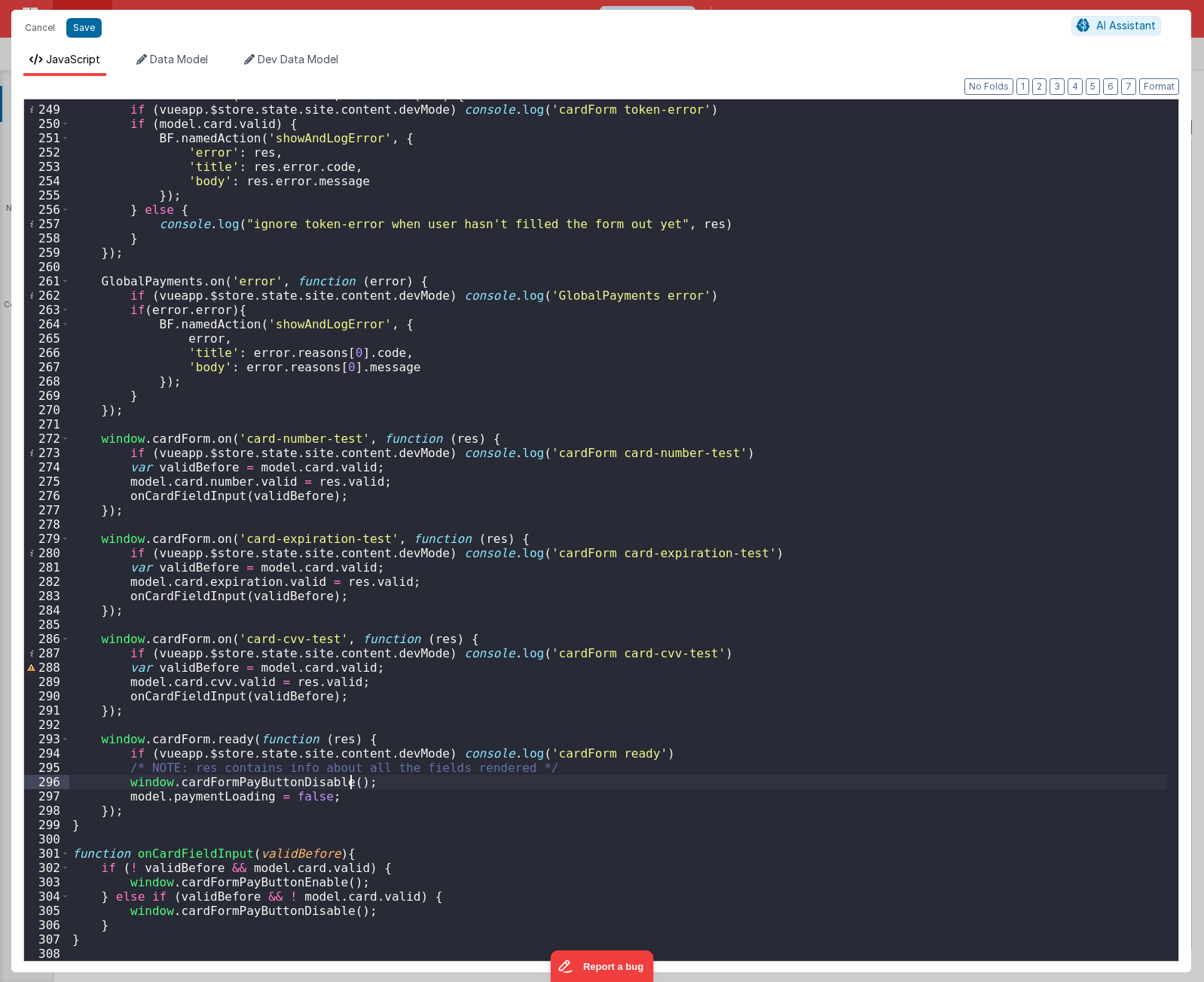
click at [372, 781] on div "window . cardForm . on ( 'token-error' , function ( res ) { if ( vueapp . $stor…" at bounding box center [618, 533] width 1098 height 890
click at [433, 742] on div "window . cardForm . on ( 'token-error' , function ( res ) { if ( vueapp . $stor…" at bounding box center [618, 533] width 1098 height 890
click at [389, 784] on div "window . cardForm . on ( 'token-error' , function ( res ) { if ( vueapp . $stor…" at bounding box center [618, 533] width 1098 height 890
click at [243, 785] on div "window . cardForm . on ( 'token-error' , function ( res ) { if ( vueapp . $stor…" at bounding box center [618, 533] width 1098 height 890
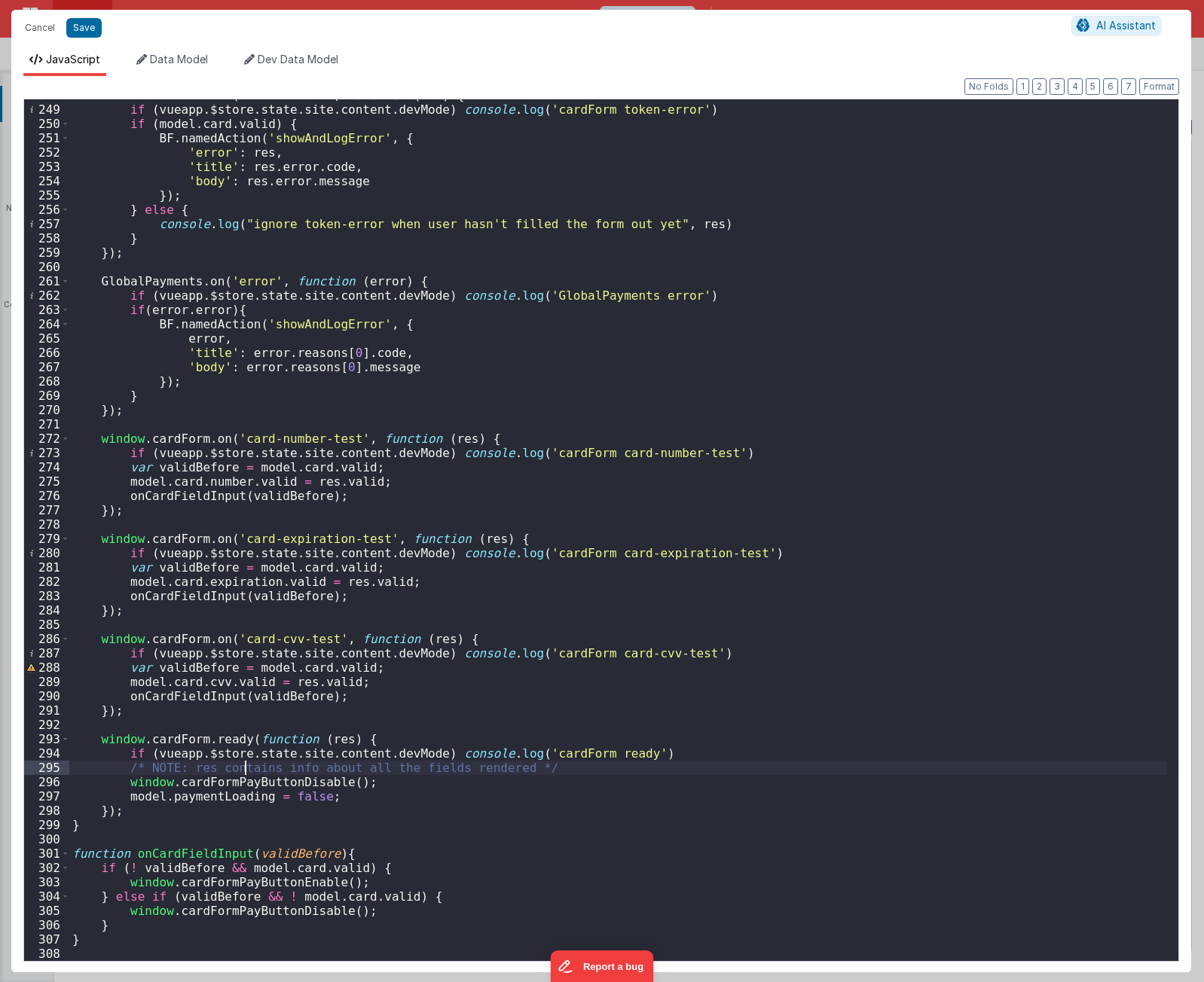
click at [248, 767] on div "window . cardForm . on ( 'token-error' , function ( res ) { if ( vueapp . $stor…" at bounding box center [618, 533] width 1098 height 890
click at [527, 767] on div "window . cardForm . on ( 'token-error' , function ( res ) { if ( vueapp . $stor…" at bounding box center [618, 533] width 1098 height 890
click at [196, 770] on div "window . cardForm . on ( 'token-error' , function ( res ) { if ( vueapp . $stor…" at bounding box center [618, 533] width 1098 height 890
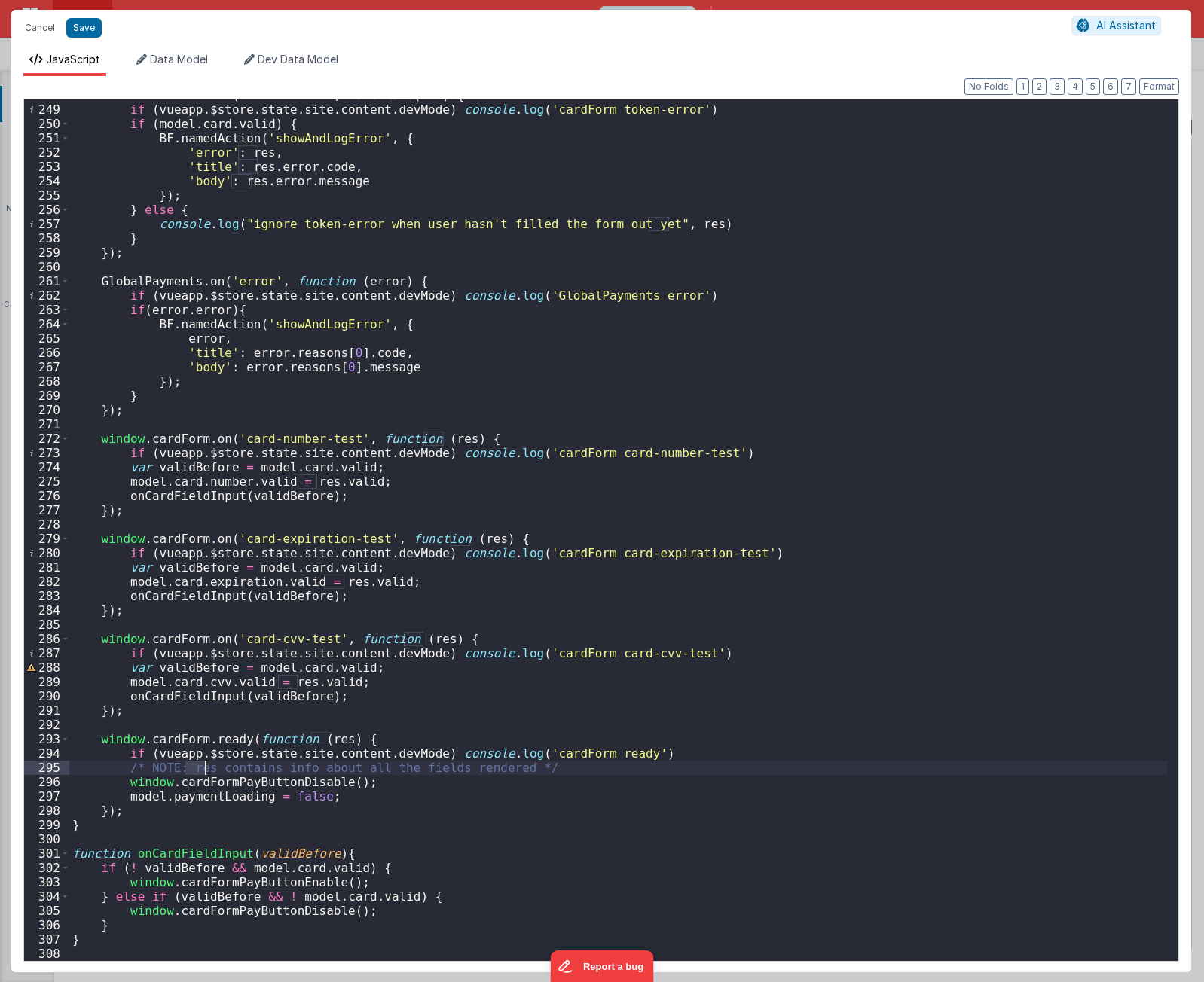
click at [177, 746] on div "window . cardForm . on ( 'token-error' , function ( res ) { if ( vueapp . $stor…" at bounding box center [618, 533] width 1098 height 890
click at [229, 739] on div "window . cardForm . on ( 'token-error' , function ( res ) { if ( vueapp . $stor…" at bounding box center [618, 533] width 1098 height 890
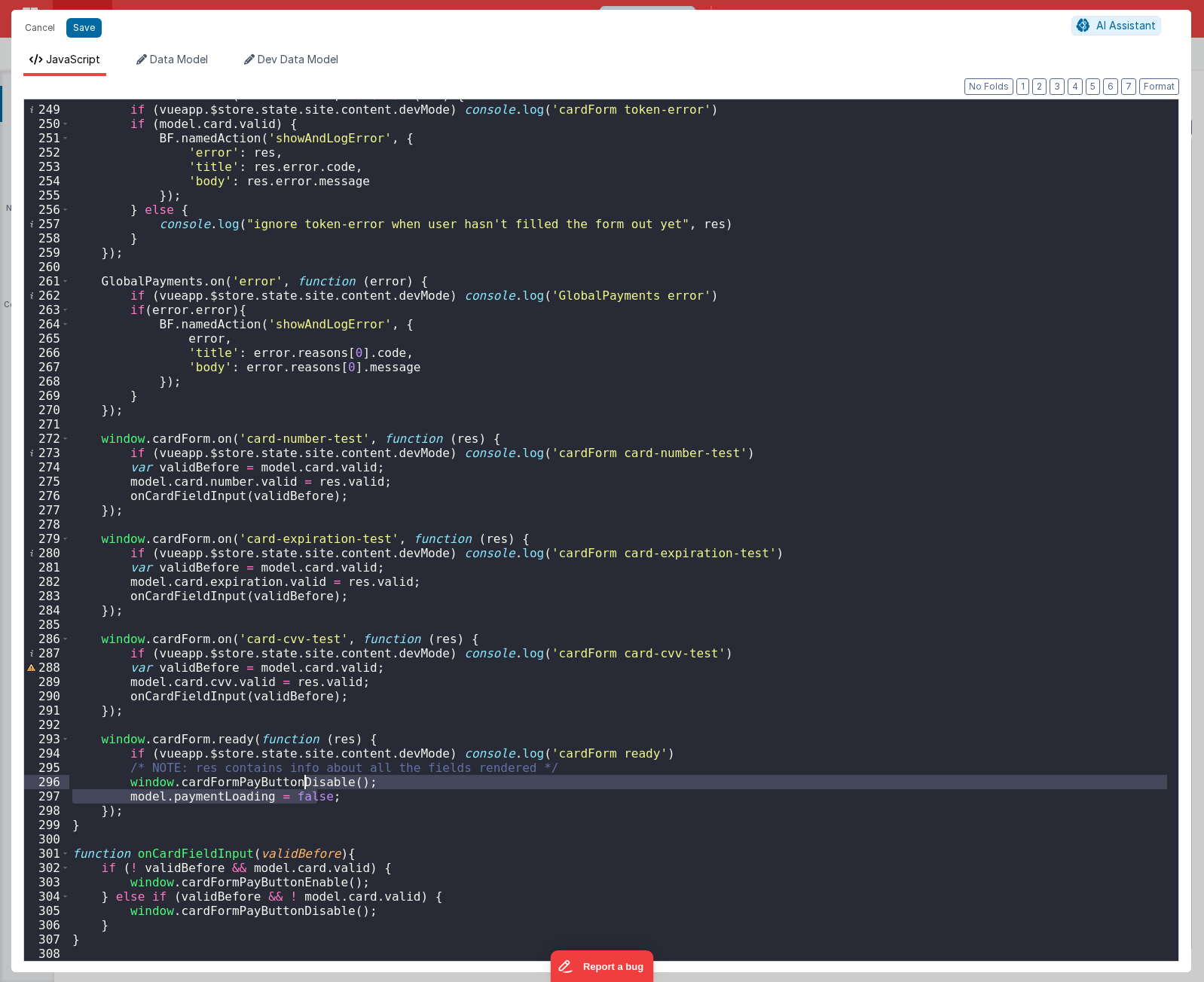
drag, startPoint x: 341, startPoint y: 793, endPoint x: 301, endPoint y: 780, distance: 42.1
click at [301, 780] on div "window . cardForm . on ( 'token-error' , function ( res ) { if ( vueapp . $stor…" at bounding box center [618, 533] width 1098 height 890
click at [48, 28] on button "Cancel" at bounding box center [39, 27] width 45 height 21
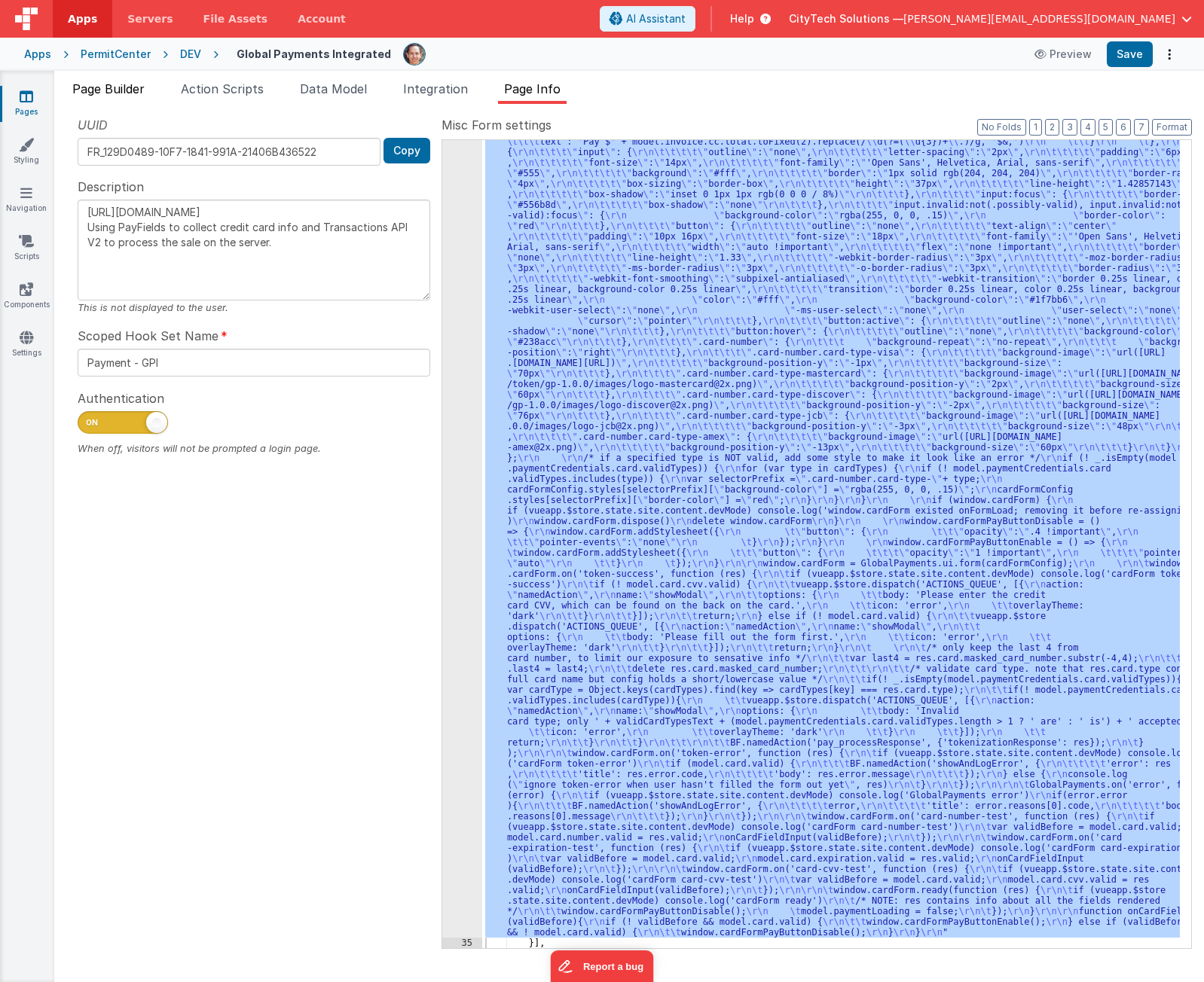
click at [119, 91] on span "Page Builder" at bounding box center [109, 89] width 72 height 15
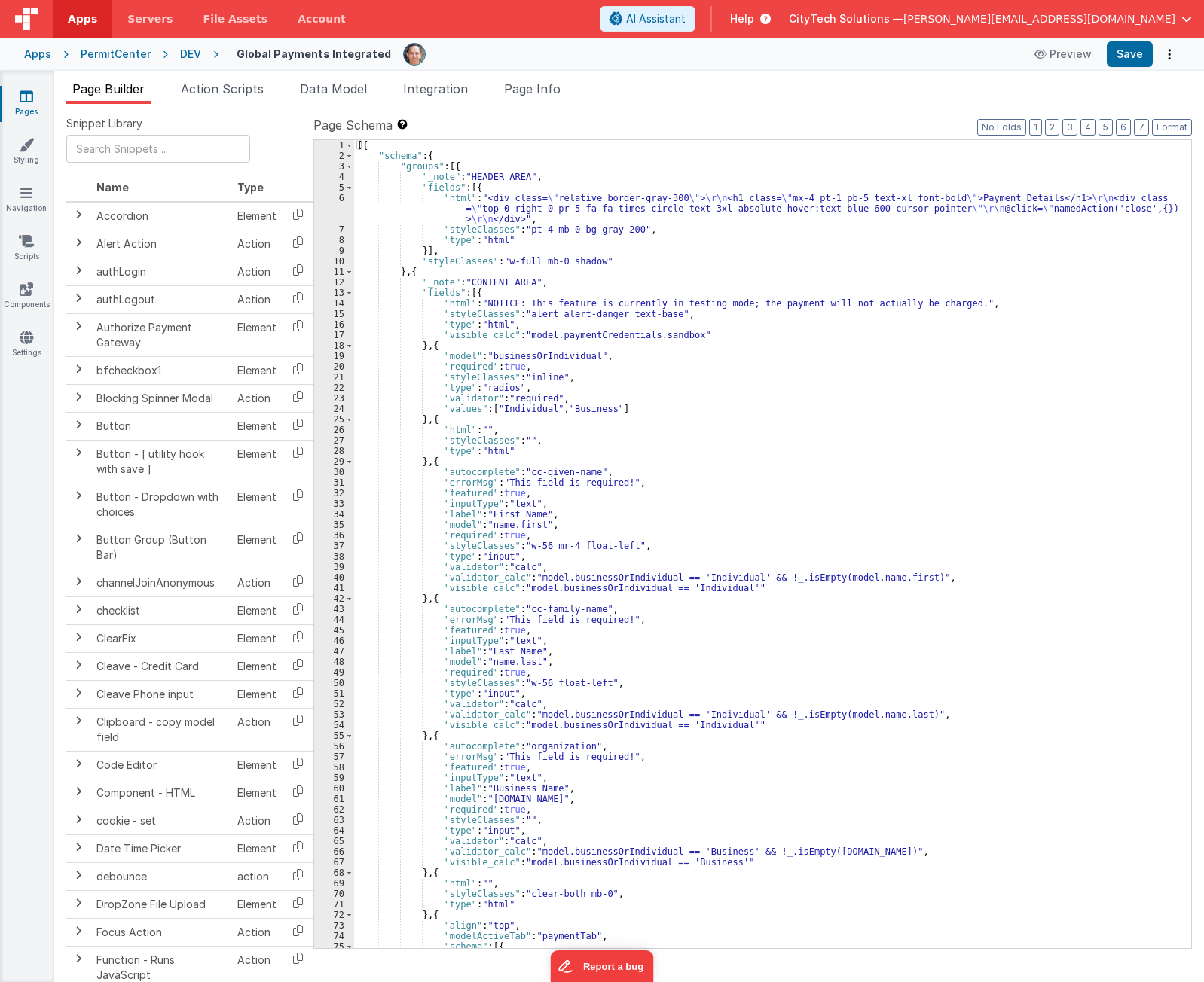
click at [620, 356] on div "[{ "schema" : { "groups" : [{ "_note" : "HEADER AREA" , "fields" : [{ "html" : …" at bounding box center [767, 555] width 826 height 830
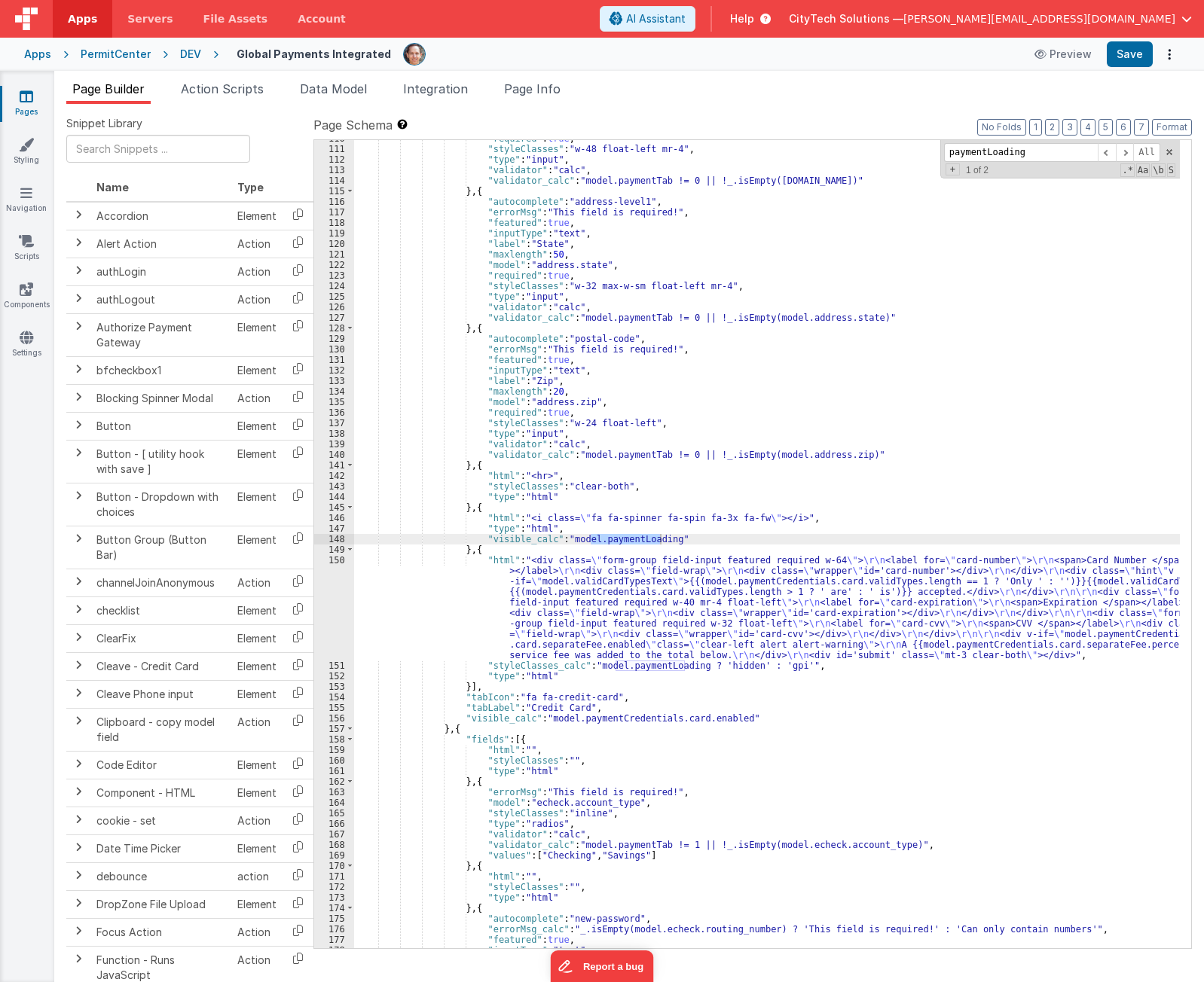
scroll to position [1178, 0]
type input "paymentLoading"
click at [592, 504] on div ""required" : true , "styleClasses" : "w-48 float-left mr-4" , "type" : "input" …" at bounding box center [767, 548] width 826 height 830
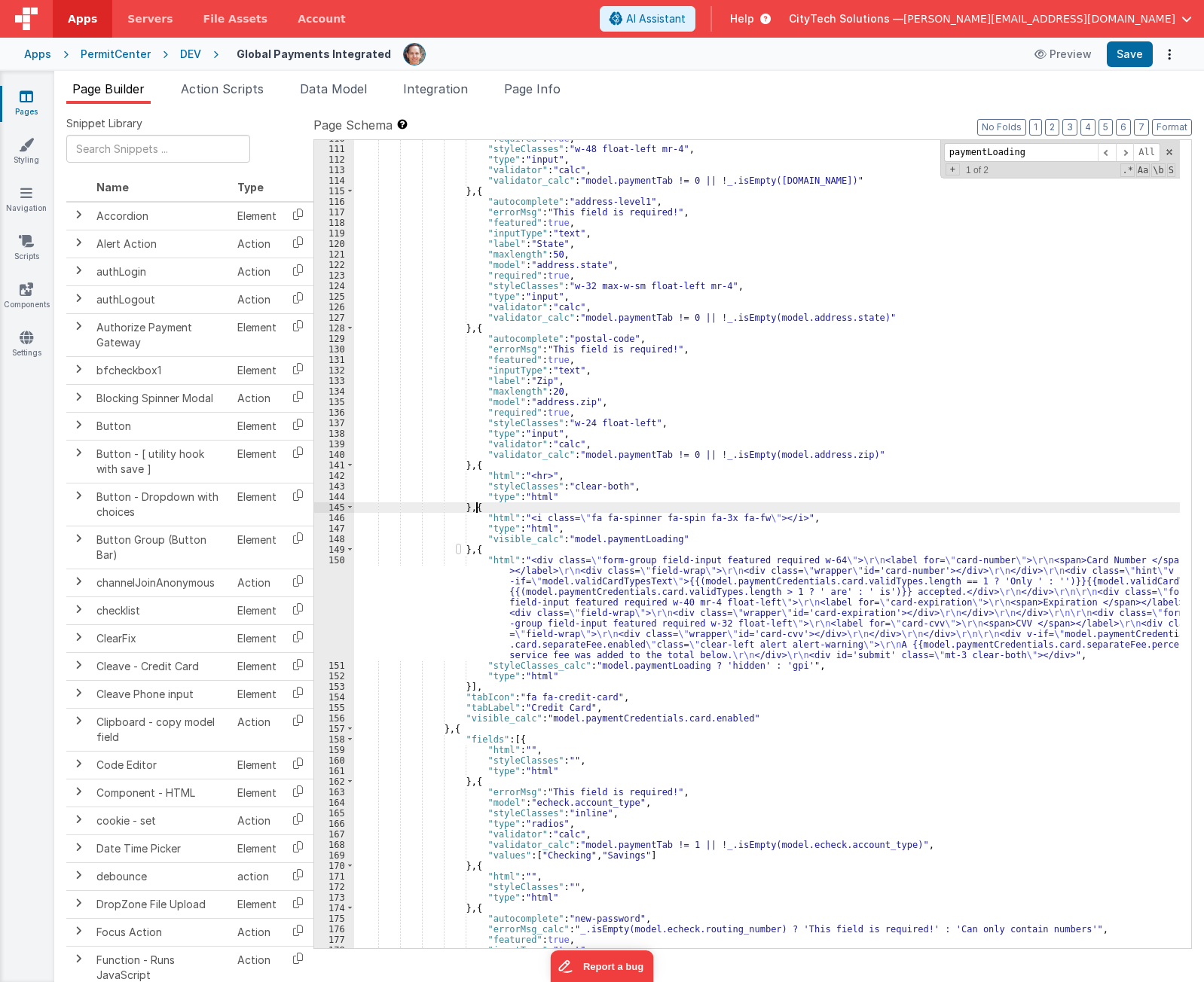
click at [582, 535] on div ""required" : true , "styleClasses" : "w-48 float-left mr-4" , "type" : "input" …" at bounding box center [767, 548] width 826 height 830
click at [621, 518] on div ""required" : true , "styleClasses" : "w-48 float-left mr-4" , "type" : "input" …" at bounding box center [767, 548] width 826 height 830
click at [558, 506] on div ""required" : true , "styleClasses" : "w-48 float-left mr-4" , "type" : "input" …" at bounding box center [767, 548] width 826 height 830
click at [1124, 152] on span at bounding box center [1124, 152] width 18 height 18
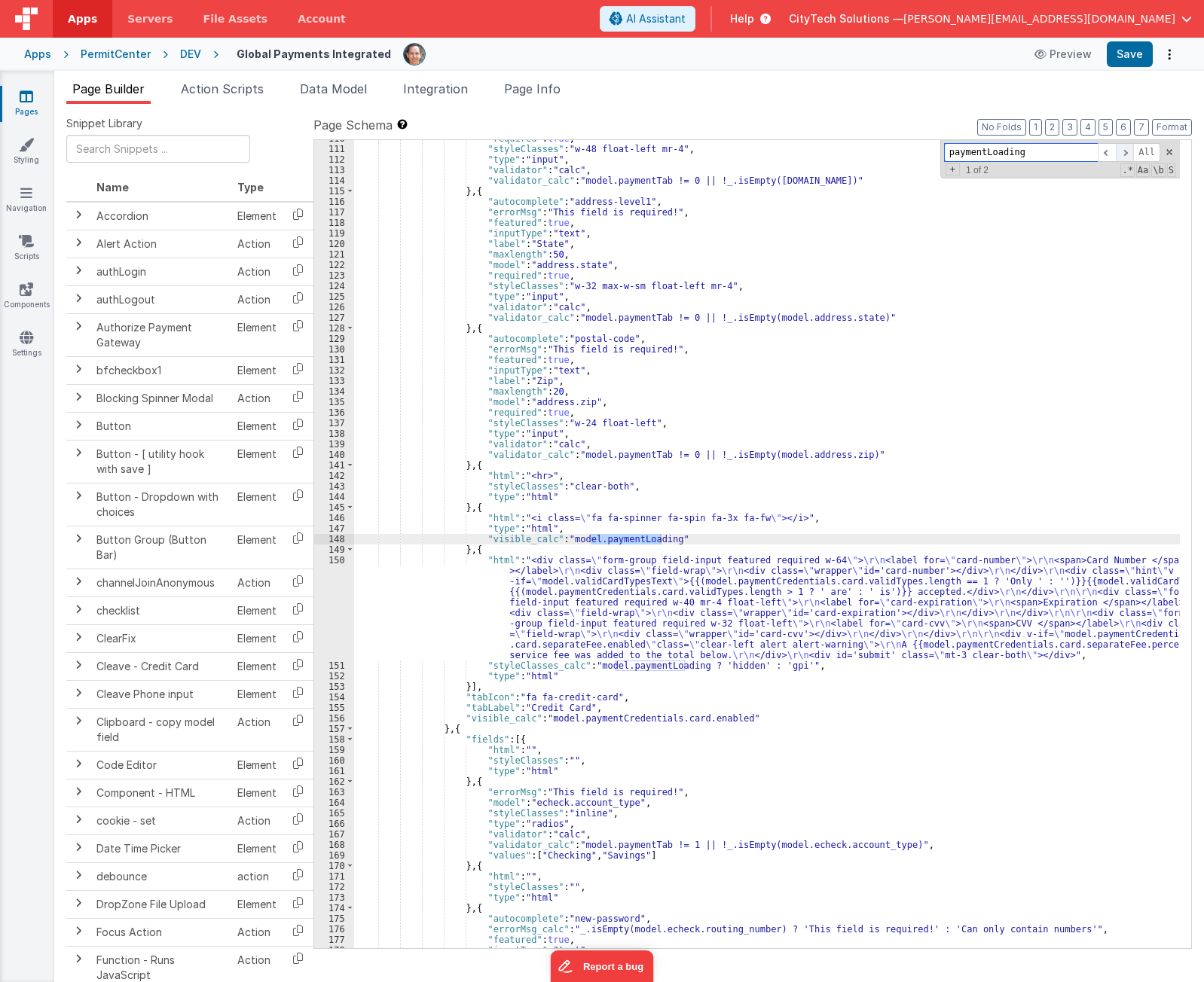
click at [1124, 152] on span at bounding box center [1124, 152] width 18 height 18
click at [1126, 157] on span at bounding box center [1124, 152] width 18 height 18
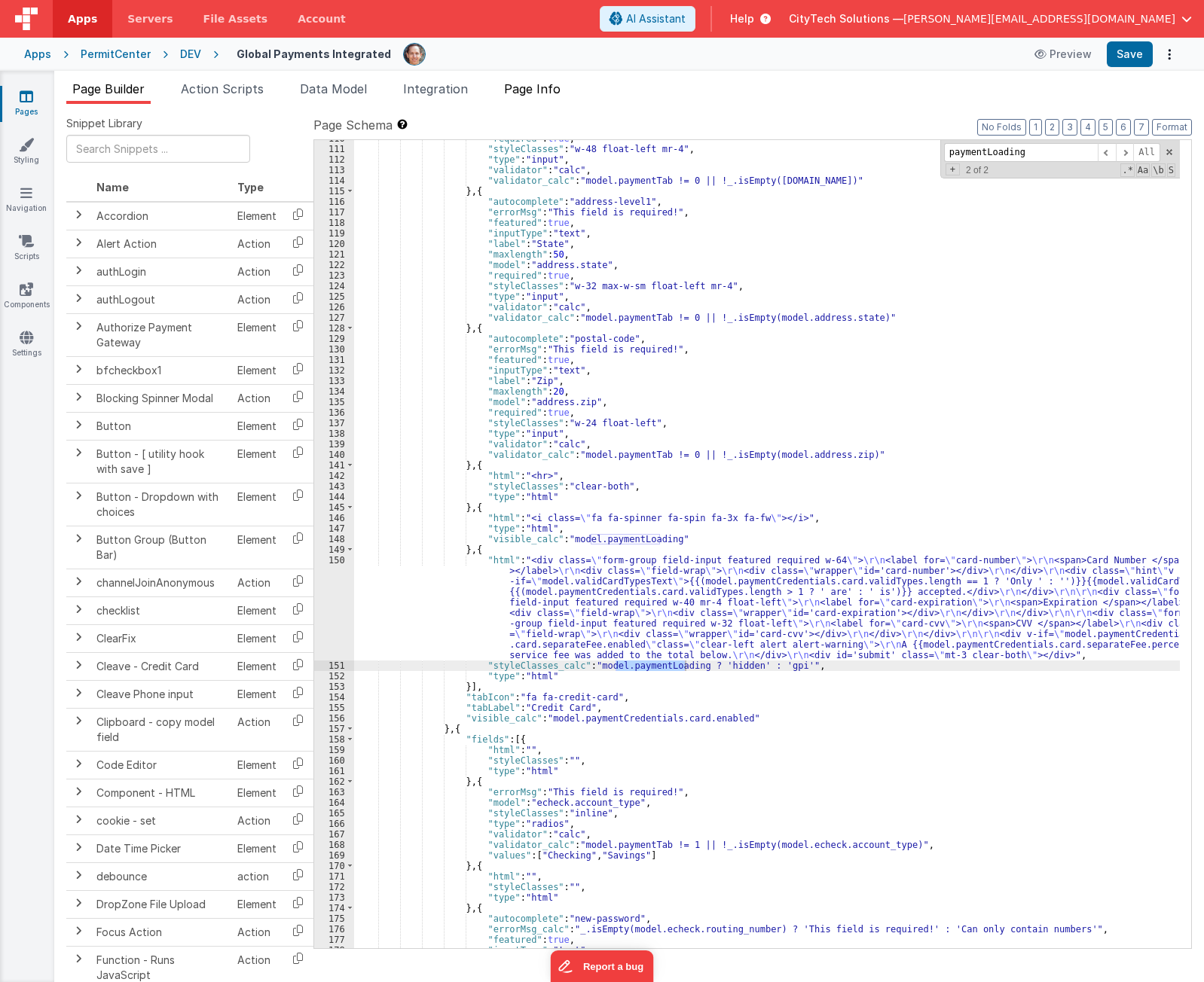
click at [541, 85] on span "Page Info" at bounding box center [532, 89] width 56 height 15
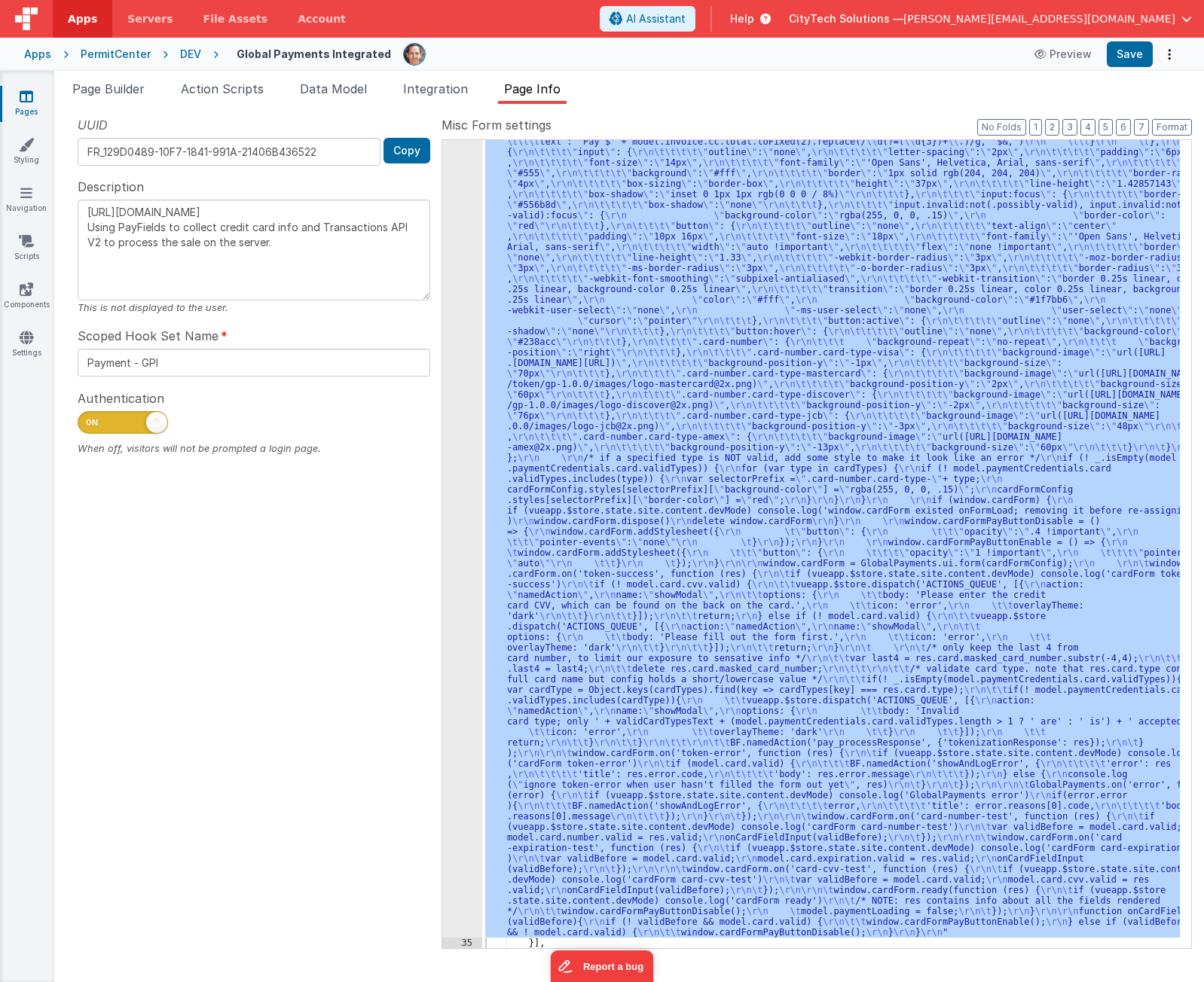
click at [615, 525] on div ""function" : "if (model.paymentCredentials.card.enabled) { \r\n if(typeof Globa…" at bounding box center [831, 544] width 698 height 808
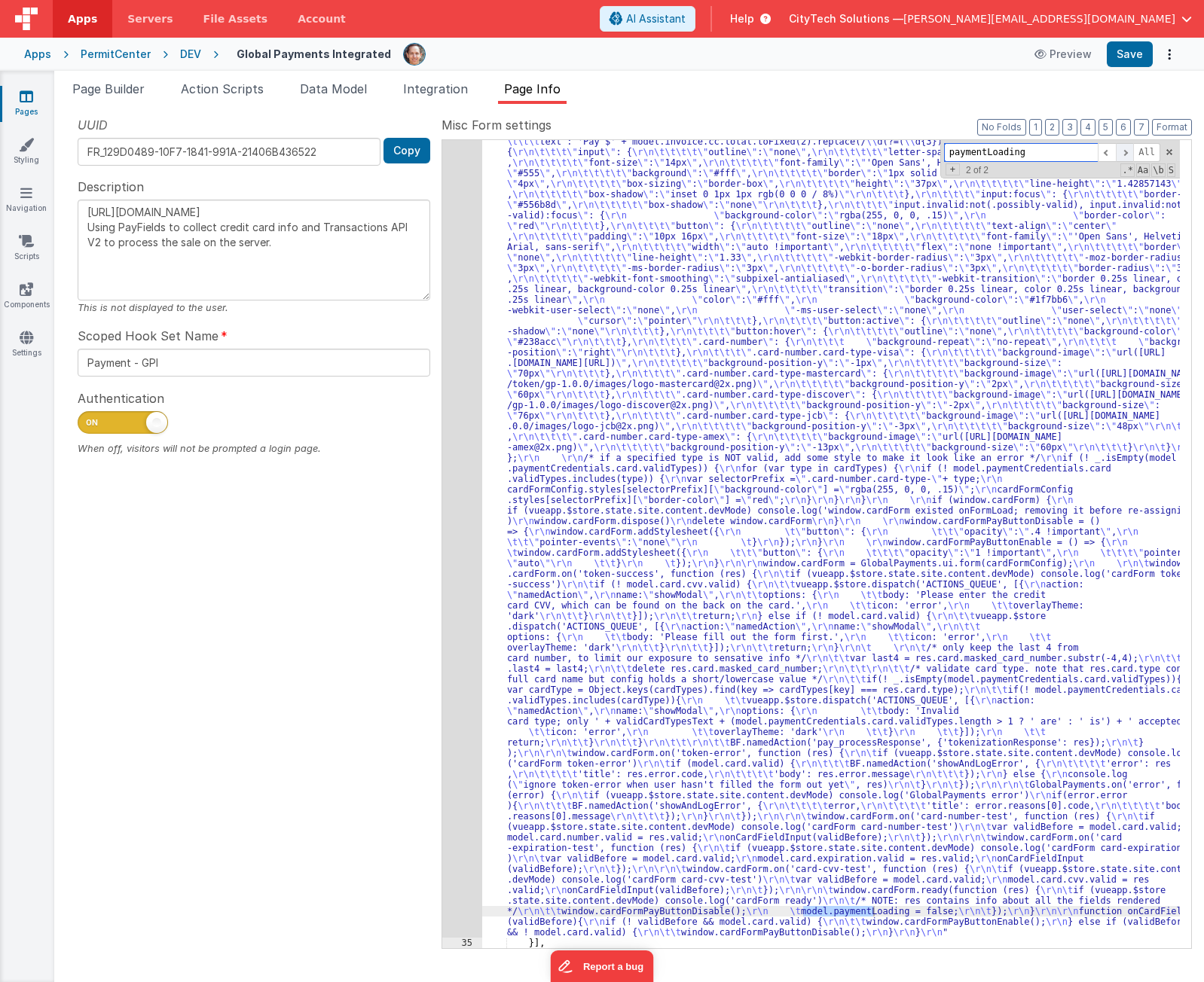
click at [1130, 150] on span at bounding box center [1124, 152] width 18 height 18
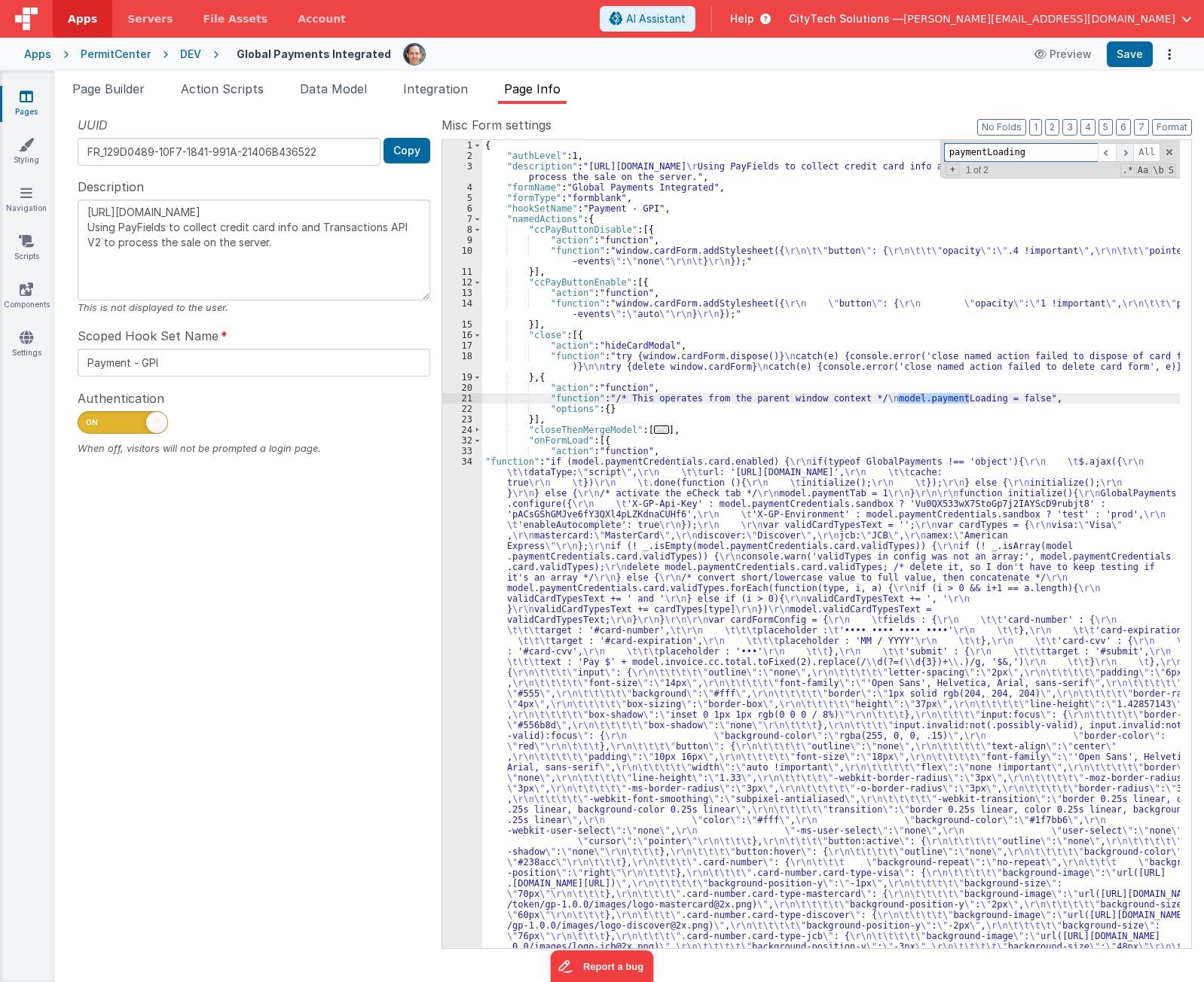
scroll to position [0, 0]
click at [1129, 154] on span at bounding box center [1124, 152] width 18 height 18
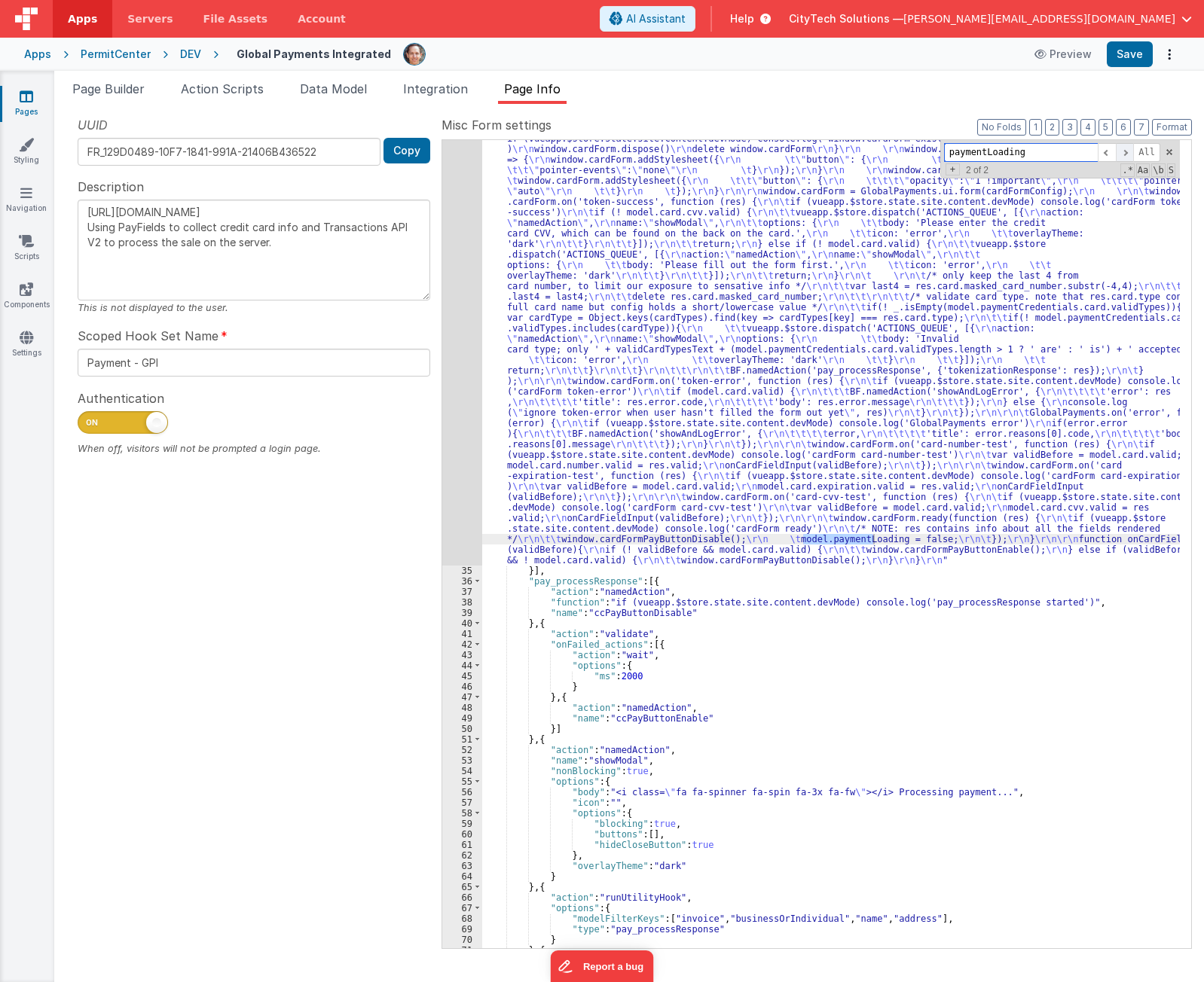
click at [1129, 154] on span at bounding box center [1124, 152] width 18 height 18
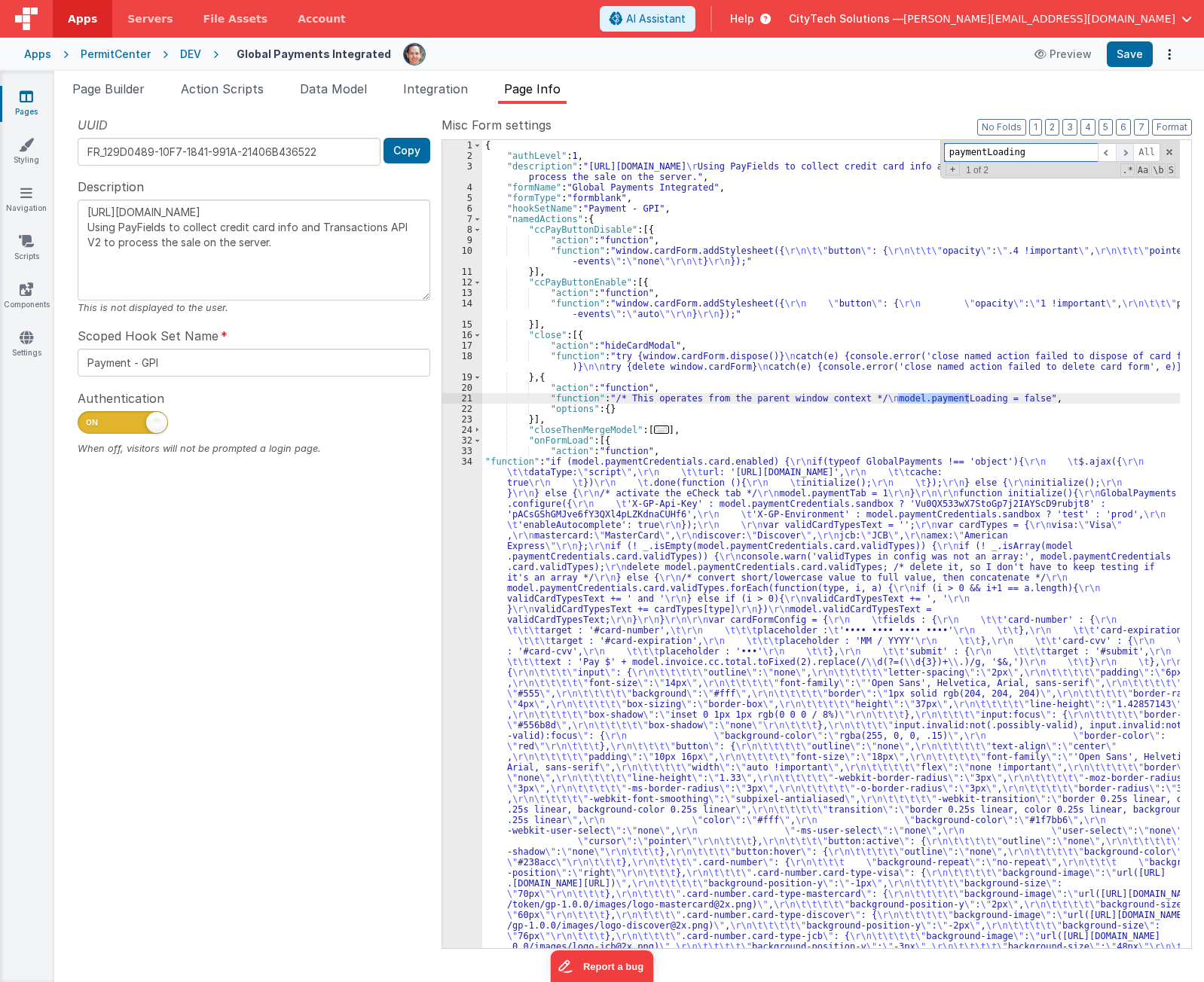
scroll to position [0, 0]
click at [1170, 151] on span at bounding box center [1169, 152] width 11 height 11
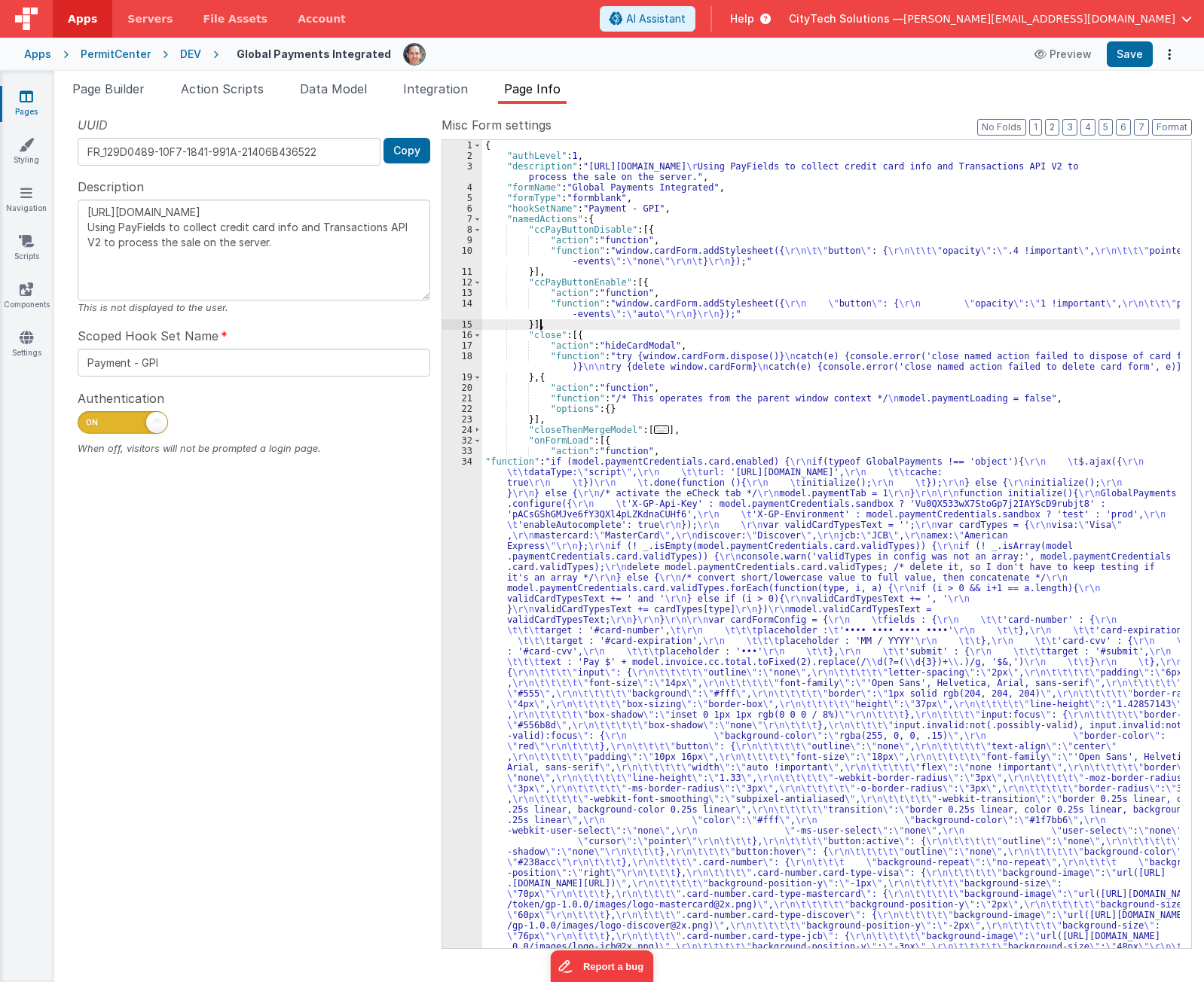
paste input "ccPayButtonDisable"
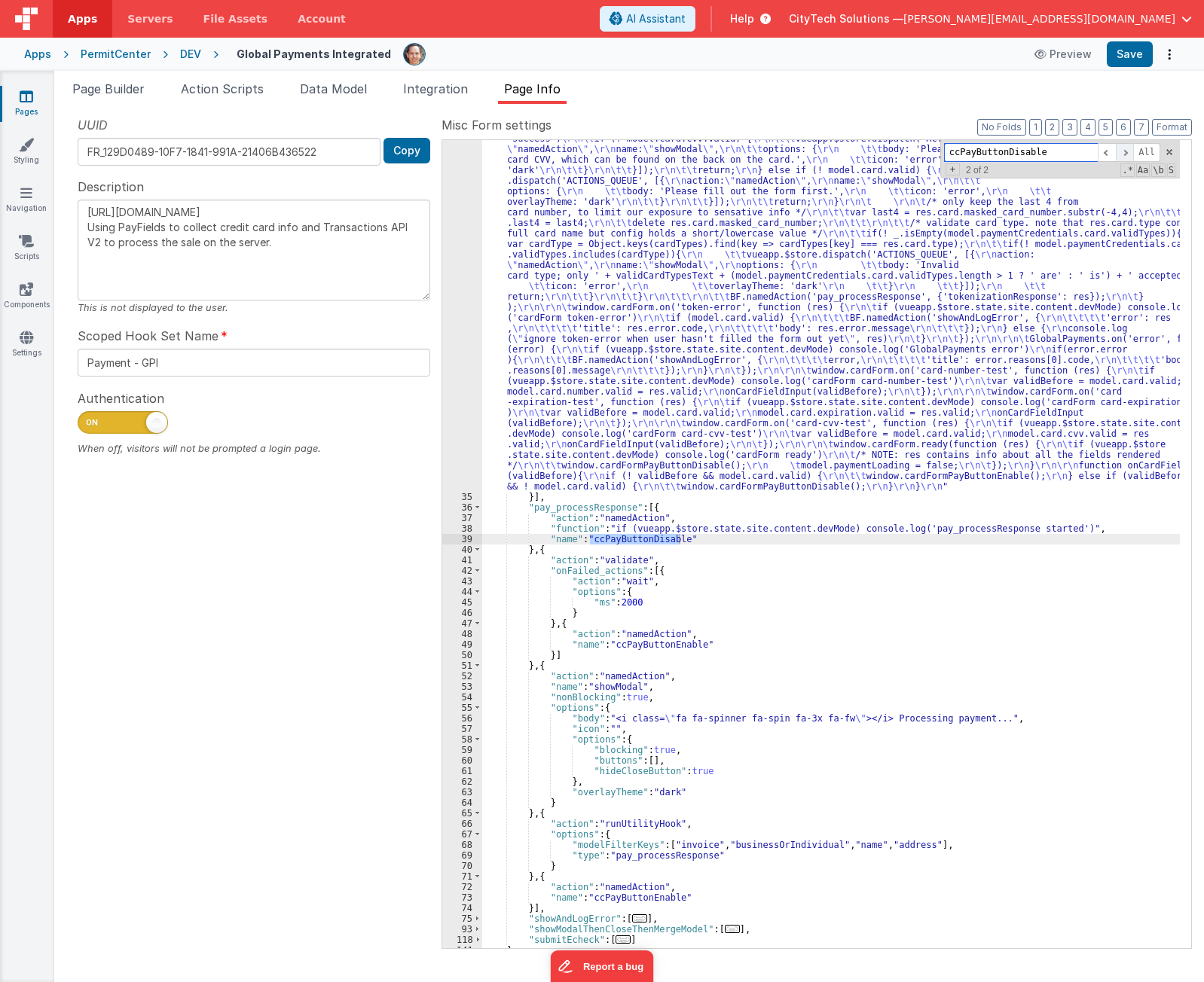
type input "ccPayButtonDisable"
click at [1125, 155] on span at bounding box center [1124, 152] width 18 height 18
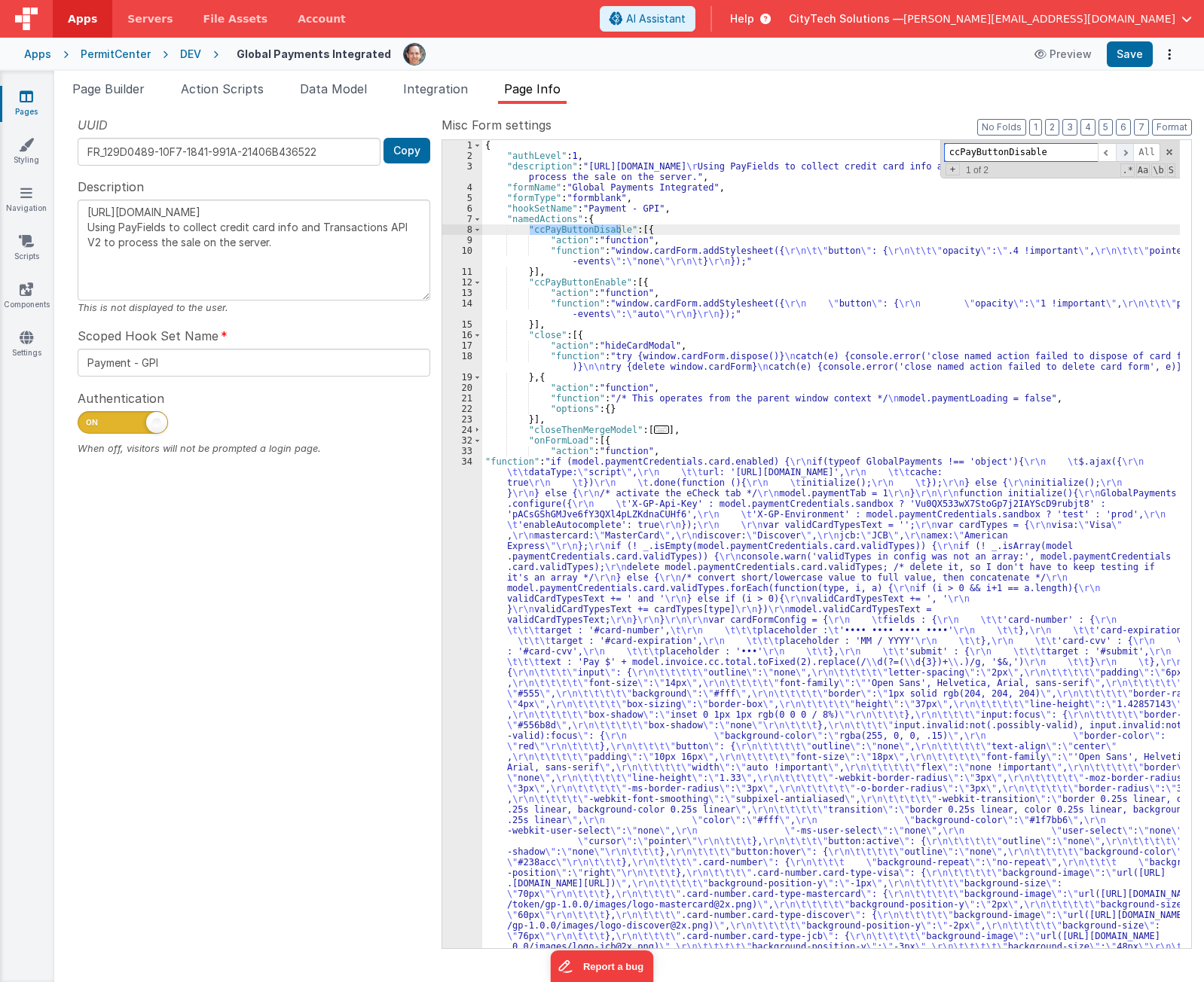
click at [1125, 155] on span at bounding box center [1124, 152] width 18 height 18
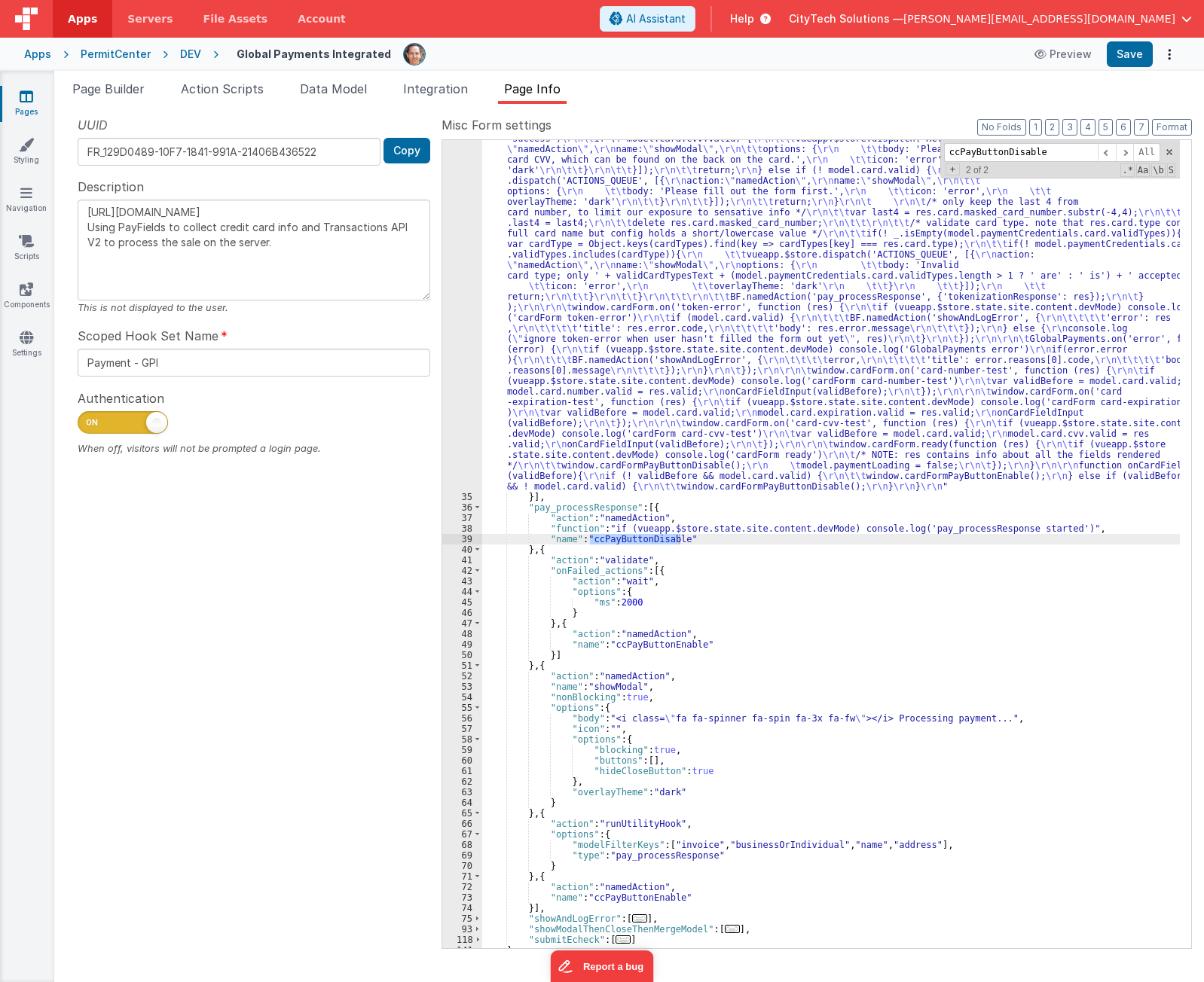
click at [695, 508] on div ""function" : "if (model.paymentCredentials.card.enabled) { \r\n if(typeof Globa…" at bounding box center [831, 401] width 698 height 1821
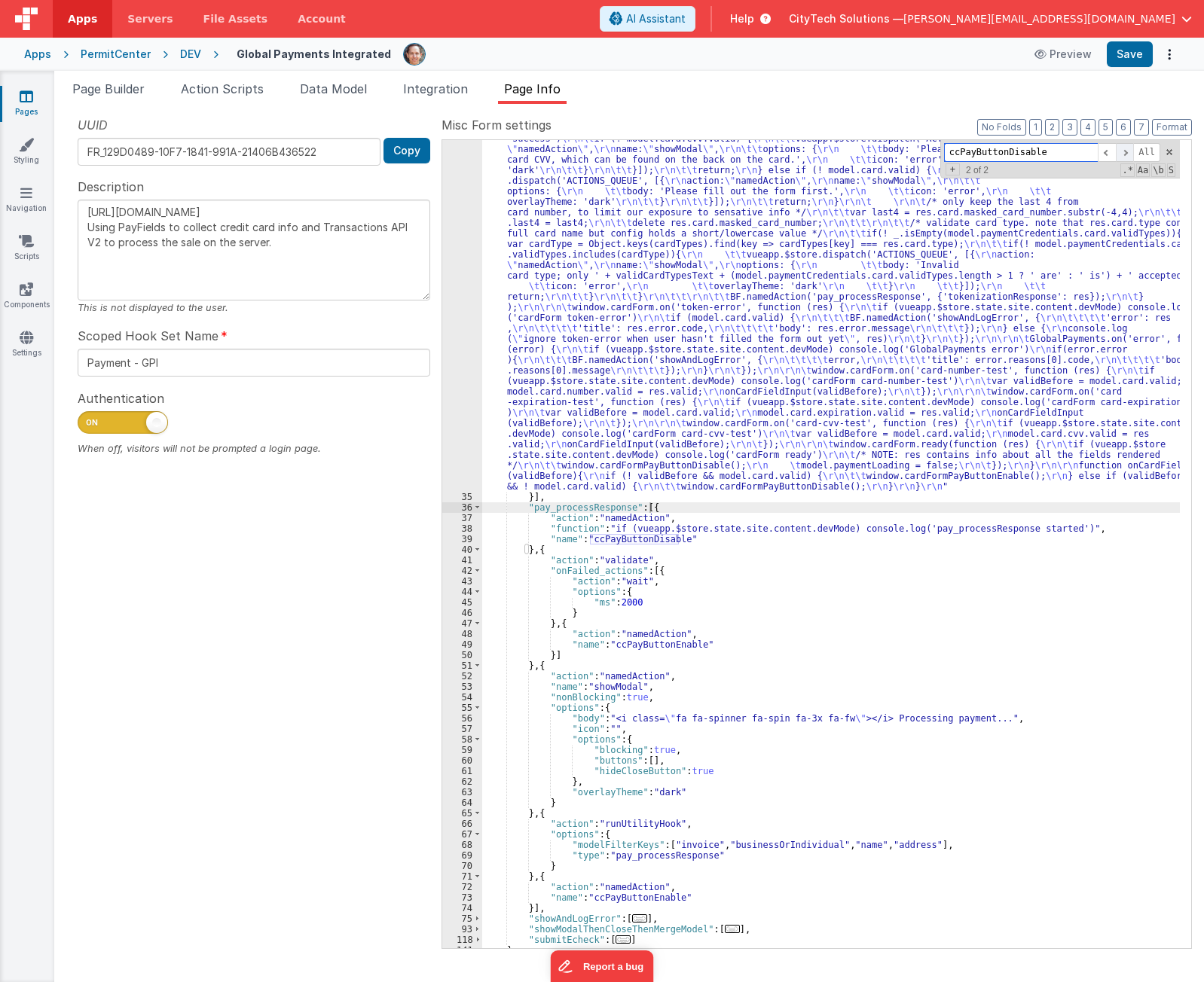
click at [1125, 156] on span at bounding box center [1124, 152] width 18 height 18
click at [678, 518] on div ""function" : "if (model.paymentCredentials.card.enabled) { \r\n if(typeof Globa…" at bounding box center [831, 401] width 698 height 1821
click at [676, 530] on div ""function" : "if (model.paymentCredentials.card.enabled) { \r\n if(typeof Globa…" at bounding box center [831, 401] width 698 height 1821
click at [570, 528] on div ""function" : "if (model.paymentCredentials.card.enabled) { \r\n if(typeof Globa…" at bounding box center [831, 401] width 698 height 1821
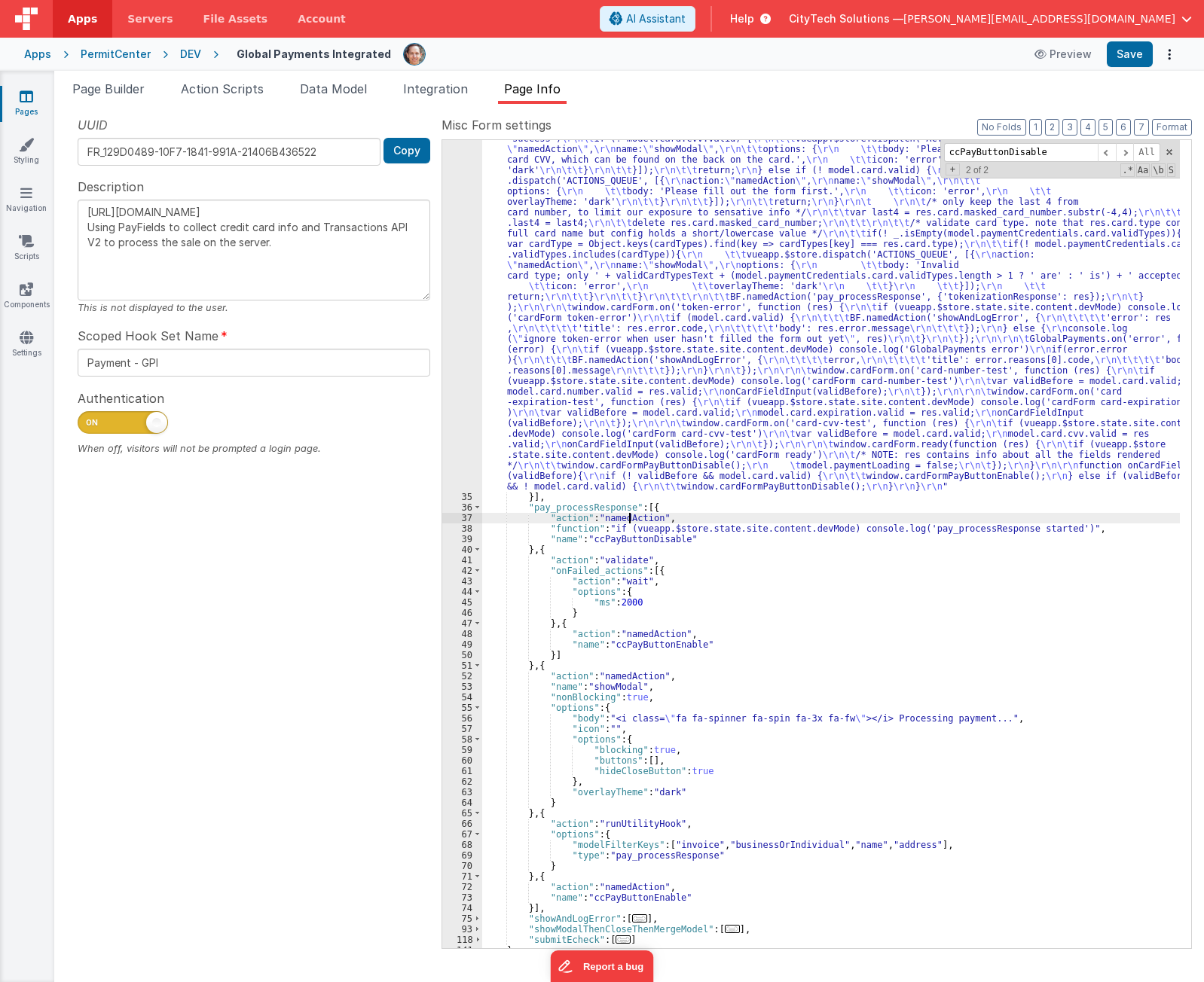
click at [629, 521] on div ""function" : "if (model.paymentCredentials.card.enabled) { \r\n if(typeof Globa…" at bounding box center [831, 401] width 698 height 1821
drag, startPoint x: 848, startPoint y: 544, endPoint x: 1052, endPoint y: 529, distance: 204.6
click at [1052, 529] on div ""function" : "if (model.paymentCredentials.card.enabled) { \r\n if(typeof Globa…" at bounding box center [831, 401] width 698 height 1821
type textarea "[URL][DOMAIN_NAME] Using PayFields to collect credit card info and Transactions…"
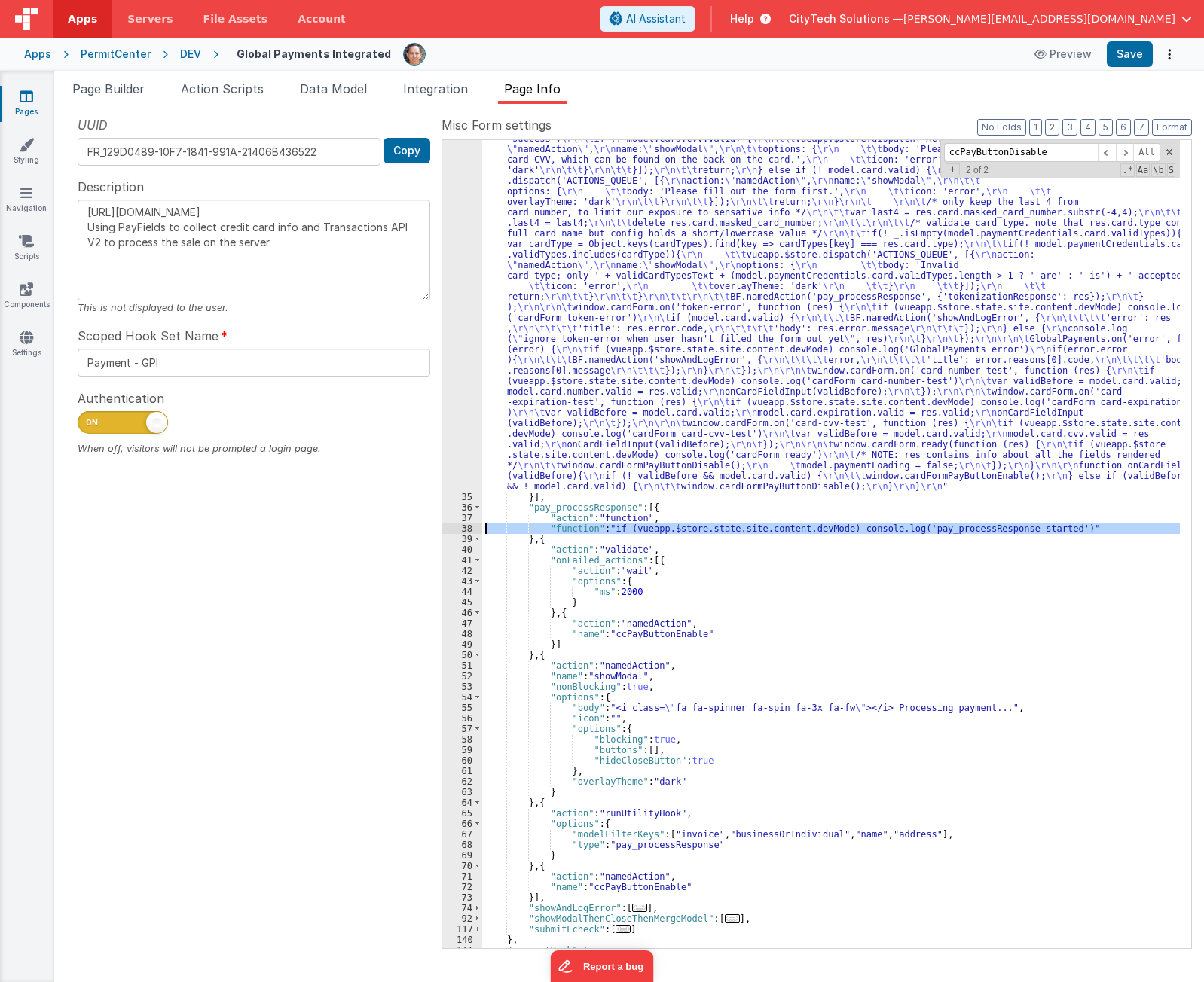
click at [465, 529] on div "38" at bounding box center [462, 529] width 40 height 11
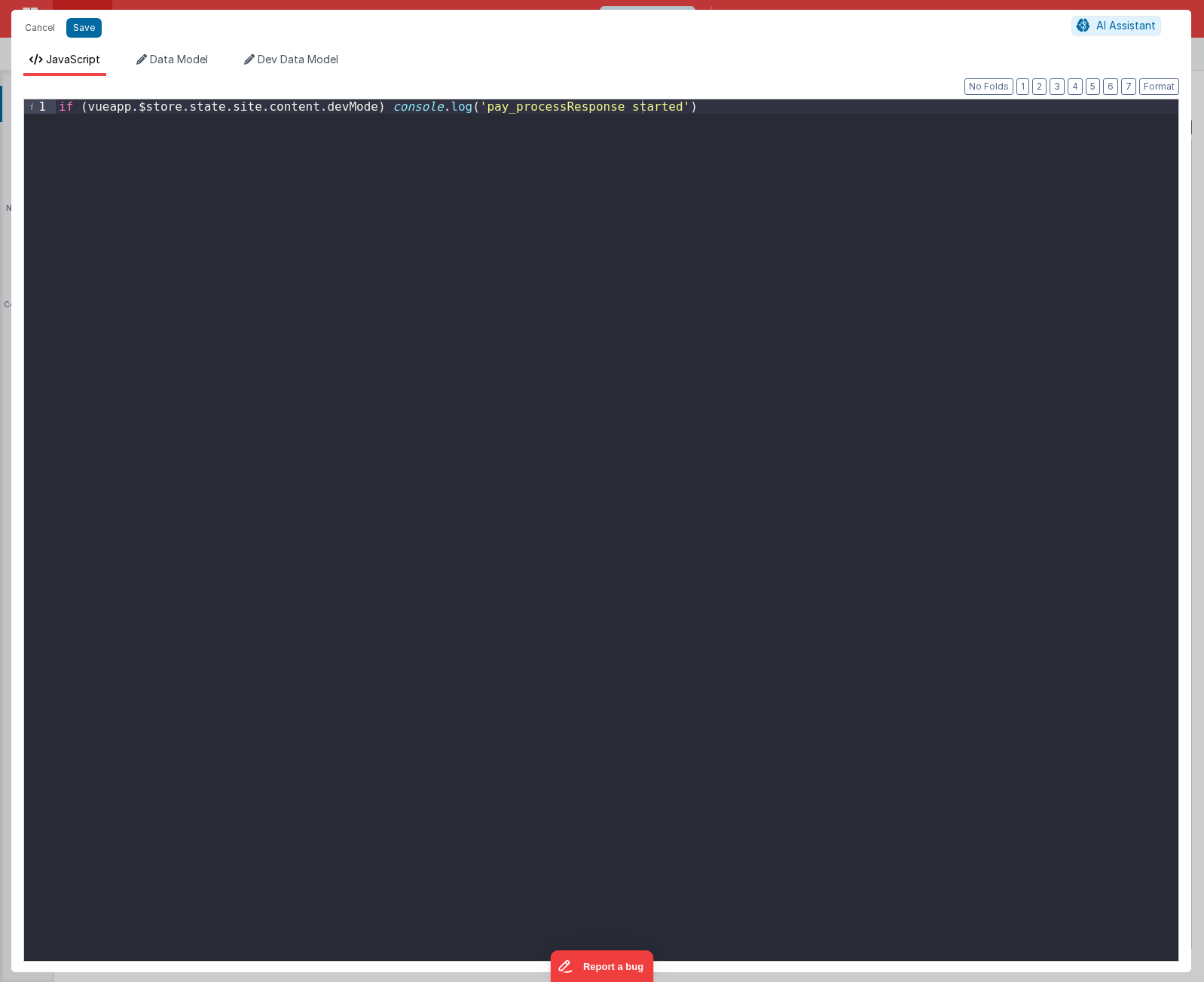
click at [756, 372] on div "if ( vueapp . $store . state . site . content . devMode ) console . log ( 'pay_…" at bounding box center [616, 545] width 1122 height 890
paste textarea
type textarea "[URL][DOMAIN_NAME] Using PayFields to collect credit card info and Transactions…"
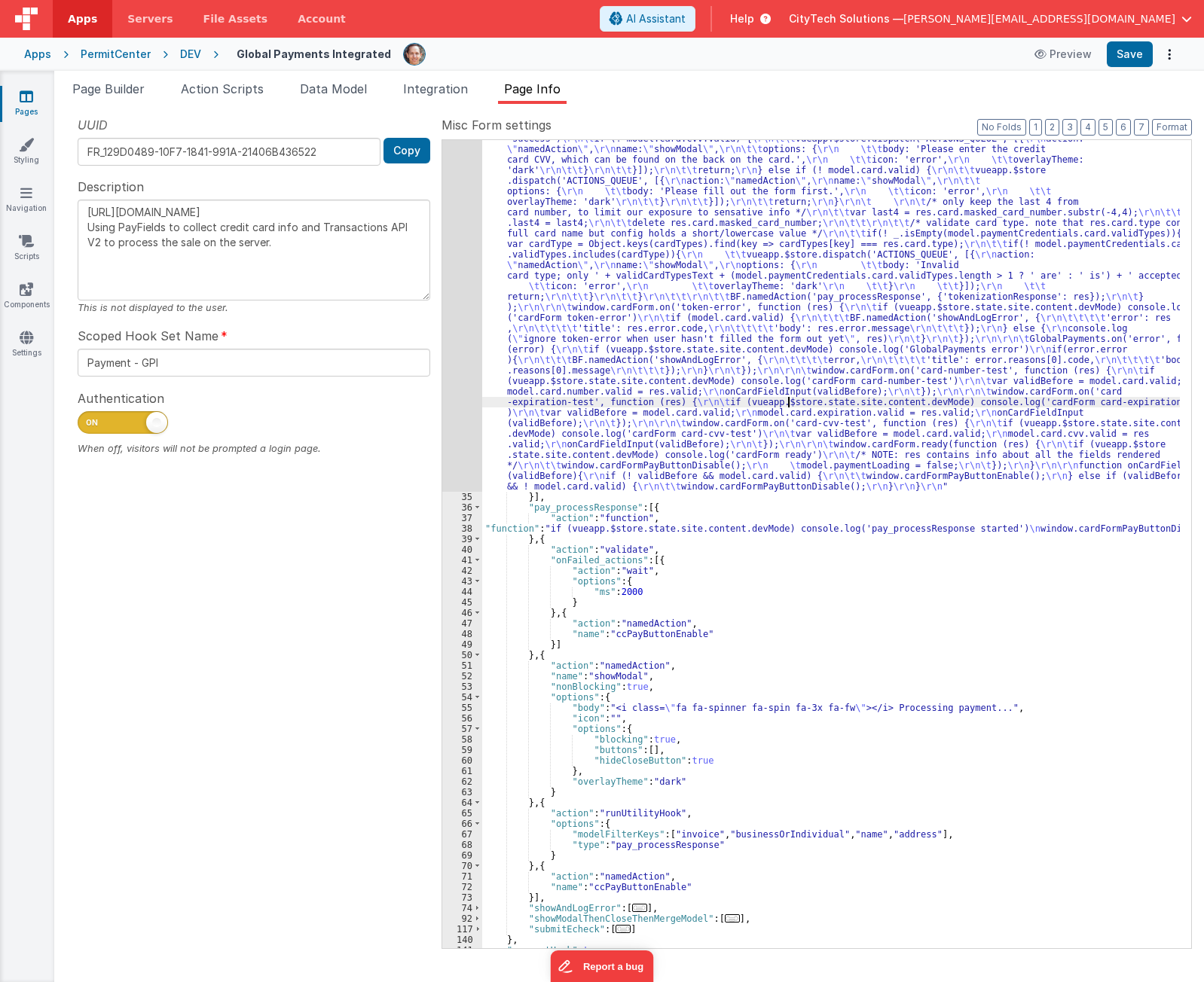
click at [787, 397] on div ""function" : "if (model.paymentCredentials.card.enabled) { \r\n if(typeof Globa…" at bounding box center [831, 401] width 698 height 1821
click at [1129, 155] on span at bounding box center [1124, 152] width 18 height 18
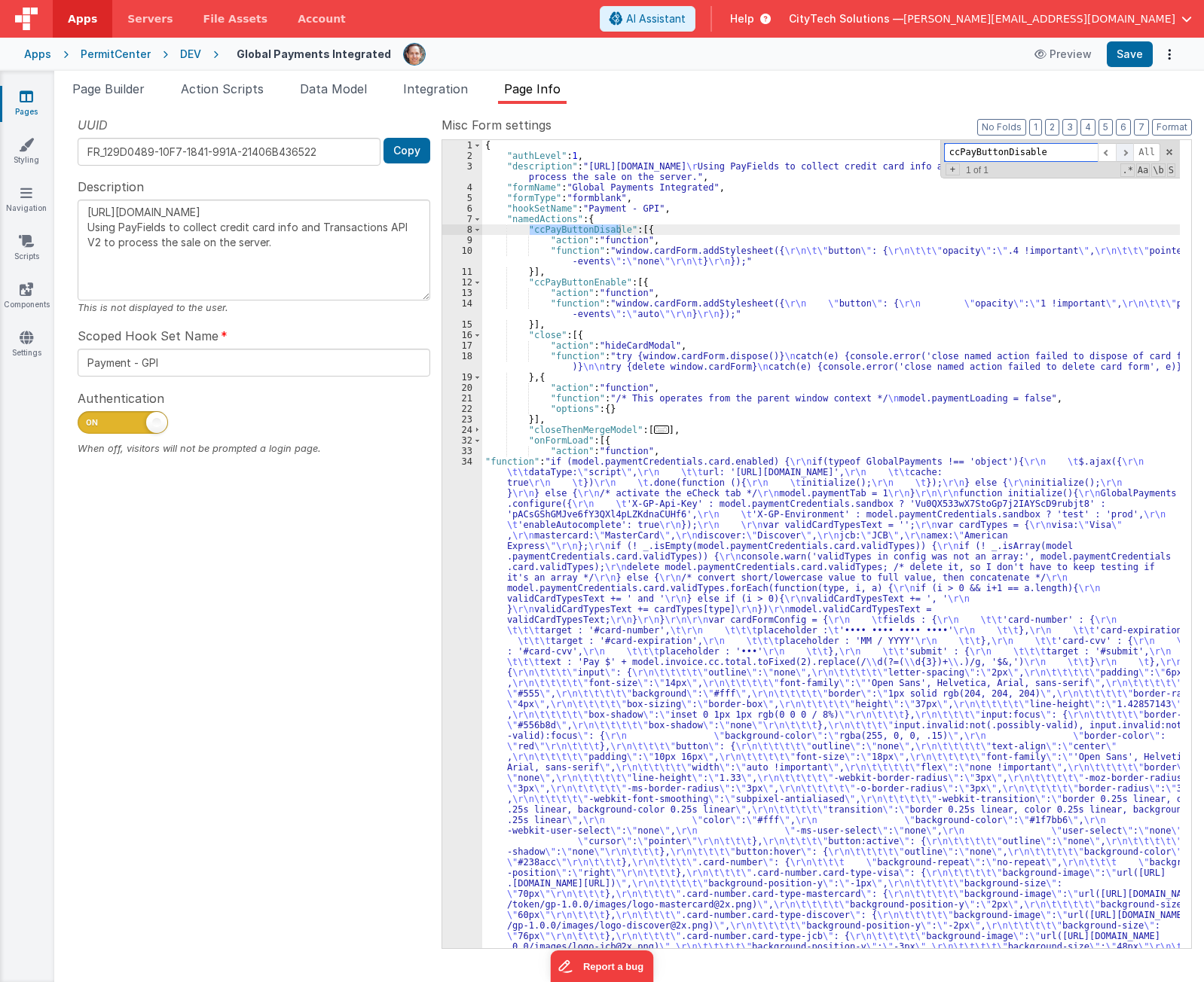
click at [1129, 155] on span at bounding box center [1124, 152] width 18 height 18
paste input "En"
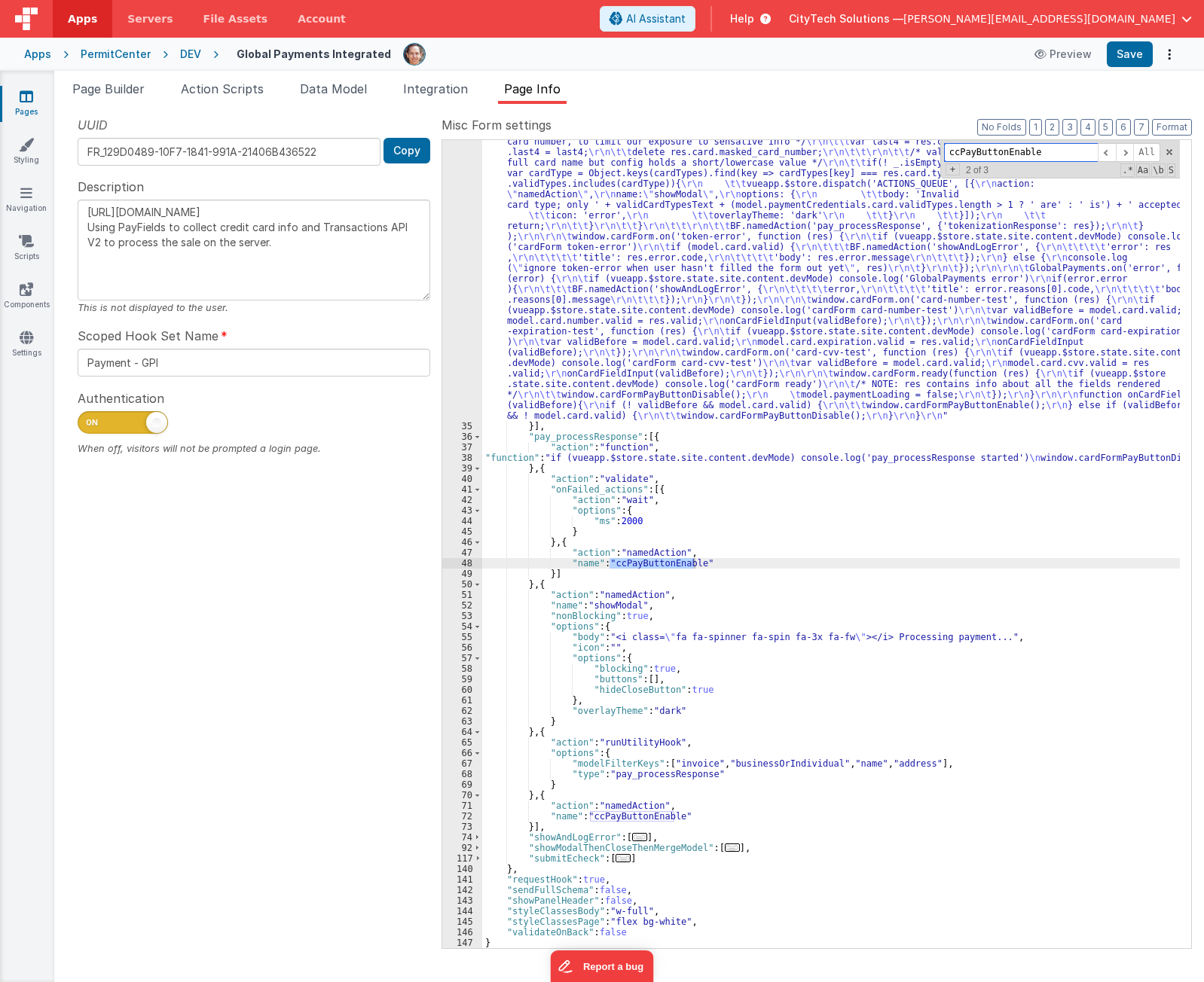
scroll to position [1037, 0]
type input "ccPayButtonEnable"
click at [1132, 155] on span at bounding box center [1124, 152] width 18 height 18
click at [710, 541] on div ""function" : "if (model.paymentCredentials.card.enabled) { \r\n if(typeof Globa…" at bounding box center [831, 330] width 698 height 1821
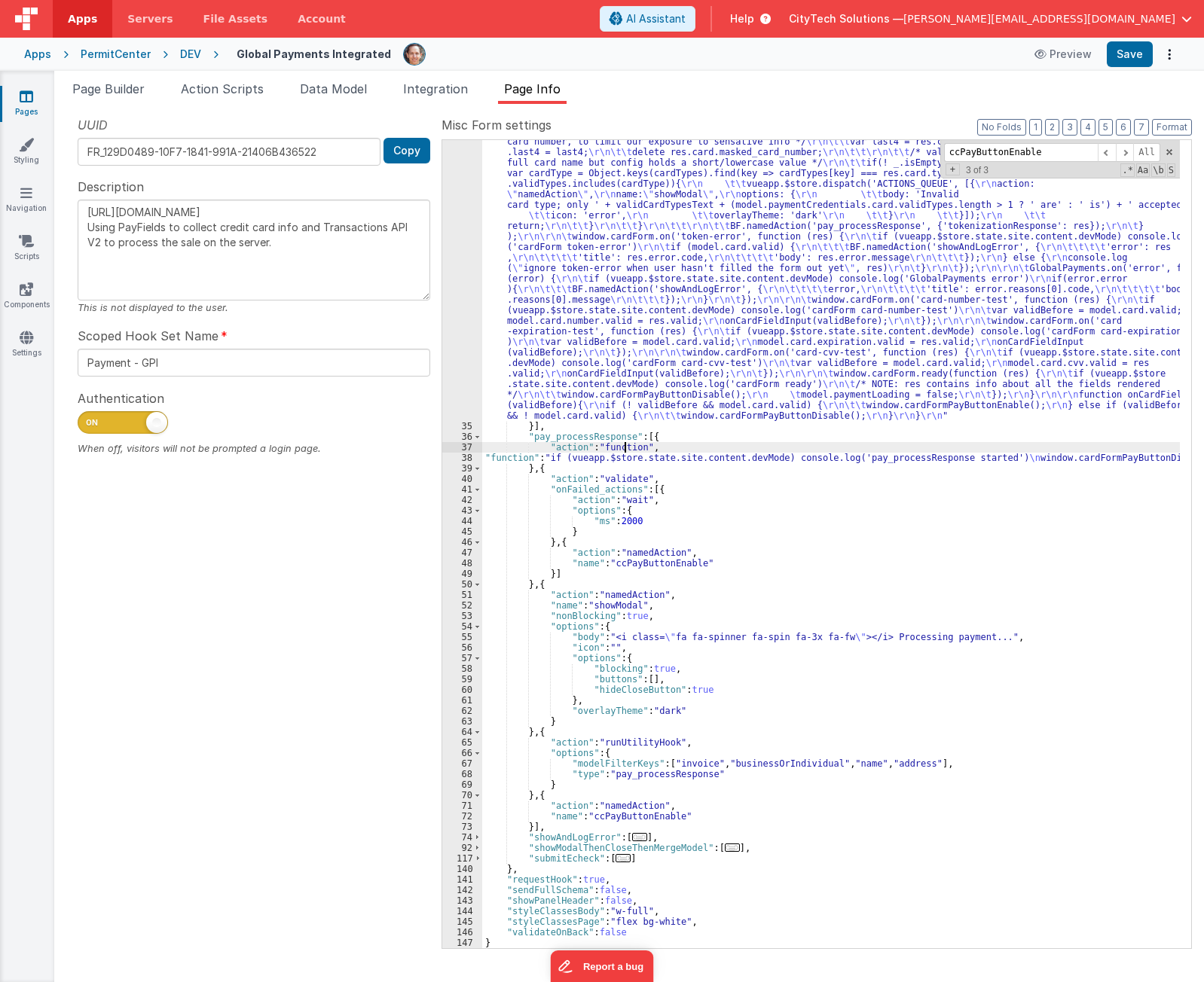
click at [623, 445] on div ""function" : "if (model.paymentCredentials.card.enabled) { \r\n if(typeof Globa…" at bounding box center [831, 330] width 698 height 1821
click at [656, 552] on div ""function" : "if (model.paymentCredentials.card.enabled) { \r\n if(typeof Globa…" at bounding box center [831, 330] width 698 height 1821
click at [584, 561] on div ""function" : "if (model.paymentCredentials.card.enabled) { \r\n if(typeof Globa…" at bounding box center [831, 330] width 698 height 1821
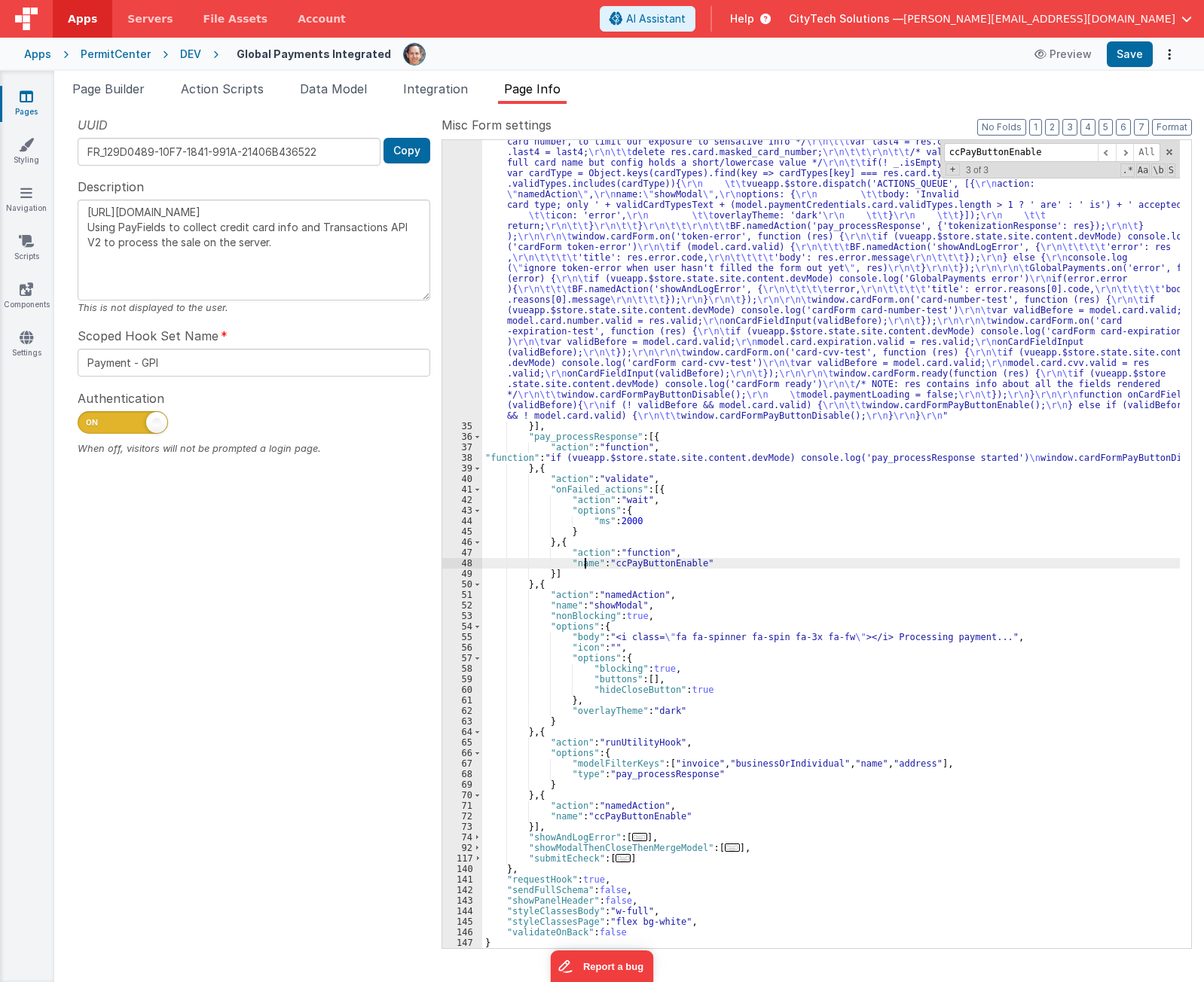
click at [584, 561] on div ""function" : "if (model.paymentCredentials.card.enabled) { \r\n if(typeof Globa…" at bounding box center [831, 330] width 698 height 1821
click at [660, 560] on div ""function" : "if (model.paymentCredentials.card.enabled) { \r\n if(typeof Globa…" at bounding box center [831, 330] width 698 height 1821
paste textarea
type textarea "[URL][DOMAIN_NAME] Using PayFields to collect credit card info and Transactions…"
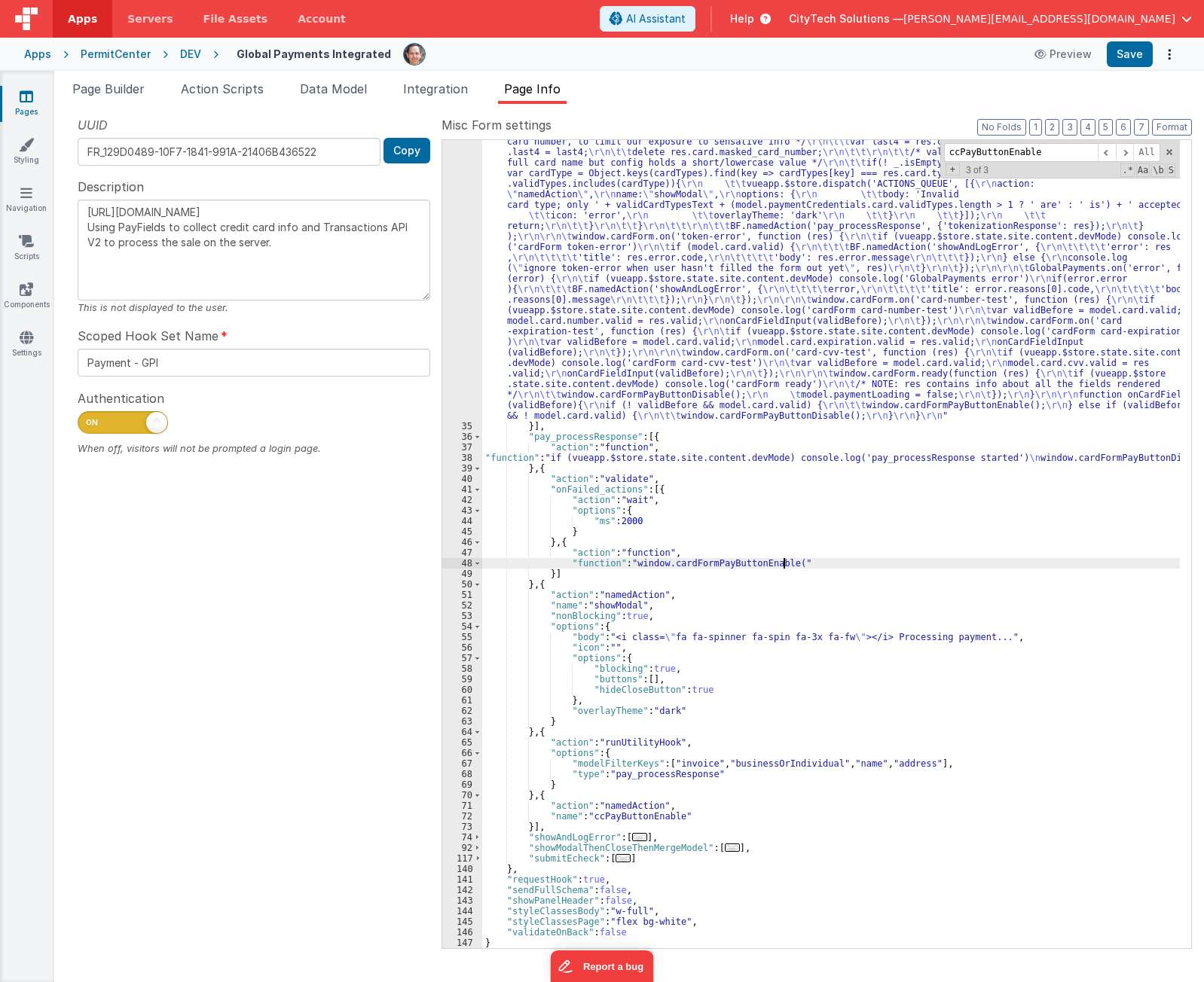
type textarea "[URL][DOMAIN_NAME] Using PayFields to collect credit card info and Transactions…"
click at [1130, 149] on span at bounding box center [1124, 152] width 18 height 18
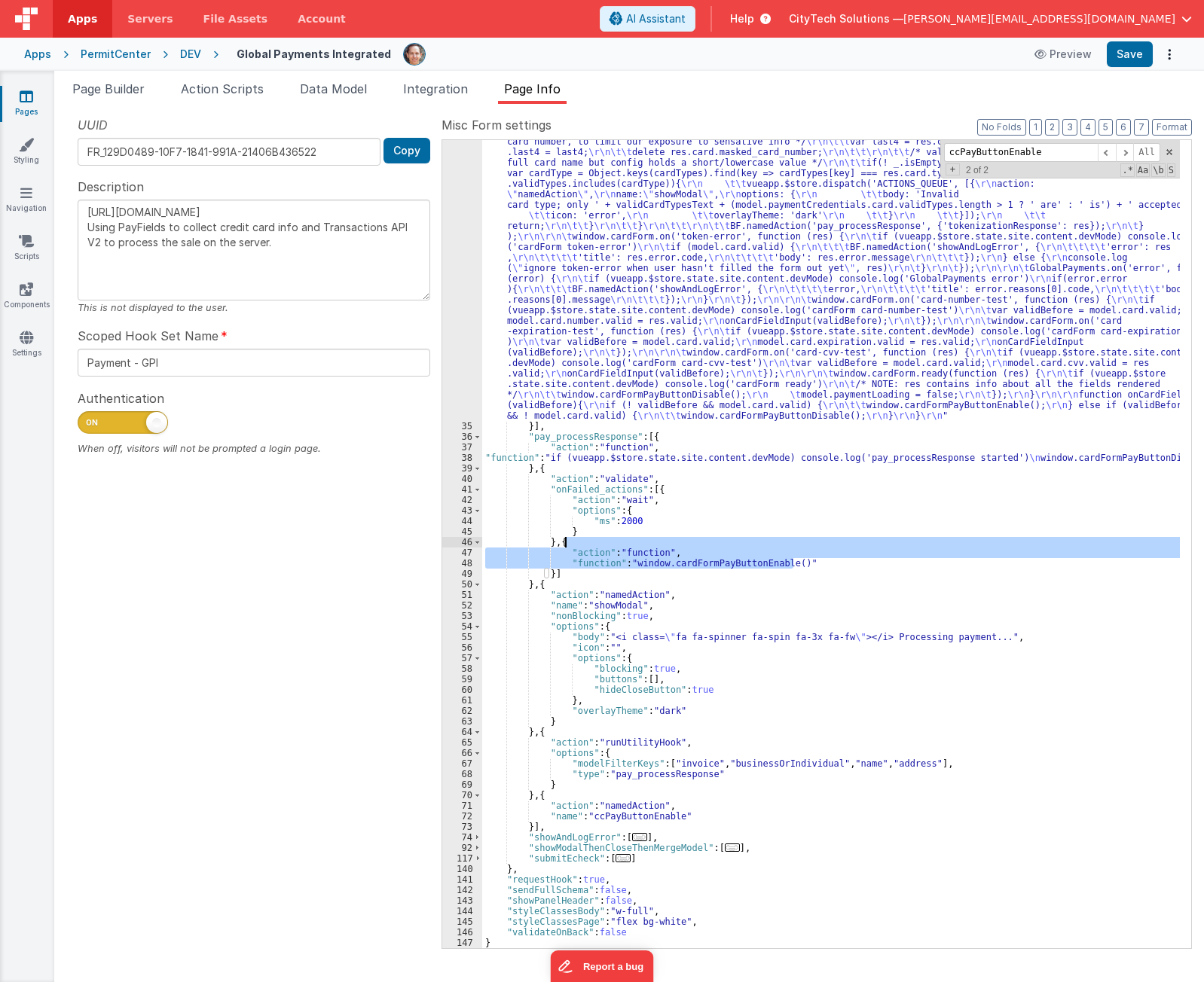
drag, startPoint x: 816, startPoint y: 563, endPoint x: 808, endPoint y: 540, distance: 24.4
click at [808, 540] on div ""function" : "if (model.paymentCredentials.card.enabled) { \r\n if(typeof Globa…" at bounding box center [831, 330] width 698 height 1821
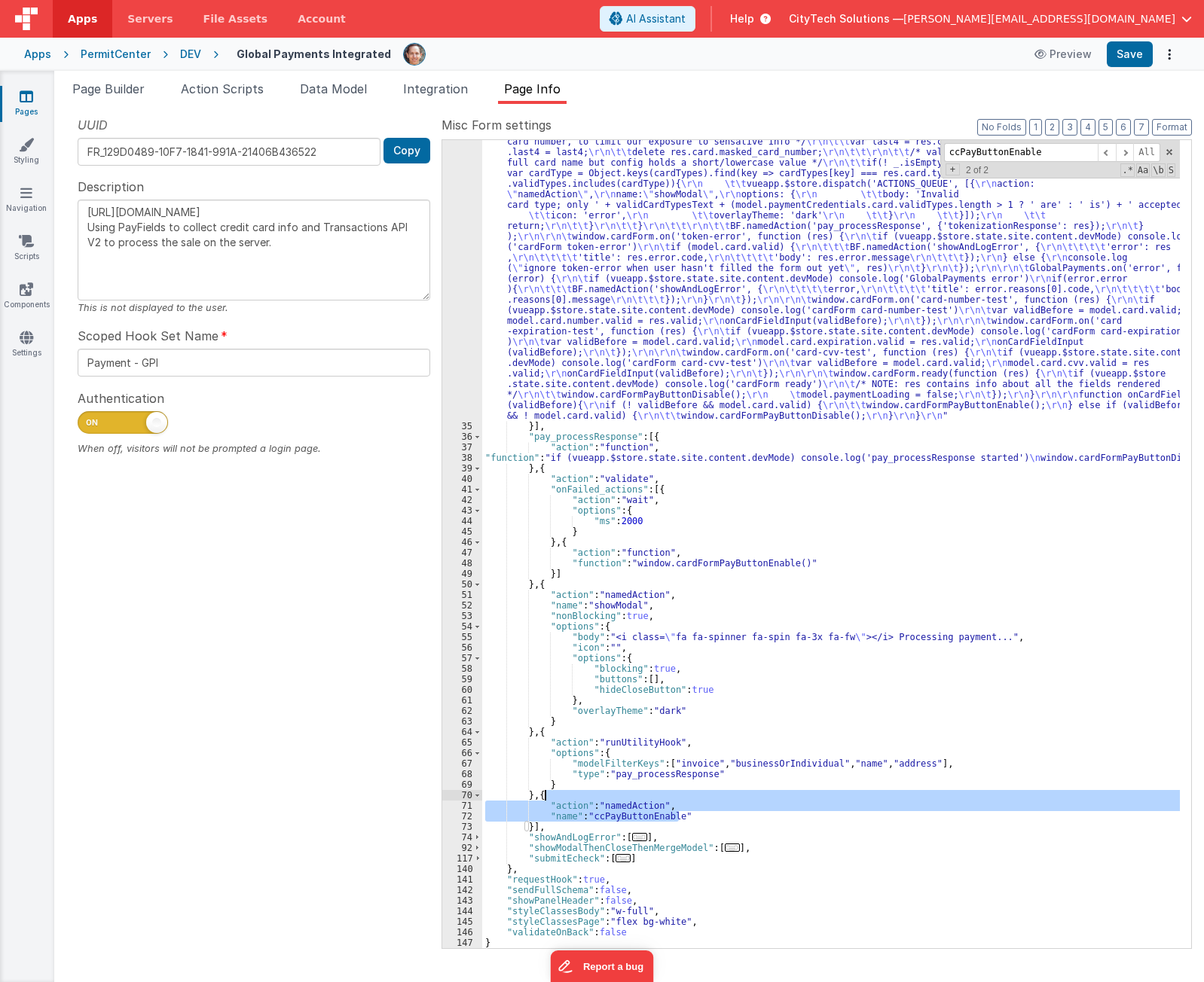
drag, startPoint x: 695, startPoint y: 814, endPoint x: 697, endPoint y: 790, distance: 24.1
click at [697, 790] on div ""function" : "if (model.paymentCredentials.card.enabled) { \r\n if(typeof Globa…" at bounding box center [831, 330] width 698 height 1821
type textarea "[URL][DOMAIN_NAME] Using PayFields to collect credit card info and Transactions…"
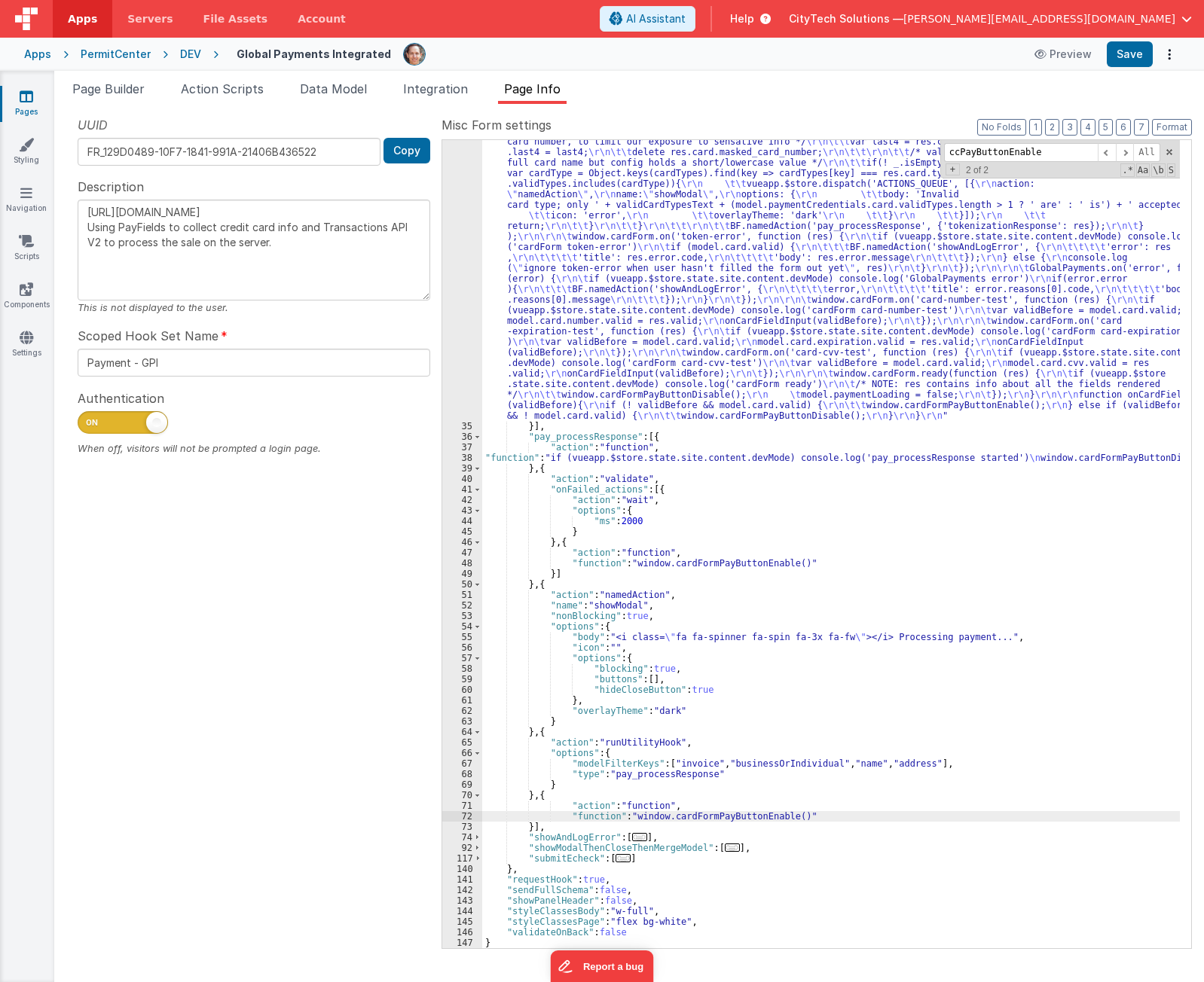
click at [716, 785] on div ""function" : "if (model.paymentCredentials.card.enabled) { \r\n if(typeof Globa…" at bounding box center [831, 330] width 698 height 1821
click at [1130, 152] on span at bounding box center [1124, 152] width 18 height 18
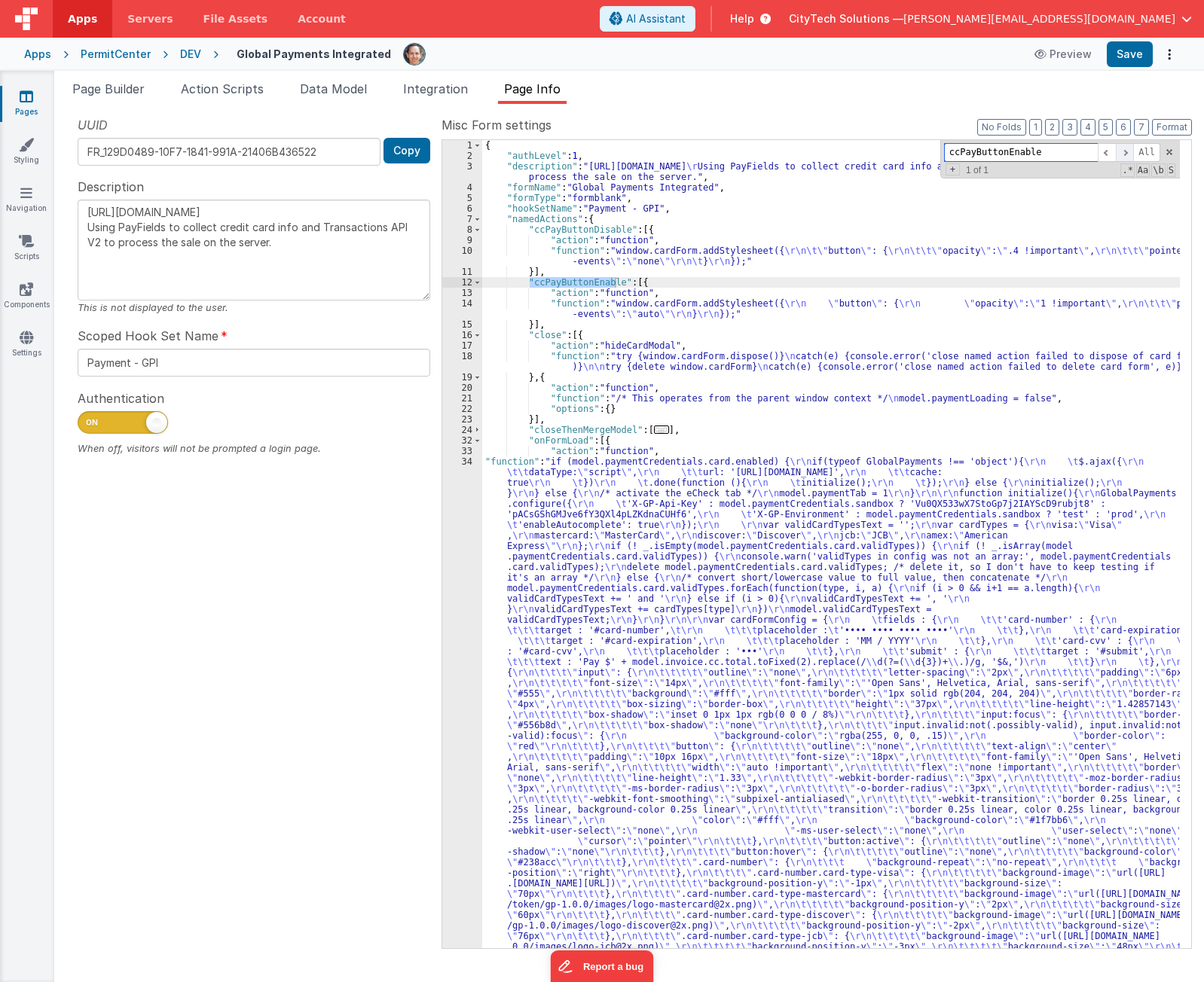
scroll to position [0, 0]
click at [1130, 152] on span at bounding box center [1124, 152] width 18 height 18
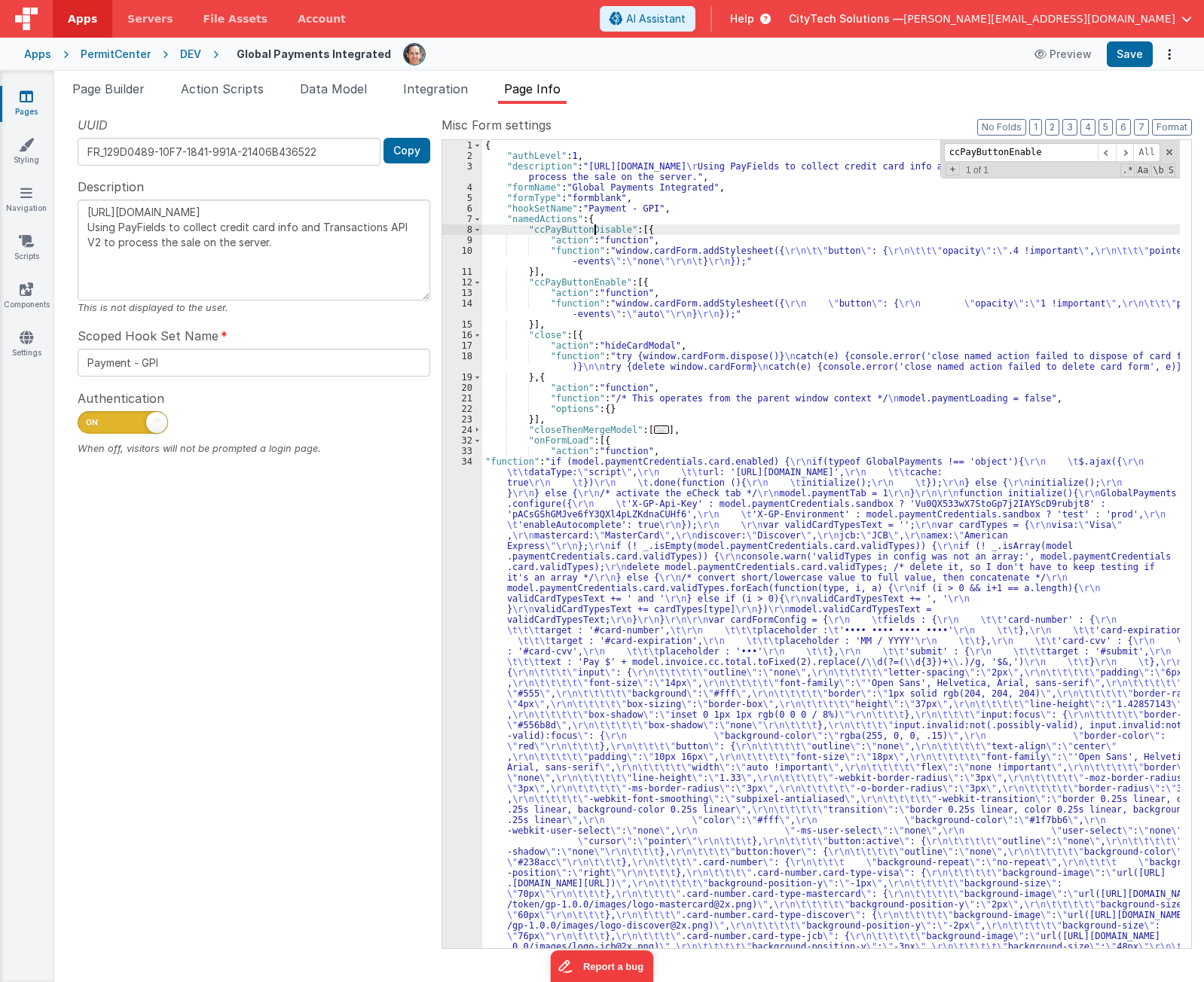
type input "ccPayButtonDisable"
click at [1130, 157] on span at bounding box center [1124, 152] width 18 height 18
click at [1129, 158] on span at bounding box center [1124, 152] width 18 height 18
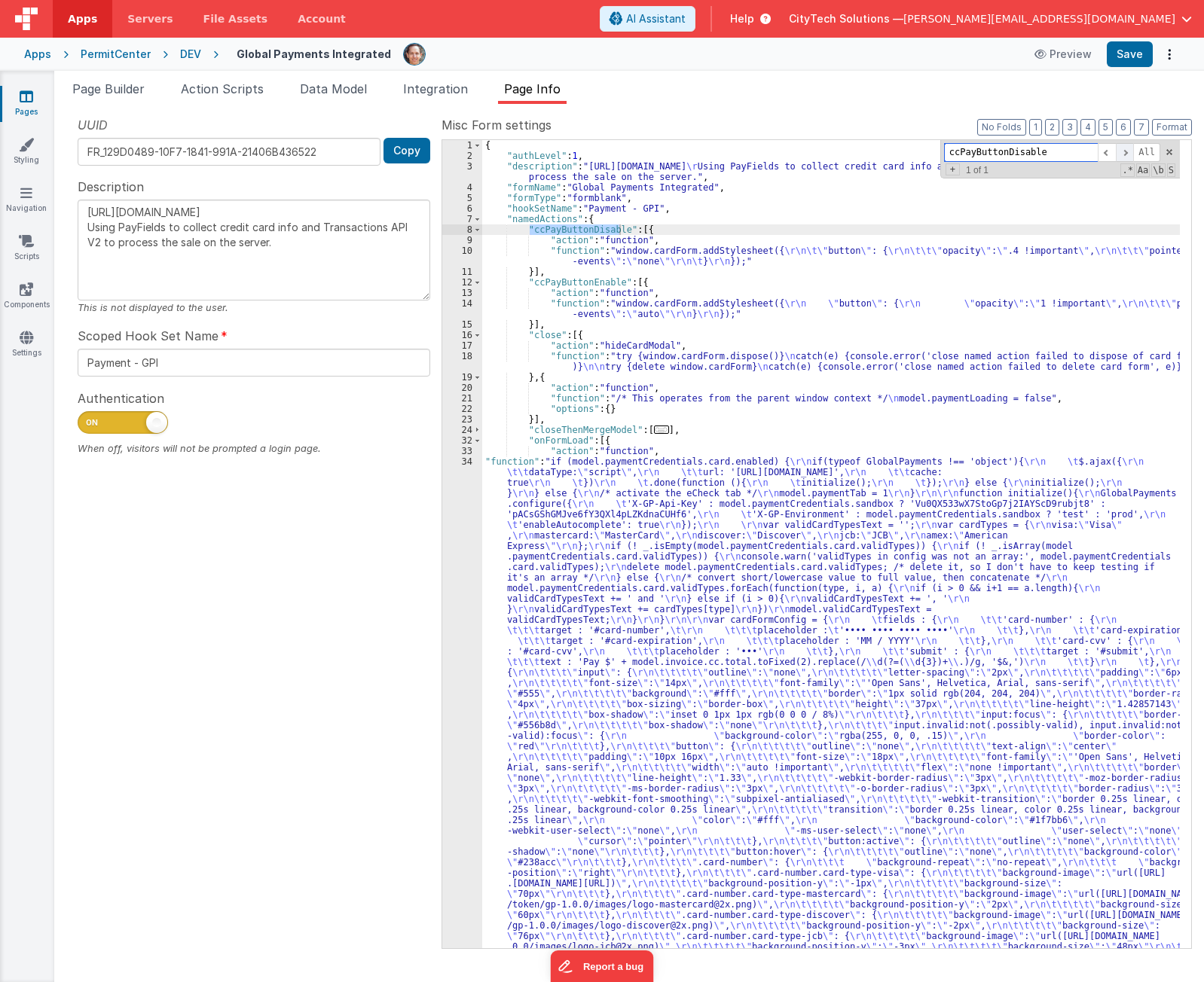
click at [1129, 158] on span at bounding box center [1124, 152] width 18 height 18
click at [1171, 152] on span at bounding box center [1169, 152] width 11 height 11
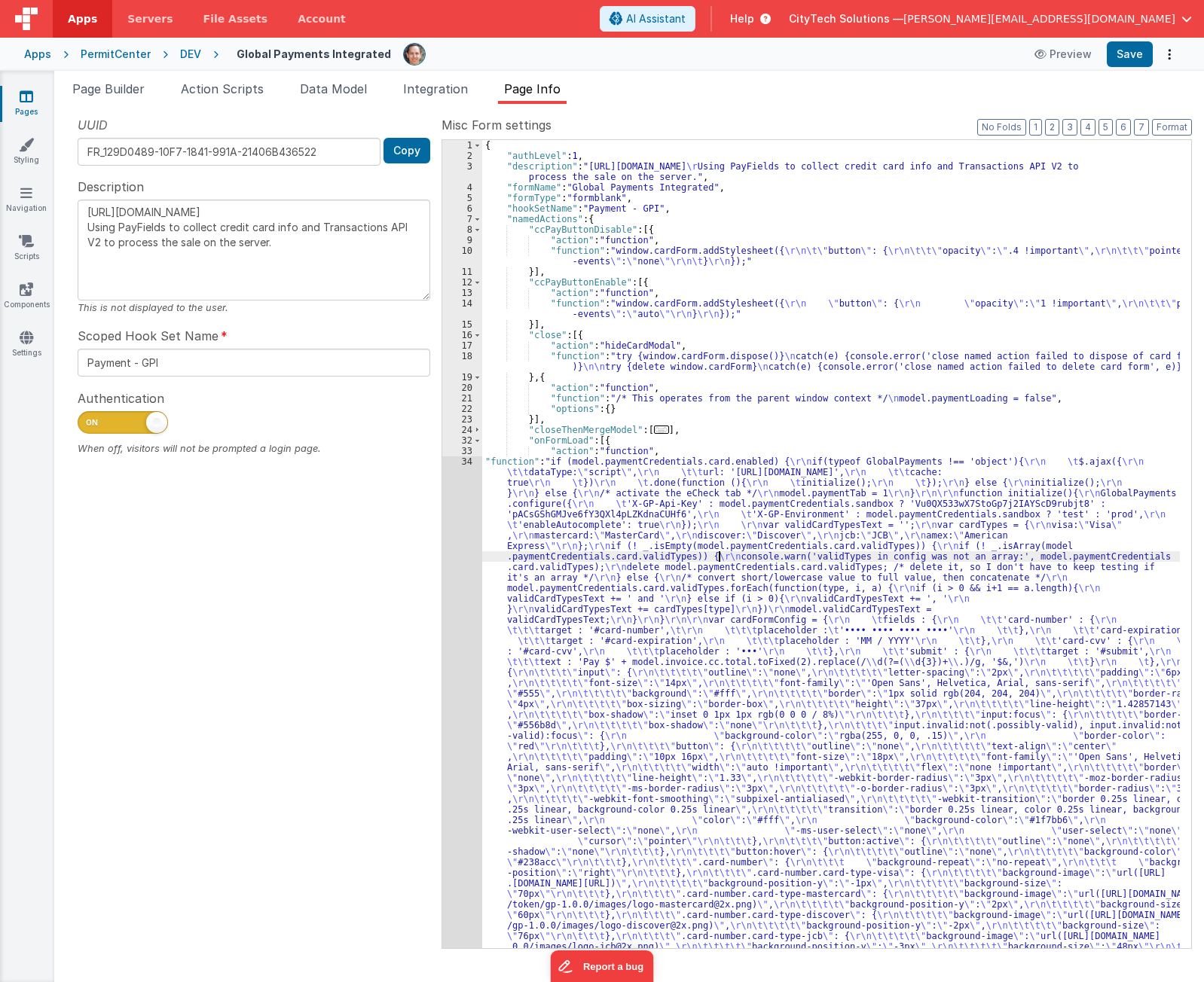
scroll to position [521, 0]
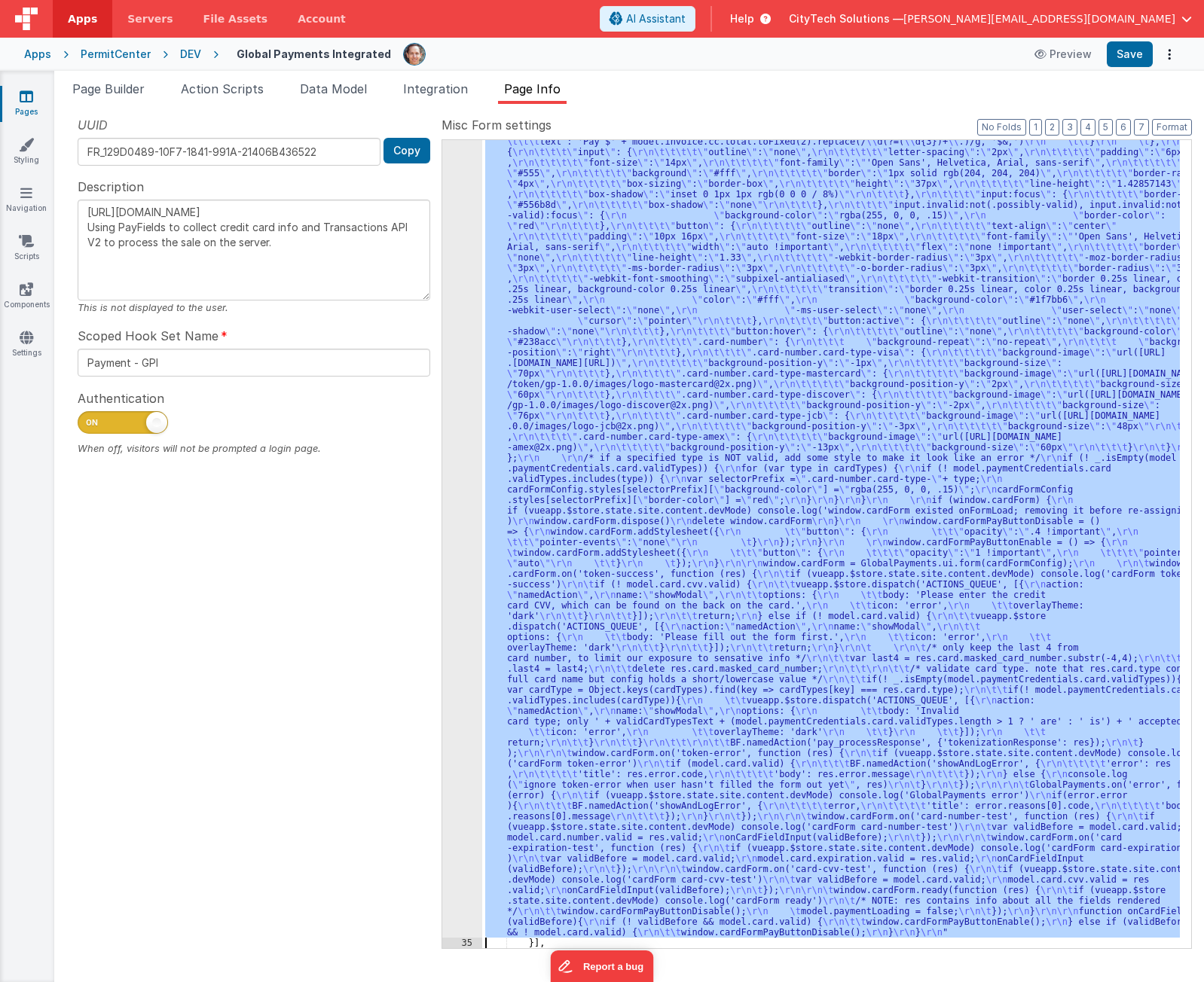
click at [454, 559] on div "34" at bounding box center [462, 437] width 40 height 1002
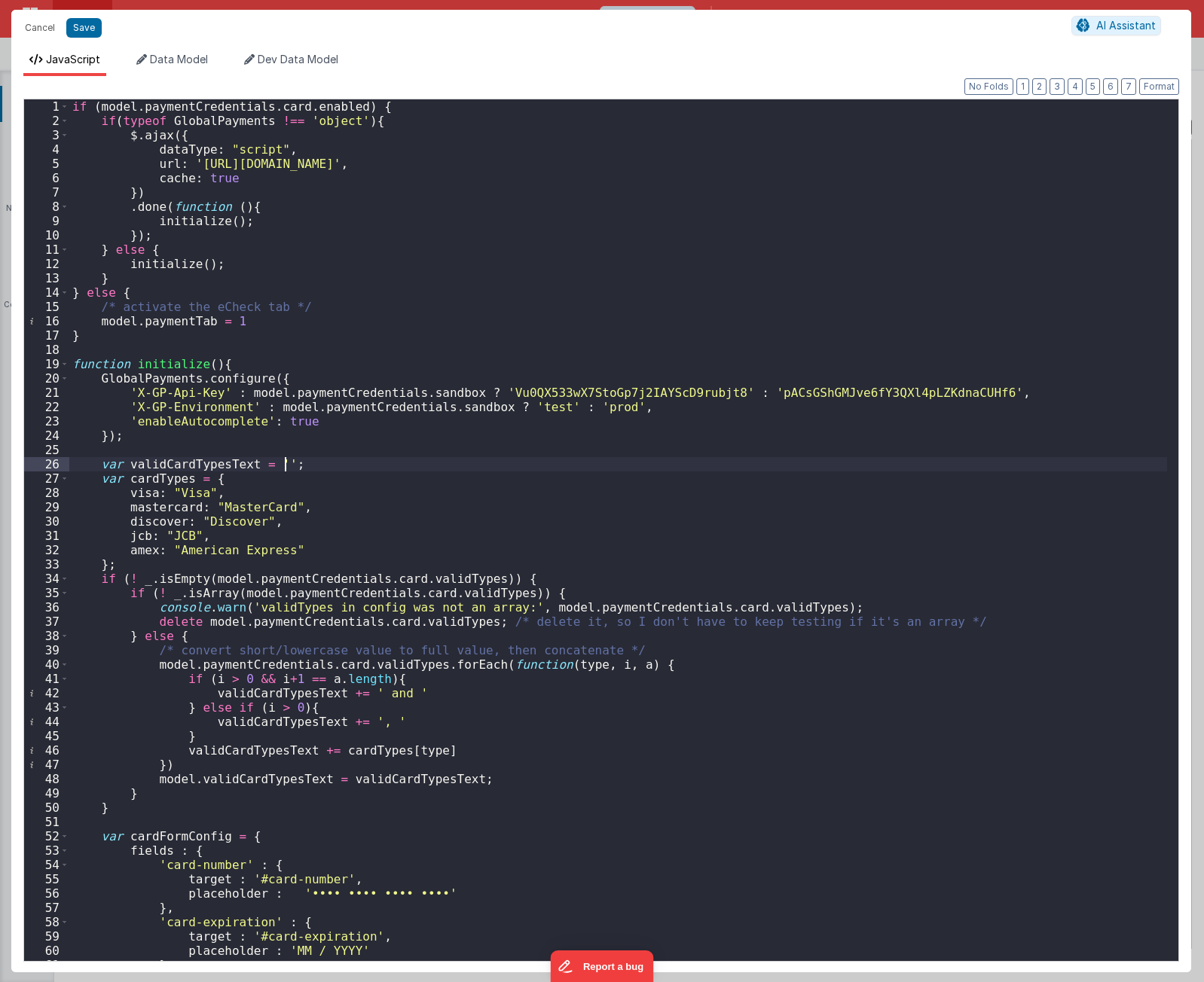
click at [599, 468] on div "if ( model . paymentCredentials . card . enabled ) { if ( typeof GlobalPayments…" at bounding box center [618, 545] width 1098 height 890
click at [65, 839] on span at bounding box center [64, 836] width 8 height 15
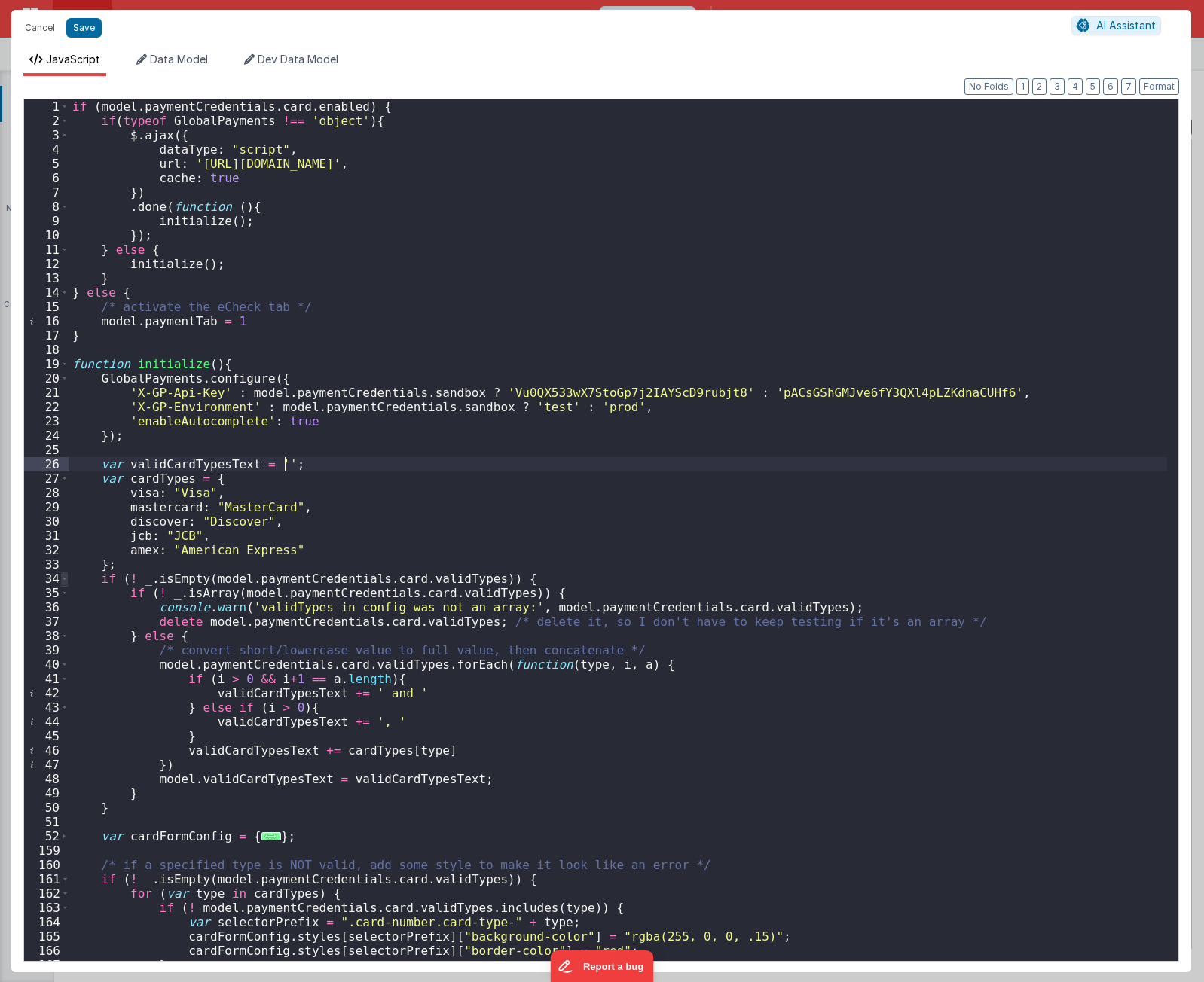
click at [62, 582] on span at bounding box center [64, 578] width 8 height 15
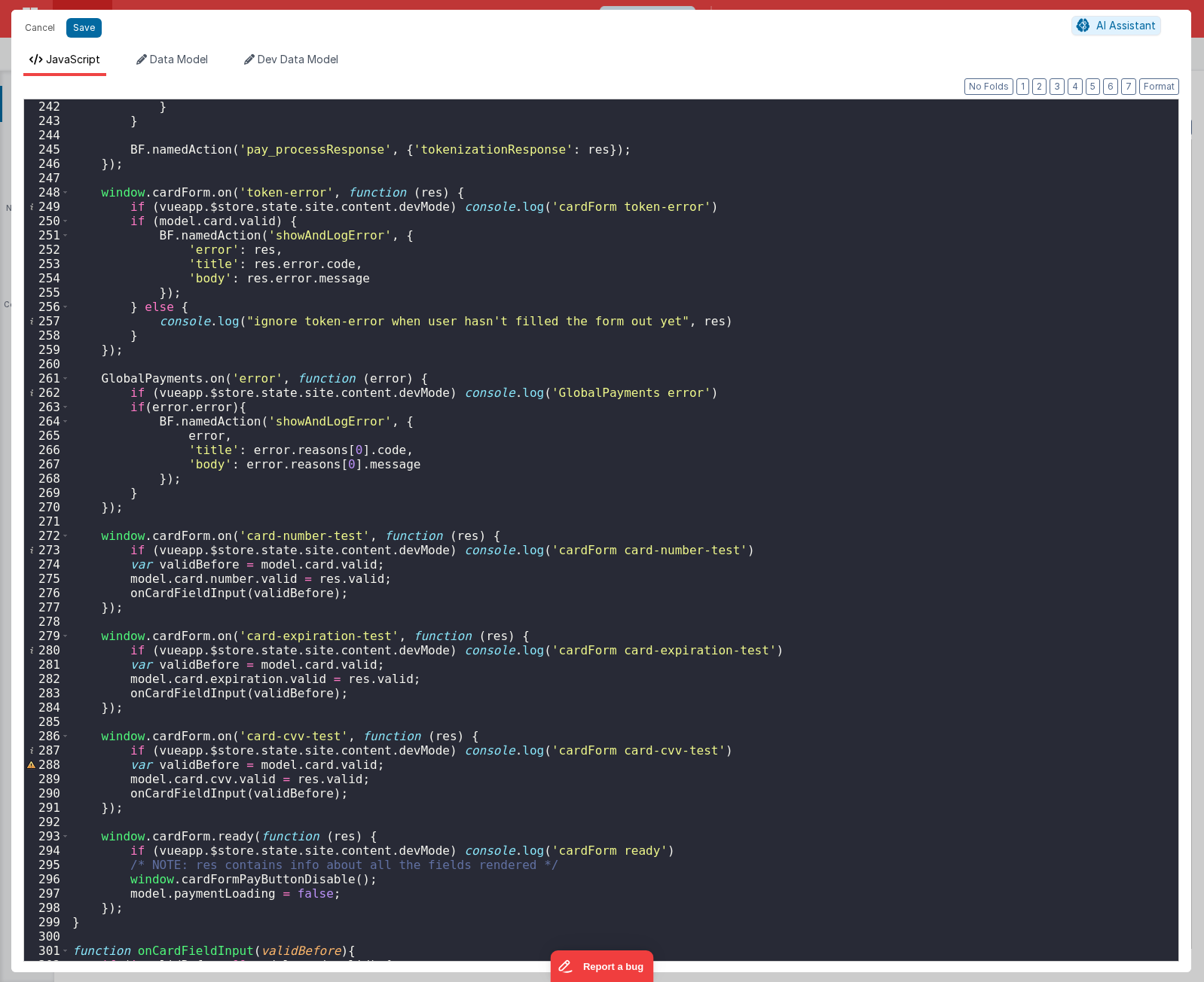
scroll to position [1718, 0]
click at [462, 612] on div "} } BF . namedAction ( 'pay_processResponse' , { 'tokenizationResponse' : res }…" at bounding box center [618, 545] width 1098 height 890
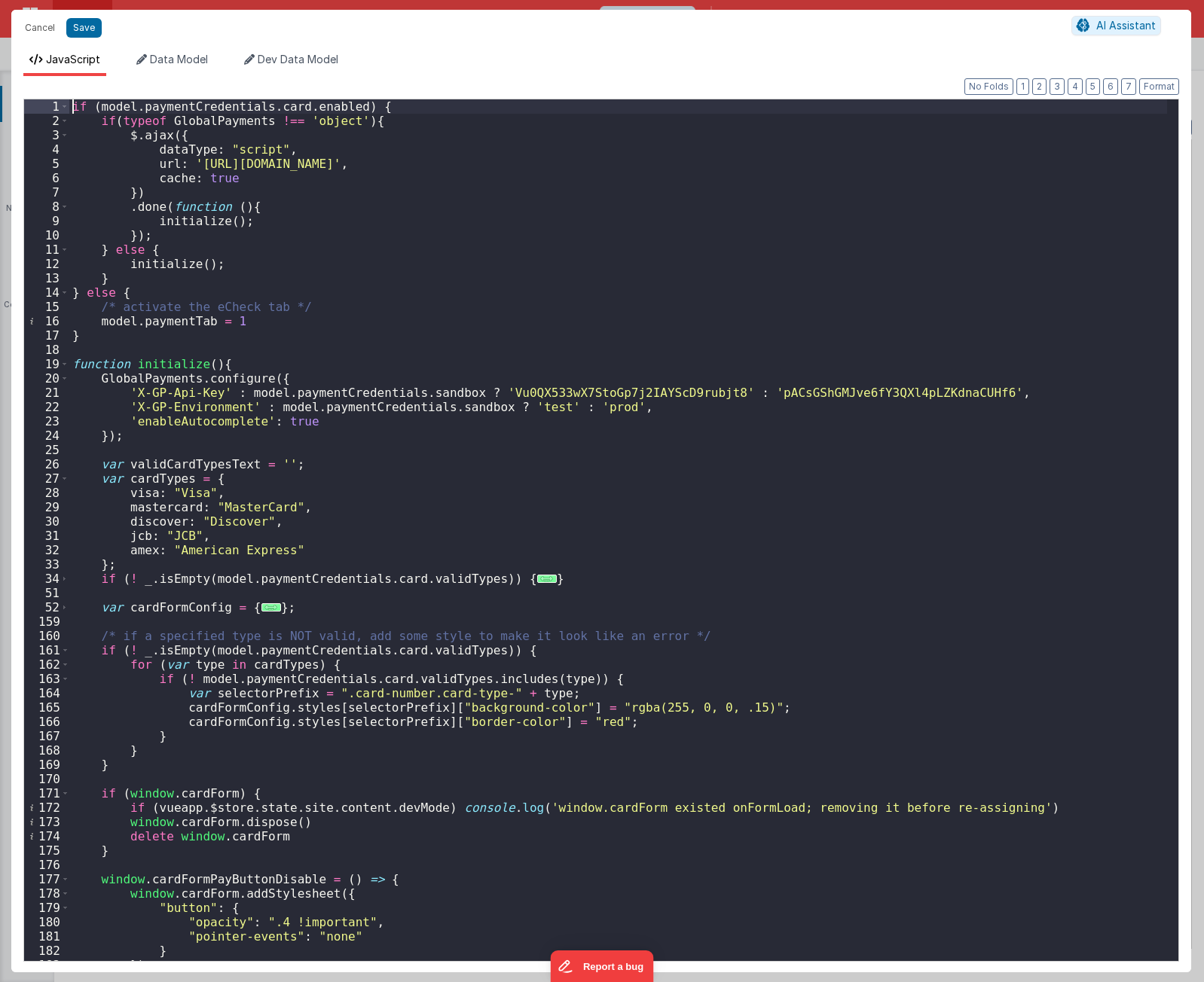
scroll to position [317, 0]
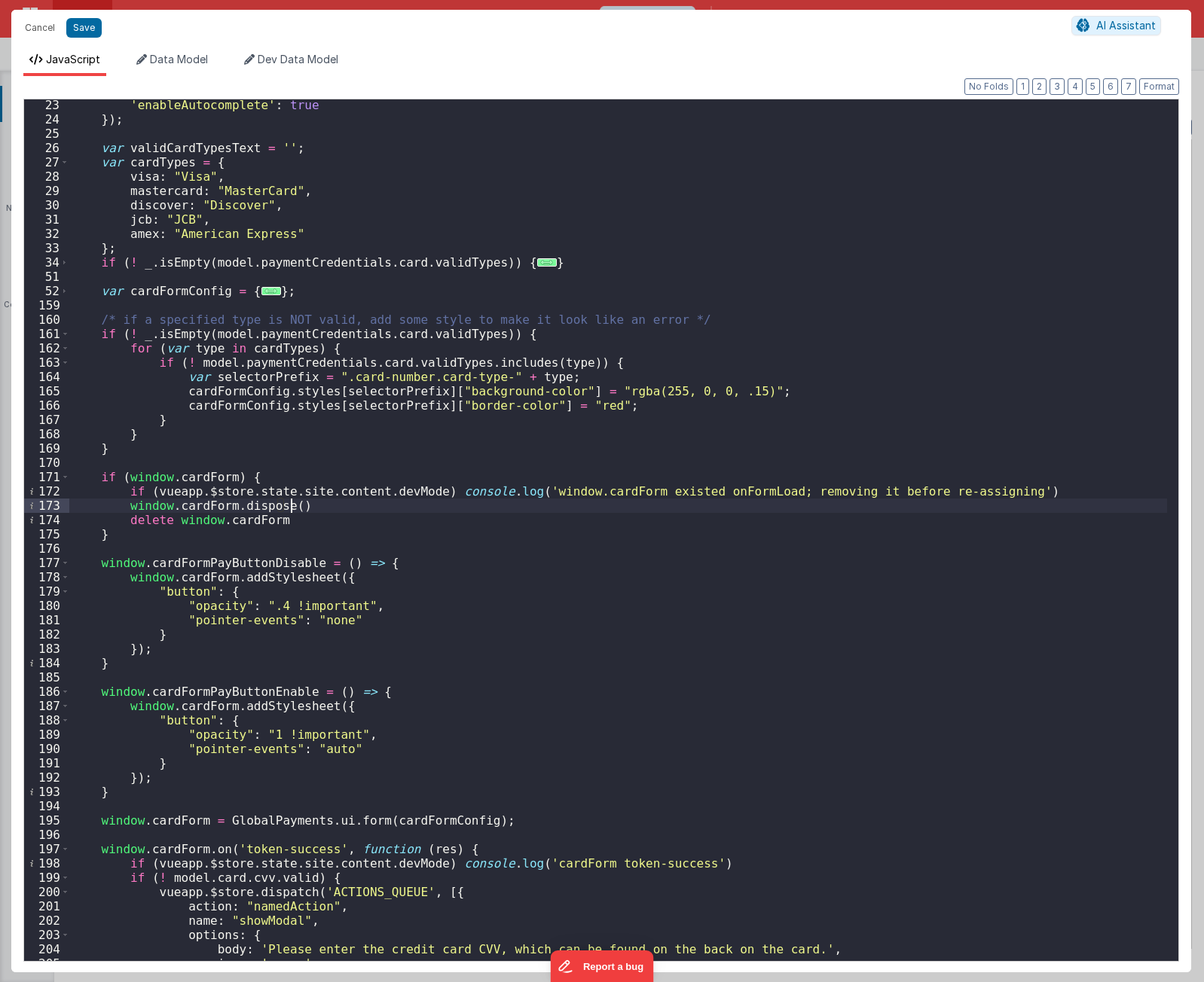
click at [540, 497] on div "'enableAutocomplete' : true }) ; var validCardTypesText = '' ; var cardTypes = …" at bounding box center [618, 543] width 1098 height 890
click at [409, 563] on div "'enableAutocomplete' : true }) ; var validCardTypesText = '' ; var cardTypes = …" at bounding box center [618, 543] width 1098 height 890
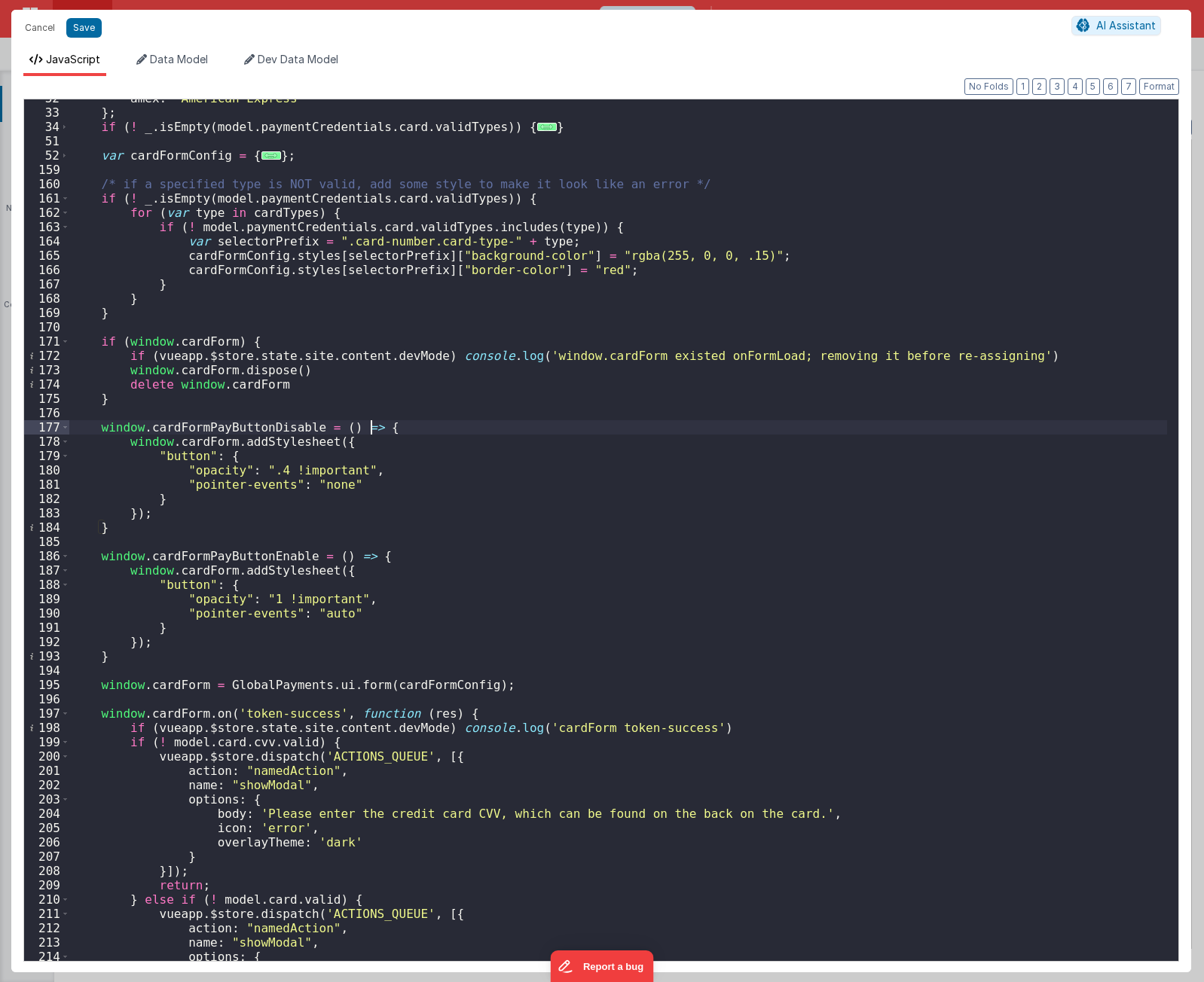
scroll to position [497, 0]
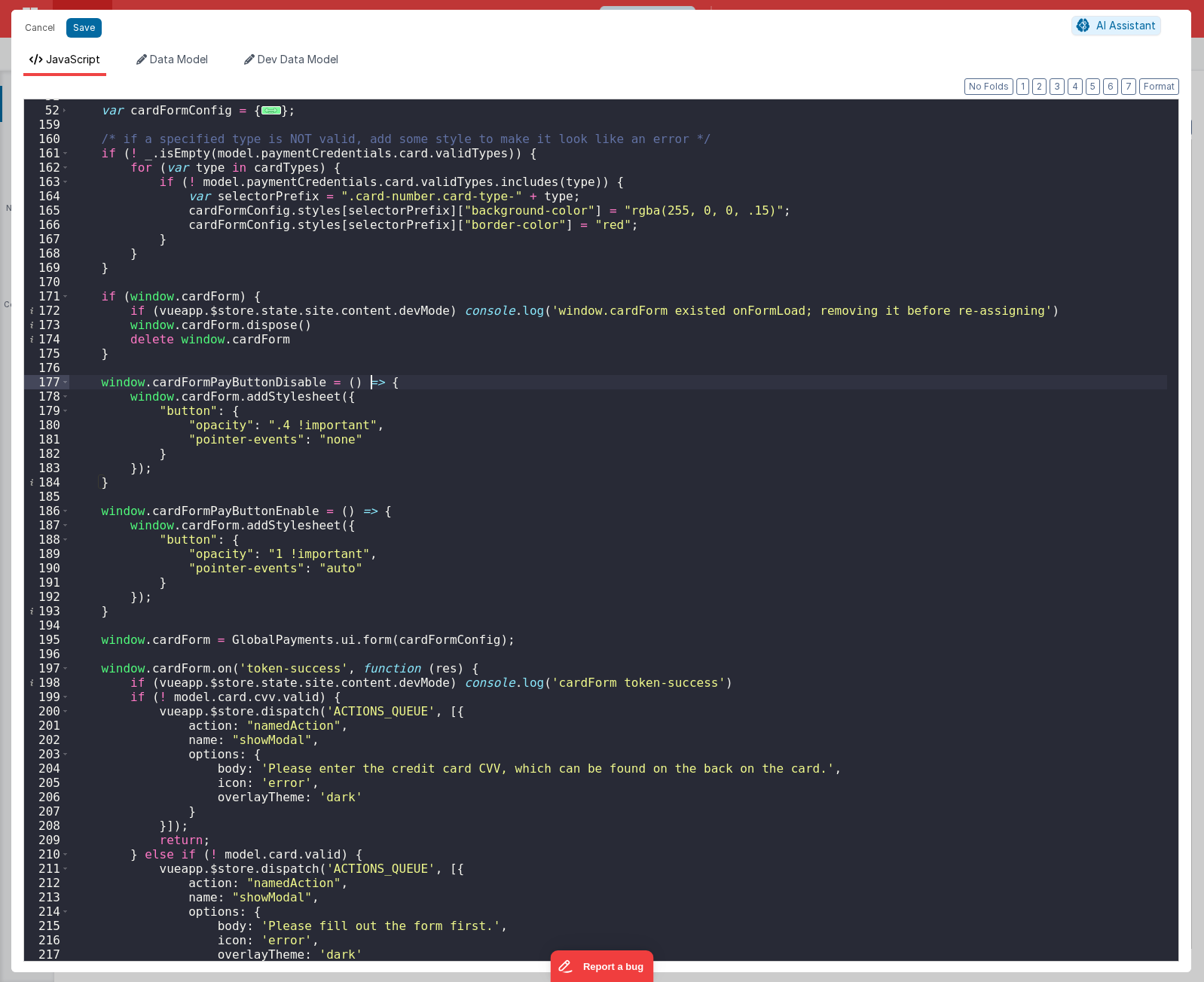
click at [416, 492] on div "var cardFormConfig = { ... } ; /* if a specified type is NOT valid, add some st…" at bounding box center [618, 534] width 1098 height 890
click at [477, 600] on div "var cardFormConfig = { ... } ; /* if a specified type is NOT valid, add some st…" at bounding box center [618, 534] width 1098 height 890
click at [481, 558] on div "var cardFormConfig = { ... } ; /* if a specified type is NOT valid, add some st…" at bounding box center [618, 534] width 1098 height 890
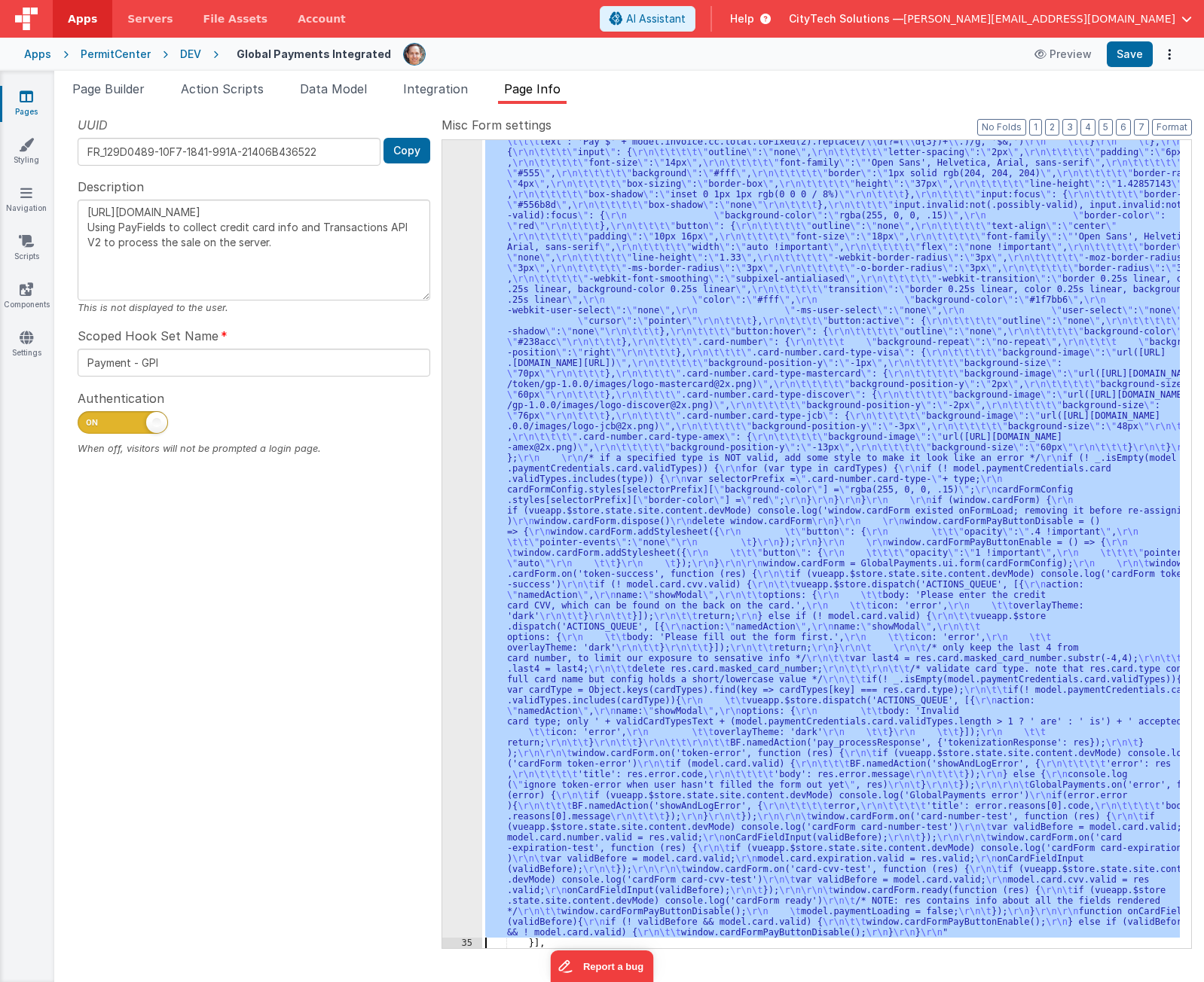
click at [652, 394] on div ""function" : "if (model.paymentCredentials.card.enabled) { \r\n if(typeof Globa…" at bounding box center [831, 544] width 698 height 808
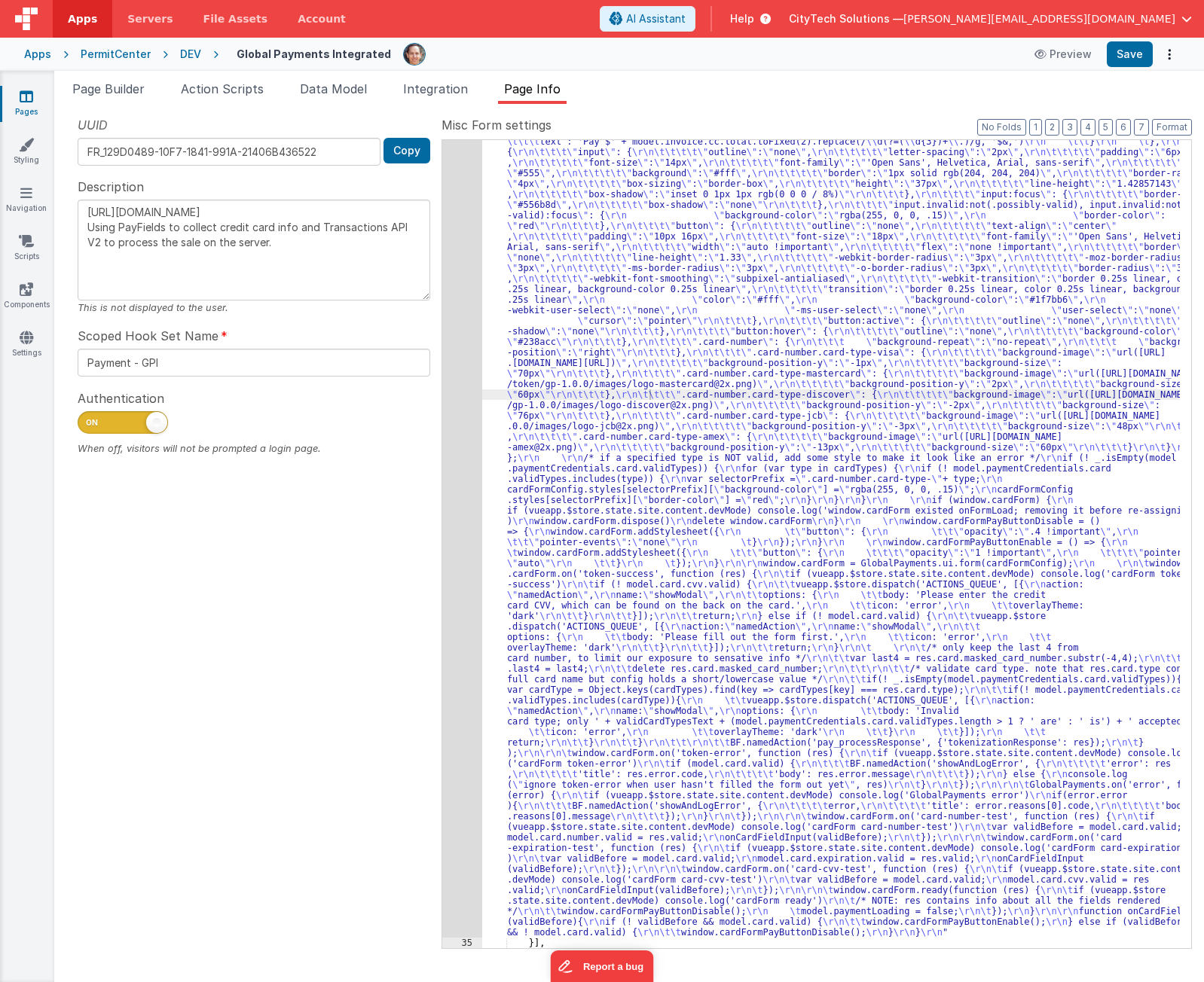
click at [548, 427] on div ""function" : "if (model.paymentCredentials.card.enabled) { \r\n if(typeof Globa…" at bounding box center [831, 846] width 698 height 1821
click at [510, 374] on div ""function" : "if (model.paymentCredentials.card.enabled) { \r\n if(typeof Globa…" at bounding box center [831, 846] width 698 height 1821
click at [561, 559] on div ""function" : "if (model.paymentCredentials.card.enabled) { \r\n if(typeof Globa…" at bounding box center [831, 846] width 698 height 1821
click at [665, 390] on div ""function" : "if (model.paymentCredentials.card.enabled) { \r\n if(typeof Globa…" at bounding box center [831, 846] width 698 height 1821
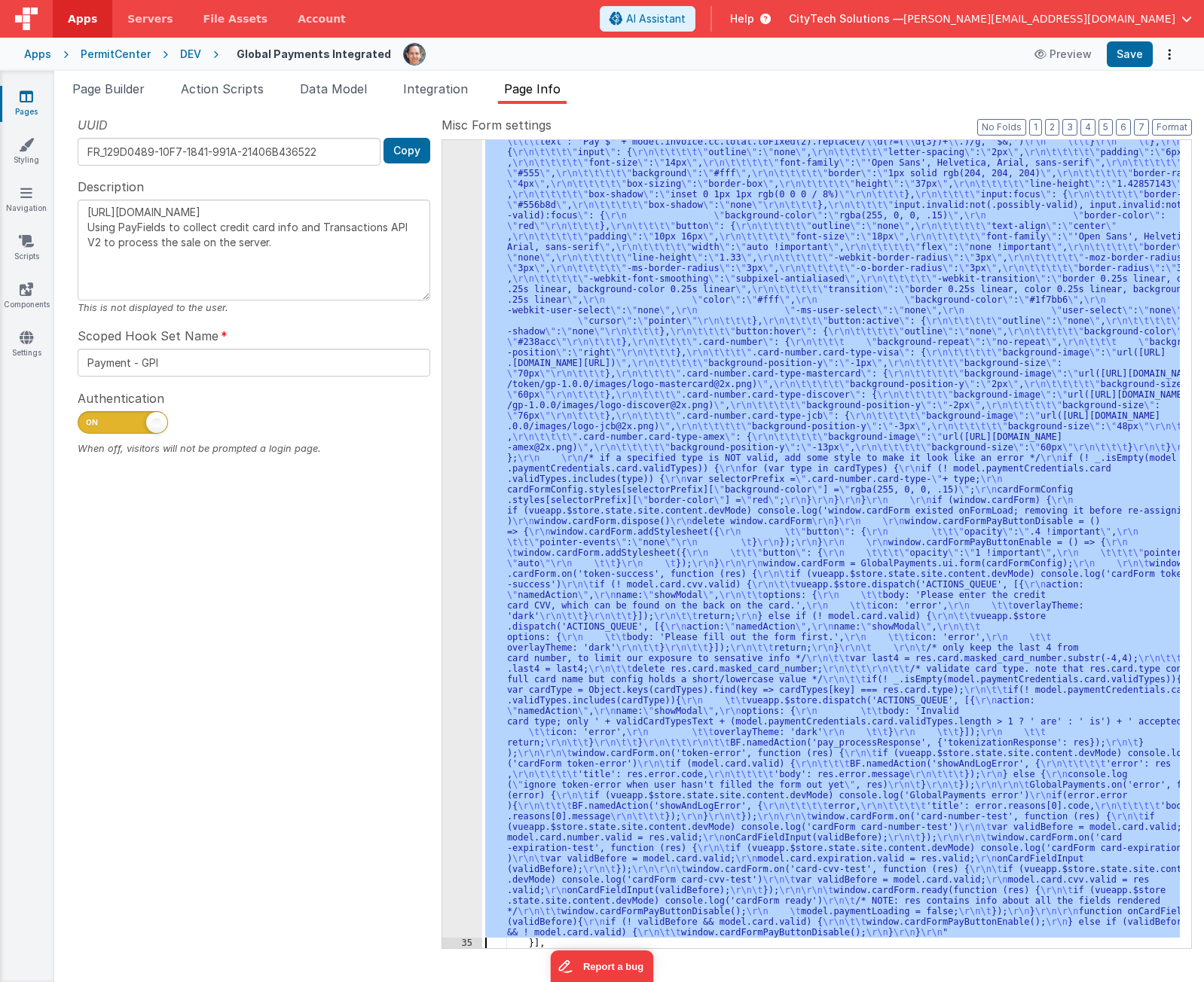
click at [461, 425] on div "34" at bounding box center [462, 437] width 40 height 1002
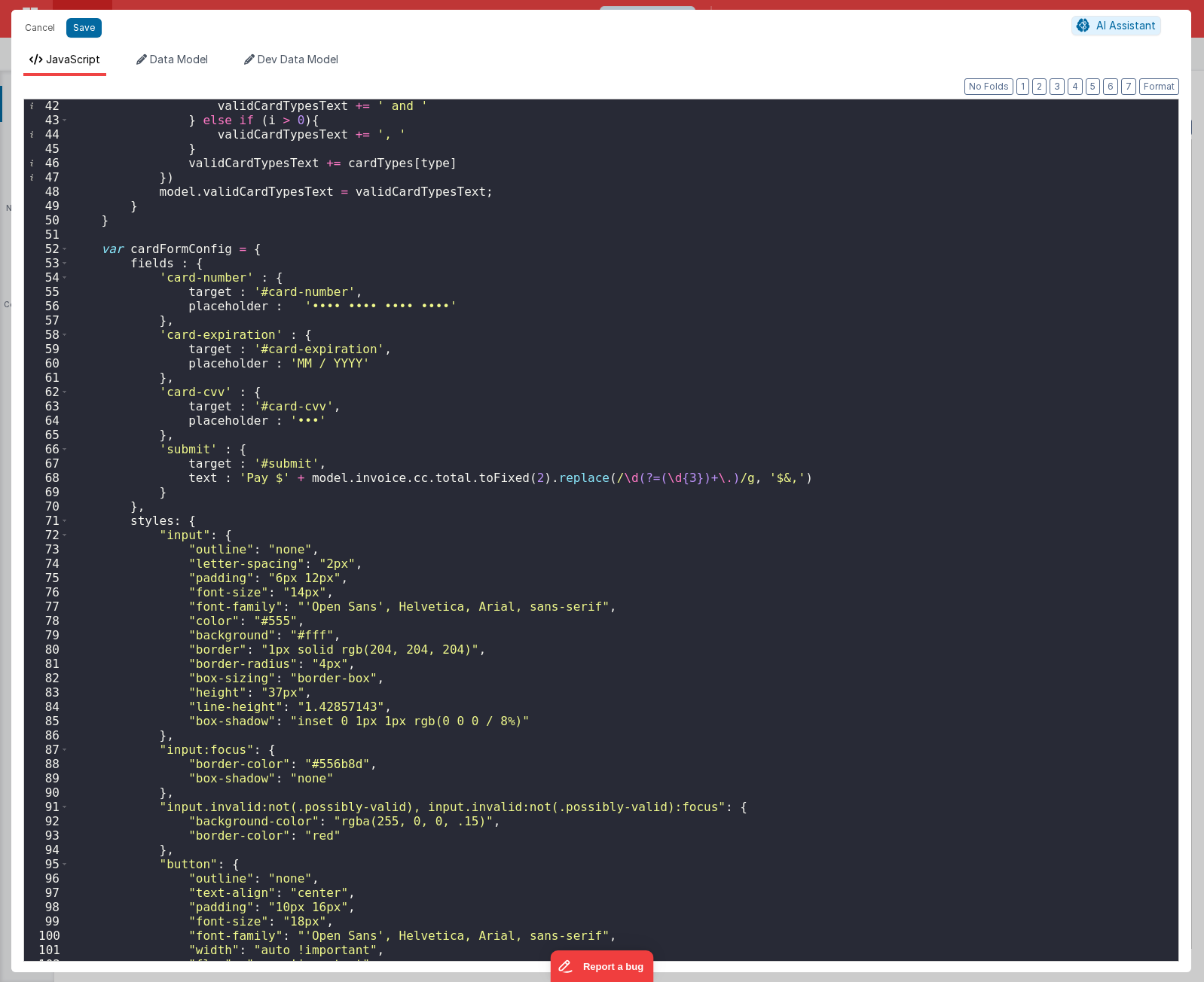
scroll to position [588, 0]
click at [65, 250] on span at bounding box center [64, 249] width 8 height 15
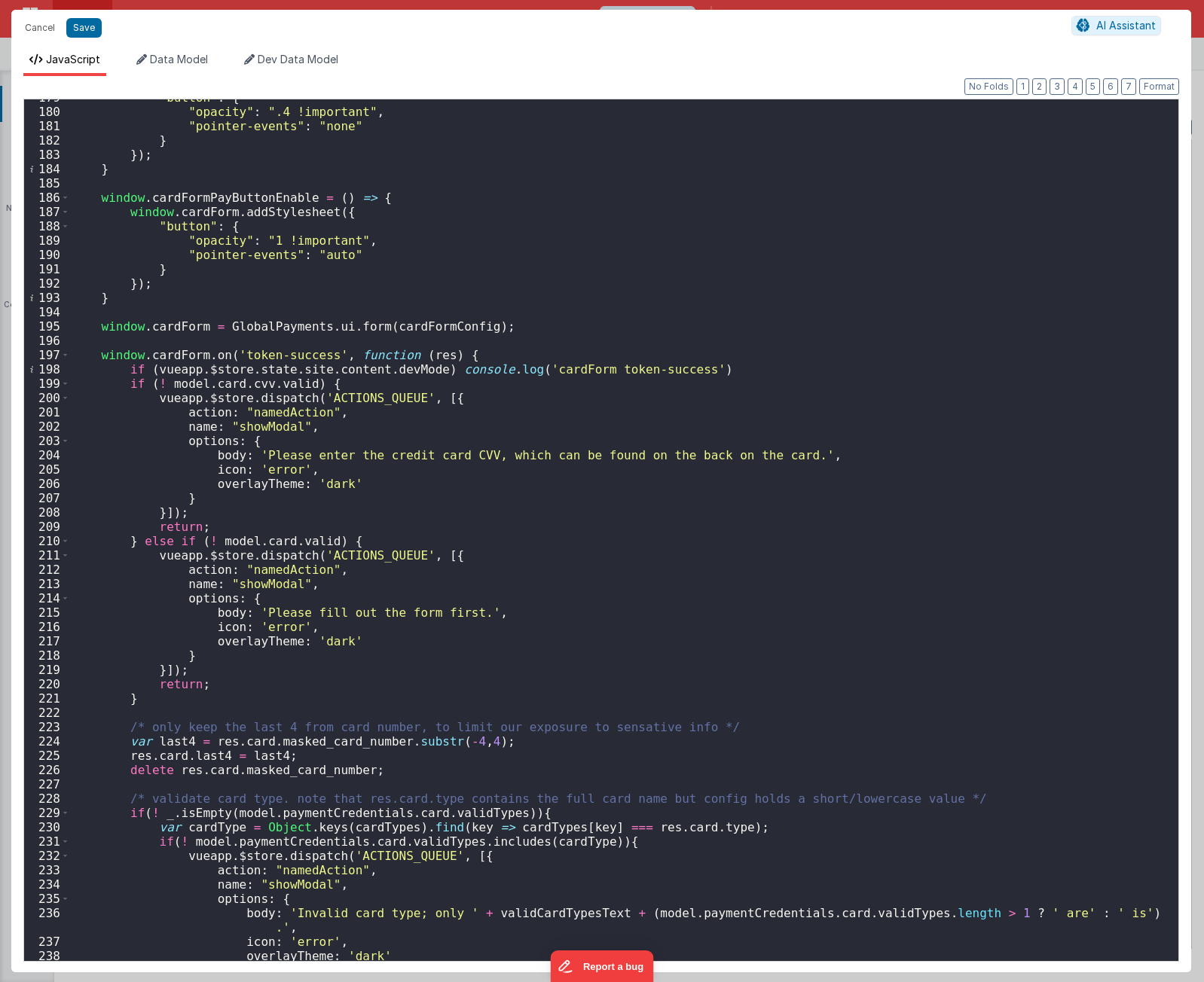
scroll to position [1040, 0]
click at [508, 353] on div ""button" : { "opacity" : ".4 !important" , "pointer-events" : "none" } }) ; } w…" at bounding box center [618, 535] width 1098 height 890
click at [59, 353] on div "197" at bounding box center [46, 355] width 45 height 15
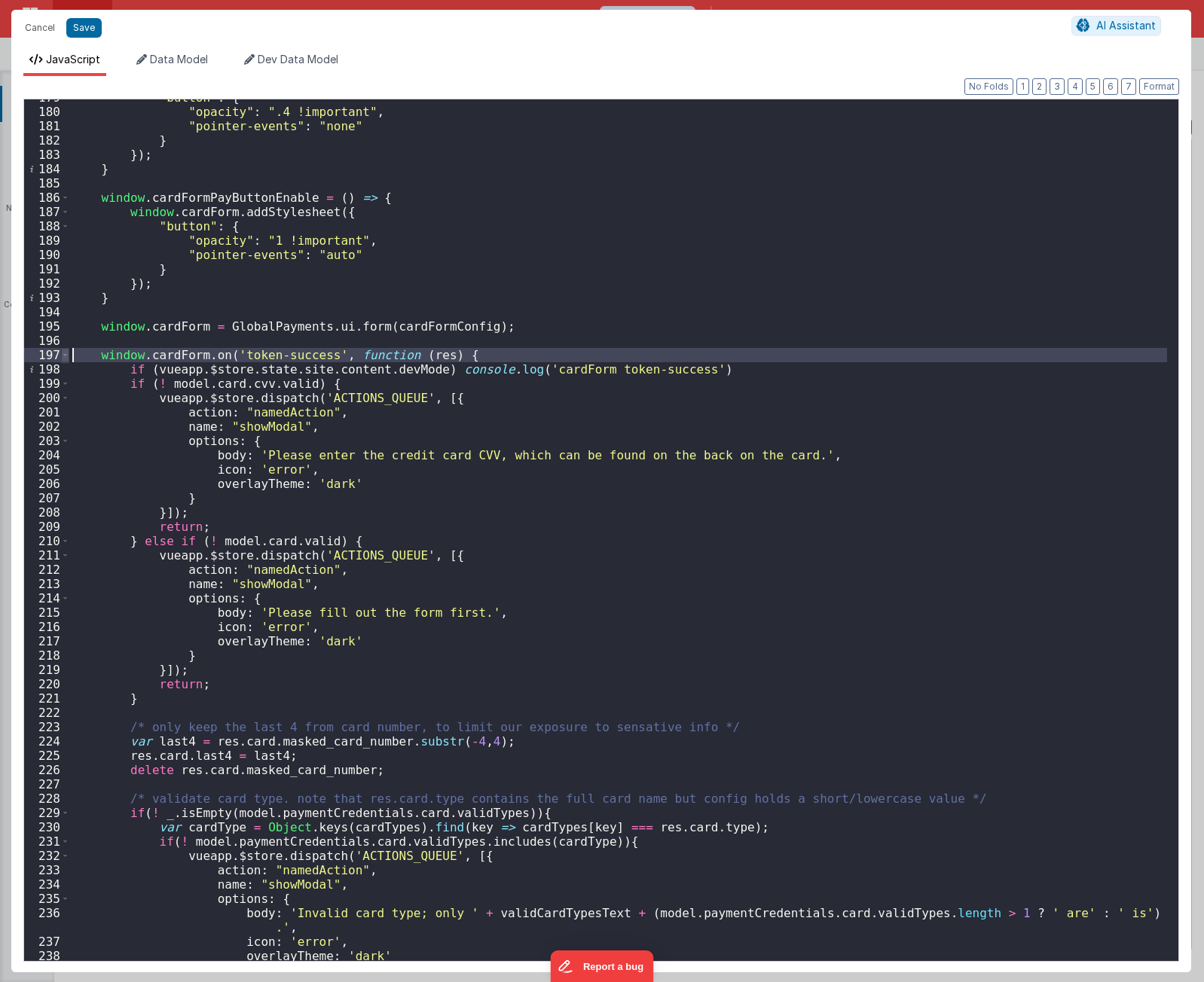
click at [66, 352] on span at bounding box center [65, 355] width 8 height 15
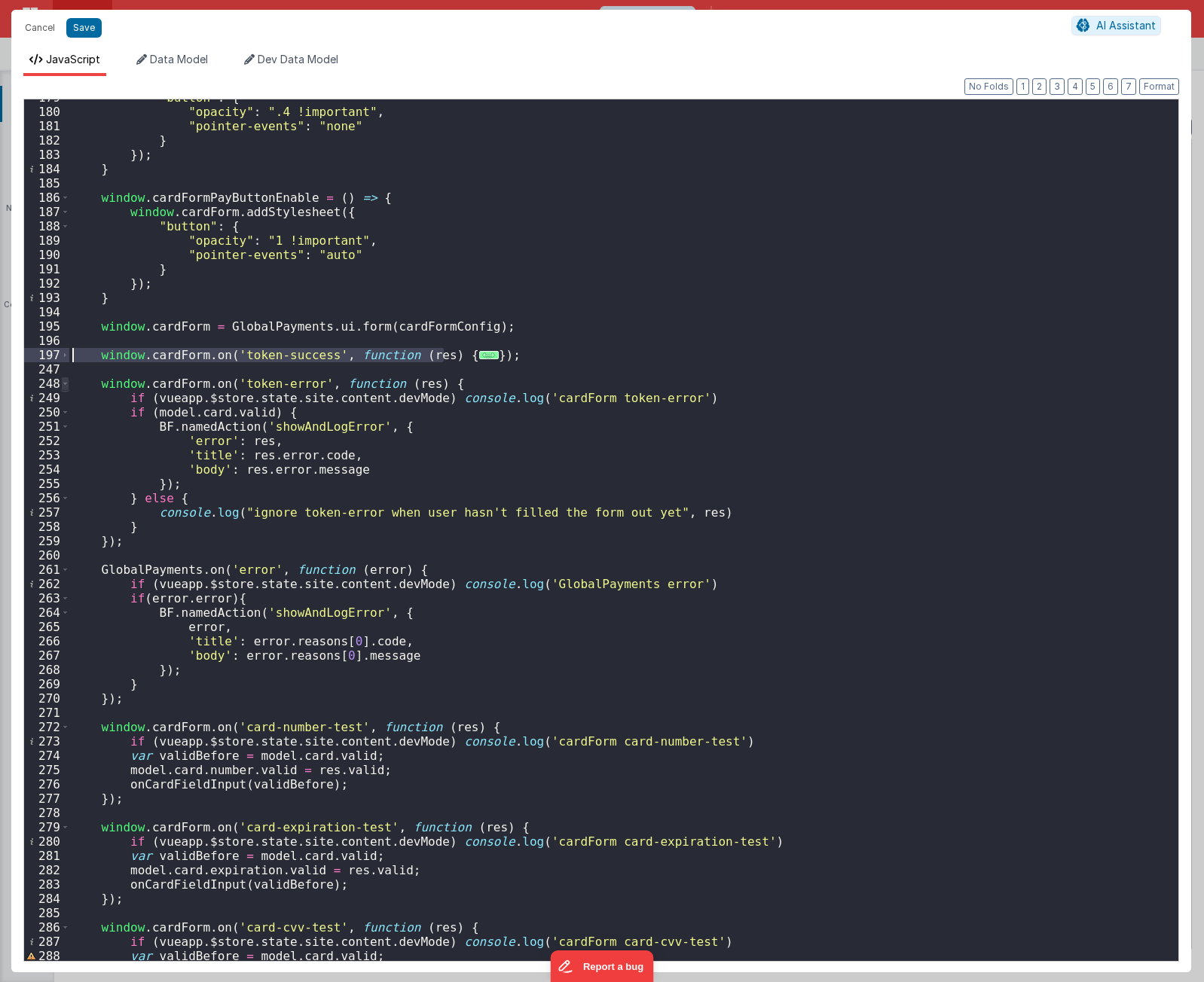
click at [65, 387] on span at bounding box center [65, 384] width 8 height 15
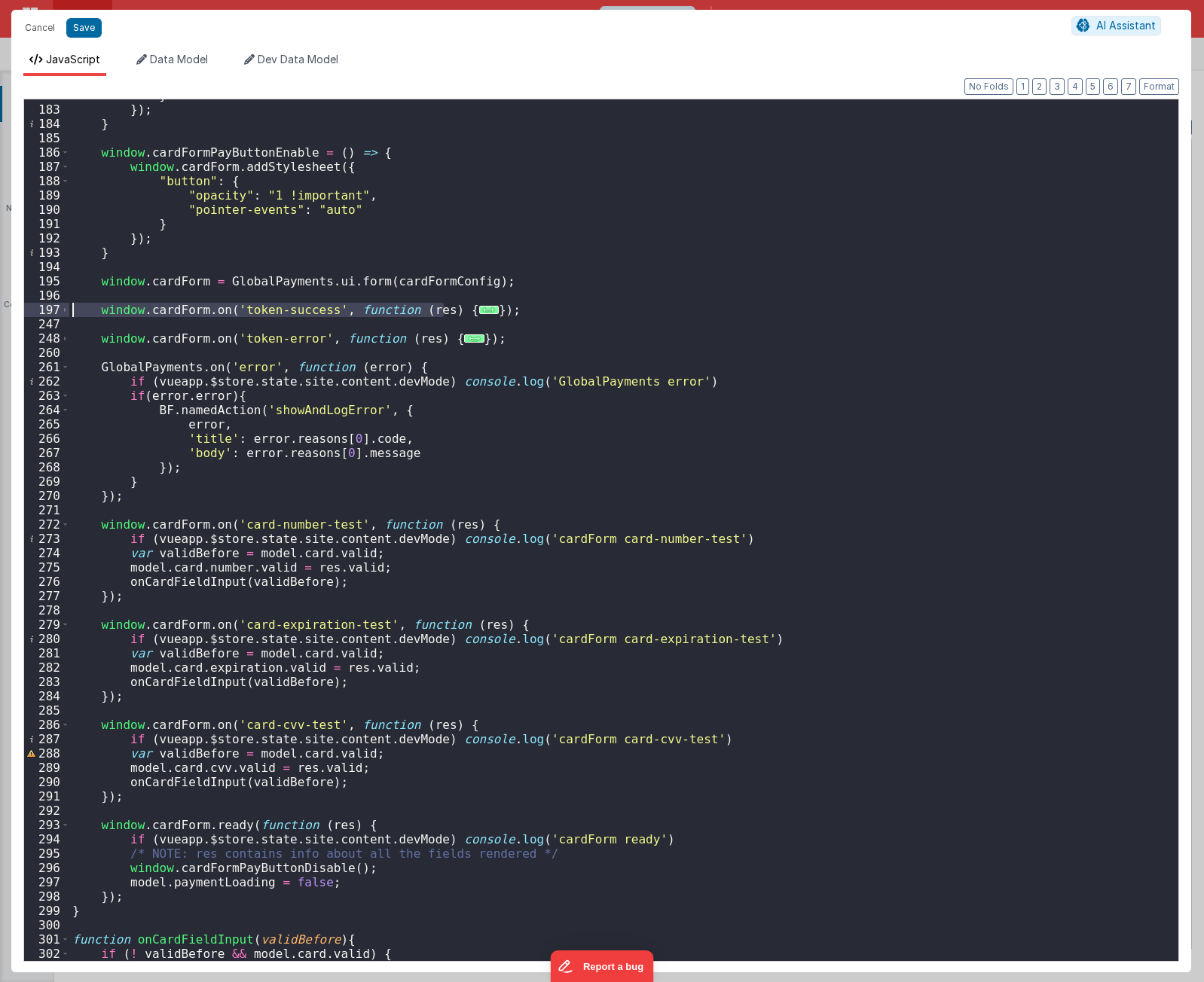
scroll to position [1084, 0]
click at [415, 890] on div "} }) ; } window . cardFormPayButtonEnable = ( ) => { window . cardForm . addSty…" at bounding box center [618, 533] width 1098 height 890
click at [418, 877] on div "} }) ; } window . cardFormPayButtonEnable = ( ) => { window . cardForm . addSty…" at bounding box center [618, 533] width 1098 height 890
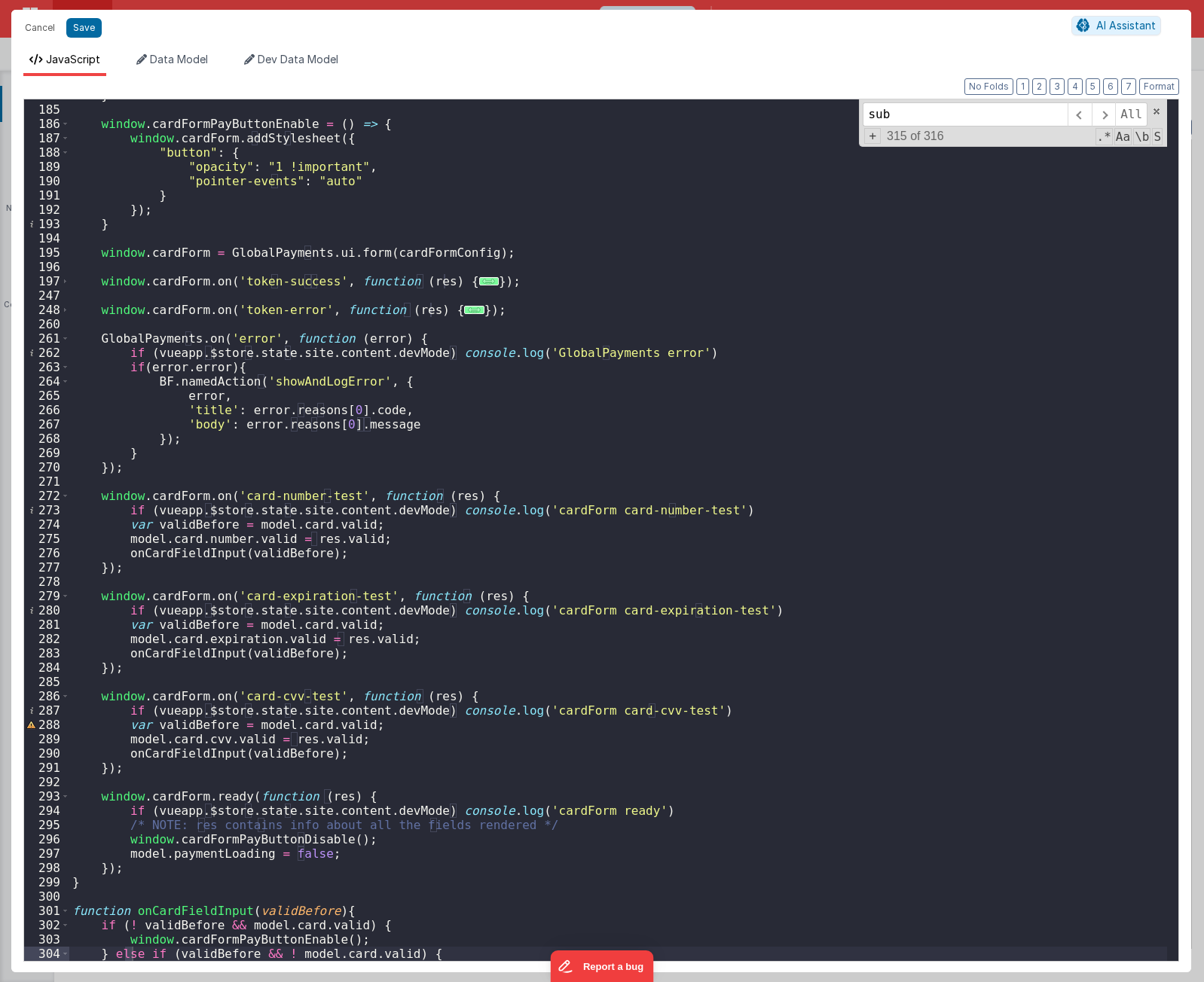
scroll to position [499, 0]
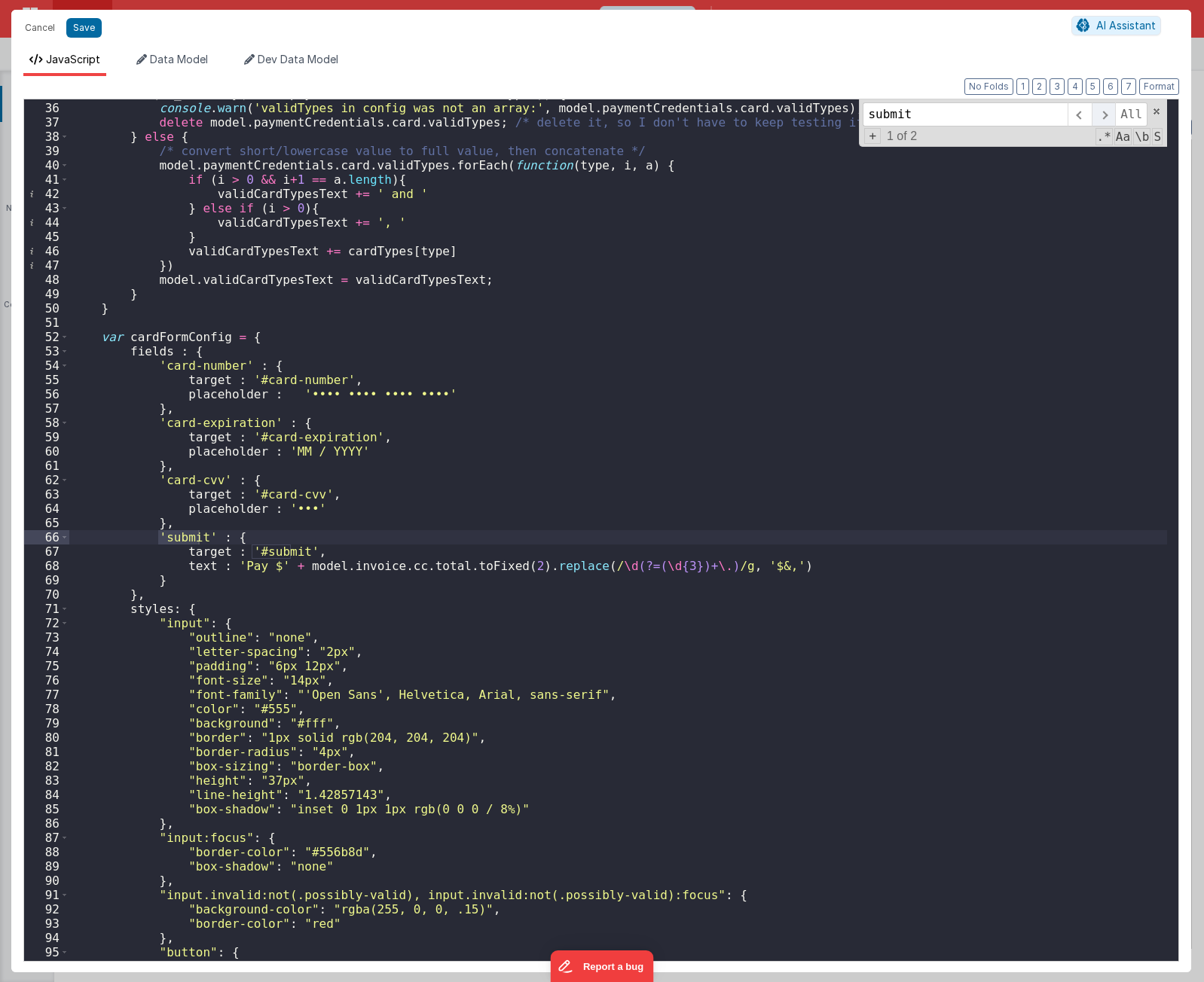
type input "submit"
click at [1108, 116] on span at bounding box center [1103, 114] width 23 height 24
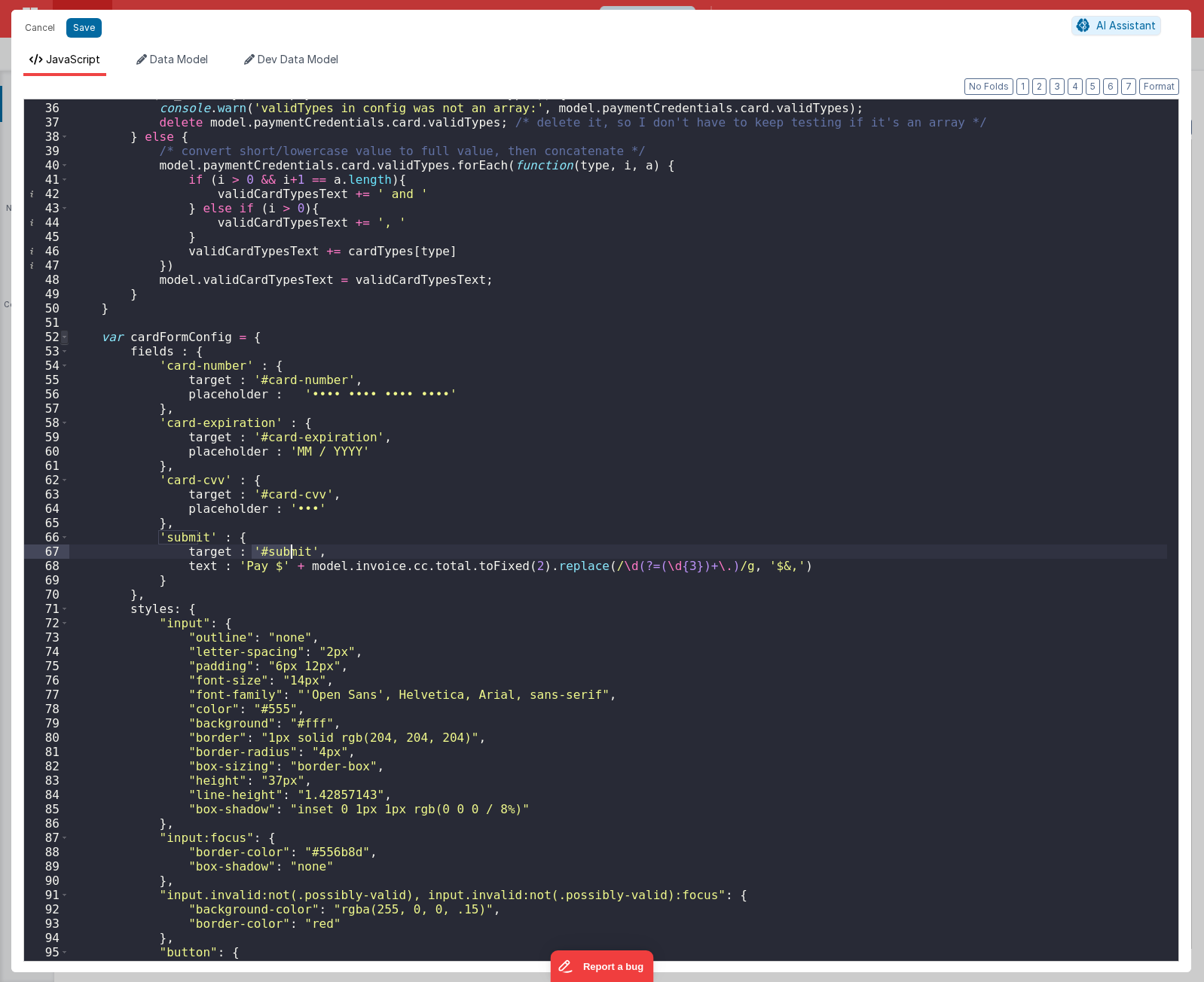
click at [63, 337] on span at bounding box center [64, 337] width 8 height 15
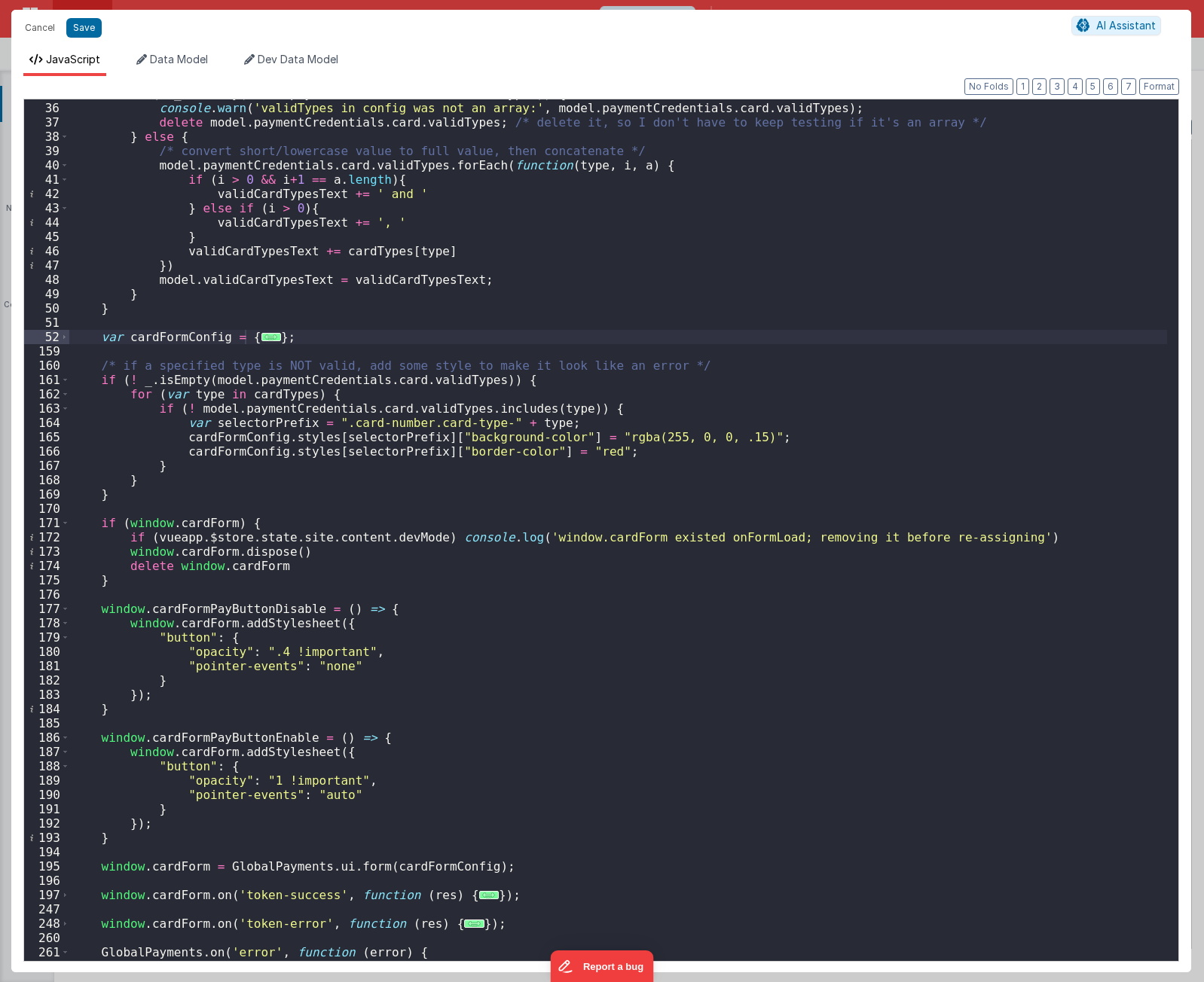
click at [413, 531] on div "if ( ! _ . isArray ( model . paymentCredentials . card . validTypes )) { consol…" at bounding box center [618, 531] width 1098 height 890
click at [404, 514] on div "if ( ! _ . isArray ( model . paymentCredentials . card . validTypes )) { consol…" at bounding box center [618, 531] width 1098 height 890
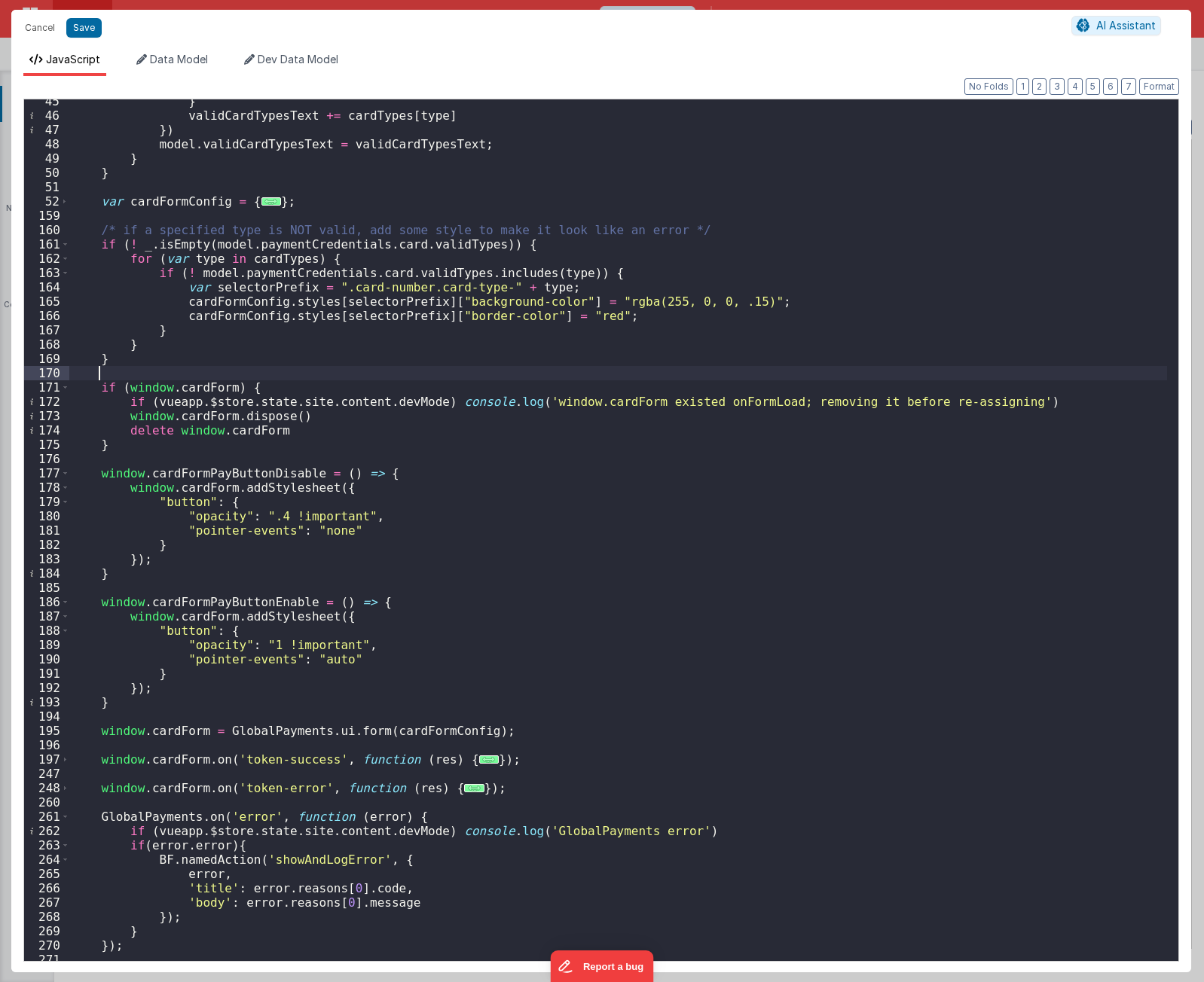
scroll to position [816, 0]
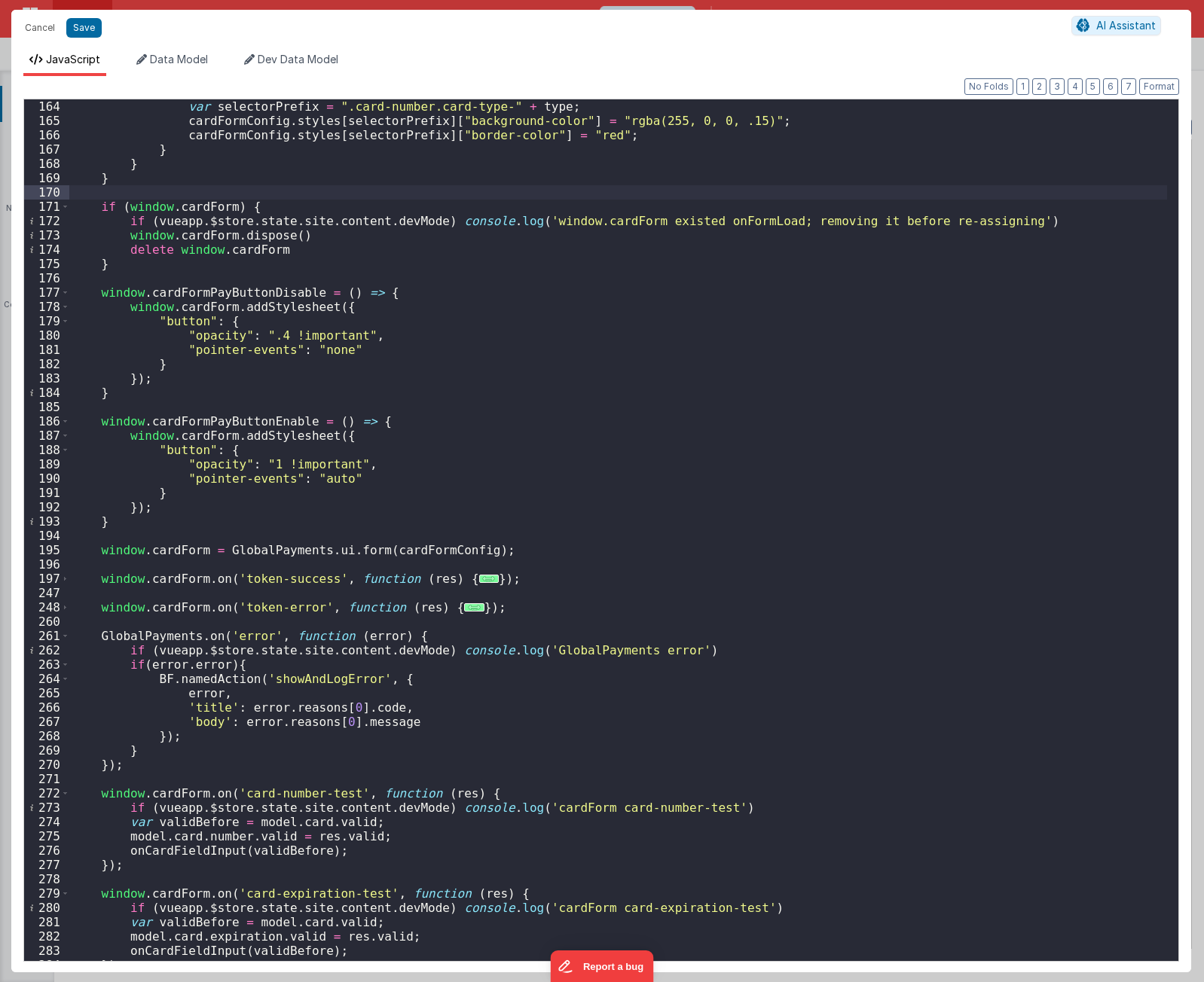
click at [549, 577] on div "var selectorPrefix = ".card-number.card-type-" + type ; cardFormConfig . styles…" at bounding box center [618, 545] width 1098 height 890
click at [286, 579] on div "var selectorPrefix = ".card-number.card-type-" + type ; cardFormConfig . styles…" at bounding box center [618, 545] width 1098 height 890
click at [507, 575] on div "var selectorPrefix = ".card-number.card-type-" + type ; cardFormConfig . styles…" at bounding box center [618, 545] width 1098 height 890
click at [479, 581] on span "..." at bounding box center [488, 578] width 19 height 8
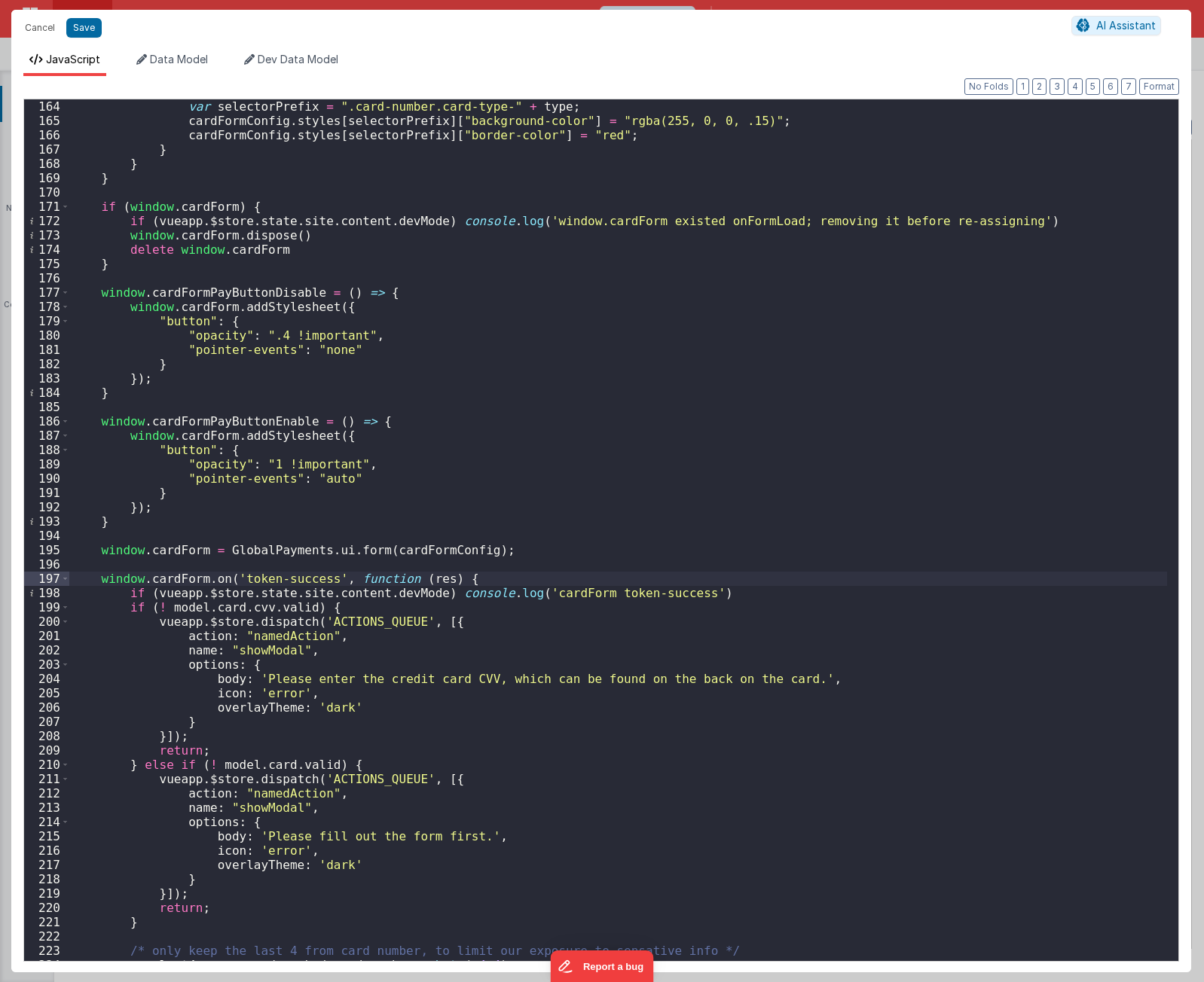
click at [501, 579] on div "var selectorPrefix = ".card-number.card-type-" + type ; cardFormConfig . styles…" at bounding box center [618, 545] width 1098 height 890
drag, startPoint x: 336, startPoint y: 290, endPoint x: 100, endPoint y: 292, distance: 236.0
click at [100, 292] on div "var selectorPrefix = ".card-number.card-type-" + type ; cardFormConfig . styles…" at bounding box center [618, 545] width 1098 height 890
click at [507, 578] on div "var selectorPrefix = ".card-number.card-type-" + type ; cardFormConfig . styles…" at bounding box center [618, 545] width 1098 height 890
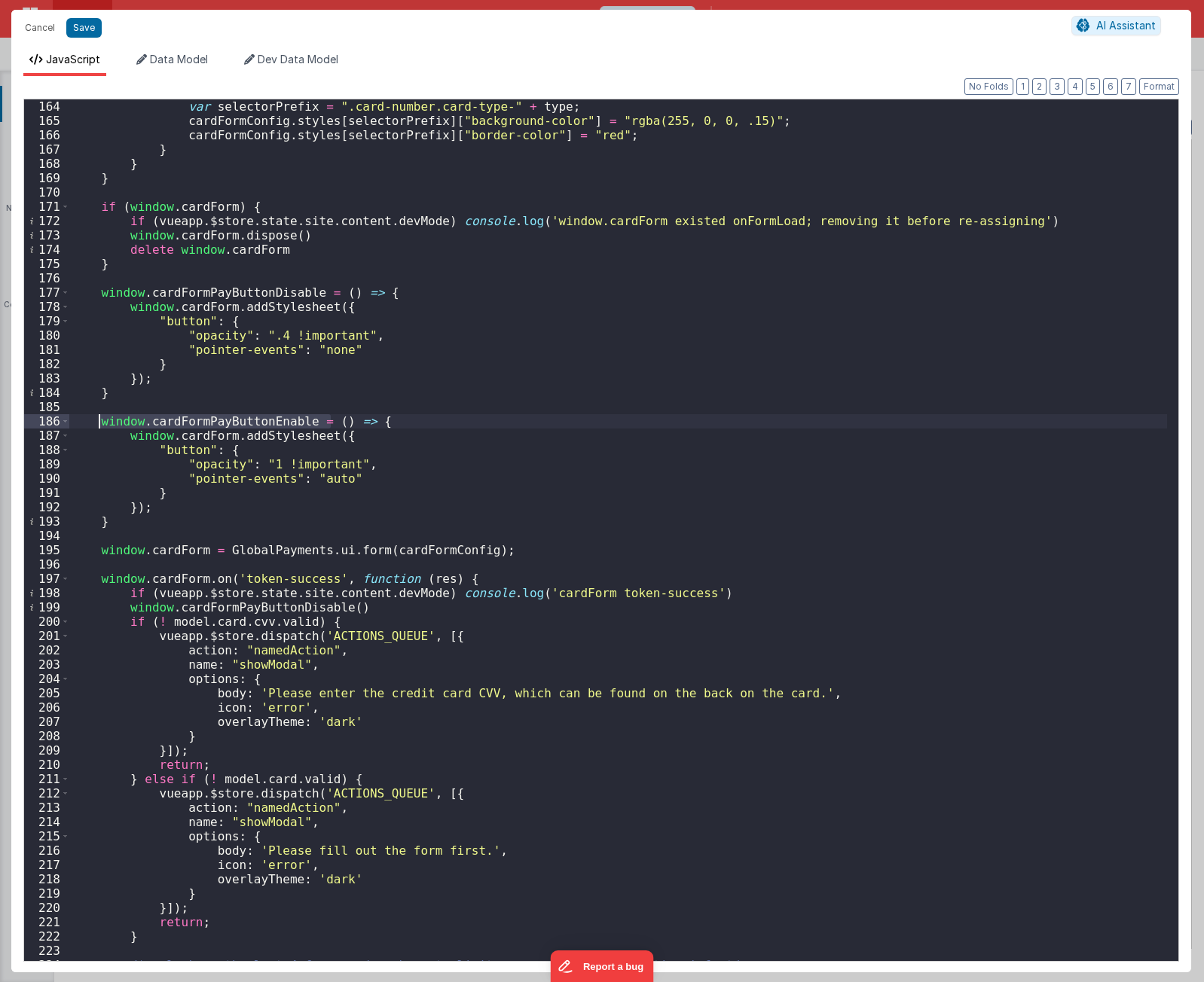
drag, startPoint x: 329, startPoint y: 420, endPoint x: 99, endPoint y: 423, distance: 230.0
click at [99, 423] on div "var selectorPrefix = ".card-number.card-type-" + type ; cardFormConfig . styles…" at bounding box center [618, 545] width 1098 height 890
click at [491, 575] on div "var selectorPrefix = ".card-number.card-type-" + type ; cardFormConfig . styles…" at bounding box center [618, 545] width 1098 height 890
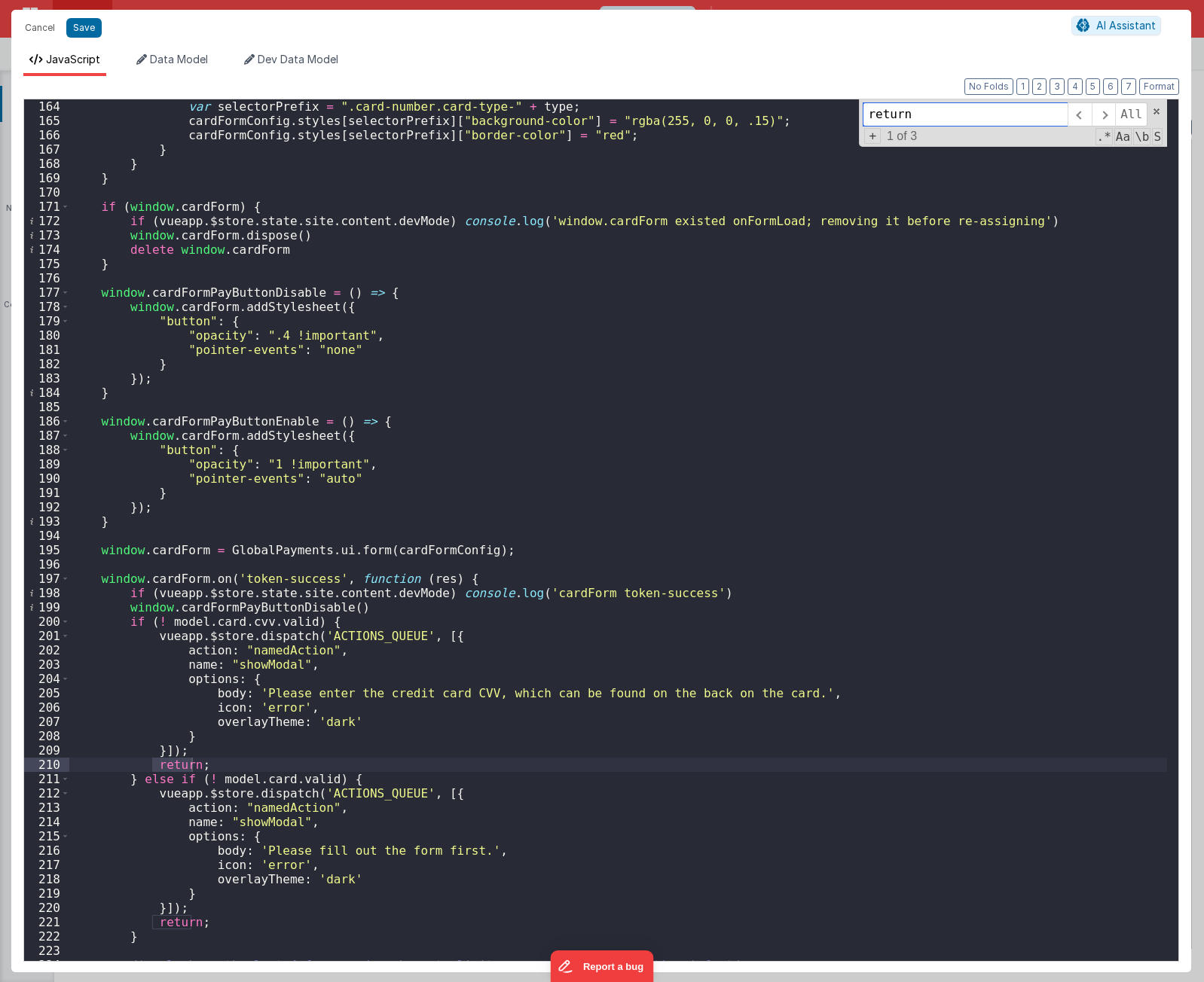
type input "return"
click at [267, 752] on div "var selectorPrefix = ".card-number.card-type-" + type ; cardFormConfig . styles…" at bounding box center [618, 545] width 1098 height 890
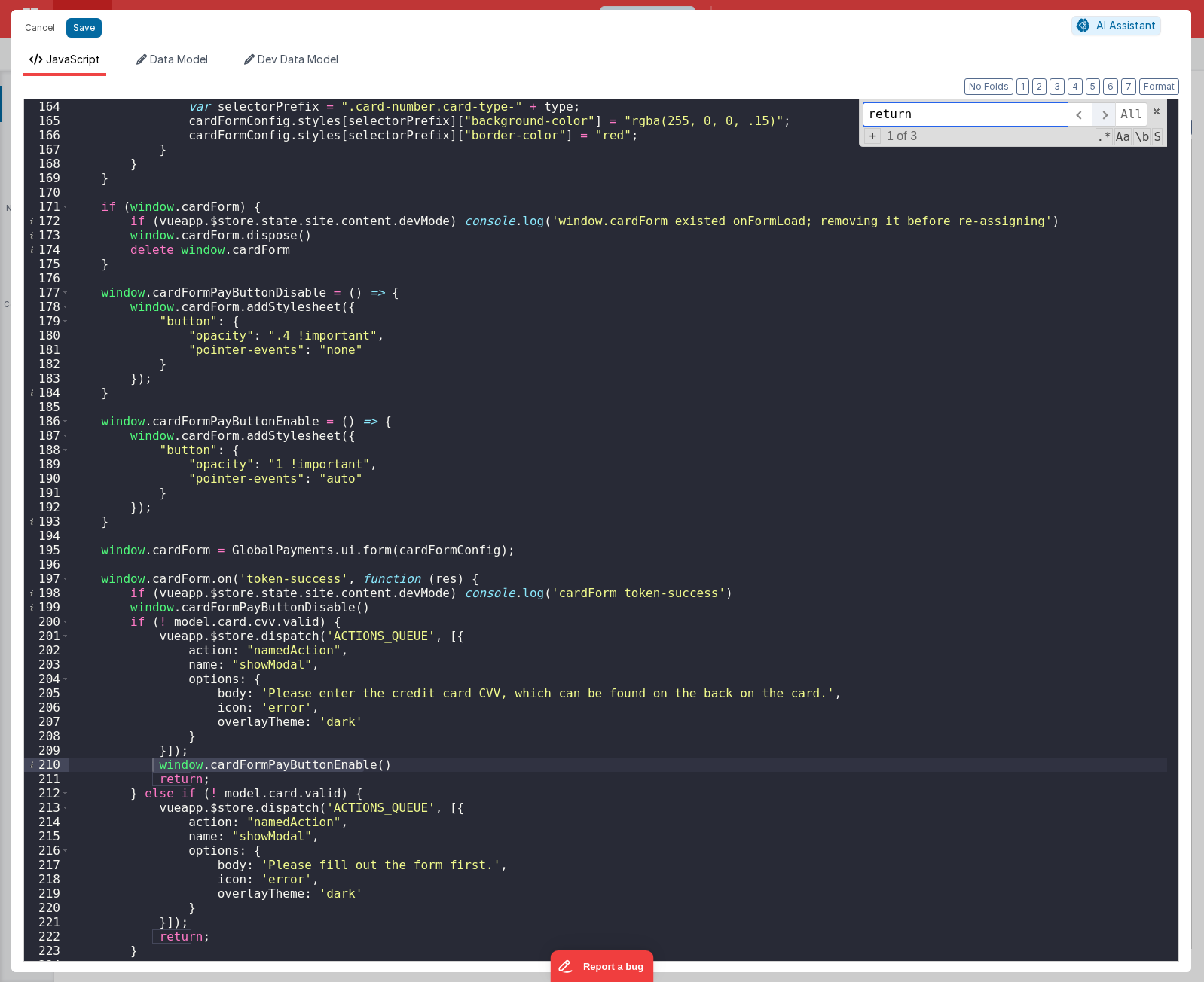
click at [1111, 116] on span at bounding box center [1103, 114] width 23 height 24
click at [1108, 118] on span at bounding box center [1103, 114] width 23 height 24
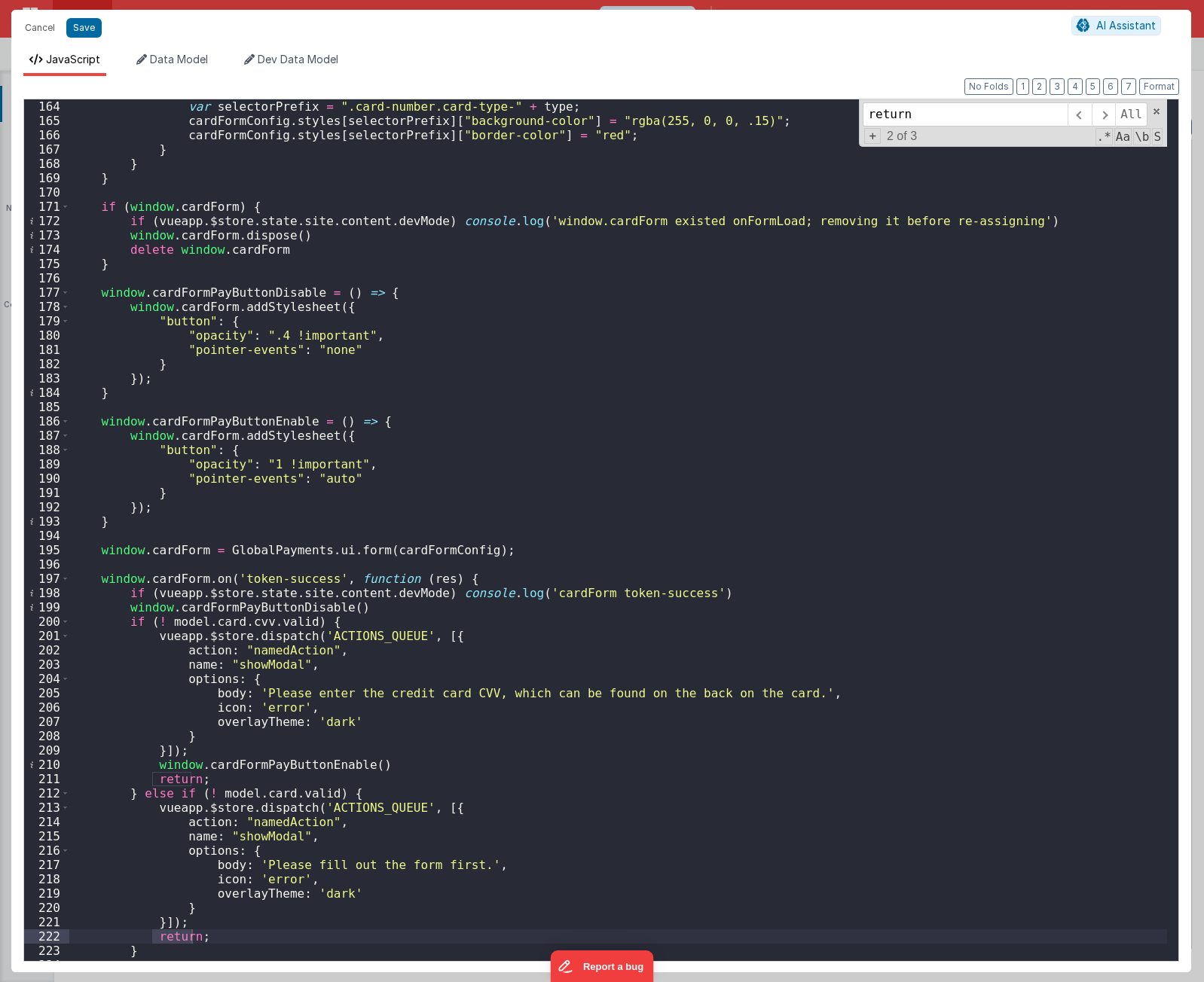
click at [357, 926] on div "var selectorPrefix = ".card-number.card-type-" + type ; cardFormConfig . styles…" at bounding box center [618, 545] width 1098 height 890
paste textarea
click at [1108, 117] on span at bounding box center [1103, 114] width 23 height 24
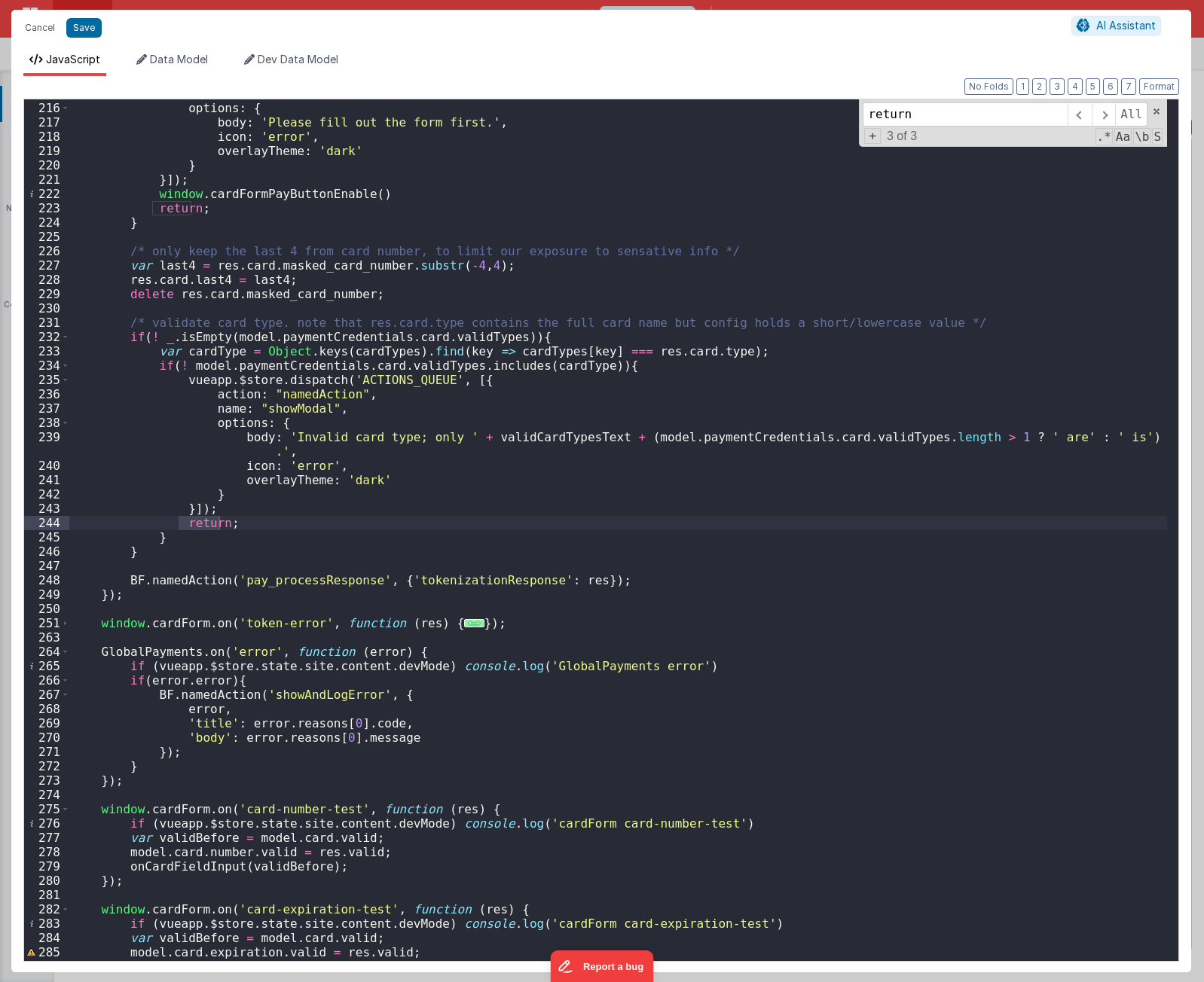
click at [330, 512] on div "name : "showModal" , options : { body : 'Please fill out the form first.' , ico…" at bounding box center [618, 531] width 1098 height 890
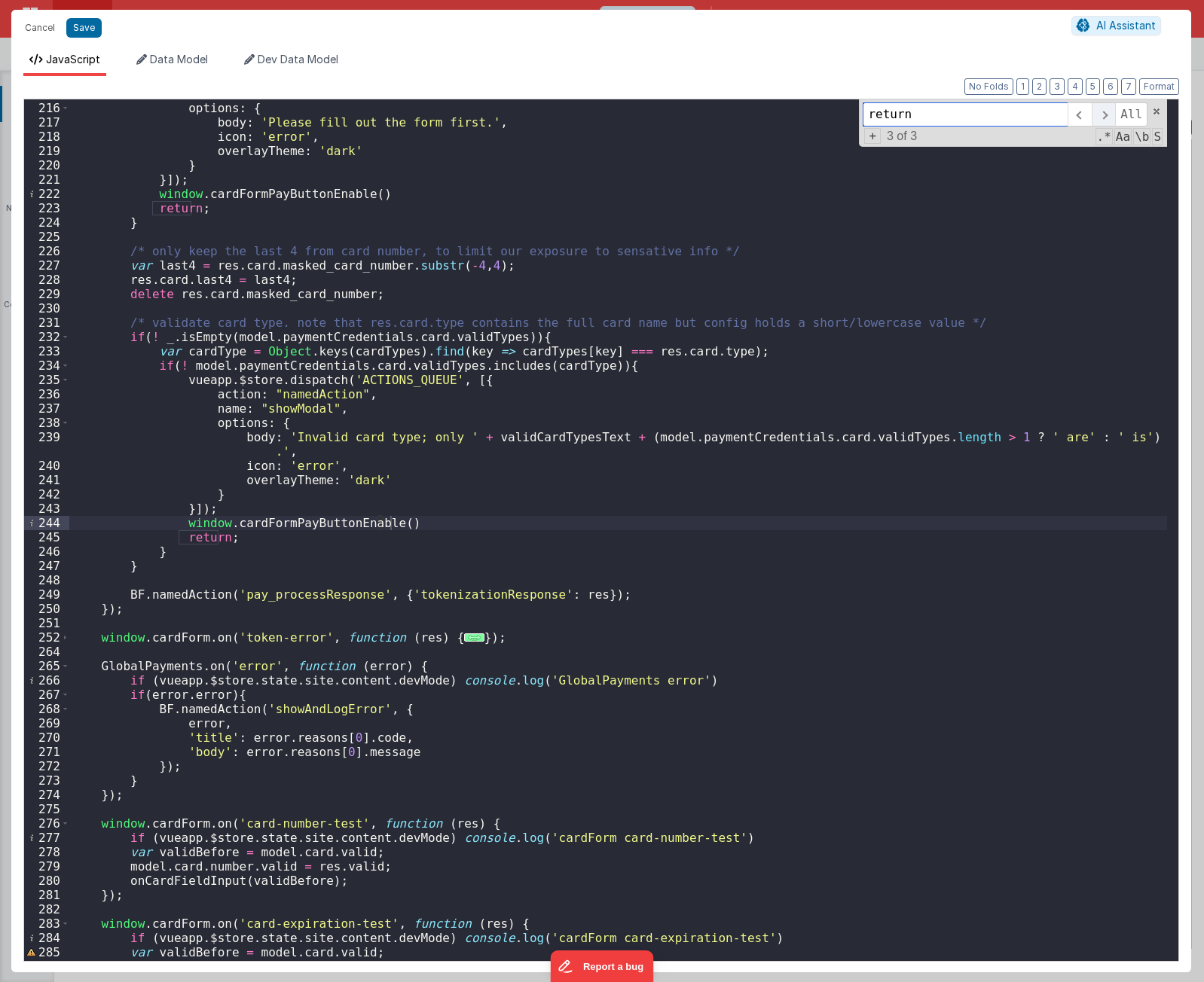
click at [1109, 112] on span at bounding box center [1103, 114] width 23 height 24
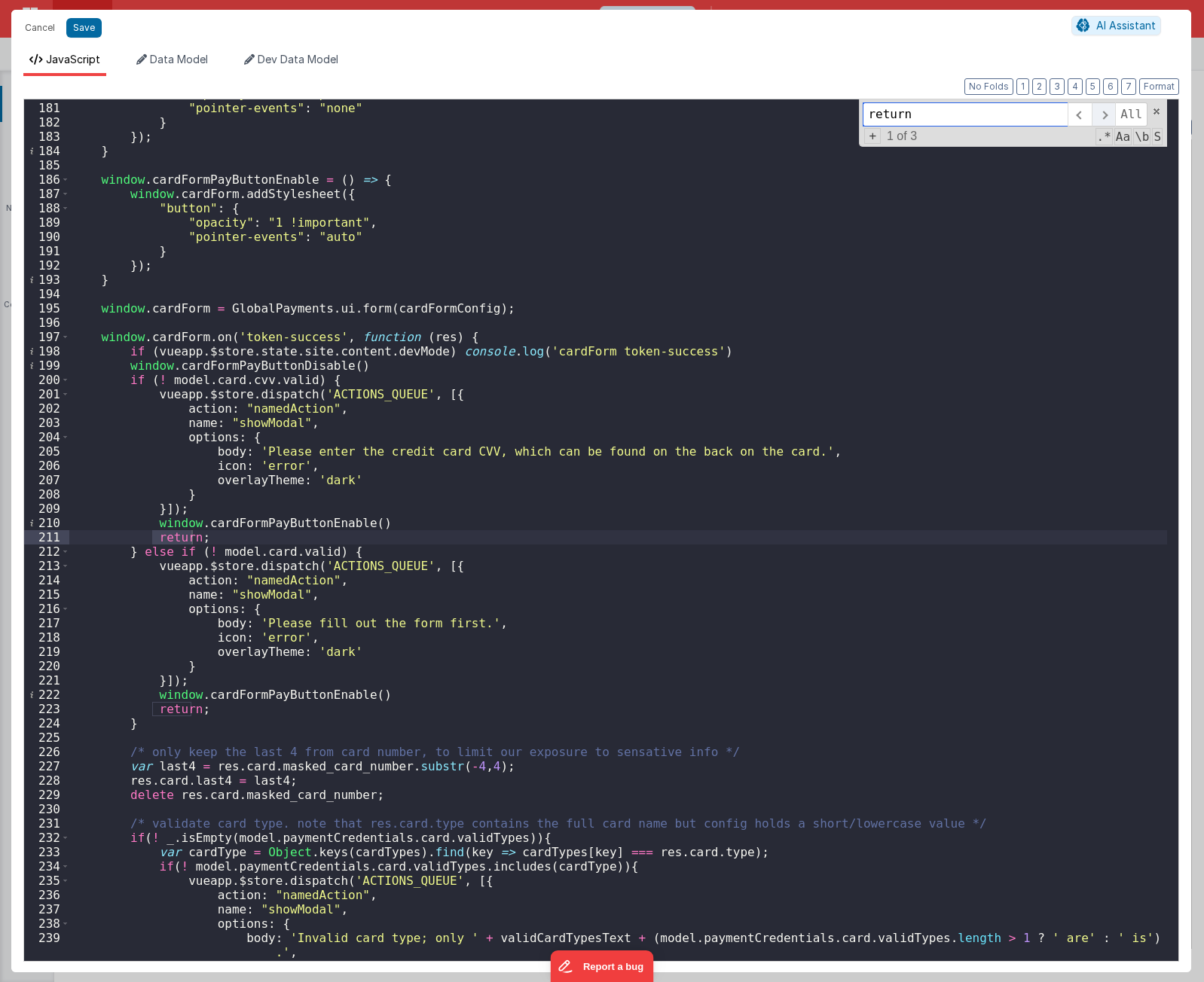
click at [1106, 114] on span at bounding box center [1103, 114] width 23 height 24
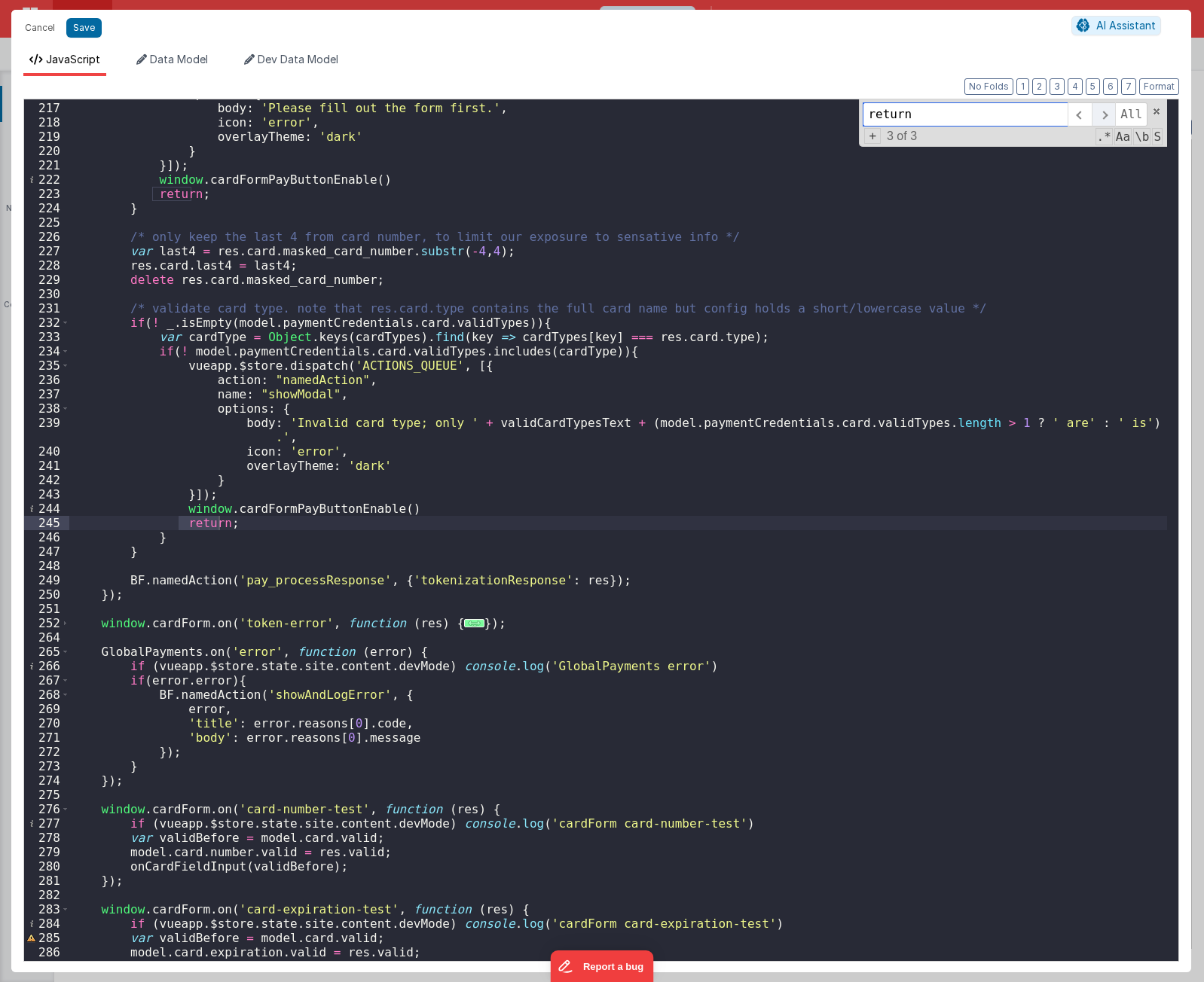
click at [1106, 114] on span at bounding box center [1103, 114] width 23 height 24
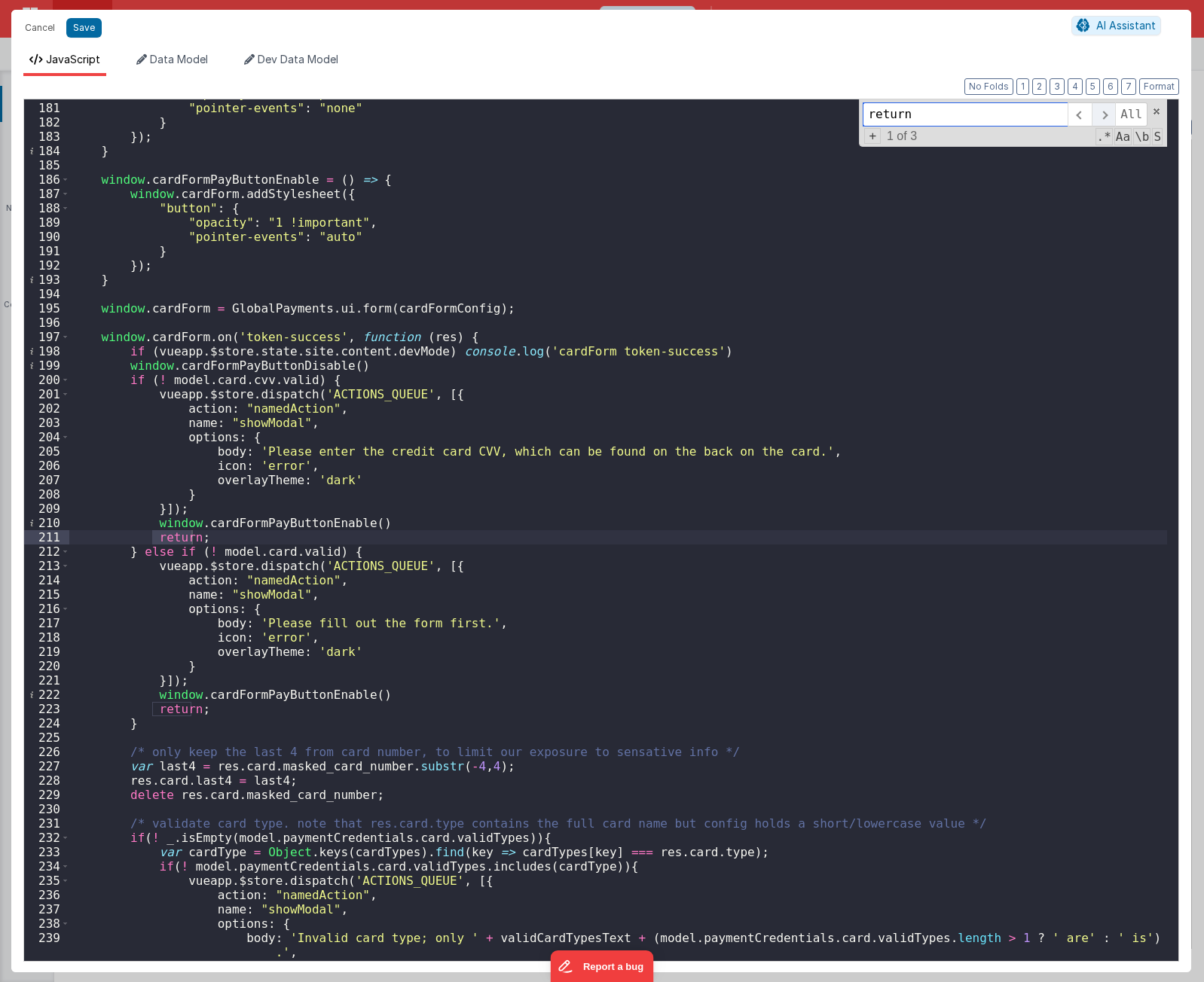
scroll to position [1057, 0]
click at [1106, 114] on span at bounding box center [1103, 114] width 23 height 24
click at [62, 379] on span at bounding box center [65, 380] width 8 height 15
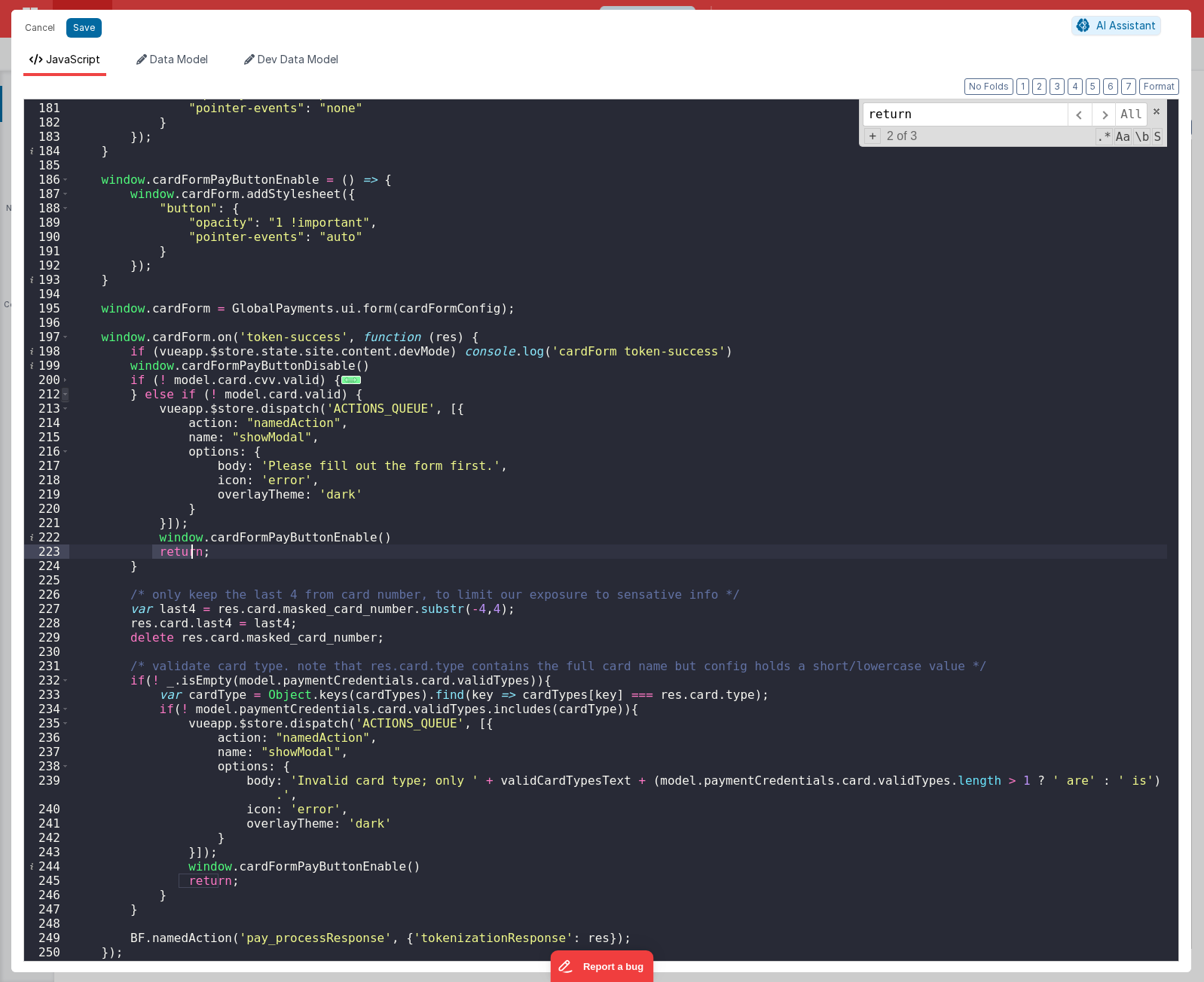
click at [63, 392] on span at bounding box center [65, 394] width 8 height 15
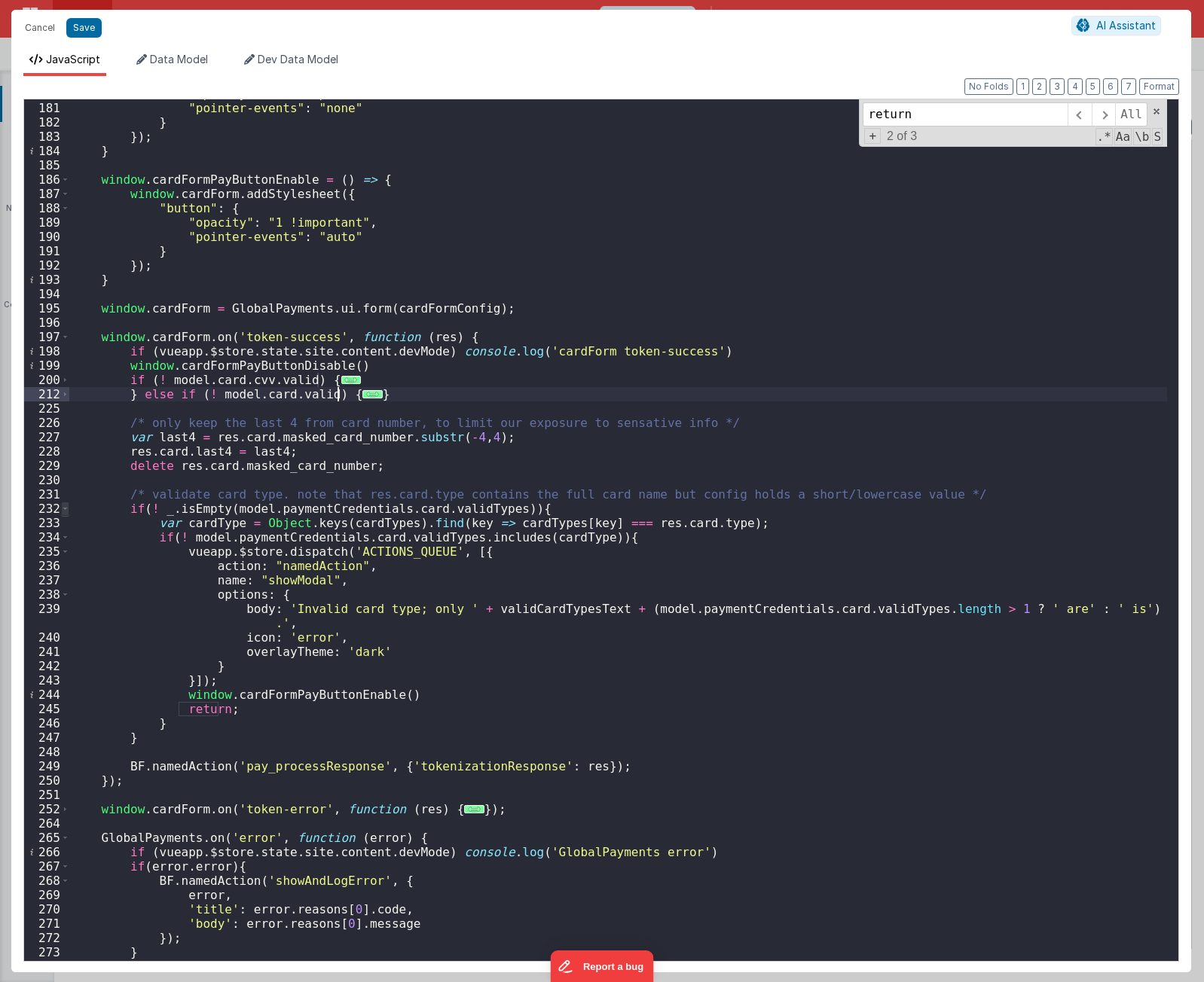
click at [63, 508] on span at bounding box center [65, 508] width 8 height 15
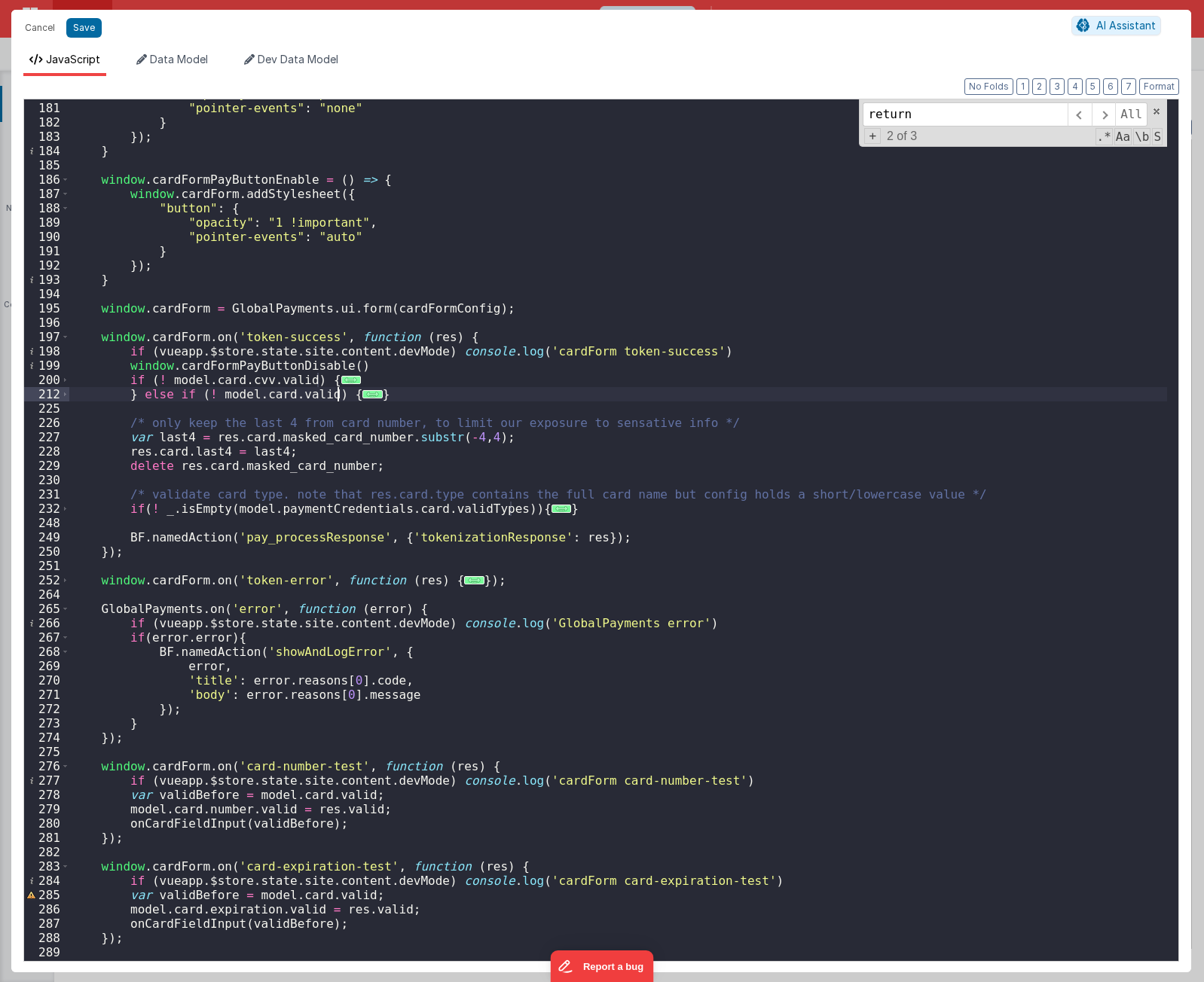
click at [301, 523] on div ""opacity" : ".4 !important" , "pointer-events" : "none" } }) ; } window . cardF…" at bounding box center [618, 531] width 1098 height 890
click at [679, 540] on div ""opacity" : ".4 !important" , "pointer-events" : "none" } }) ; } window . cardF…" at bounding box center [618, 531] width 1098 height 890
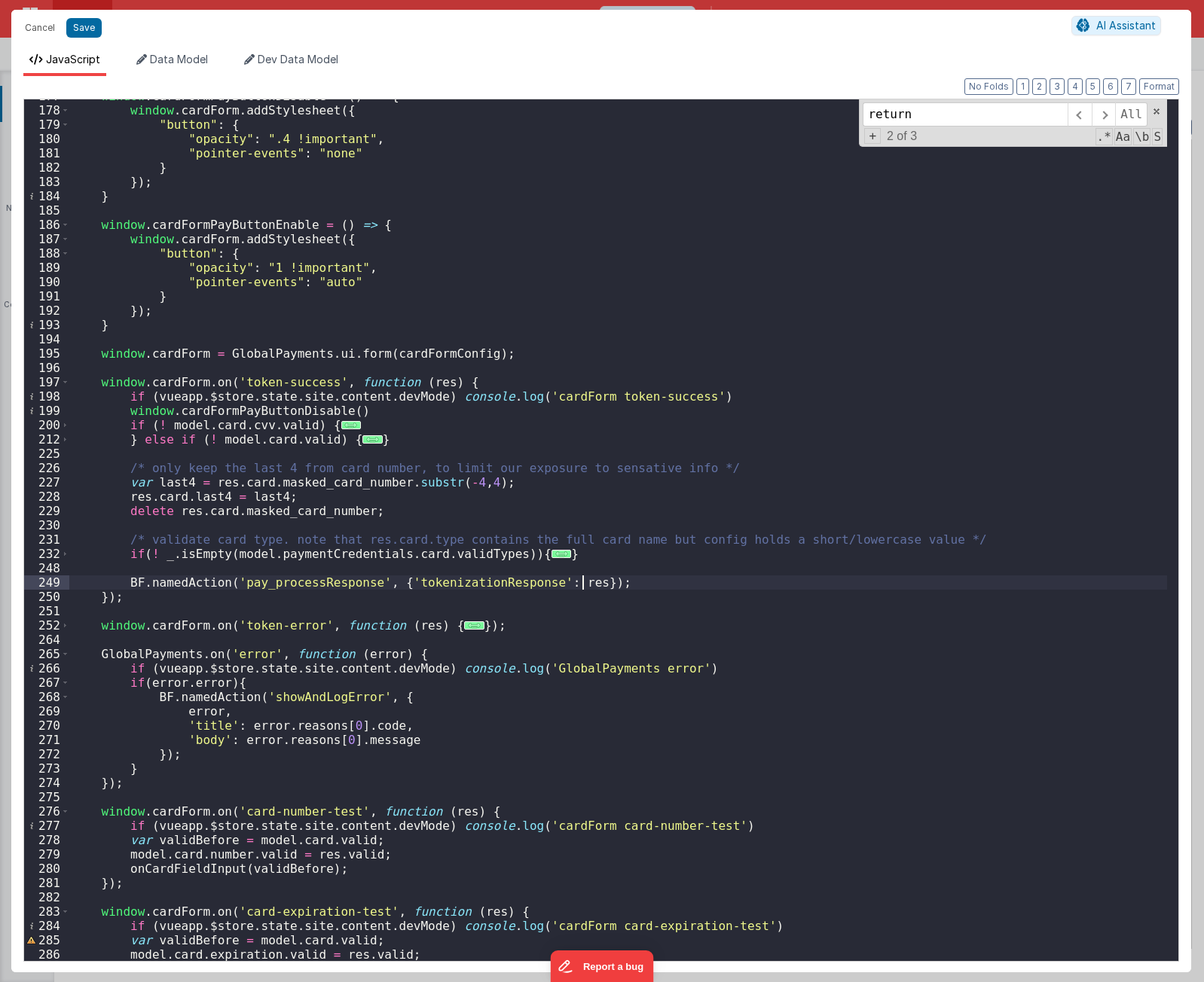
scroll to position [832, 0]
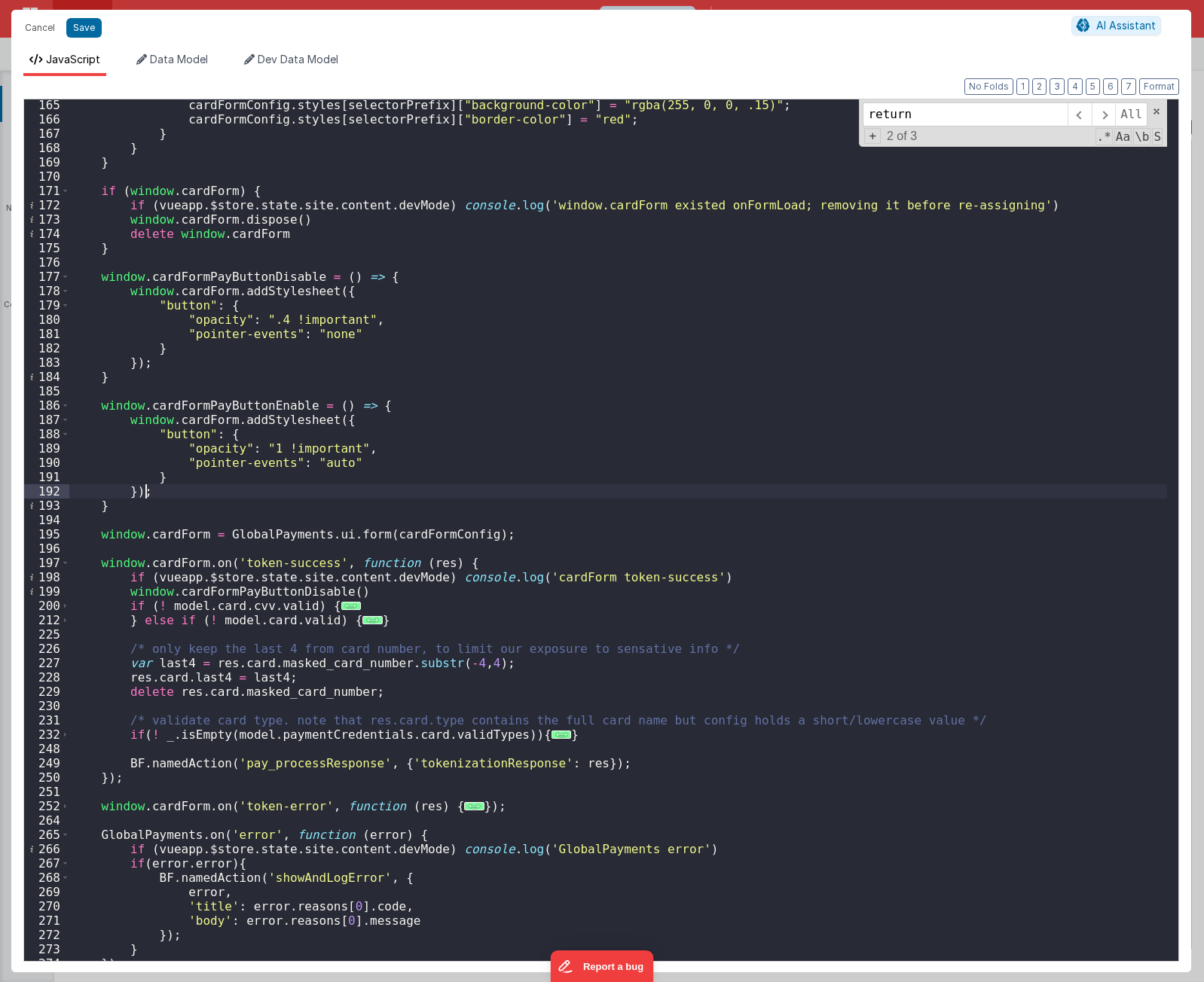
click at [320, 496] on div "cardFormConfig . styles [ selectorPrefix ] [ "background-color" ] = "rgba(255, …" at bounding box center [618, 543] width 1098 height 890
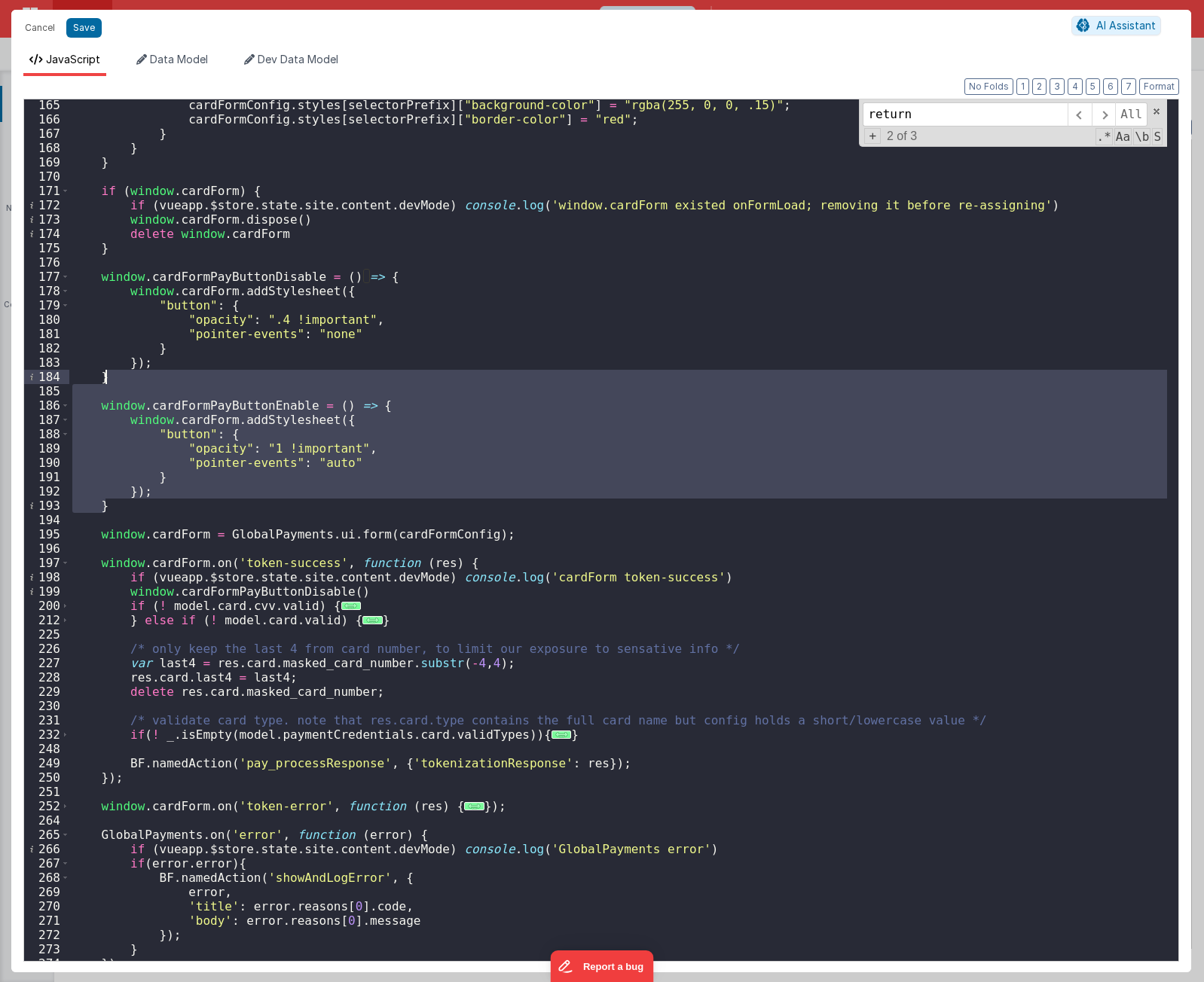
drag, startPoint x: 179, startPoint y: 508, endPoint x: 220, endPoint y: 373, distance: 141.1
click at [220, 373] on div "cardFormConfig . styles [ selectorPrefix ] [ "background-color" ] = "rgba(255, …" at bounding box center [618, 543] width 1098 height 890
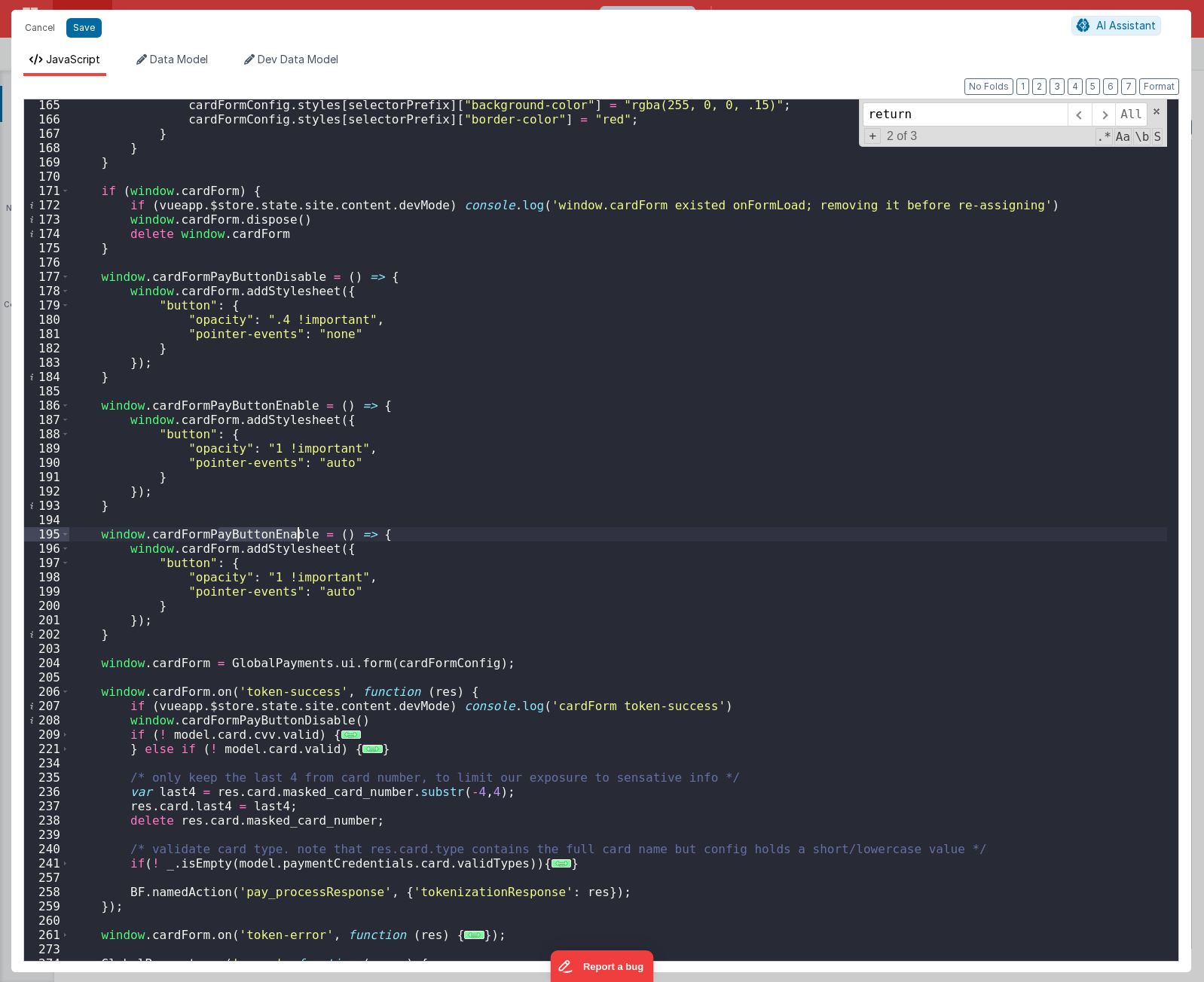
drag, startPoint x: 216, startPoint y: 533, endPoint x: 299, endPoint y: 535, distance: 83.0
click at [299, 535] on div "cardFormConfig . styles [ selectorPrefix ] [ "background-color" ] = "rgba(255, …" at bounding box center [618, 543] width 1098 height 890
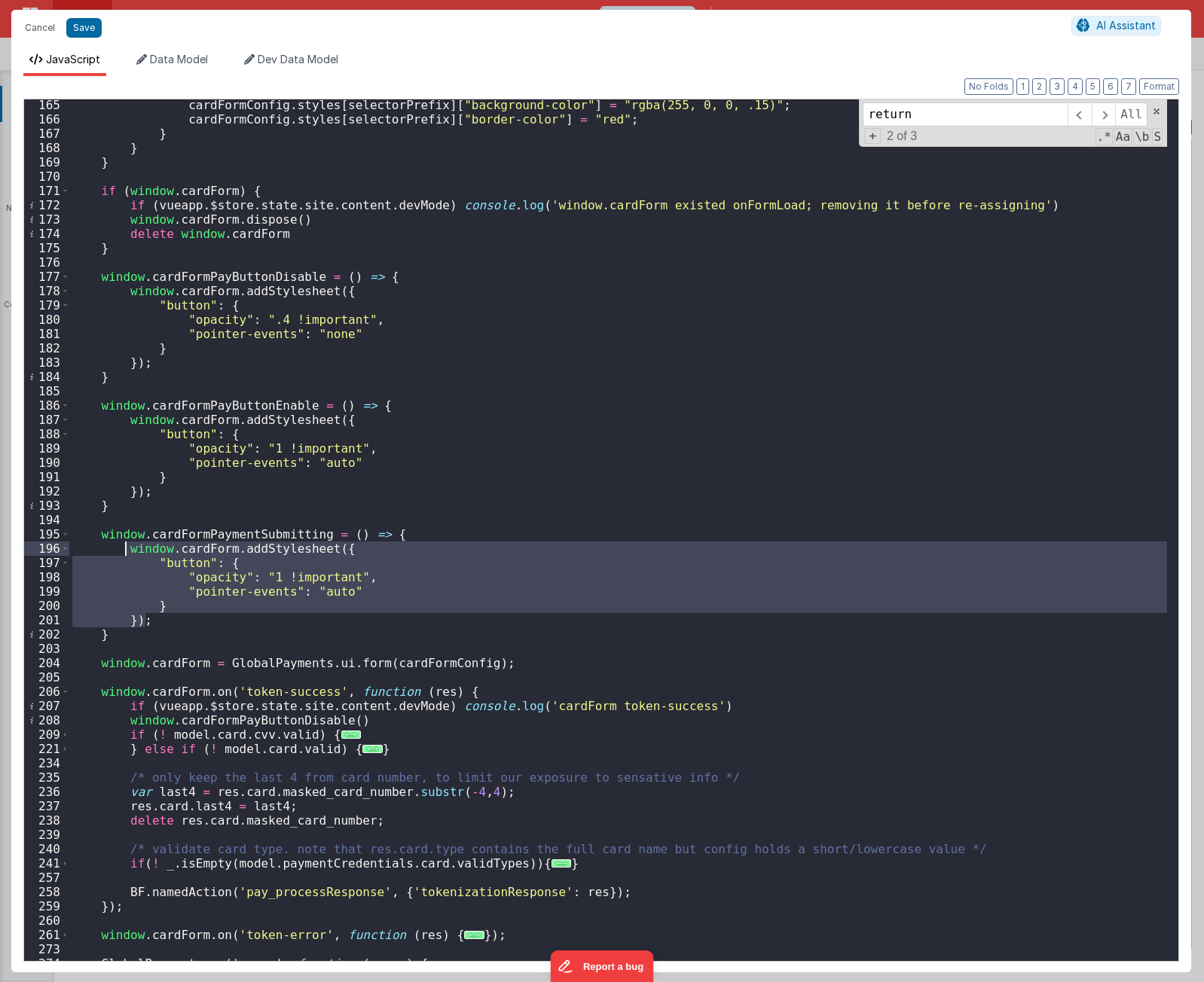
drag, startPoint x: 173, startPoint y: 619, endPoint x: 125, endPoint y: 555, distance: 80.0
click at [125, 555] on div "cardFormConfig . styles [ selectorPrefix ] [ "background-color" ] = "rgba(255, …" at bounding box center [618, 543] width 1098 height 890
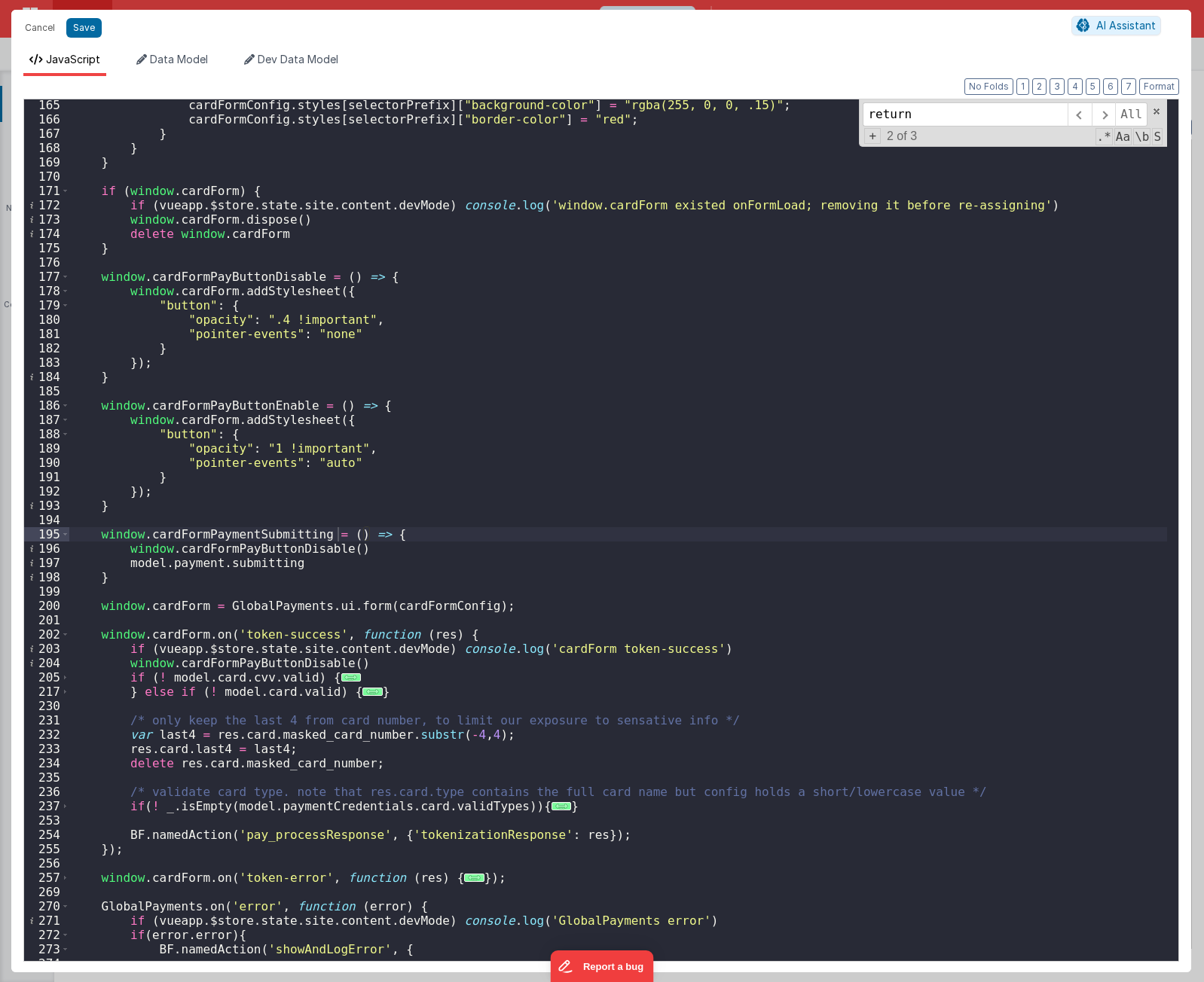
click at [337, 538] on div "cardFormConfig . styles [ selectorPrefix ] [ "background-color" ] = "rgba(255, …" at bounding box center [618, 543] width 1098 height 890
click at [377, 535] on div "cardFormConfig . styles [ selectorPrefix ] [ "background-color" ] = "rgba(255, …" at bounding box center [618, 543] width 1098 height 890
drag, startPoint x: 377, startPoint y: 535, endPoint x: 399, endPoint y: 532, distance: 22.2
click at [377, 535] on div "cardFormConfig . styles [ selectorPrefix ] [ "background-color" ] = "rgba(255, …" at bounding box center [618, 543] width 1098 height 890
click at [537, 540] on div "cardFormConfig . styles [ selectorPrefix ] [ "background-color" ] = "rgba(255, …" at bounding box center [618, 543] width 1098 height 890
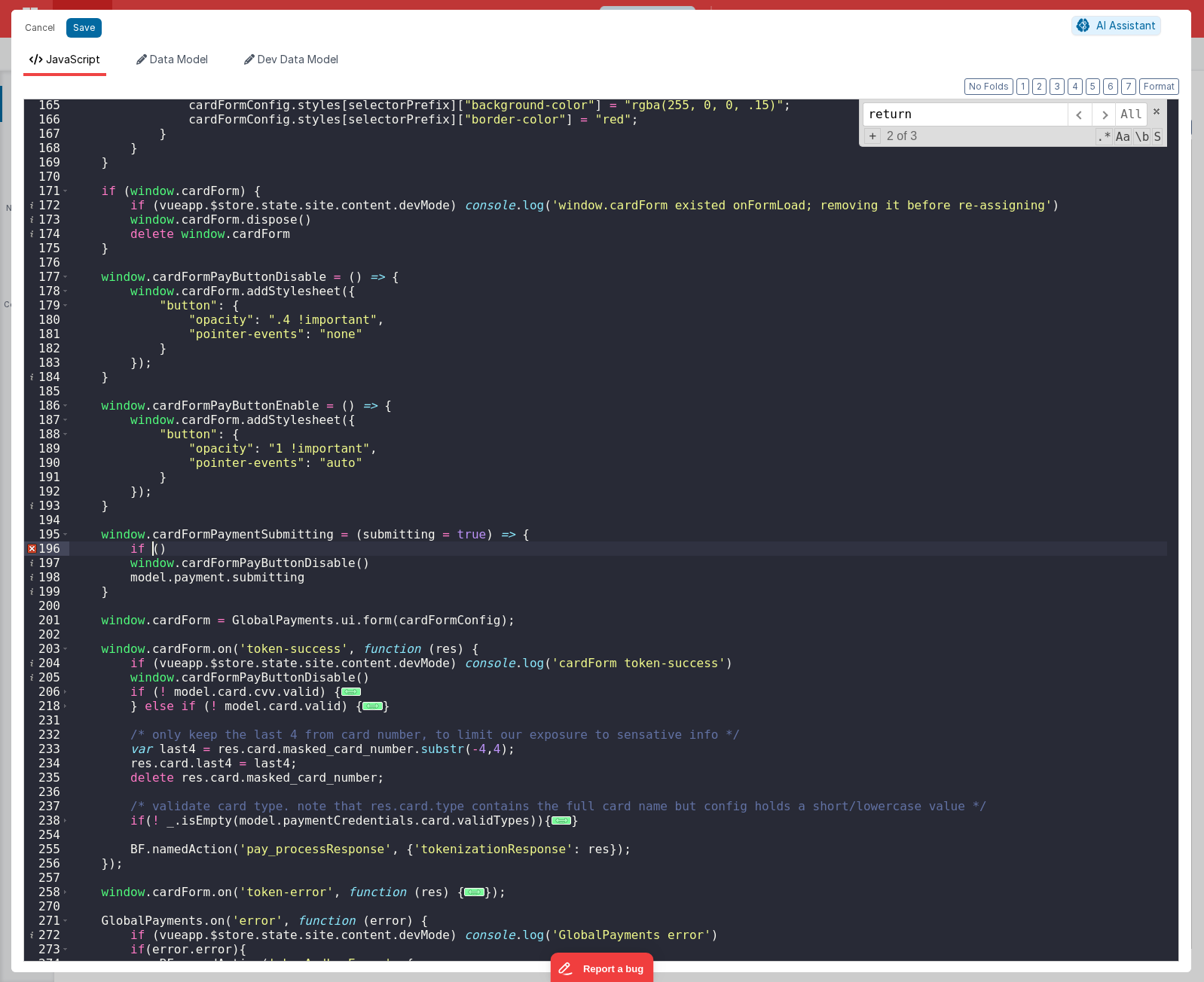
paste textarea
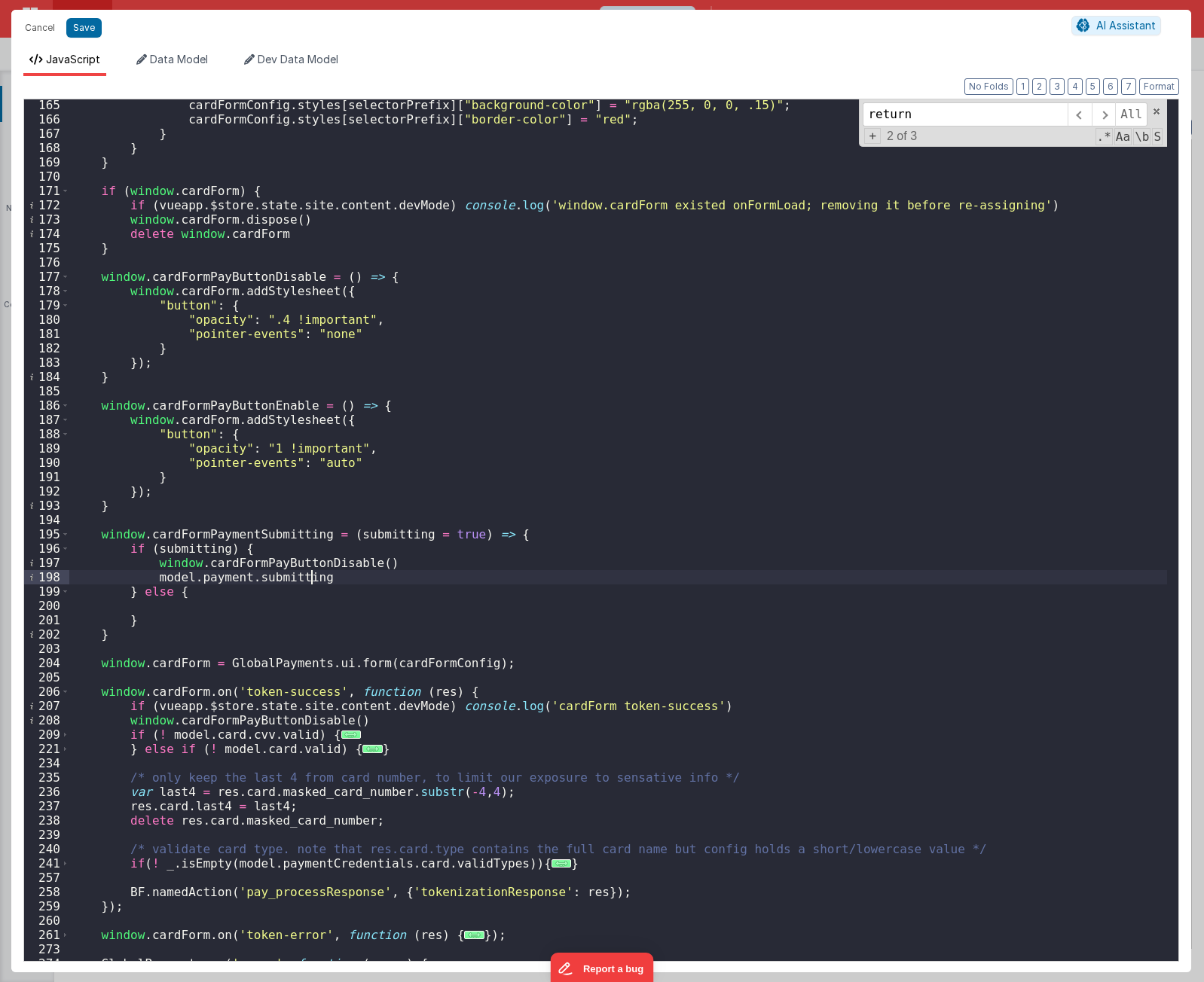
click at [358, 576] on div "cardFormConfig . styles [ selectorPrefix ] [ "background-color" ] = "rgba(255, …" at bounding box center [618, 543] width 1098 height 890
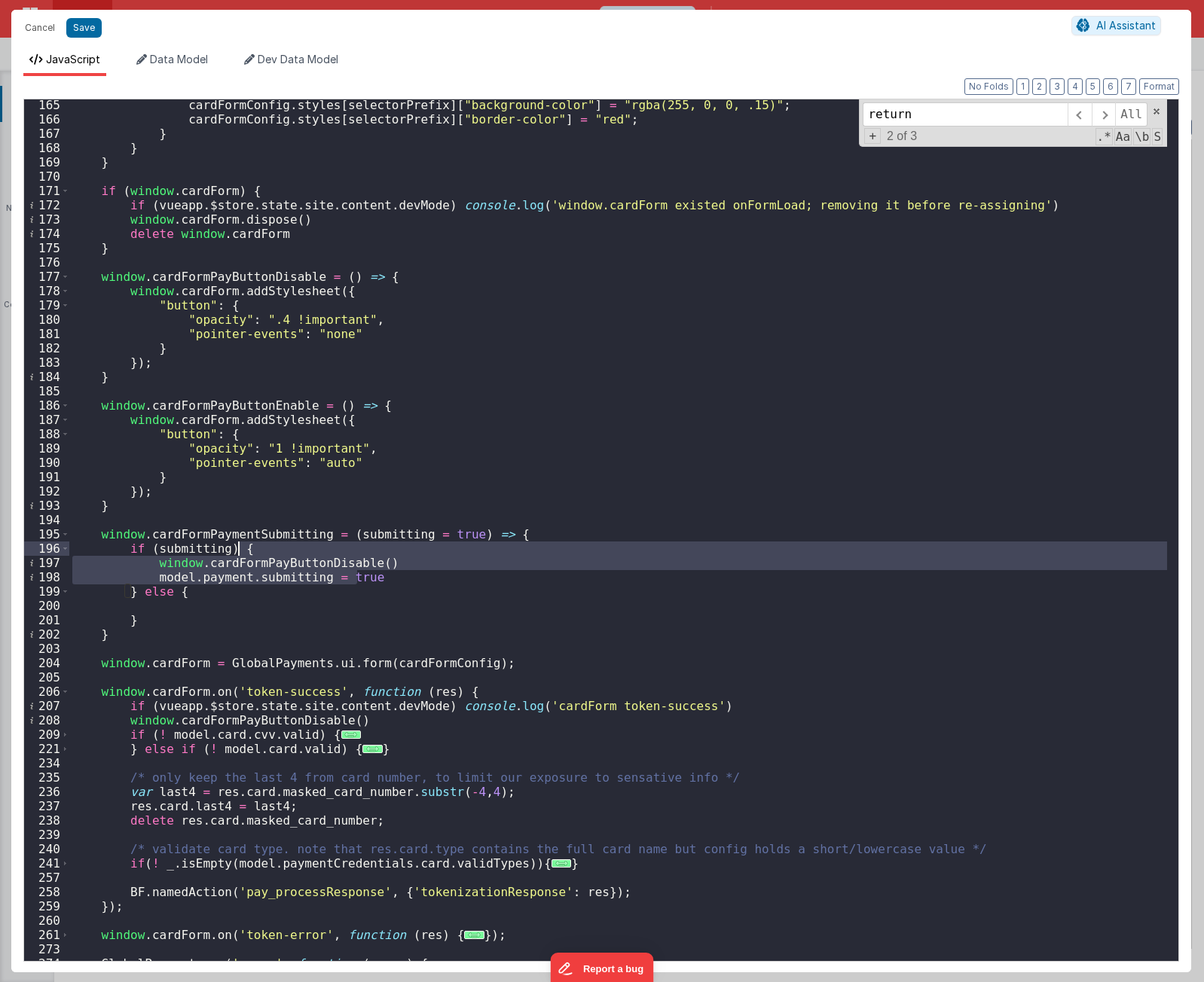
drag, startPoint x: 369, startPoint y: 571, endPoint x: 374, endPoint y: 551, distance: 20.6
click at [374, 551] on div "cardFormConfig . styles [ selectorPrefix ] [ "background-color" ] = "rgba(255, …" at bounding box center [618, 543] width 1098 height 890
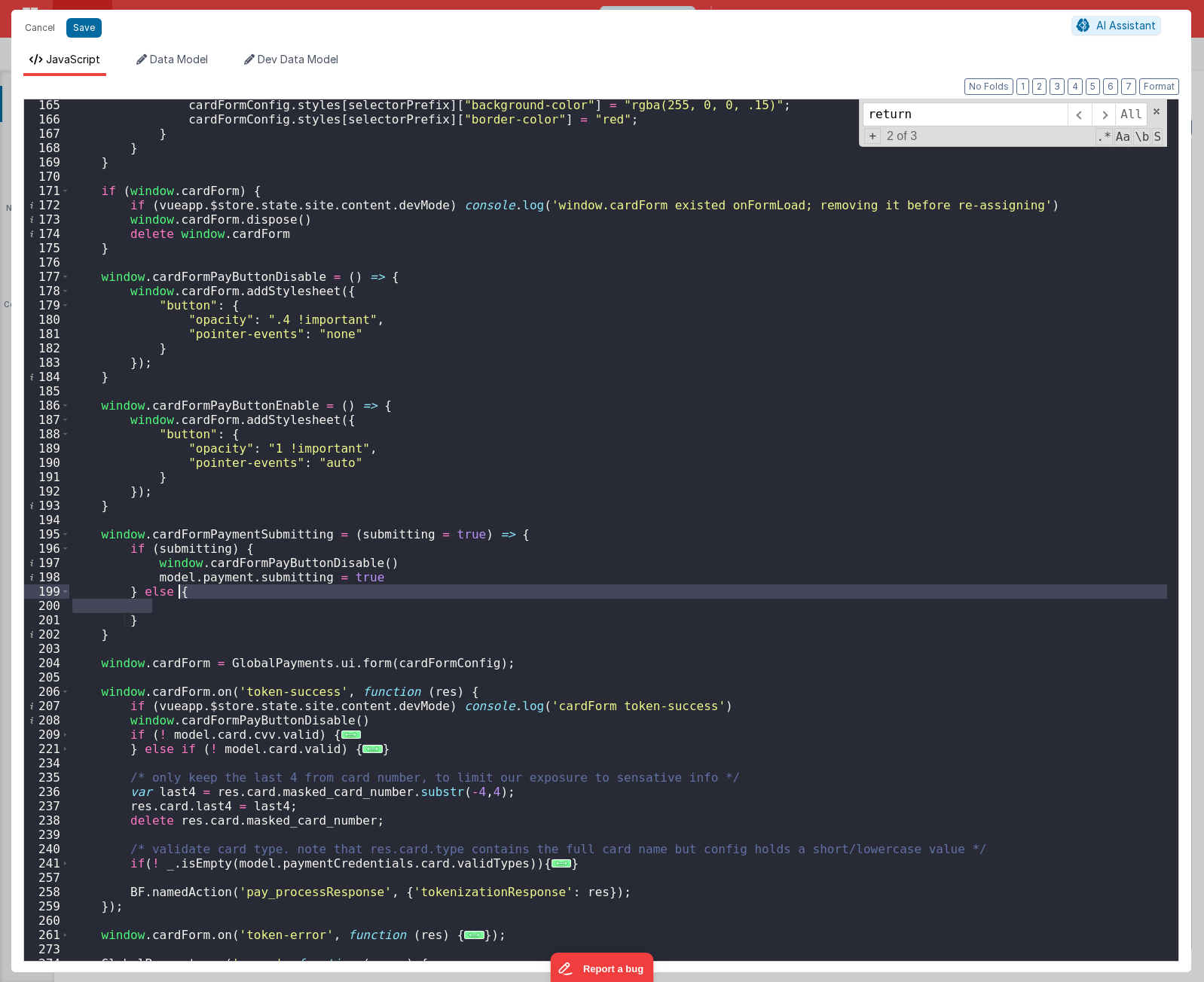
drag, startPoint x: 232, startPoint y: 602, endPoint x: 239, endPoint y: 591, distance: 13.0
click at [239, 591] on div "cardFormConfig . styles [ selectorPrefix ] [ "background-color" ] = "rgba(255, …" at bounding box center [618, 543] width 1098 height 890
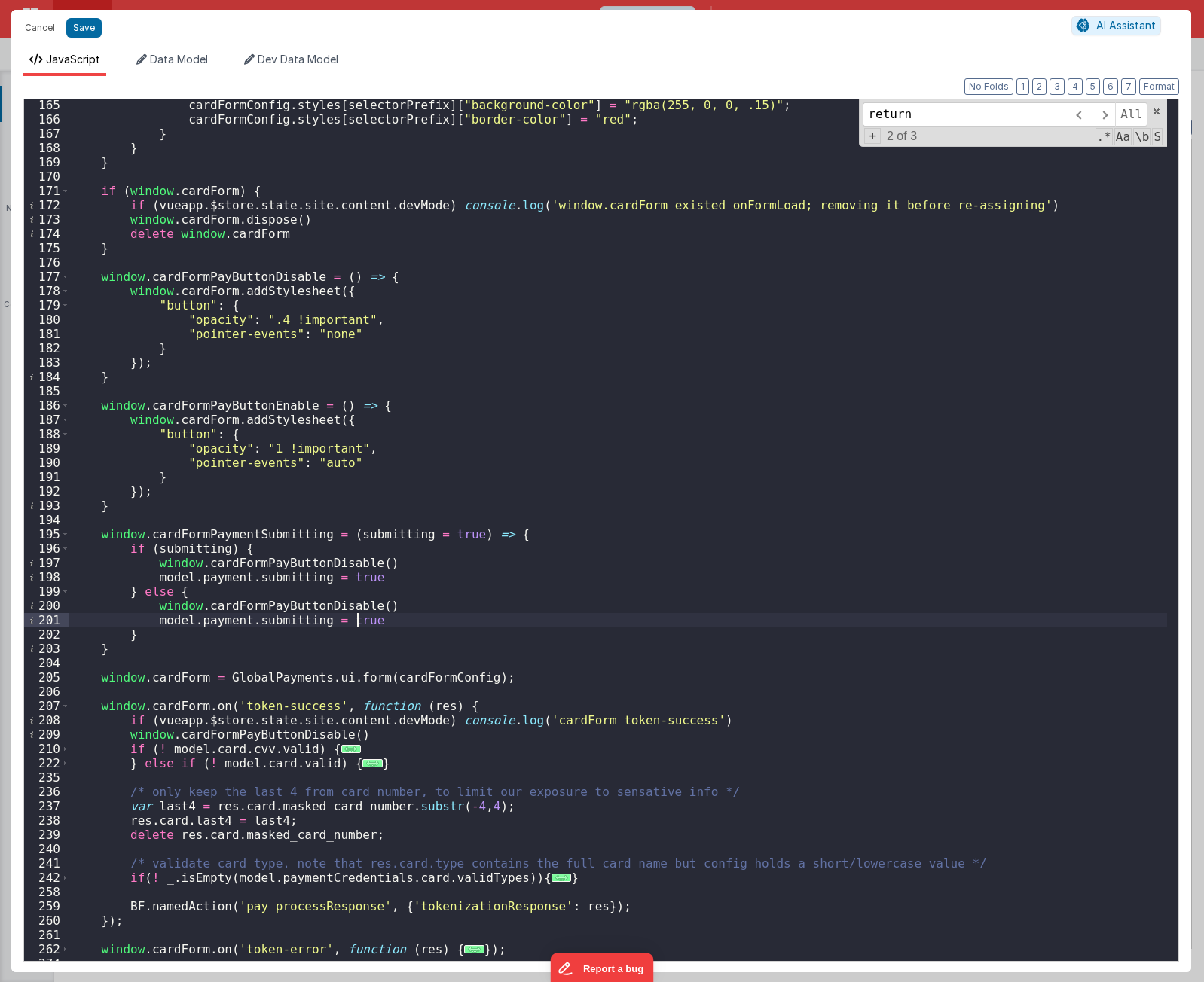
click at [383, 538] on div "cardFormConfig . styles [ selectorPrefix ] [ "background-color" ] = "rgba(255, …" at bounding box center [618, 543] width 1098 height 890
click at [346, 578] on div "cardFormConfig . styles [ selectorPrefix ] [ "background-color" ] = "rgba(255, …" at bounding box center [618, 543] width 1098 height 890
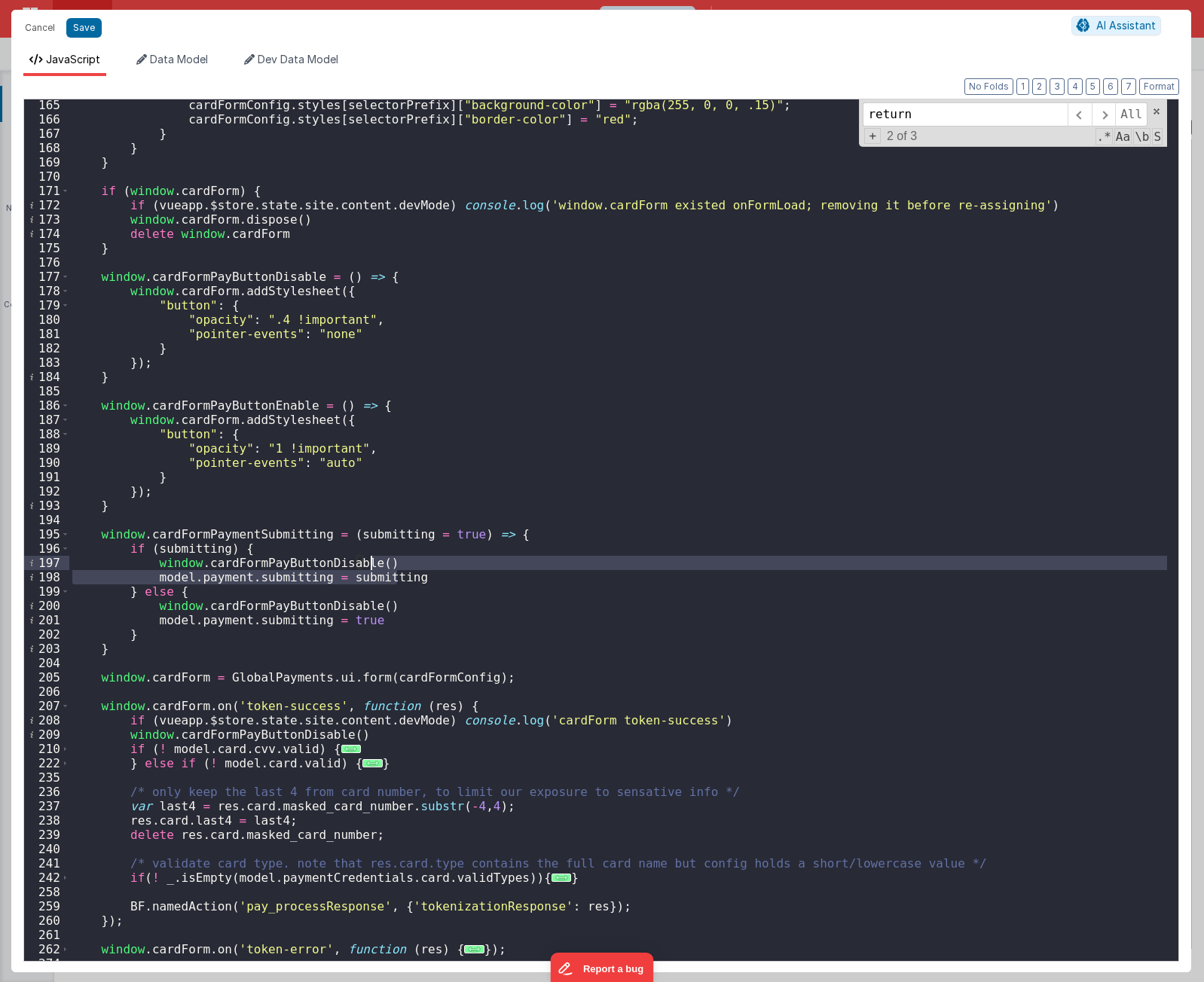
drag, startPoint x: 412, startPoint y: 574, endPoint x: 414, endPoint y: 564, distance: 10.2
click at [414, 564] on div "cardFormConfig . styles [ selectorPrefix ] [ "background-color" ] = "rgba(255, …" at bounding box center [618, 543] width 1098 height 890
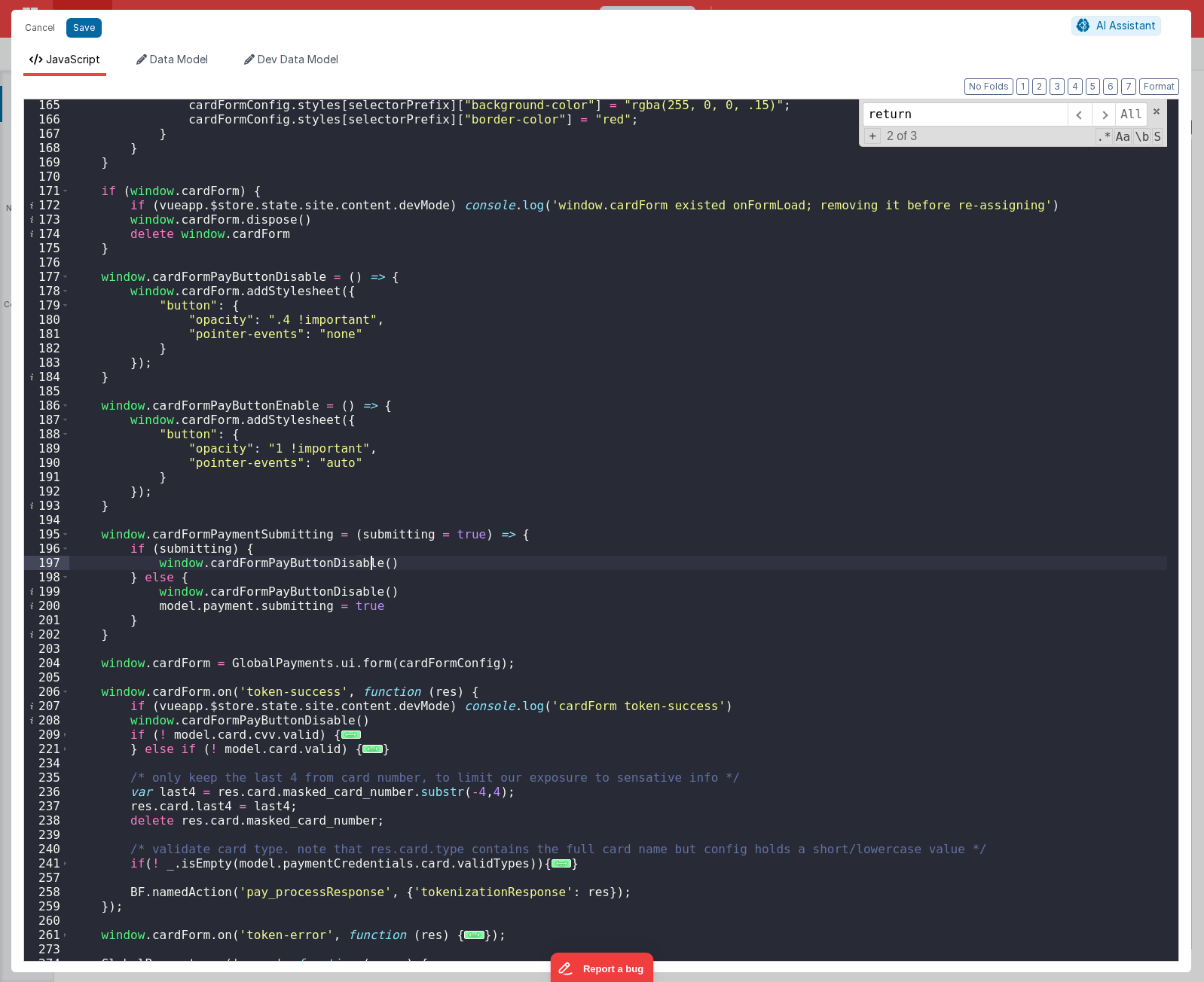
click at [509, 538] on div "cardFormConfig . styles [ selectorPrefix ] [ "background-color" ] = "rgba(255, …" at bounding box center [618, 543] width 1098 height 890
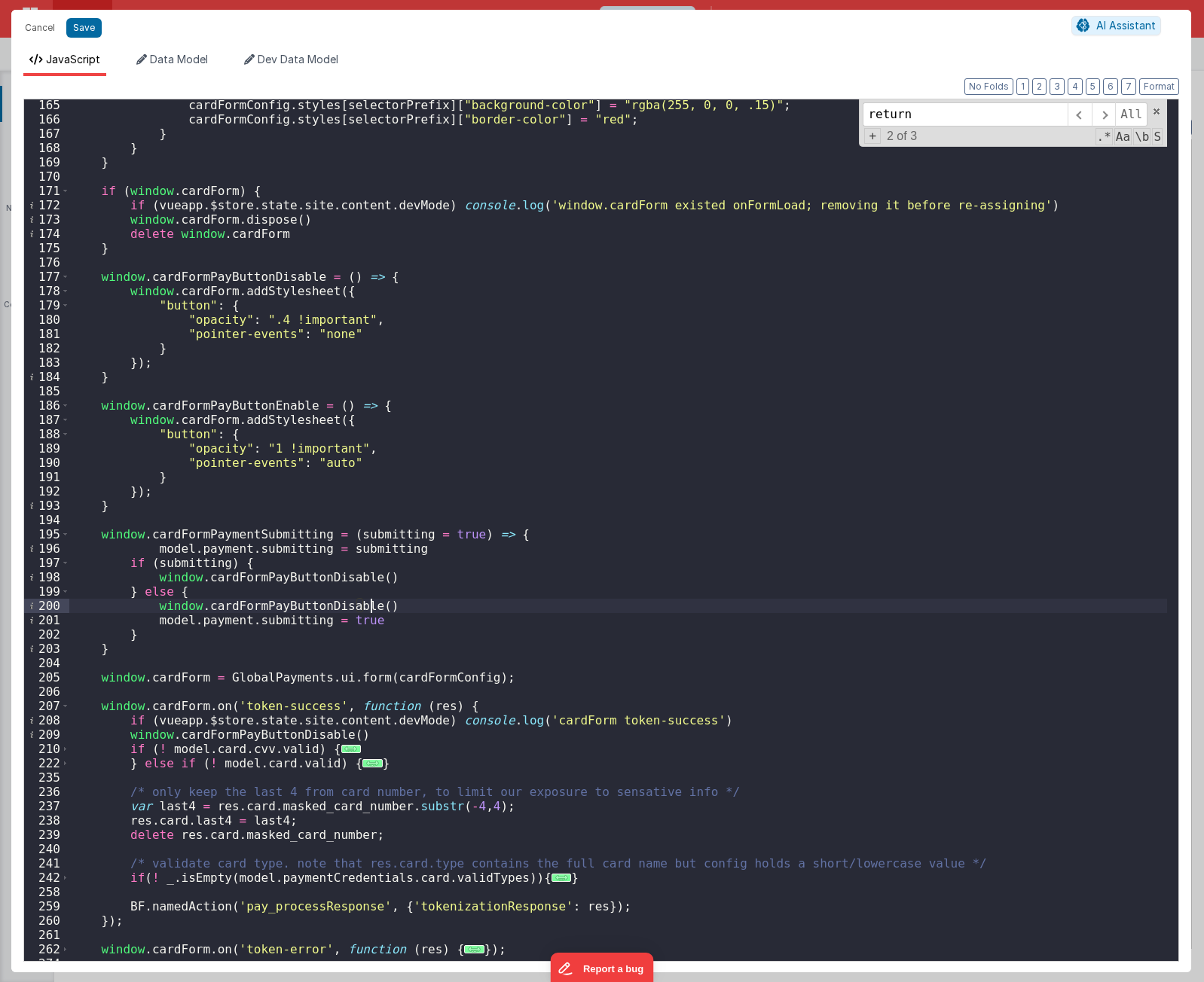
drag, startPoint x: 381, startPoint y: 612, endPoint x: 388, endPoint y: 602, distance: 12.2
click at [388, 602] on div "cardFormConfig . styles [ selectorPrefix ] [ "background-color" ] = "rgba(255, …" at bounding box center [618, 543] width 1098 height 890
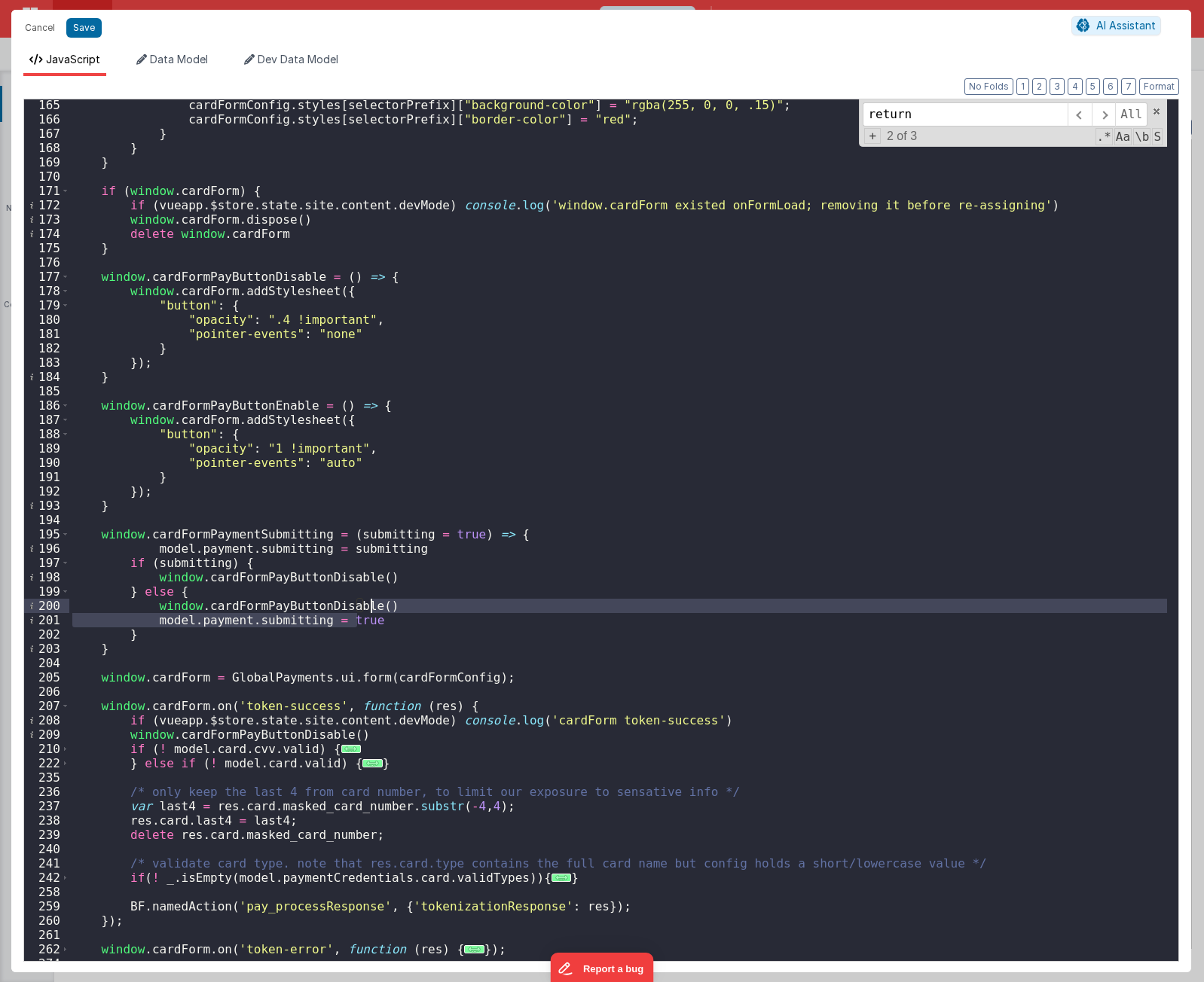
click at [384, 610] on div "cardFormConfig . styles [ selectorPrefix ] [ "background-color" ] = "rgba(255, …" at bounding box center [618, 543] width 1098 height 890
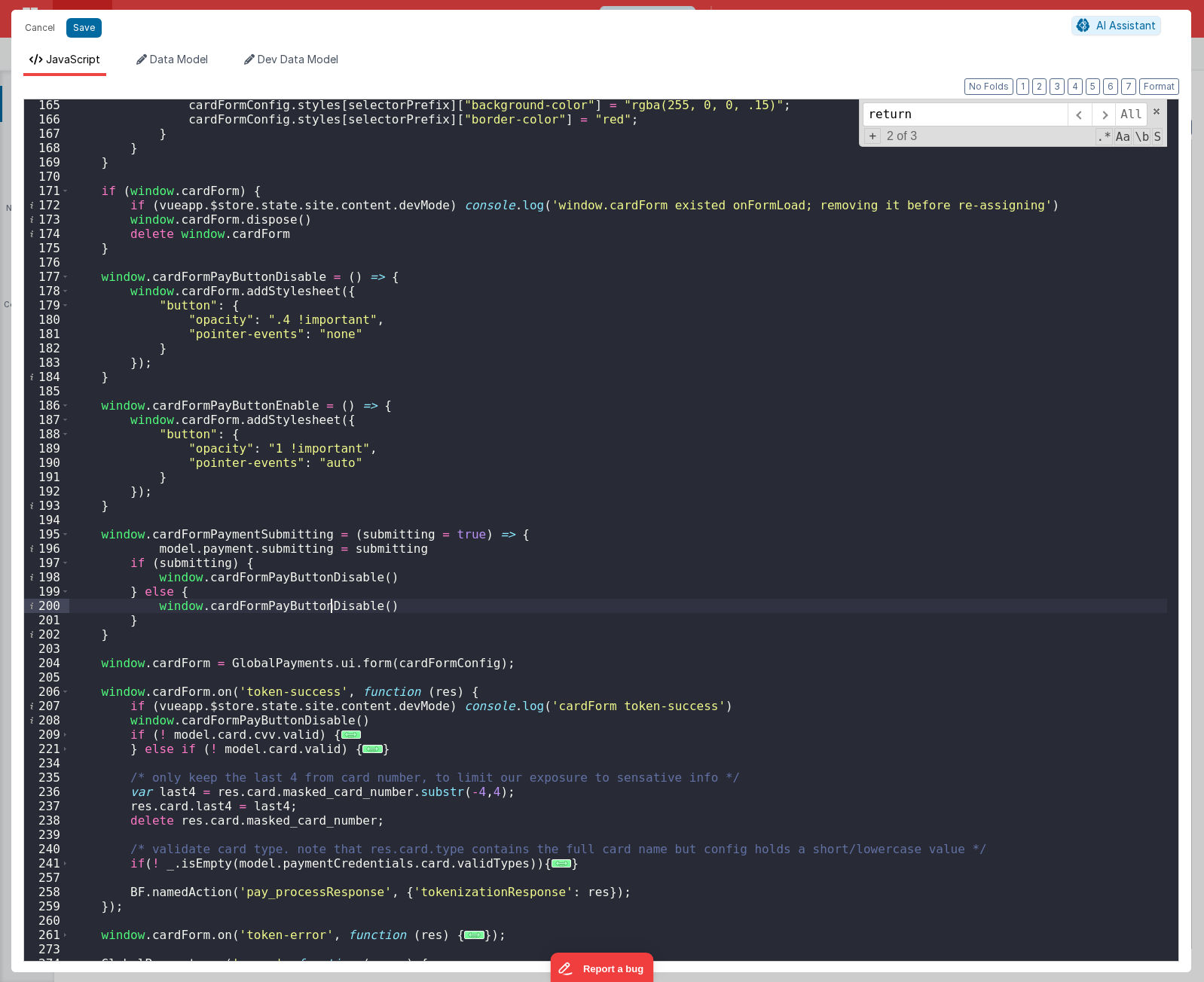
click at [330, 605] on div "cardFormConfig . styles [ selectorPrefix ] [ "background-color" ] = "rgba(255, …" at bounding box center [618, 543] width 1098 height 890
drag, startPoint x: 344, startPoint y: 565, endPoint x: 206, endPoint y: 565, distance: 138.0
click at [336, 565] on div "cardFormConfig . styles [ selectorPrefix ] [ "background-color" ] = "rgba(255, …" at bounding box center [618, 543] width 1098 height 890
click at [150, 544] on div "cardFormConfig . styles [ selectorPrefix ] [ "background-color" ] = "rgba(255, …" at bounding box center [618, 543] width 1098 height 890
click at [412, 547] on div "cardFormConfig . styles [ selectorPrefix ] [ "background-color" ] = "rgba(255, …" at bounding box center [618, 543] width 1098 height 890
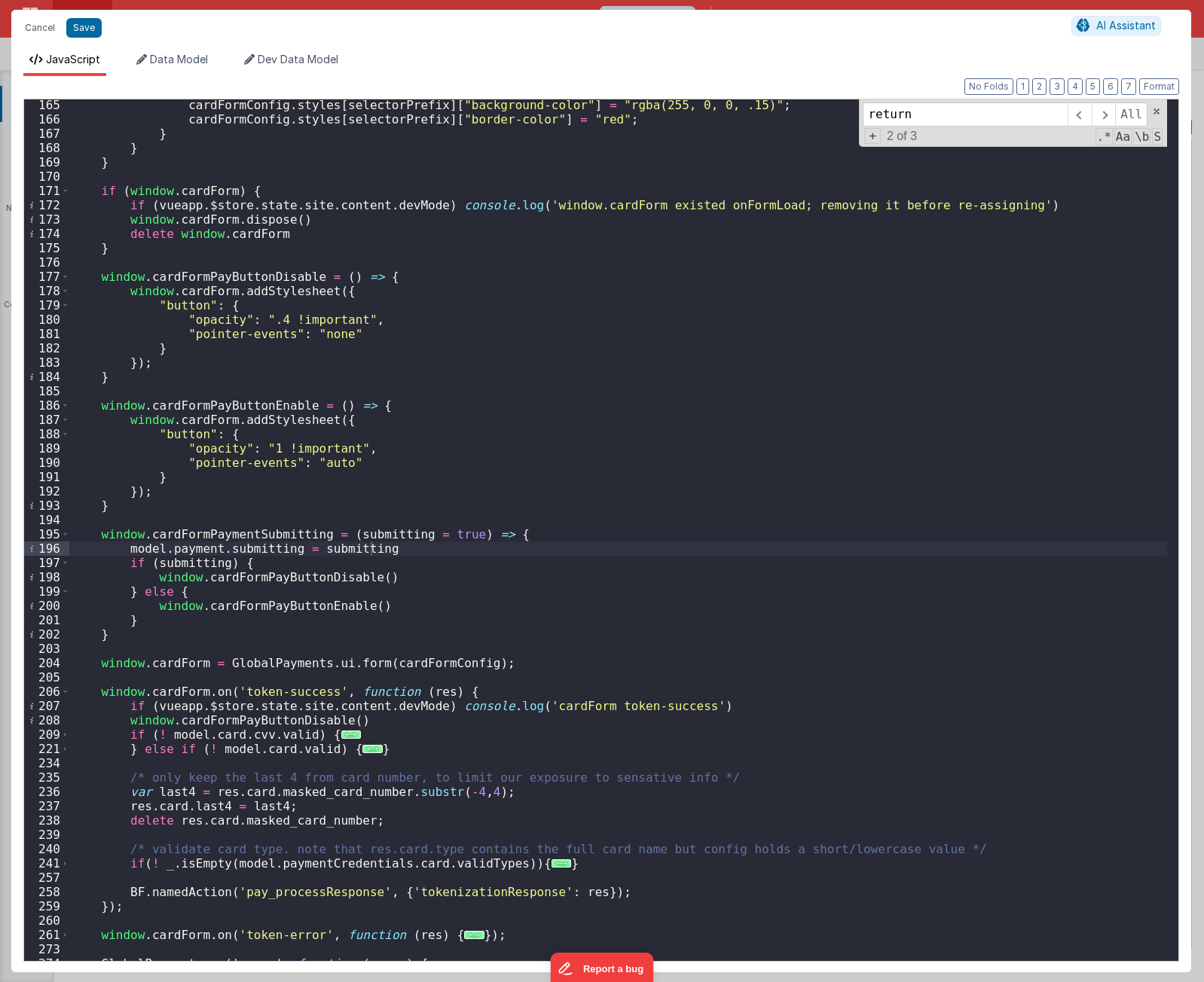
drag, startPoint x: 304, startPoint y: 549, endPoint x: 325, endPoint y: 549, distance: 21.0
click at [304, 549] on div "cardFormConfig . styles [ selectorPrefix ] [ "background-color" ] = "rgba(255, …" at bounding box center [618, 543] width 1098 height 890
paste textarea
click at [278, 538] on div "cardFormConfig . styles [ selectorPrefix ] [ "background-color" ] = "rgba(255, …" at bounding box center [618, 543] width 1098 height 890
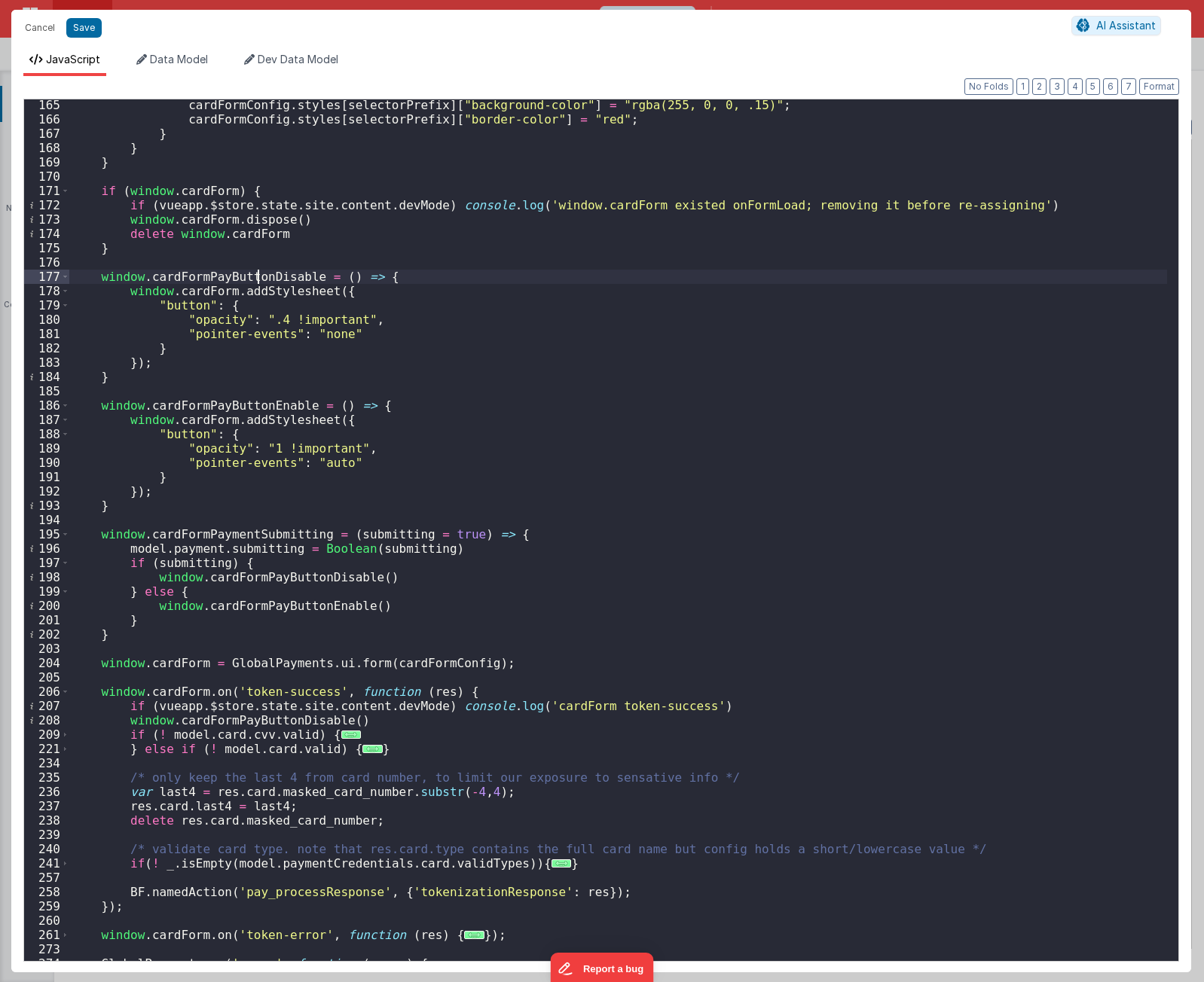
click at [256, 278] on div "cardFormConfig . styles [ selectorPrefix ] [ "background-color" ] = "rgba(255, …" at bounding box center [618, 543] width 1098 height 890
type input "cardFormPayButtonDisable"
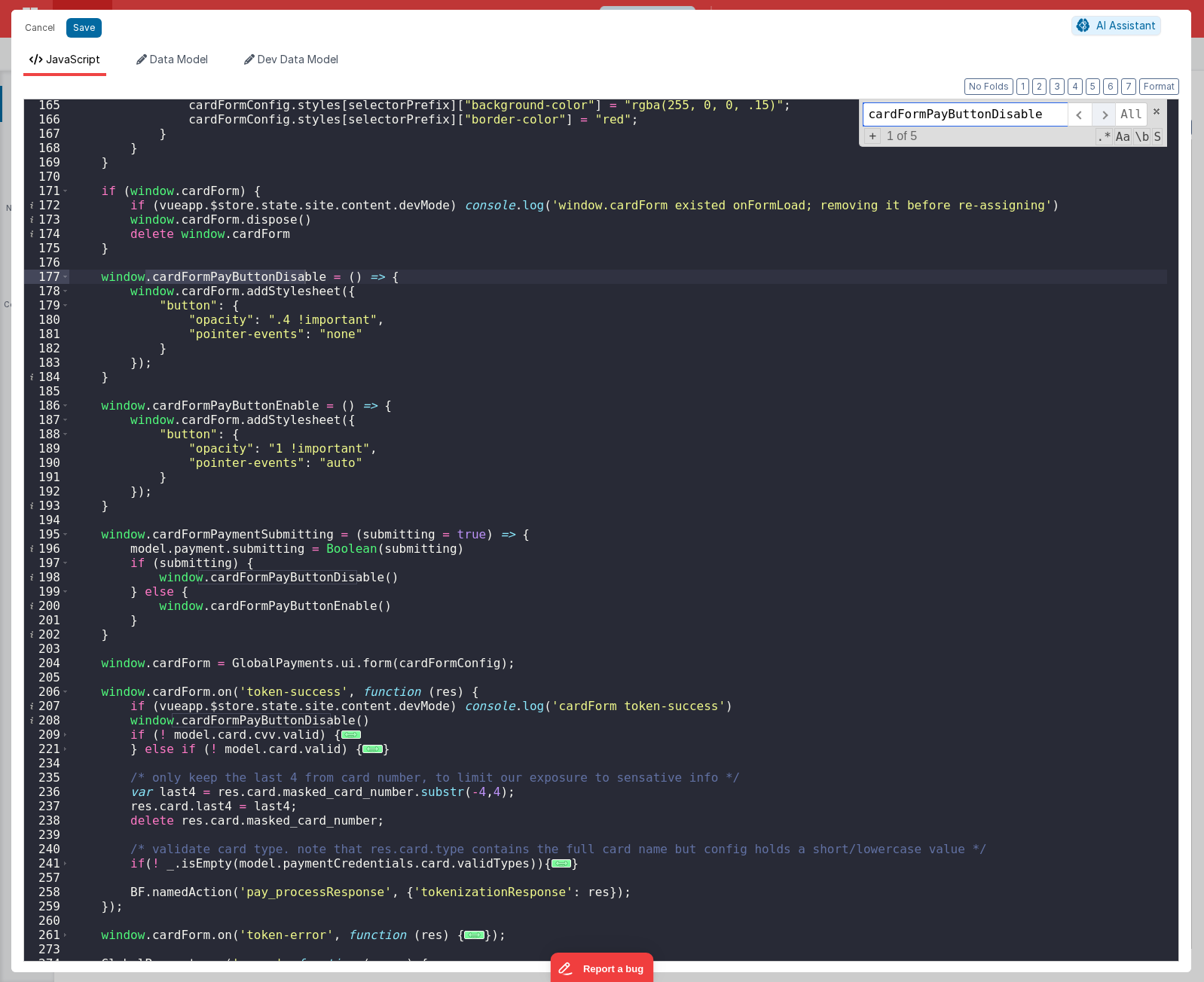
click at [1108, 119] on span at bounding box center [1103, 114] width 23 height 24
click at [262, 722] on div "cardFormConfig . styles [ selectorPrefix ] [ "background-color" ] = "rgba(255, …" at bounding box center [618, 530] width 1098 height 862
click at [262, 722] on div "cardFormConfig . styles [ selectorPrefix ] [ "background-color" ] = "rgba(255, …" at bounding box center [618, 543] width 1098 height 890
paste textarea
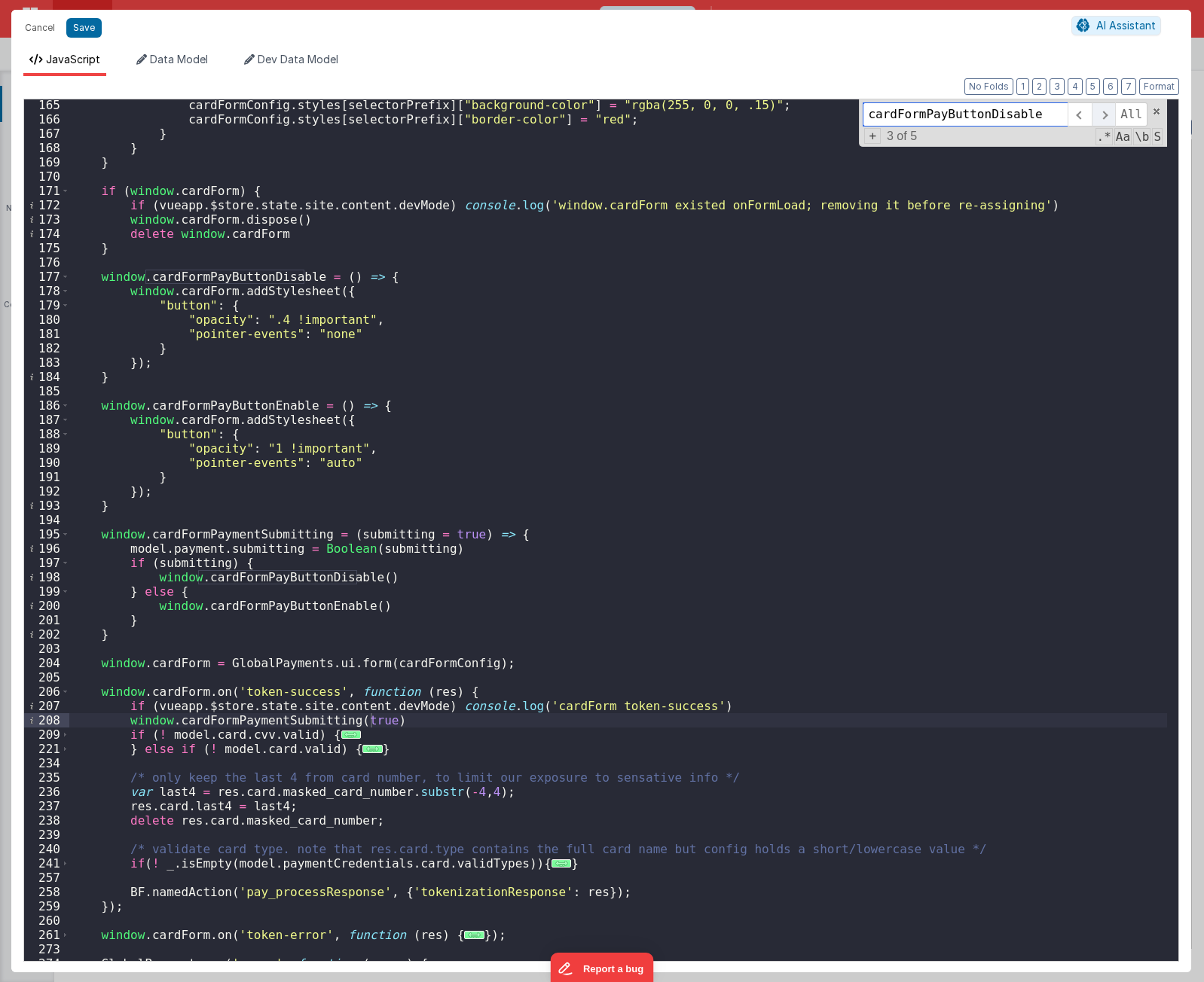
click at [1107, 119] on span at bounding box center [1103, 114] width 23 height 24
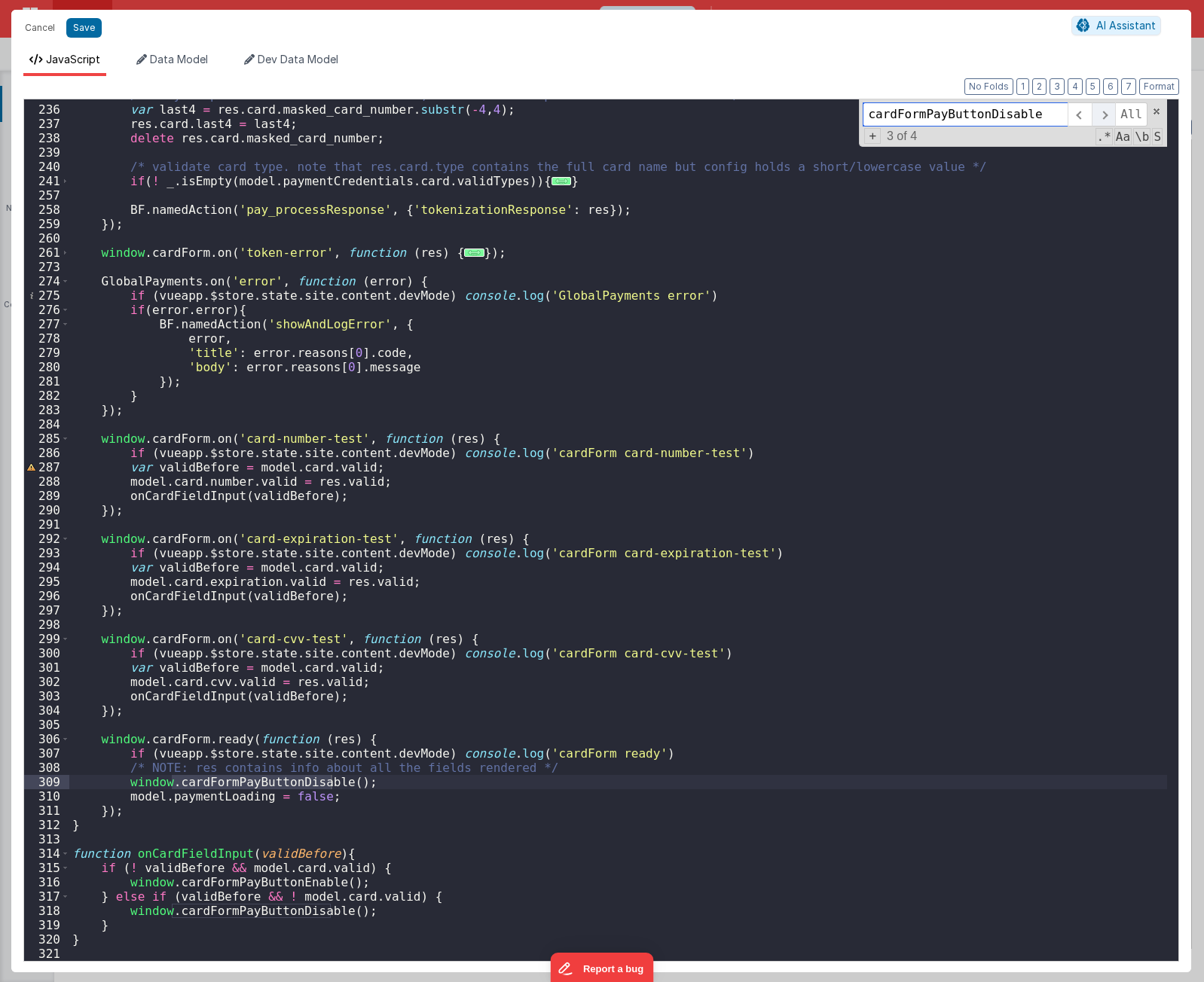
click at [1108, 114] on span at bounding box center [1103, 114] width 23 height 24
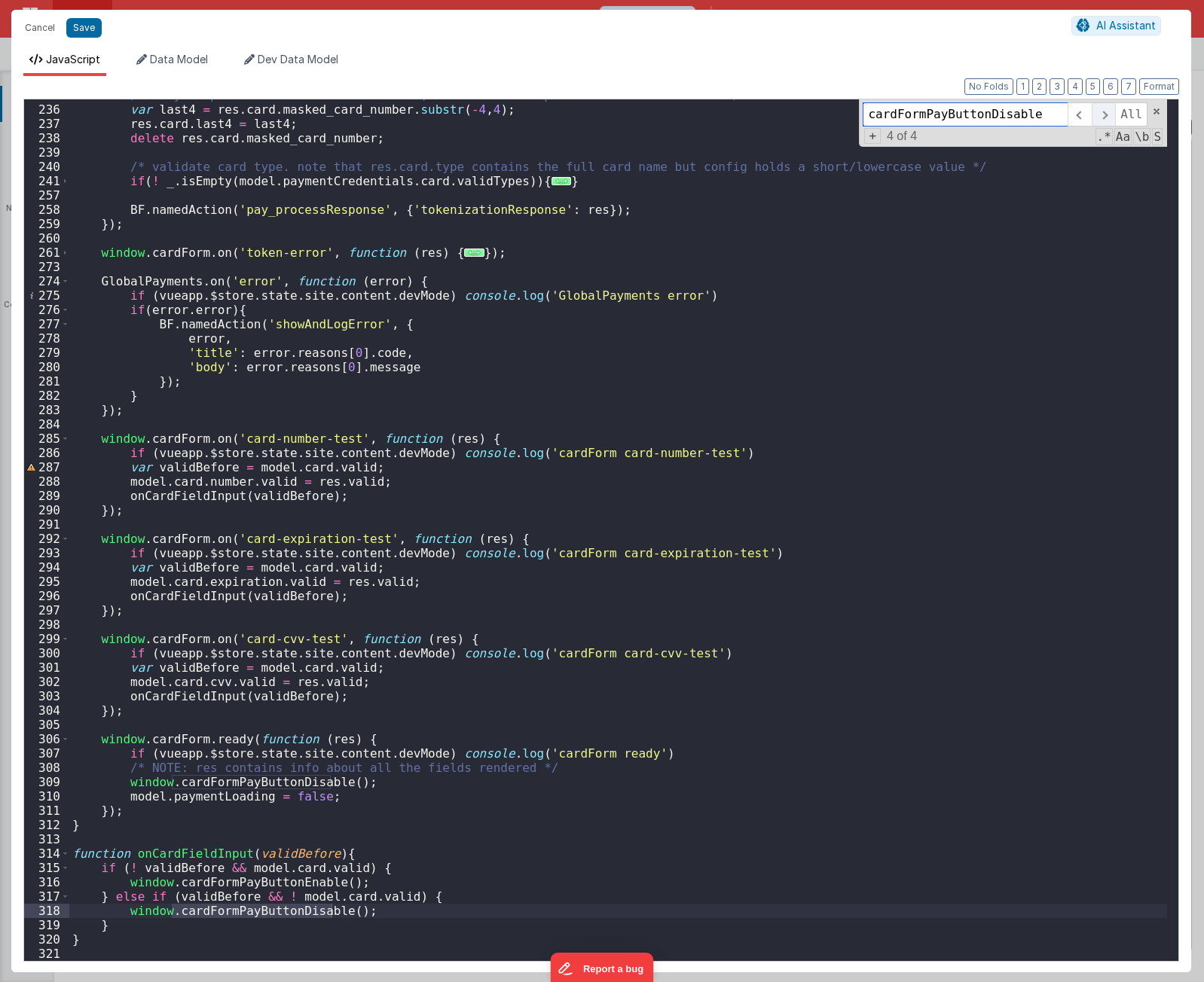
click at [1108, 115] on span at bounding box center [1103, 114] width 23 height 24
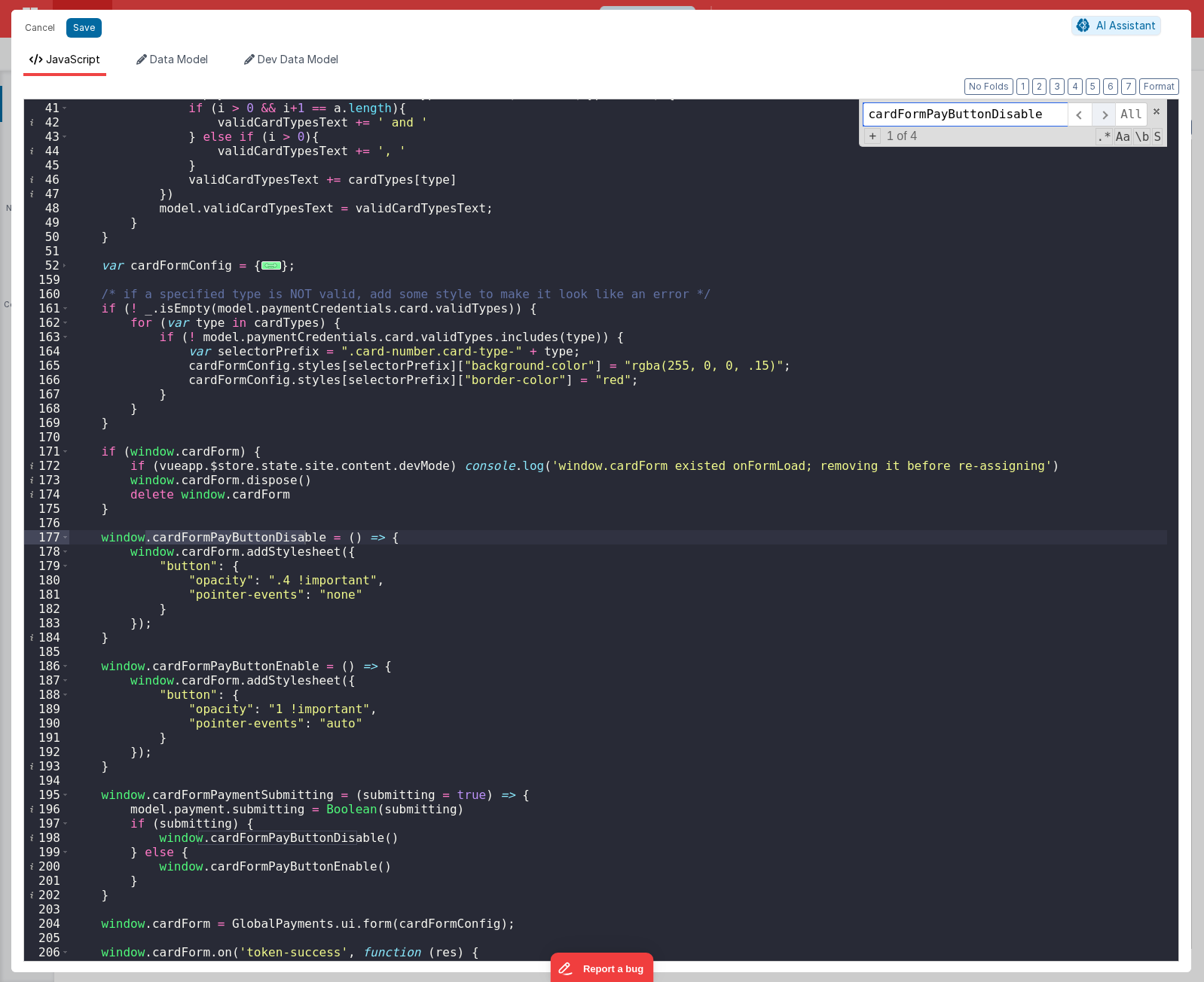
click at [1108, 115] on span at bounding box center [1103, 114] width 23 height 24
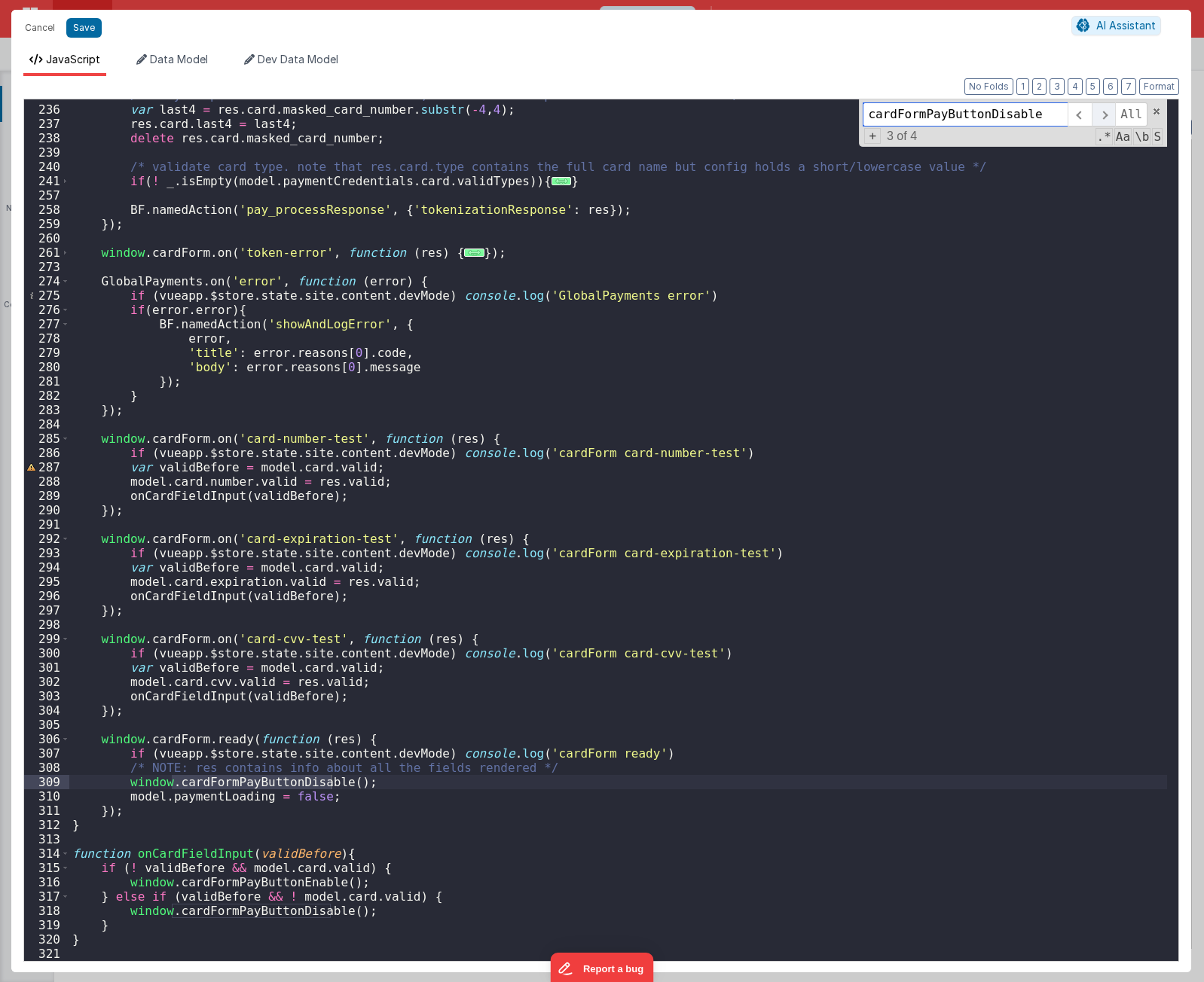
scroll to position [1514, 0]
click at [999, 114] on input "cardFormPayButtonDisable" at bounding box center [965, 114] width 205 height 24
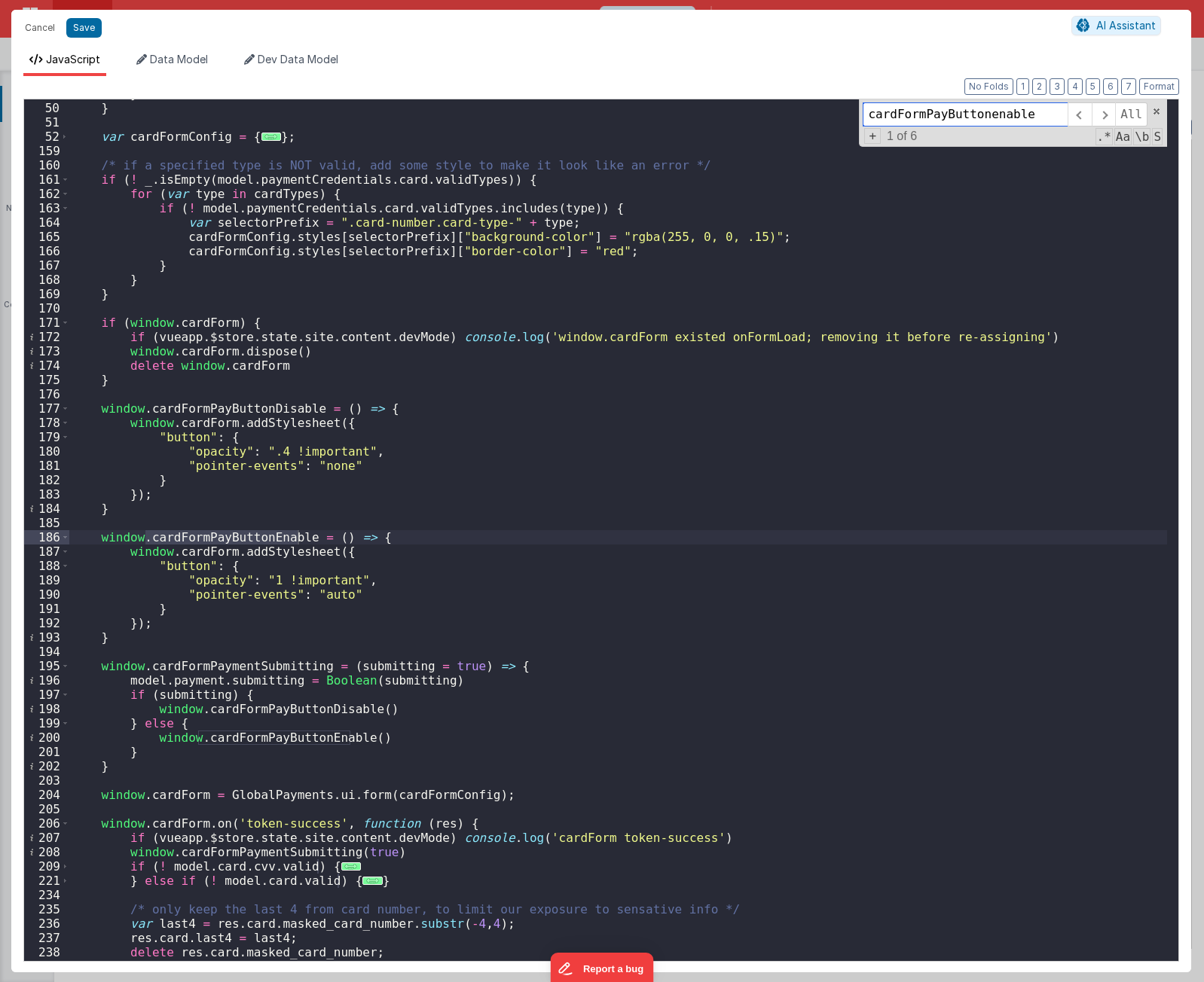
scroll to position [699, 0]
click at [1107, 119] on span at bounding box center [1103, 114] width 23 height 24
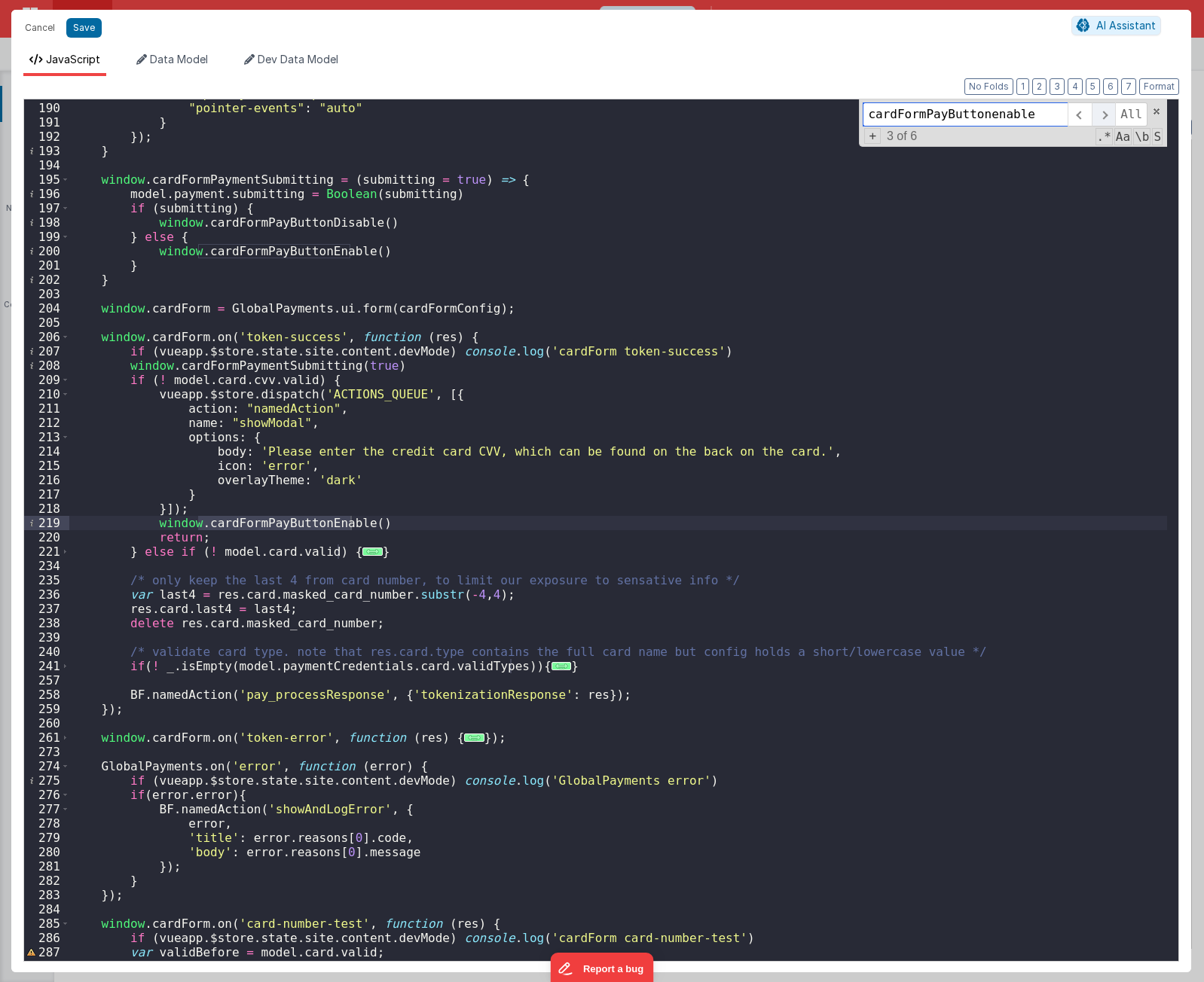
scroll to position [1186, 0]
paste input "cardFormPaymentSubmitting"
type input "cardFormPayButtonencardFormPaymentSubmittingable"
click at [335, 524] on div ""opacity" : "1 !important" , "pointer-events" : "auto" } }) ; } window . cardFo…" at bounding box center [618, 531] width 1098 height 890
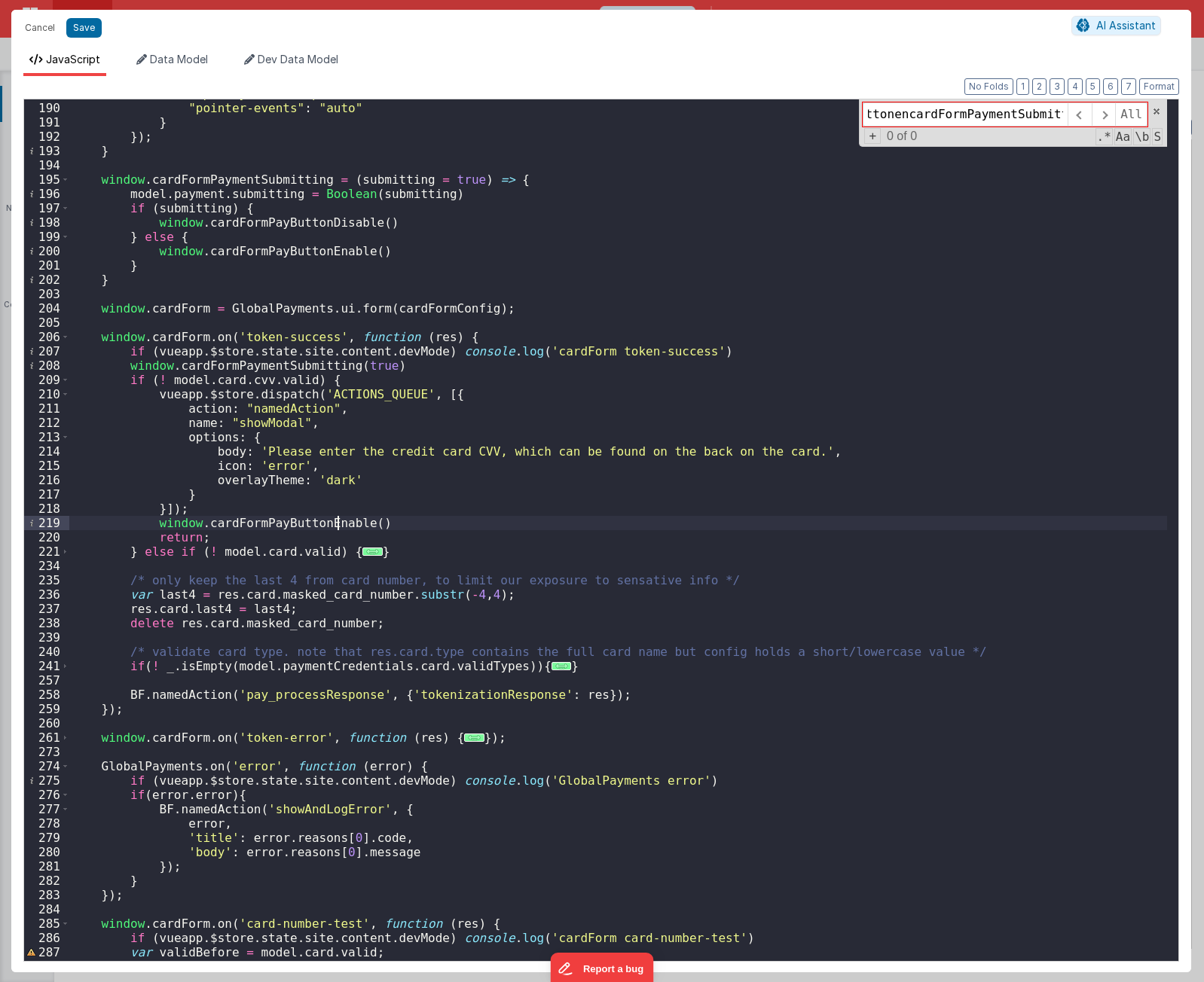
scroll to position [0, 0]
click at [335, 523] on div ""opacity" : "1 !important" , "pointer-events" : "auto" } }) ; } window . cardFo…" at bounding box center [618, 531] width 1098 height 890
paste textarea
click at [371, 521] on div ""opacity" : "1 !important" , "pointer-events" : "auto" } }) ; } window . cardFo…" at bounding box center [618, 531] width 1098 height 890
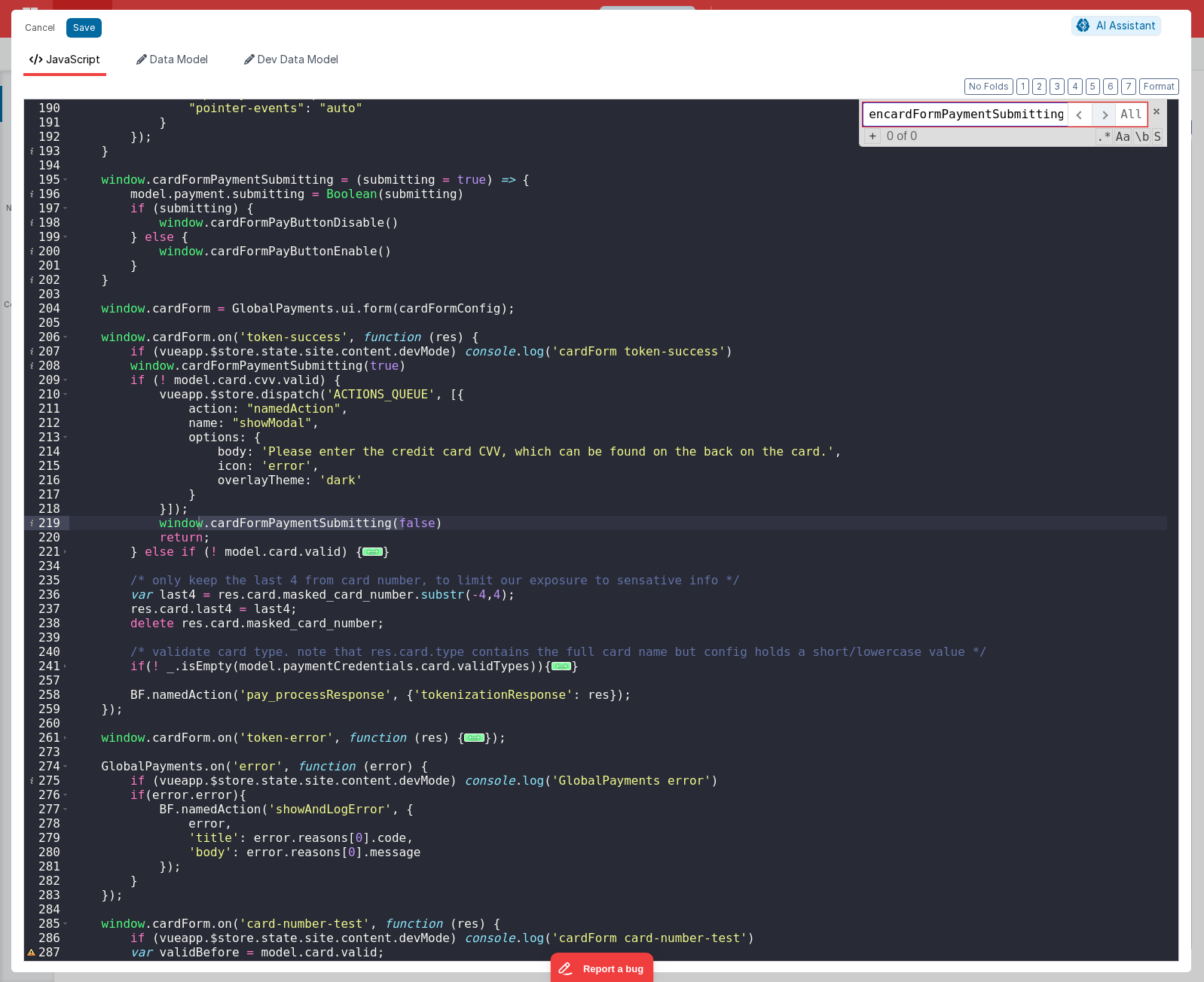
click at [1105, 115] on span at bounding box center [1103, 114] width 23 height 24
click at [283, 183] on div ""opacity" : "1 !important" , "pointer-events" : "auto" } }) ; } window . cardFo…" at bounding box center [618, 531] width 1098 height 890
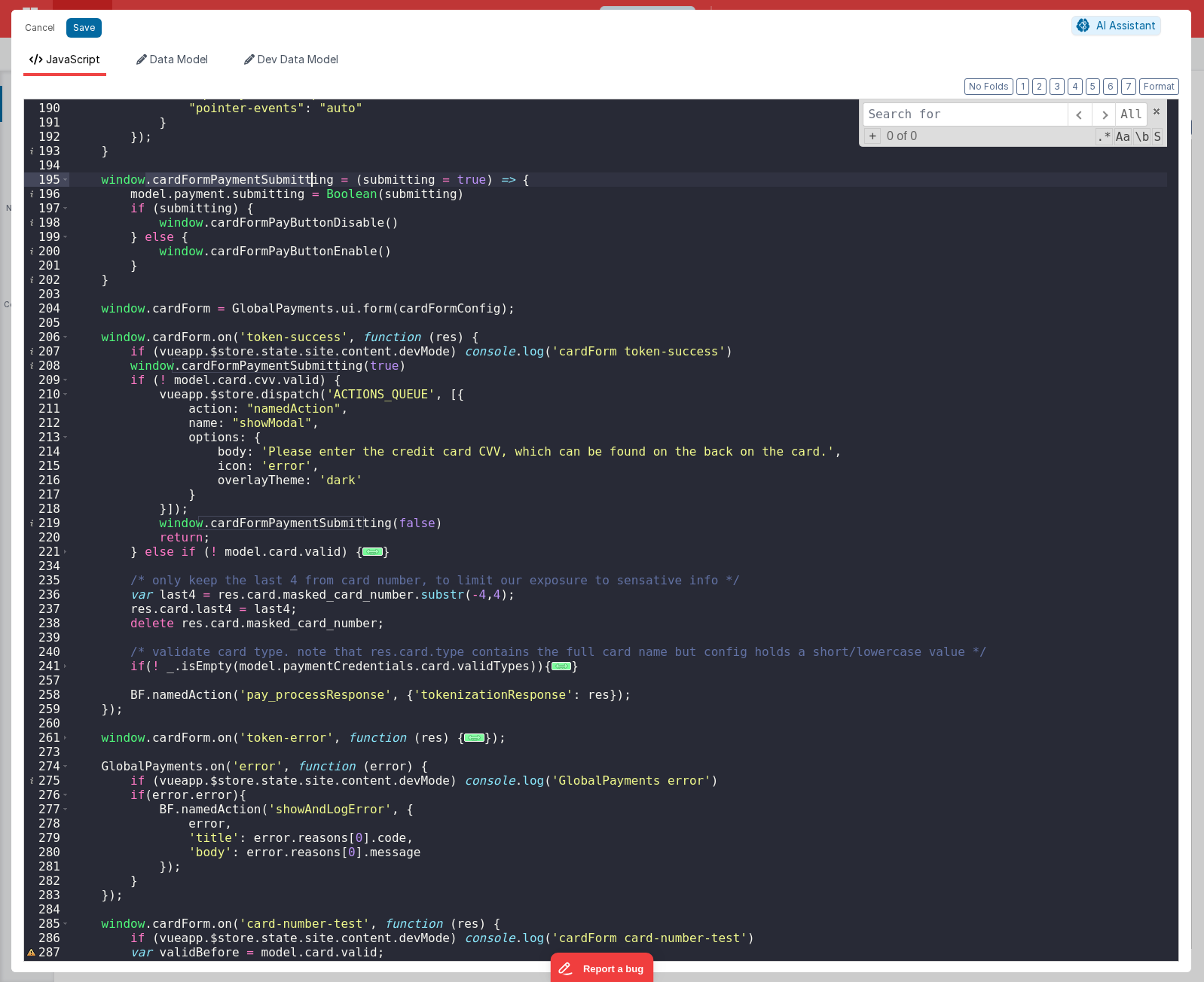
click at [283, 183] on div ""opacity" : "1 !important" , "pointer-events" : "auto" } }) ; } window . cardFo…" at bounding box center [618, 531] width 1098 height 890
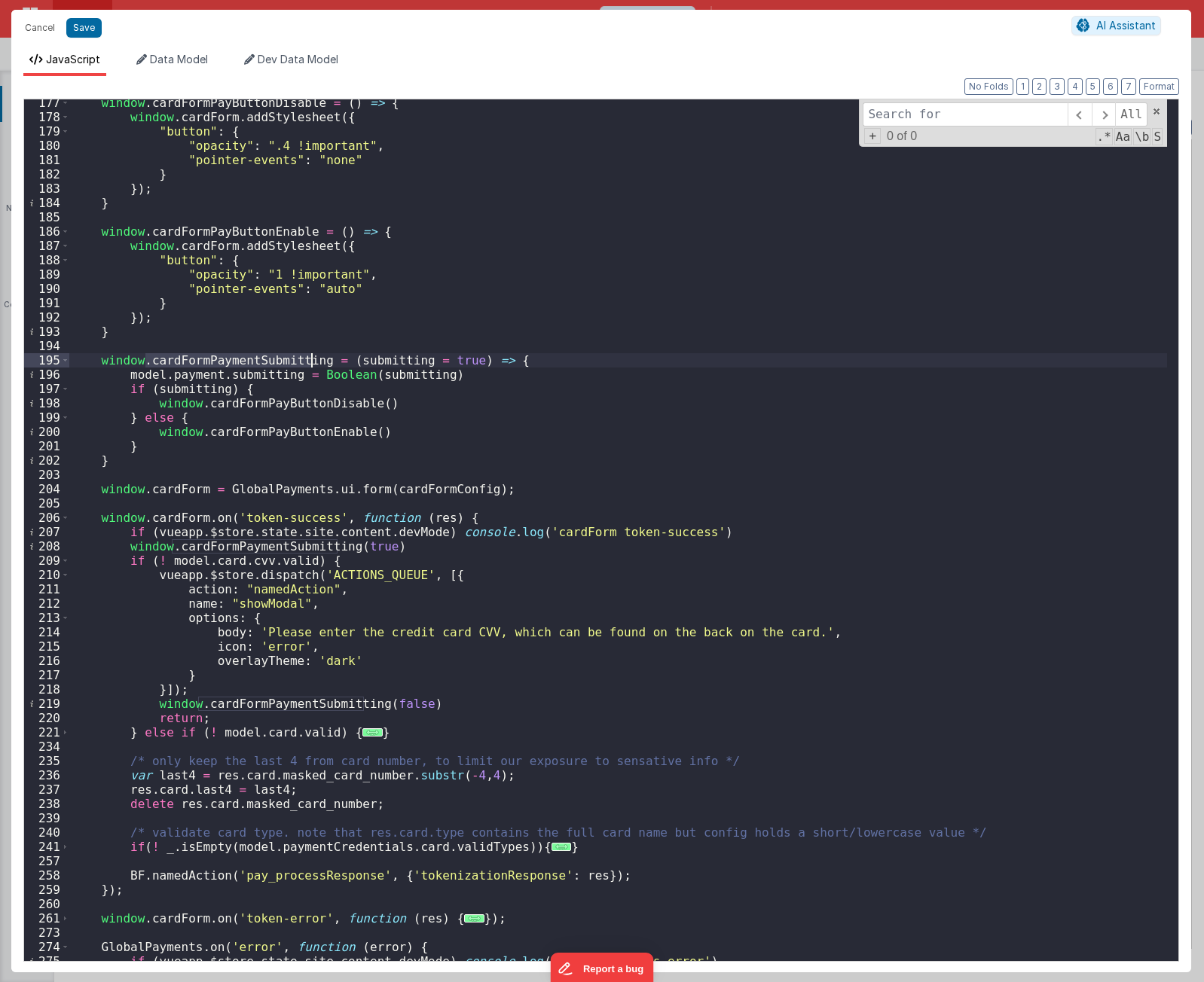
scroll to position [1006, 0]
click at [261, 233] on div "window . cardFormPayButtonDisable = ( ) => { window . cardForm . addStylesheet …" at bounding box center [618, 541] width 1098 height 890
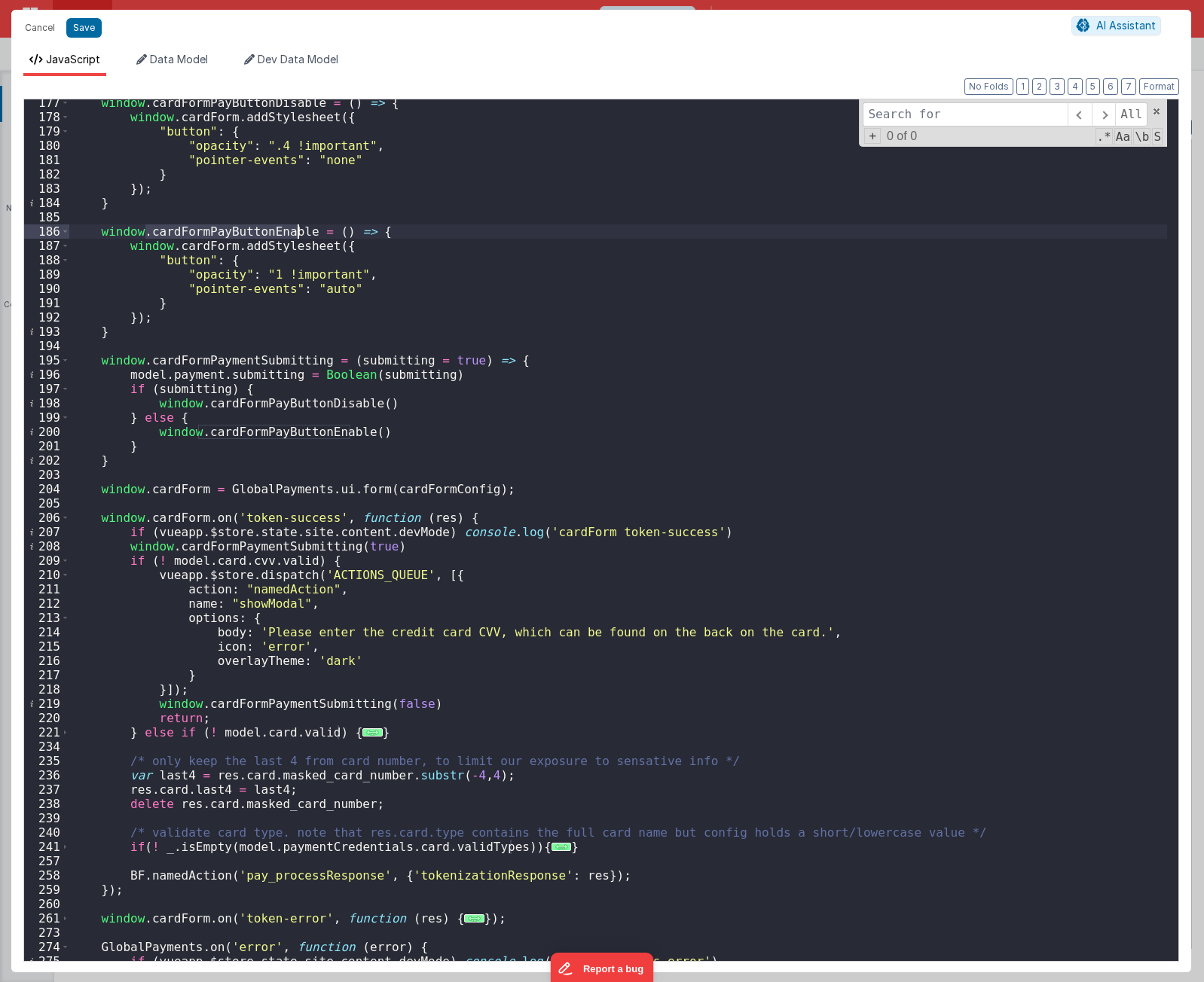
click at [261, 233] on div "window . cardFormPayButtonDisable = ( ) => { window . cardForm . addStylesheet …" at bounding box center [618, 541] width 1098 height 890
type input "cardFormPayButtonEnable"
click at [1108, 116] on span at bounding box center [1103, 114] width 23 height 24
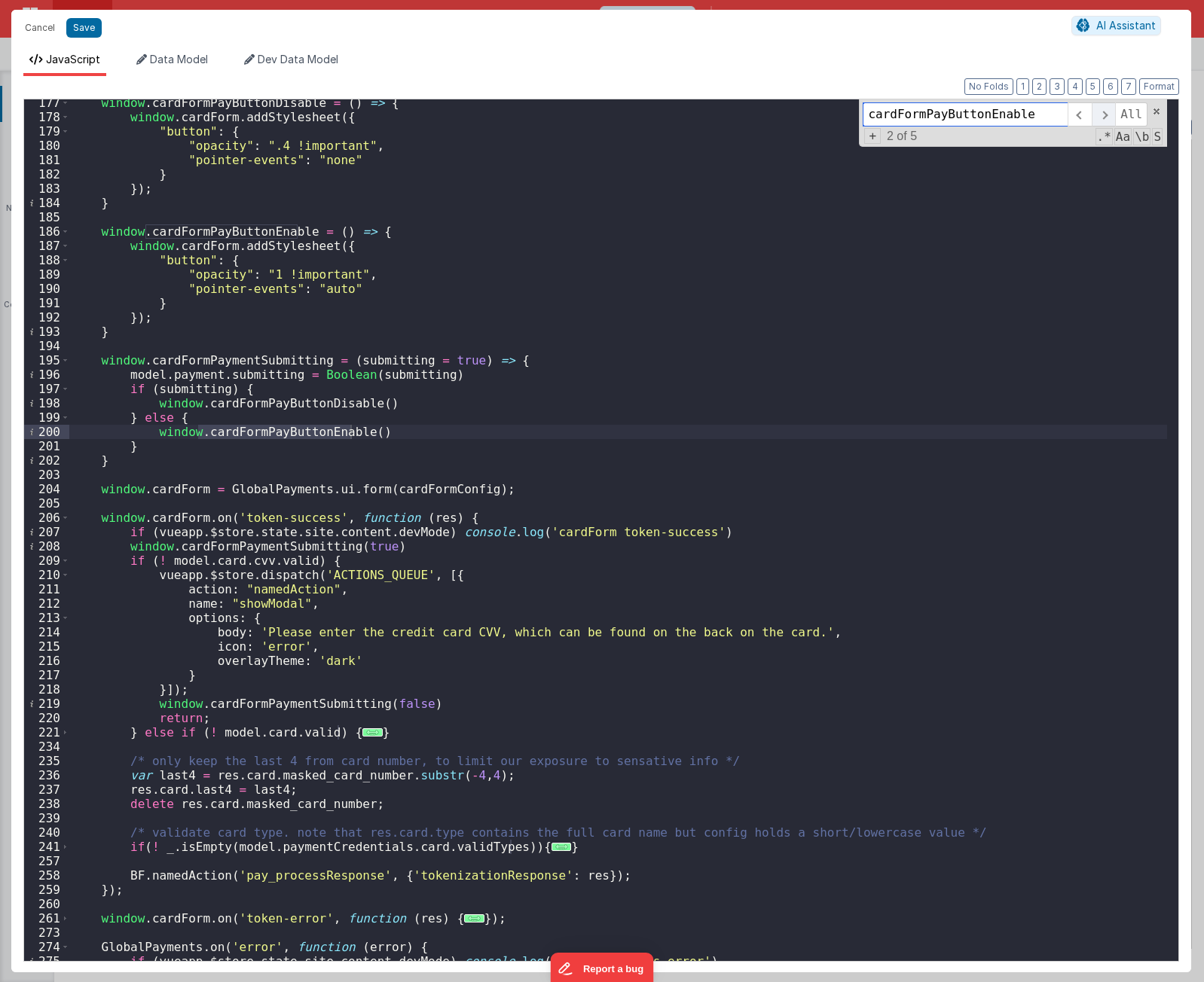
click at [1109, 116] on span at bounding box center [1103, 114] width 23 height 24
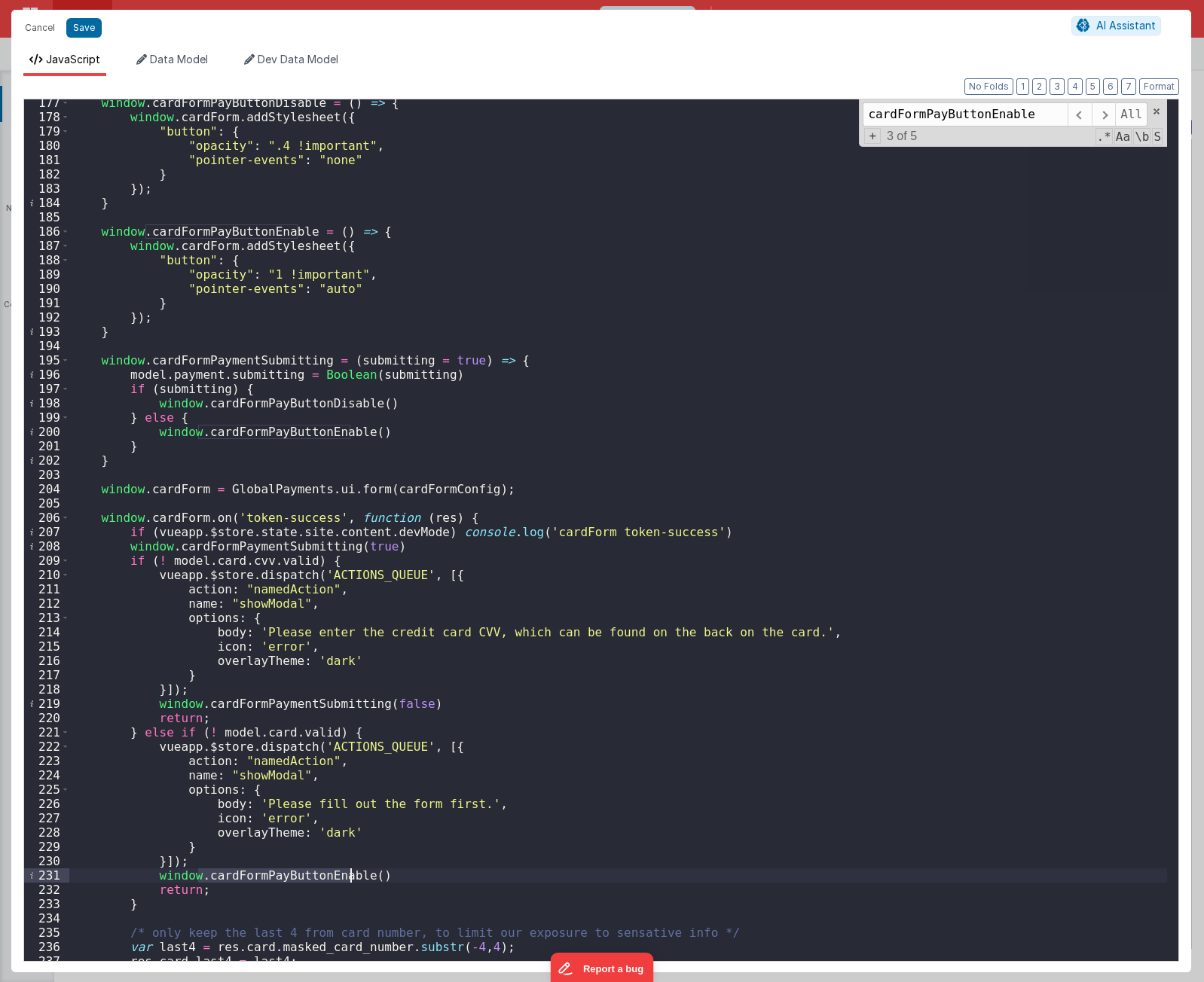
click at [327, 876] on div "window . cardFormPayButtonDisable = ( ) => { window . cardForm . addStylesheet …" at bounding box center [618, 530] width 1098 height 862
click at [327, 876] on div "window . cardFormPayButtonDisable = ( ) => { window . cardForm . addStylesheet …" at bounding box center [618, 541] width 1098 height 890
paste textarea
click at [1105, 113] on span at bounding box center [1103, 114] width 23 height 24
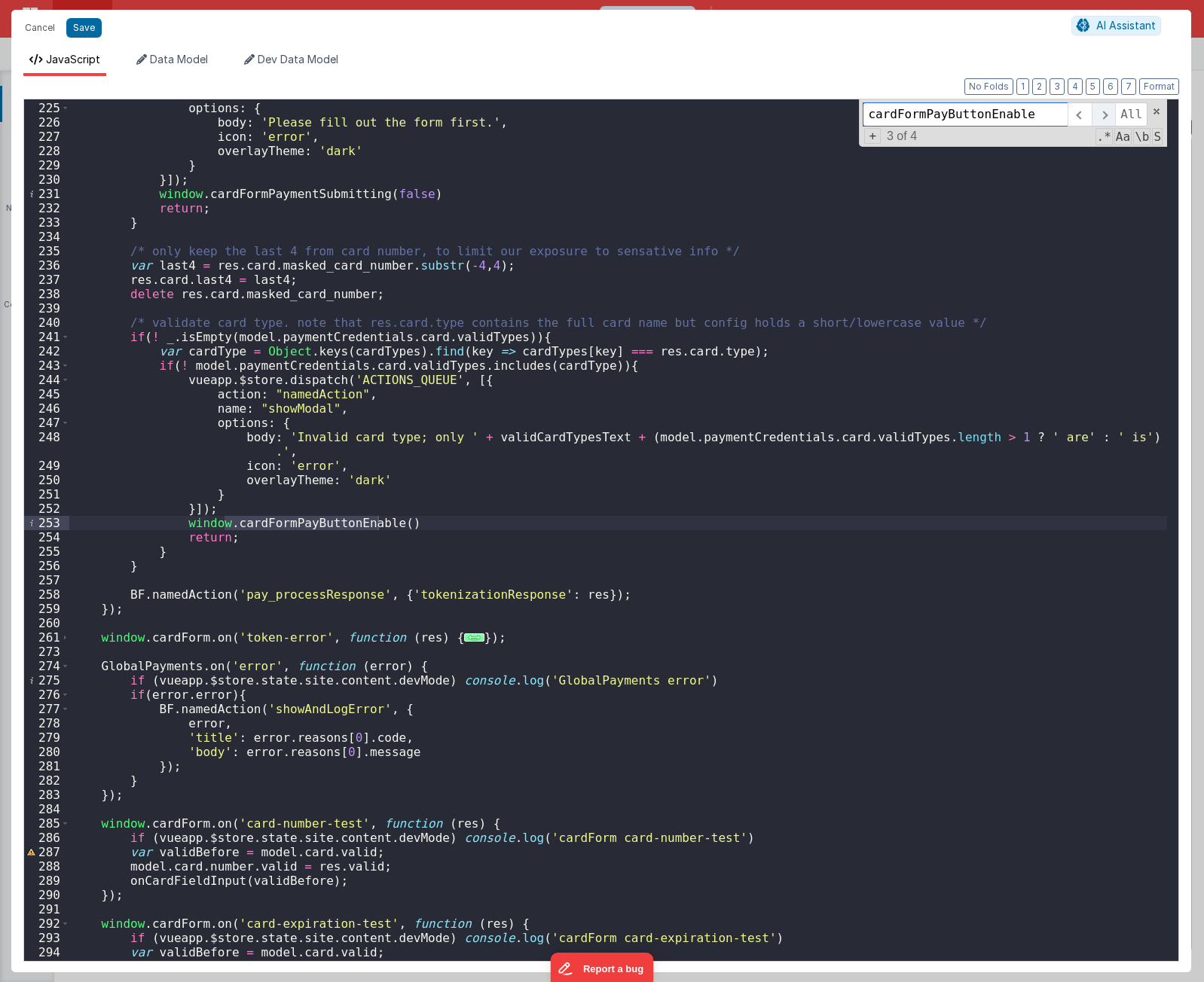
scroll to position [1687, 0]
click at [328, 521] on div "name : "showModal" , options : { body : 'Please fill out the form first.' , ico…" at bounding box center [618, 530] width 1098 height 862
click at [328, 521] on div "name : "showModal" , options : { body : 'Please fill out the form first.' , ico…" at bounding box center [618, 531] width 1098 height 890
paste textarea
click at [1107, 119] on span at bounding box center [1103, 114] width 23 height 24
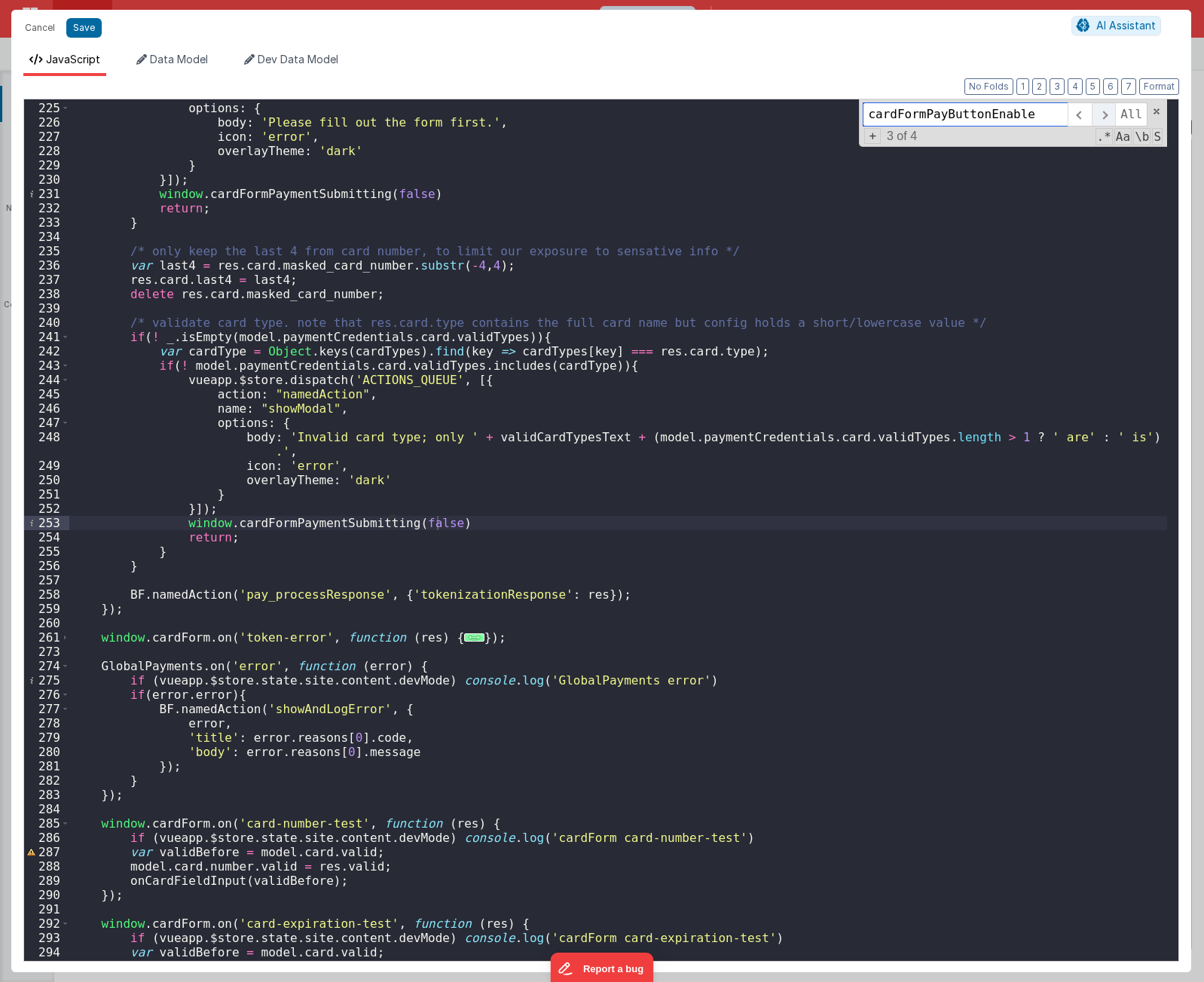
scroll to position [2072, 0]
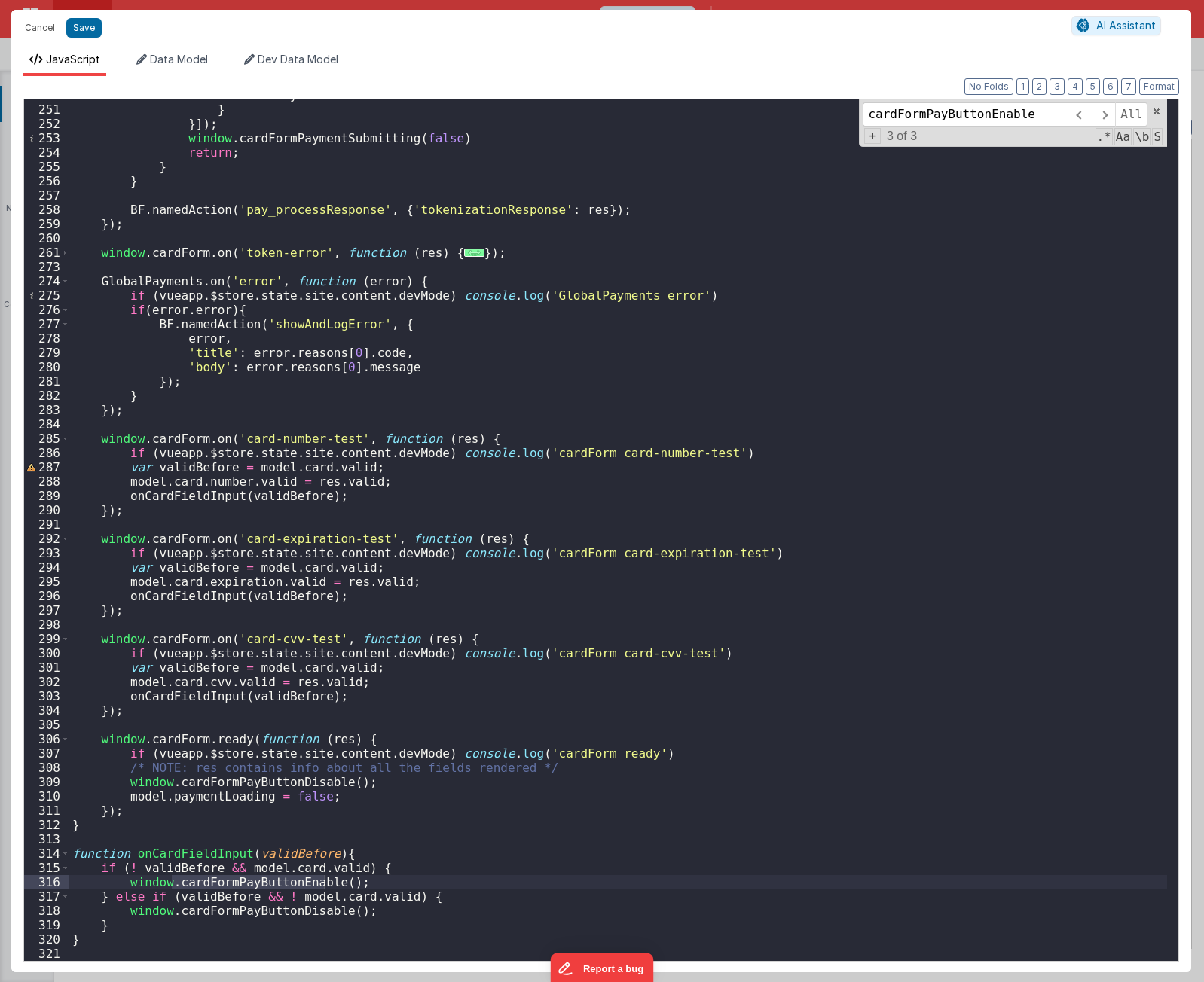
click at [770, 646] on div "overlayTheme : 'dark' } }]) ; window . cardFormPaymentSubmitting ( false ) retu…" at bounding box center [618, 533] width 1098 height 890
type textarea "[URL][DOMAIN_NAME] Using PayFields to collect credit card info and Transactions…"
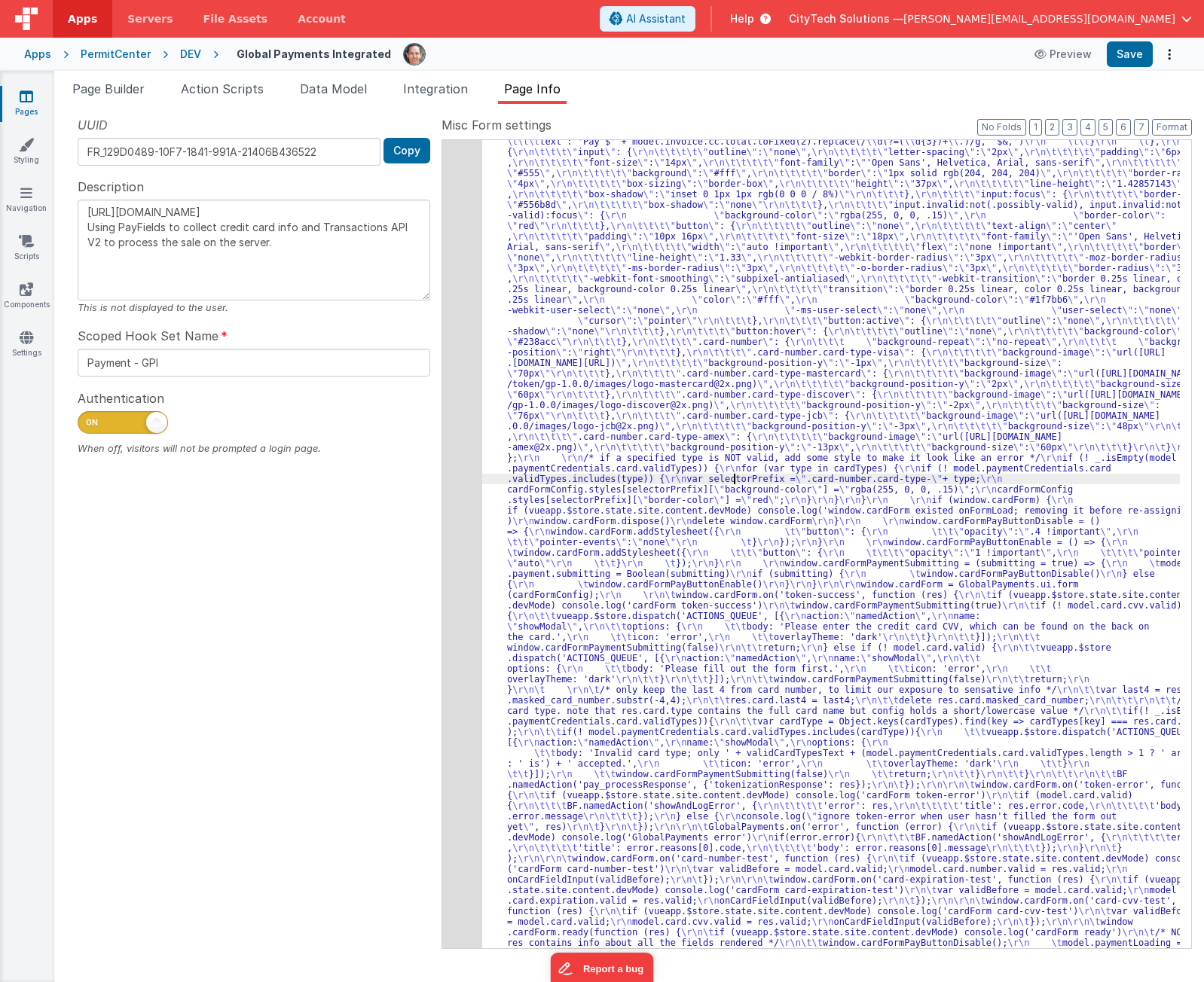
click at [220, 561] on div "UUID FR_129D0489-10F7-1841-991A-21406B436522 Copy Description [URL][DOMAIN_NAME…" at bounding box center [253, 532] width 375 height 832
drag, startPoint x: 632, startPoint y: 439, endPoint x: 510, endPoint y: 442, distance: 122.0
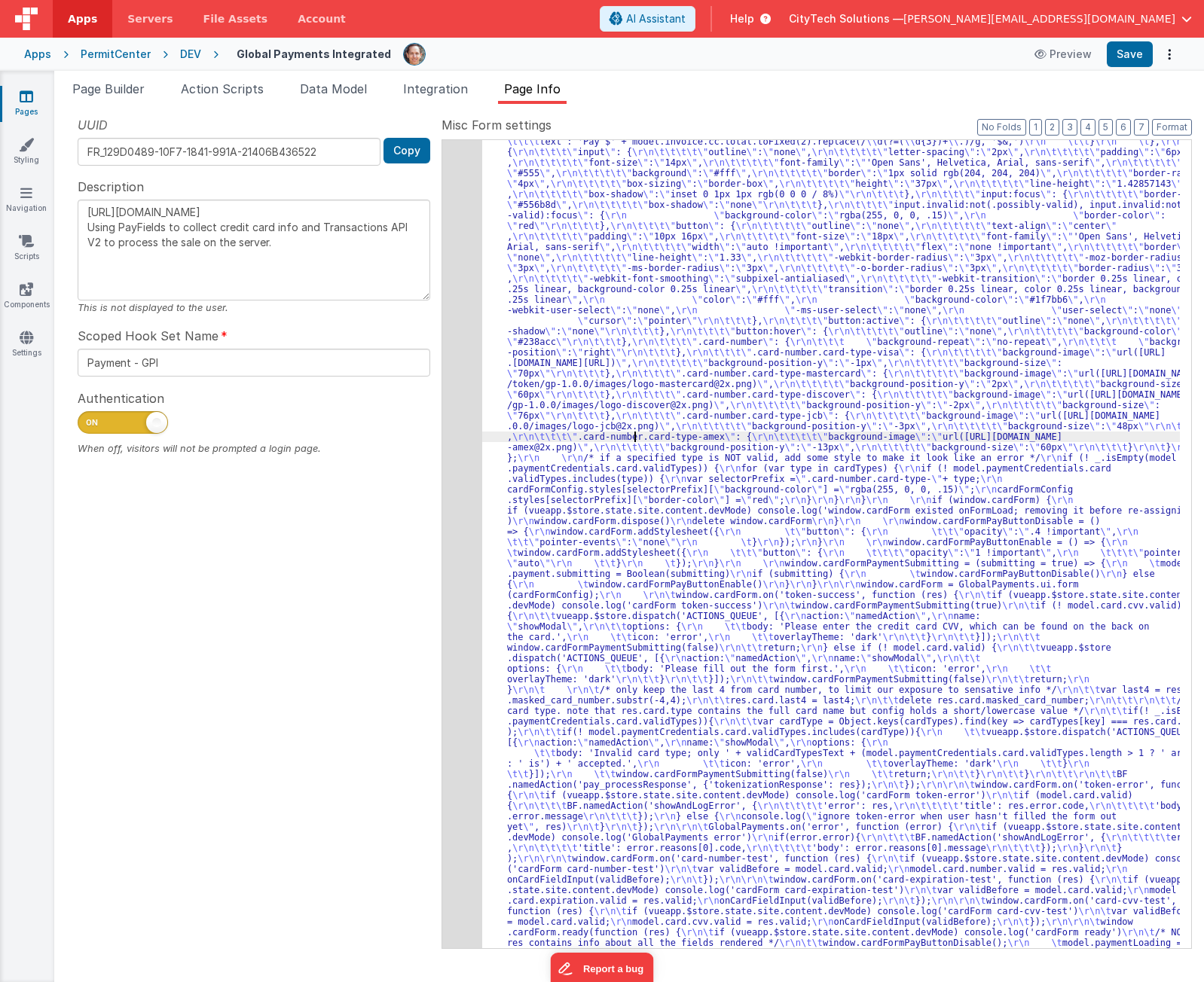
click at [468, 461] on div "34" at bounding box center [462, 457] width 40 height 1044
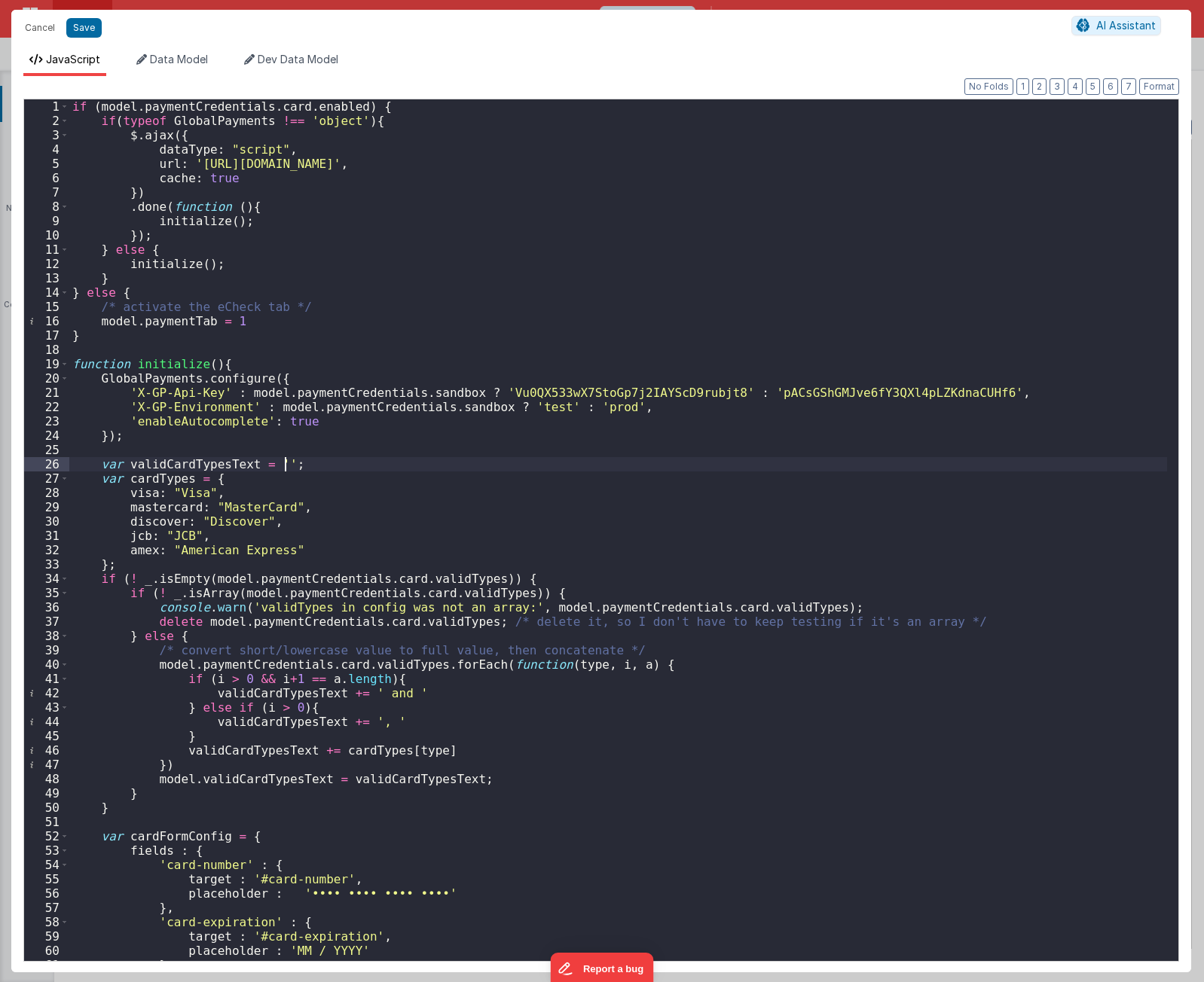
click at [498, 463] on div "if ( model . paymentCredentials . card . enabled ) { if ( typeof GlobalPayments…" at bounding box center [618, 545] width 1098 height 890
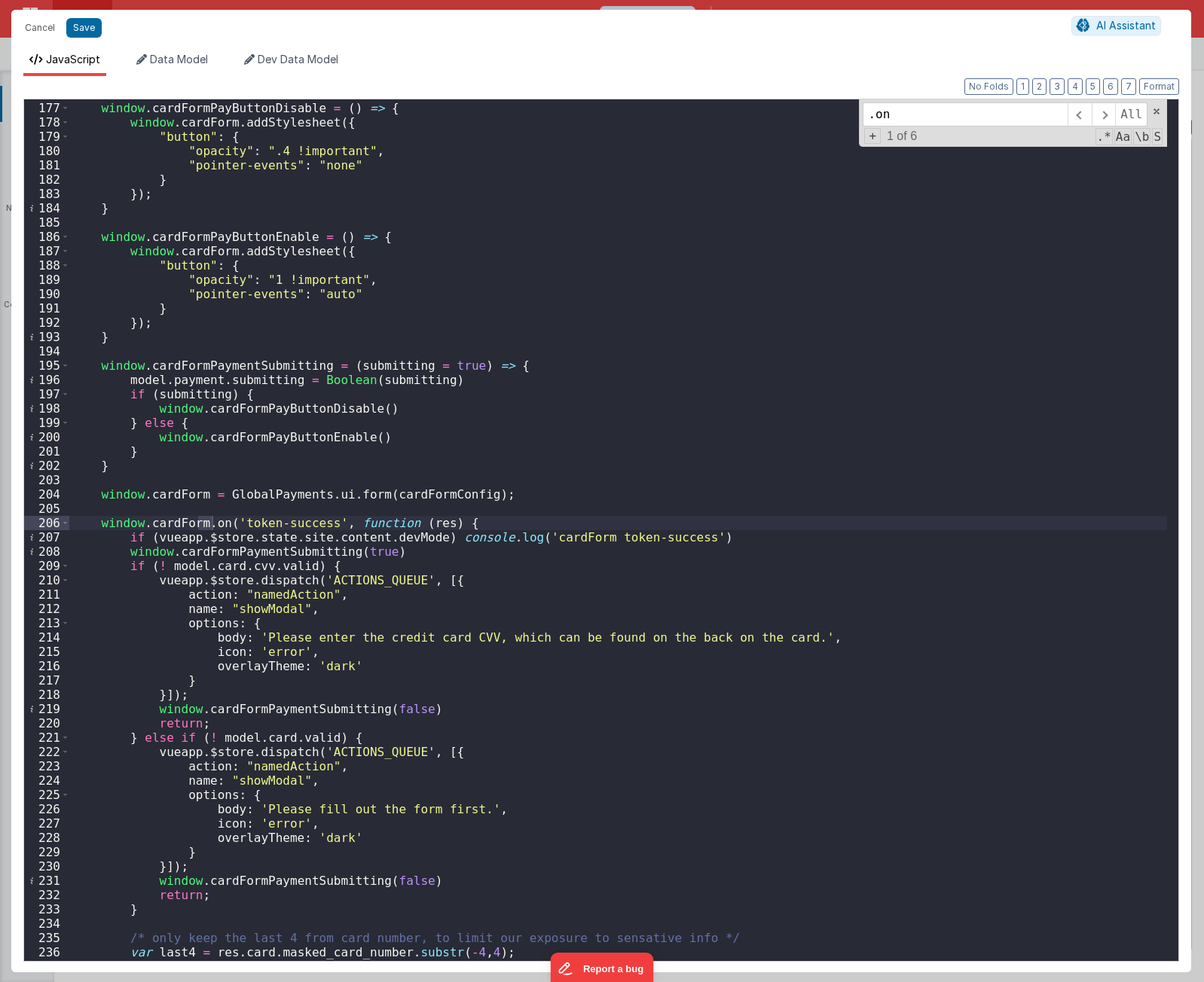
scroll to position [2517, 0]
type input ".on"
click at [1108, 113] on span at bounding box center [1103, 114] width 23 height 24
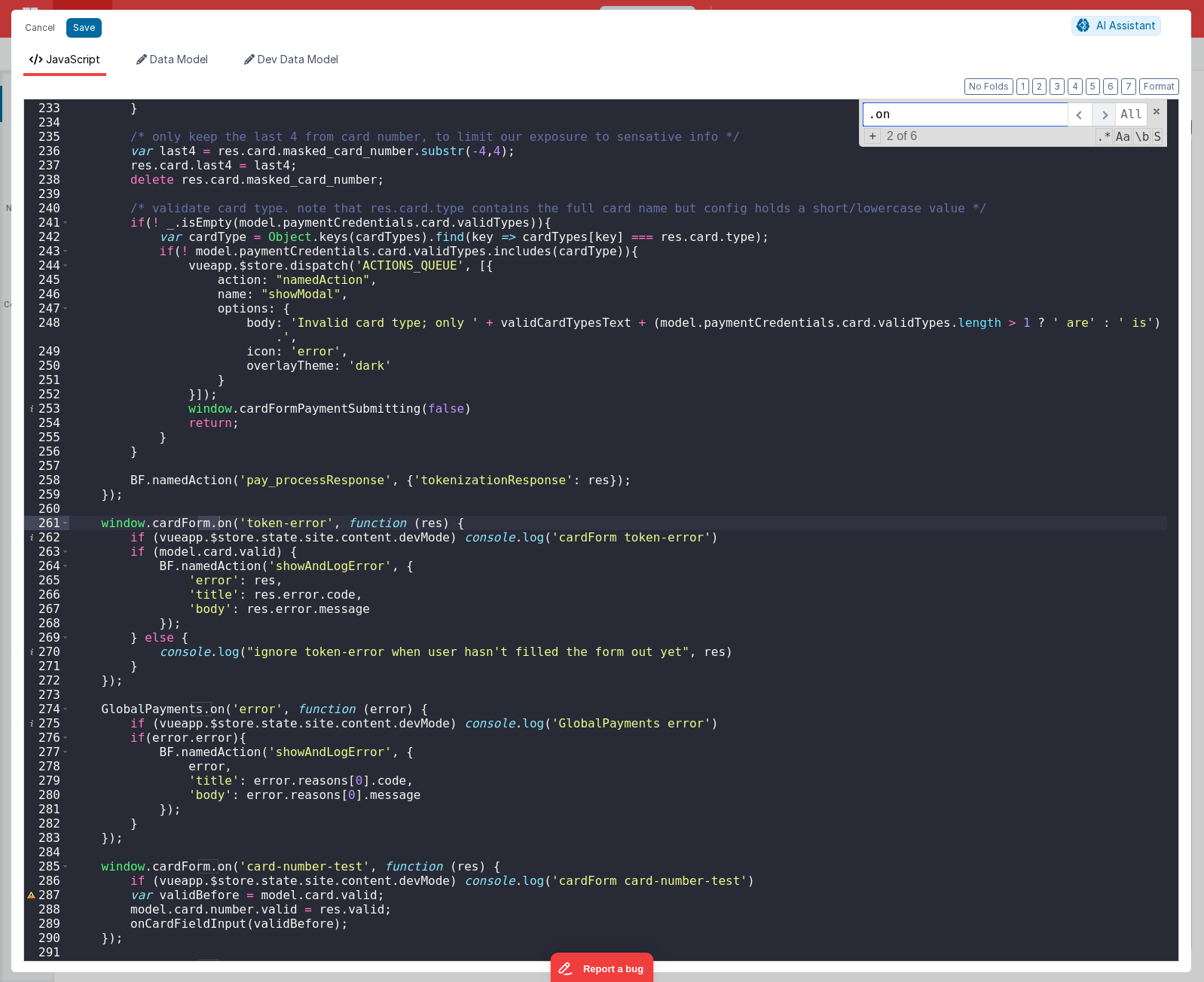
click at [1108, 113] on span at bounding box center [1103, 114] width 23 height 24
click at [1103, 116] on span at bounding box center [1103, 114] width 23 height 24
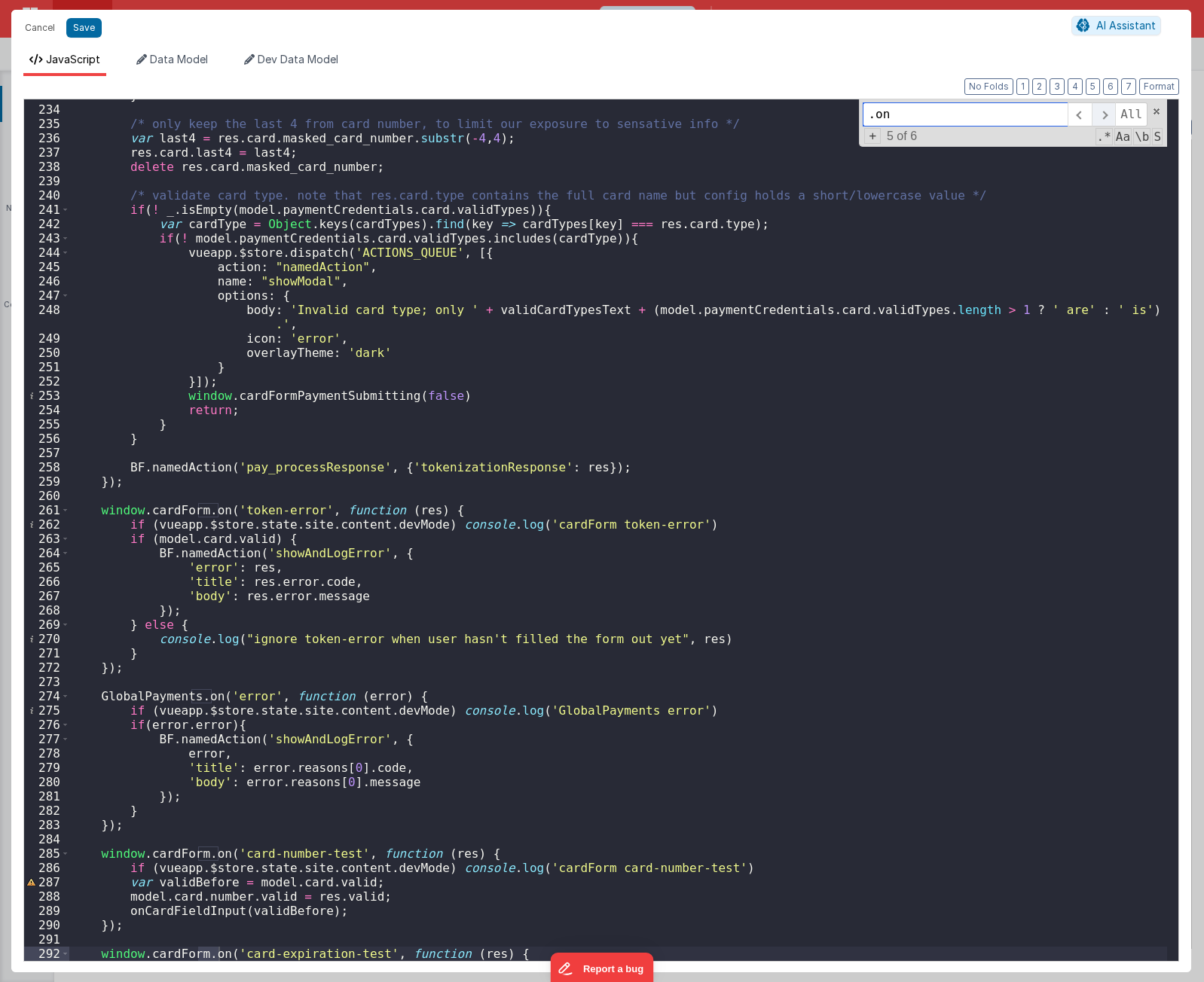
click at [1103, 116] on span at bounding box center [1103, 114] width 23 height 24
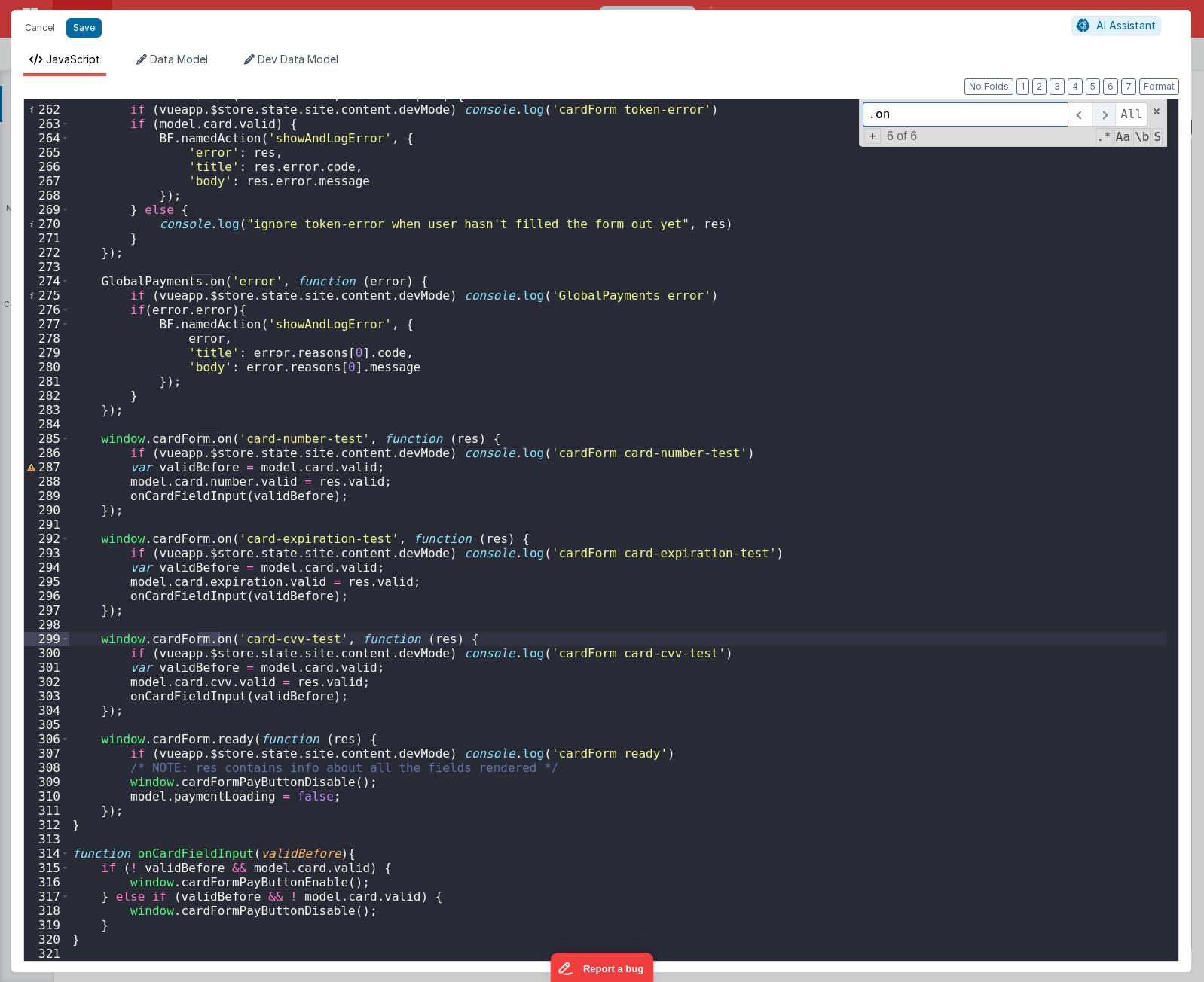
scroll to position [3746, 0]
click at [1103, 116] on span at bounding box center [1103, 114] width 23 height 24
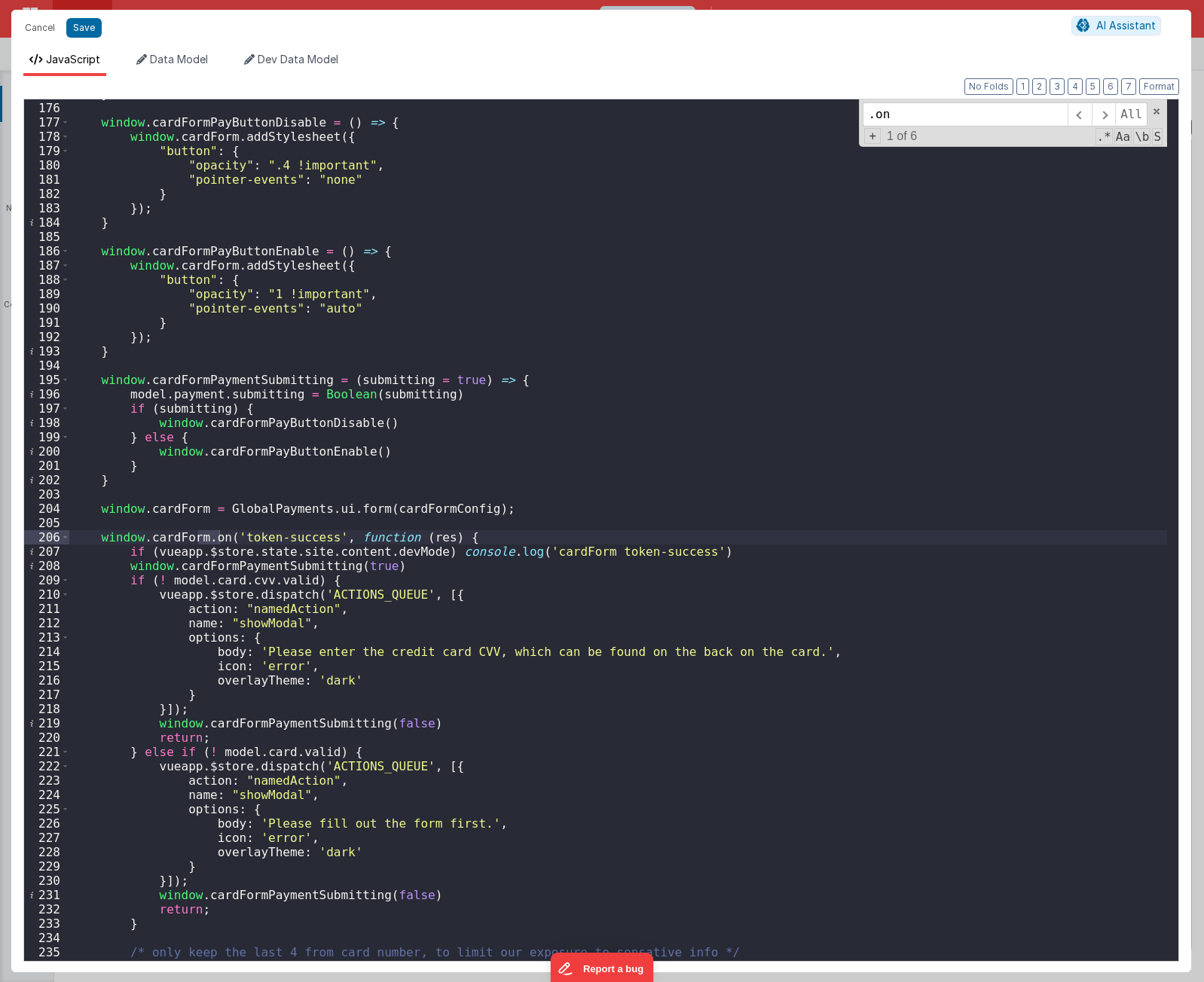
click at [495, 535] on div "} window . cardFormPayButtonDisable = ( ) => { window . cardForm . addStyleshee…" at bounding box center [618, 531] width 1098 height 890
drag, startPoint x: 287, startPoint y: 396, endPoint x: 125, endPoint y: 394, distance: 162.0
click at [125, 394] on div "} window . cardFormPayButtonDisable = ( ) => { window . cardForm . addStyleshee…" at bounding box center [618, 531] width 1098 height 890
drag, startPoint x: 698, startPoint y: 555, endPoint x: 847, endPoint y: 558, distance: 149.0
click at [699, 555] on div "} window . cardFormPayButtonDisable = ( ) => { window . cardForm . addStyleshee…" at bounding box center [618, 531] width 1098 height 890
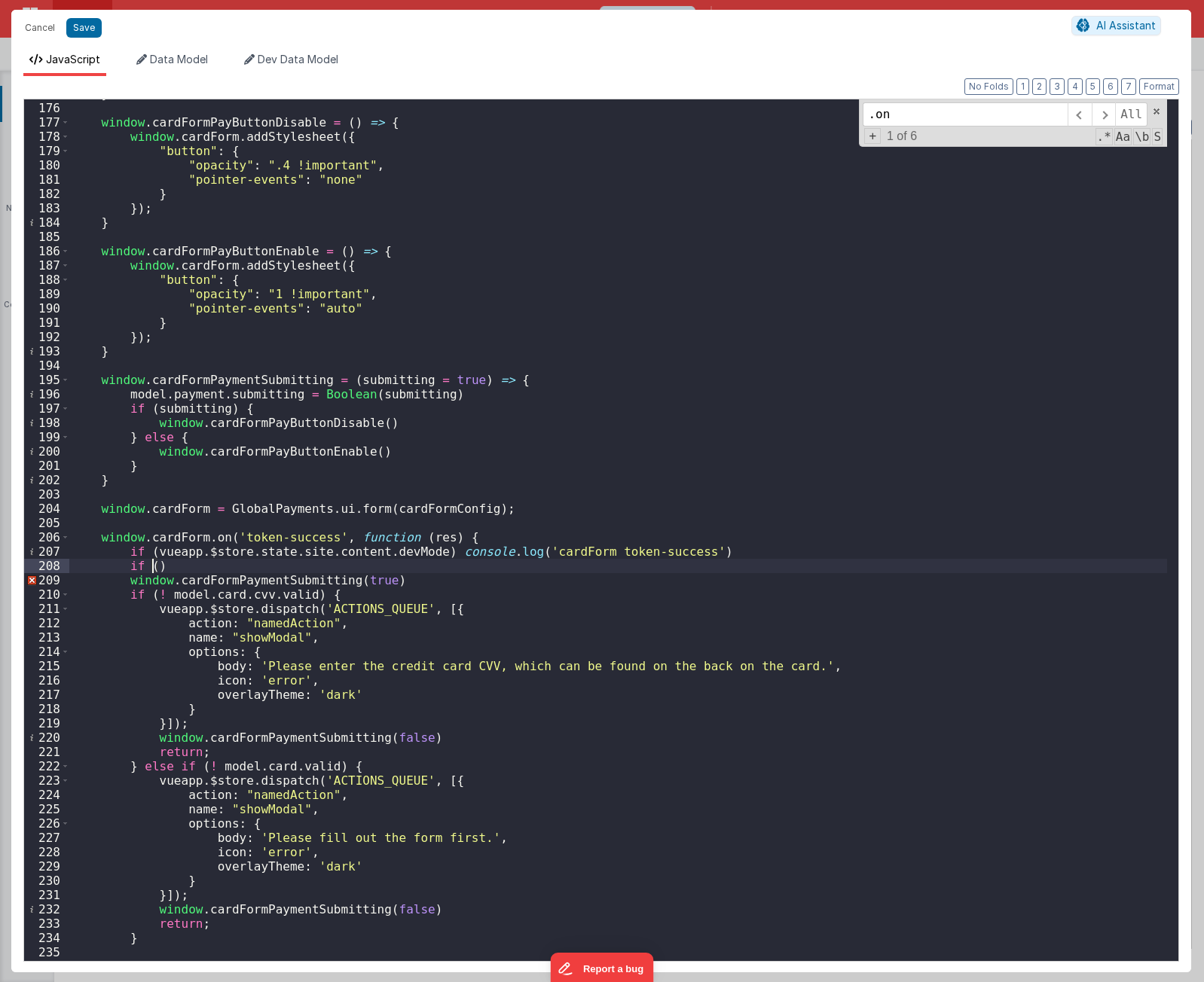
paste textarea
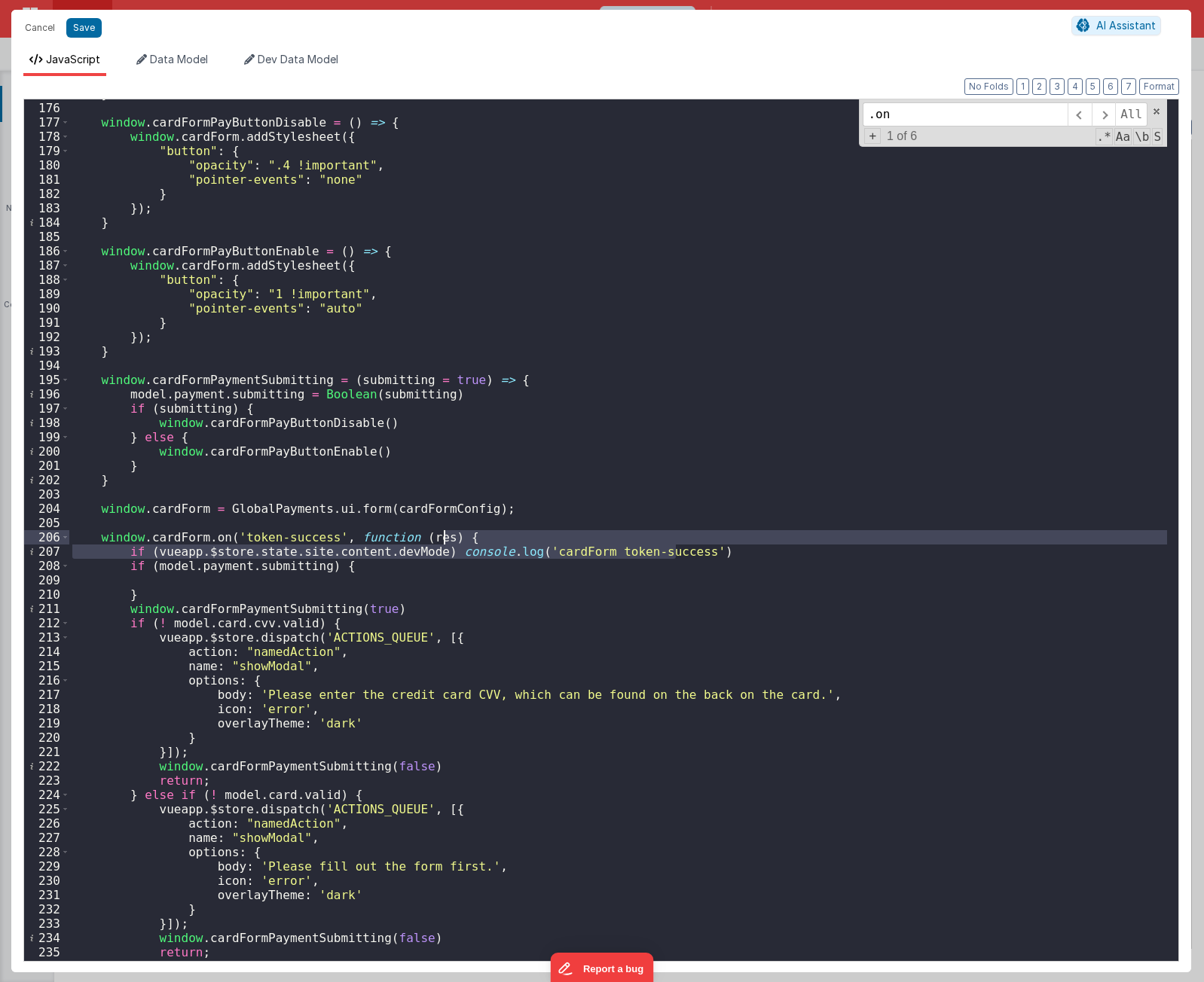
drag, startPoint x: 693, startPoint y: 555, endPoint x: 692, endPoint y: 540, distance: 15.0
click at [692, 540] on div "} window . cardFormPayButtonDisable = ( ) => { window . cardForm . addStyleshee…" at bounding box center [618, 531] width 1098 height 890
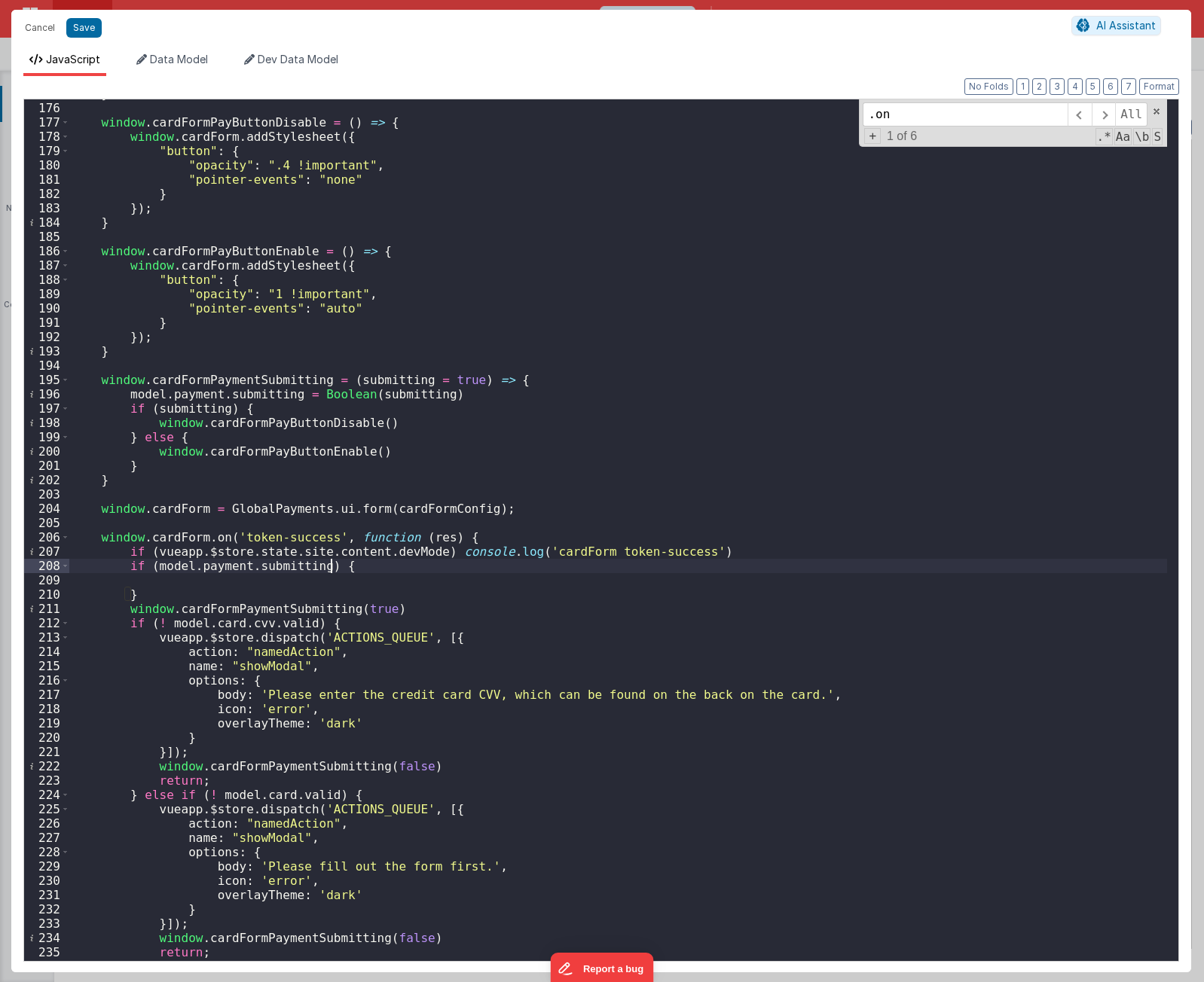
click at [458, 561] on div "} window . cardFormPayButtonDisable = ( ) => { window . cardForm . addStyleshee…" at bounding box center [618, 531] width 1098 height 890
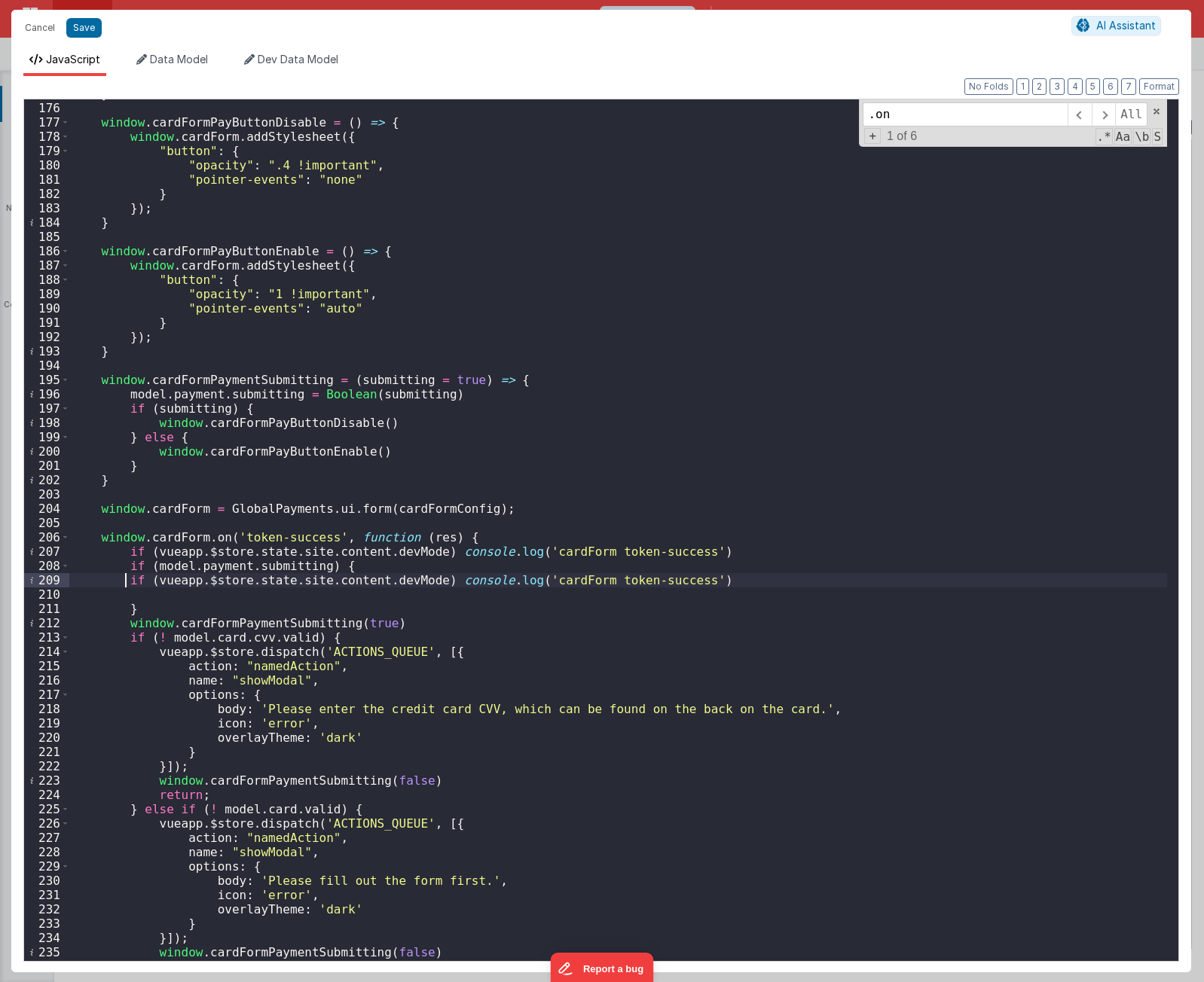
click at [124, 579] on div "} window . cardFormPayButtonDisable = ( ) => { window . cardForm . addStyleshee…" at bounding box center [618, 531] width 1098 height 890
drag, startPoint x: 689, startPoint y: 581, endPoint x: 542, endPoint y: 583, distance: 147.0
click at [542, 583] on div "} window . cardFormPayButtonDisable = ( ) => { window . cardForm . addStyleshee…" at bounding box center [618, 531] width 1098 height 890
type textarea "[URL][DOMAIN_NAME] Using PayFields to collect credit card info and Transactions…"
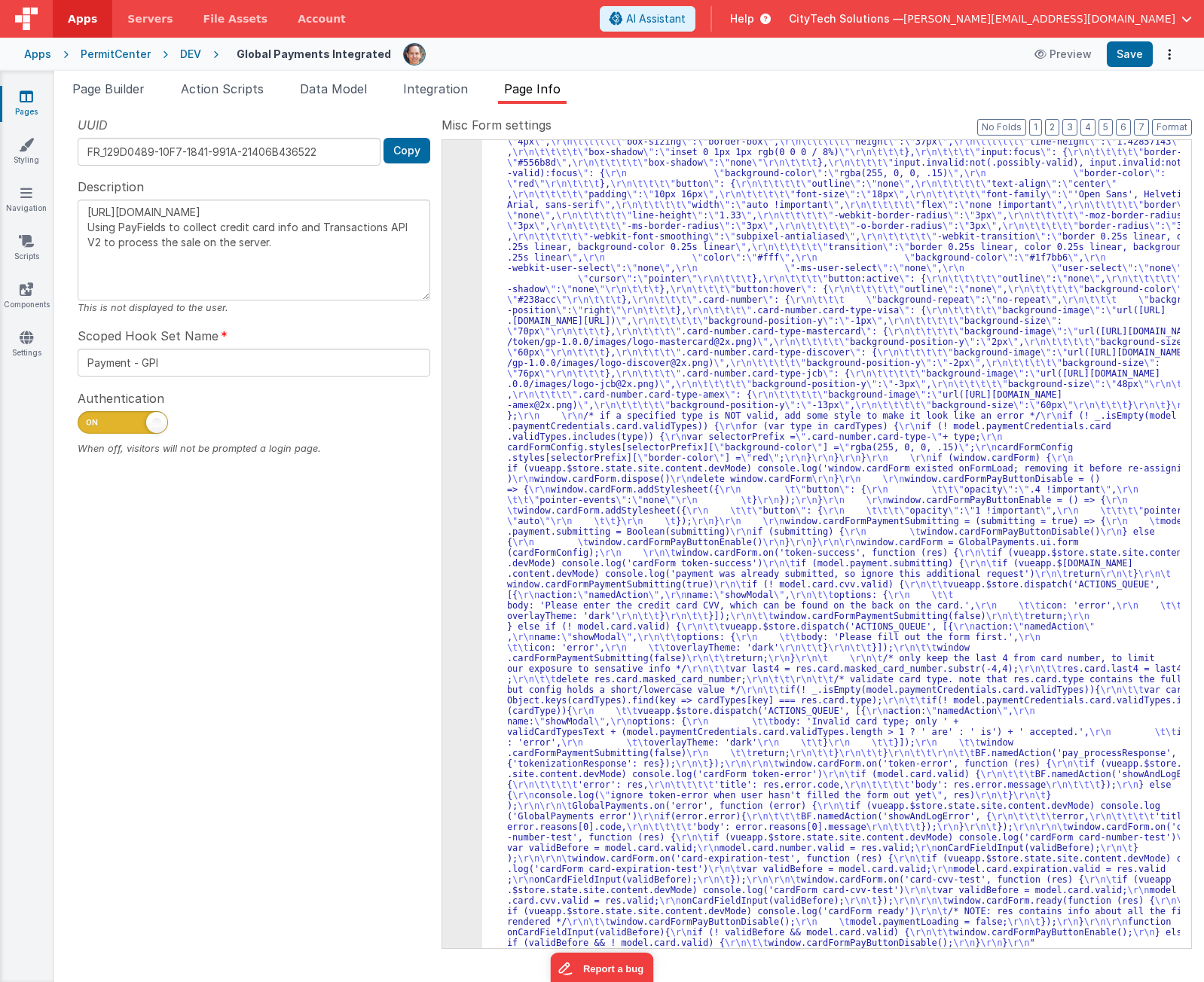
click at [682, 503] on div ""function" : "if (model.paymentCredentials.card.enabled) { \r\n if(typeof Globa…" at bounding box center [831, 830] width 698 height 1873
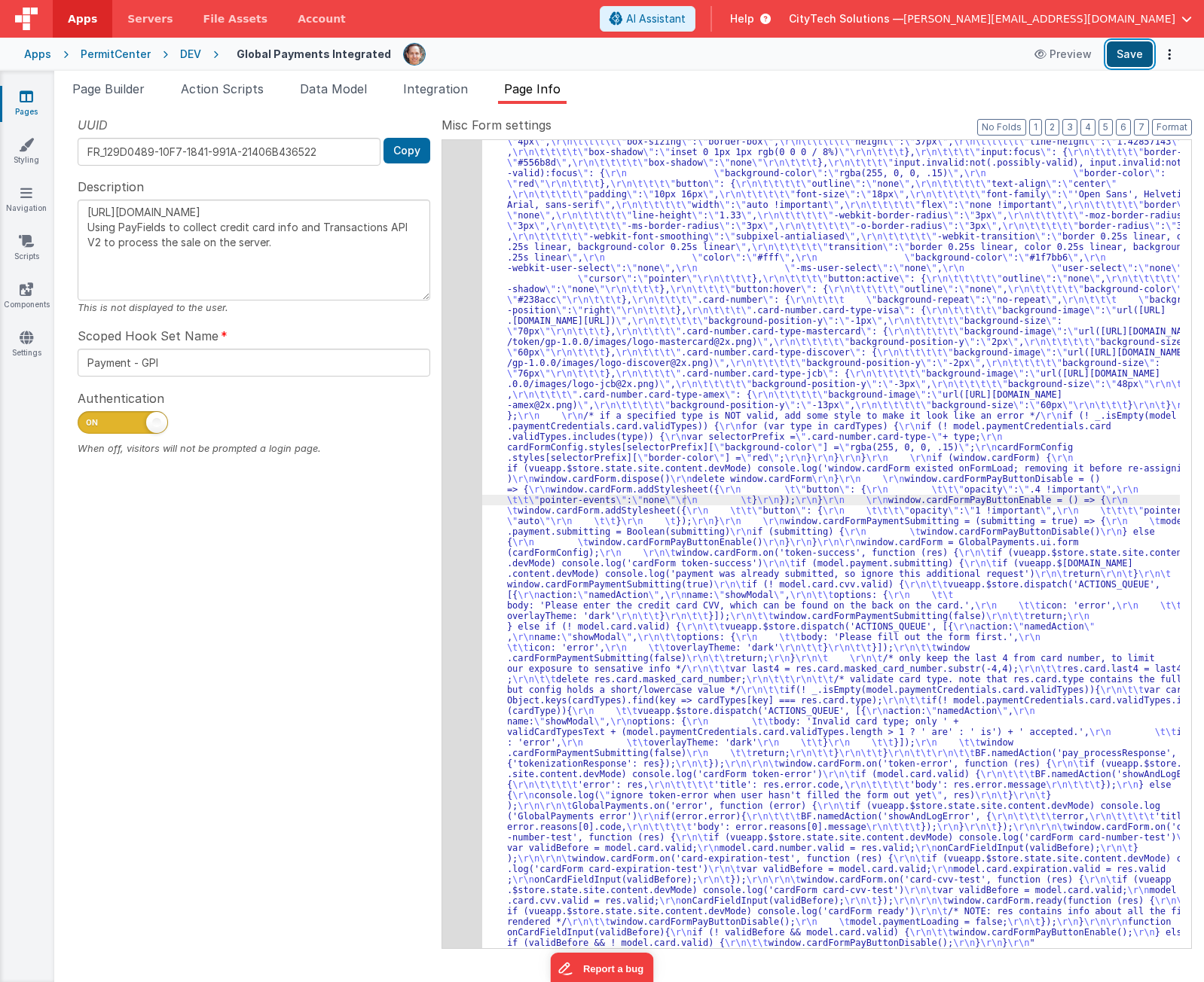
click at [1127, 52] on button "Save" at bounding box center [1130, 54] width 46 height 25
click at [324, 545] on div "UUID FR_129D0489-10F7-1841-991A-21406B436522 Copy Description [URL][DOMAIN_NAME…" at bounding box center [253, 532] width 375 height 832
click at [627, 349] on div ""function" : "if (model.paymentCredentials.card.enabled) { \r\n if(typeof Globa…" at bounding box center [831, 830] width 698 height 1873
click at [464, 451] on div "34" at bounding box center [462, 421] width 40 height 1054
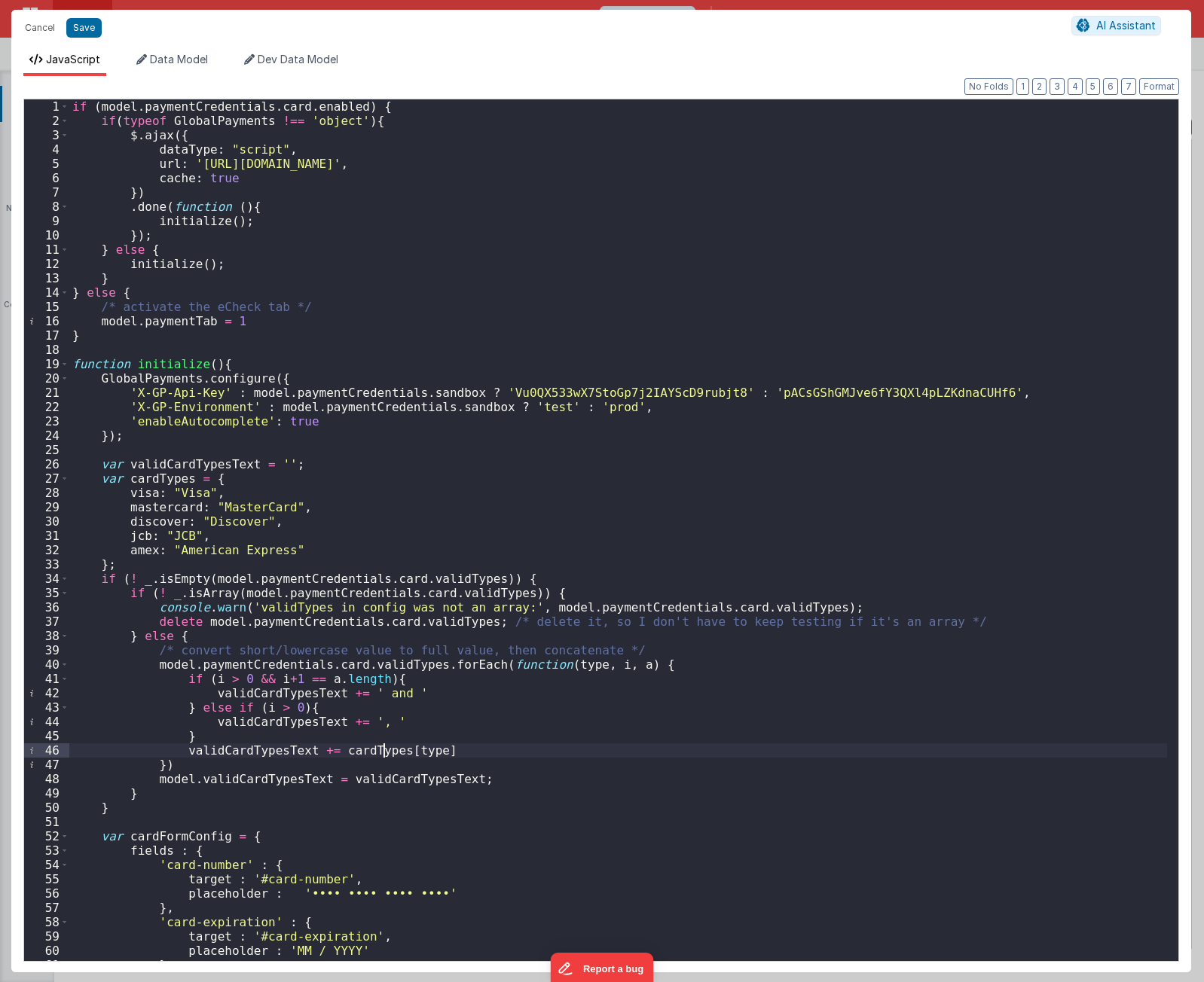
click at [384, 756] on div "if ( model . paymentCredentials . card . enabled ) { if ( typeof GlobalPayments…" at bounding box center [618, 545] width 1098 height 890
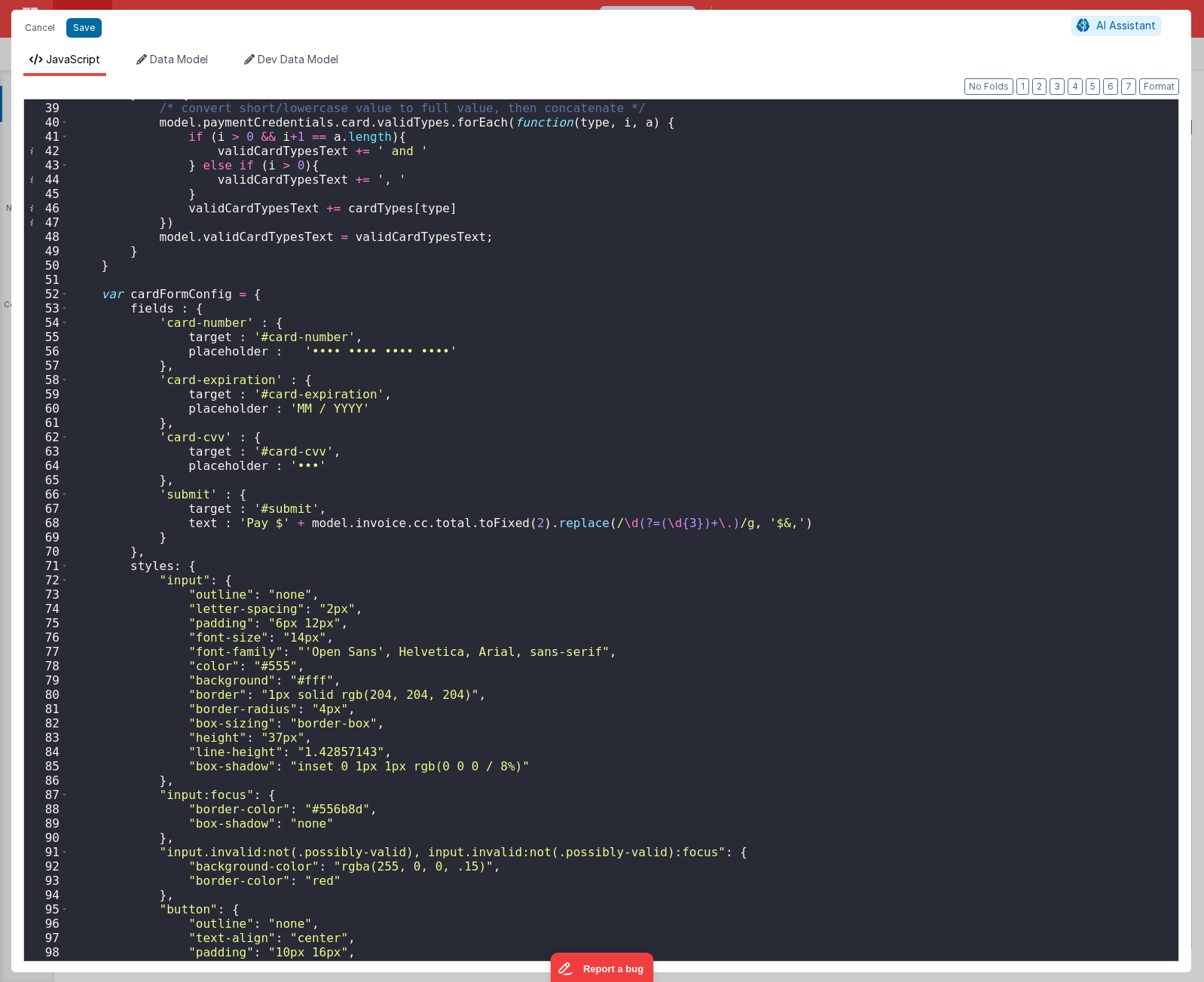
scroll to position [542, 0]
click at [62, 291] on span at bounding box center [64, 294] width 8 height 15
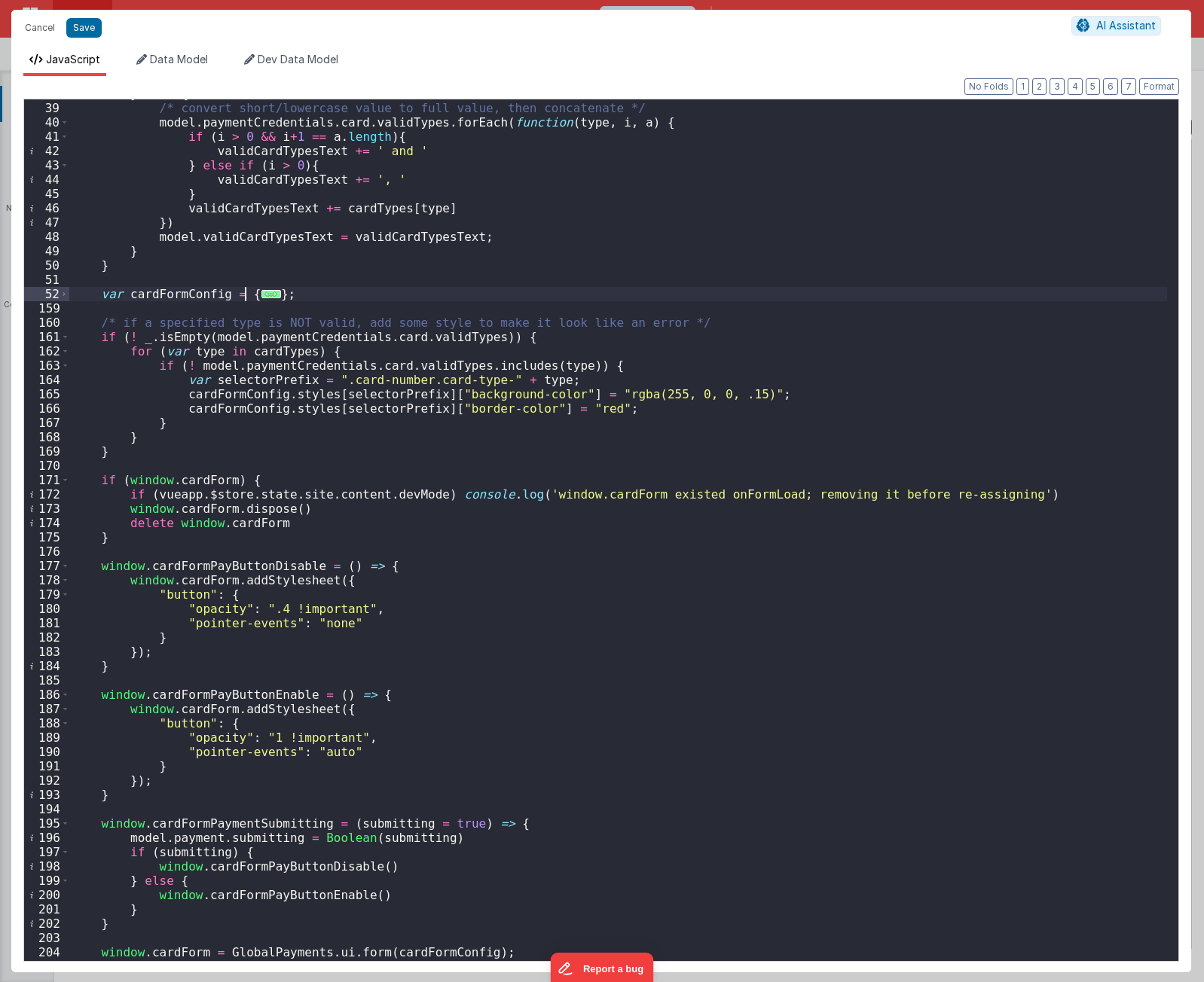
scroll to position [859, 0]
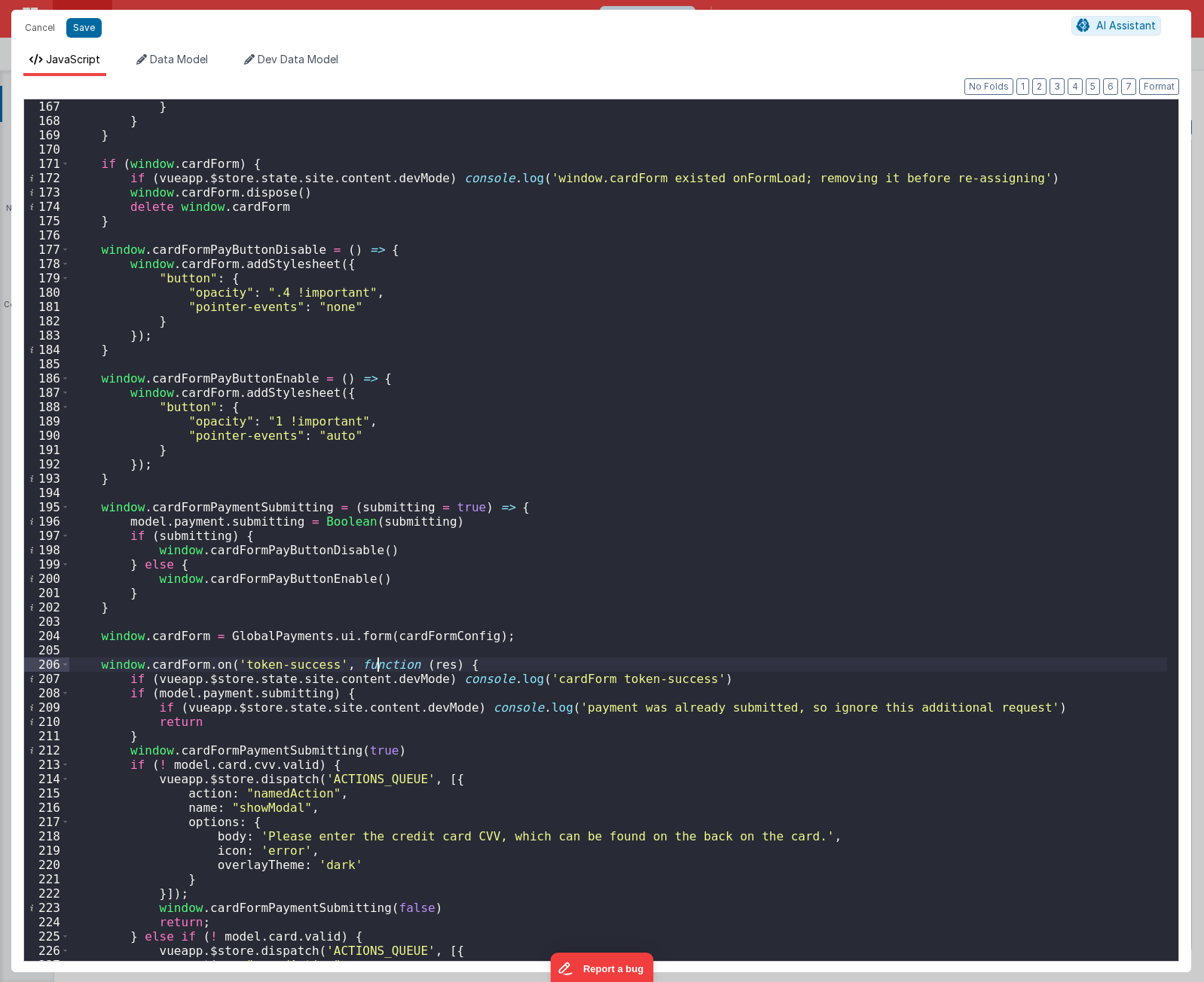
click at [378, 665] on div "} } } if ( window . cardForm ) { if ( vueapp . $store . state . site . content …" at bounding box center [618, 545] width 1098 height 890
drag, startPoint x: 312, startPoint y: 696, endPoint x: 195, endPoint y: 695, distance: 117.0
click at [193, 694] on div "} } } if ( window . cardForm ) { if ( vueapp . $store . state . site . content …" at bounding box center [618, 545] width 1098 height 890
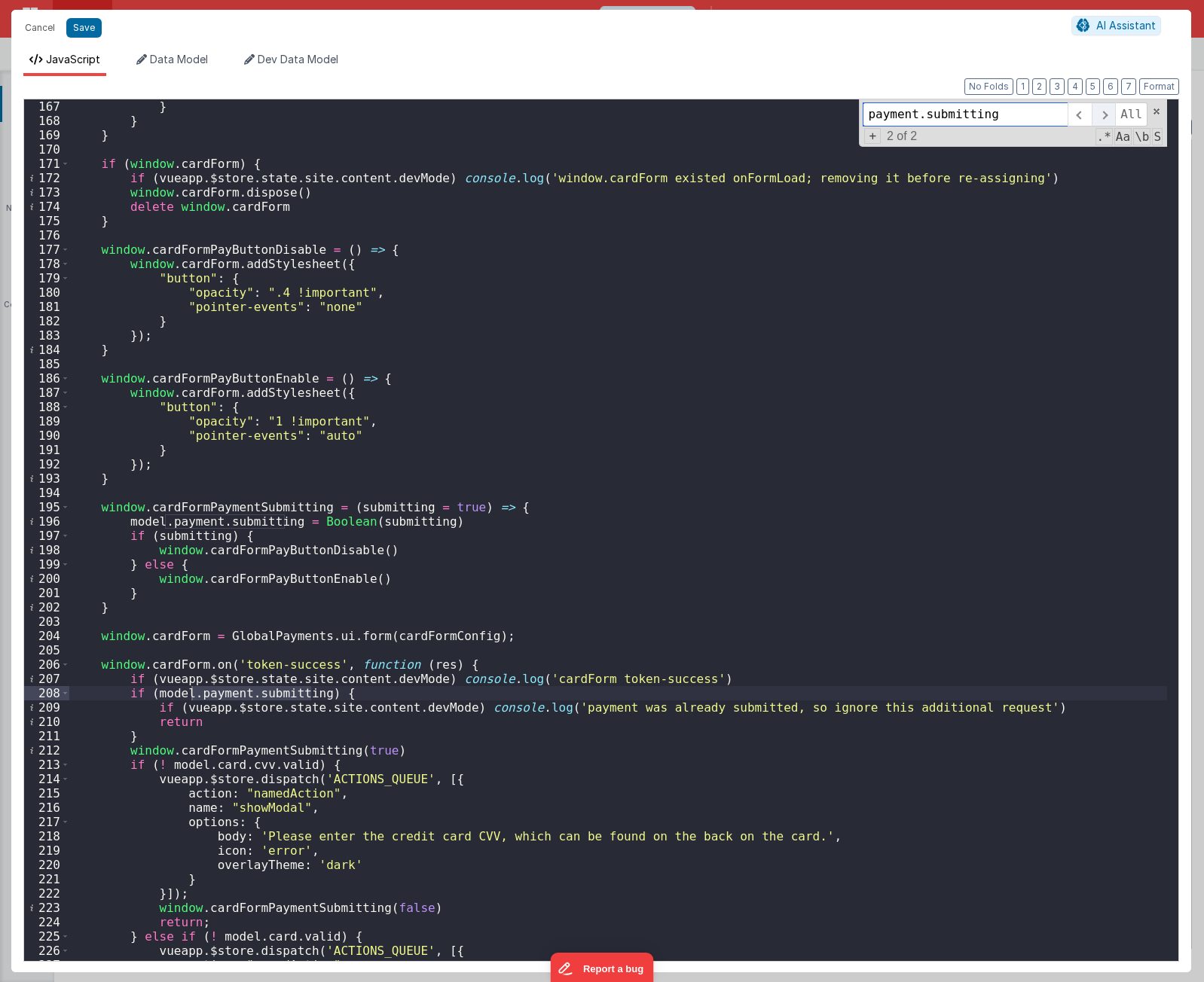
click at [1102, 115] on span at bounding box center [1103, 114] width 23 height 24
click at [227, 522] on div "} } } if ( window . cardForm ) { if ( vueapp . $store . state . site . content …" at bounding box center [618, 530] width 1098 height 862
click at [1102, 112] on span at bounding box center [1103, 114] width 23 height 24
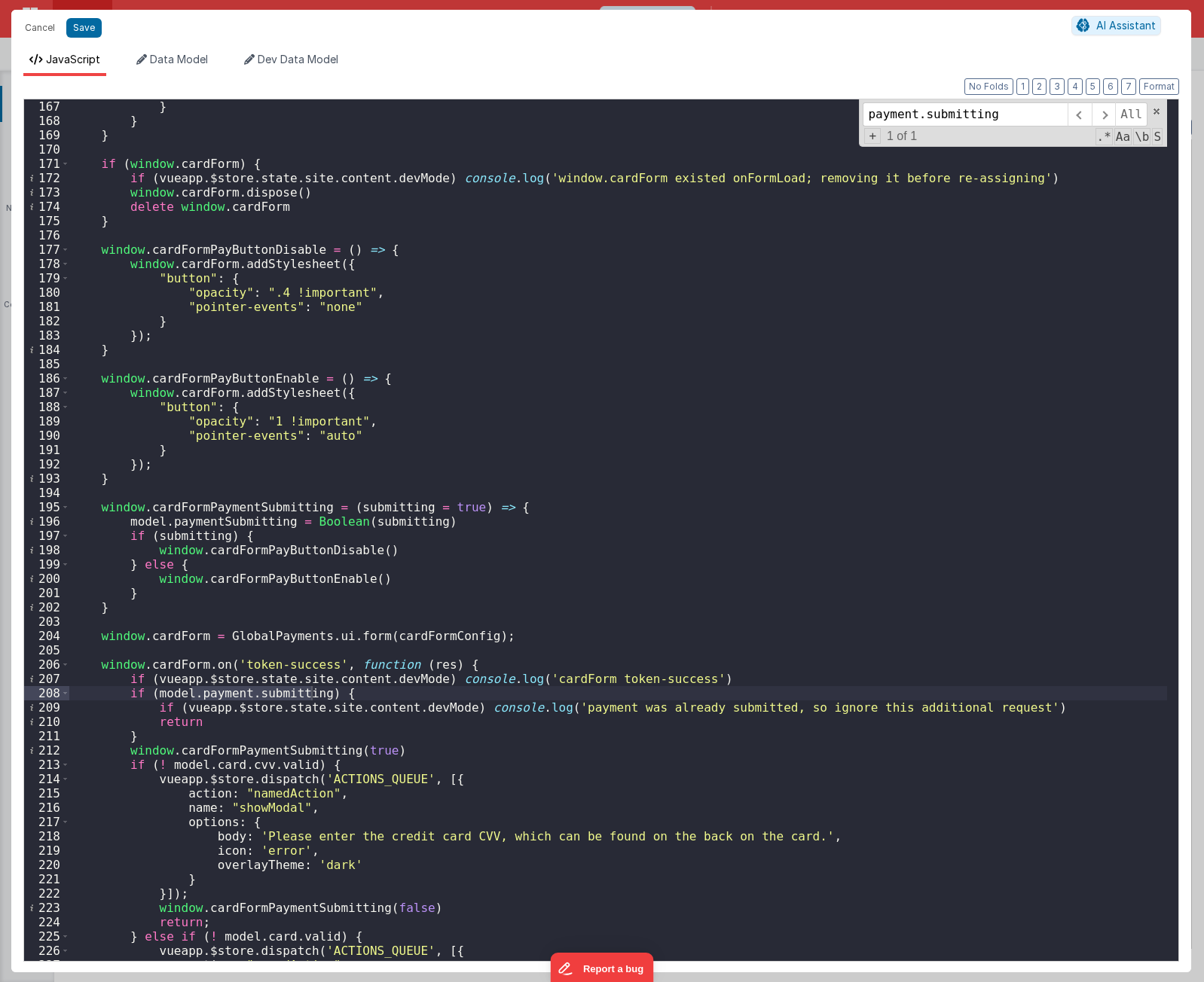
click at [251, 695] on div "} } } if ( window . cardForm ) { if ( vueapp . $store . state . site . content …" at bounding box center [618, 530] width 1098 height 862
click at [931, 116] on input "payment.submitting" at bounding box center [965, 114] width 205 height 24
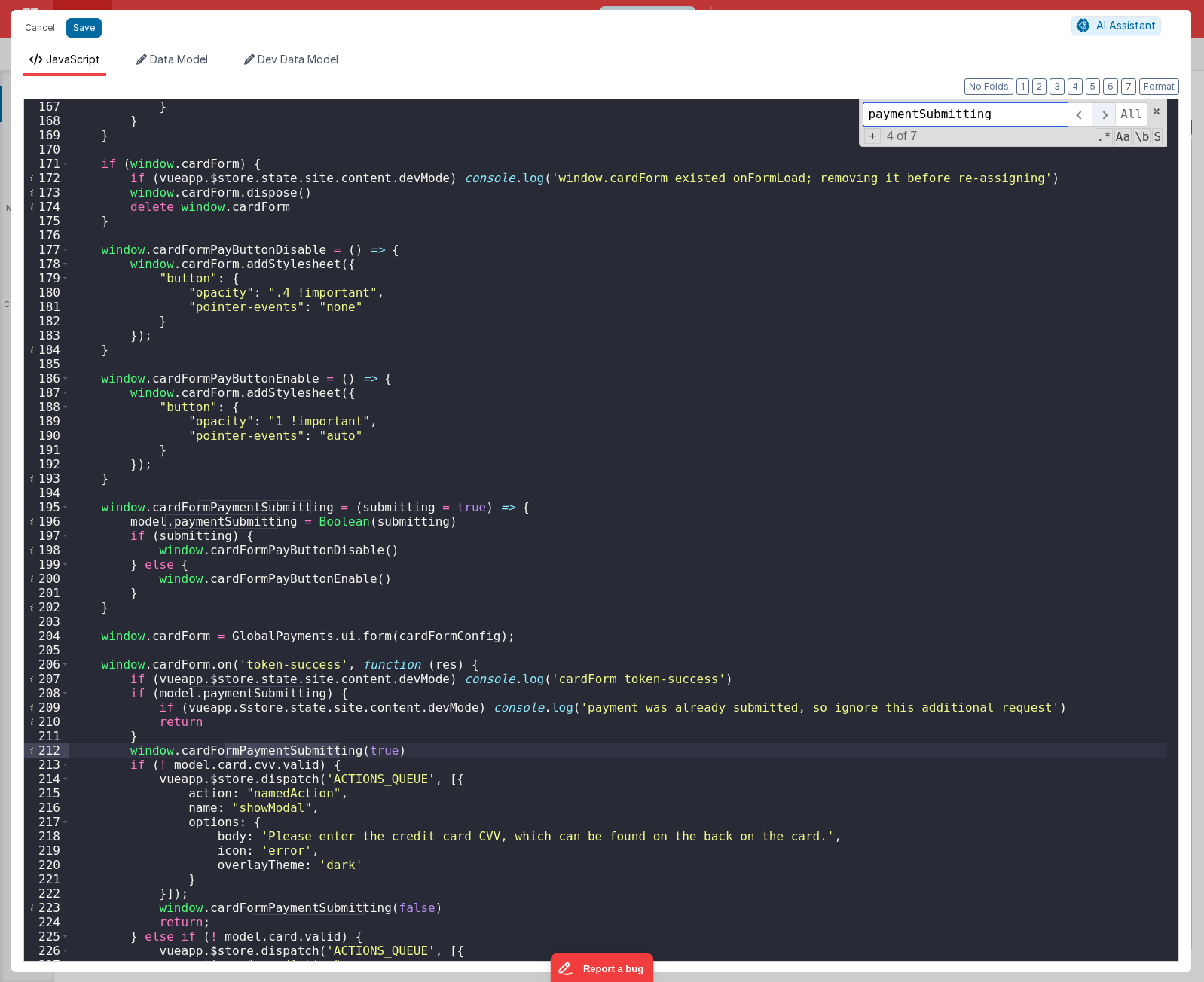
click at [1105, 115] on span at bounding box center [1103, 114] width 23 height 24
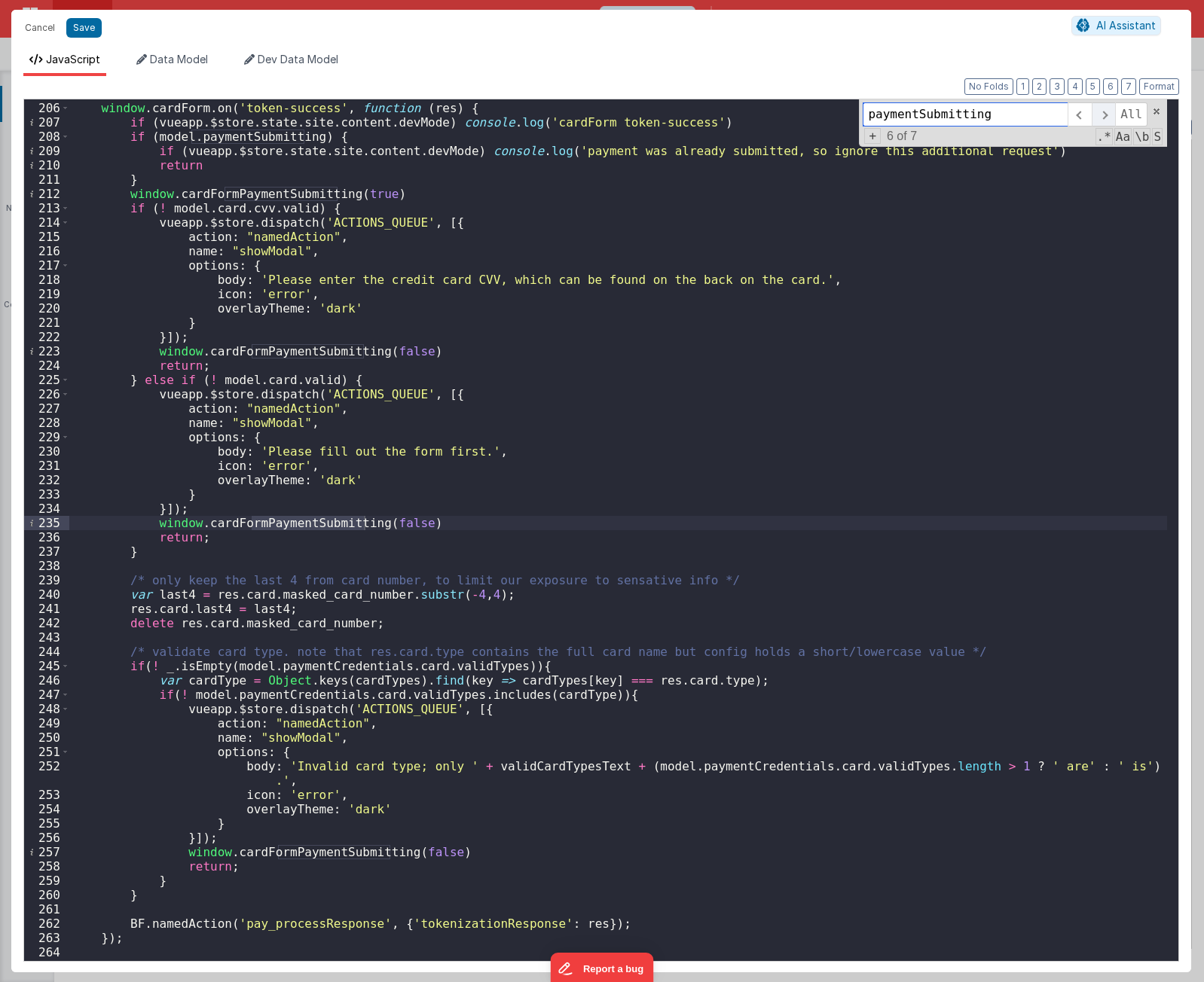
click at [1105, 115] on span at bounding box center [1103, 114] width 23 height 24
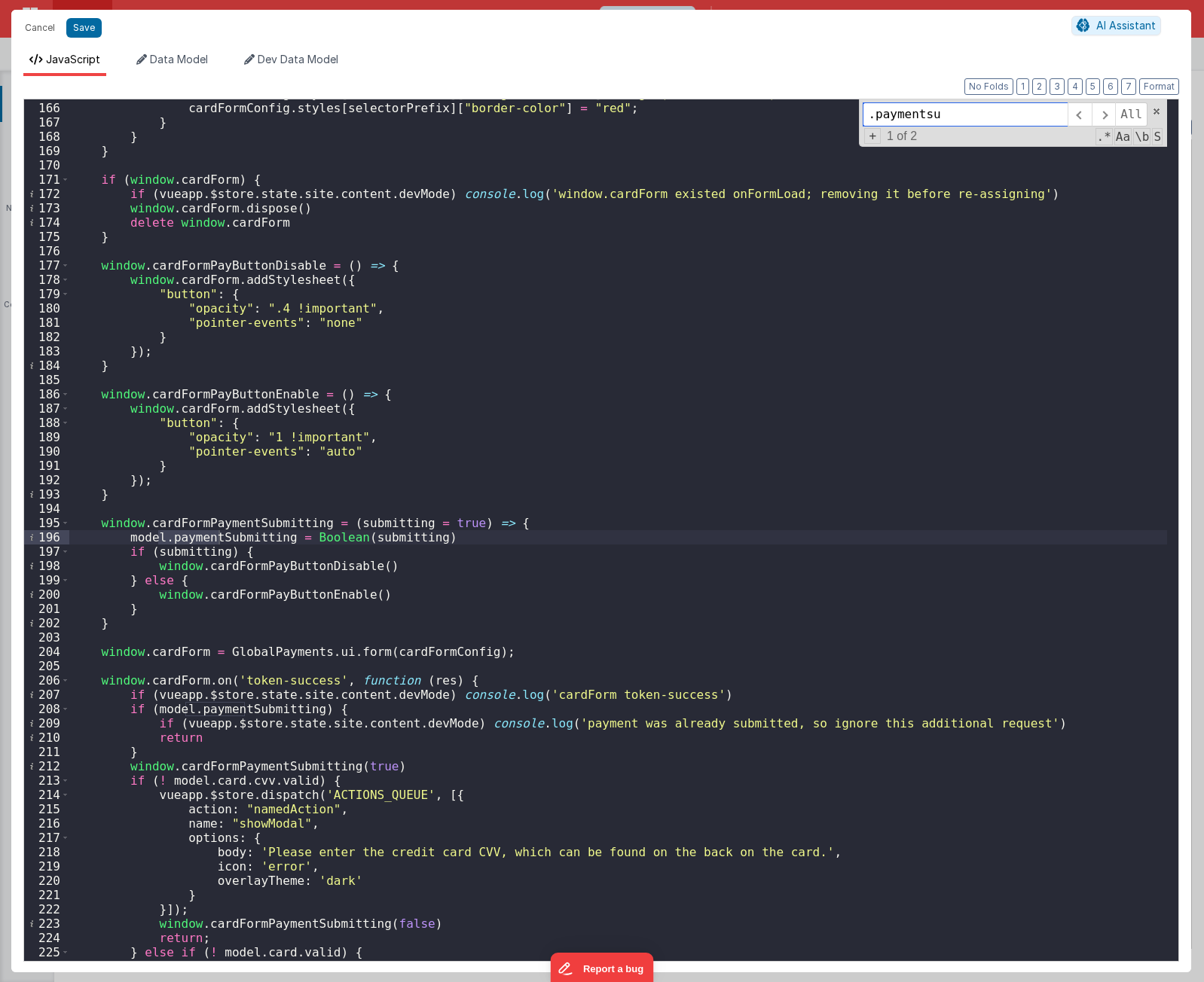
scroll to position [843, 0]
click at [1102, 112] on span at bounding box center [1103, 114] width 23 height 24
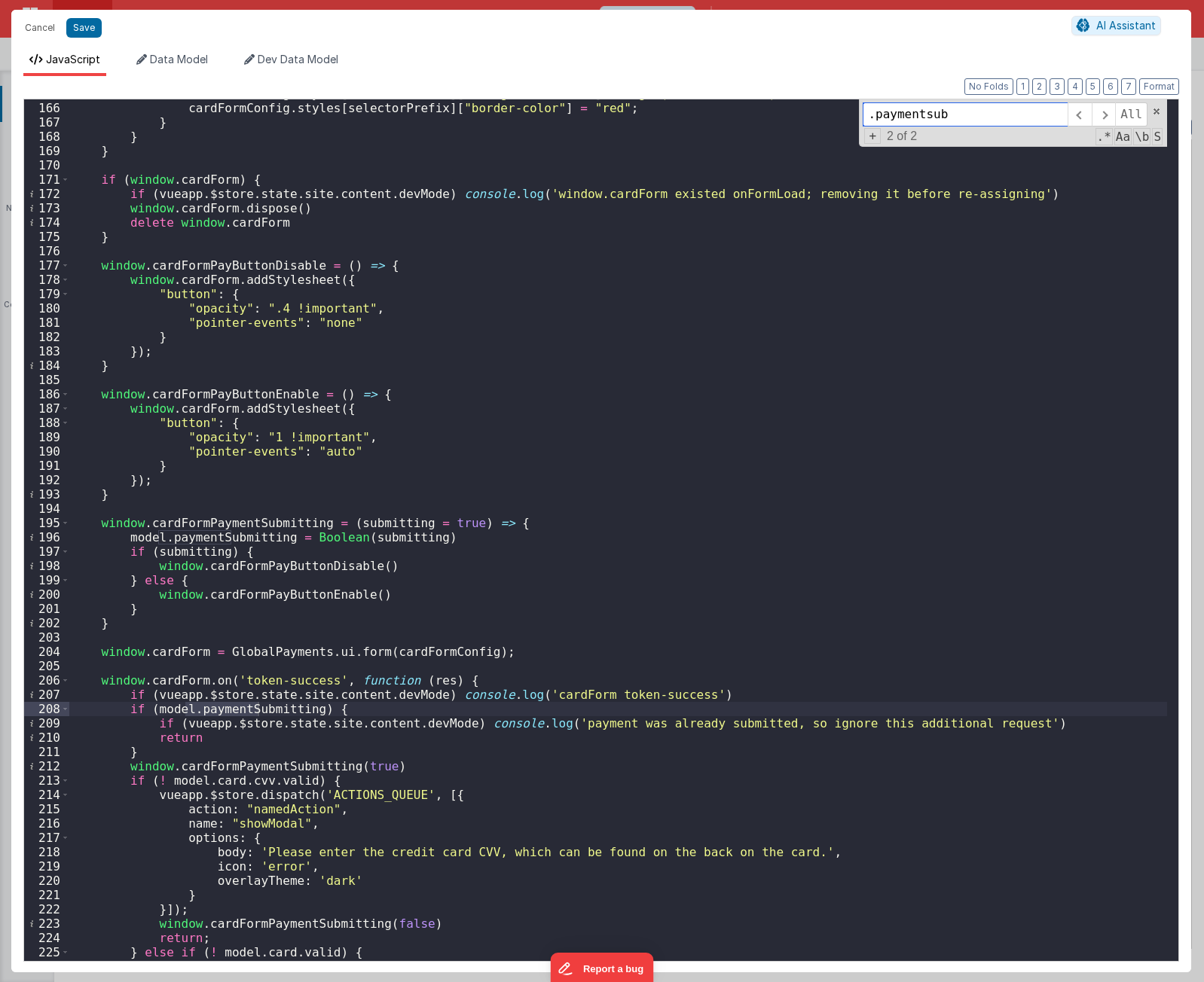
drag, startPoint x: 1155, startPoint y: 114, endPoint x: 1102, endPoint y: 167, distance: 75.0
click at [1155, 113] on span at bounding box center [1156, 112] width 11 height 11
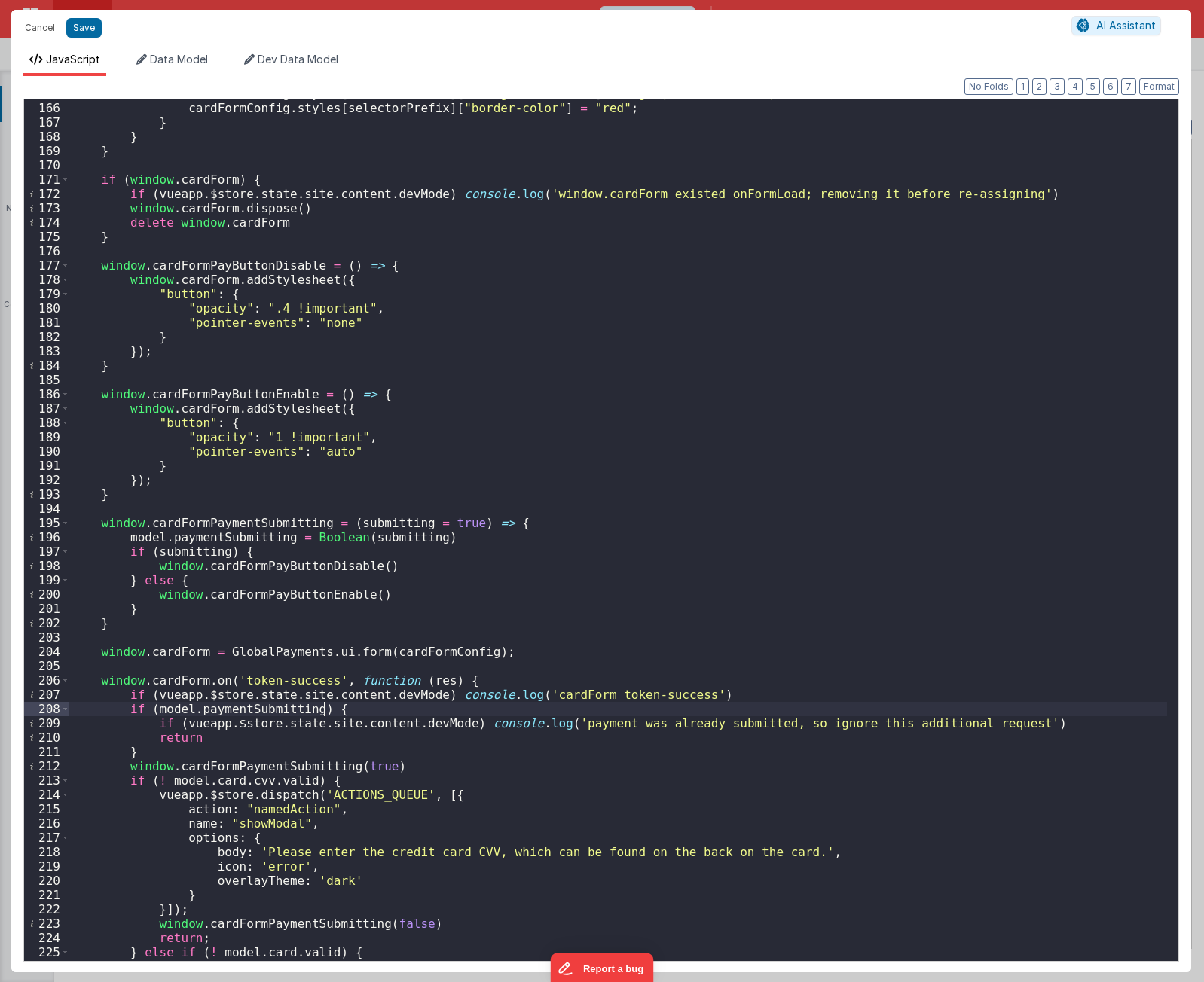
click at [364, 706] on div "cardFormConfig . styles [ selectorPrefix ] [ "background-color" ] = "rgba(255, …" at bounding box center [618, 531] width 1098 height 890
click at [338, 732] on div "cardFormConfig . styles [ selectorPrefix ] [ "background-color" ] = "rgba(255, …" at bounding box center [618, 531] width 1098 height 890
click at [961, 739] on div "cardFormConfig . styles [ selectorPrefix ] [ "background-color" ] = "rgba(255, …" at bounding box center [618, 531] width 1098 height 890
drag, startPoint x: 357, startPoint y: 707, endPoint x: 373, endPoint y: 701, distance: 17.1
click at [357, 706] on div "cardFormConfig . styles [ selectorPrefix ] [ "background-color" ] = "rgba(255, …" at bounding box center [618, 531] width 1098 height 890
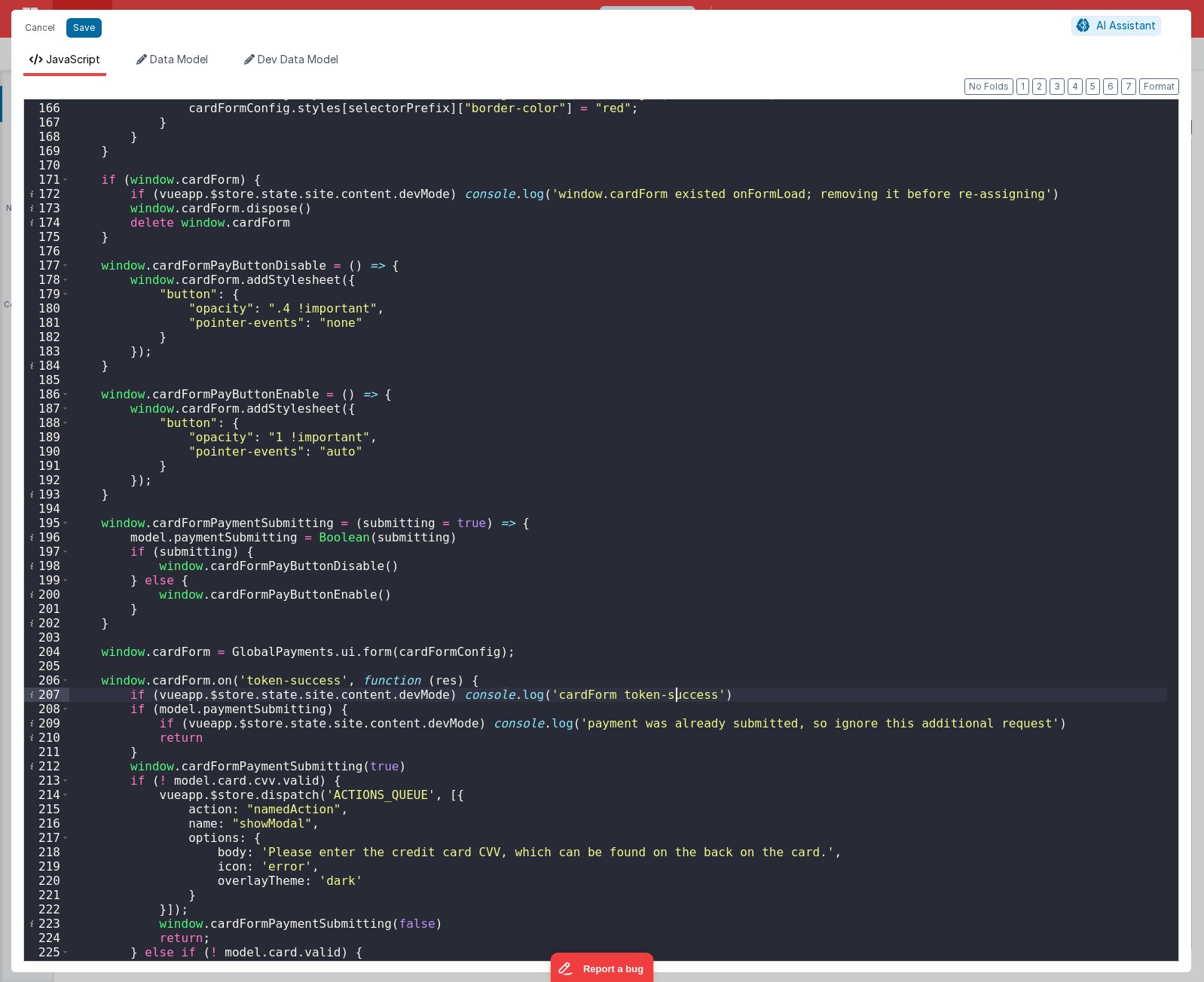
click at [716, 693] on div "cardFormConfig . styles [ selectorPrefix ] [ "background-color" ] = "rgba(255, …" at bounding box center [618, 531] width 1098 height 890
click at [169, 709] on div "cardFormConfig . styles [ selectorPrefix ] [ "background-color" ] = "rgba(255, …" at bounding box center [618, 531] width 1098 height 890
click at [236, 701] on div "cardFormConfig . styles [ selectorPrefix ] [ "background-color" ] = "rgba(255, …" at bounding box center [618, 531] width 1098 height 890
click at [236, 712] on div "cardFormConfig . styles [ selectorPrefix ] [ "background-color" ] = "rgba(255, …" at bounding box center [618, 531] width 1098 height 890
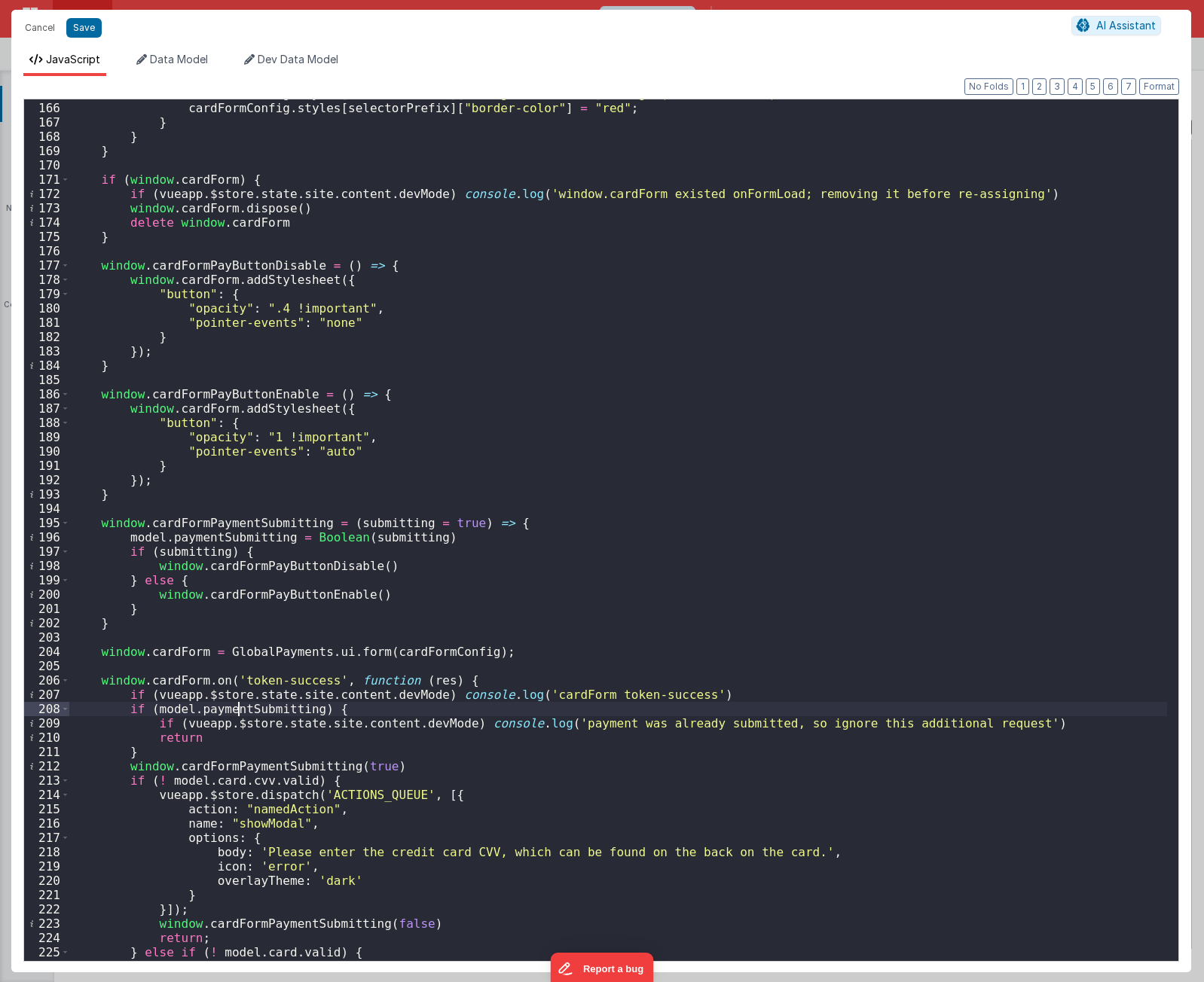
click at [236, 712] on div "cardFormConfig . styles [ selectorPrefix ] [ "background-color" ] = "rgba(255, …" at bounding box center [618, 531] width 1098 height 890
click at [277, 534] on div "cardFormConfig . styles [ selectorPrefix ] [ "background-color" ] = "rgba(255, …" at bounding box center [618, 531] width 1098 height 890
drag, startPoint x: 277, startPoint y: 540, endPoint x: 122, endPoint y: 537, distance: 155.0
click at [122, 538] on div "cardFormConfig . styles [ selectorPrefix ] [ "background-color" ] = "rgba(255, …" at bounding box center [618, 531] width 1098 height 890
type input "model.paymentSubmitting"
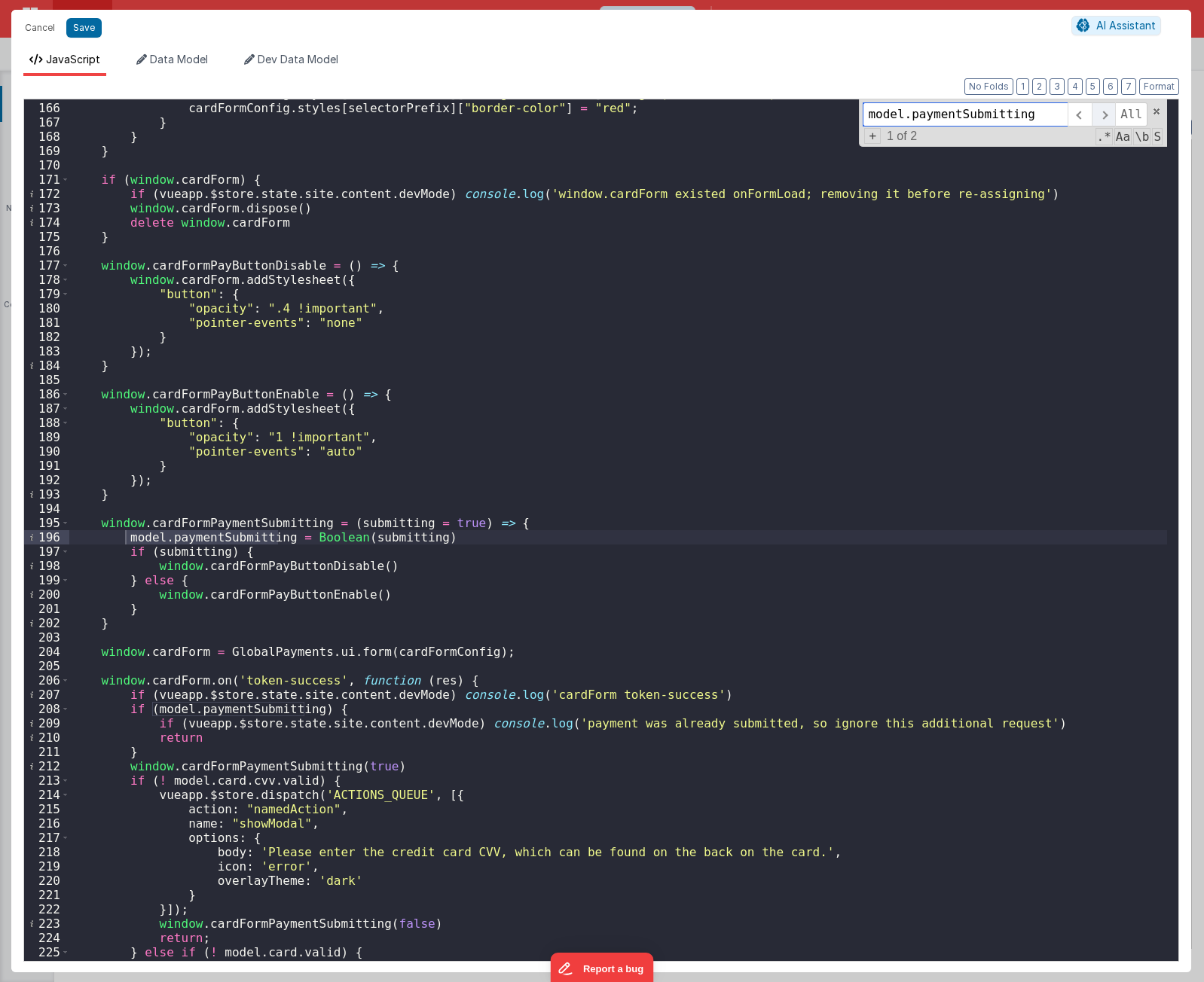
click at [1113, 116] on span at bounding box center [1103, 114] width 23 height 24
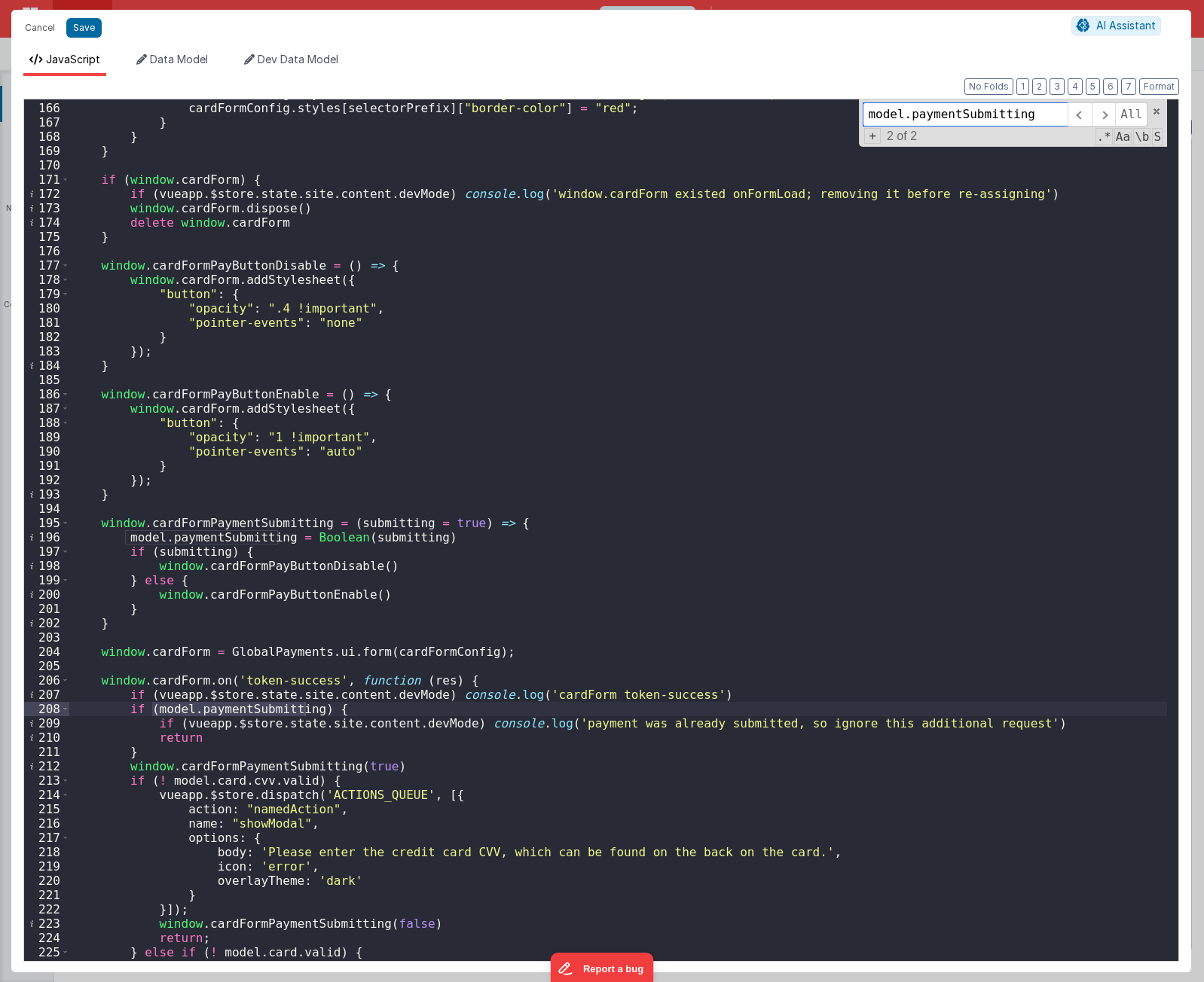
scroll to position [888, 0]
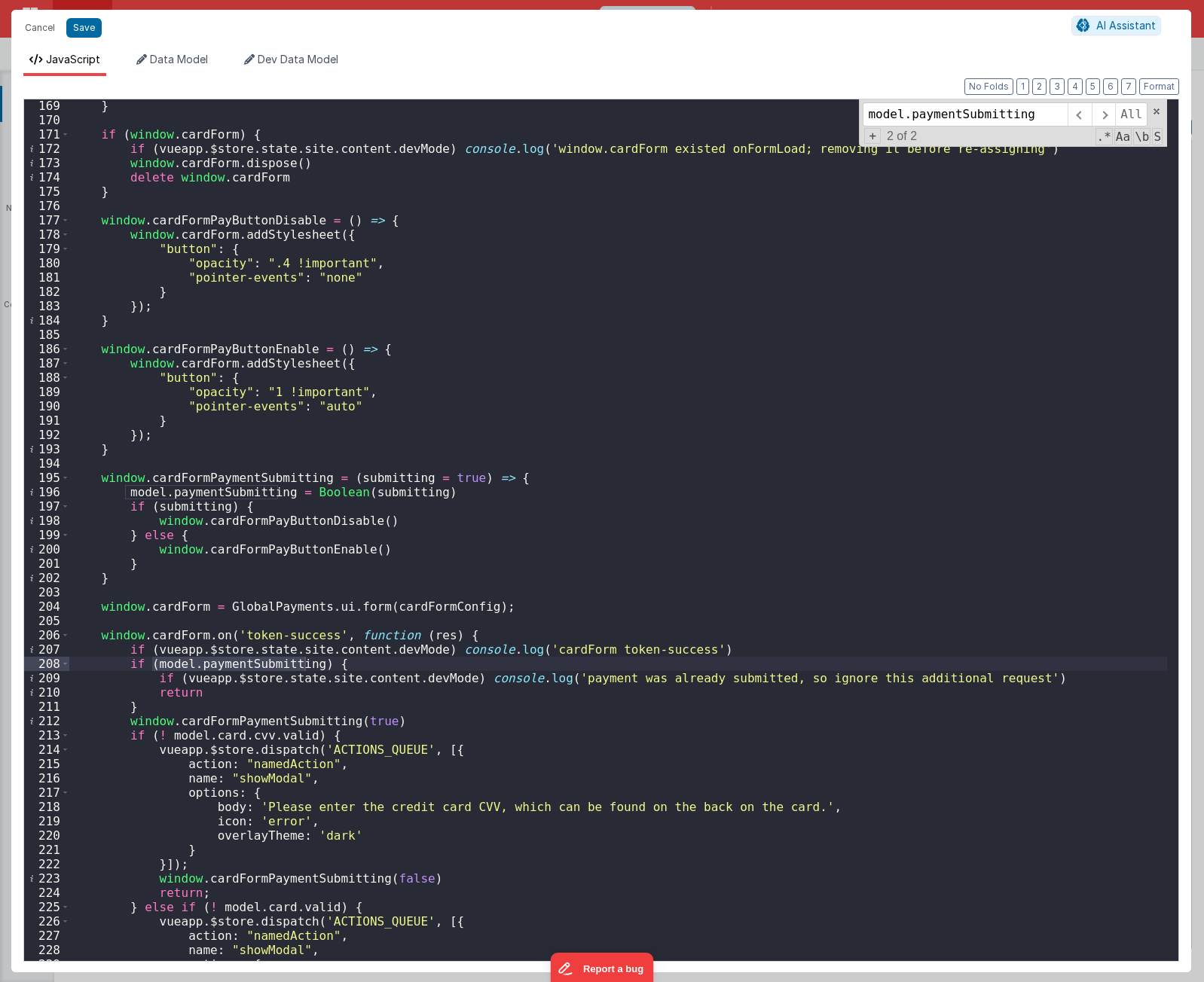
click at [1007, 675] on div "} if ( window . cardForm ) { if ( vueapp . $store . state . site . content . de…" at bounding box center [618, 544] width 1098 height 890
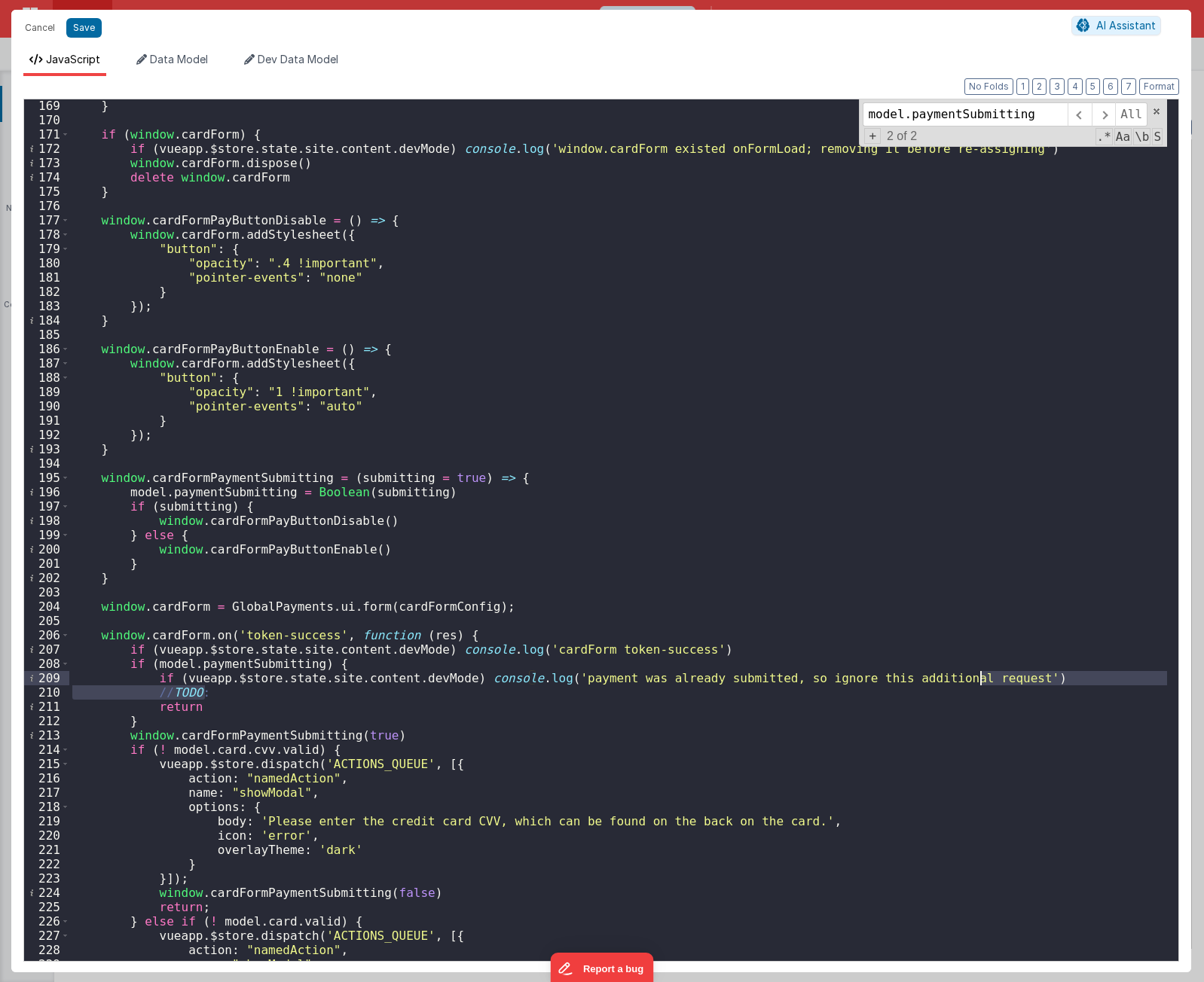
drag, startPoint x: 977, startPoint y: 695, endPoint x: 1005, endPoint y: 677, distance: 33.3
click at [1005, 677] on div "} if ( window . cardForm ) { if ( vueapp . $store . state . site . content . de…" at bounding box center [618, 544] width 1098 height 890
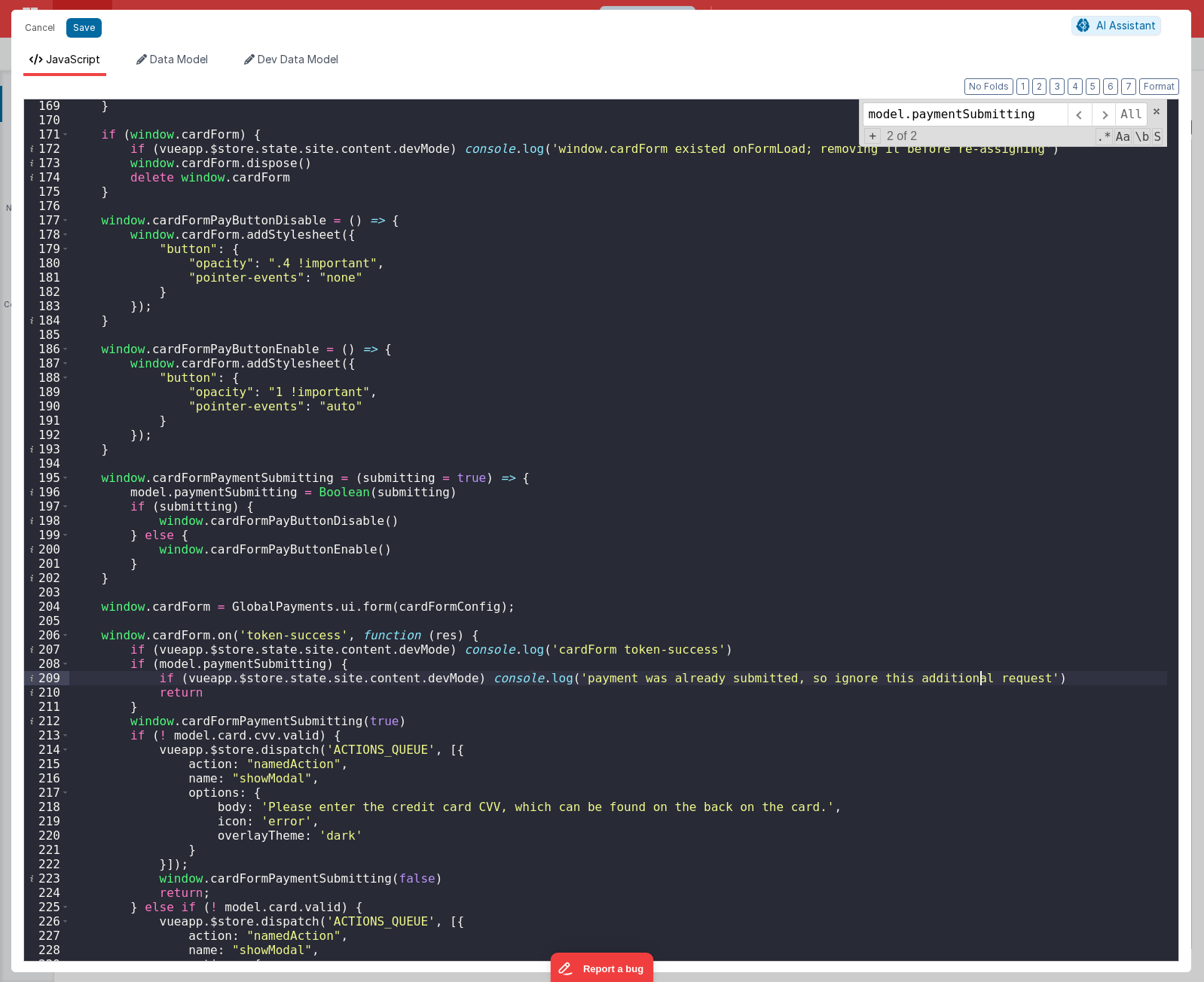
click at [253, 478] on div "} if ( window . cardForm ) { if ( vueapp . $store . state . site . content . de…" at bounding box center [618, 544] width 1098 height 890
type input "cardFormPaymentSubmitting"
click at [1105, 112] on span at bounding box center [1103, 114] width 23 height 24
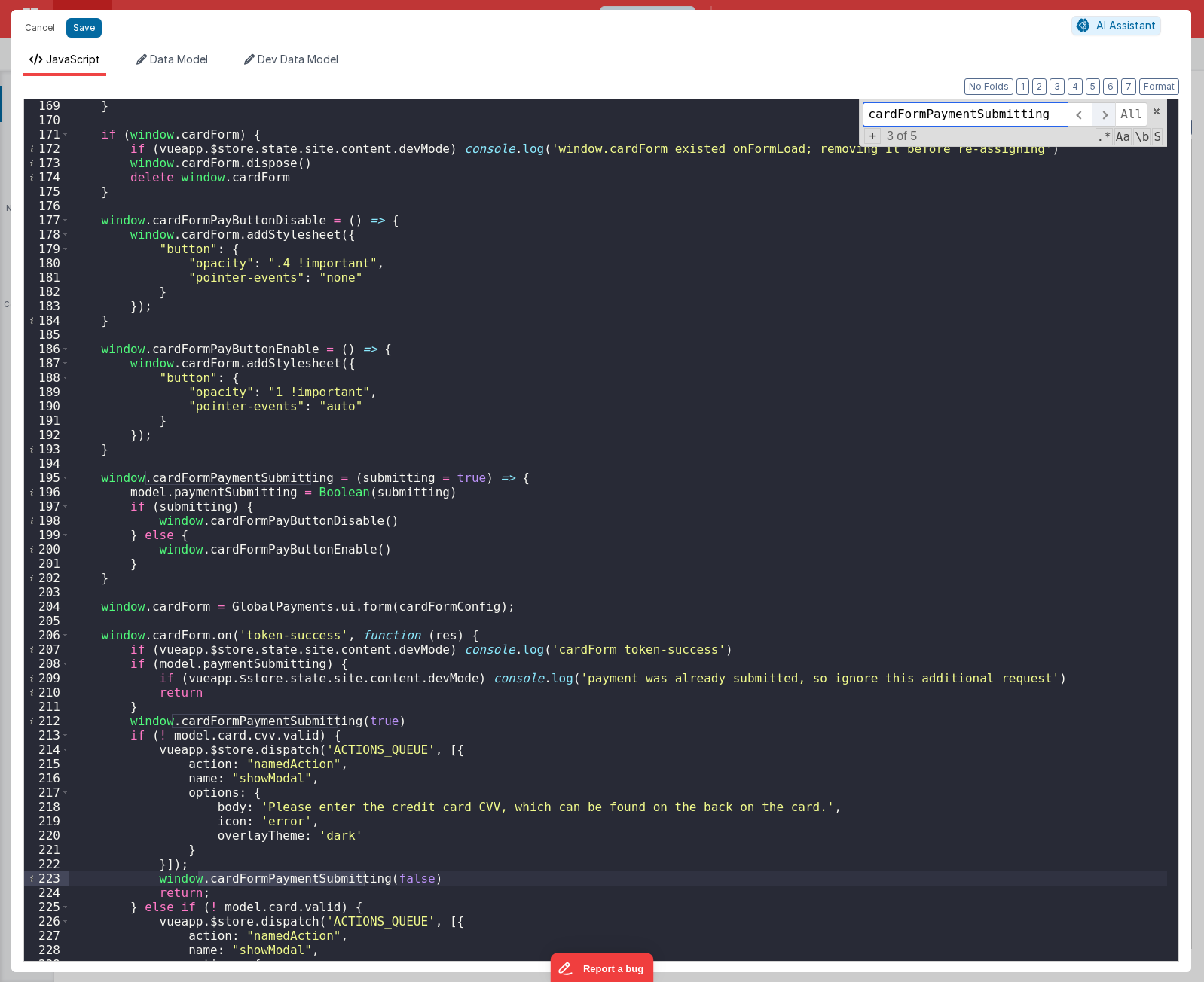
click at [1105, 112] on span at bounding box center [1103, 114] width 23 height 24
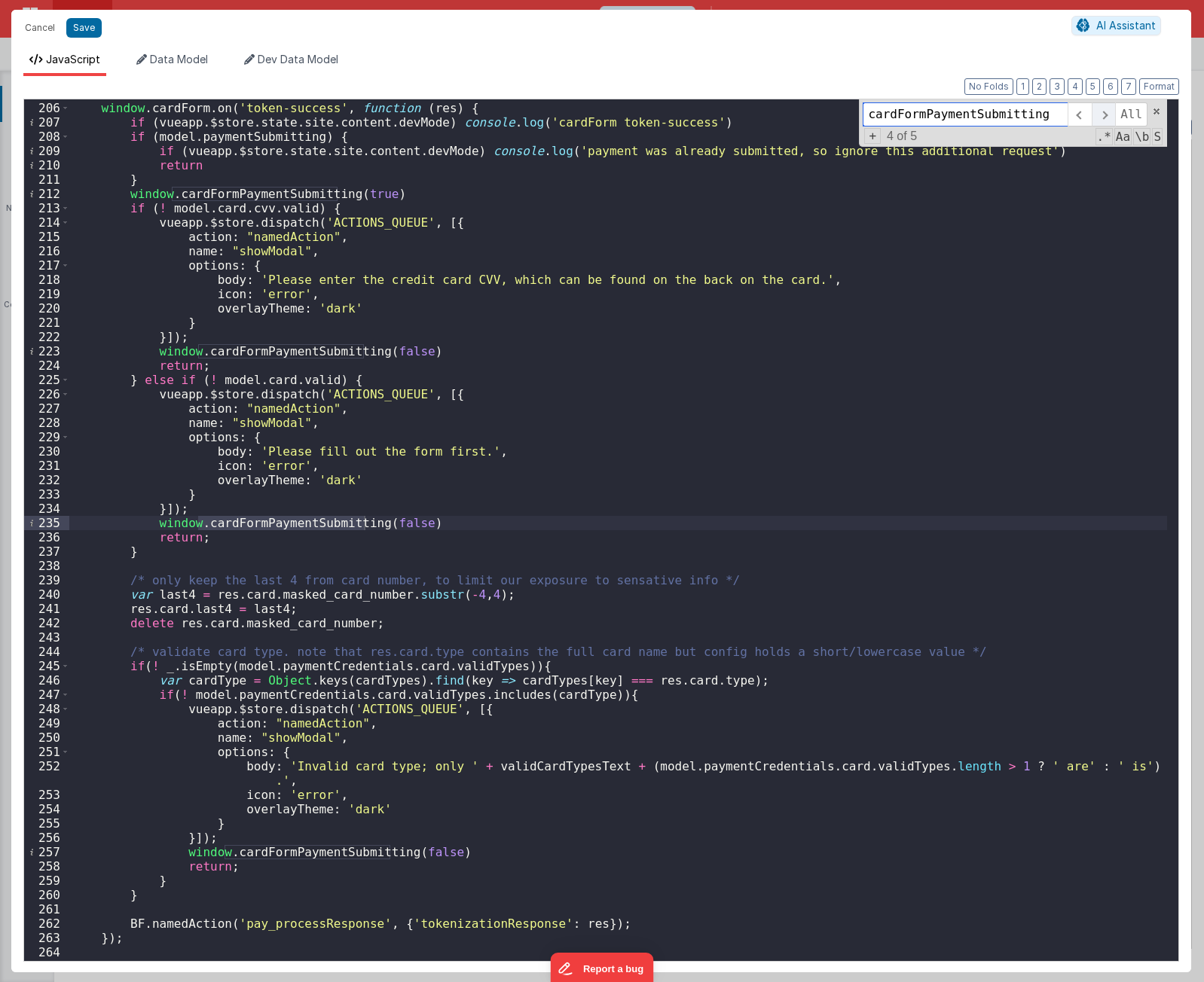
scroll to position [1416, 0]
click at [1105, 112] on span at bounding box center [1103, 114] width 23 height 24
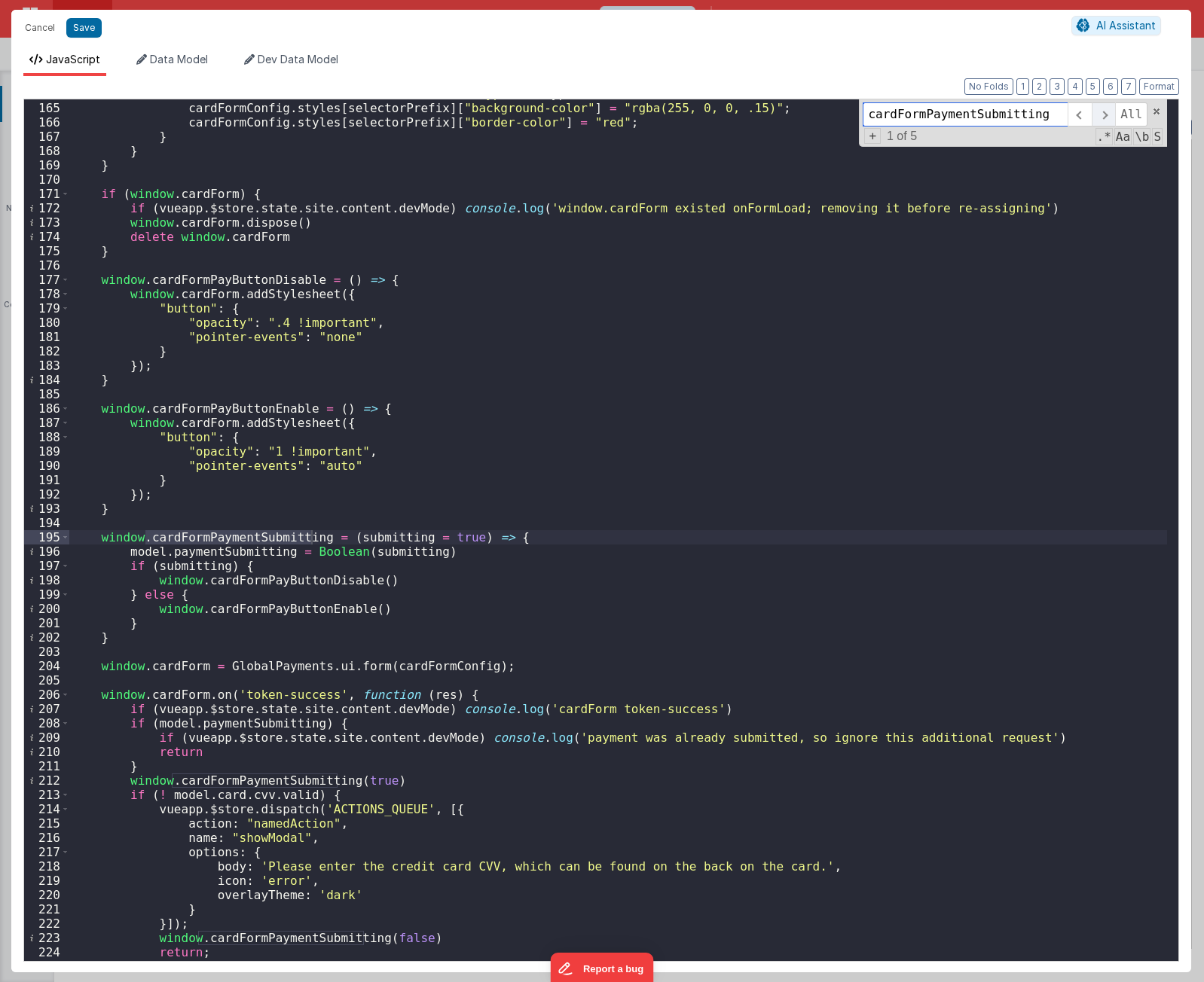
click at [1105, 112] on span at bounding box center [1103, 114] width 23 height 24
click at [401, 754] on div "var selectorPrefix = ".card-number.card-type-" + type ; cardFormConfig . styles…" at bounding box center [618, 531] width 1098 height 890
click at [324, 752] on div "var selectorPrefix = ".card-number.card-type-" + type ; cardFormConfig . styles…" at bounding box center [618, 531] width 1098 height 890
click at [48, 23] on button "Cancel" at bounding box center [39, 27] width 45 height 21
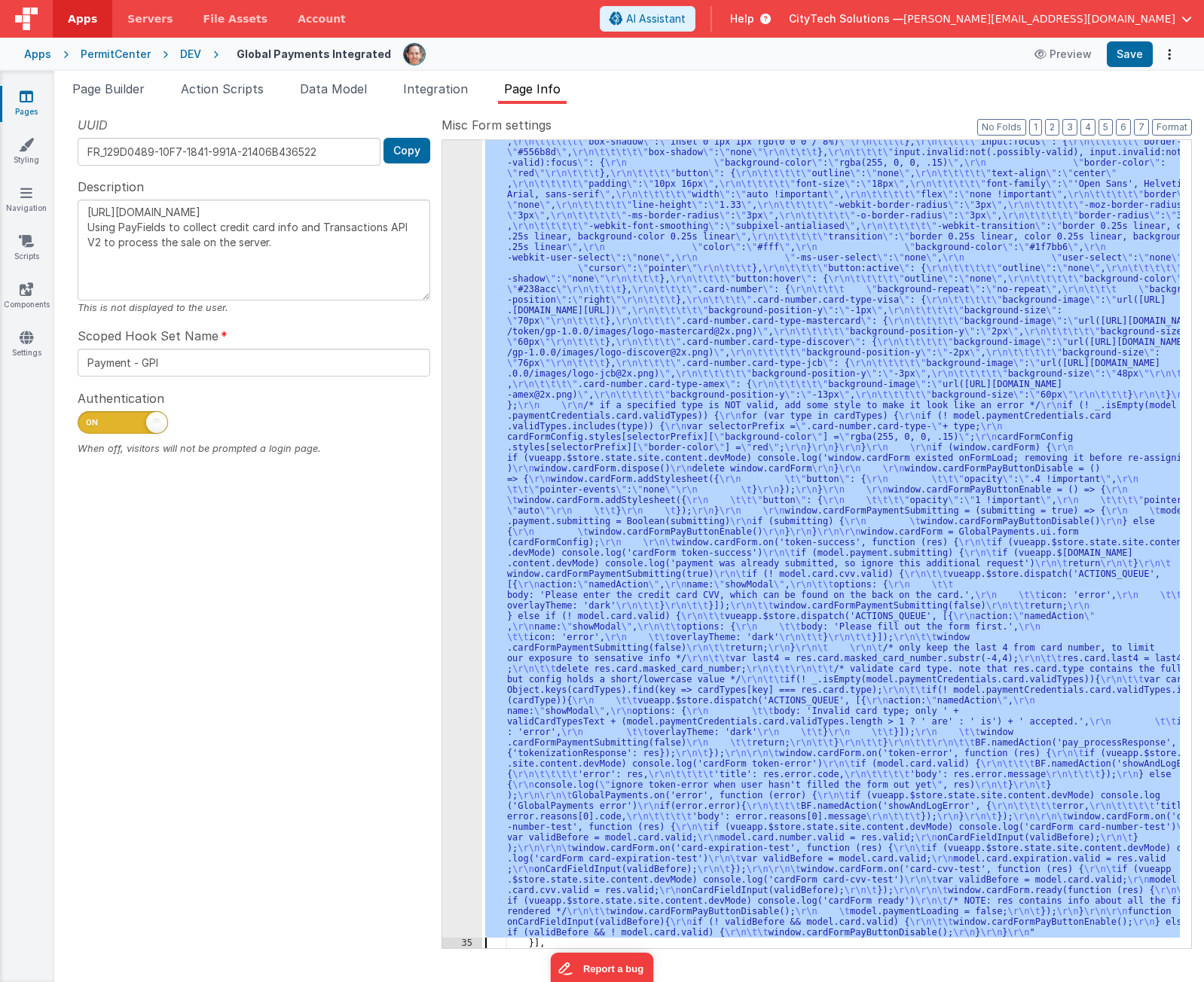
click at [1004, 558] on div ""function" : "if (model.paymentCredentials.card.enabled) { \r\n if(typeof Globa…" at bounding box center [831, 544] width 698 height 808
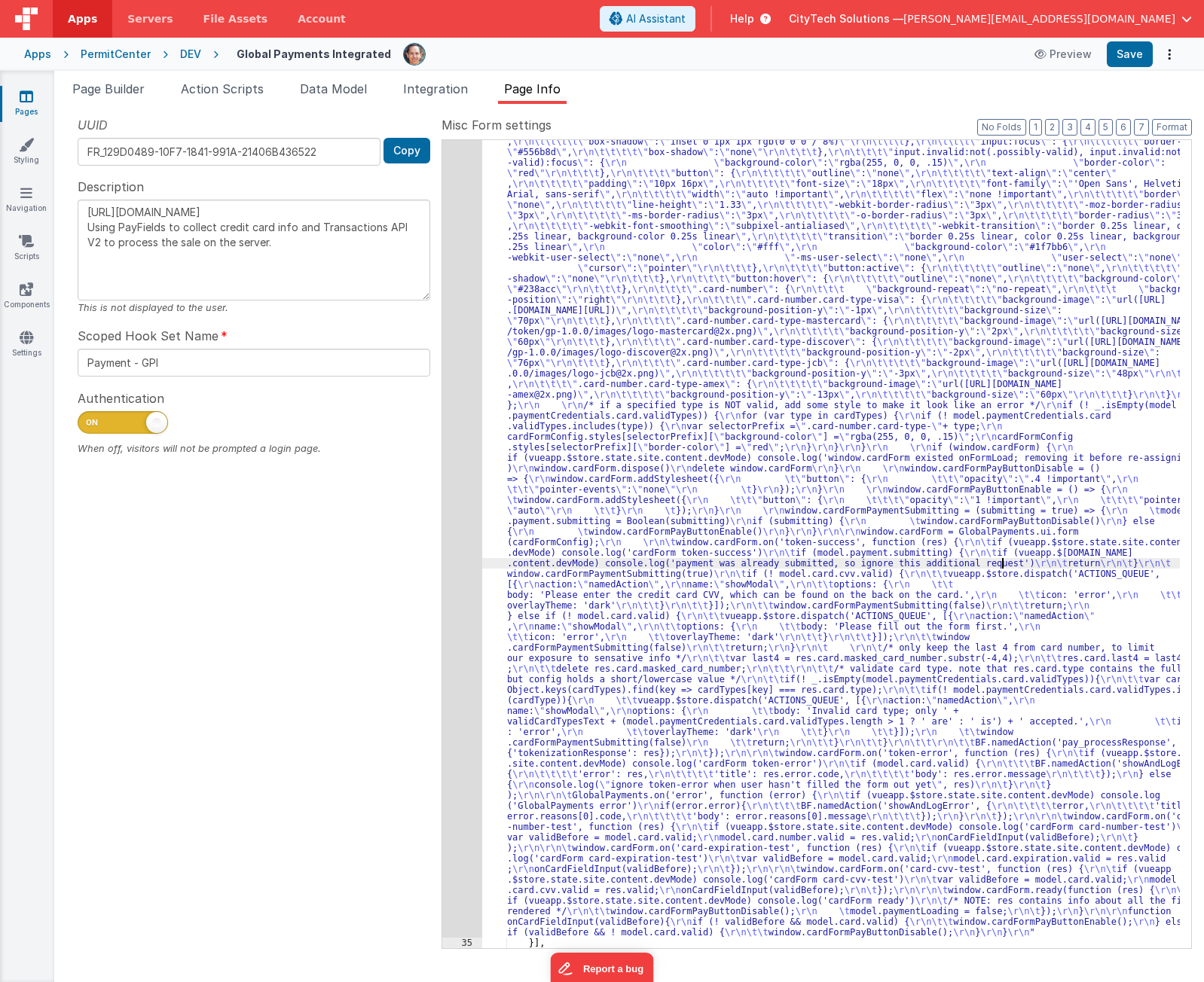
click at [456, 585] on div "34" at bounding box center [462, 410] width 40 height 1054
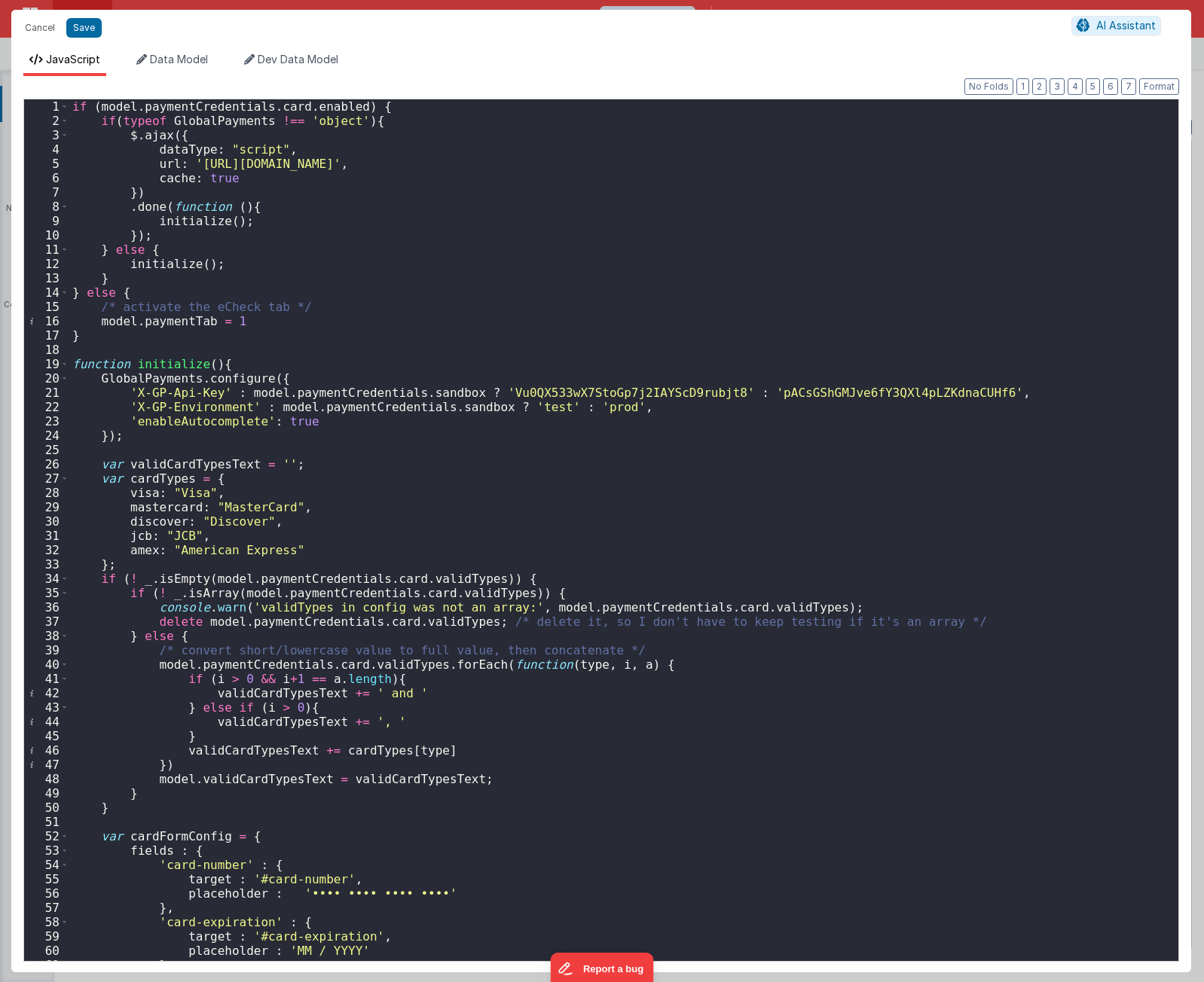
click at [683, 535] on div "if ( model . paymentCredentials . card . enabled ) { if ( typeof GlobalPayments…" at bounding box center [618, 545] width 1098 height 890
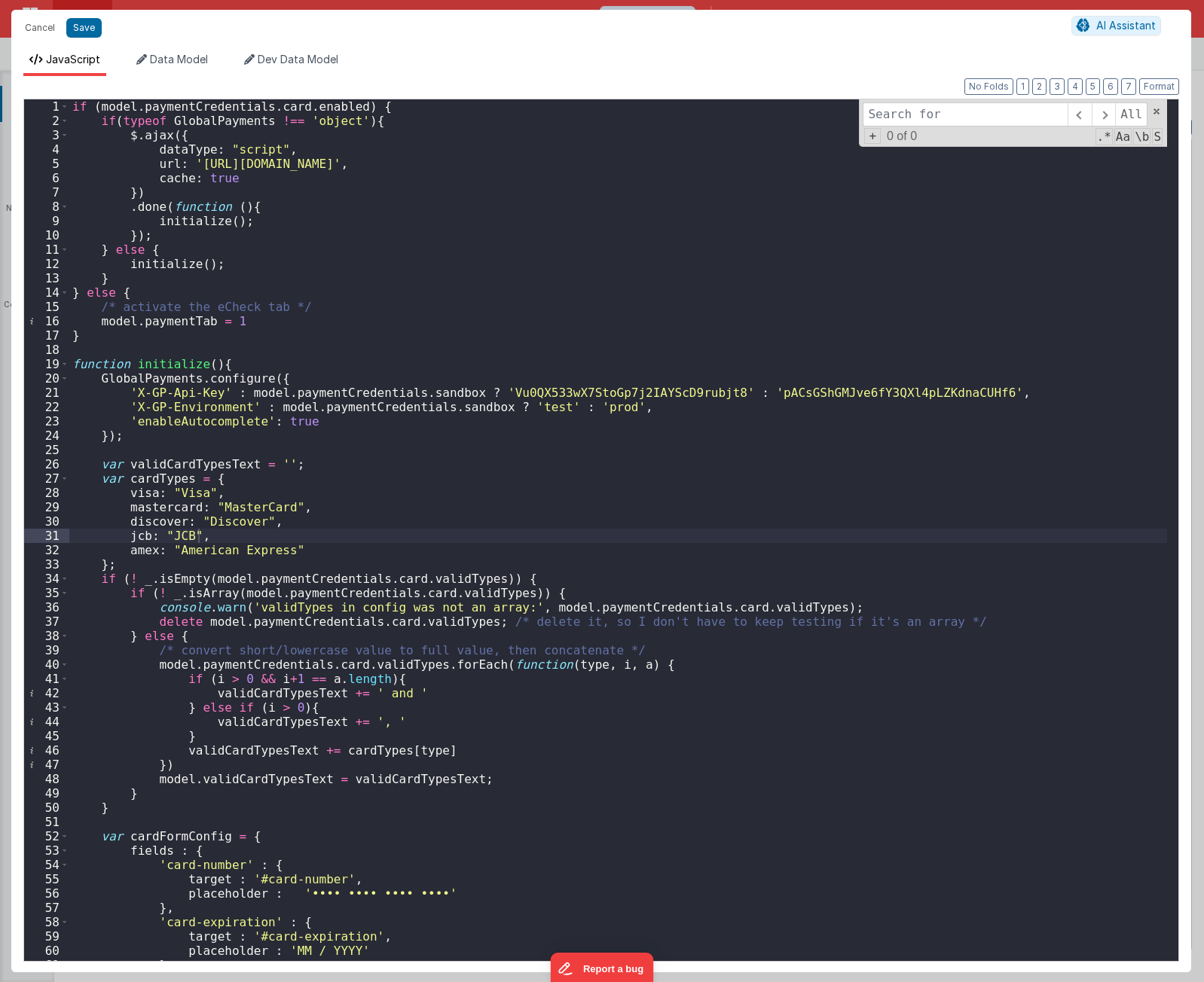
type input "cardForm token-success"
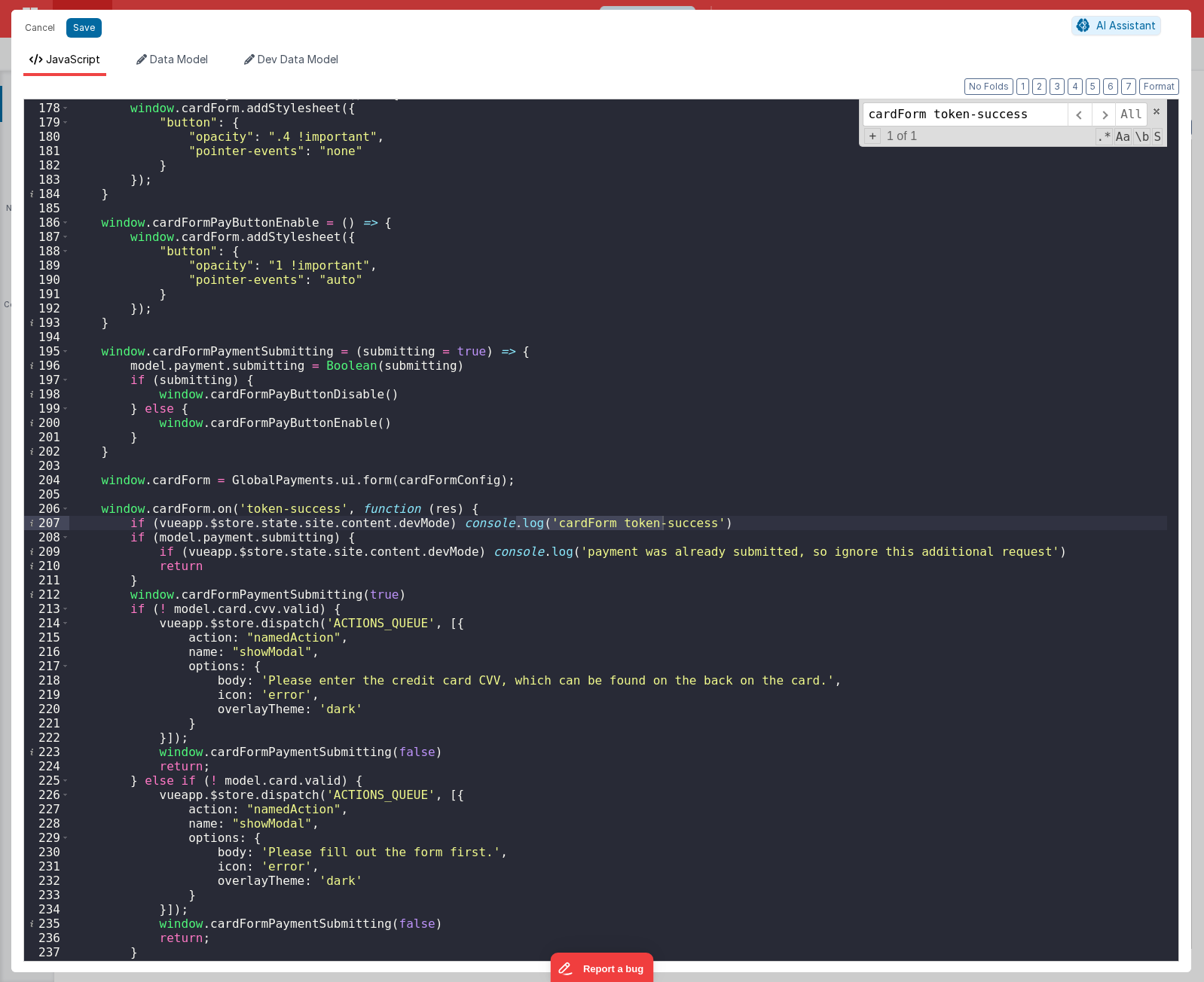
scroll to position [2532, 0]
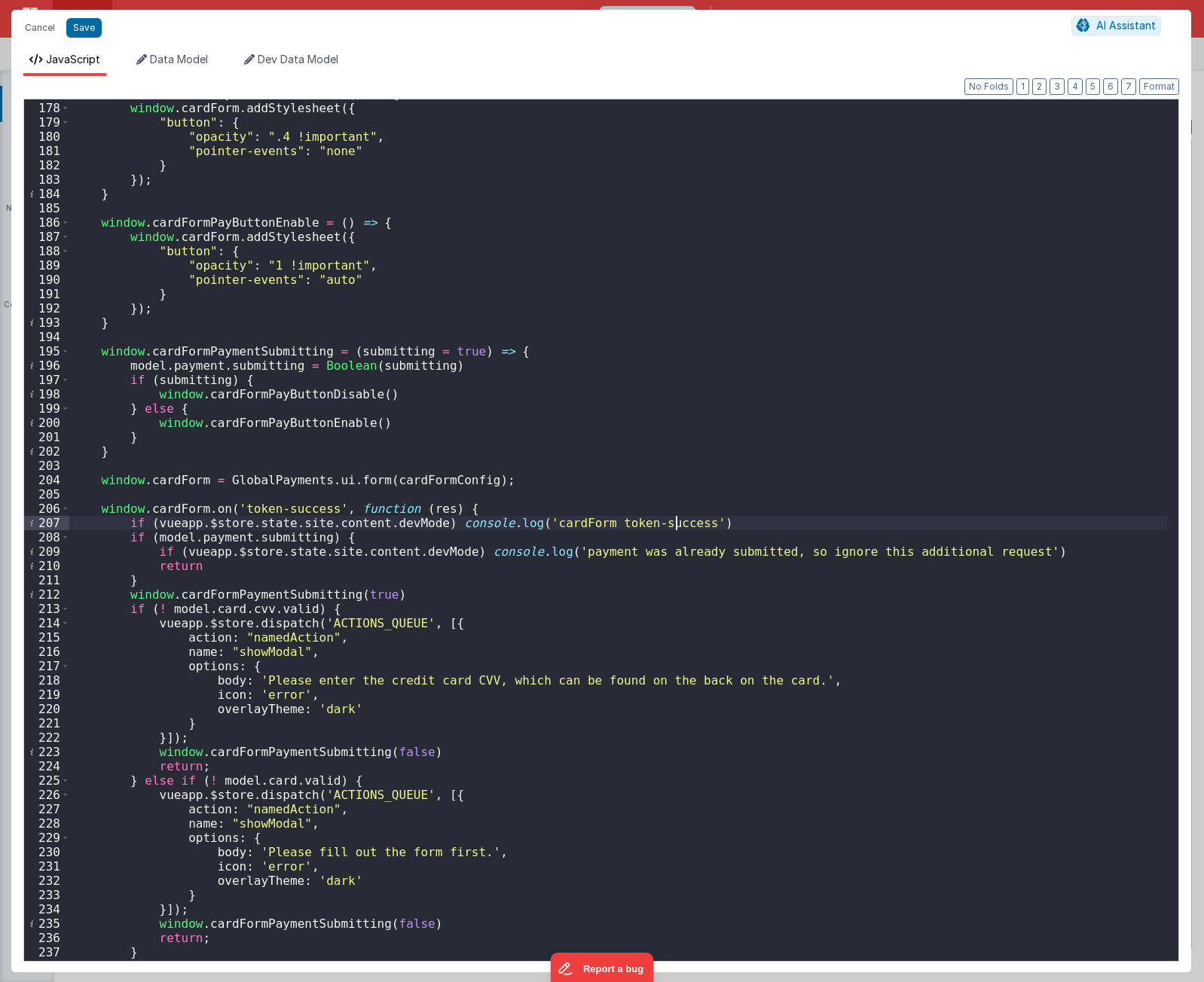
click at [701, 522] on div "window . cardFormPayButtonDisable = ( ) => { window . cardForm . addStylesheet …" at bounding box center [618, 531] width 1098 height 890
click at [411, 597] on div "window . cardFormPayButtonDisable = ( ) => { window . cardForm . addStylesheet …" at bounding box center [618, 531] width 1098 height 890
click at [283, 358] on div "window . cardFormPayButtonDisable = ( ) => { window . cardForm . addStylesheet …" at bounding box center [618, 531] width 1098 height 890
click at [293, 394] on div "window . cardFormPayButtonDisable = ( ) => { window . cardForm . addStylesheet …" at bounding box center [618, 531] width 1098 height 890
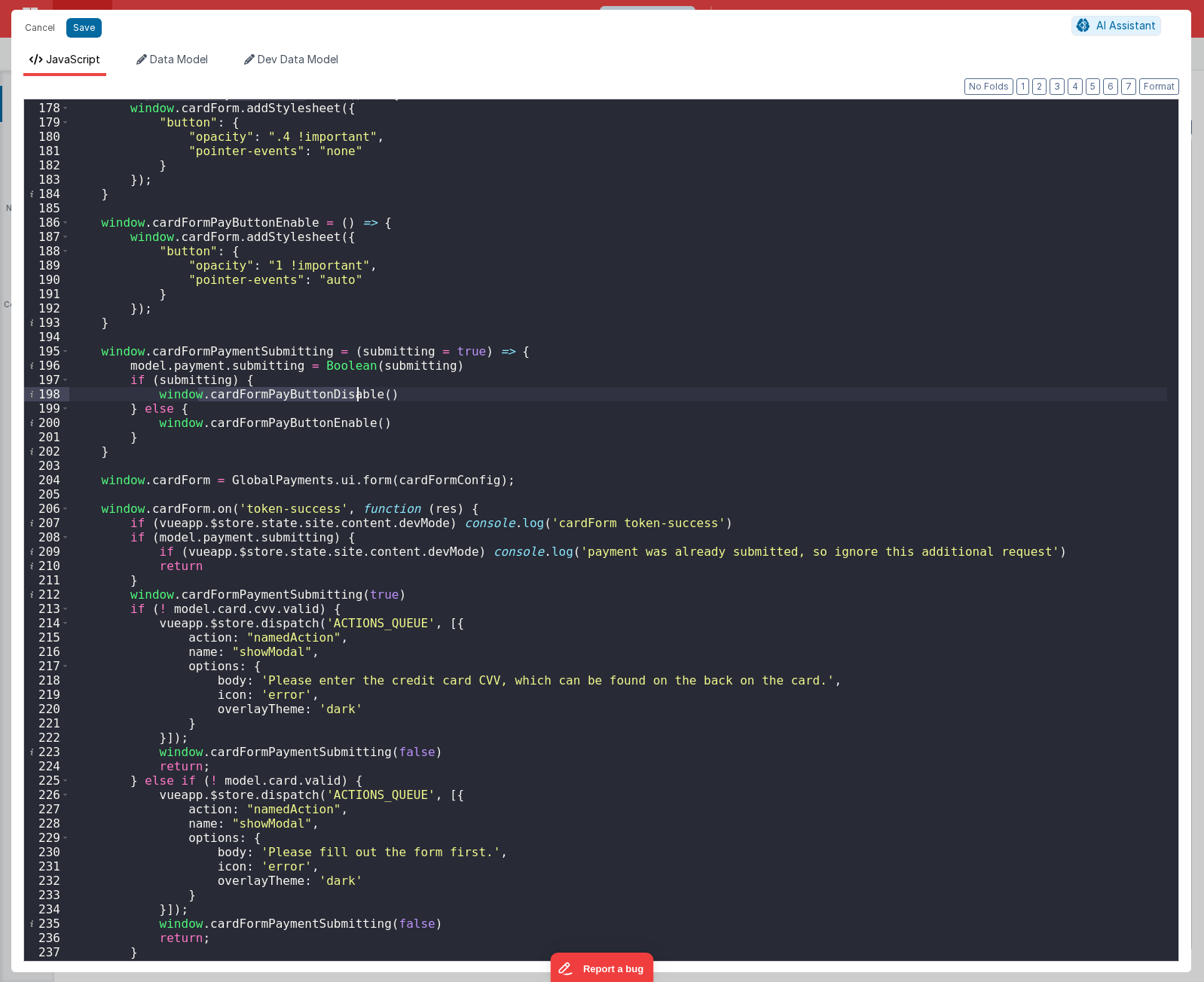
click at [293, 394] on div "window . cardFormPayButtonDisable = ( ) => { window . cardForm . addStylesheet …" at bounding box center [618, 531] width 1098 height 890
click at [392, 596] on div "window . cardFormPayButtonDisable = ( ) => { window . cardForm . addStylesheet …" at bounding box center [618, 531] width 1098 height 890
click at [559, 350] on div "window . cardFormPayButtonDisable = ( ) => { window . cardForm . addStylesheet …" at bounding box center [618, 531] width 1098 height 890
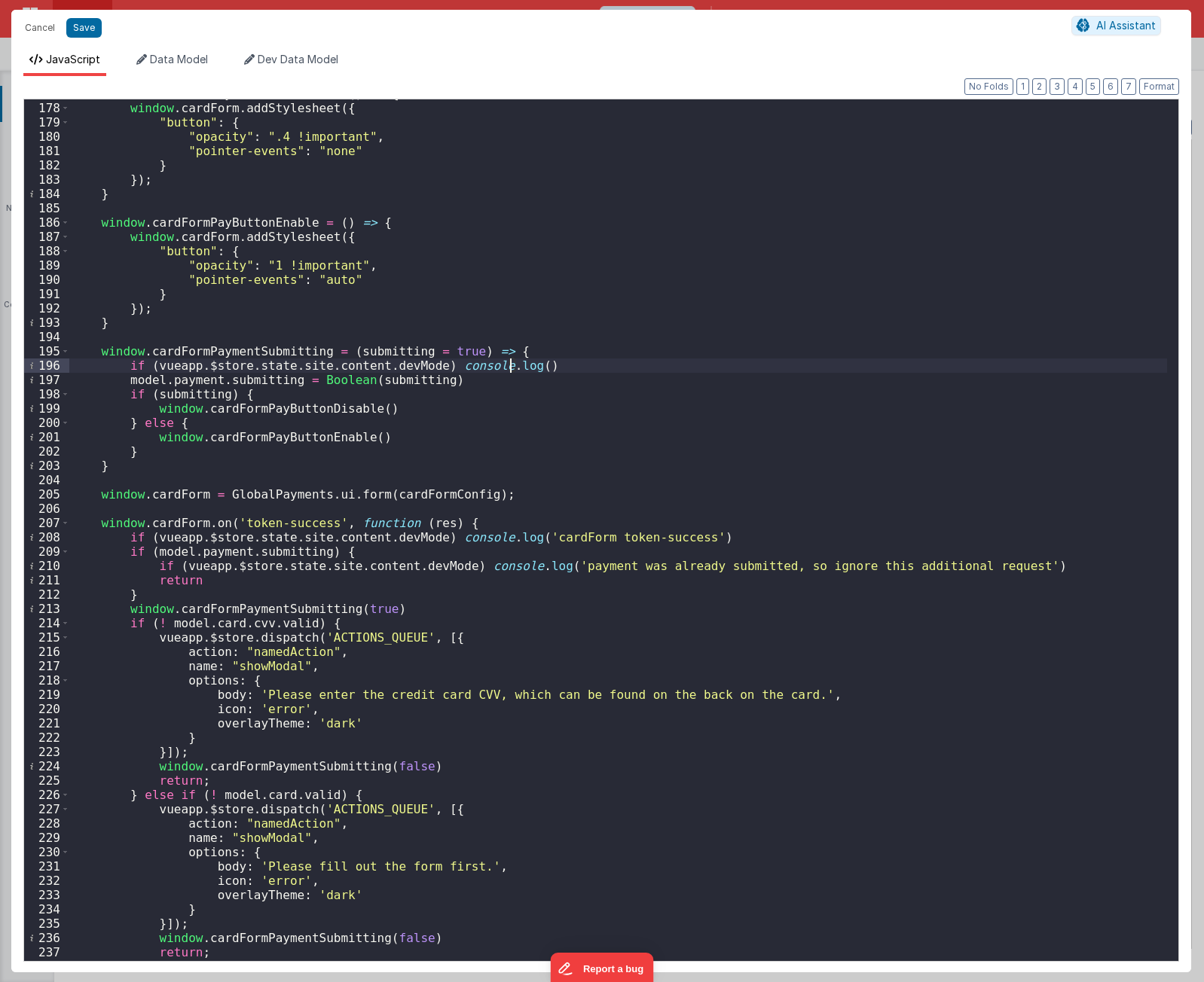
click at [260, 353] on div "window . cardFormPayButtonDisable = ( ) => { window . cardForm . addStylesheet …" at bounding box center [618, 531] width 1098 height 890
click at [510, 364] on div "window . cardFormPayButtonDisable = ( ) => { window . cardForm . addStylesheet …" at bounding box center [618, 531] width 1098 height 890
paste textarea
type textarea "[URL][DOMAIN_NAME] Using PayFields to collect credit card info and Transactions…"
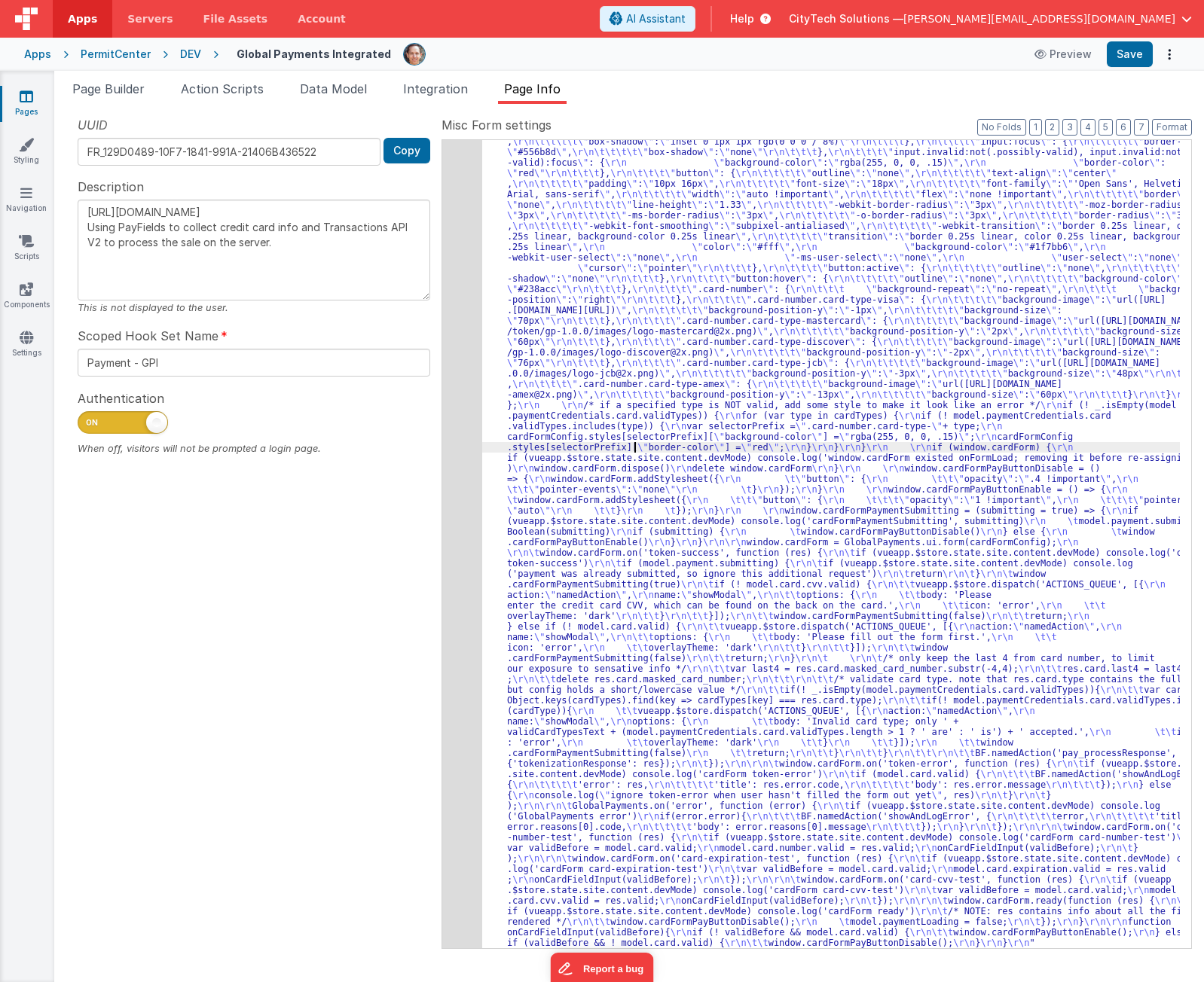
click at [636, 452] on div ""function" : "if (model.paymentCredentials.card.enabled) { \r\n if(typeof Globa…" at bounding box center [831, 825] width 698 height 1884
click at [276, 739] on div "UUID FR_129D0489-10F7-1841-991A-21406B436522 Copy Description [URL][DOMAIN_NAME…" at bounding box center [253, 532] width 375 height 832
click at [1170, 54] on icon "Options" at bounding box center [1169, 54] width 21 height 1
click at [1147, 109] on link "Rollback" at bounding box center [1113, 113] width 132 height 28
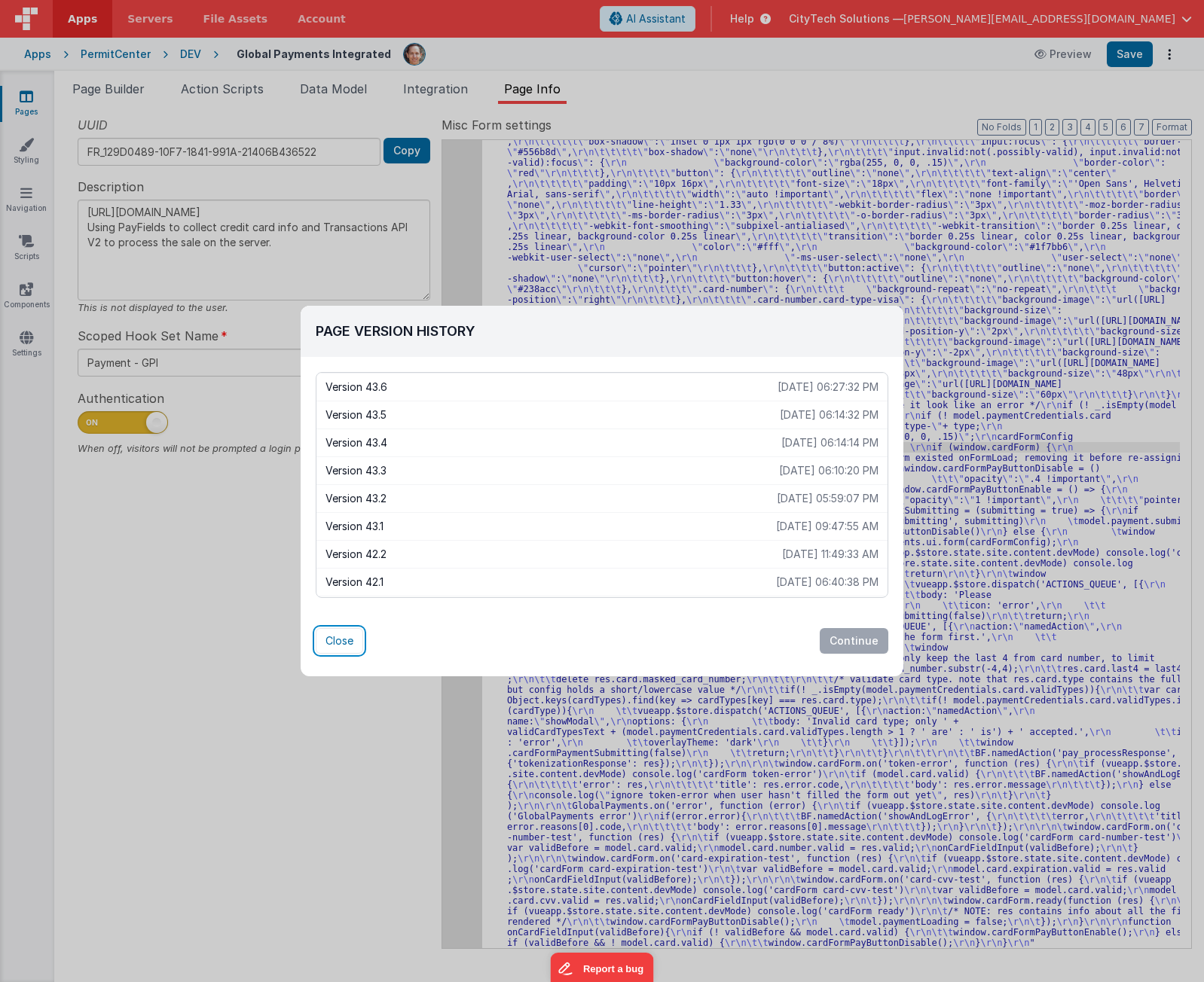
drag, startPoint x: 350, startPoint y: 642, endPoint x: 118, endPoint y: 768, distance: 264.0
click at [345, 646] on button "Close" at bounding box center [340, 641] width 48 height 25
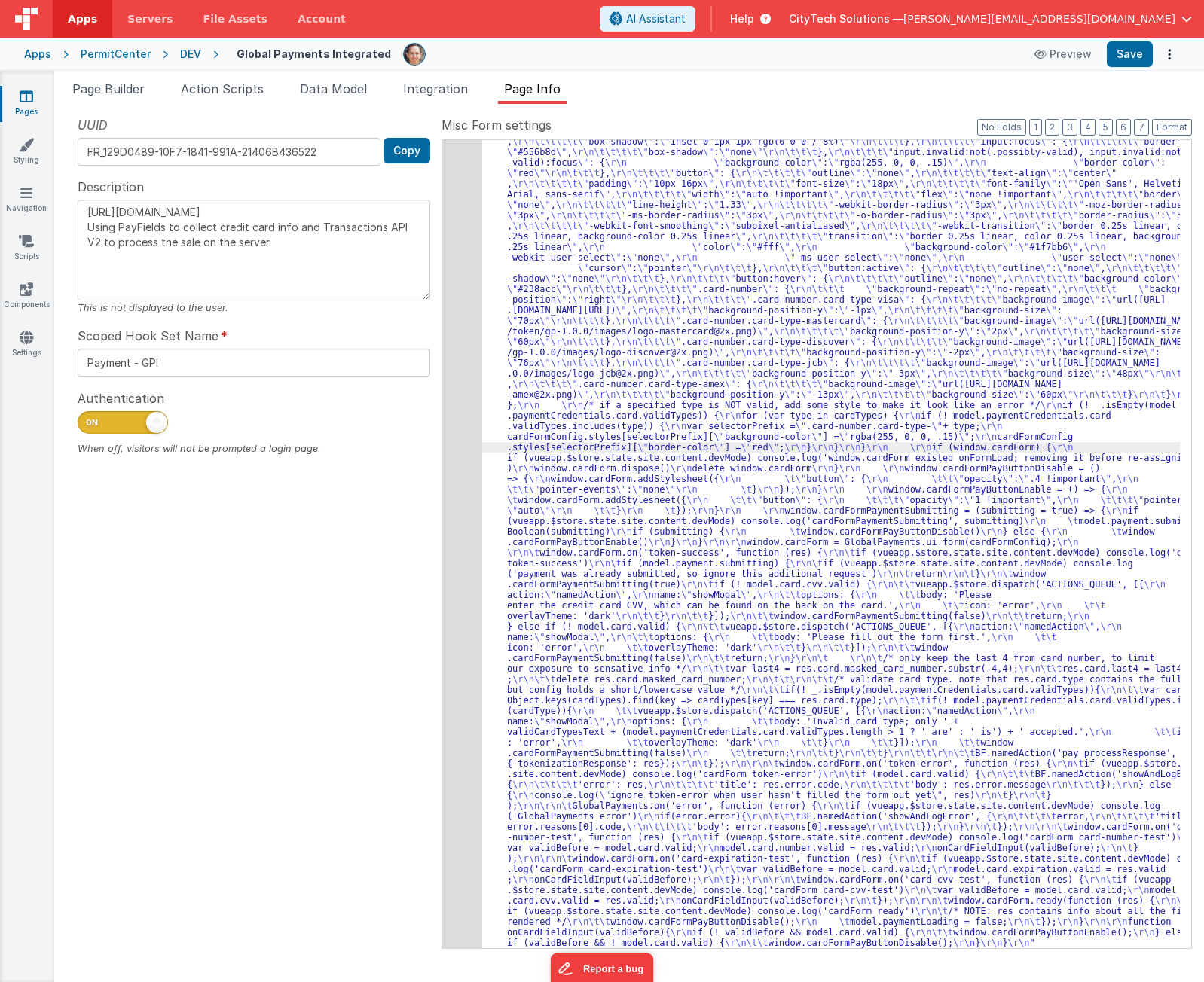
click at [454, 659] on div "34" at bounding box center [462, 415] width 40 height 1065
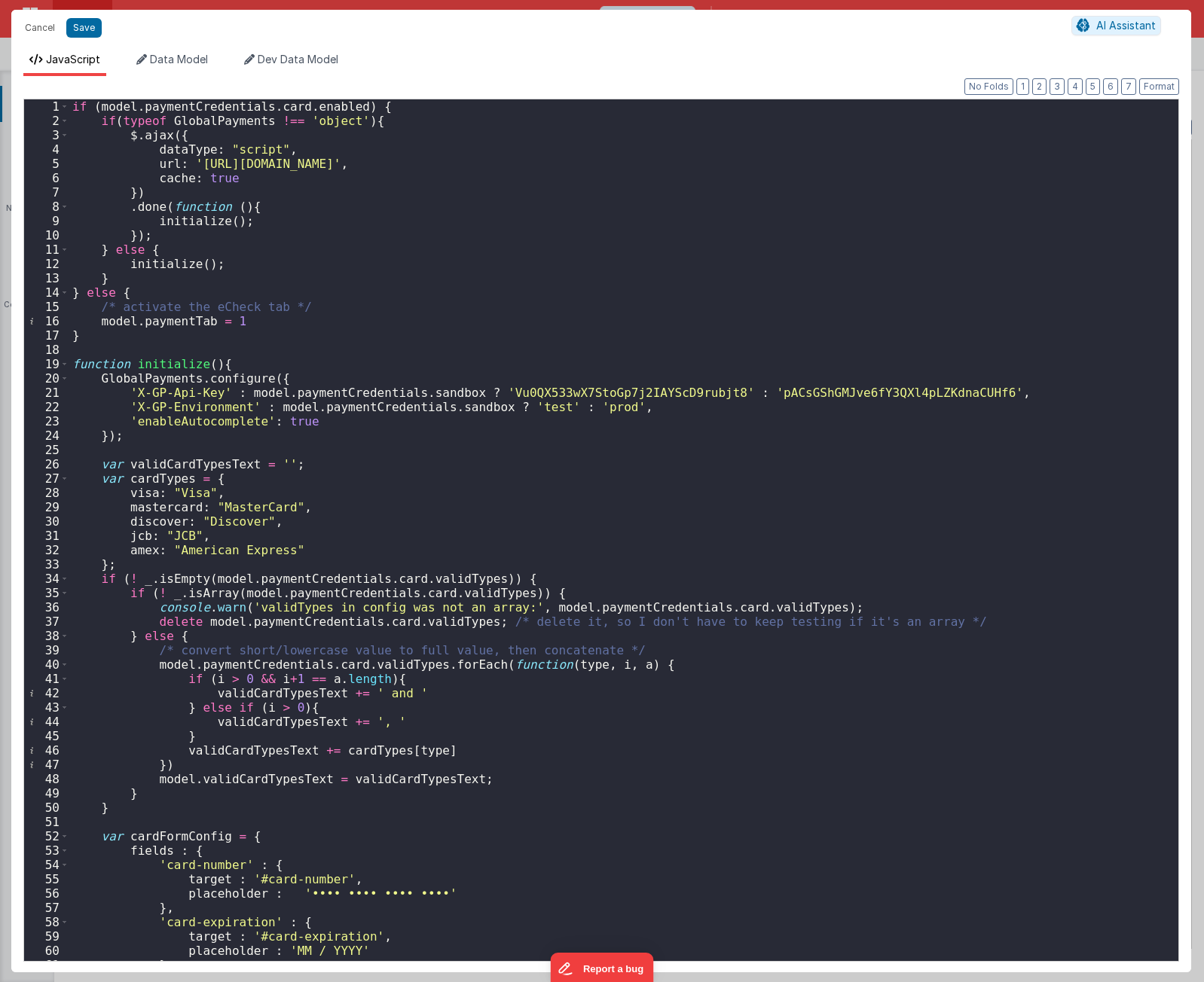
click at [59, 835] on div "52" at bounding box center [46, 836] width 45 height 15
click at [64, 836] on span at bounding box center [64, 836] width 8 height 15
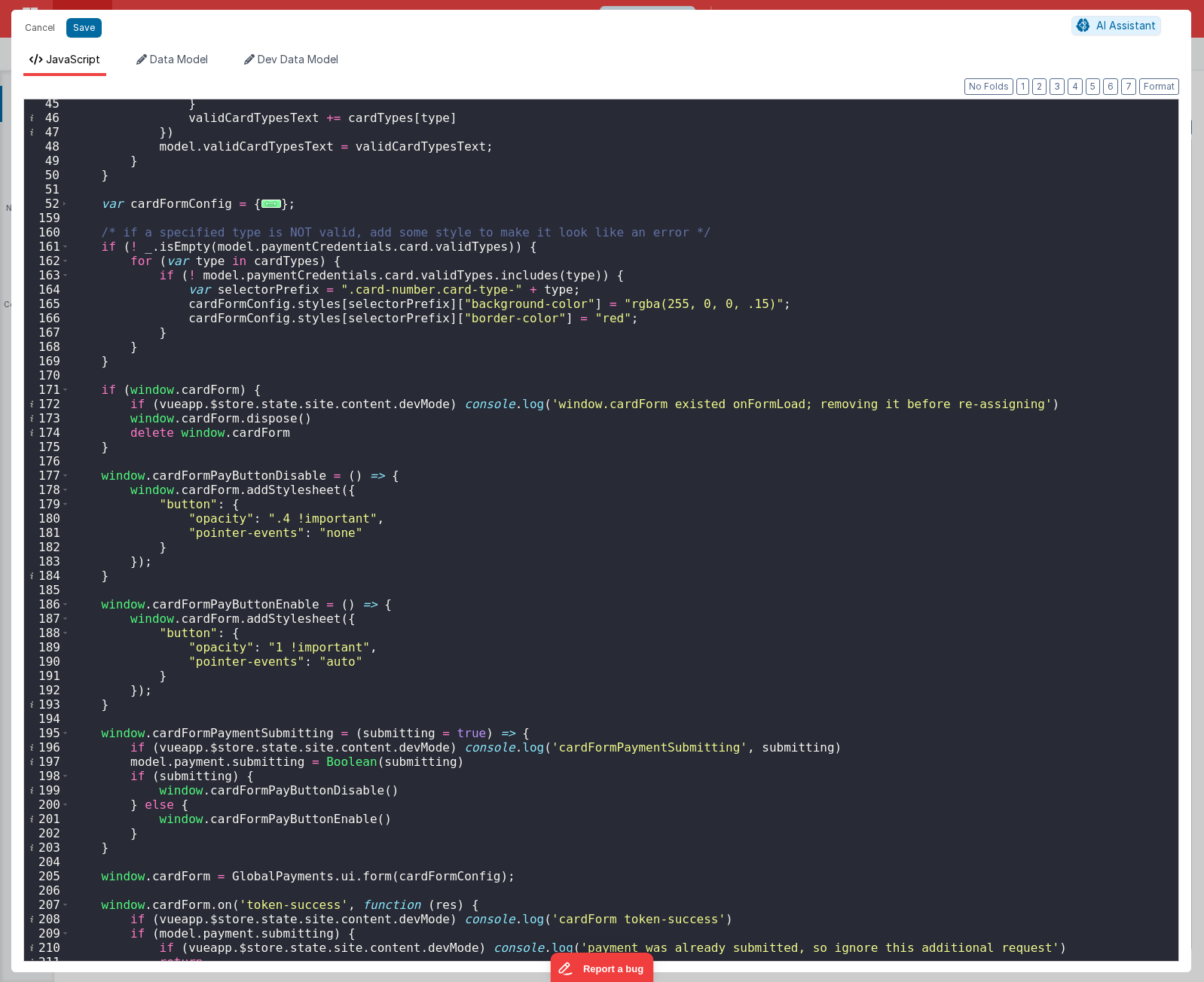
scroll to position [949, 0]
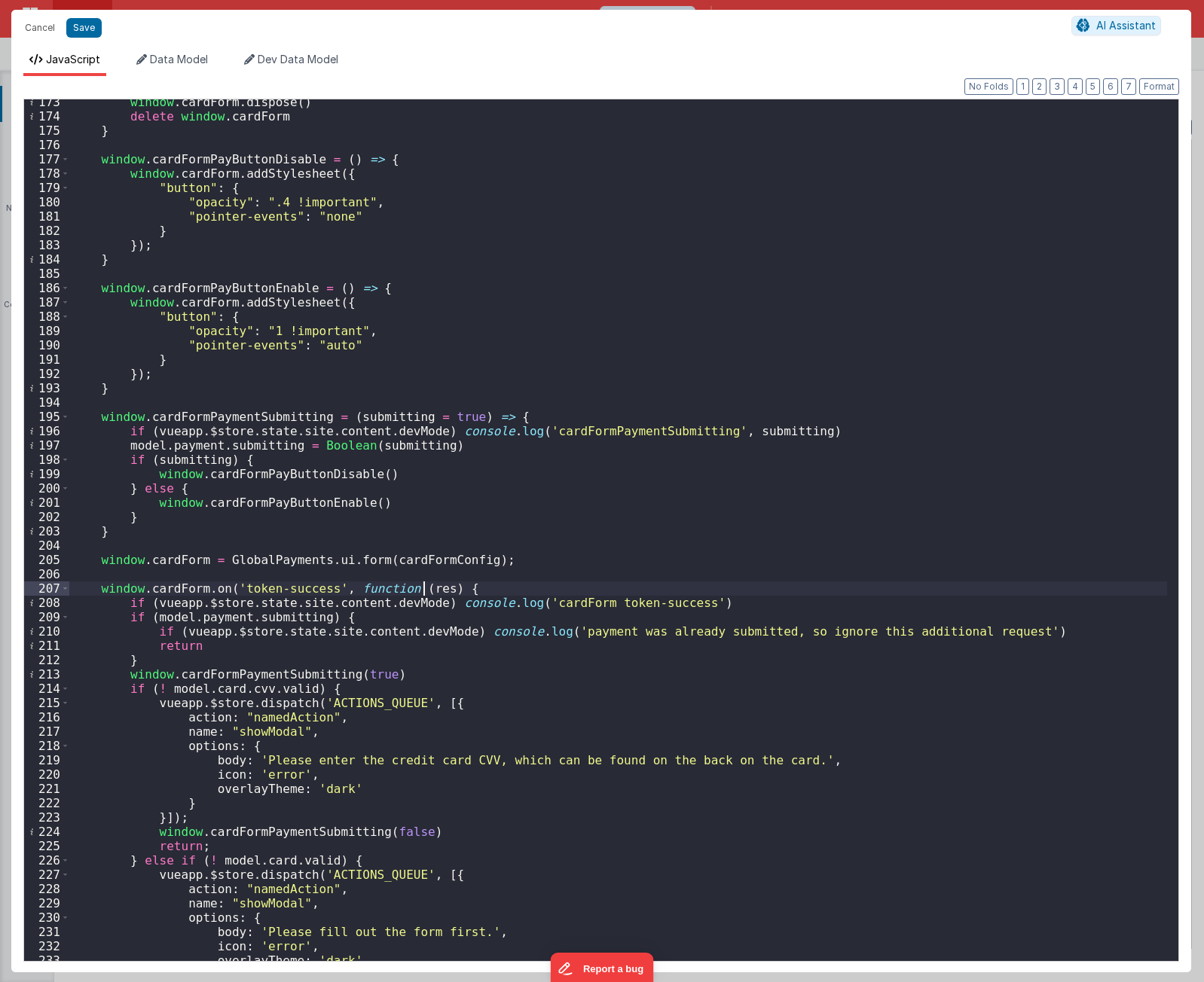
click at [423, 595] on div "window . cardForm . dispose ( ) delete window . cardForm } window . cardFormPay…" at bounding box center [618, 540] width 1098 height 890
click at [572, 606] on div "window . cardForm . dispose ( ) delete window . cardForm } window . cardFormPay…" at bounding box center [618, 540] width 1098 height 890
click at [384, 622] on div "window . cardForm . dispose ( ) delete window . cardForm } window . cardFormPay…" at bounding box center [618, 540] width 1098 height 890
click at [411, 680] on div "window . cardForm . dispose ( ) delete window . cardForm } window . cardFormPay…" at bounding box center [618, 540] width 1098 height 890
click at [274, 672] on div "window . cardForm . dispose ( ) delete window . cardForm } window . cardFormPay…" at bounding box center [618, 540] width 1098 height 890
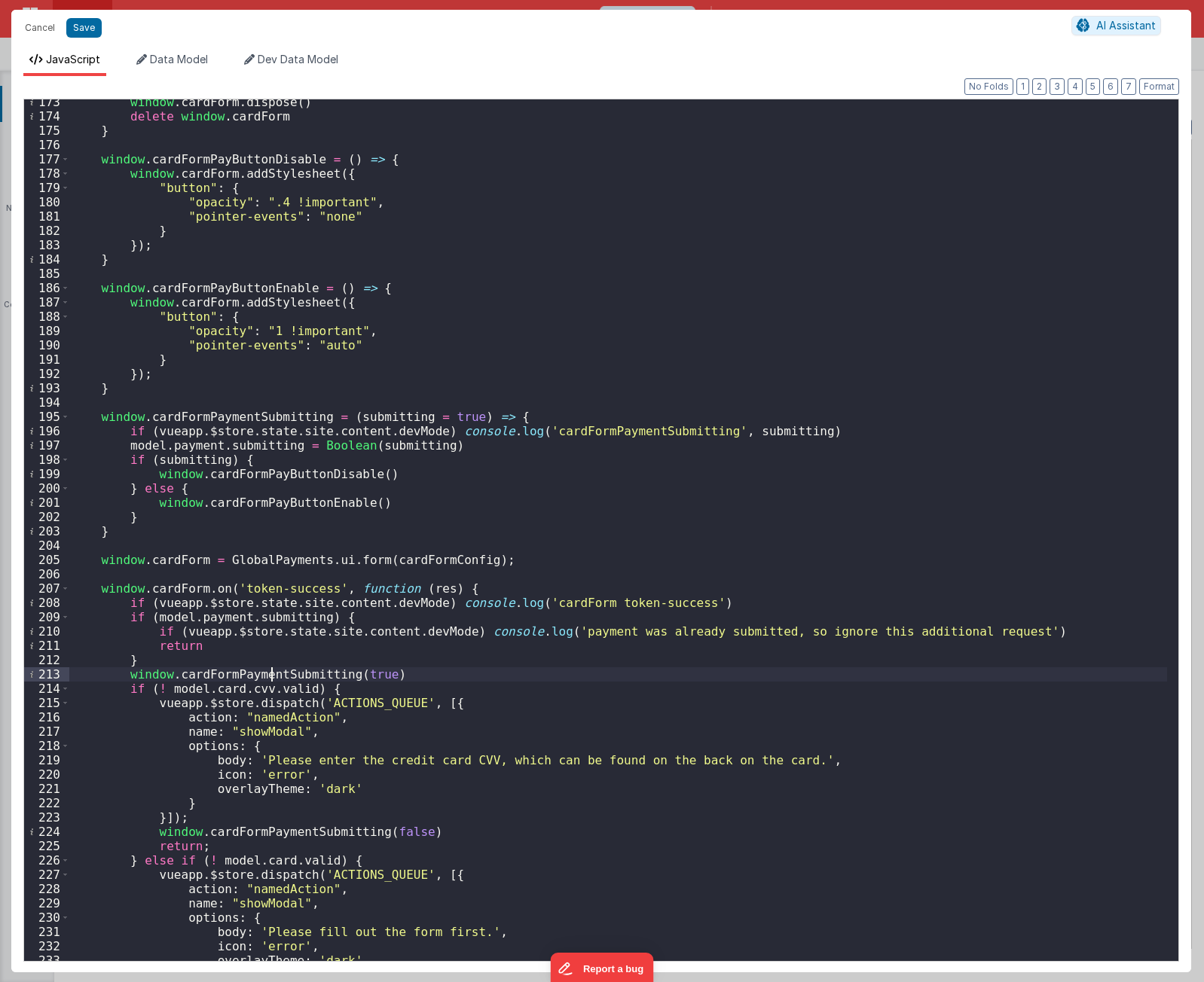
click at [274, 672] on div "window . cardForm . dispose ( ) delete window . cardForm } window . cardFormPay…" at bounding box center [618, 540] width 1098 height 890
click at [354, 226] on div "window . cardForm . dispose ( ) delete window . cardForm } window . cardFormPay…" at bounding box center [618, 540] width 1098 height 890
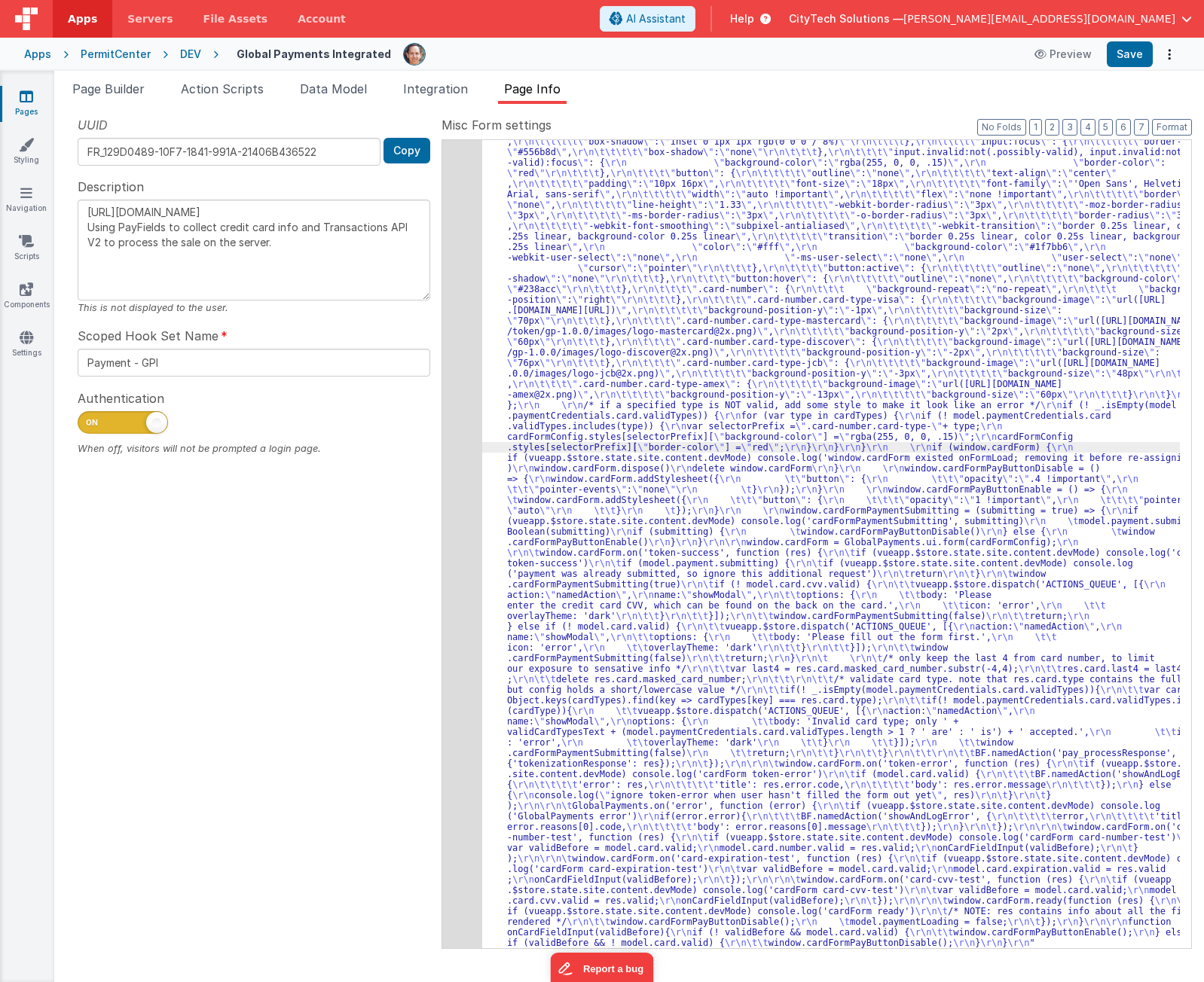
click at [297, 638] on div "UUID FR_129D0489-10F7-1841-991A-21406B436522 Copy Description [URL][DOMAIN_NAME…" at bounding box center [253, 532] width 375 height 832
click at [193, 672] on div "UUID FR_129D0489-10F7-1841-991A-21406B436522 Copy Description [URL][DOMAIN_NAME…" at bounding box center [253, 532] width 375 height 832
